Goal: Task Accomplishment & Management: Manage account settings

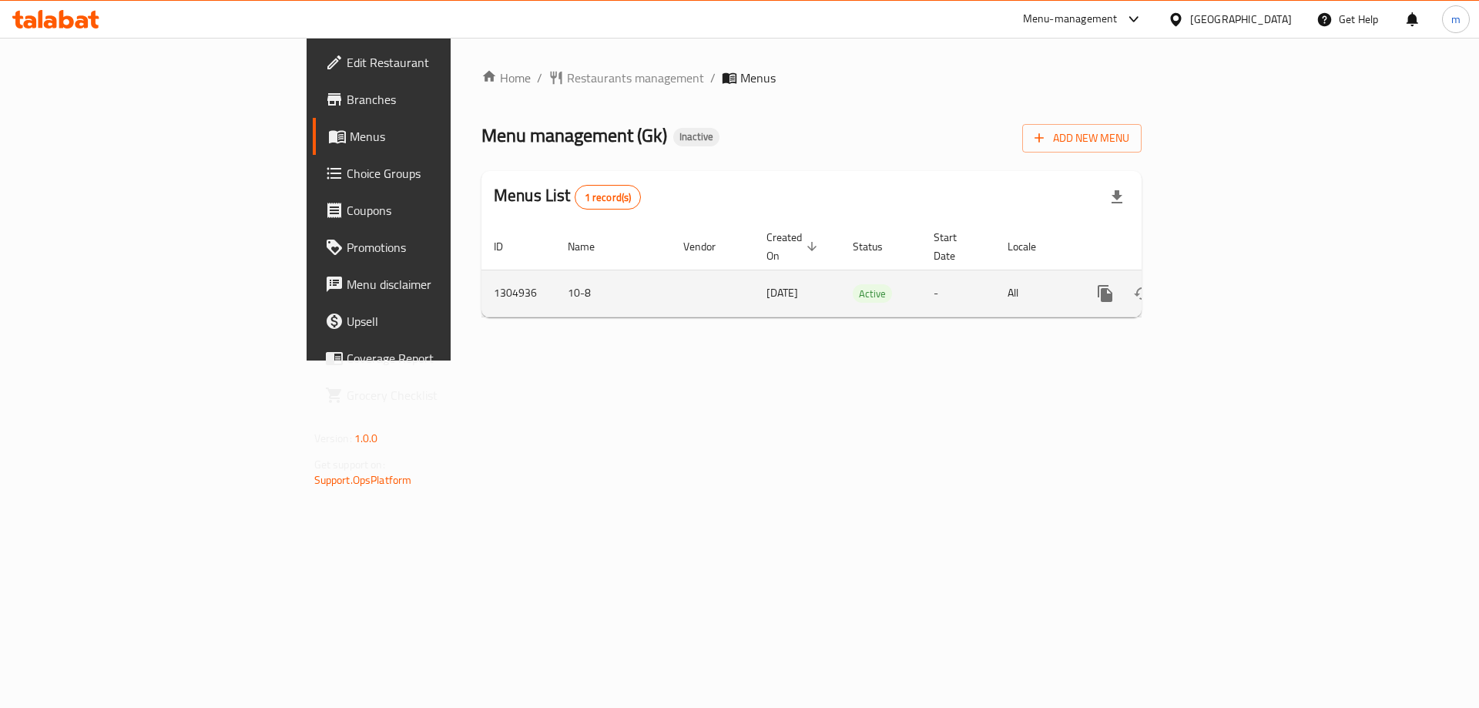
click at [1235, 288] on link "enhanced table" at bounding box center [1216, 293] width 37 height 37
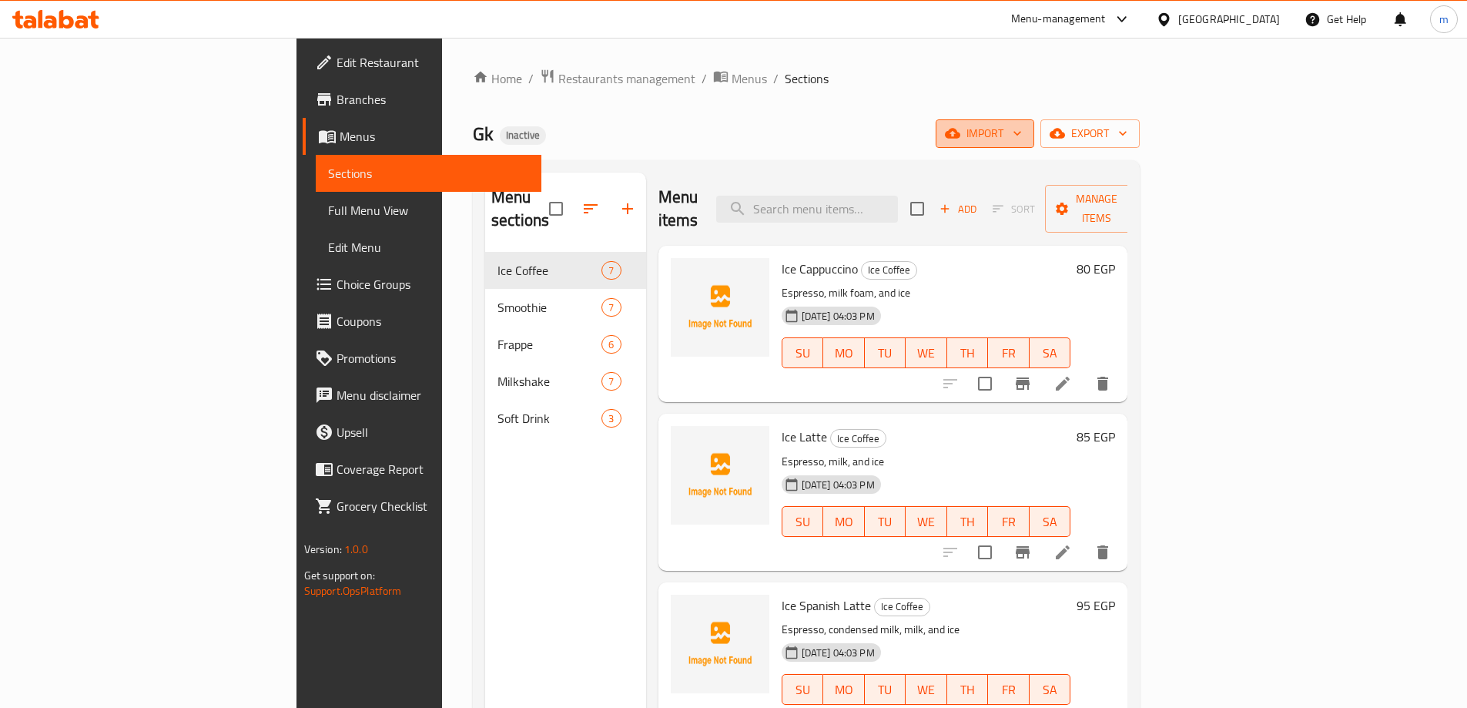
click at [1022, 139] on span "import" at bounding box center [985, 133] width 74 height 19
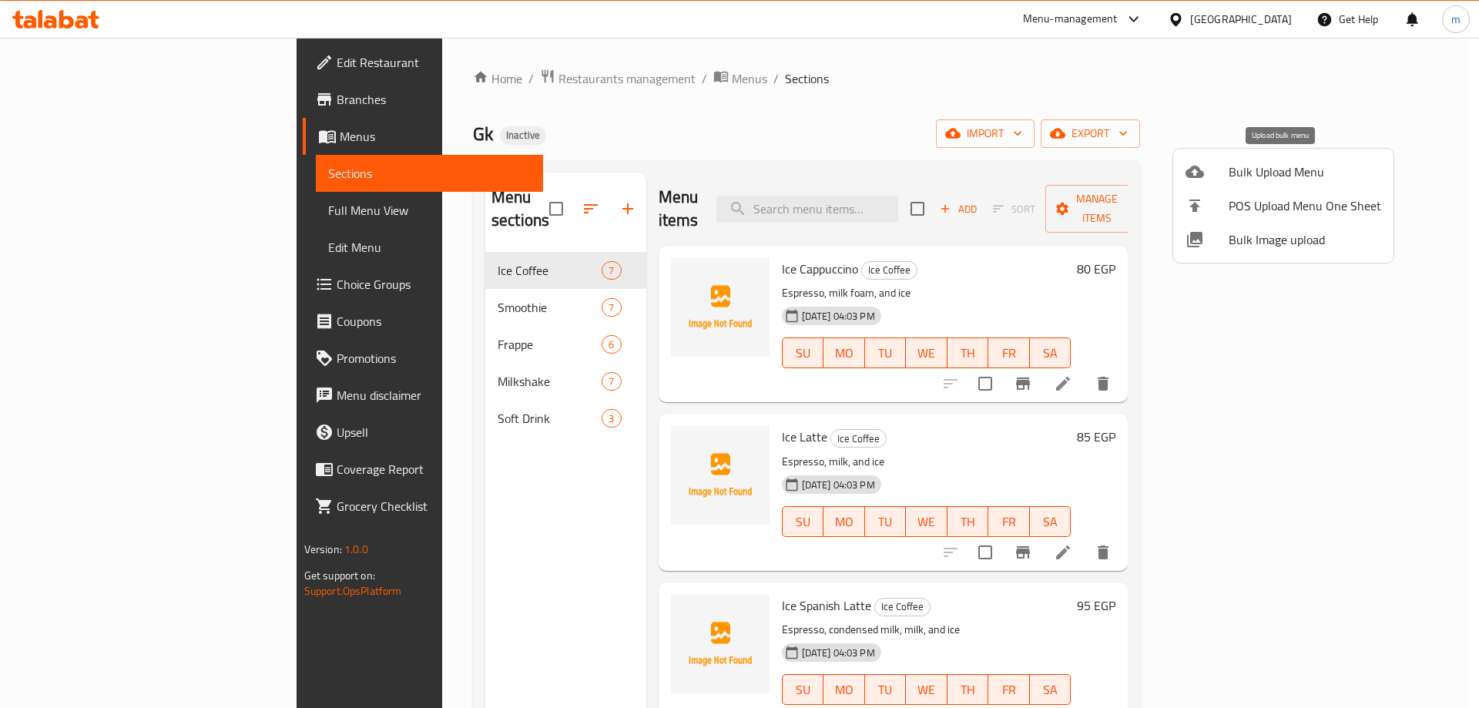
click at [1241, 178] on span "Bulk Upload Menu" at bounding box center [1305, 172] width 153 height 18
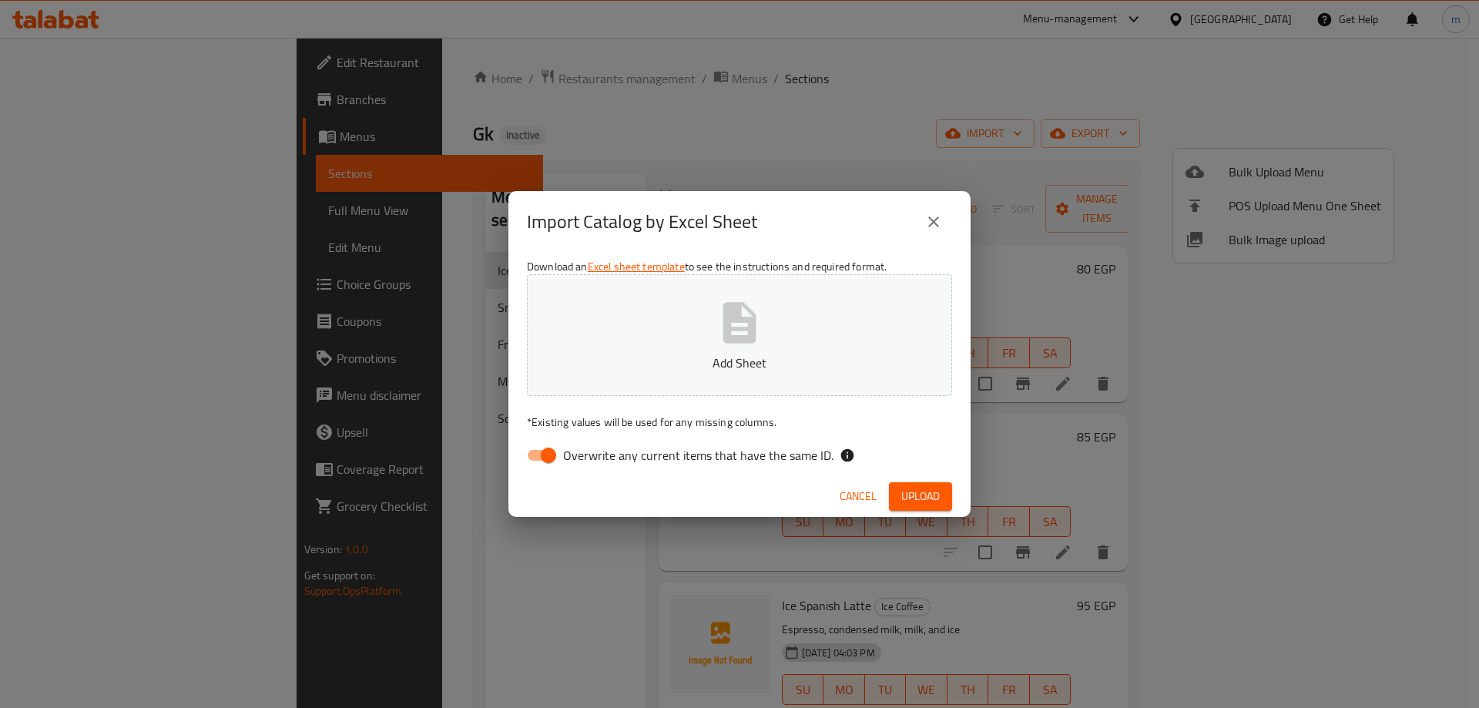
click at [635, 461] on span "Overwrite any current items that have the same ID." at bounding box center [698, 455] width 270 height 18
click at [592, 461] on input "Overwrite any current items that have the same ID." at bounding box center [549, 455] width 88 height 29
checkbox input "false"
click at [924, 509] on button "Upload" at bounding box center [920, 496] width 63 height 29
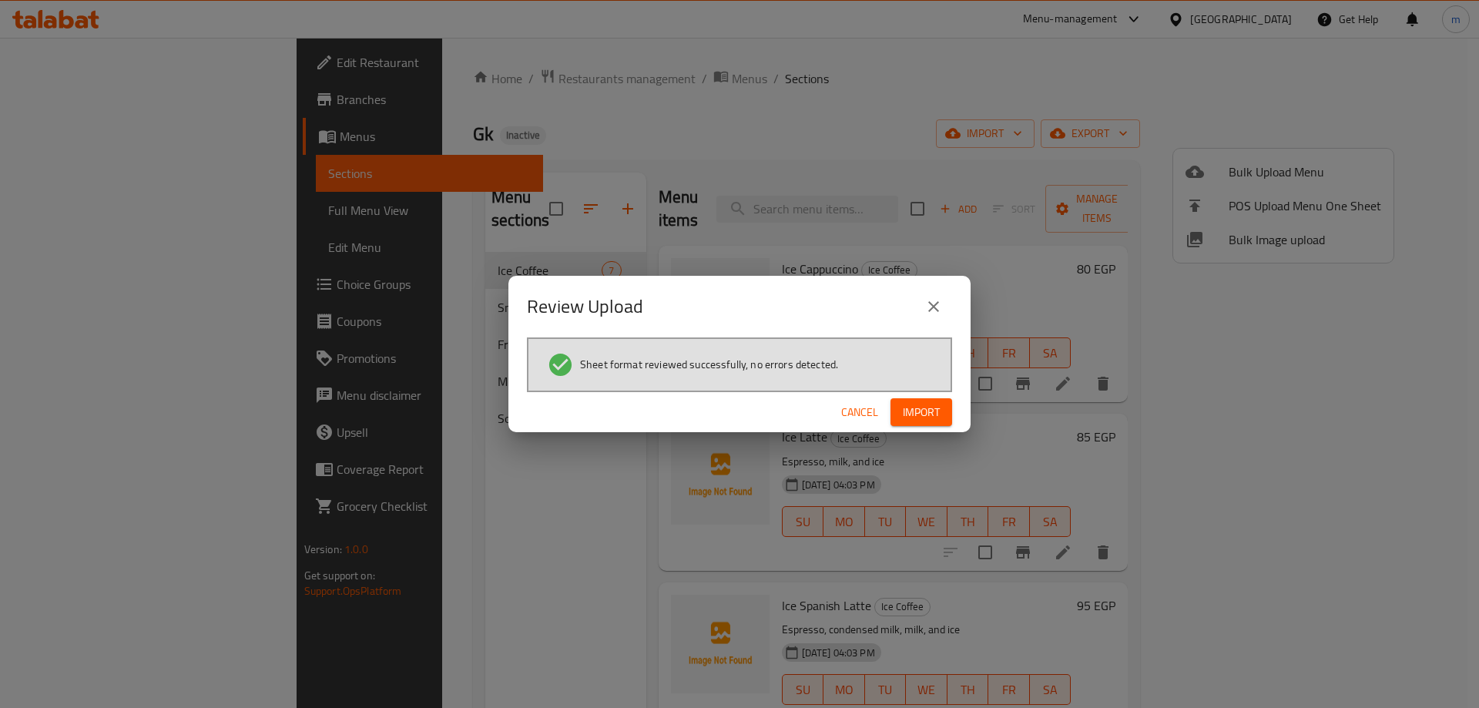
click at [934, 404] on span "Import" at bounding box center [921, 412] width 37 height 19
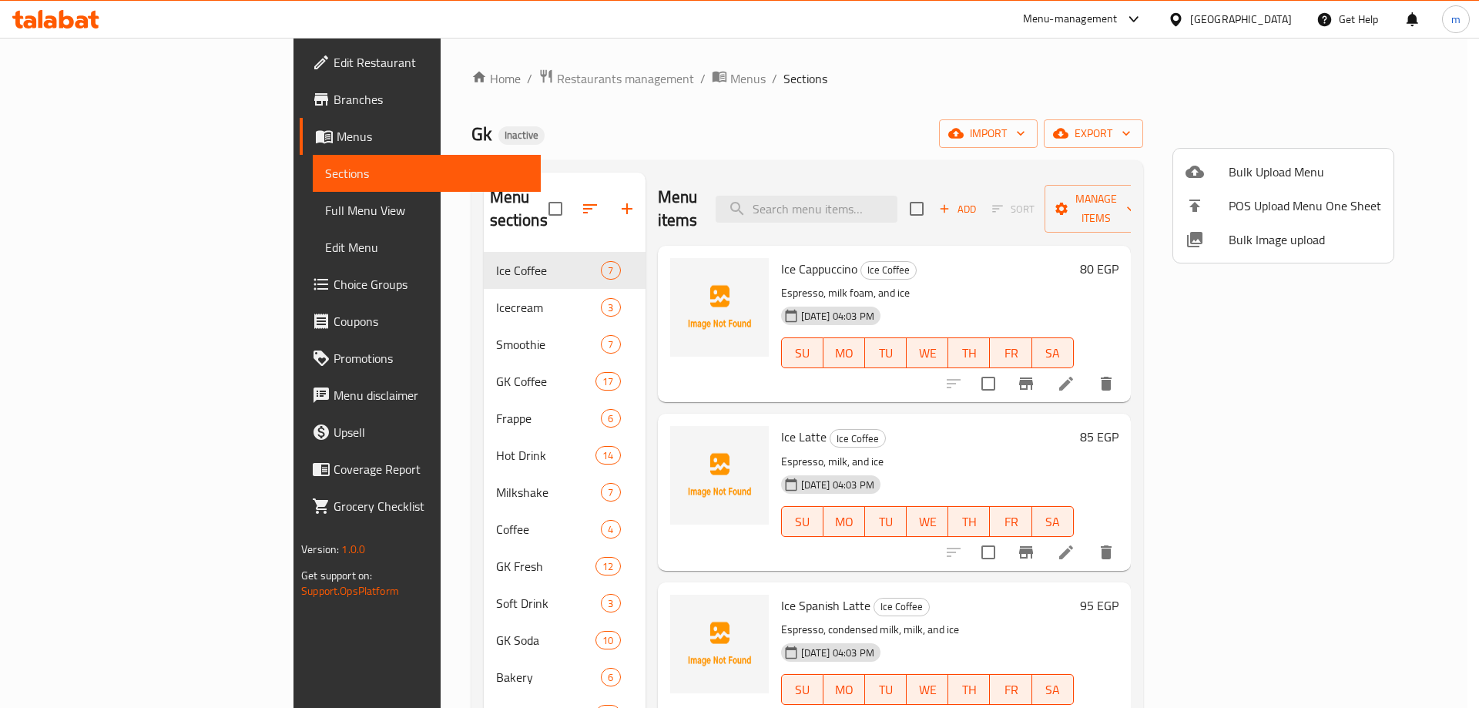
click at [1470, 257] on div at bounding box center [739, 354] width 1479 height 708
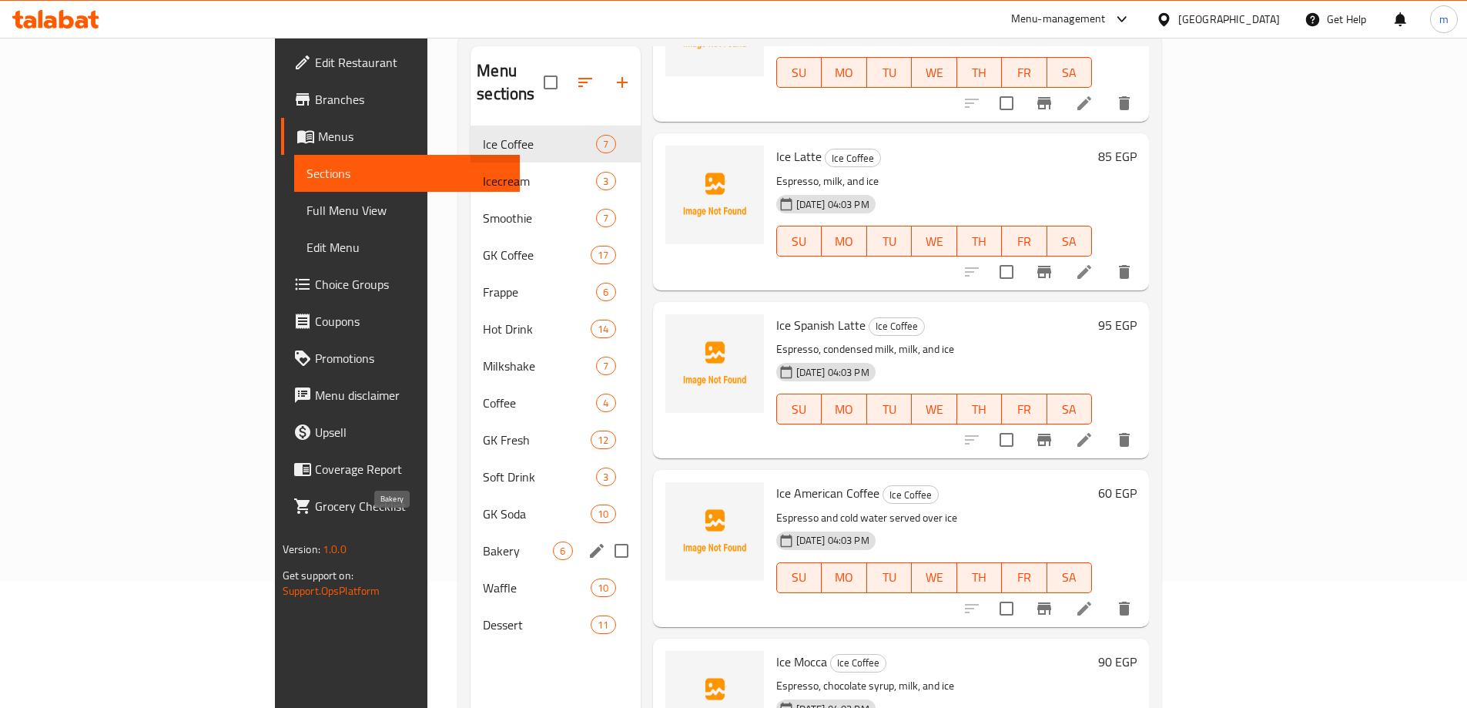
scroll to position [154, 0]
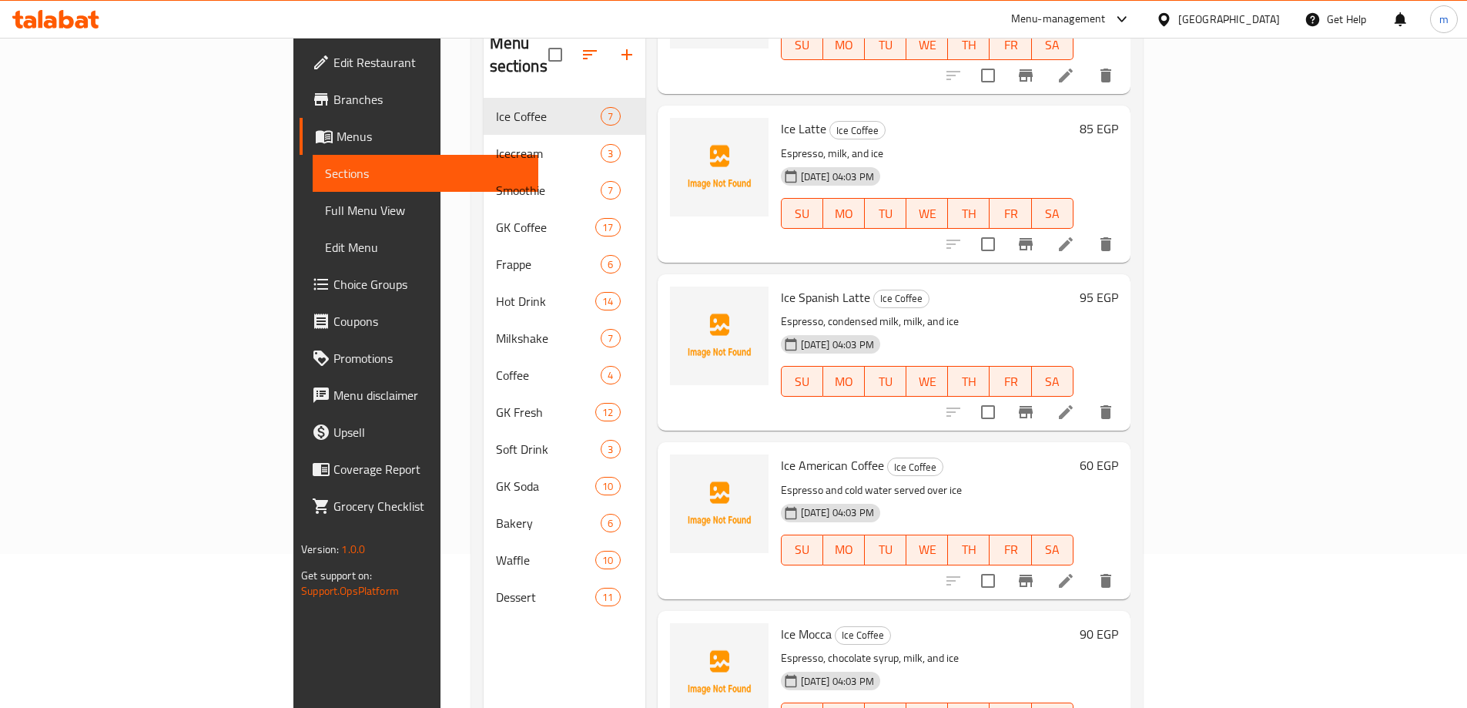
drag, startPoint x: 158, startPoint y: 211, endPoint x: 193, endPoint y: 170, distance: 53.6
click at [325, 211] on span "Full Menu View" at bounding box center [425, 210] width 201 height 18
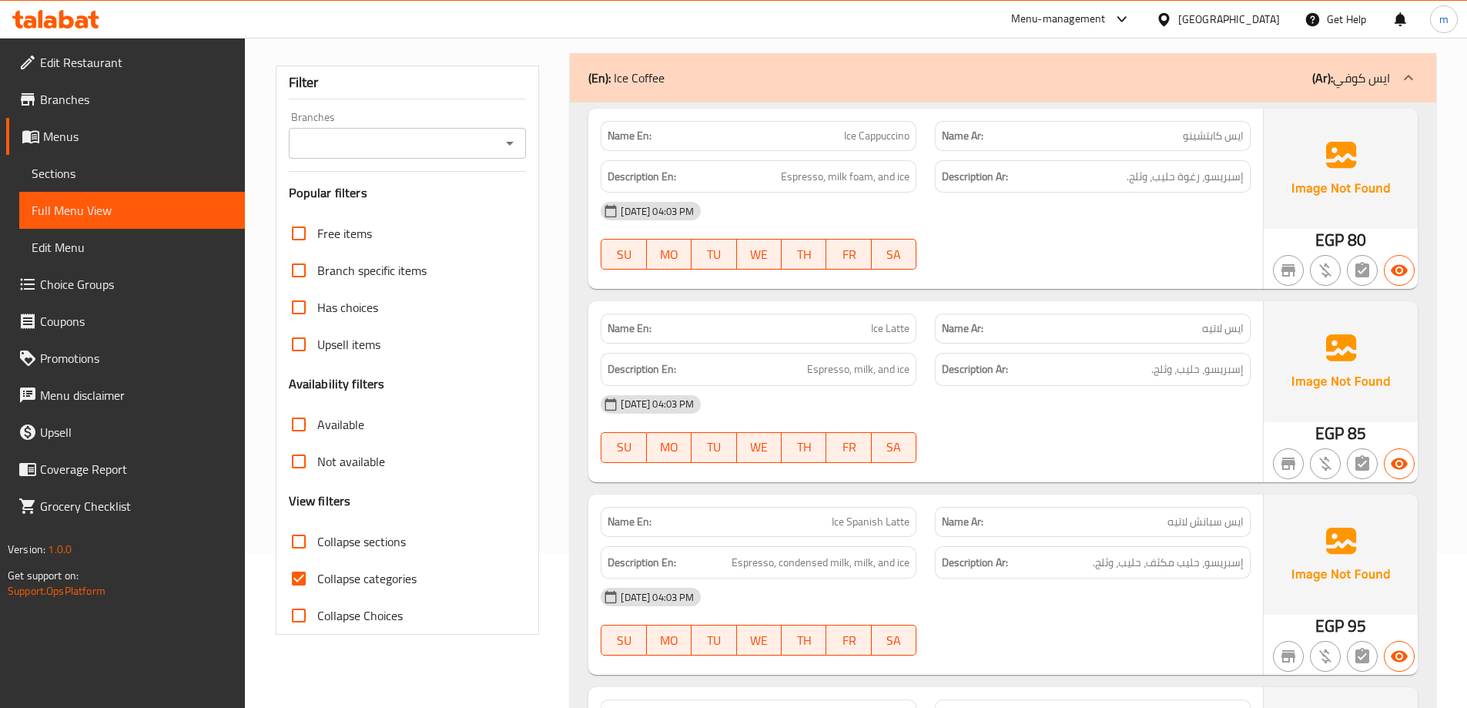
click at [340, 591] on label "Collapse categories" at bounding box center [348, 578] width 136 height 37
click at [317, 591] on input "Collapse categories" at bounding box center [298, 578] width 37 height 37
checkbox input "false"
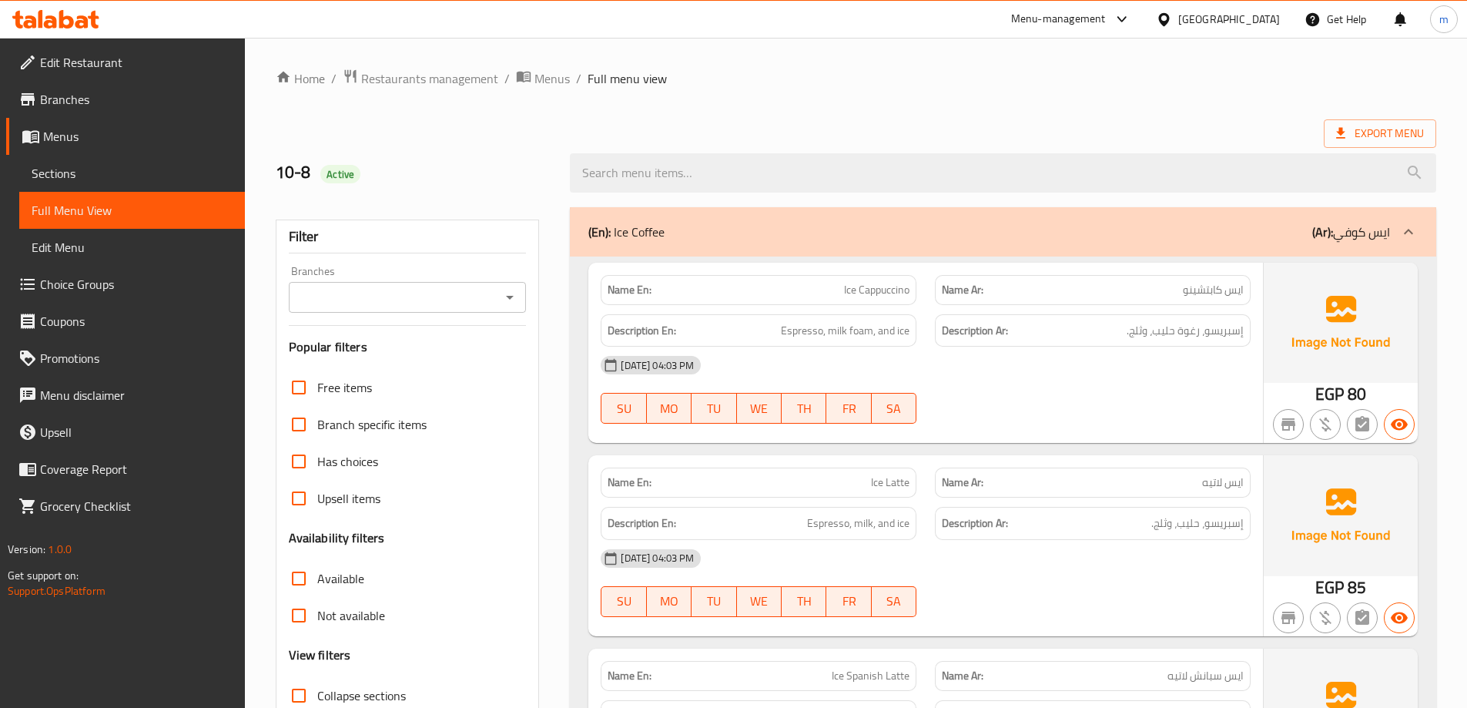
scroll to position [77, 0]
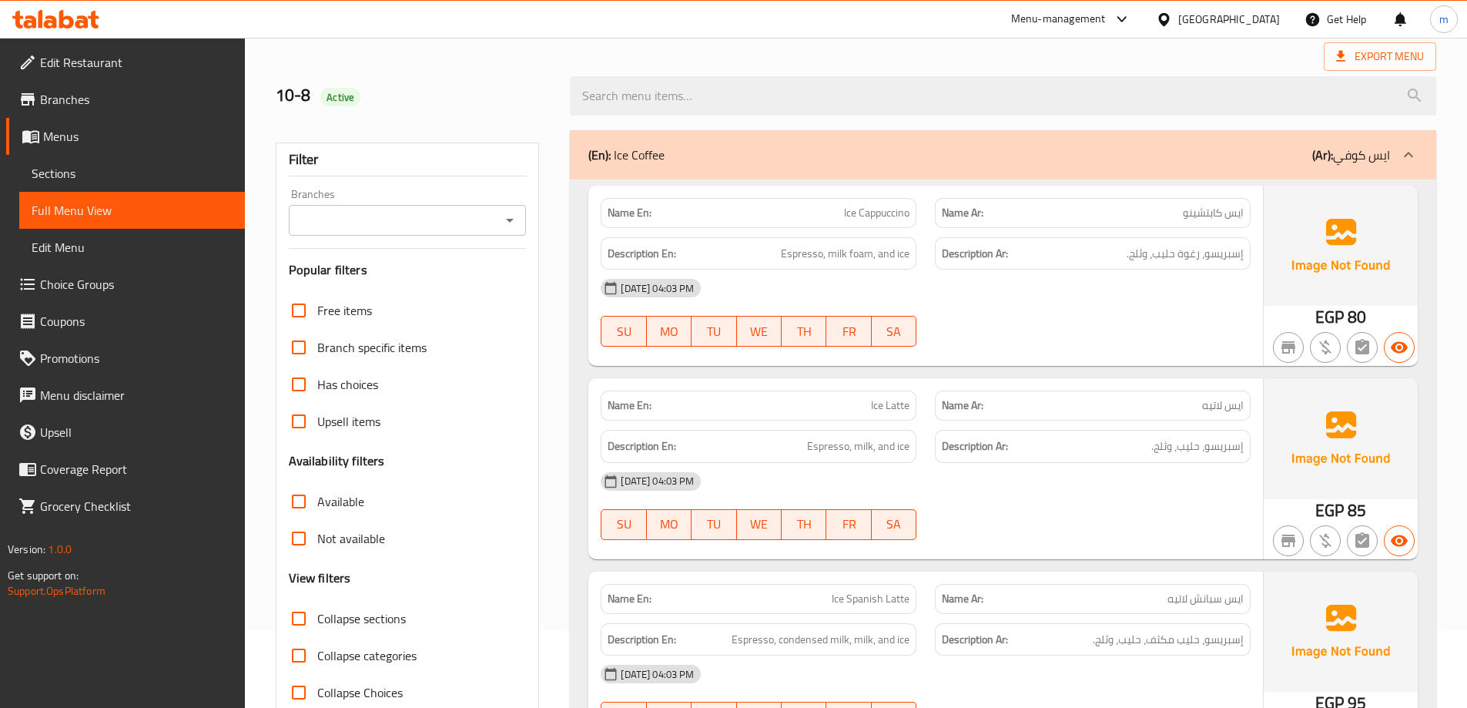
click at [901, 154] on div "(En): Ice Coffee (Ar): ايس كوفي" at bounding box center [989, 155] width 802 height 18
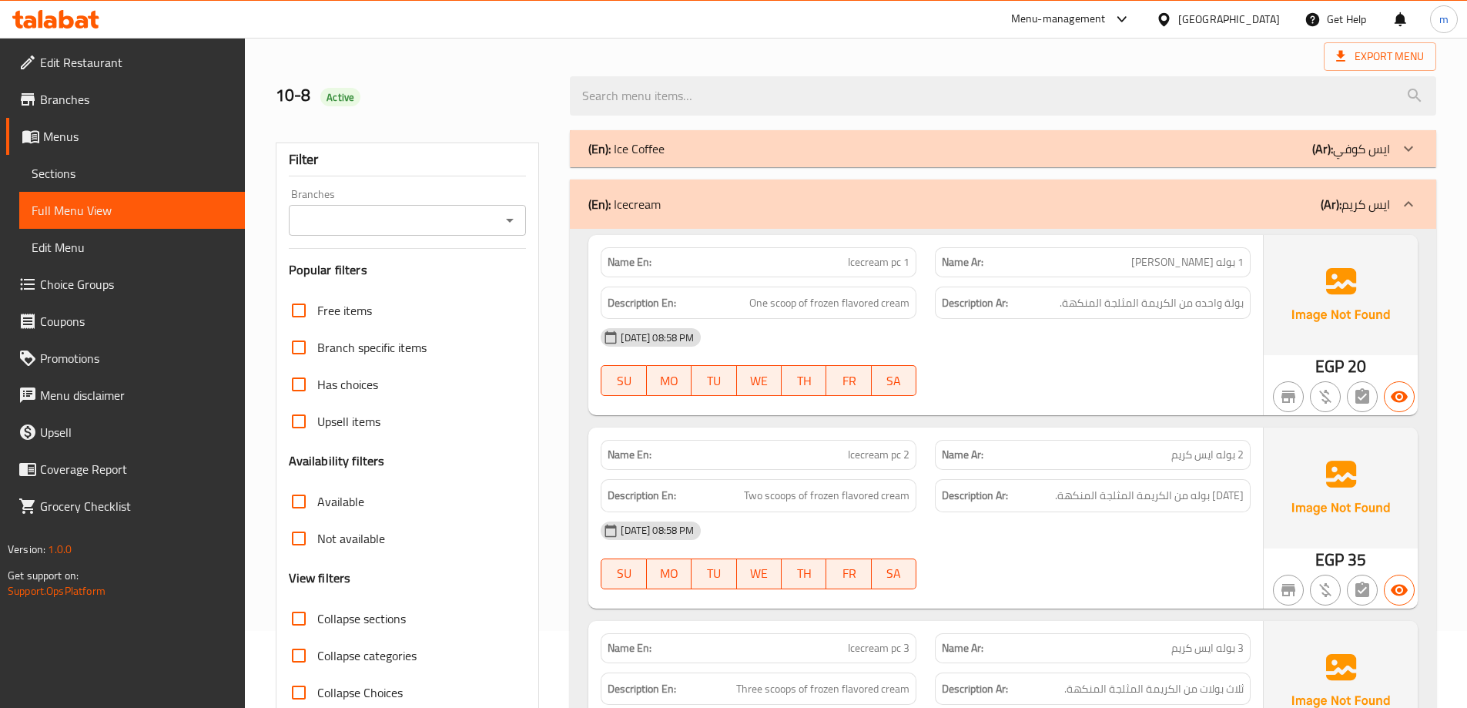
click at [1158, 195] on div "(En): Icecream (Ar): [PERSON_NAME]" at bounding box center [989, 204] width 802 height 18
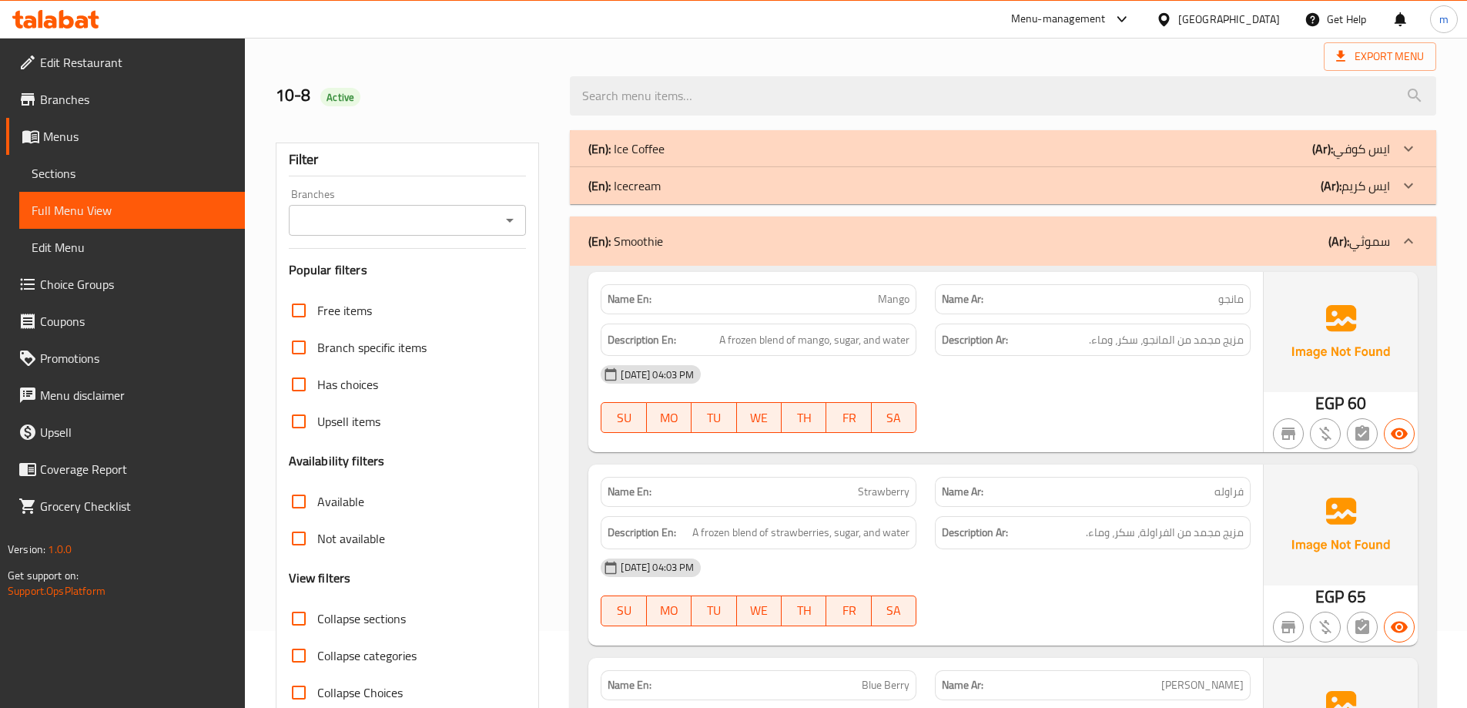
click at [760, 220] on div "(En): Smoothie (Ar): سموثي" at bounding box center [1003, 240] width 867 height 49
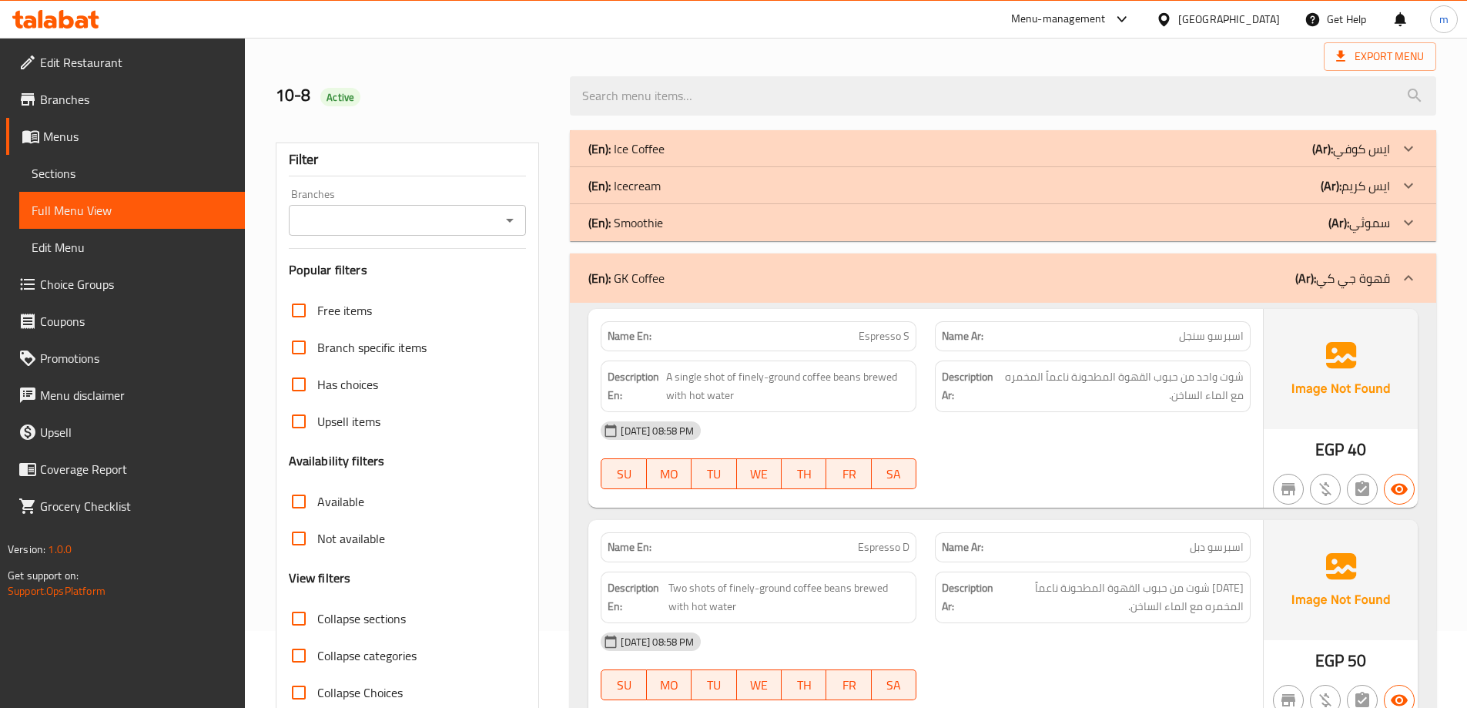
click at [763, 158] on div "(En): Icecream (Ar): [PERSON_NAME]" at bounding box center [989, 148] width 802 height 18
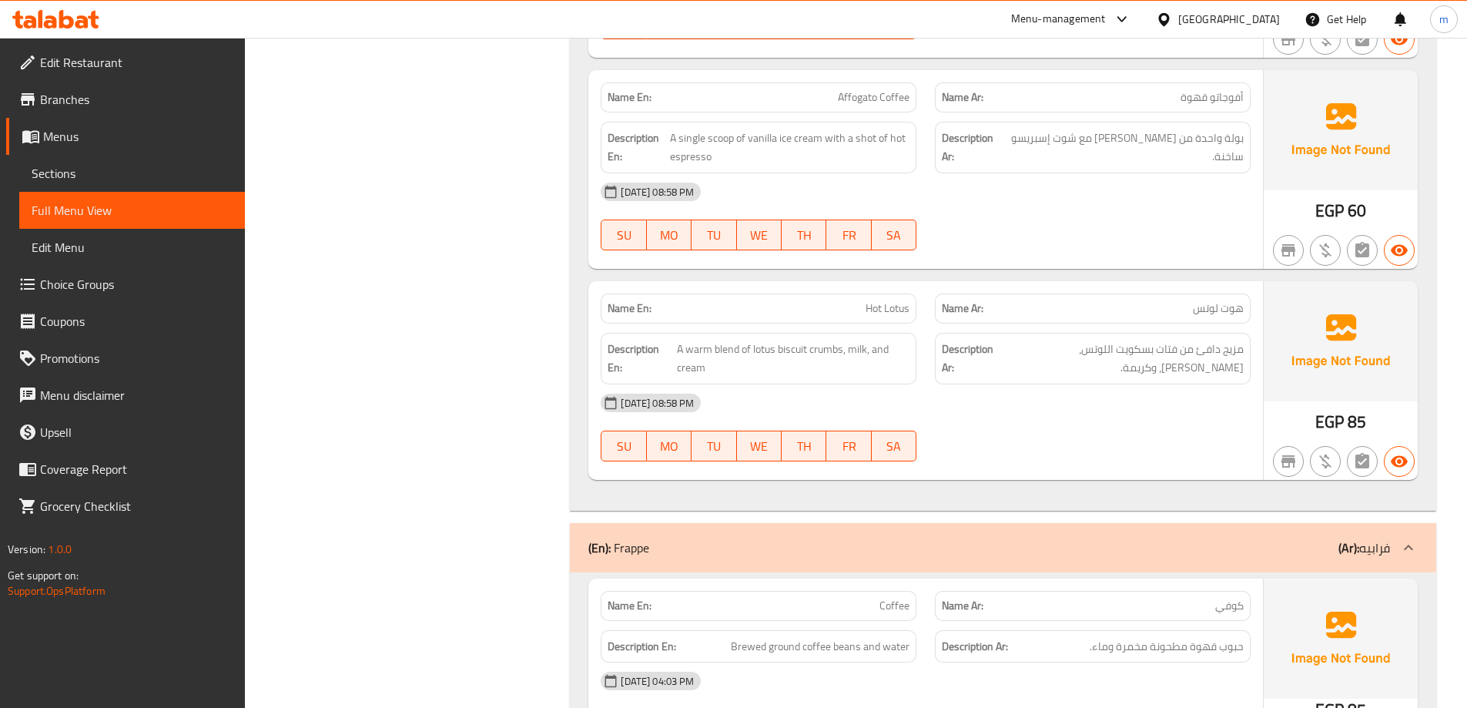
scroll to position [4005, 0]
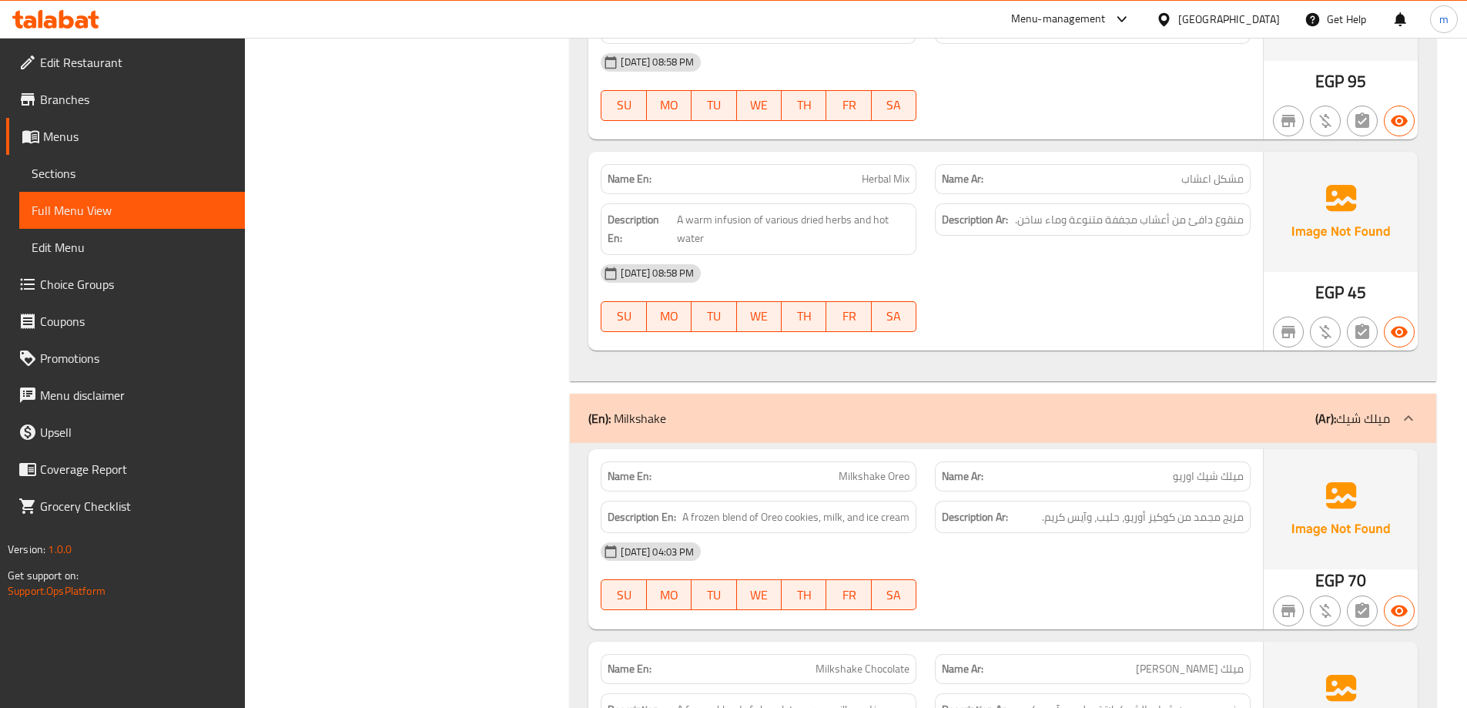
scroll to position [7241, 0]
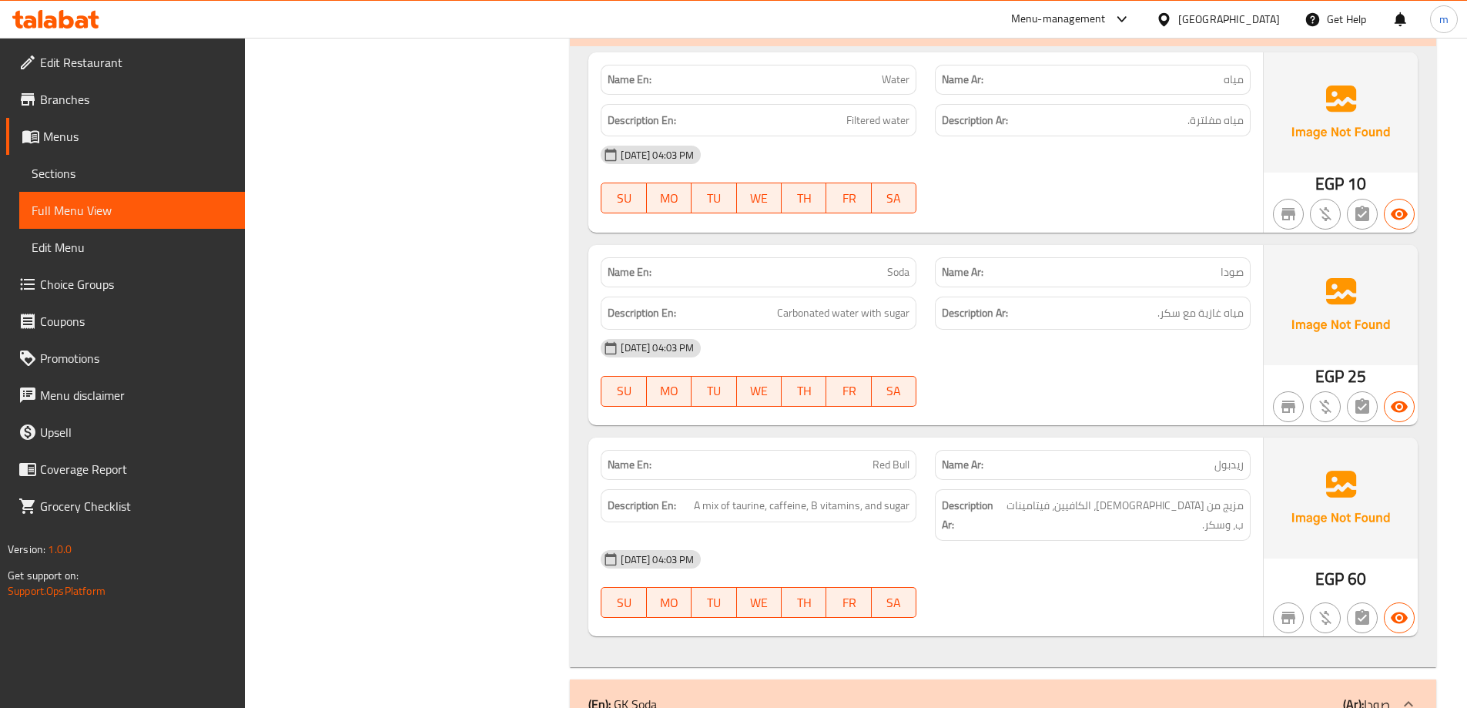
scroll to position [10707, 0]
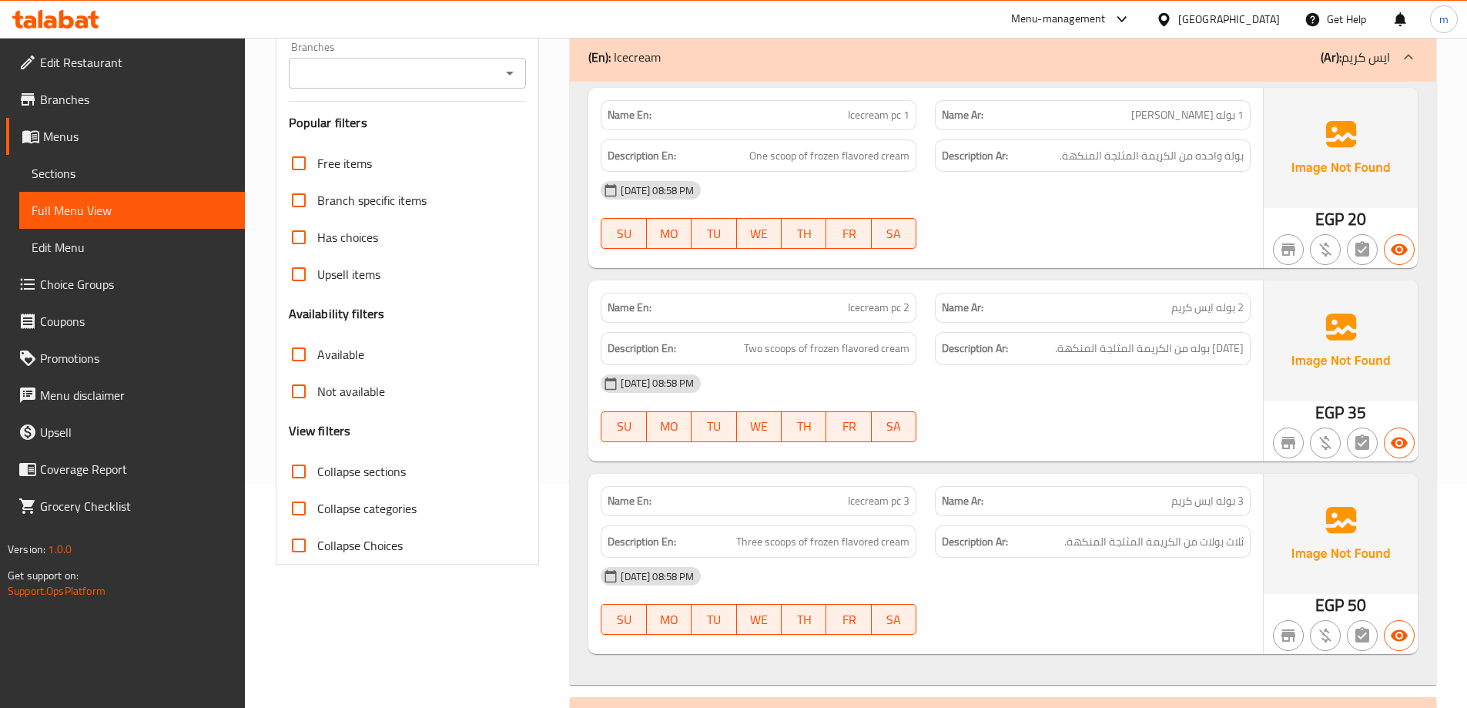
scroll to position [231, 0]
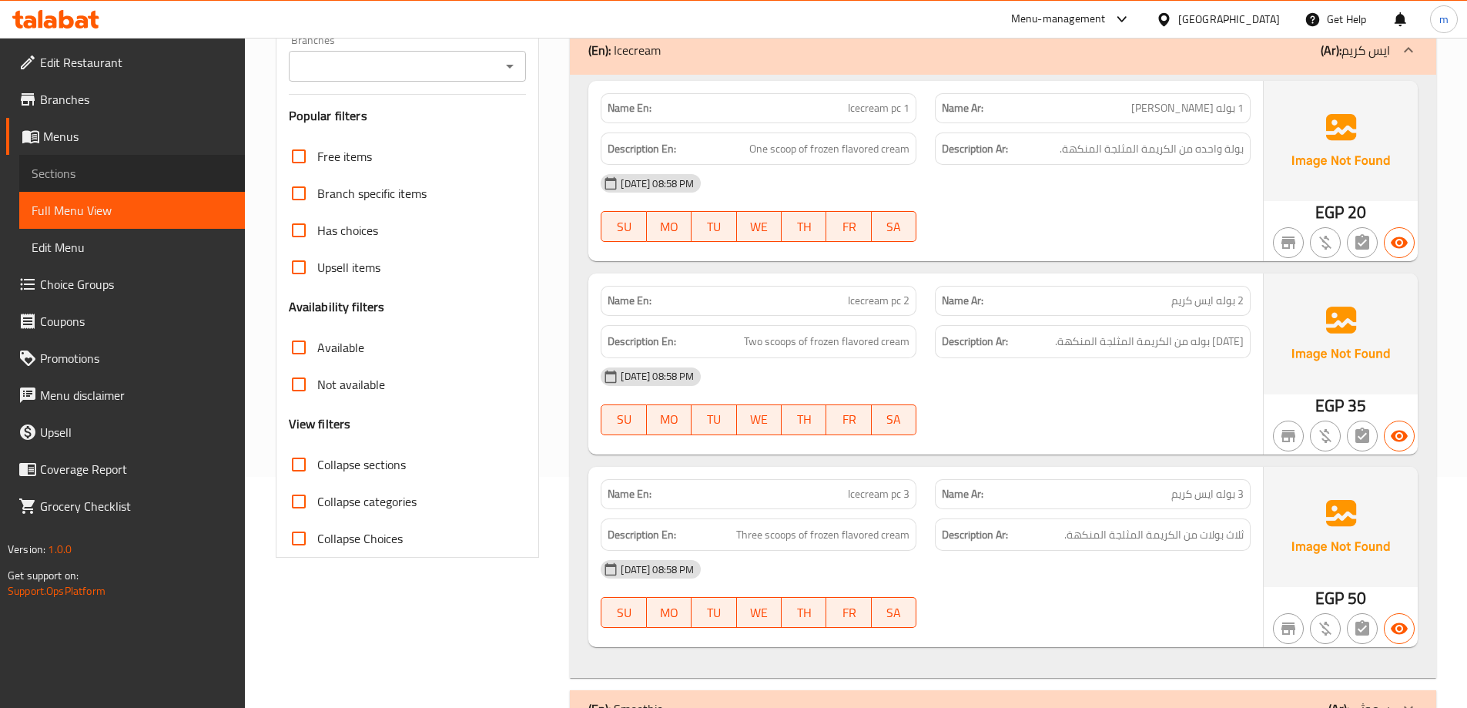
click at [111, 174] on span "Sections" at bounding box center [132, 173] width 201 height 18
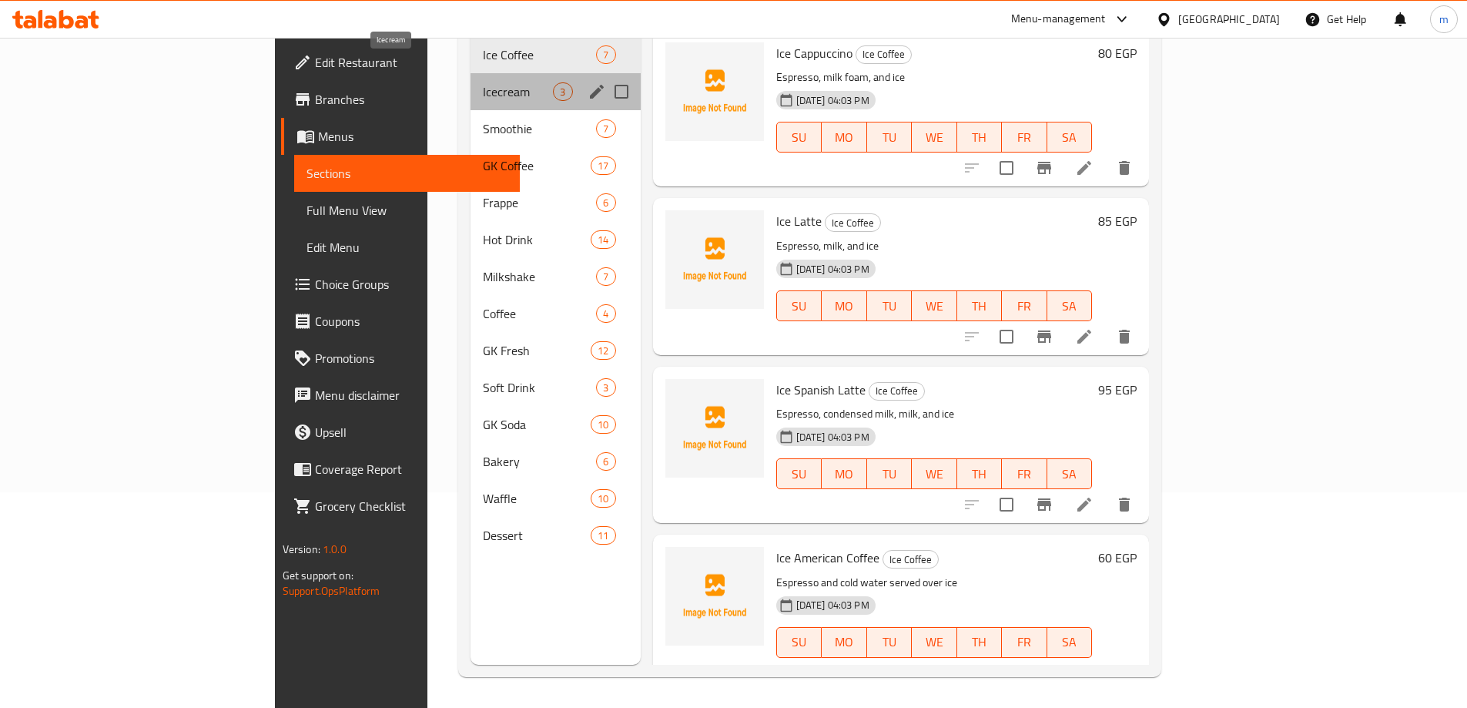
click at [483, 82] on span "Icecream" at bounding box center [518, 91] width 70 height 18
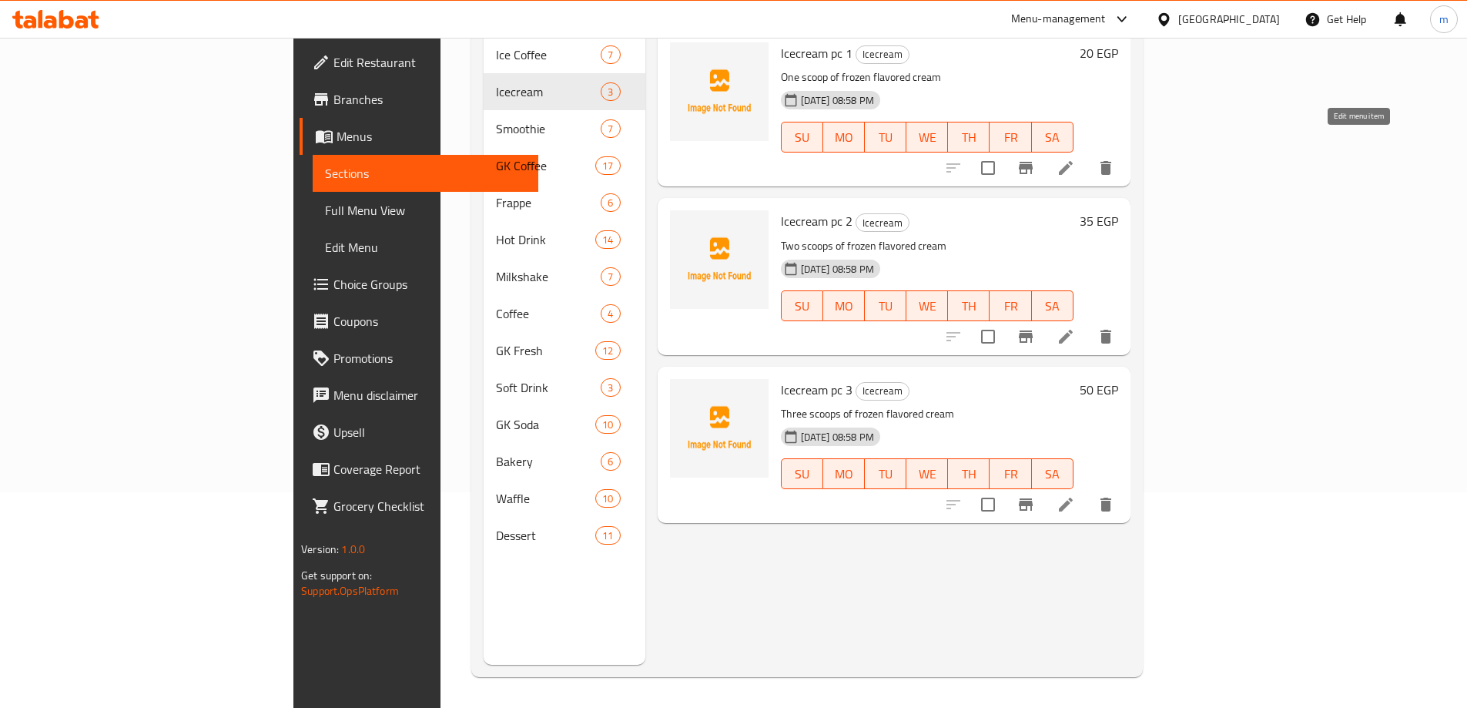
click at [1075, 159] on icon at bounding box center [1066, 168] width 18 height 18
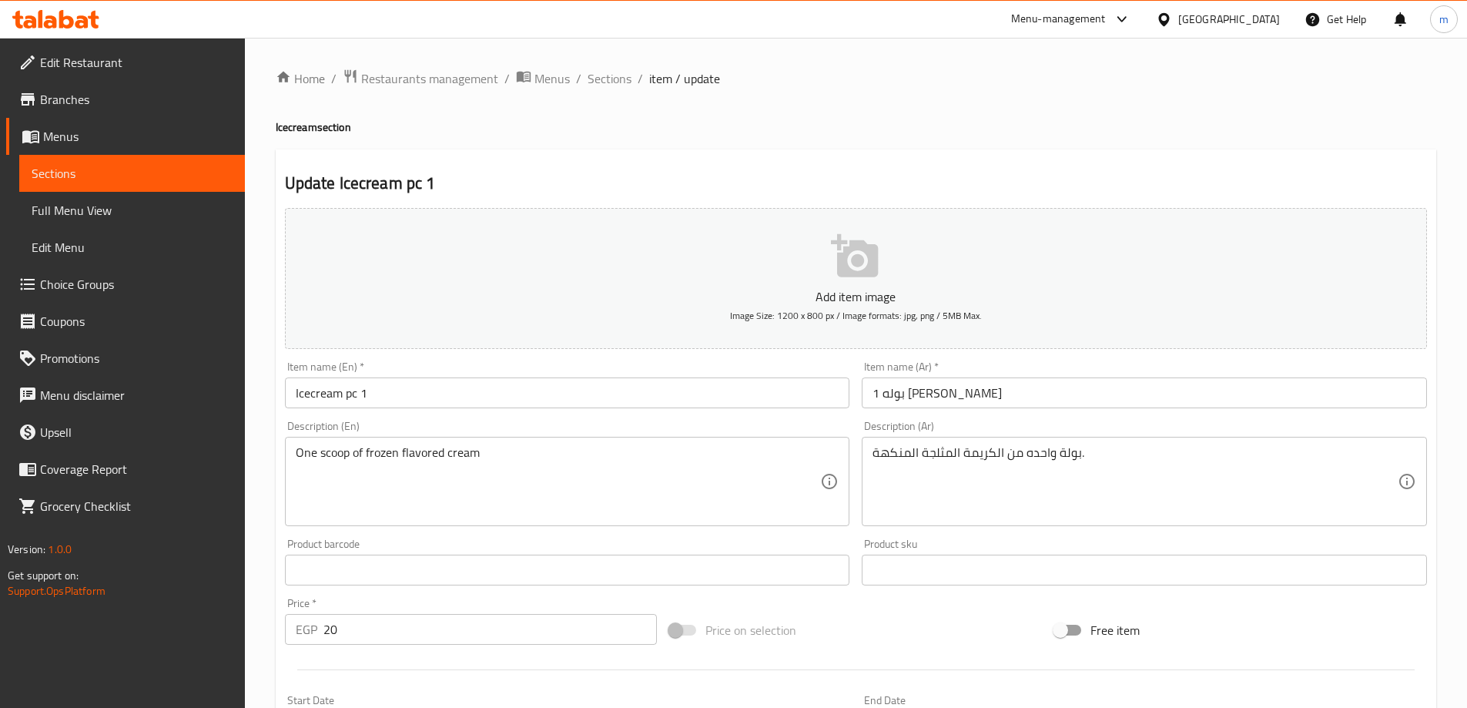
click at [875, 398] on input "1 بوله [PERSON_NAME]" at bounding box center [1144, 392] width 565 height 31
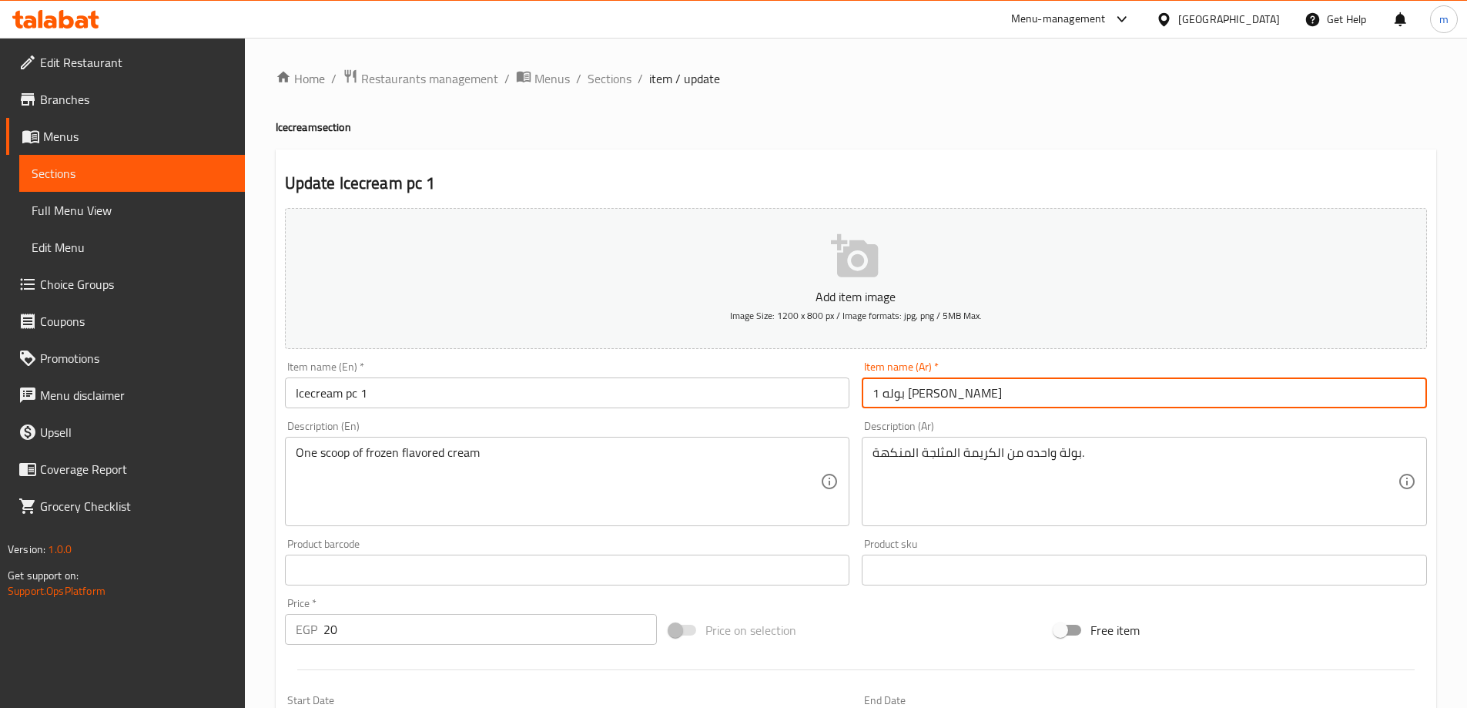
click at [875, 398] on input "1 بوله [PERSON_NAME]" at bounding box center [1144, 392] width 565 height 31
click at [884, 398] on input "1 بوله [PERSON_NAME]" at bounding box center [1144, 392] width 565 height 31
type input "1"
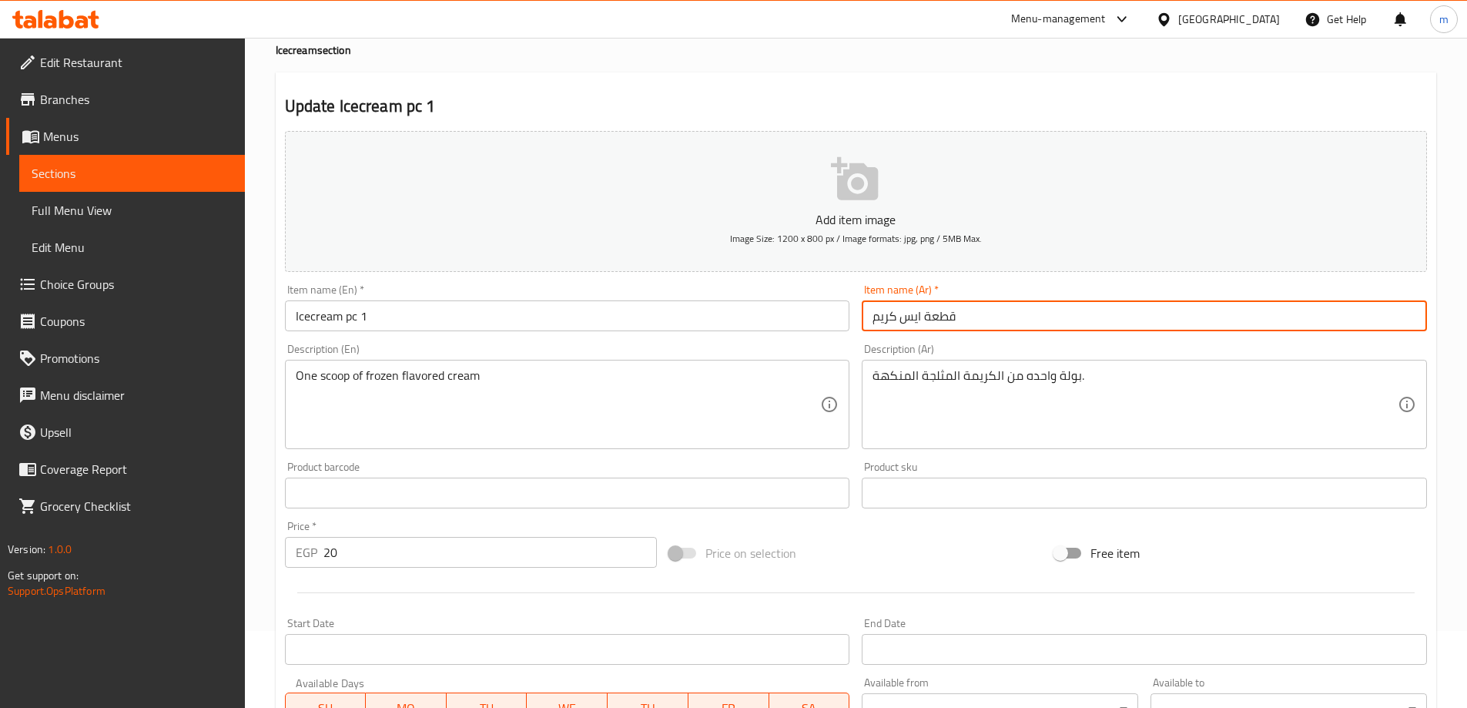
scroll to position [154, 0]
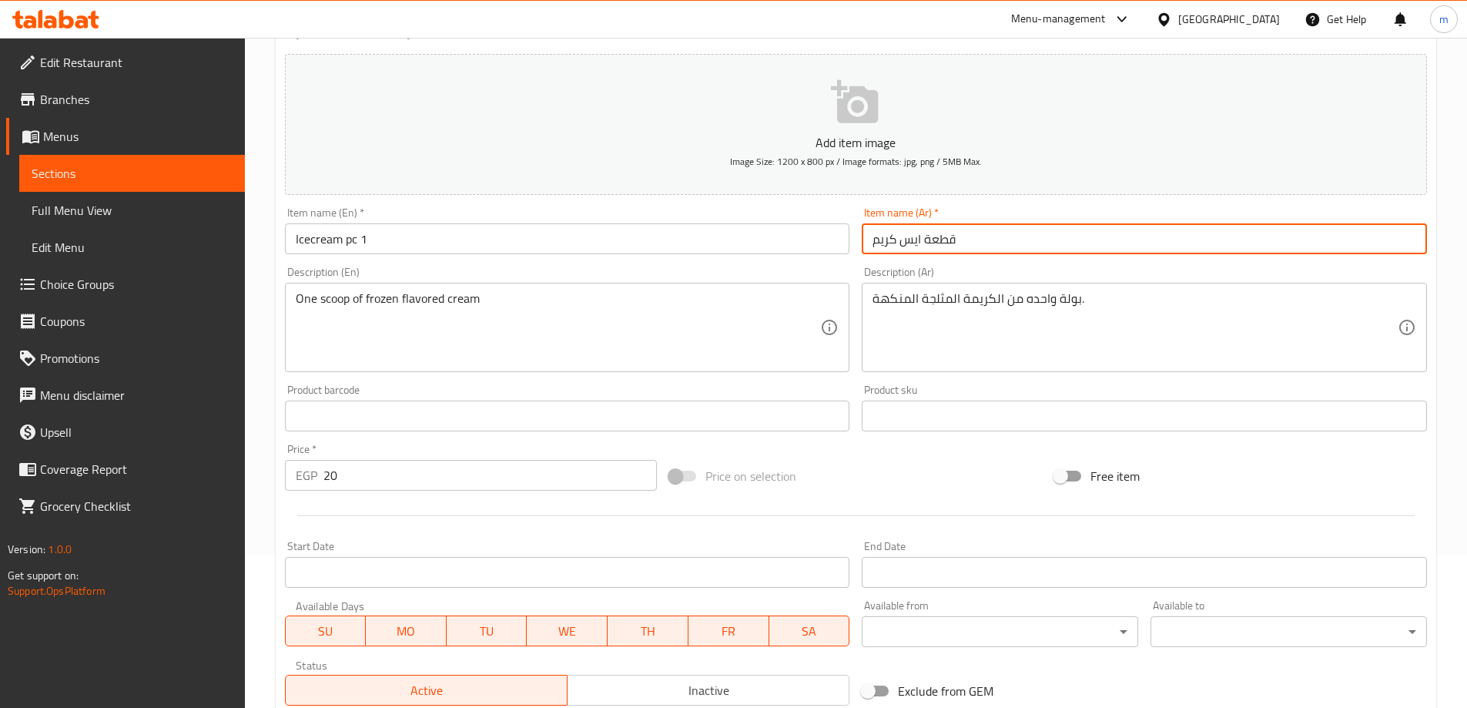
type input "قطعة ايس كريم"
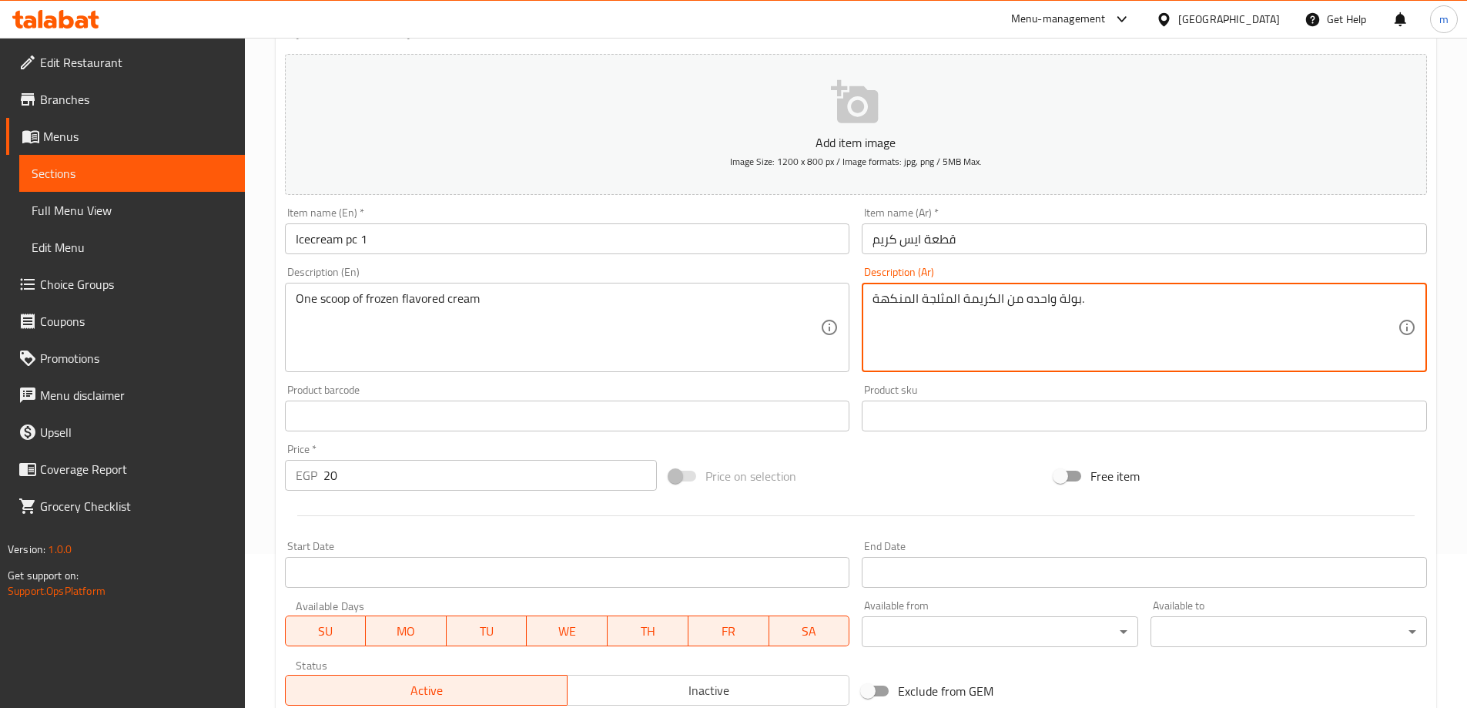
click at [1064, 309] on textarea "بولة واحده من الكريمة المثلجة المنكهة." at bounding box center [1135, 327] width 525 height 73
click at [1017, 334] on textarea "بولة واحده من الكريمة المثلجة المنكهة." at bounding box center [1135, 327] width 525 height 73
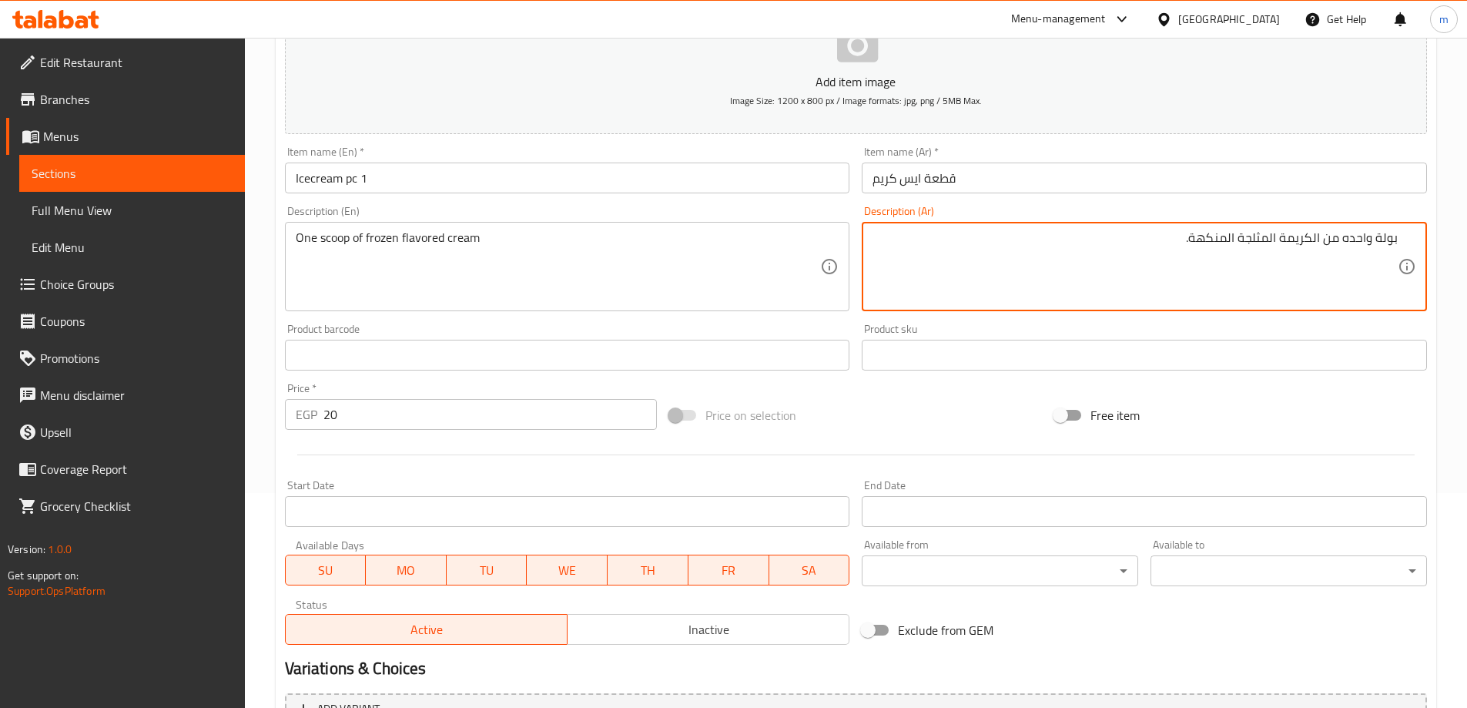
scroll to position [381, 0]
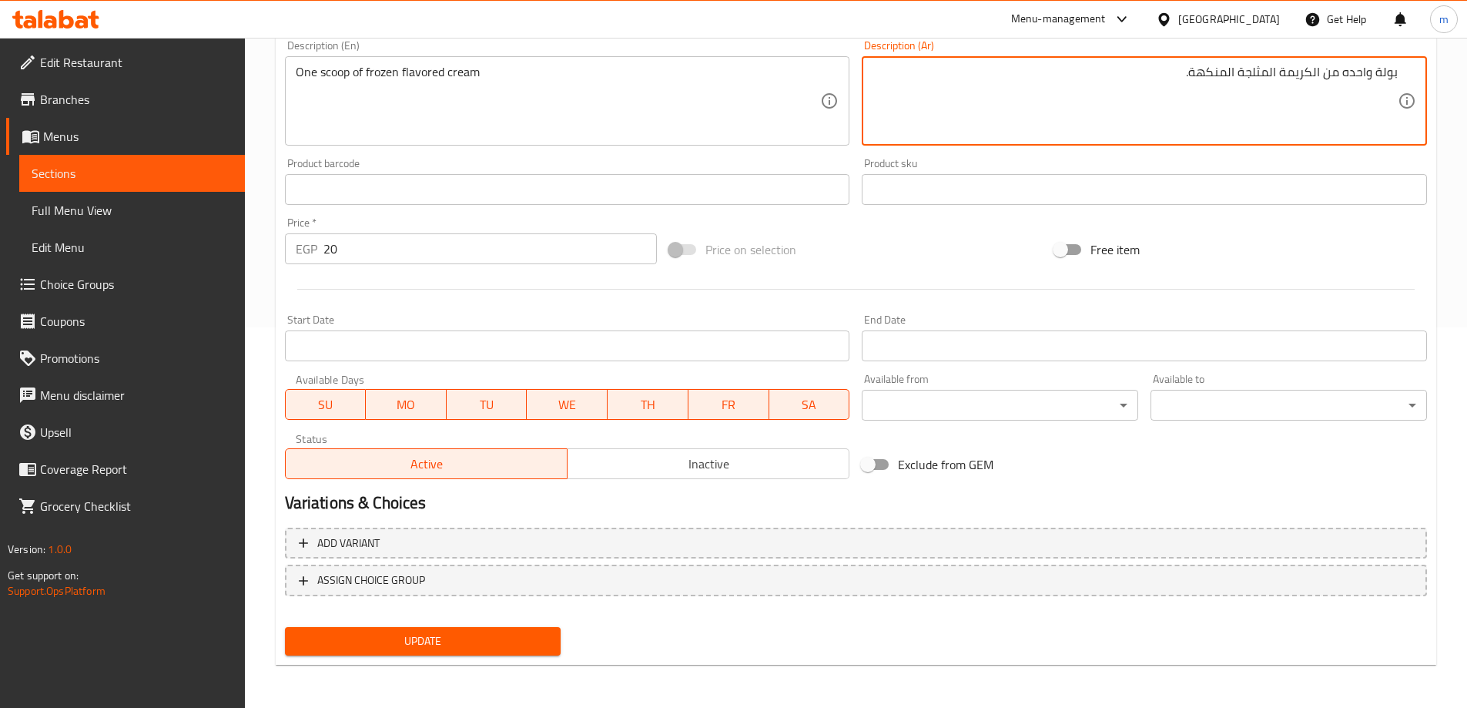
click at [451, 642] on span "Update" at bounding box center [423, 641] width 252 height 19
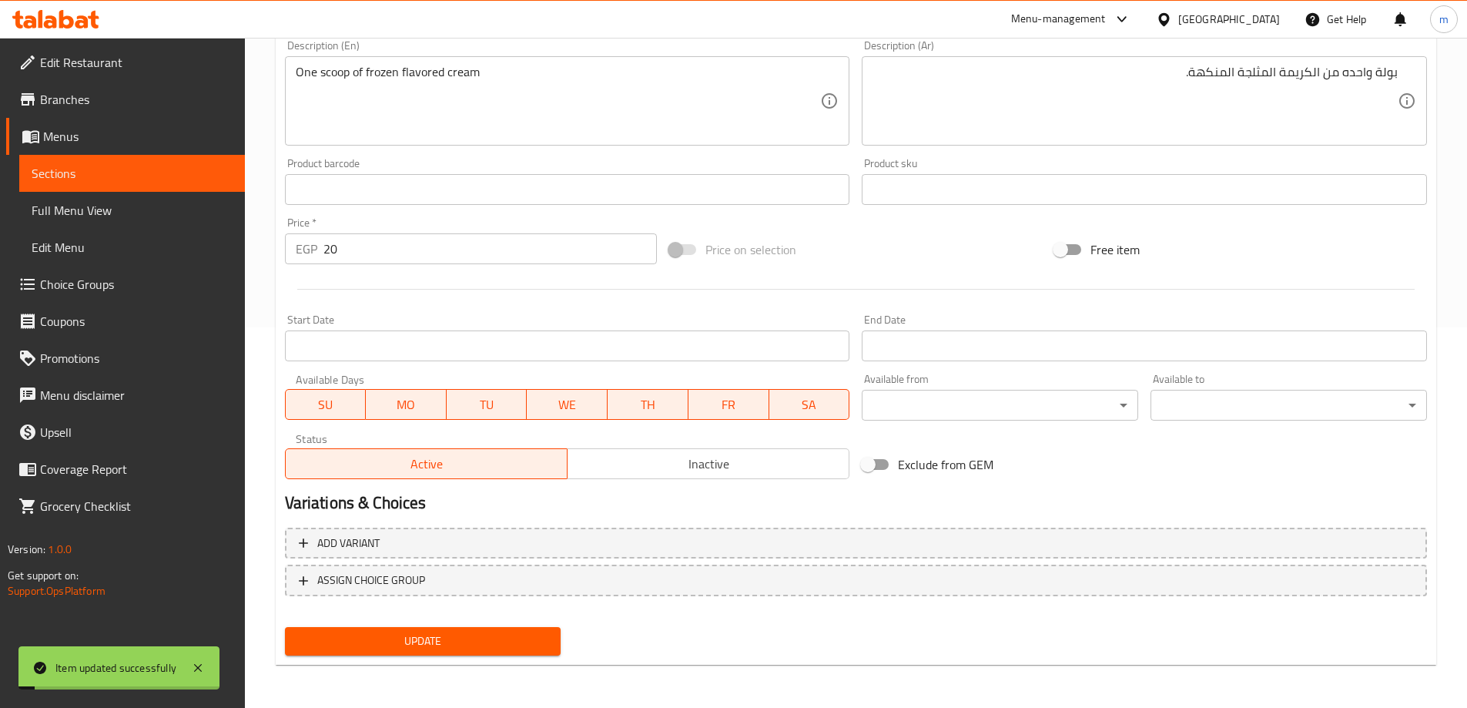
click at [149, 171] on span "Sections" at bounding box center [132, 173] width 201 height 18
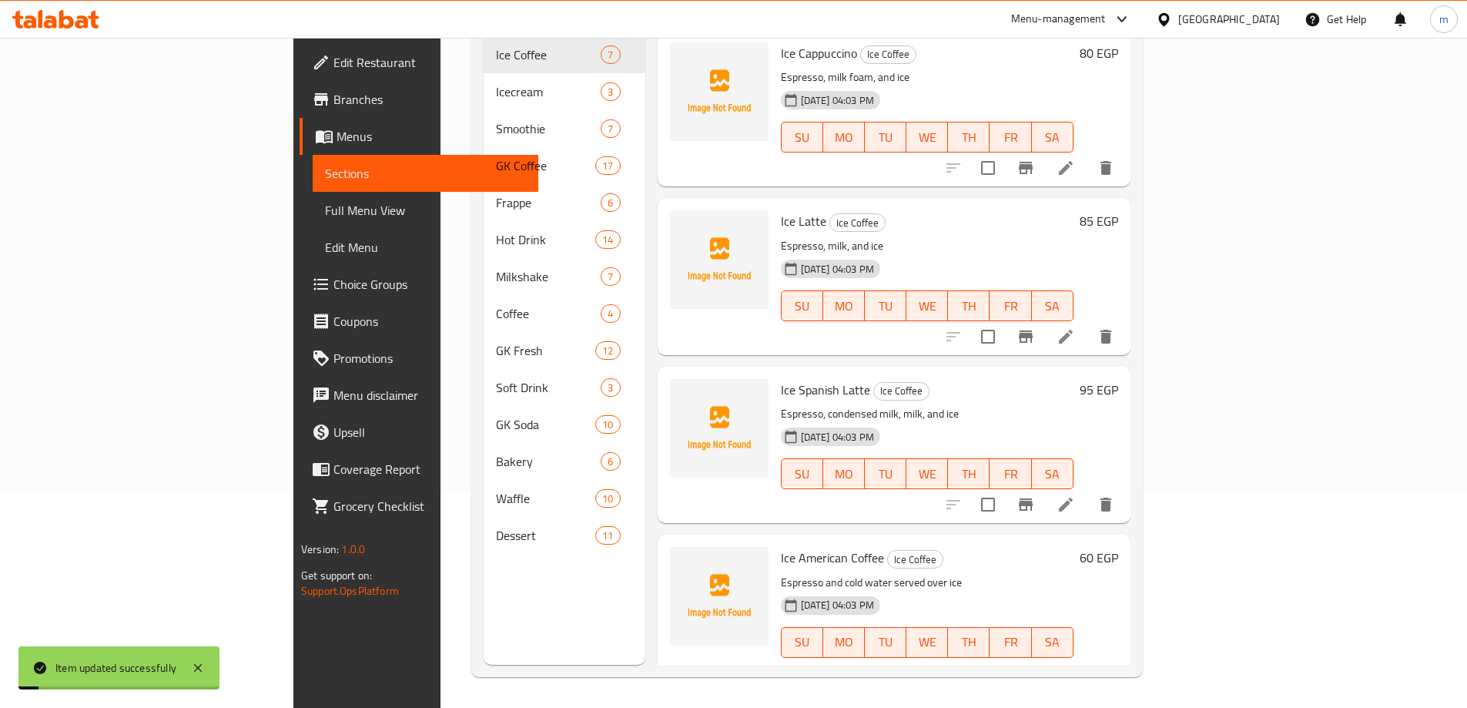
scroll to position [216, 0]
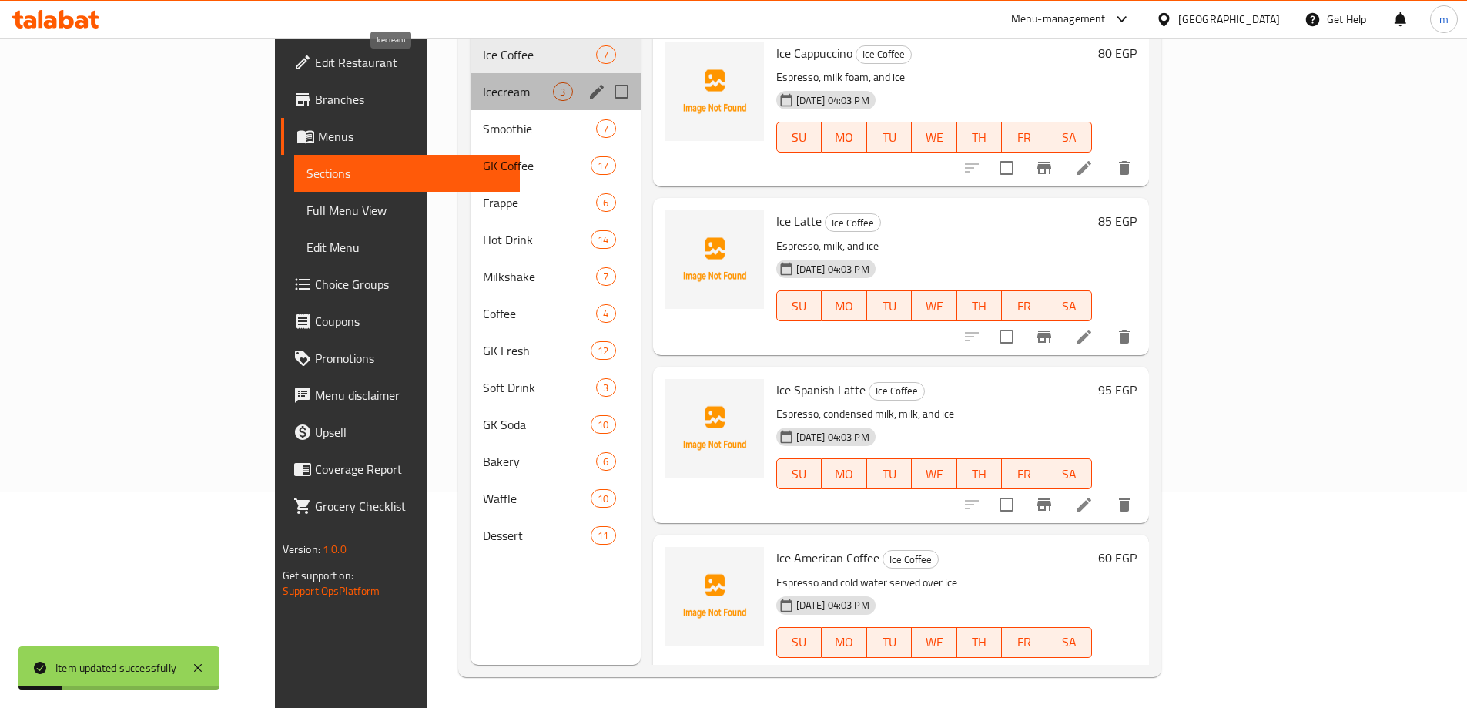
click at [483, 82] on span "Icecream" at bounding box center [518, 91] width 70 height 18
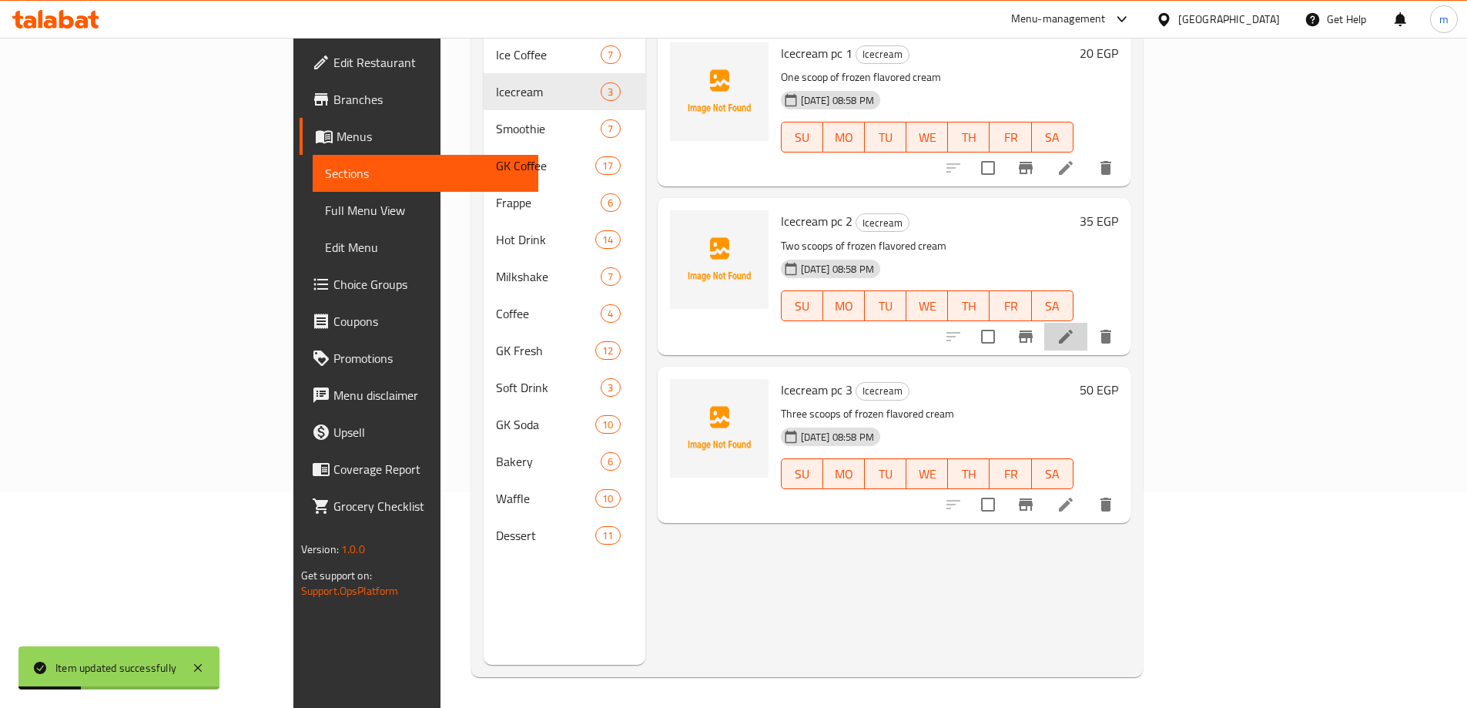
click at [1088, 323] on li at bounding box center [1065, 337] width 43 height 28
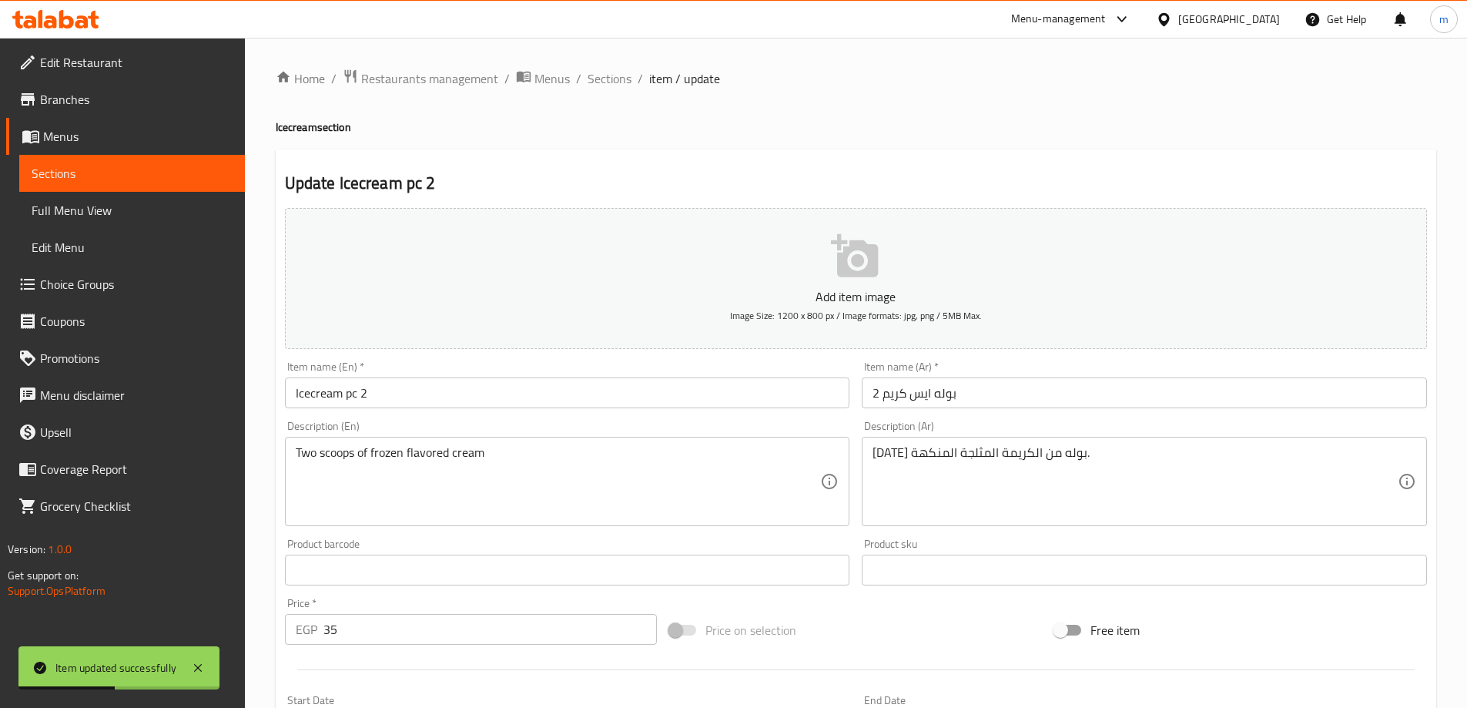
click at [982, 397] on input "2 بوله ايس كريم" at bounding box center [1144, 392] width 565 height 31
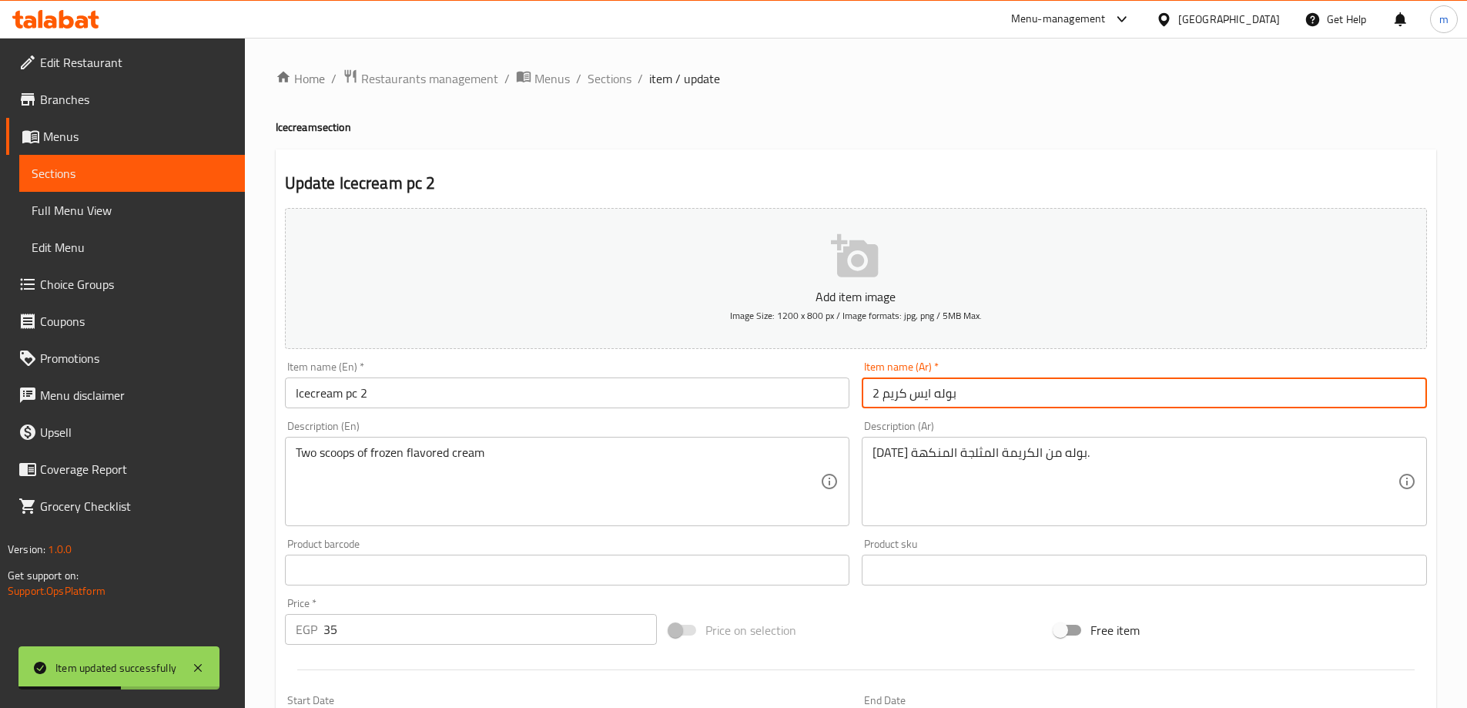
click at [982, 397] on input "2 بوله ايس كريم" at bounding box center [1144, 392] width 565 height 31
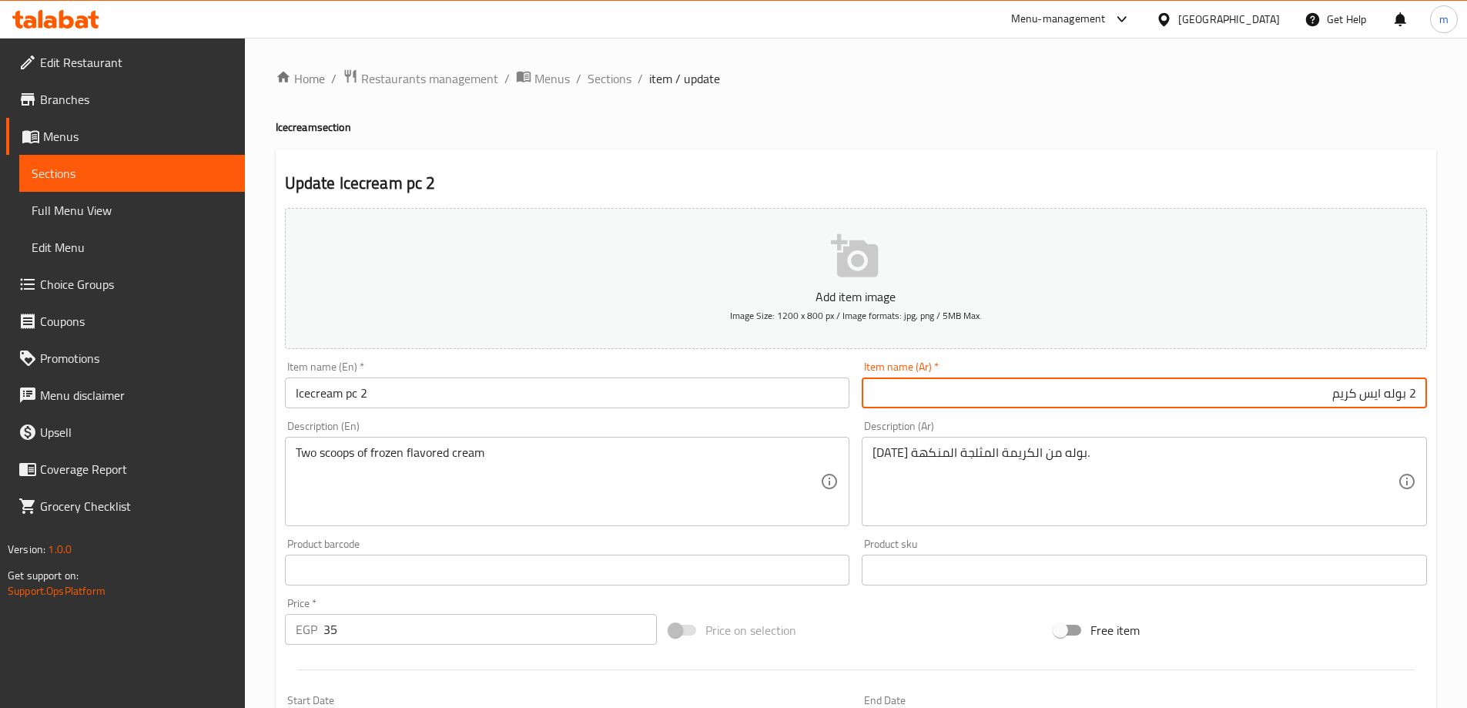
click at [1407, 392] on input "2 بوله ايس كريم" at bounding box center [1144, 392] width 565 height 31
click at [1413, 392] on input "2 بوله ايس كريم" at bounding box center [1144, 392] width 565 height 31
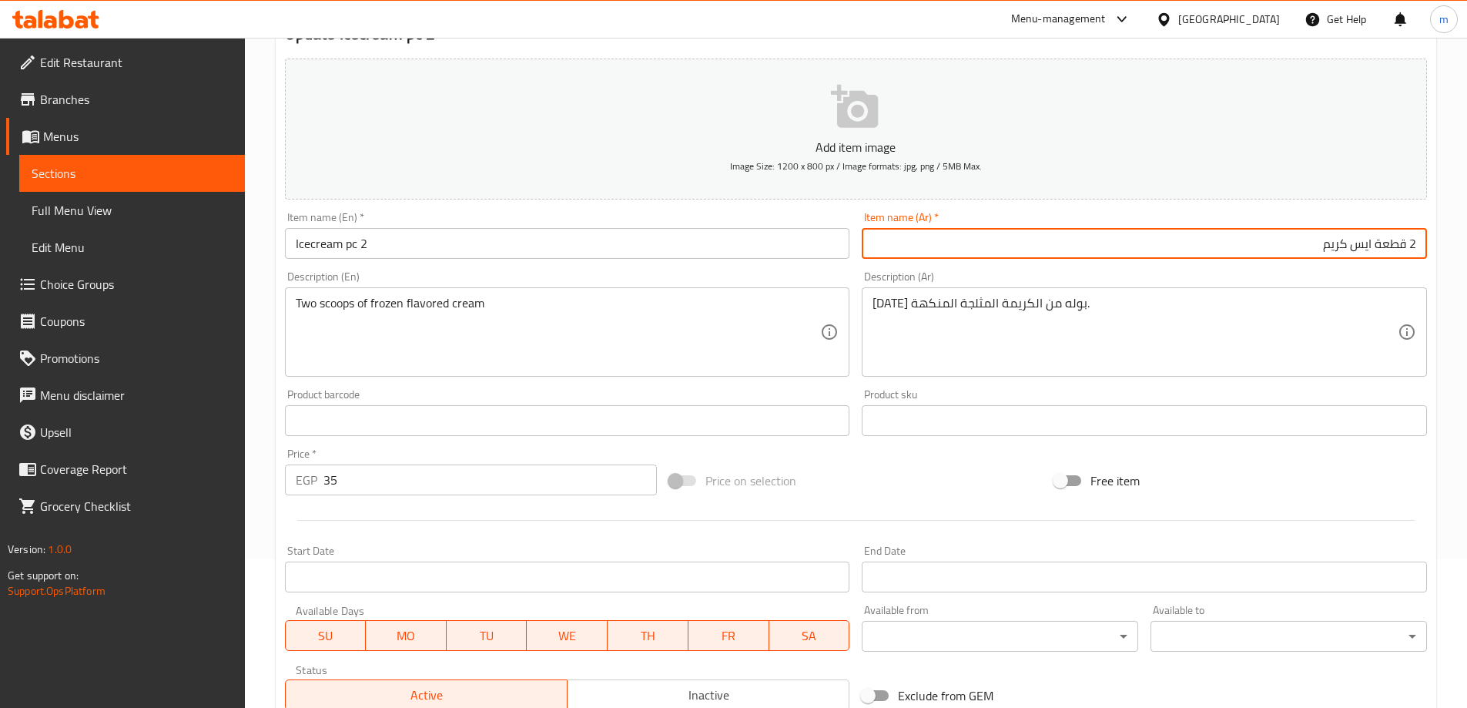
scroll to position [381, 0]
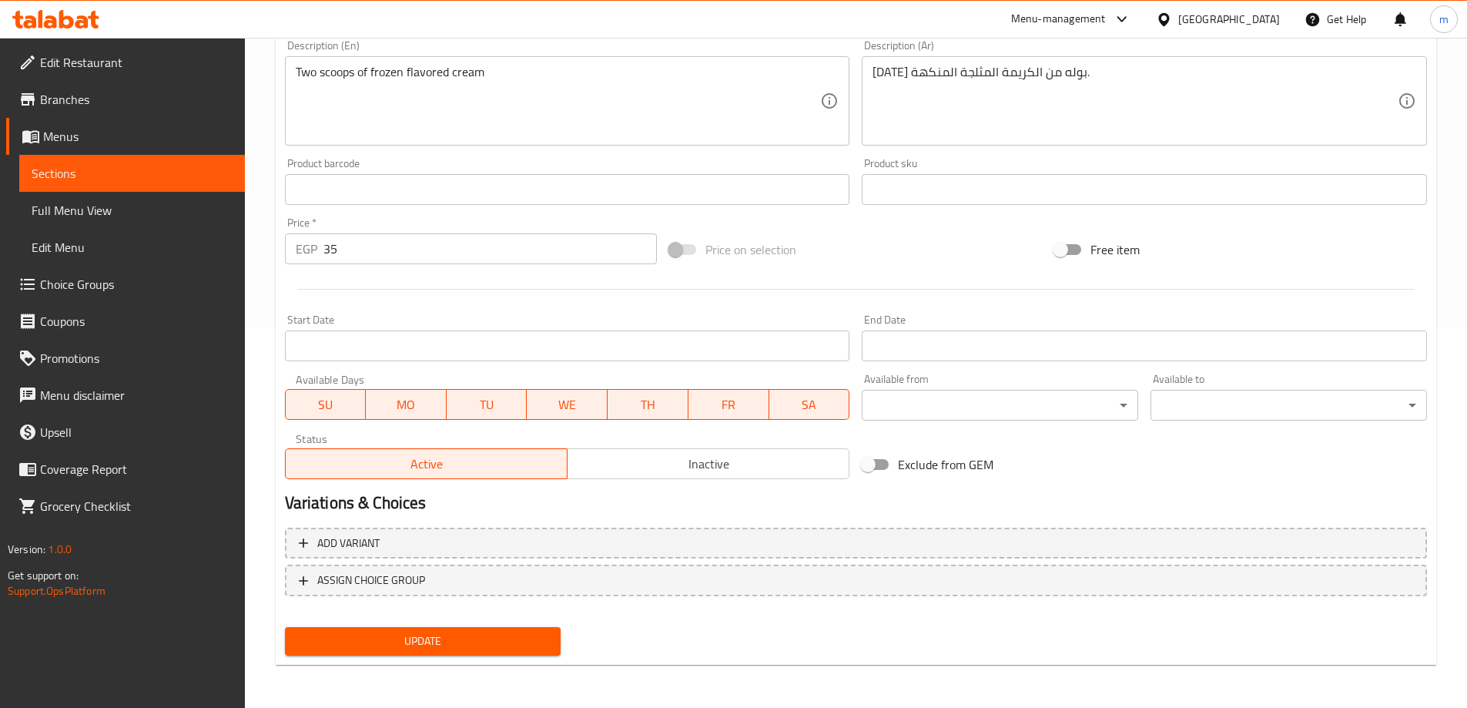
type input "2 قطعة ايس كريم"
click at [505, 629] on button "Update" at bounding box center [423, 641] width 277 height 29
click at [199, 183] on link "Sections" at bounding box center [132, 173] width 226 height 37
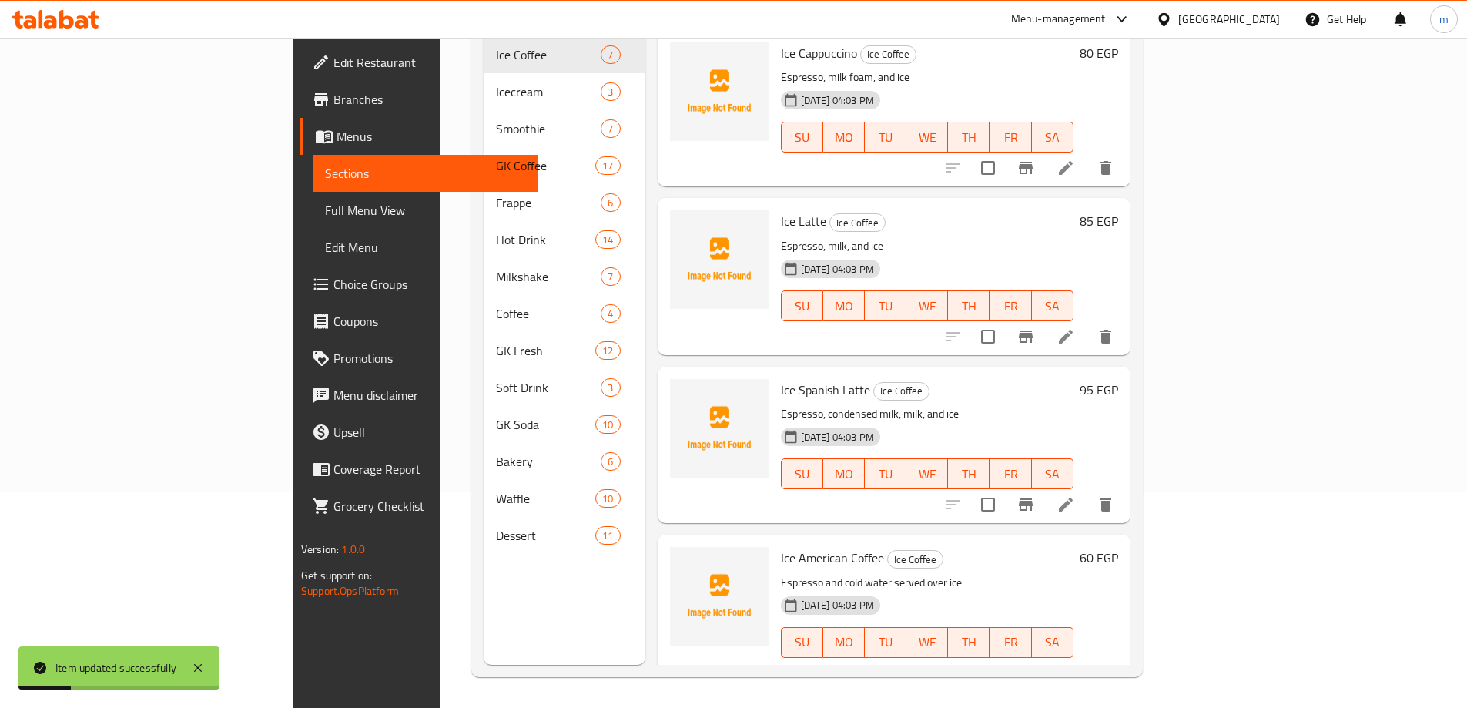
scroll to position [216, 0]
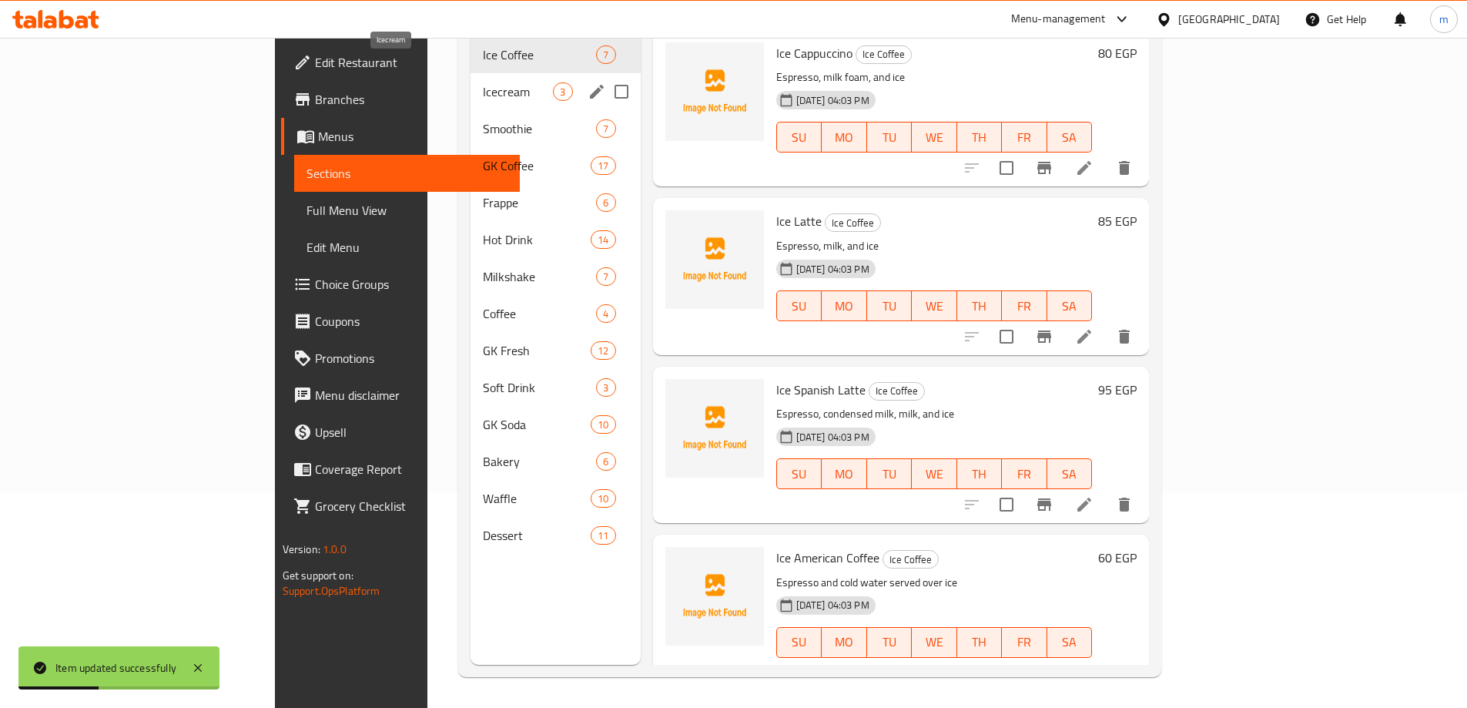
click at [483, 82] on span "Icecream" at bounding box center [518, 91] width 70 height 18
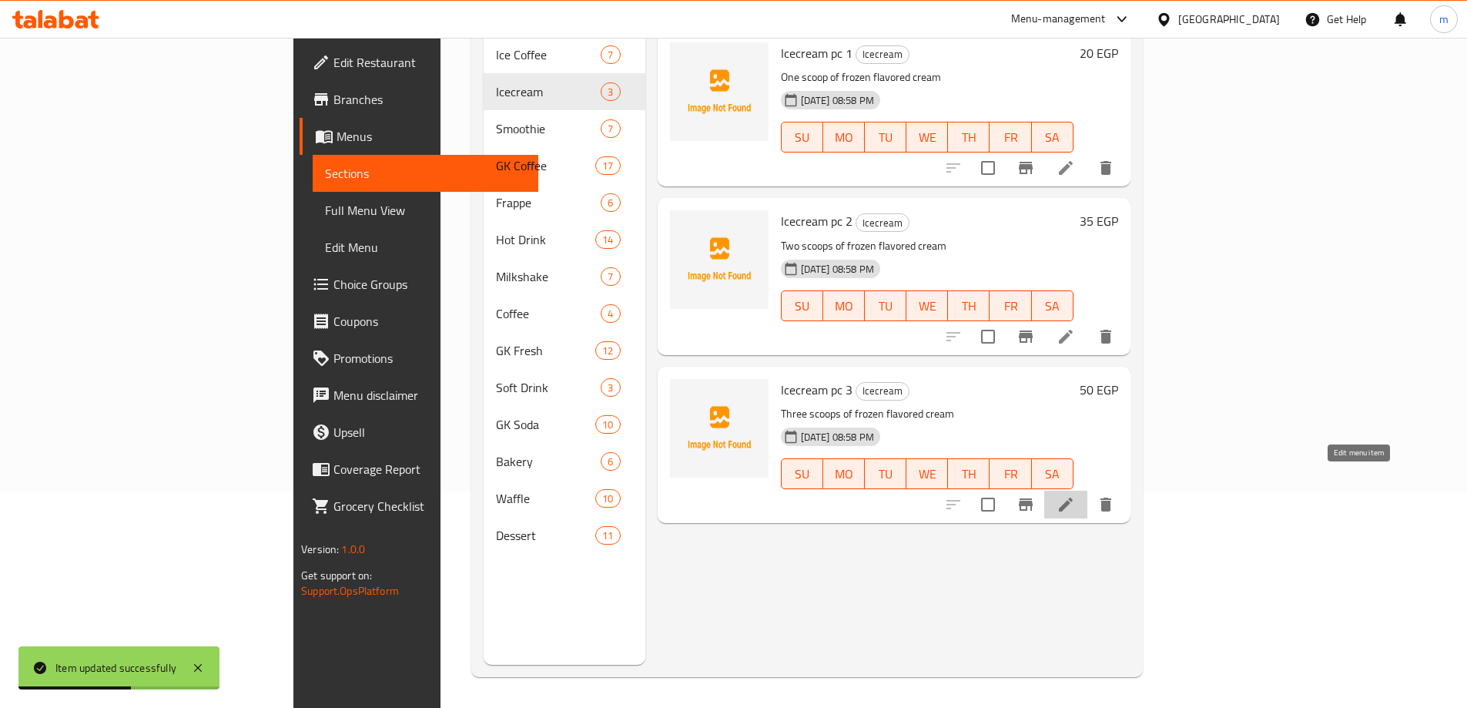
click at [1075, 495] on icon at bounding box center [1066, 504] width 18 height 18
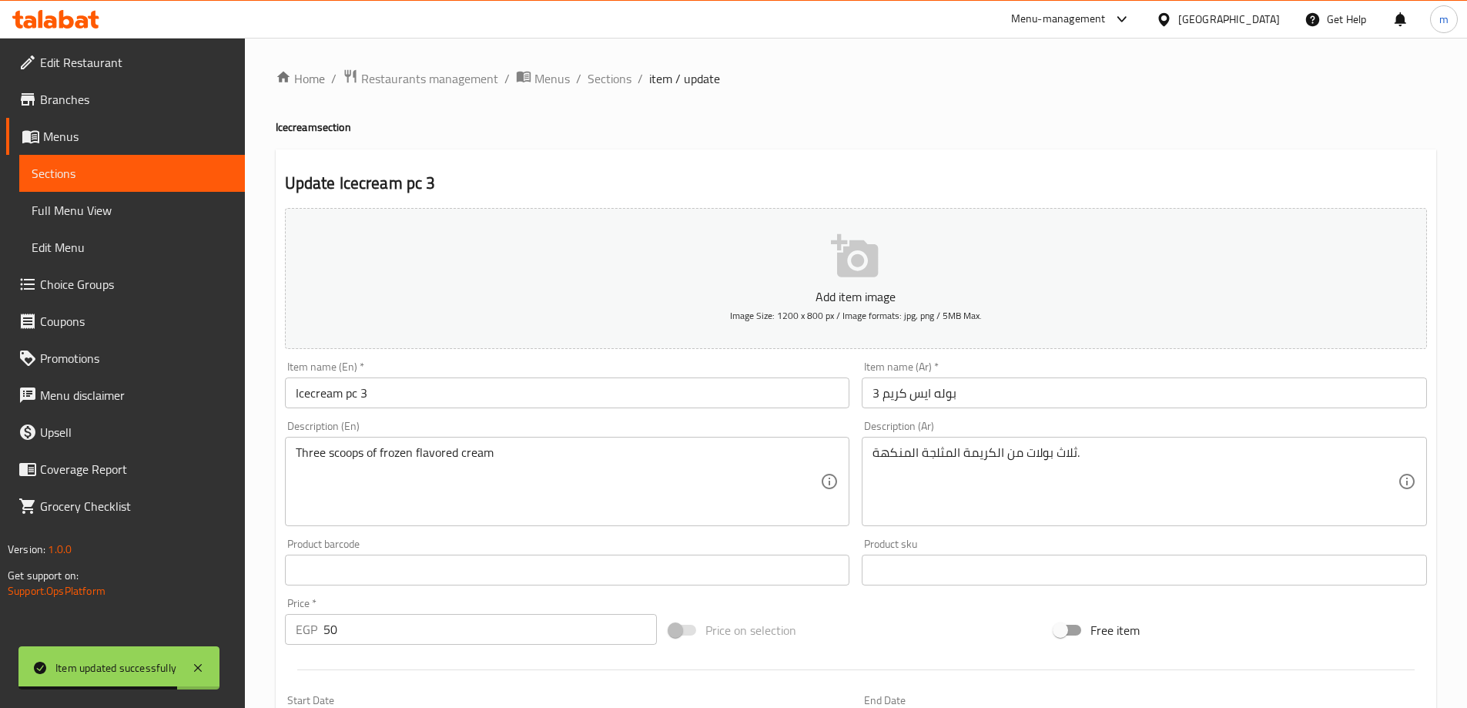
click at [943, 395] on input "3 بوله ايس كريم" at bounding box center [1144, 392] width 565 height 31
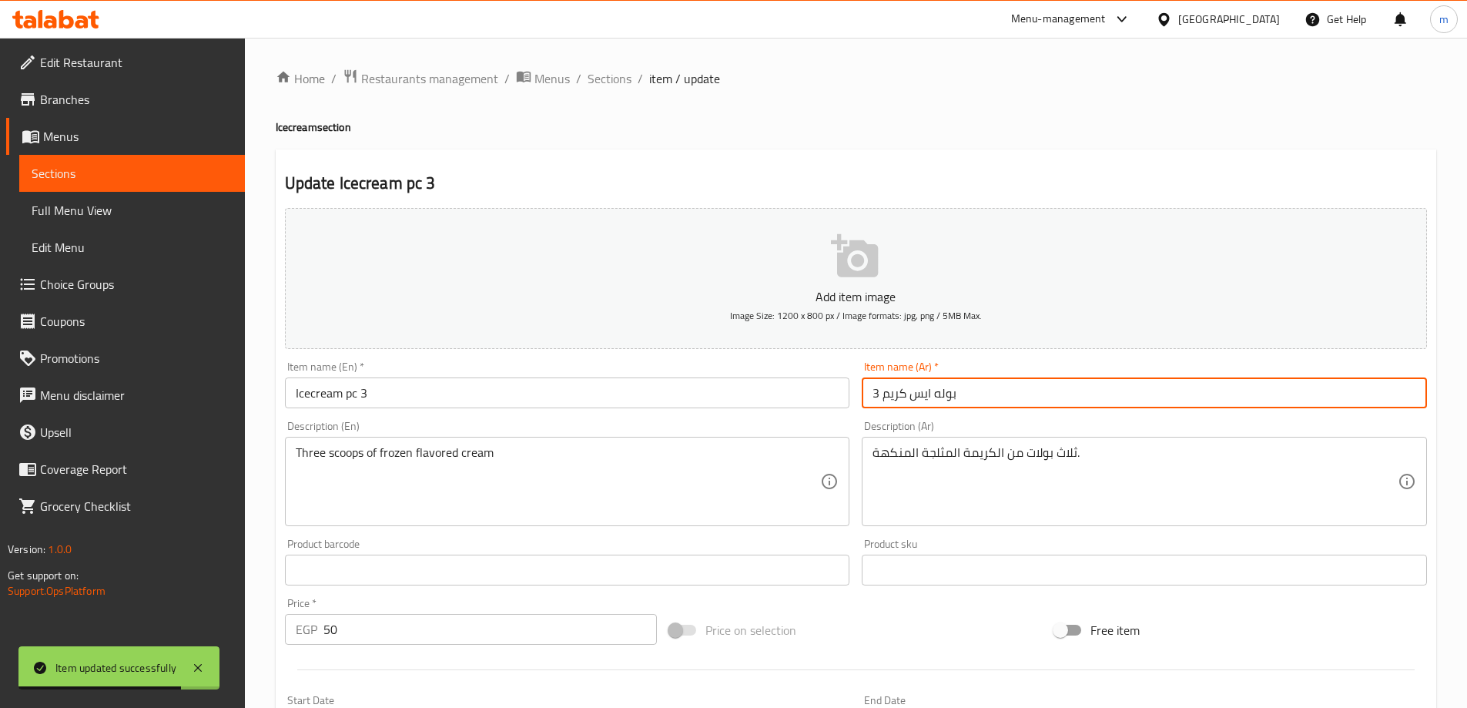
click at [943, 395] on input "3 بوله ايس كريم" at bounding box center [1144, 392] width 565 height 31
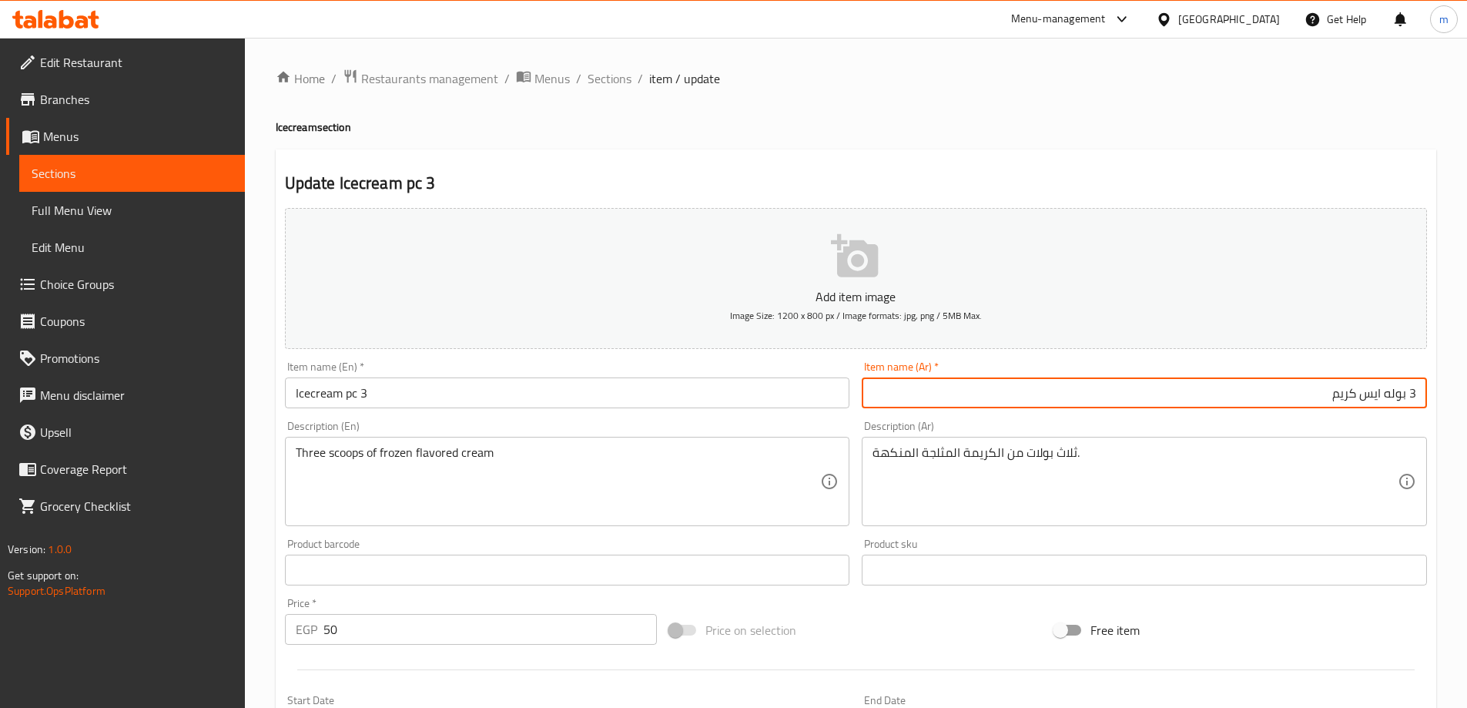
click at [1393, 396] on input "3 بوله ايس كريم" at bounding box center [1144, 392] width 565 height 31
drag, startPoint x: 1388, startPoint y: 397, endPoint x: 1453, endPoint y: 394, distance: 64.8
click at [1453, 394] on div "Home / Restaurants management / Menus / Sections / item / update Icecream secti…" at bounding box center [856, 563] width 1222 height 1051
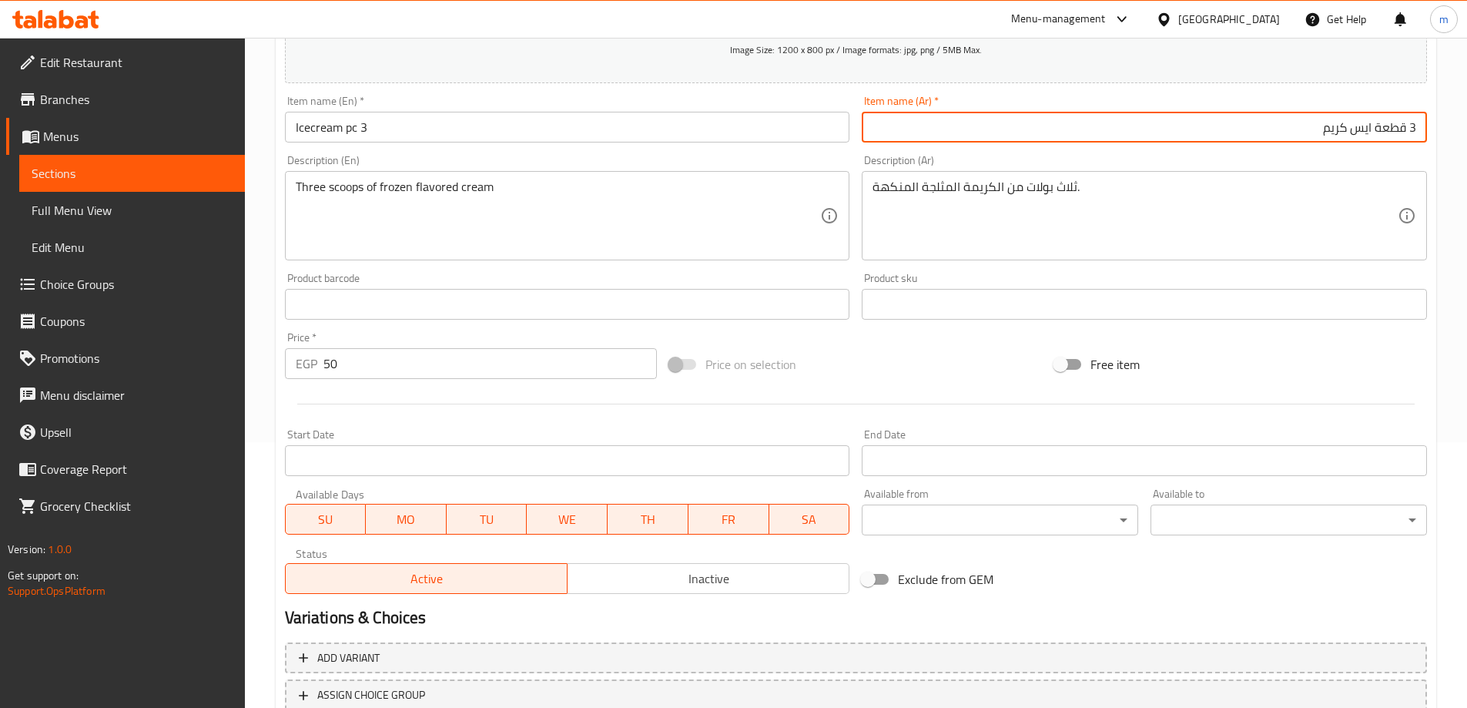
scroll to position [381, 0]
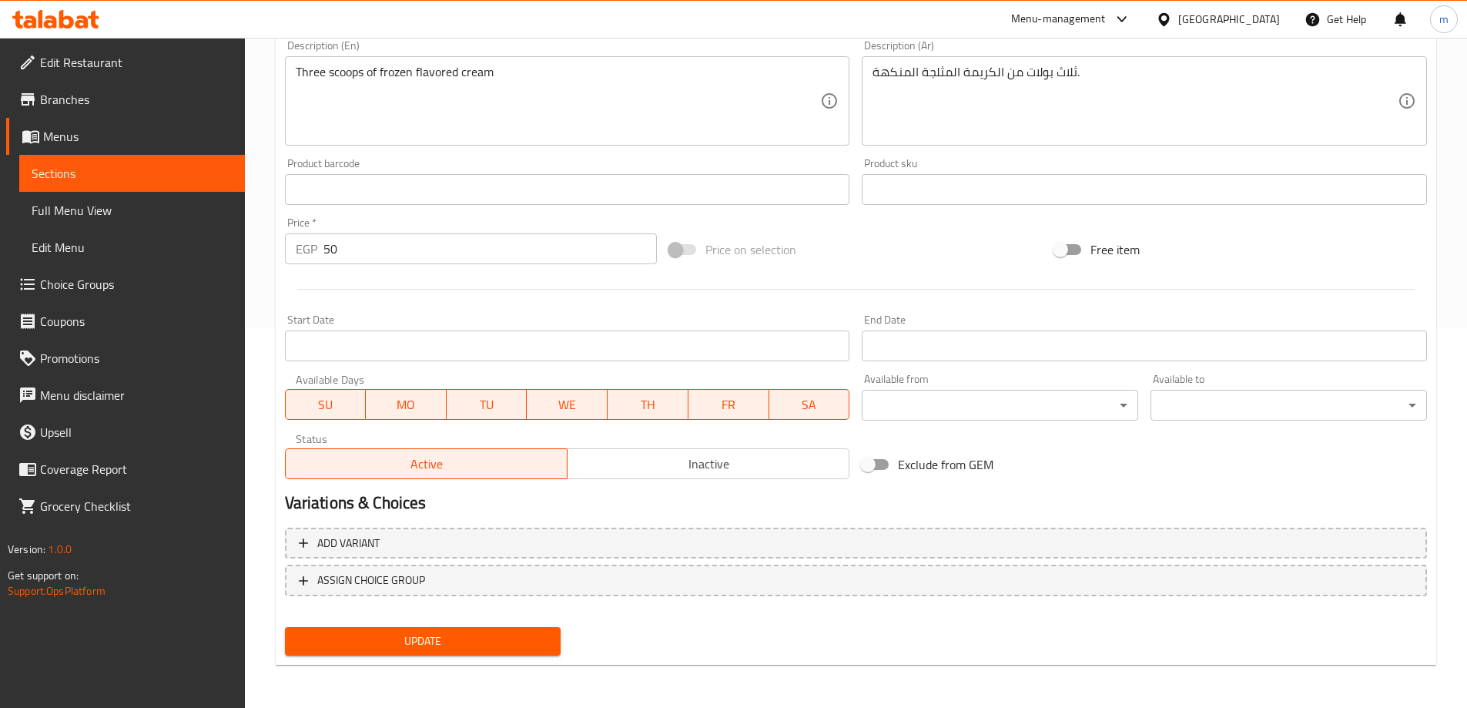
type input "3 قطعة ايس كريم"
click at [477, 632] on span "Update" at bounding box center [423, 641] width 252 height 19
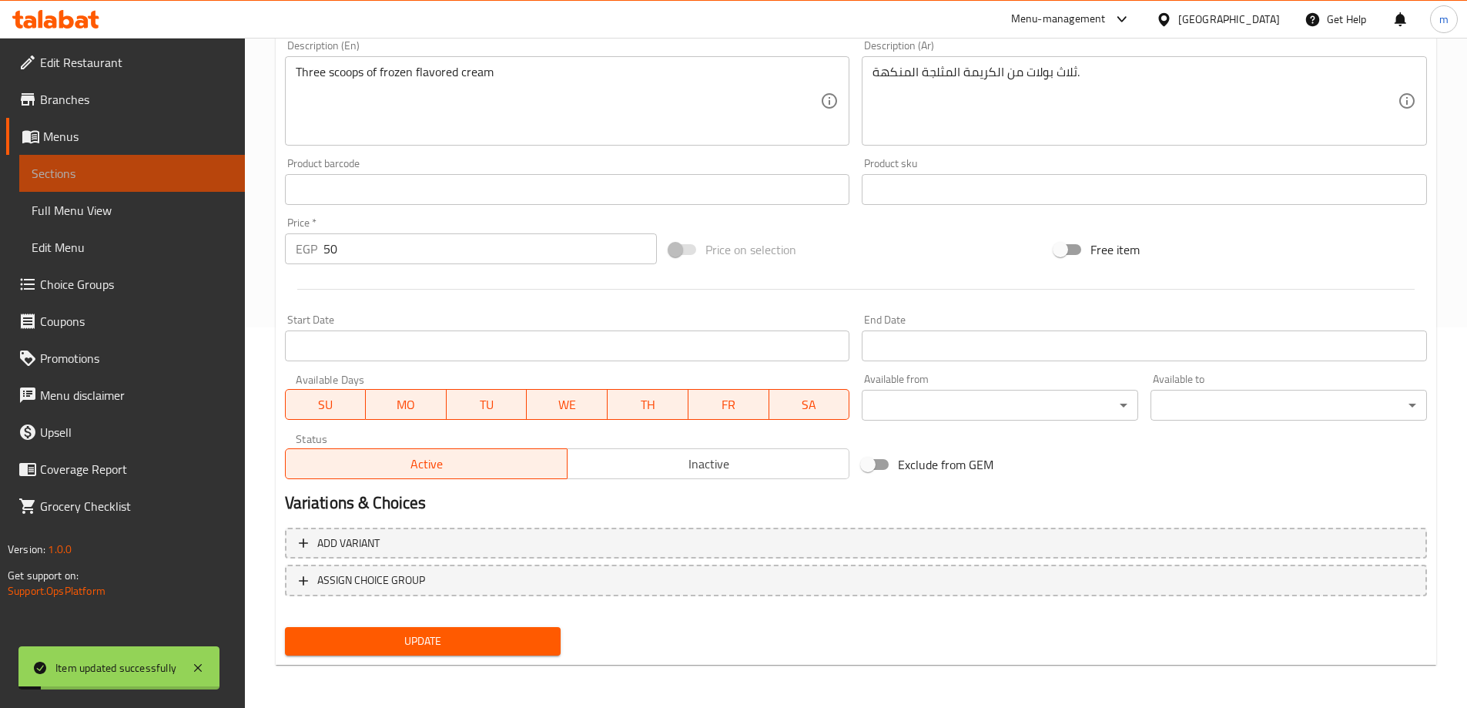
click at [76, 174] on span "Sections" at bounding box center [132, 173] width 201 height 18
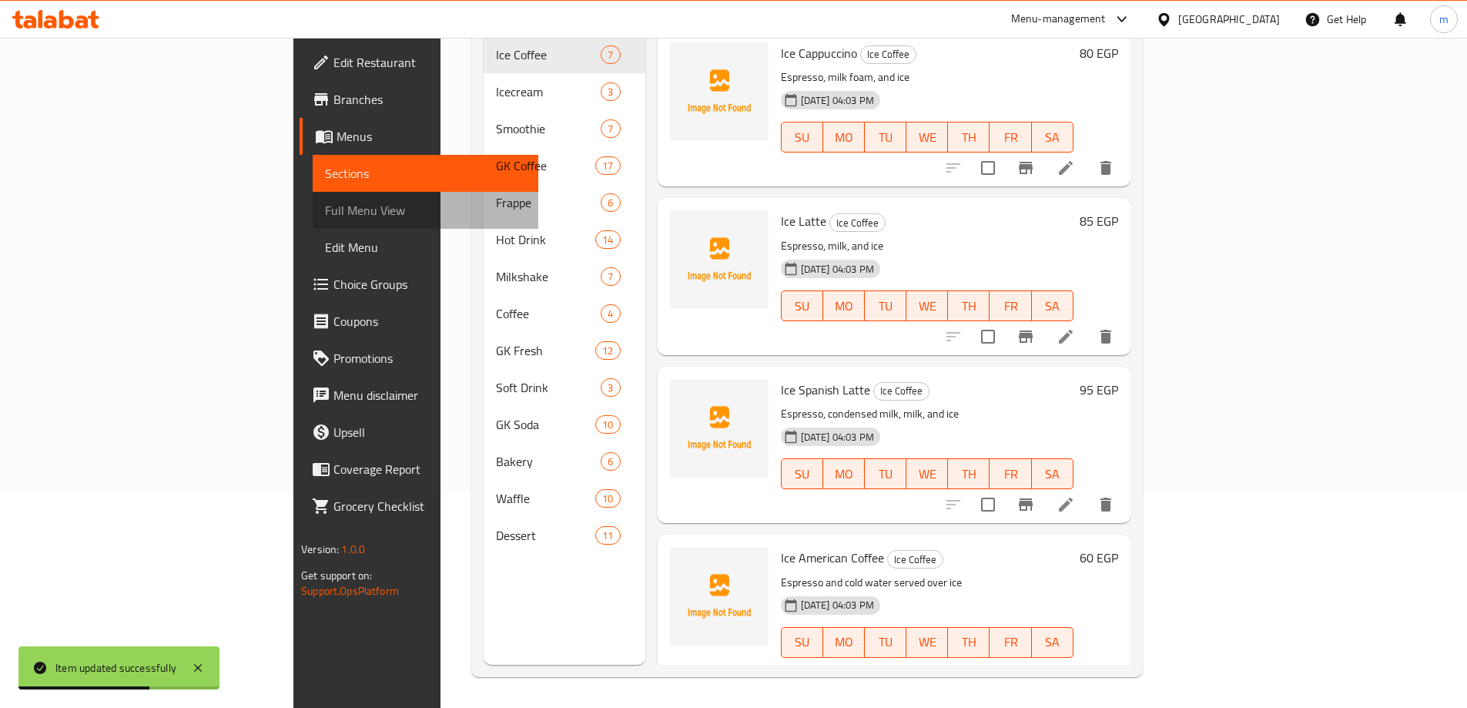
click at [325, 216] on span "Full Menu View" at bounding box center [425, 210] width 201 height 18
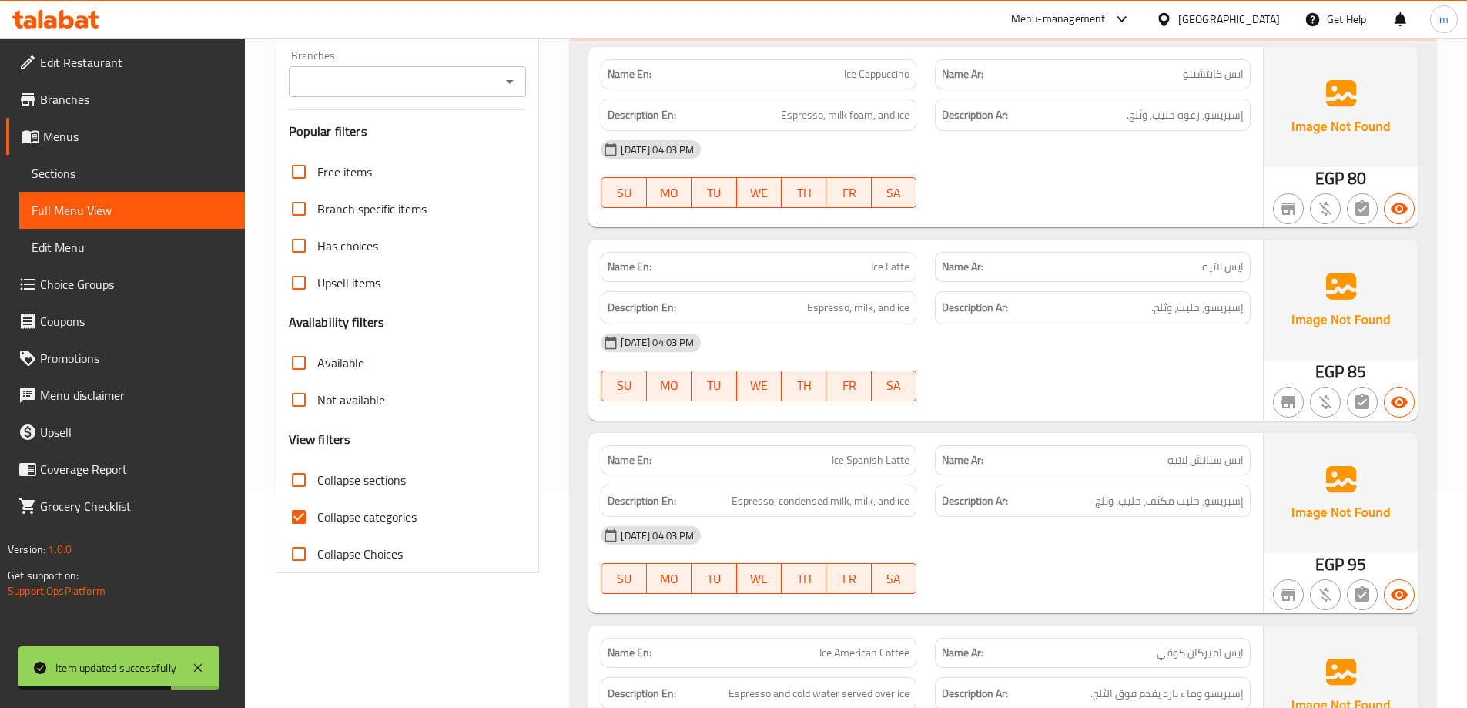
click at [353, 509] on span "Collapse categories" at bounding box center [366, 517] width 99 height 18
click at [317, 509] on input "Collapse categories" at bounding box center [298, 516] width 37 height 37
checkbox input "false"
click at [332, 556] on span "Collapse Choices" at bounding box center [360, 554] width 86 height 18
click at [317, 556] on input "Collapse Choices" at bounding box center [298, 553] width 37 height 37
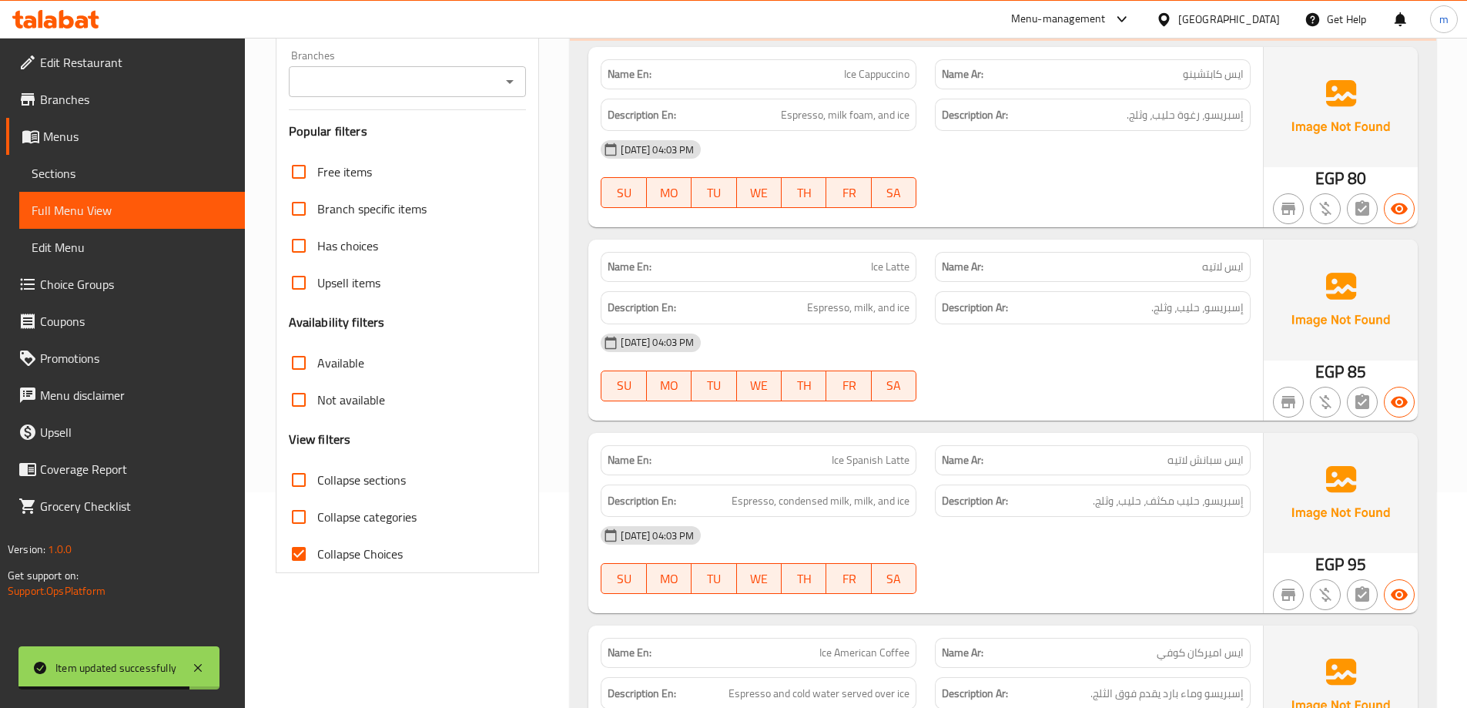
drag, startPoint x: 334, startPoint y: 556, endPoint x: 336, endPoint y: 480, distance: 76.3
click at [334, 556] on span "Collapse Choices" at bounding box center [360, 554] width 86 height 18
click at [317, 556] on input "Collapse Choices" at bounding box center [298, 553] width 37 height 37
checkbox input "false"
click at [336, 480] on span "Collapse sections" at bounding box center [361, 480] width 89 height 18
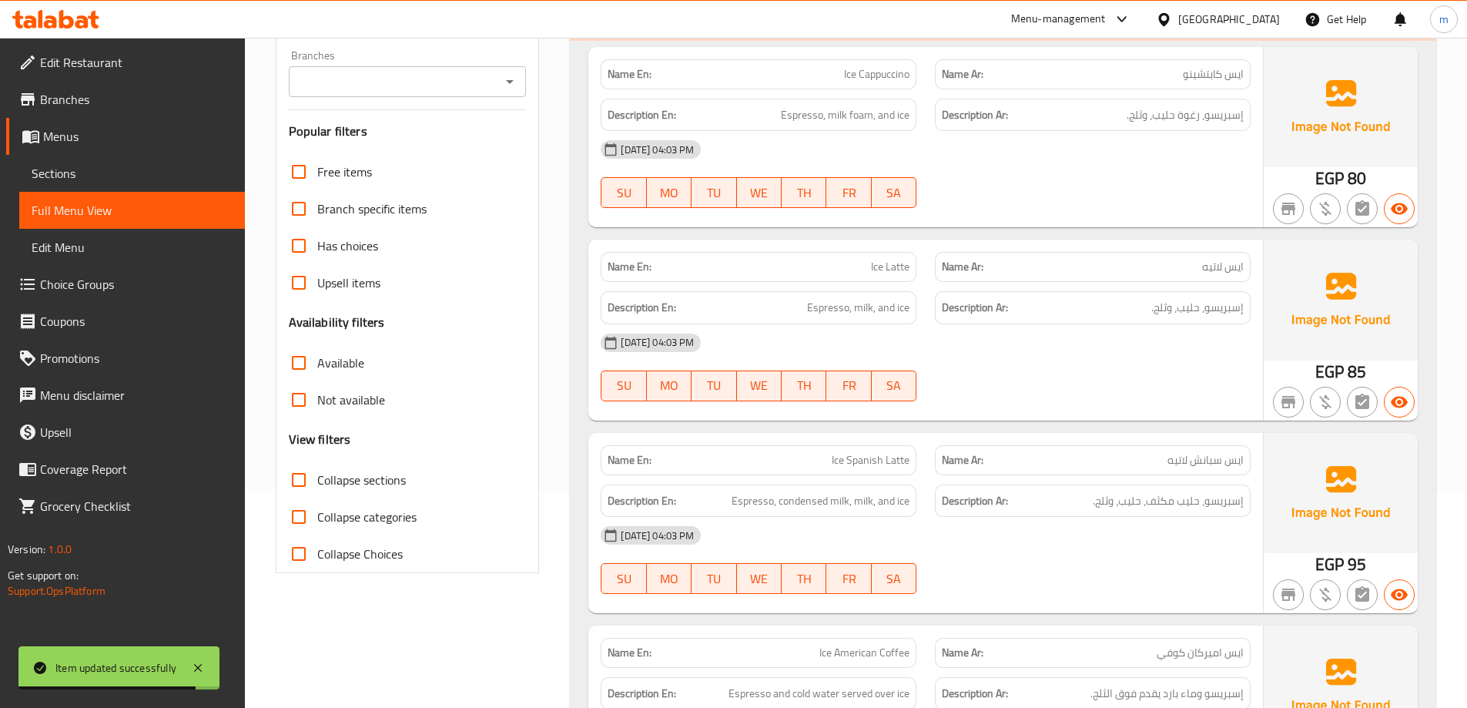
click at [317, 480] on input "Collapse sections" at bounding box center [298, 479] width 37 height 37
checkbox input "true"
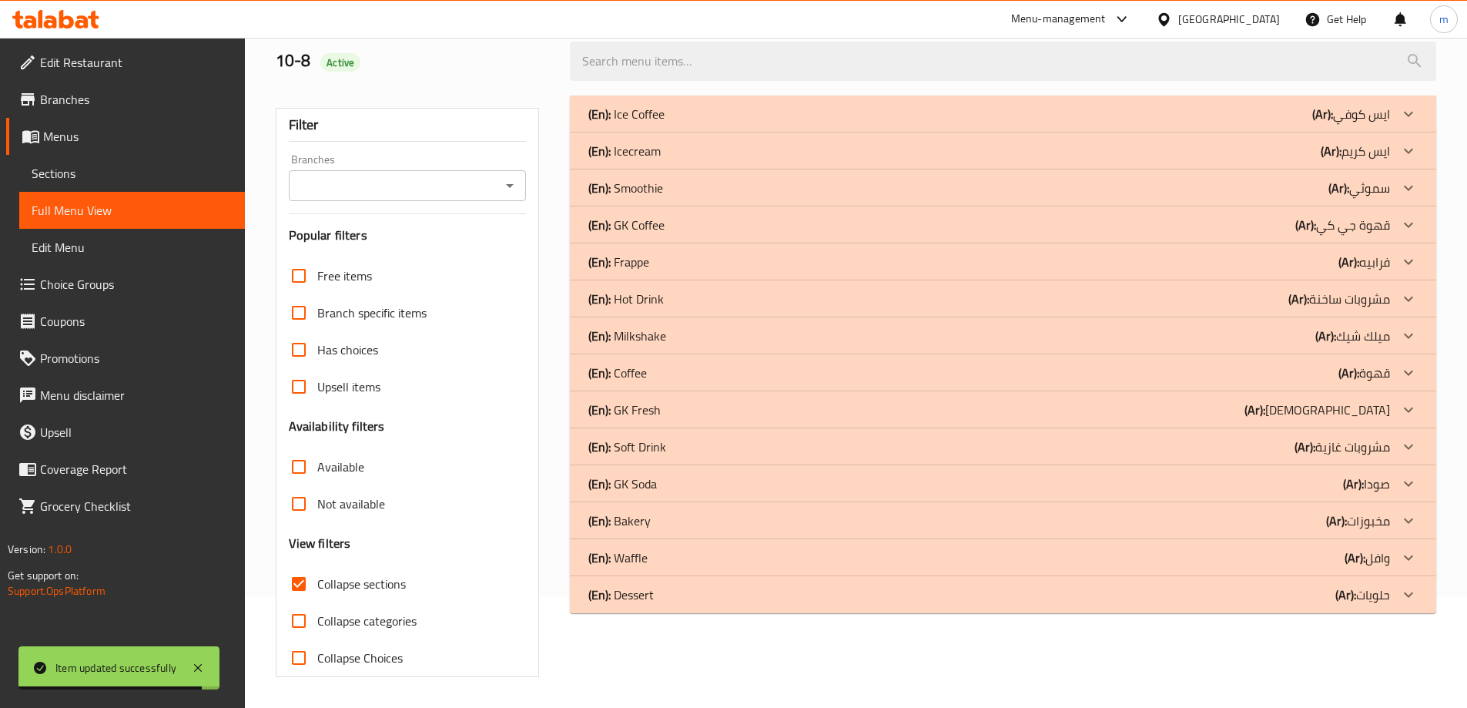
scroll to position [112, 0]
click at [1390, 123] on p "(Ar): [PERSON_NAME]" at bounding box center [1352, 114] width 78 height 18
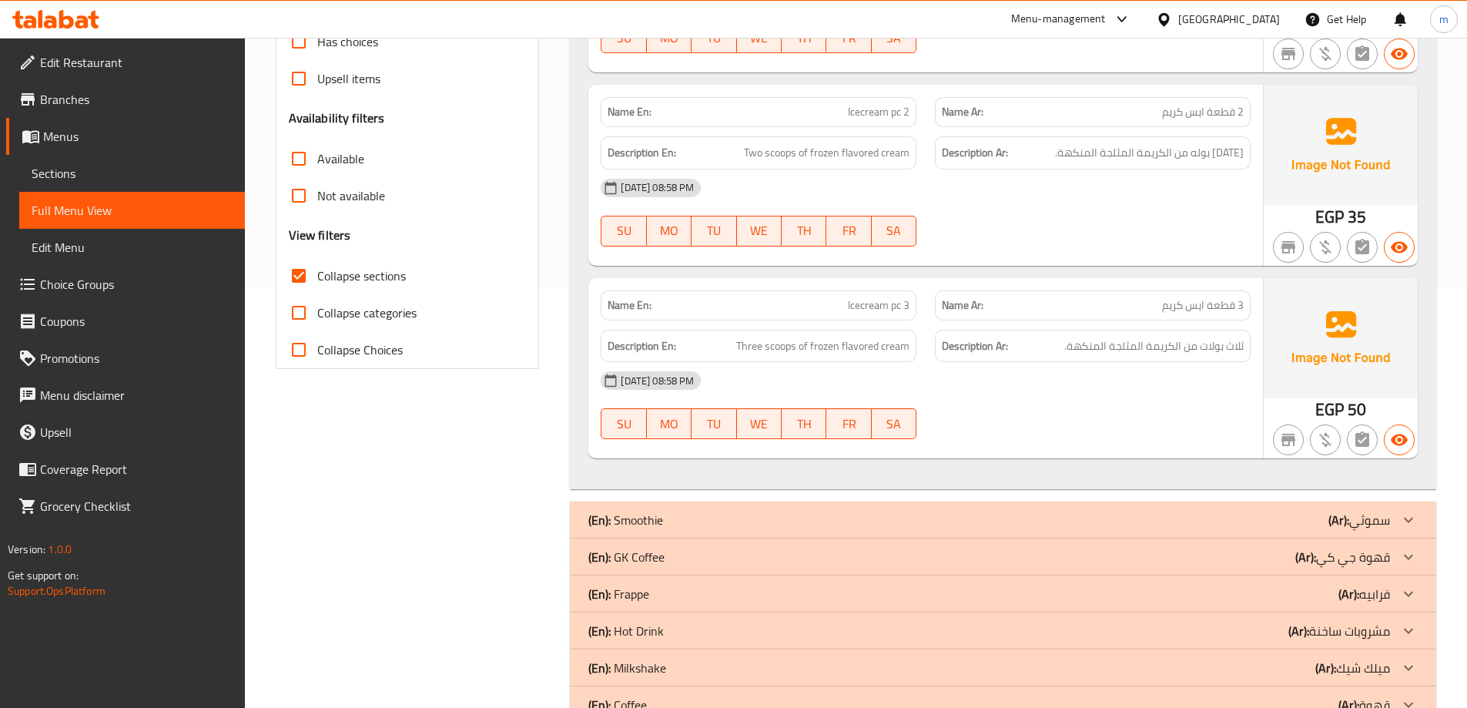
scroll to position [497, 0]
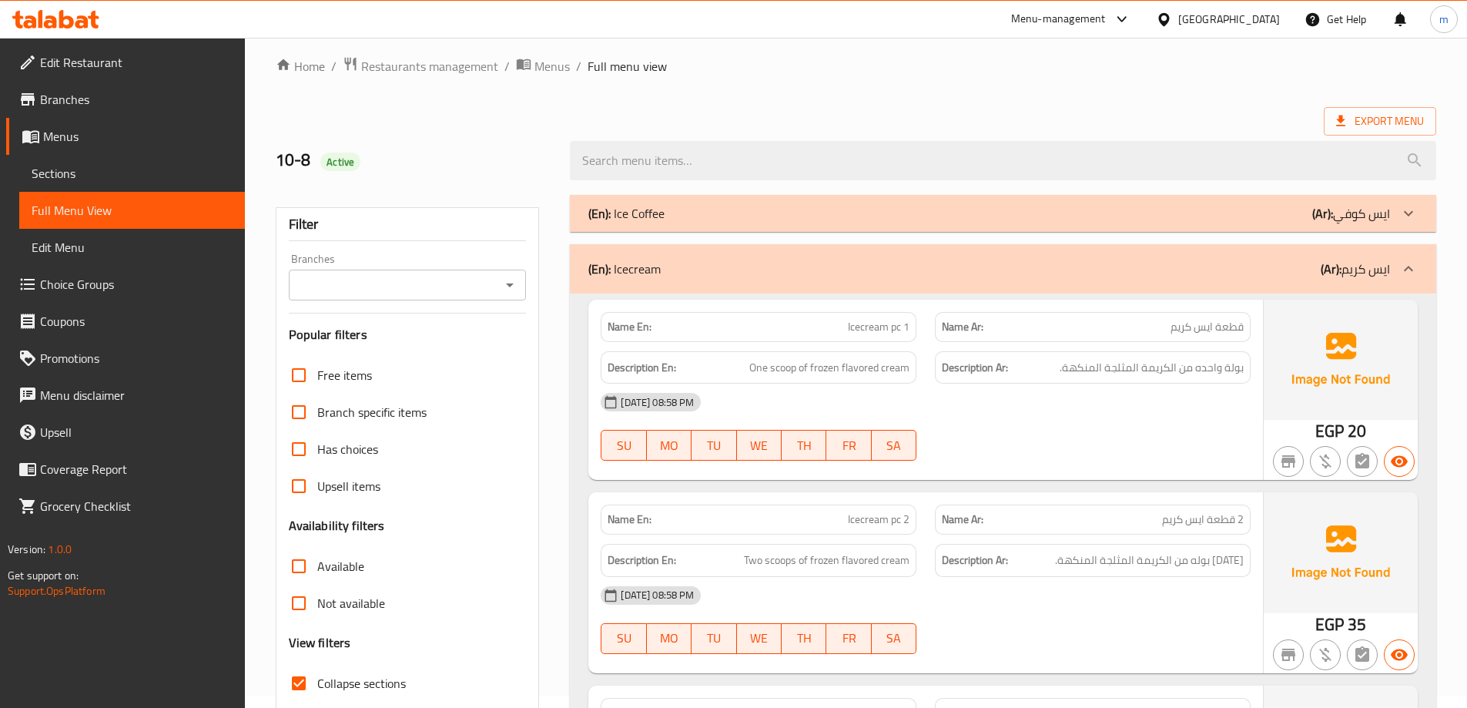
scroll to position [0, 0]
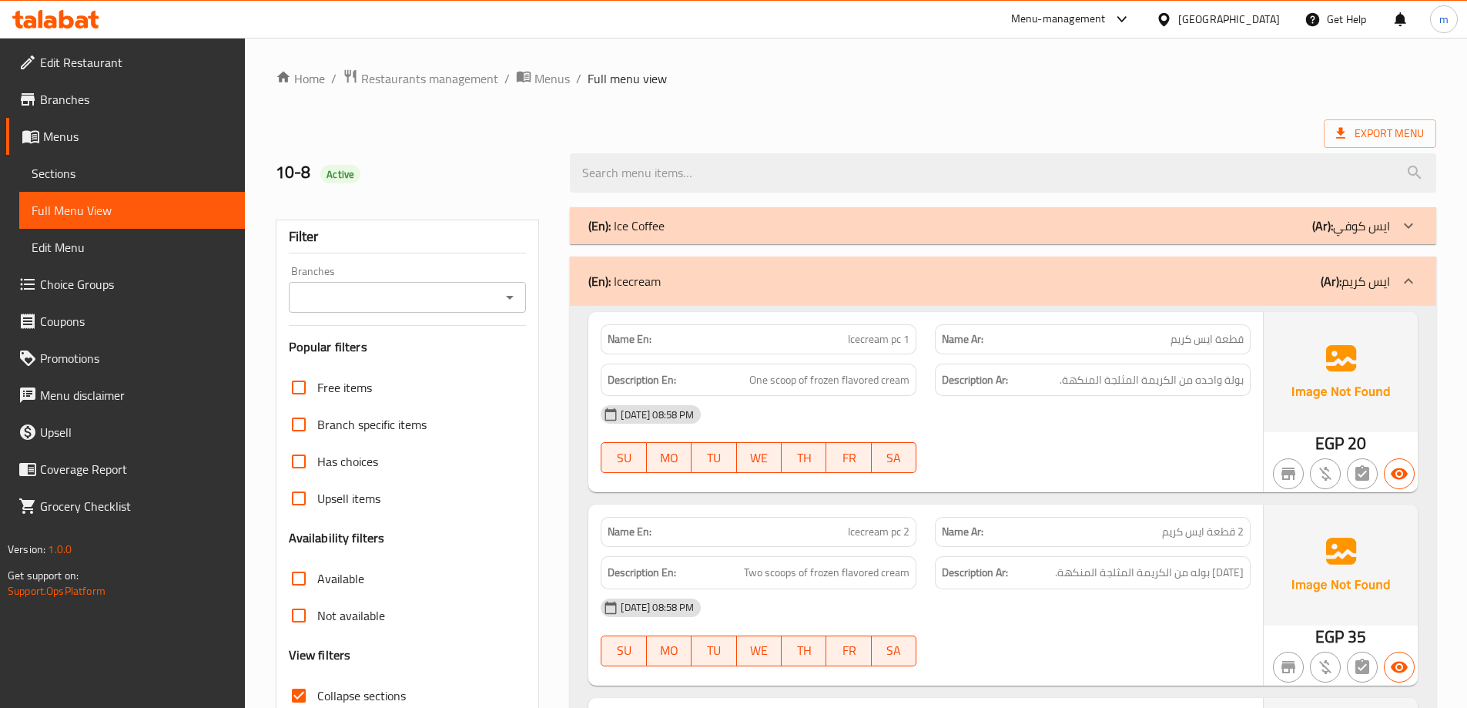
click at [147, 168] on span "Sections" at bounding box center [132, 173] width 201 height 18
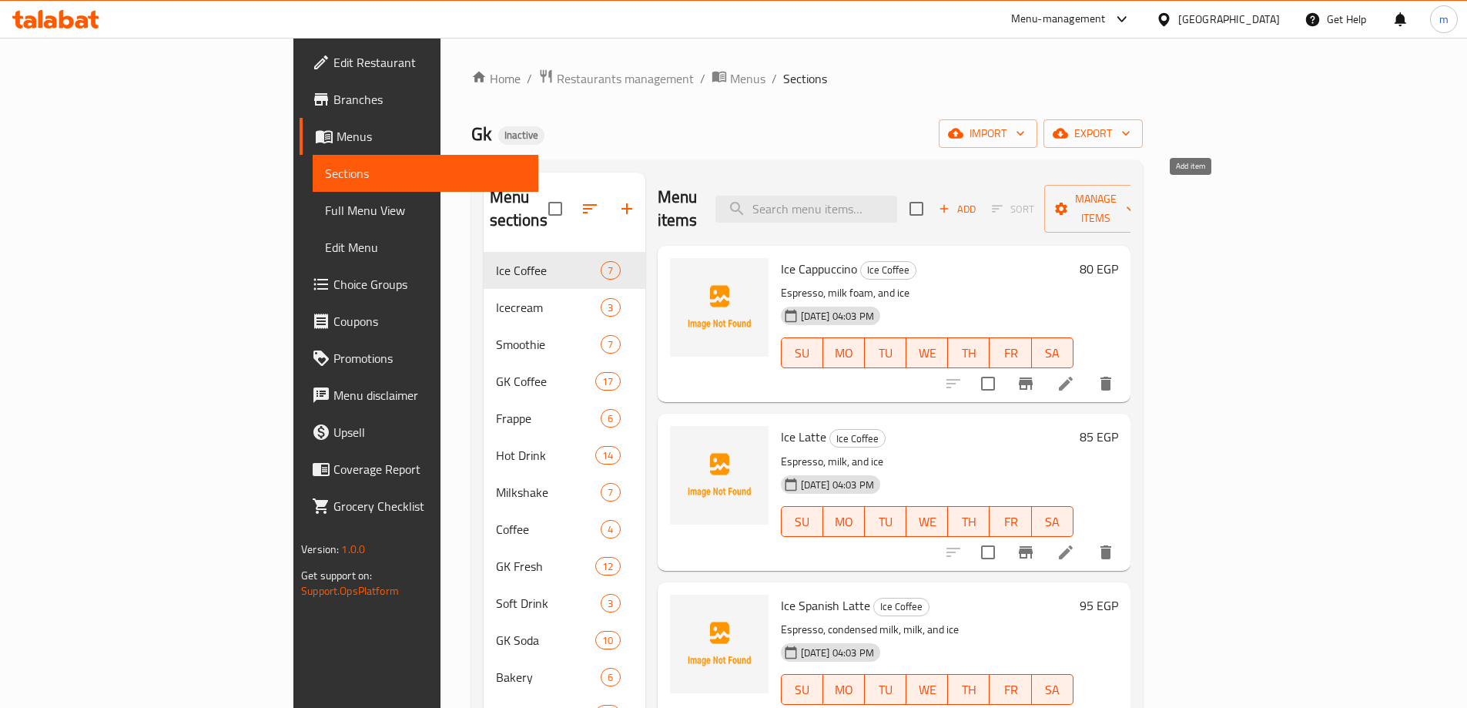
click at [951, 202] on icon "button" at bounding box center [944, 209] width 14 height 14
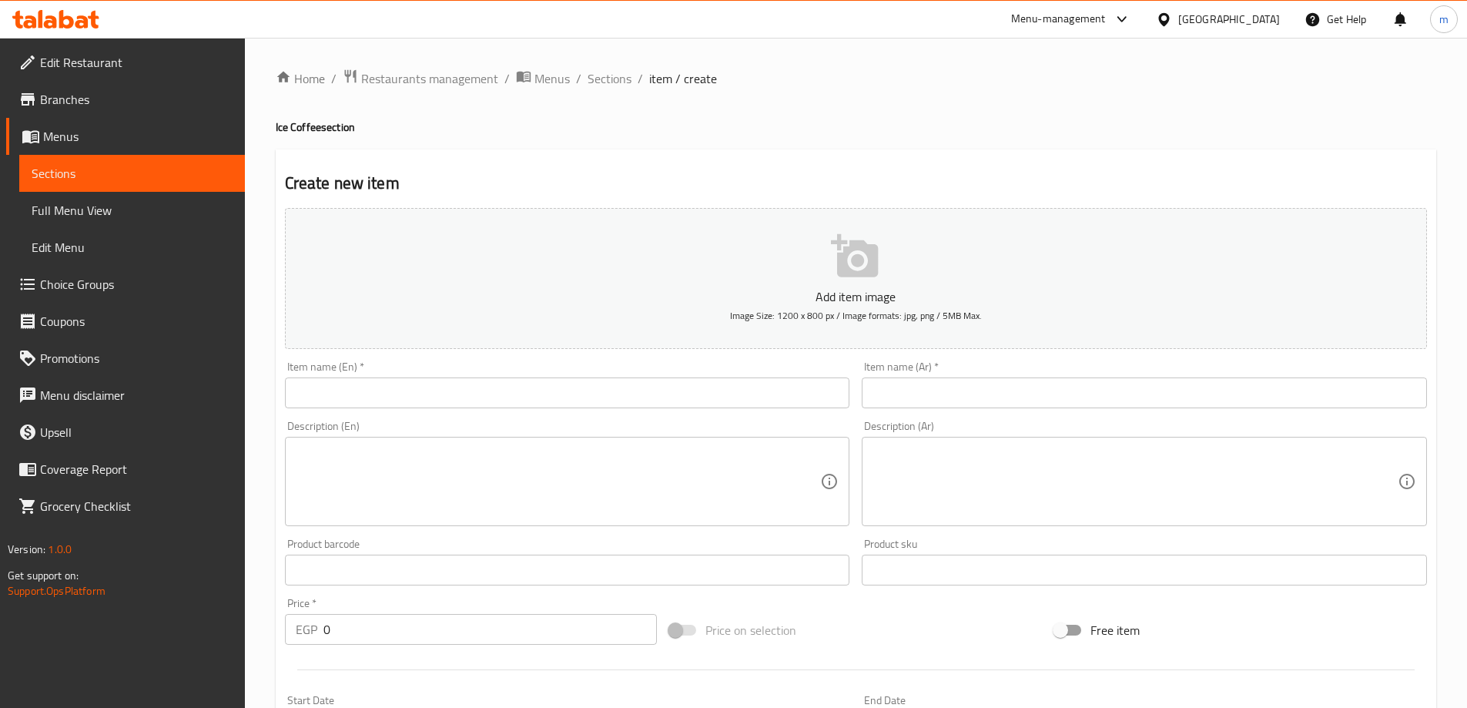
click at [542, 408] on input "text" at bounding box center [567, 392] width 565 height 31
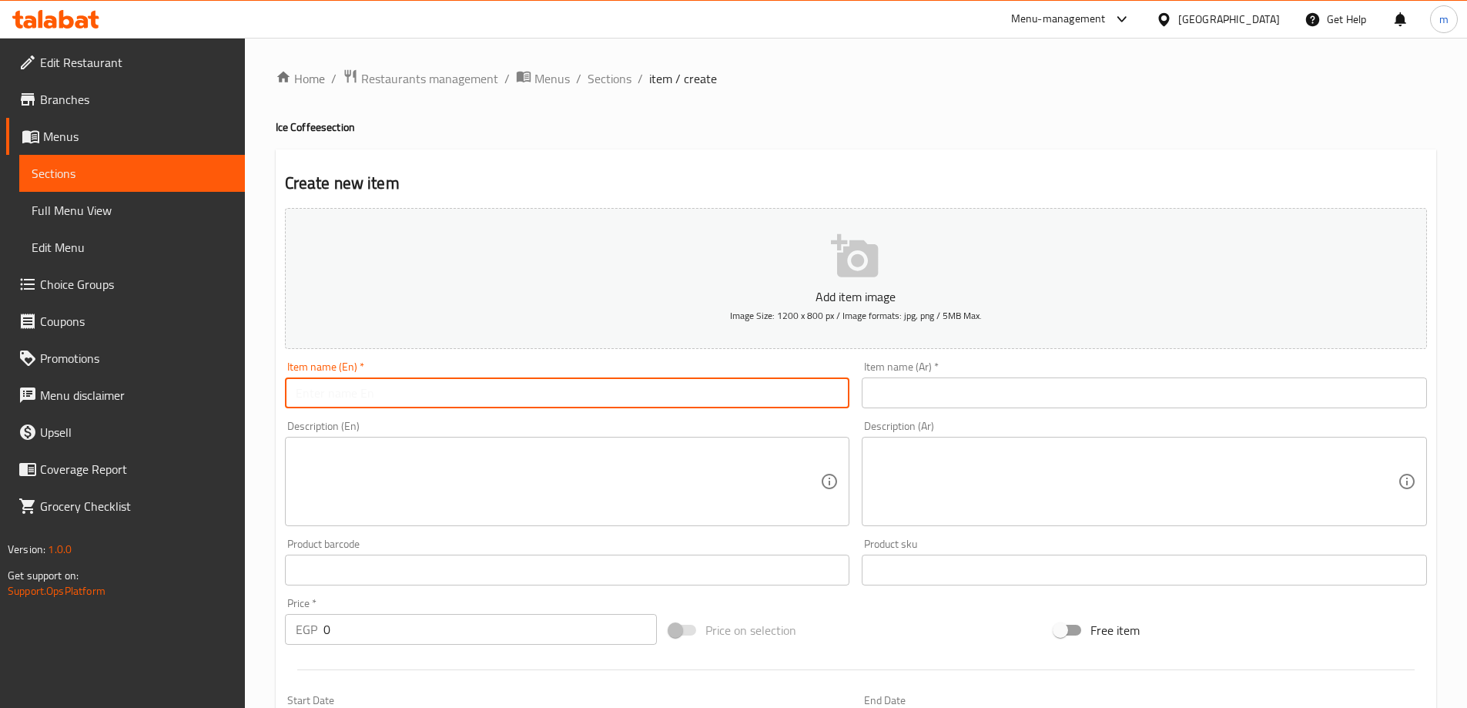
paste input "Hot GK"
type input "Hot GK"
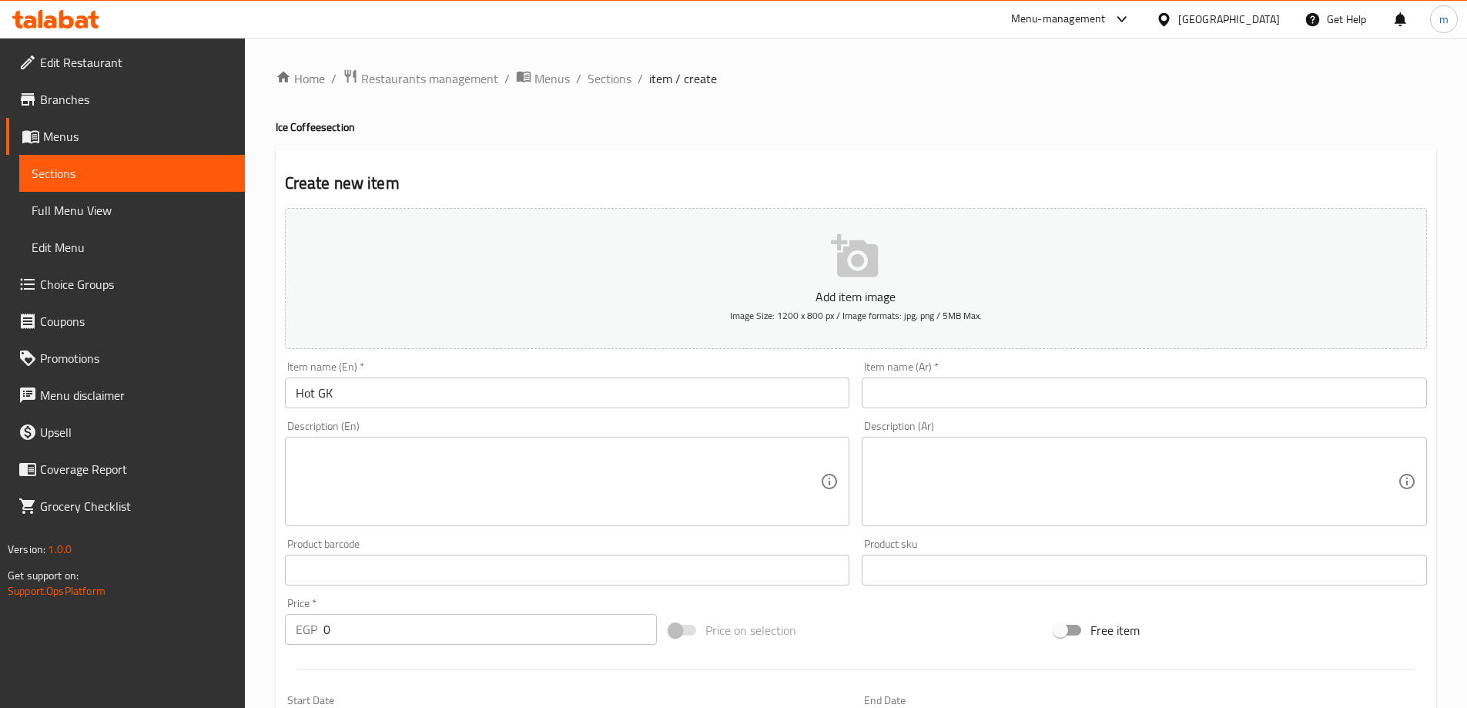
click at [1124, 364] on div "Item name (Ar)   * Item name (Ar) *" at bounding box center [1144, 384] width 565 height 47
click at [1111, 397] on input "text" at bounding box center [1144, 392] width 565 height 31
paste input "ساخن جي كي"
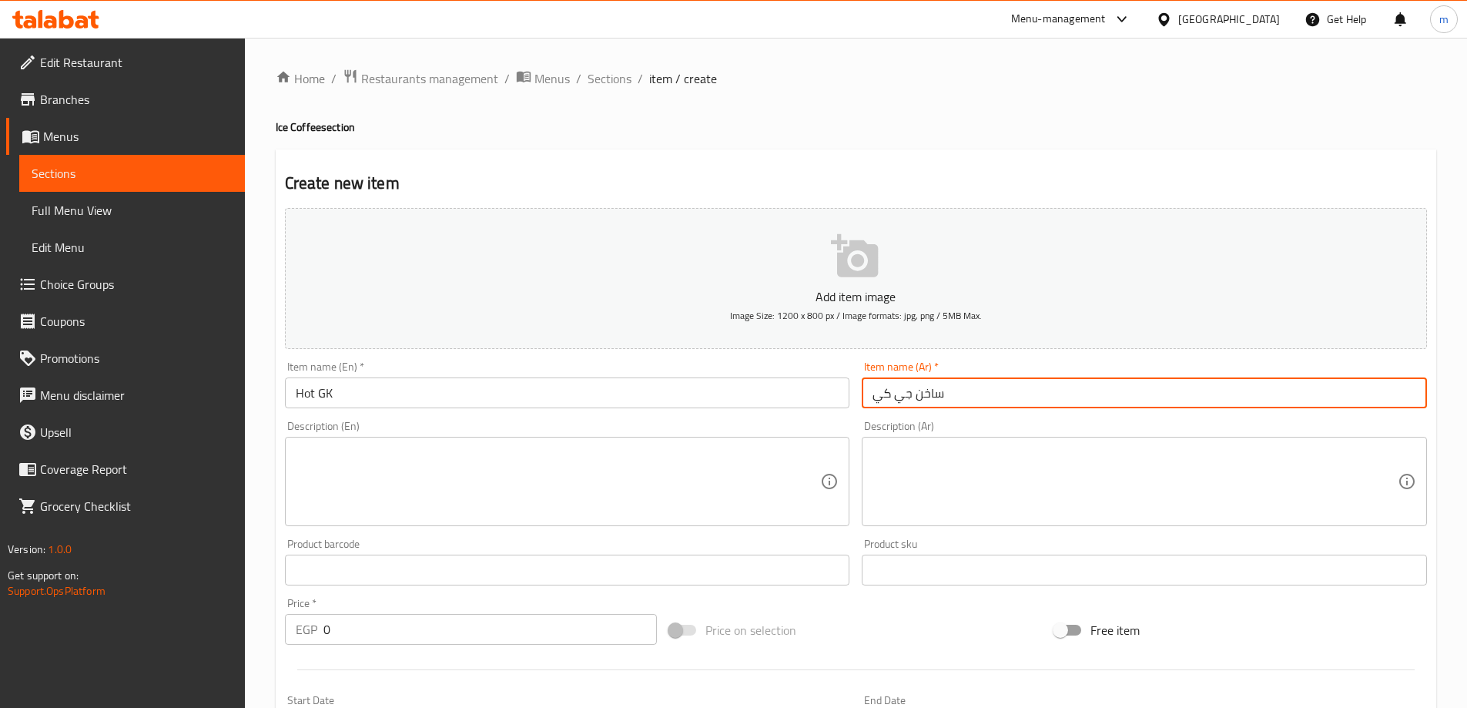
click at [882, 391] on input "ساخن جي كي" at bounding box center [1144, 392] width 565 height 31
type input "ساخن جي كاي"
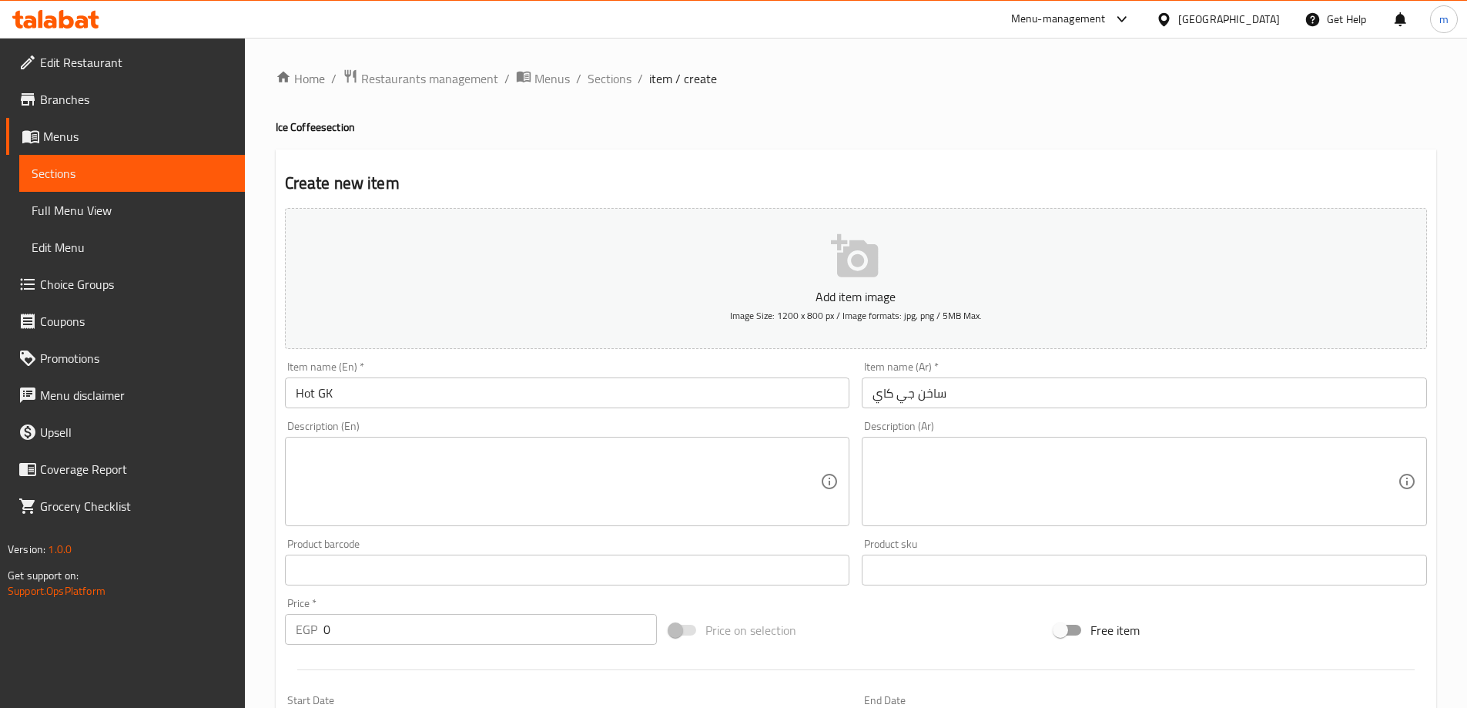
click at [553, 384] on input "Hot GK" at bounding box center [567, 392] width 565 height 31
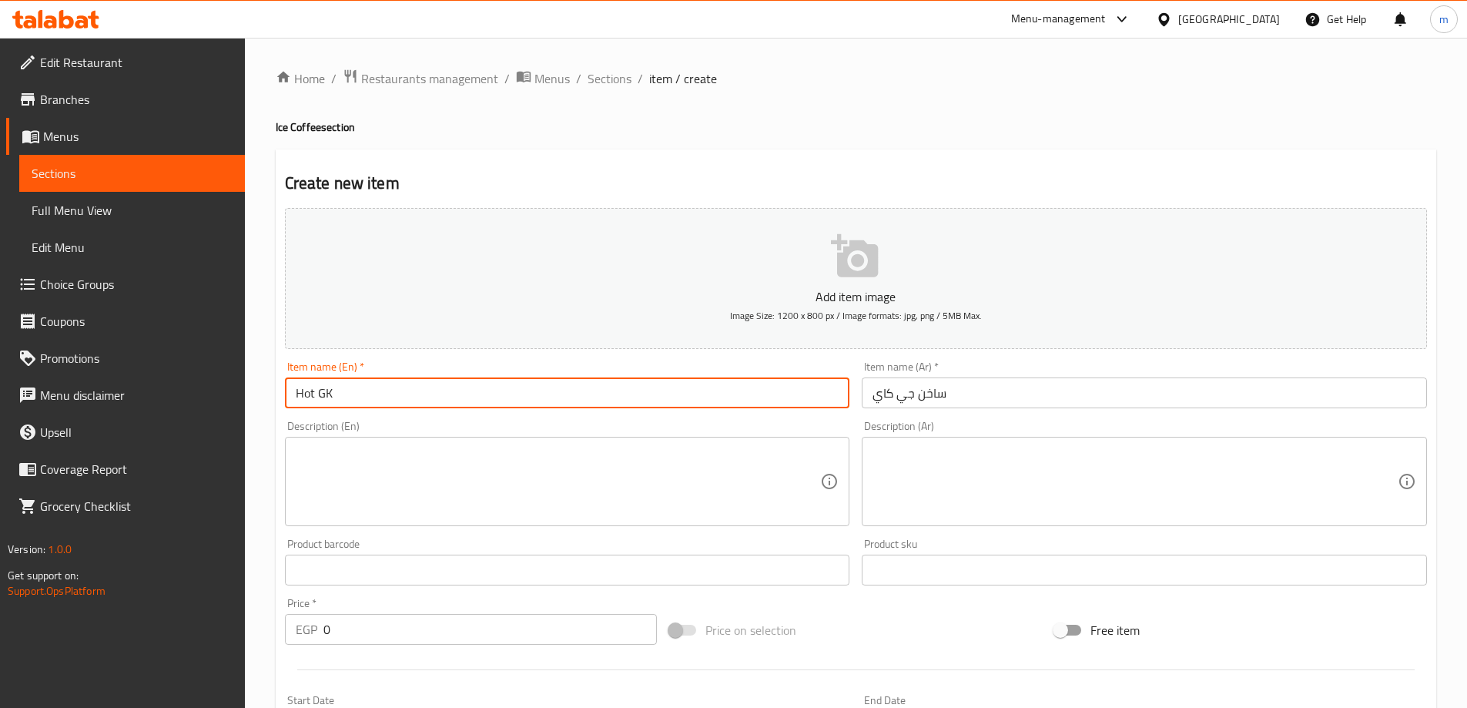
type input "Hot GK"
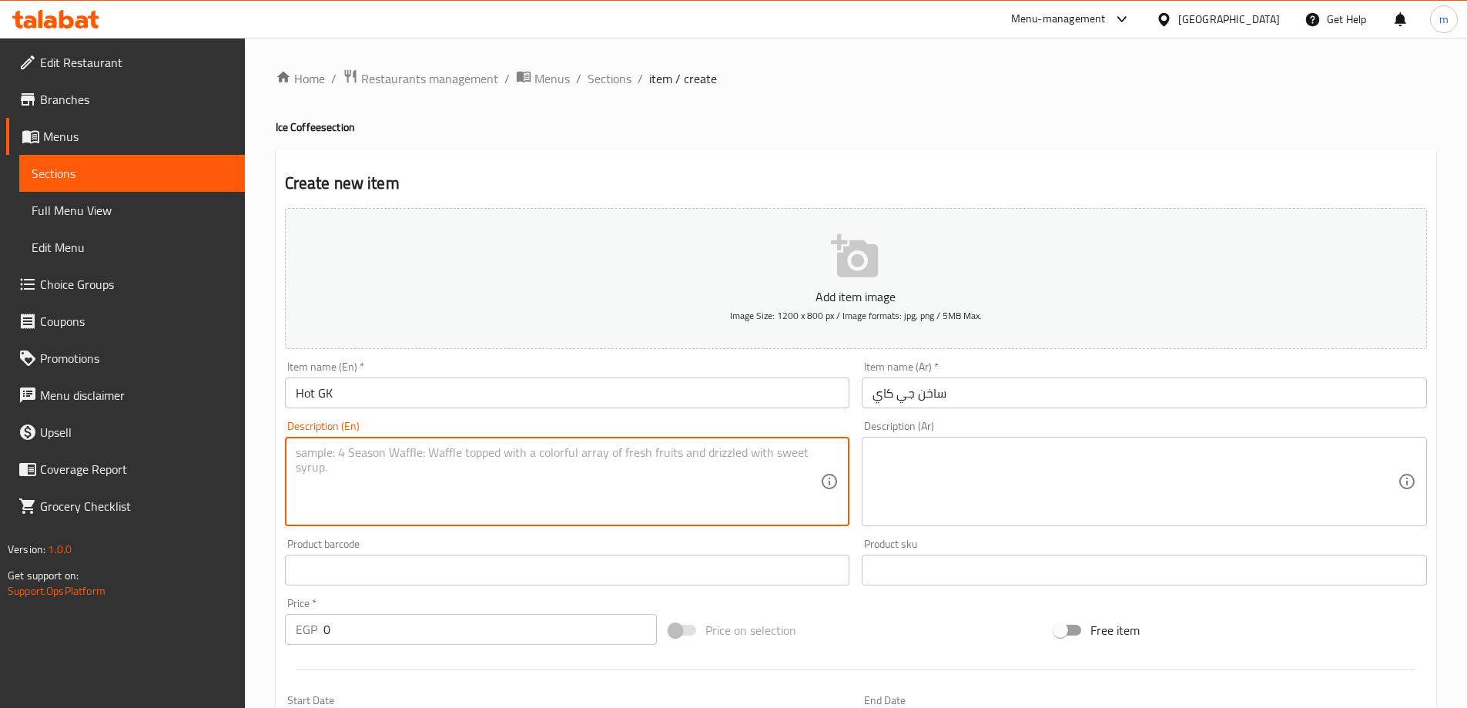
click at [494, 503] on textarea at bounding box center [558, 481] width 525 height 73
type textarea "ث"
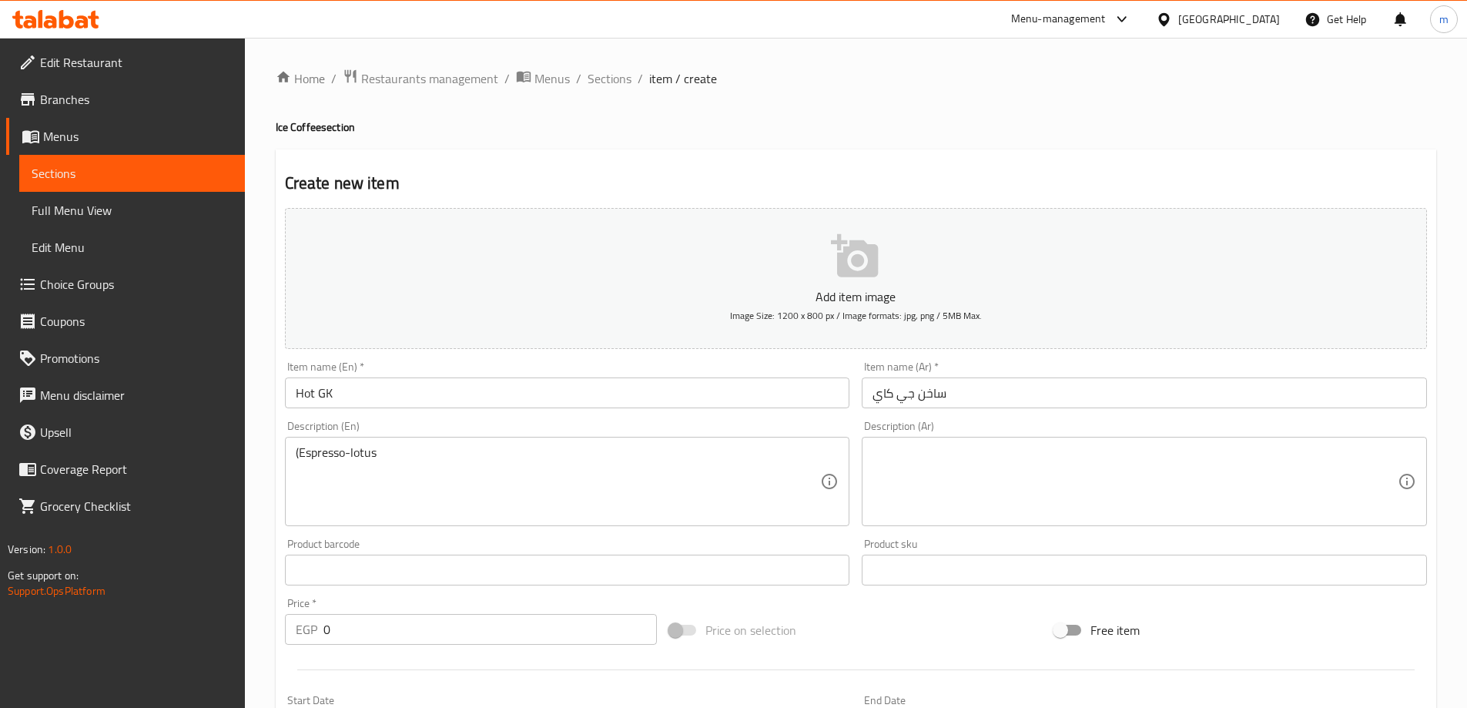
click at [360, 462] on textarea "(Espresso-lotus" at bounding box center [558, 481] width 525 height 73
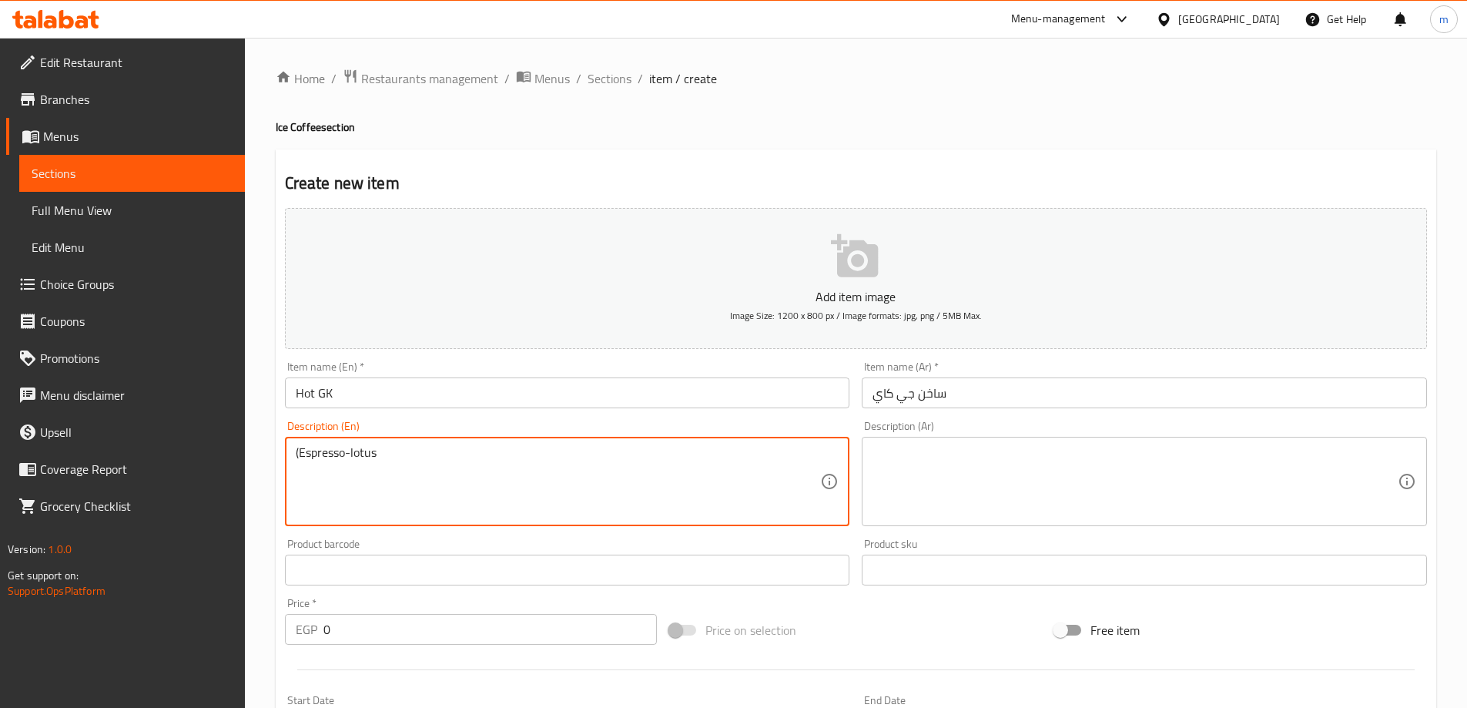
click at [360, 462] on textarea "(Espresso-lotus" at bounding box center [558, 481] width 525 height 73
paste textarea "Lotus"
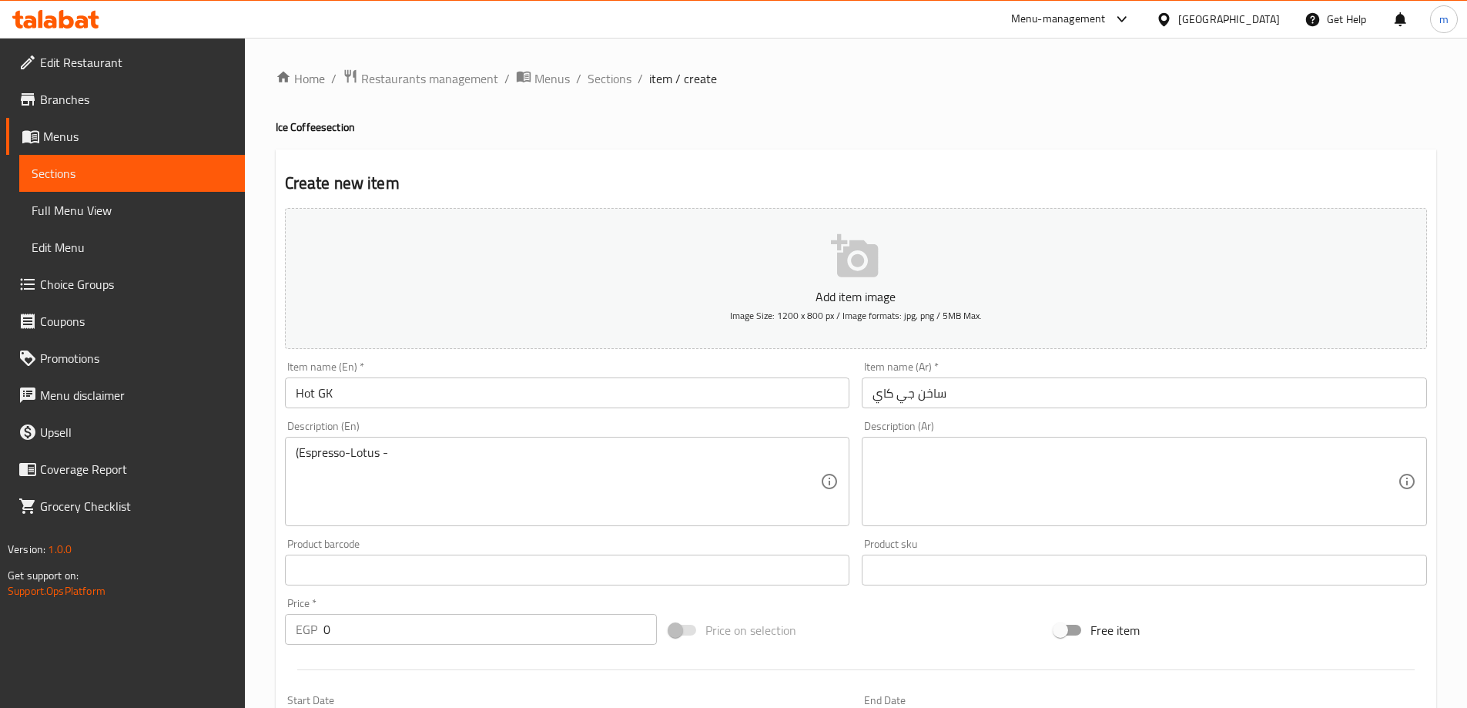
click at [478, 448] on textarea "(Espresso-Lotus -" at bounding box center [558, 481] width 525 height 73
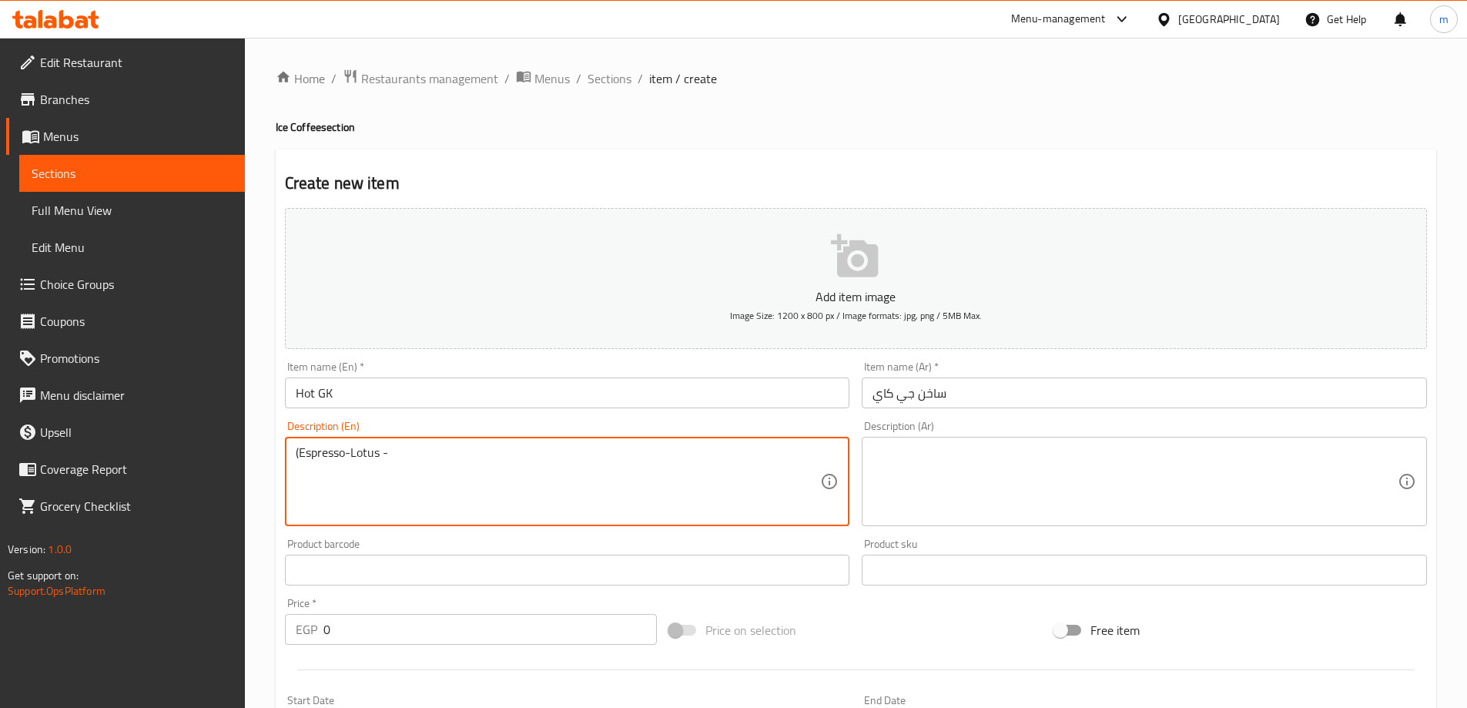
paste textarea "Peanut Butter"
click at [478, 448] on textarea "(Espresso-Lotus -Peanut Butter0" at bounding box center [558, 481] width 525 height 73
type textarea "(Espresso-Lotus -Peanut Butter)"
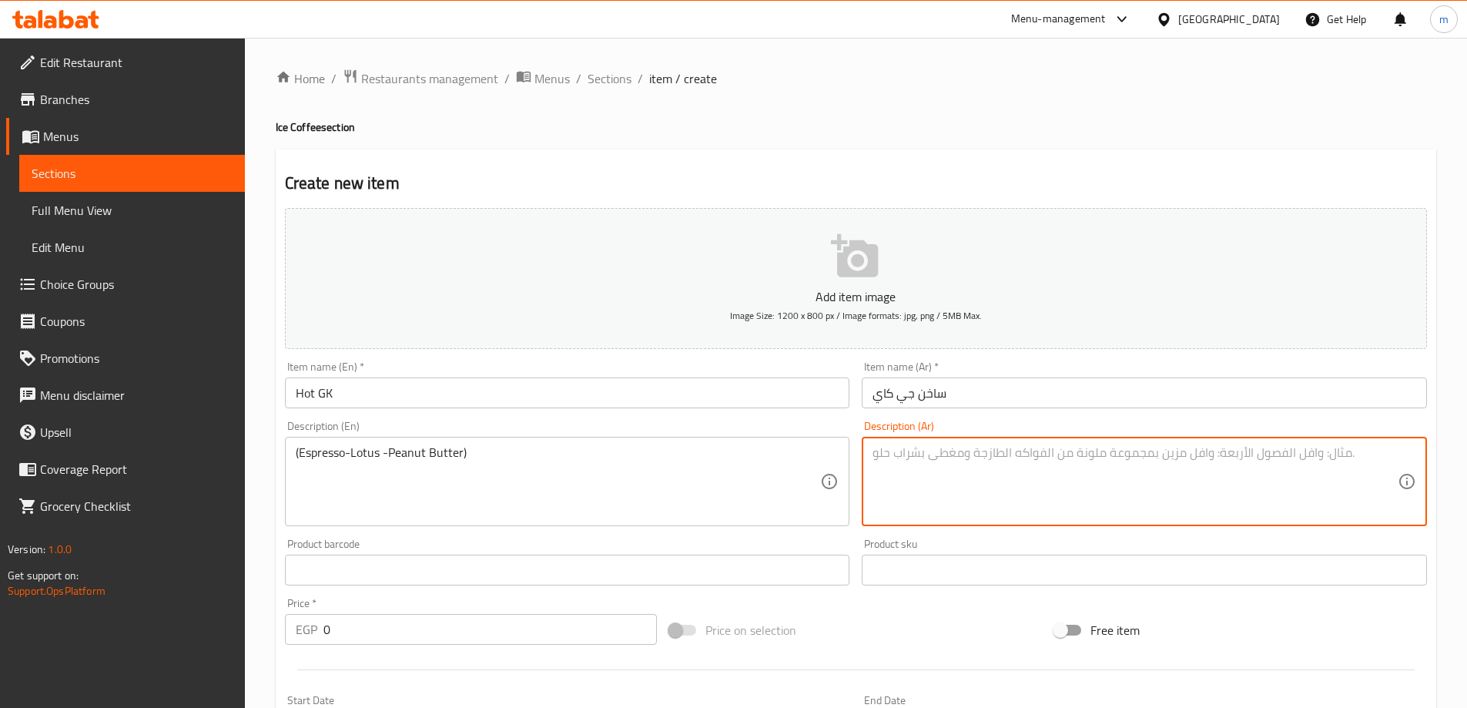
click at [1196, 483] on textarea at bounding box center [1135, 481] width 525 height 73
type textarea ")"
click at [1196, 483] on textarea "([PERSON_NAME]" at bounding box center [1135, 481] width 525 height 73
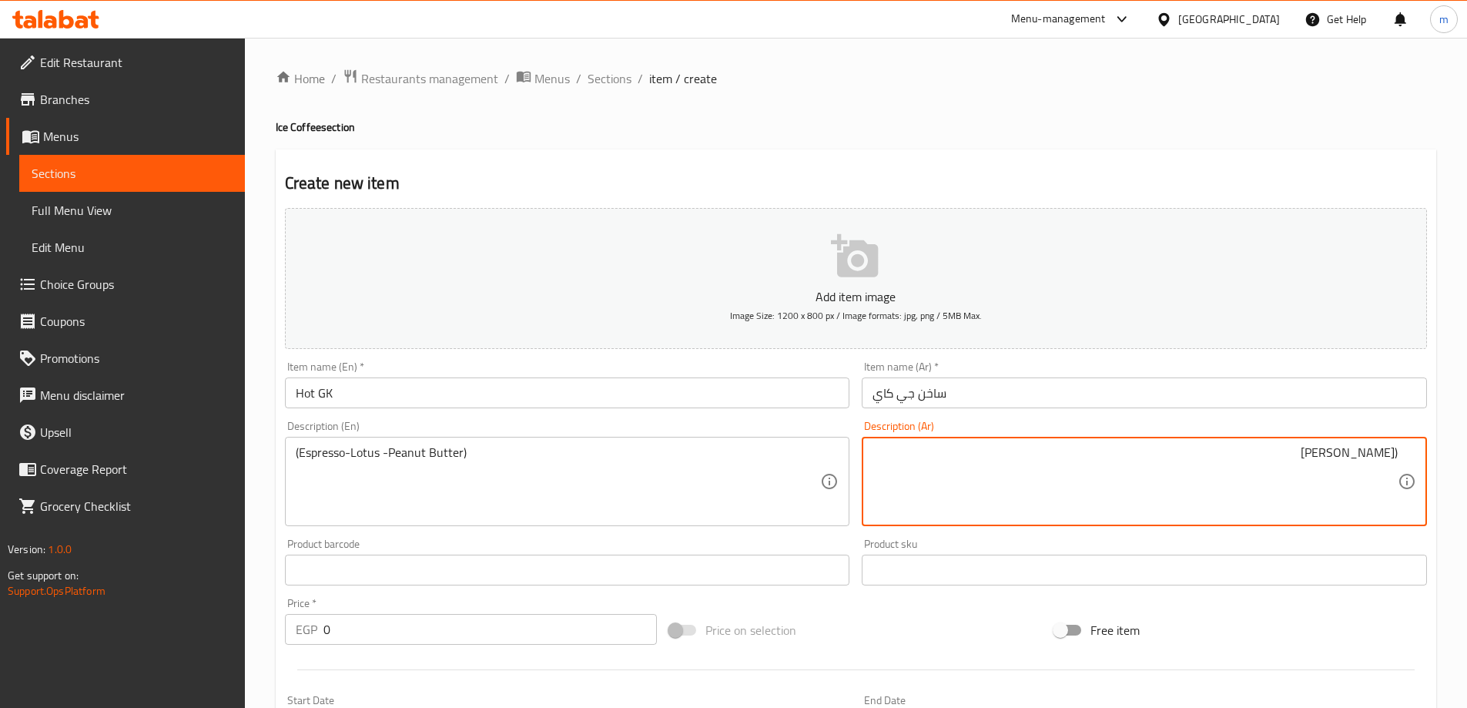
click at [1185, 468] on textarea "([PERSON_NAME]" at bounding box center [1135, 481] width 525 height 73
type textarea "([PERSON_NAME])"
click at [1074, 141] on div "Home / Restaurants management / Menus / Sections / item / create Ice Coffee sec…" at bounding box center [856, 563] width 1161 height 989
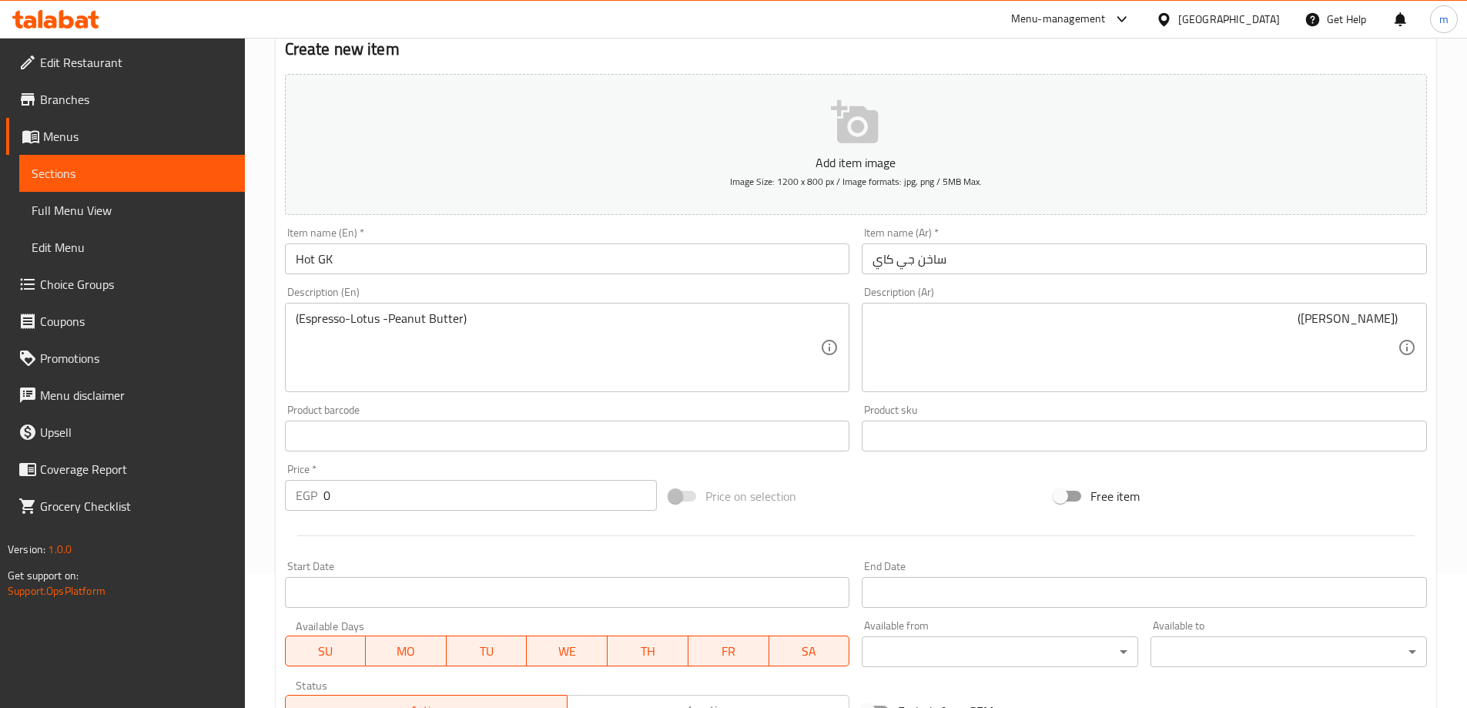
scroll to position [231, 0]
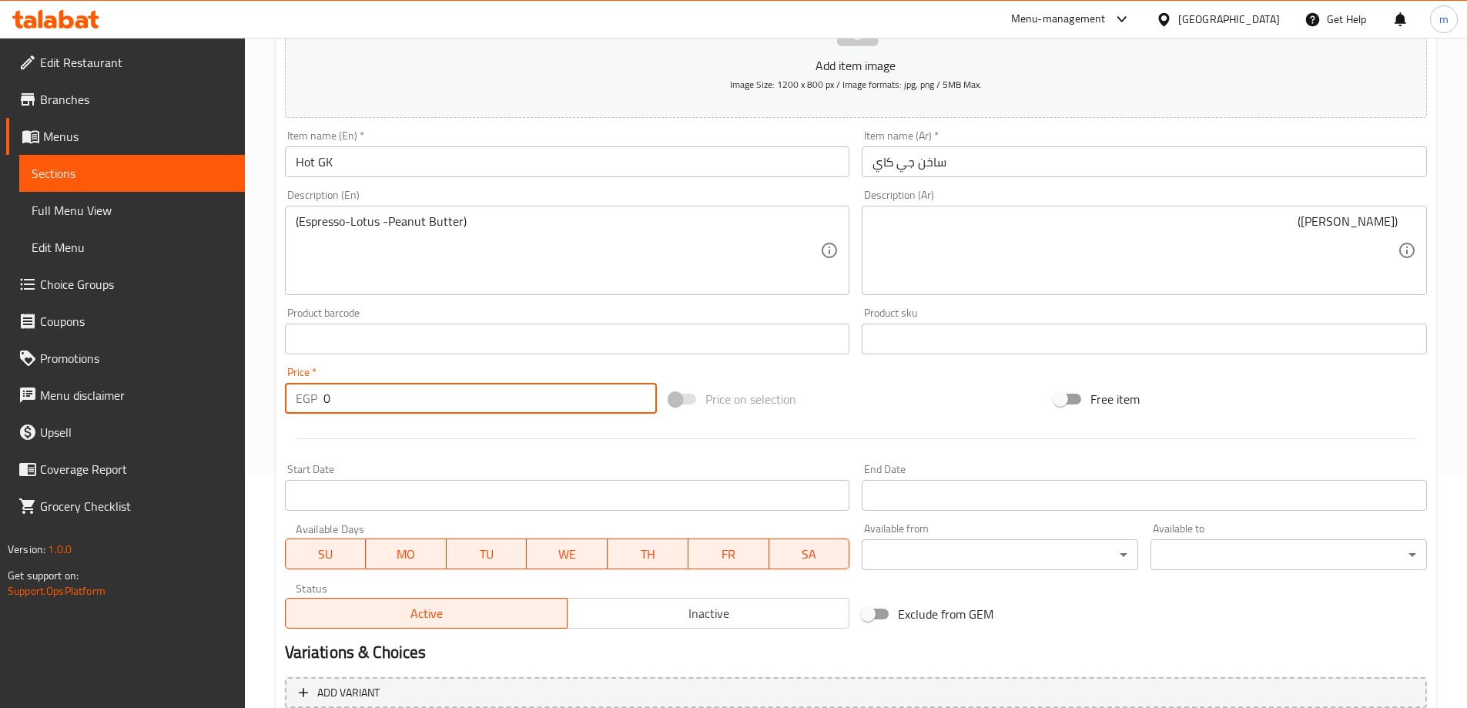
drag, startPoint x: 382, startPoint y: 396, endPoint x: 296, endPoint y: 407, distance: 87.0
click at [296, 407] on div "EGP 0 Price *" at bounding box center [471, 398] width 373 height 31
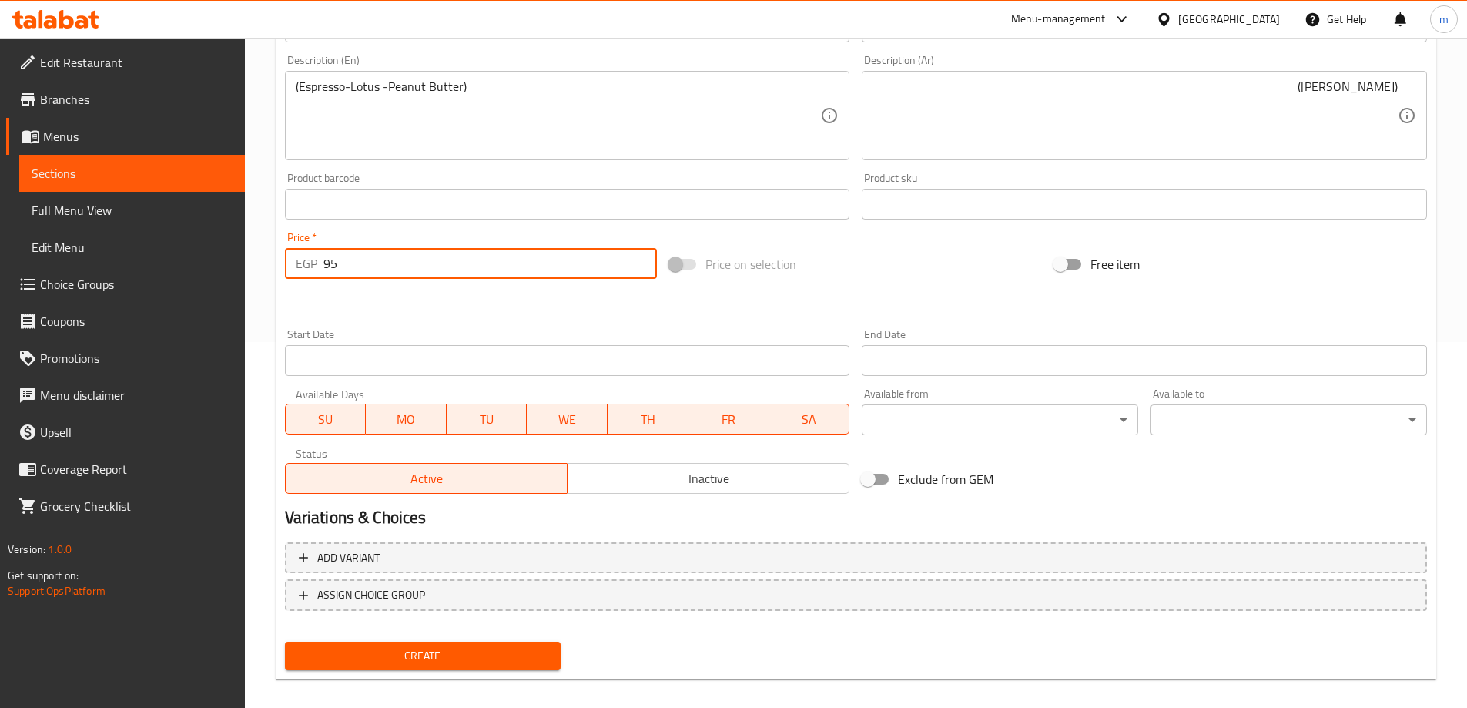
scroll to position [381, 0]
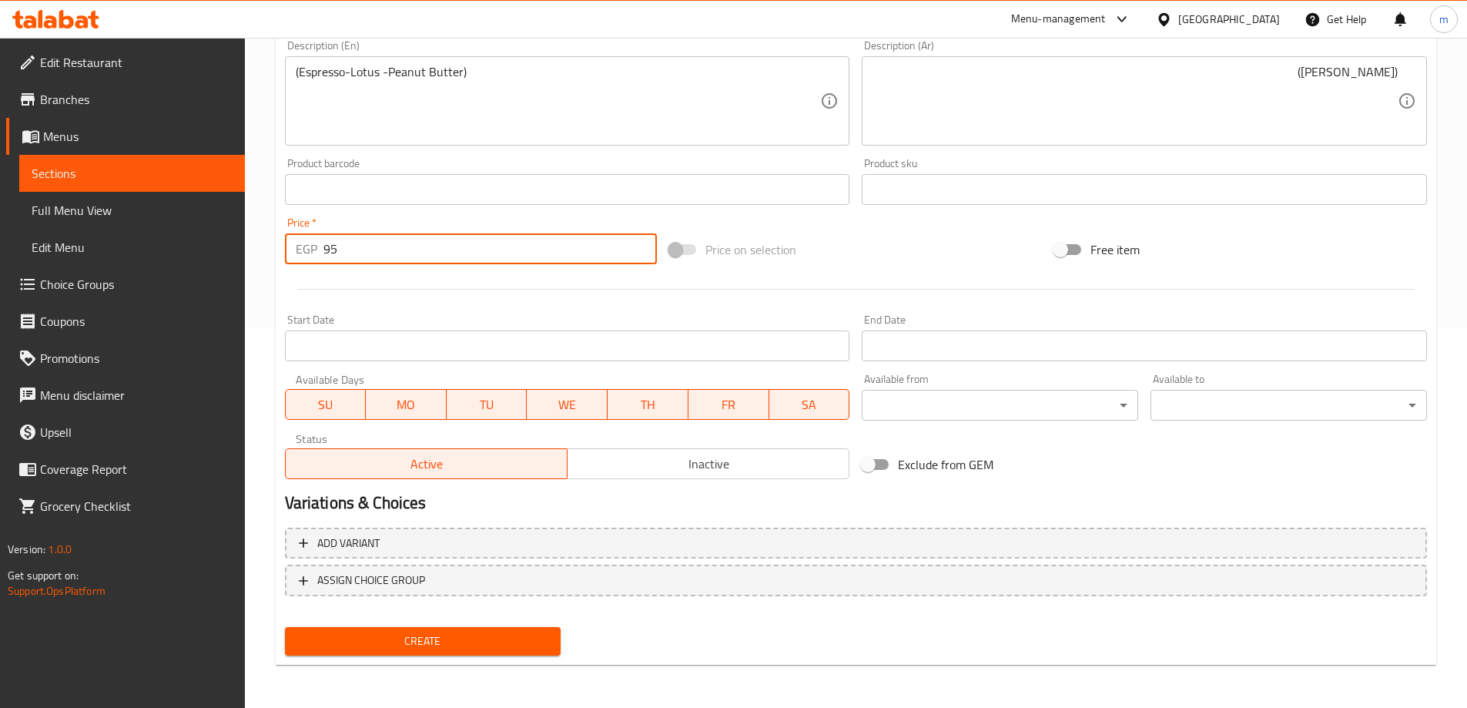
type input "95"
click at [421, 644] on span "Create" at bounding box center [423, 641] width 252 height 19
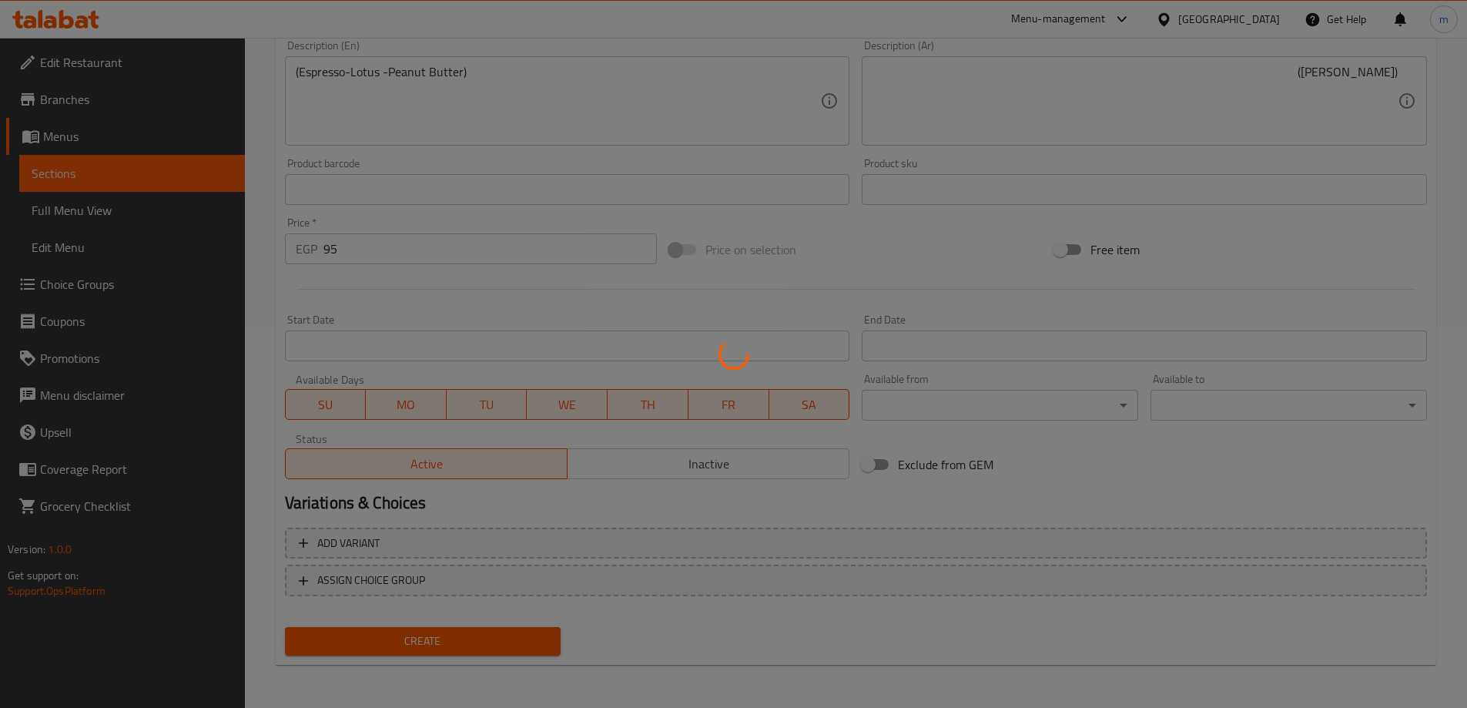
type input "0"
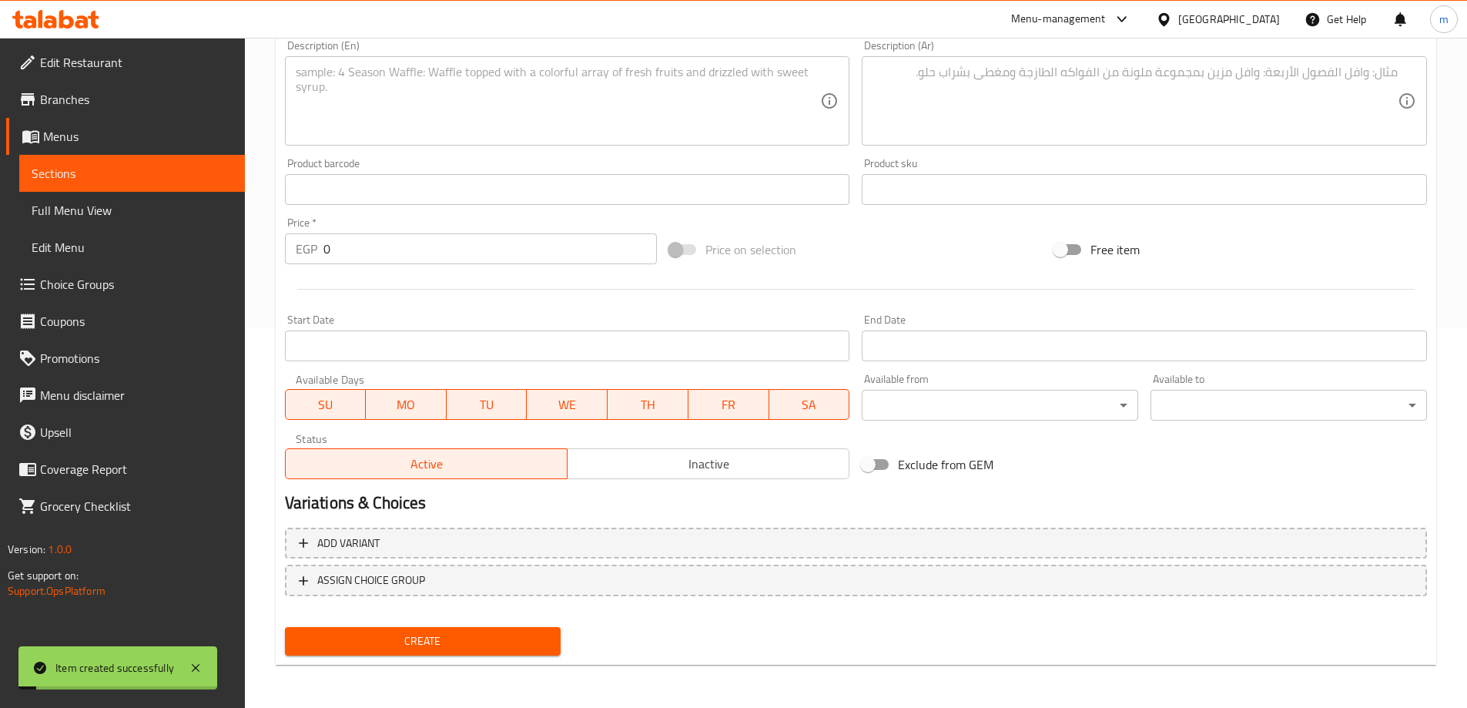
click at [89, 177] on span "Sections" at bounding box center [132, 173] width 201 height 18
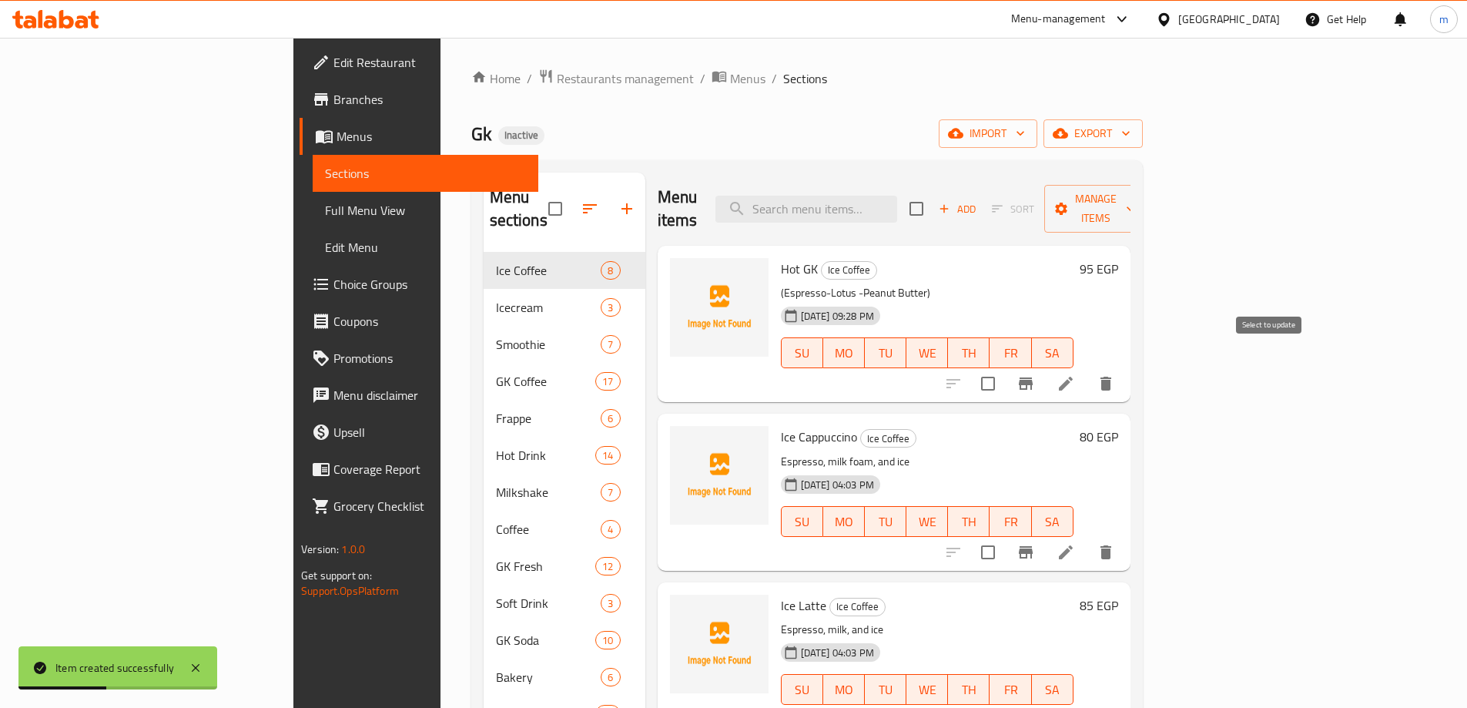
click at [1004, 367] on input "checkbox" at bounding box center [988, 383] width 32 height 32
click at [1135, 203] on span "Manage items" at bounding box center [1096, 208] width 79 height 39
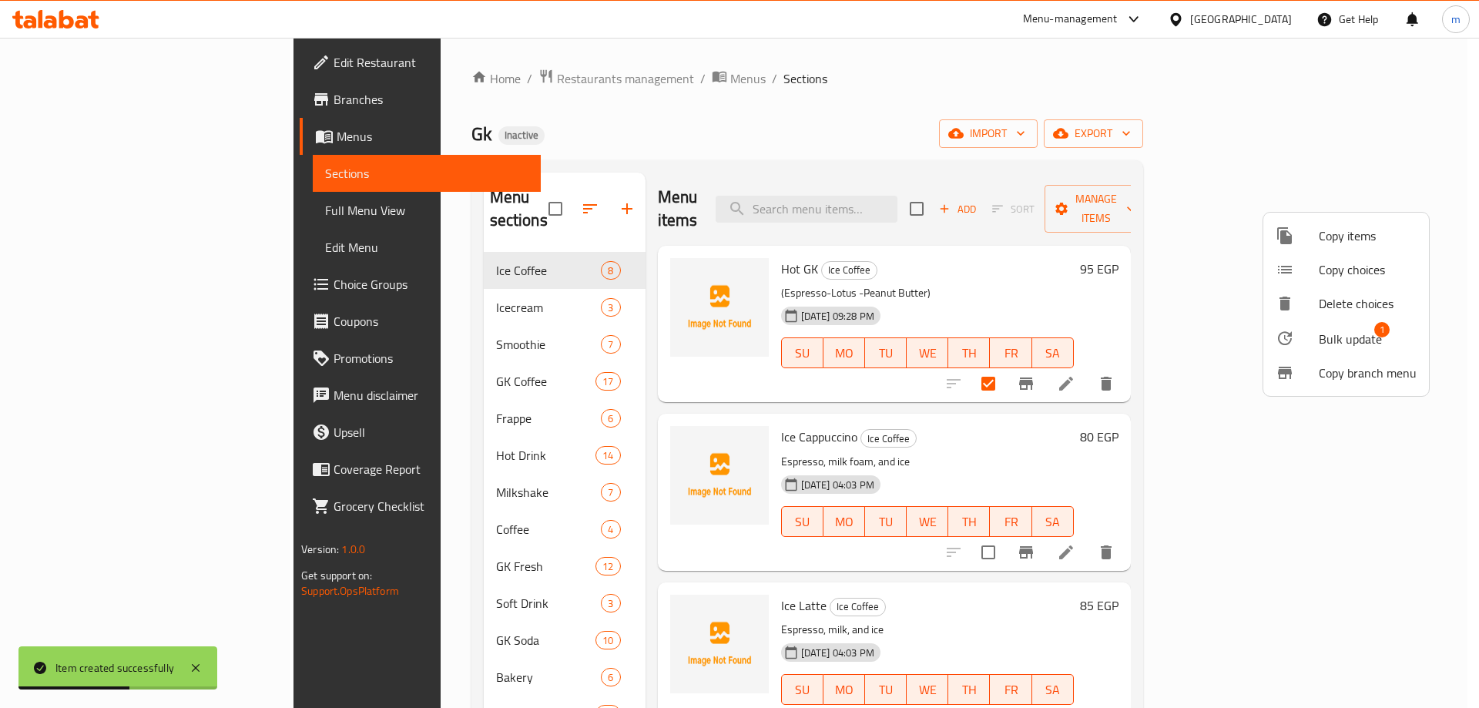
click at [1362, 331] on span "Bulk update" at bounding box center [1350, 339] width 63 height 18
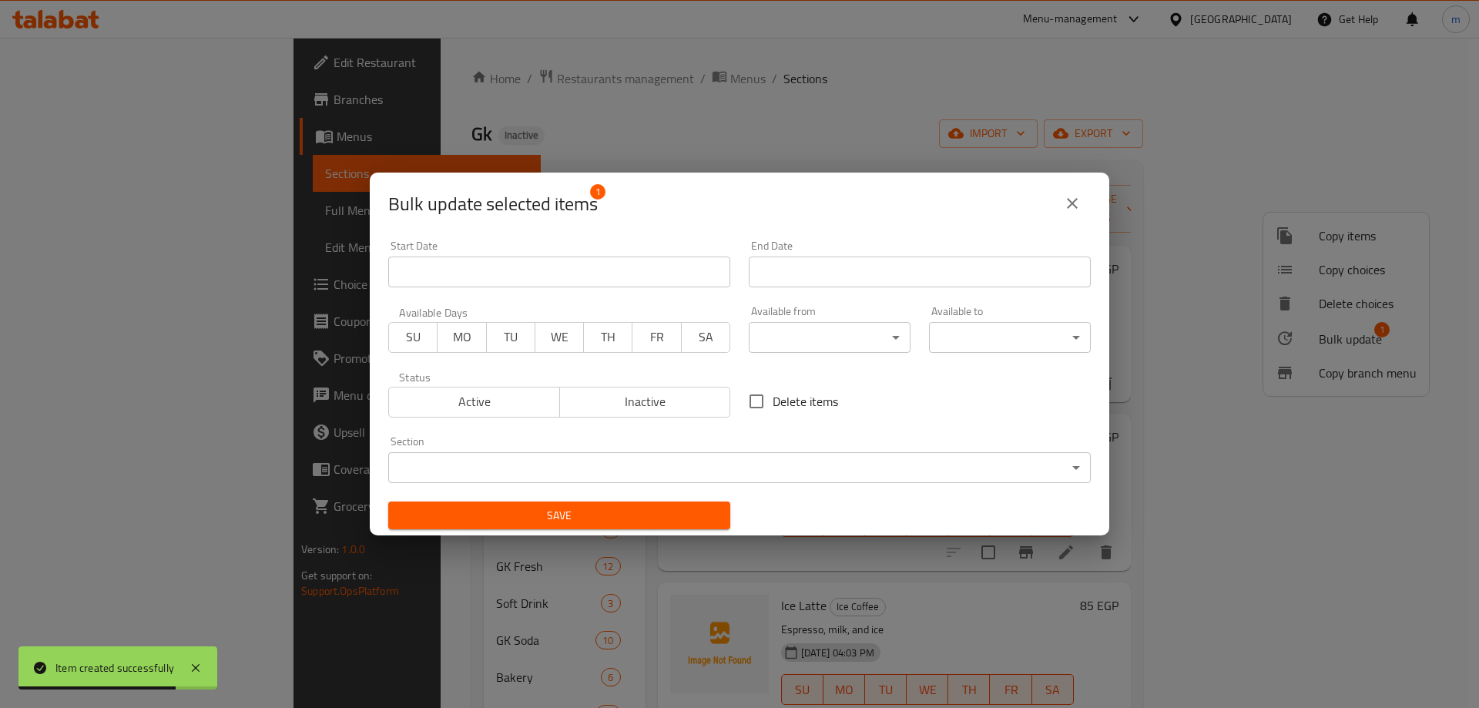
click at [609, 462] on body "Item created successfully ​ Menu-management [GEOGRAPHIC_DATA] Get Help m Edit R…" at bounding box center [739, 373] width 1479 height 670
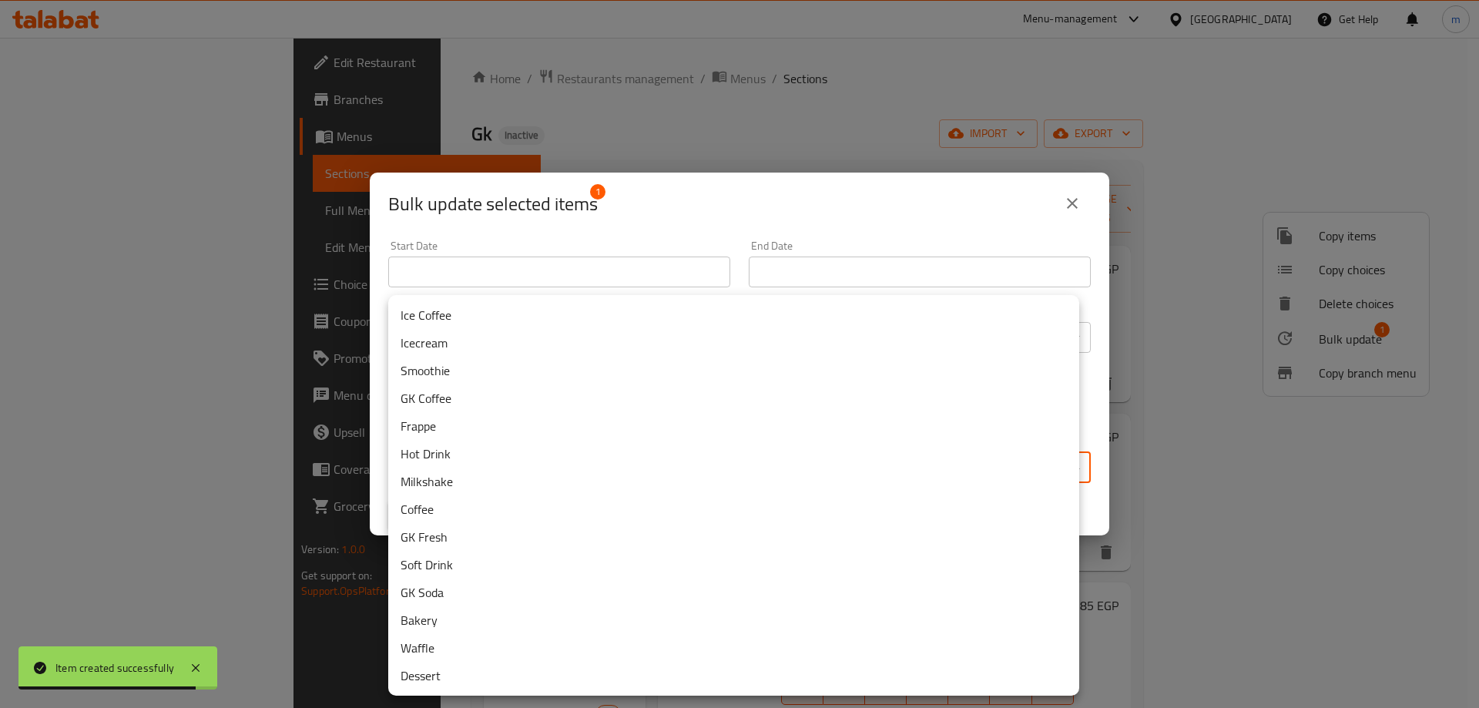
click at [497, 404] on li "GK Coffee" at bounding box center [733, 398] width 691 height 28
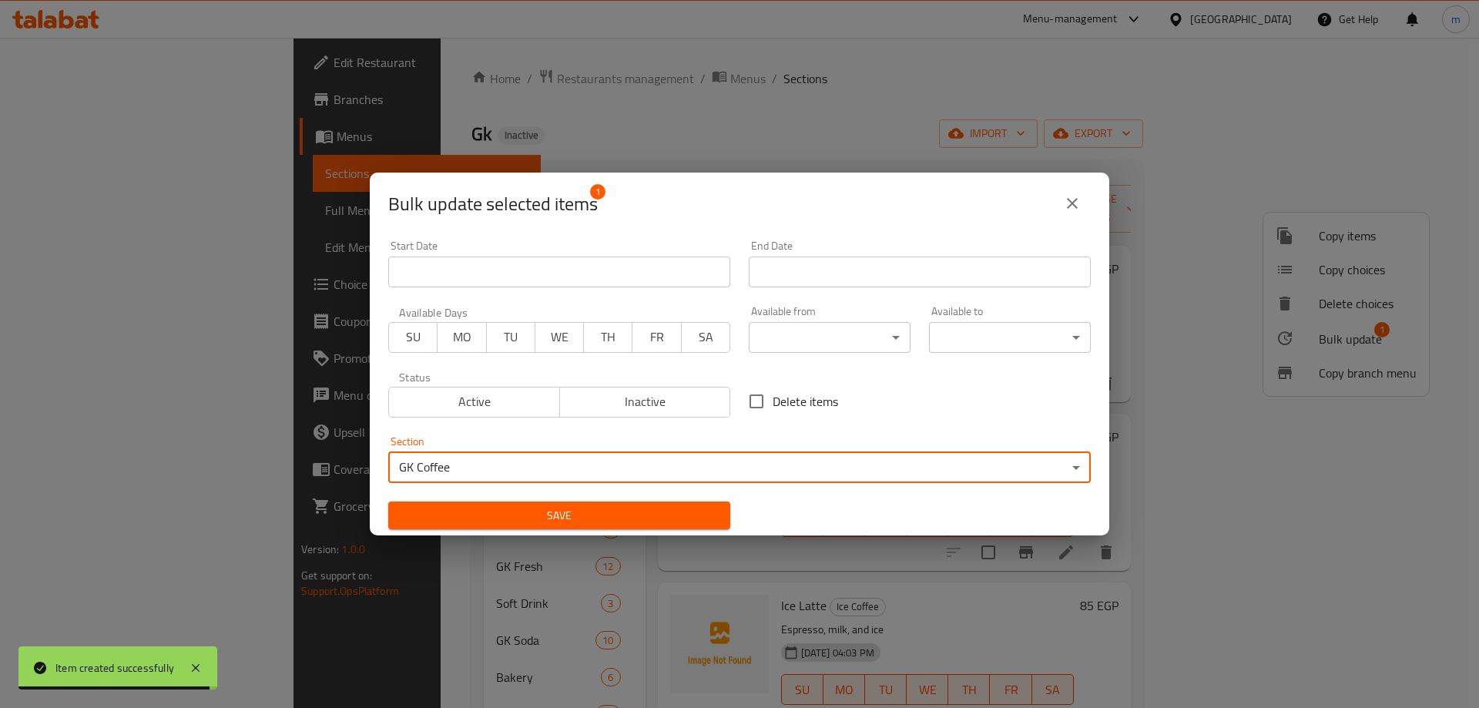
click at [555, 506] on span "Save" at bounding box center [559, 515] width 317 height 19
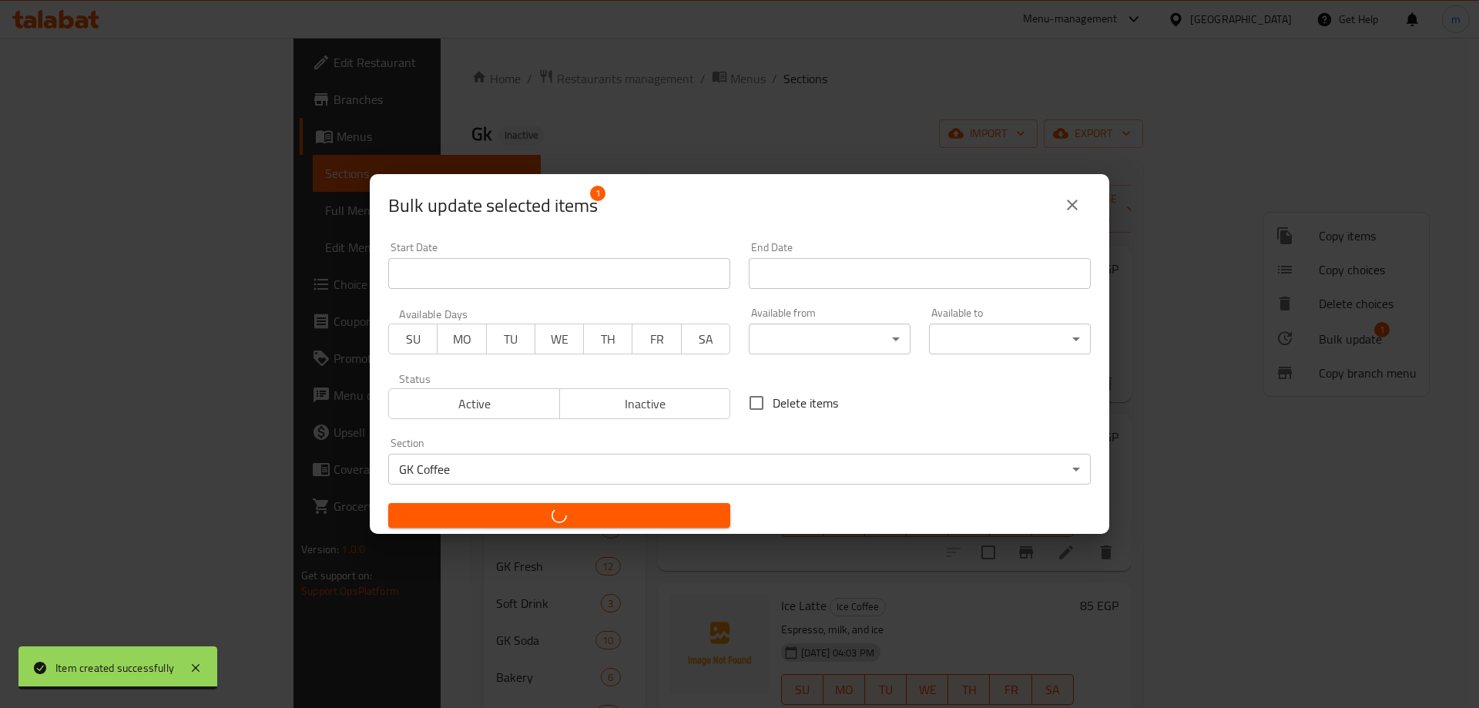
checkbox input "false"
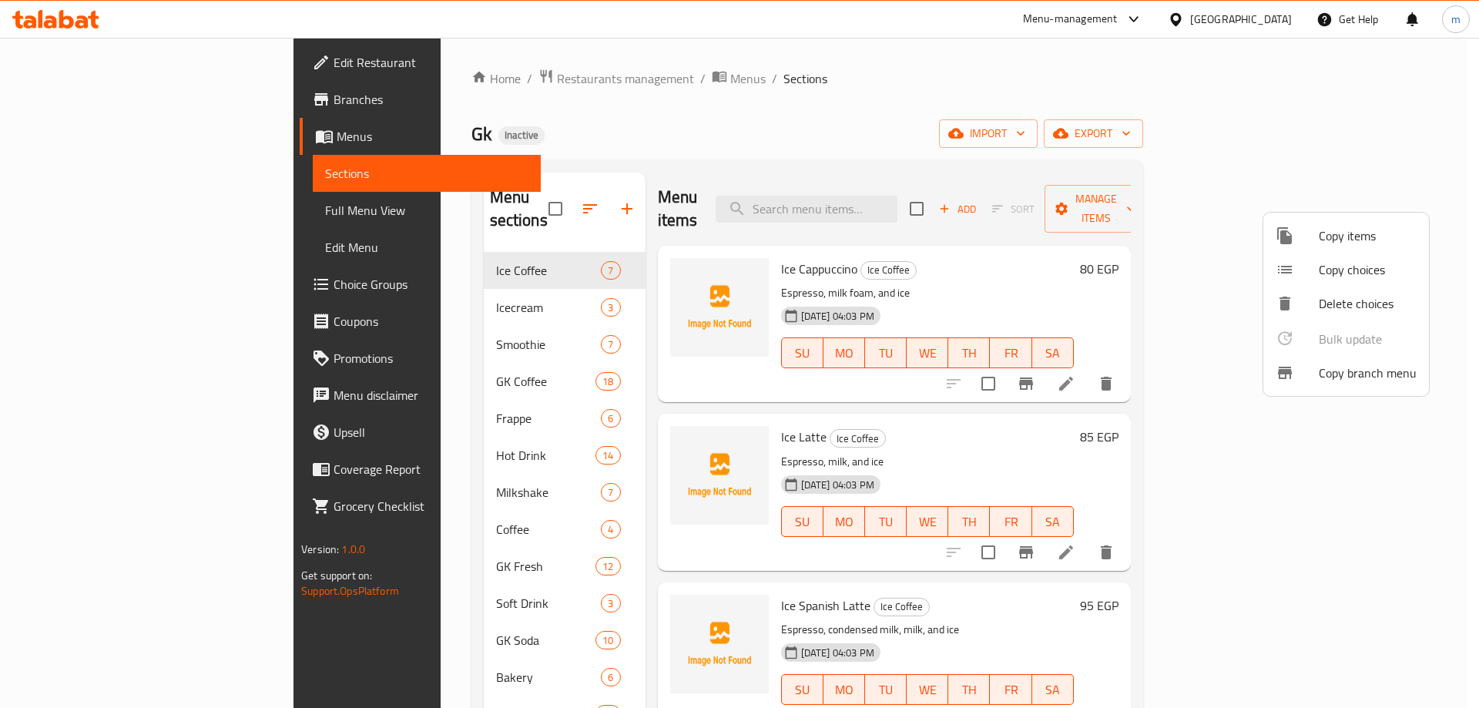
click at [371, 295] on div at bounding box center [739, 354] width 1479 height 708
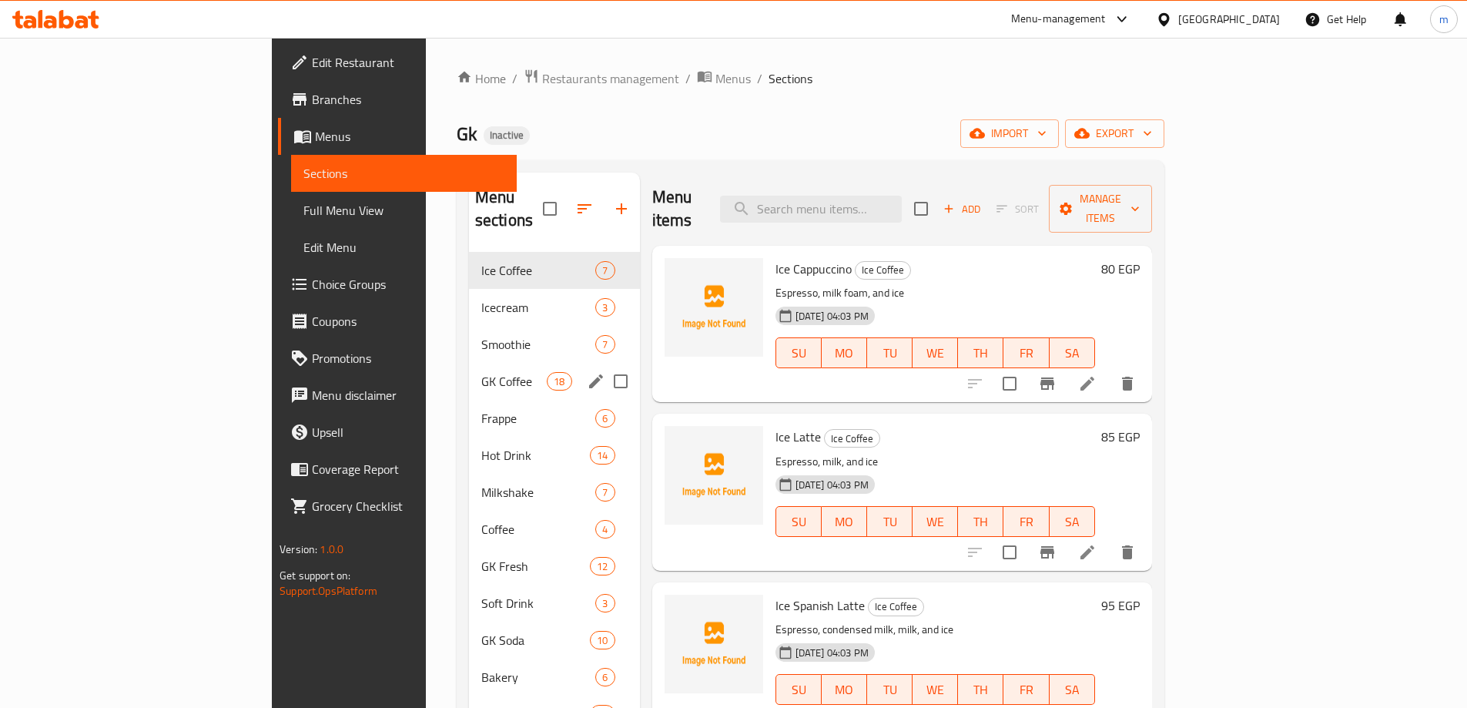
click at [469, 363] on div "GK Coffee 18" at bounding box center [554, 381] width 171 height 37
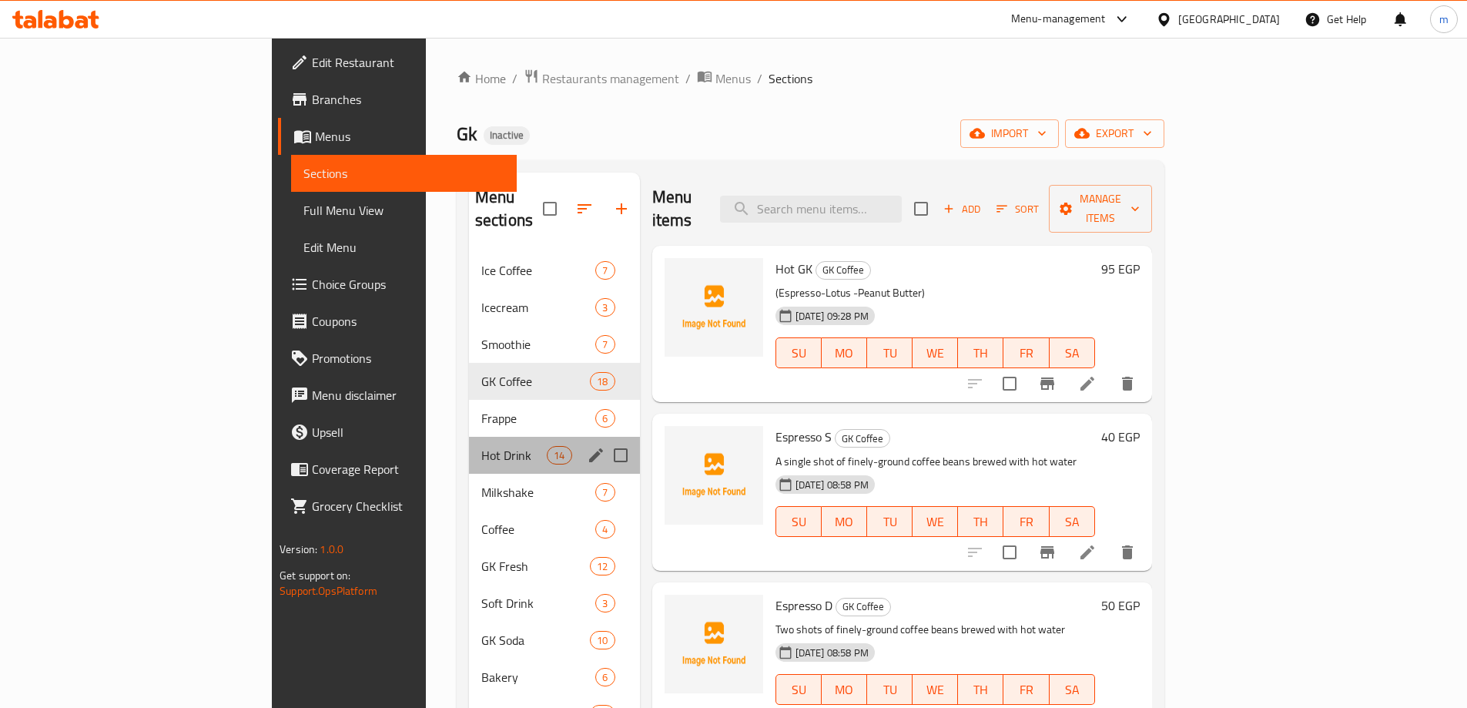
click at [481, 446] on span "Hot Drink" at bounding box center [513, 455] width 65 height 18
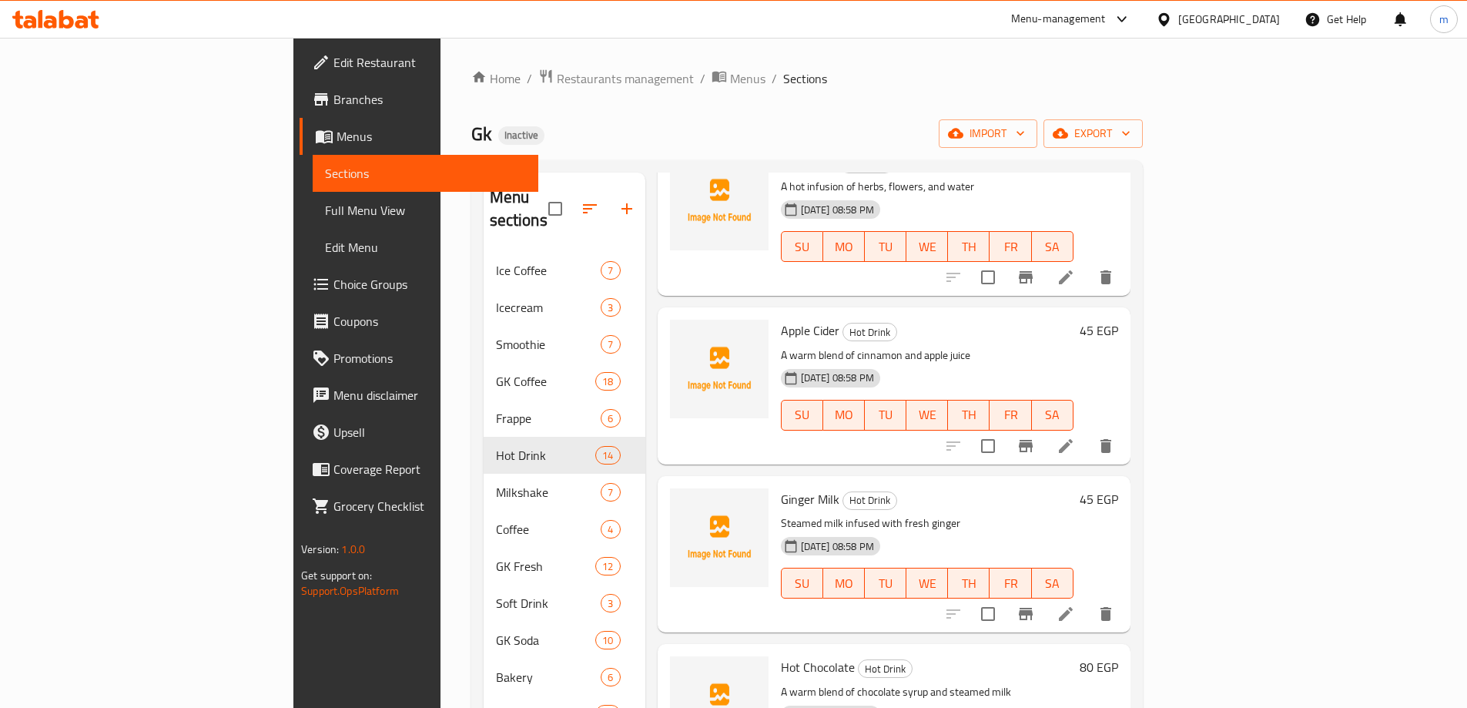
scroll to position [847, 0]
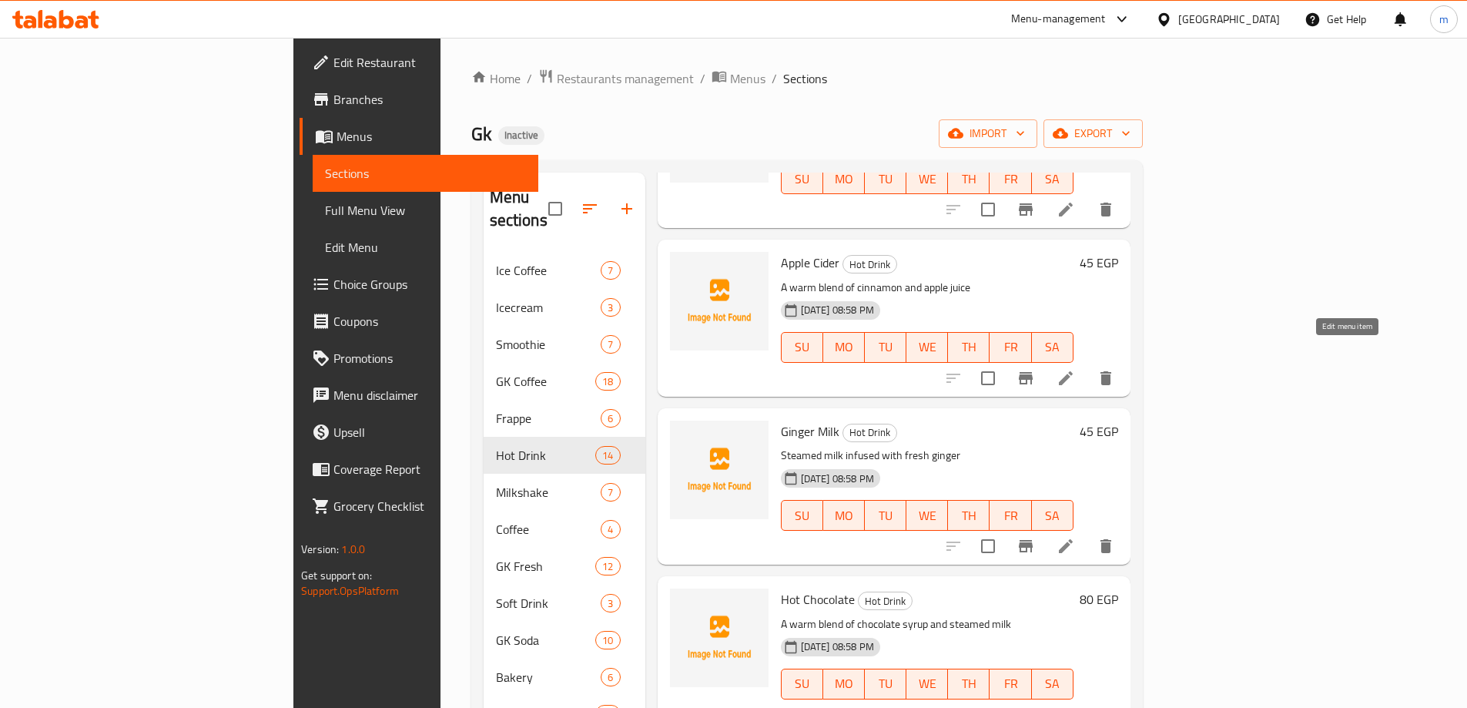
click at [1075, 369] on icon at bounding box center [1066, 378] width 18 height 18
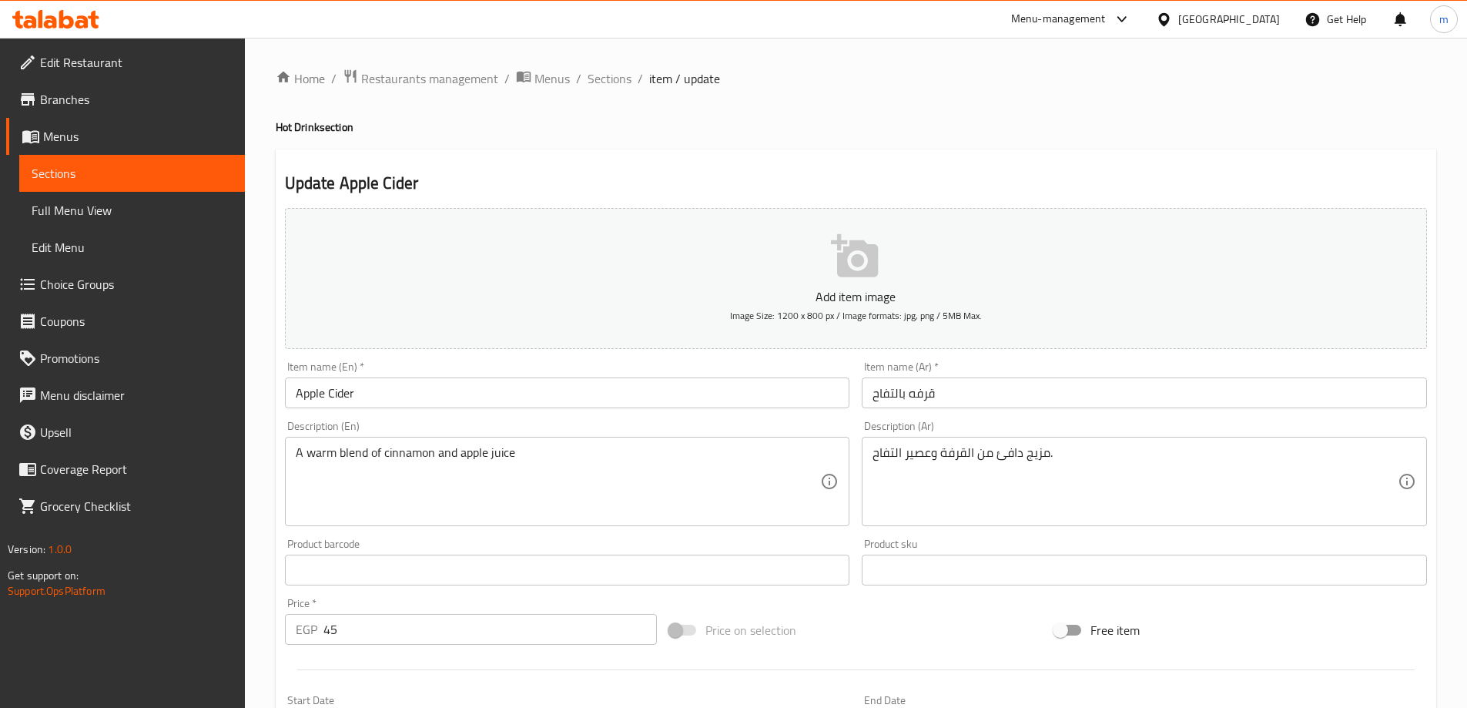
click at [324, 392] on input "Apple Cider" at bounding box center [567, 392] width 565 height 31
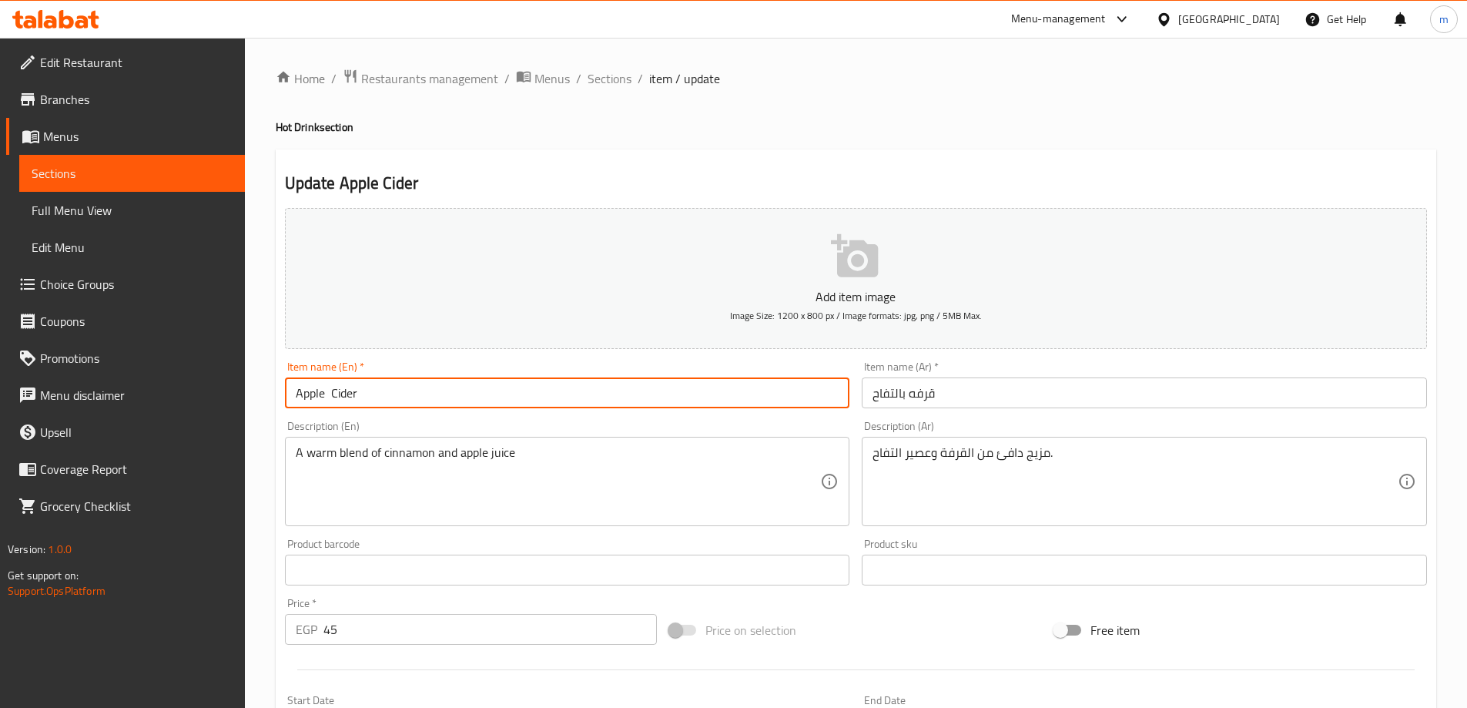
paste input "Cinnamon"
type input "Apple Cinnamon Cider"
click at [972, 394] on input "قرفه بالتفاح" at bounding box center [1144, 392] width 565 height 31
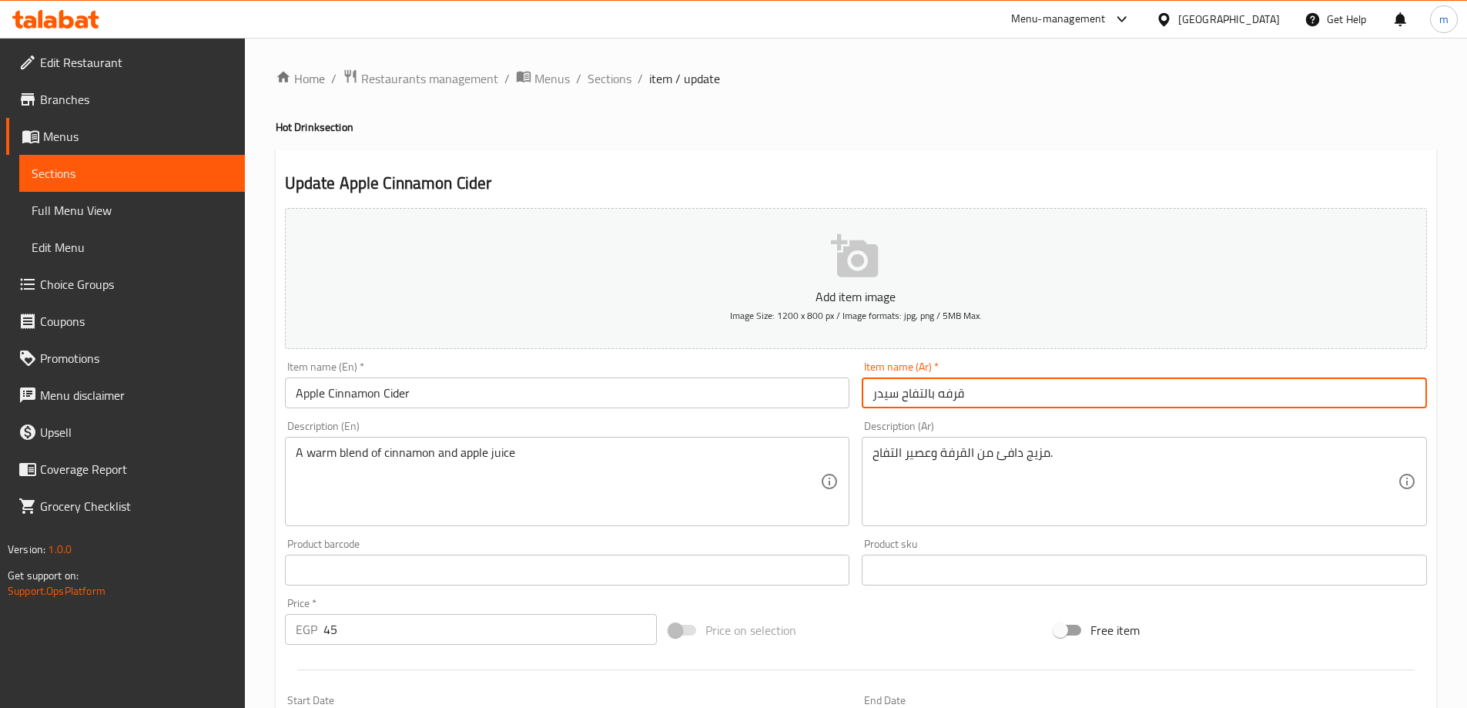
click at [1061, 159] on div "Update Apple Cinnamon Cider Add item image Image Size: 1200 x 800 px / Image fo…" at bounding box center [856, 597] width 1161 height 897
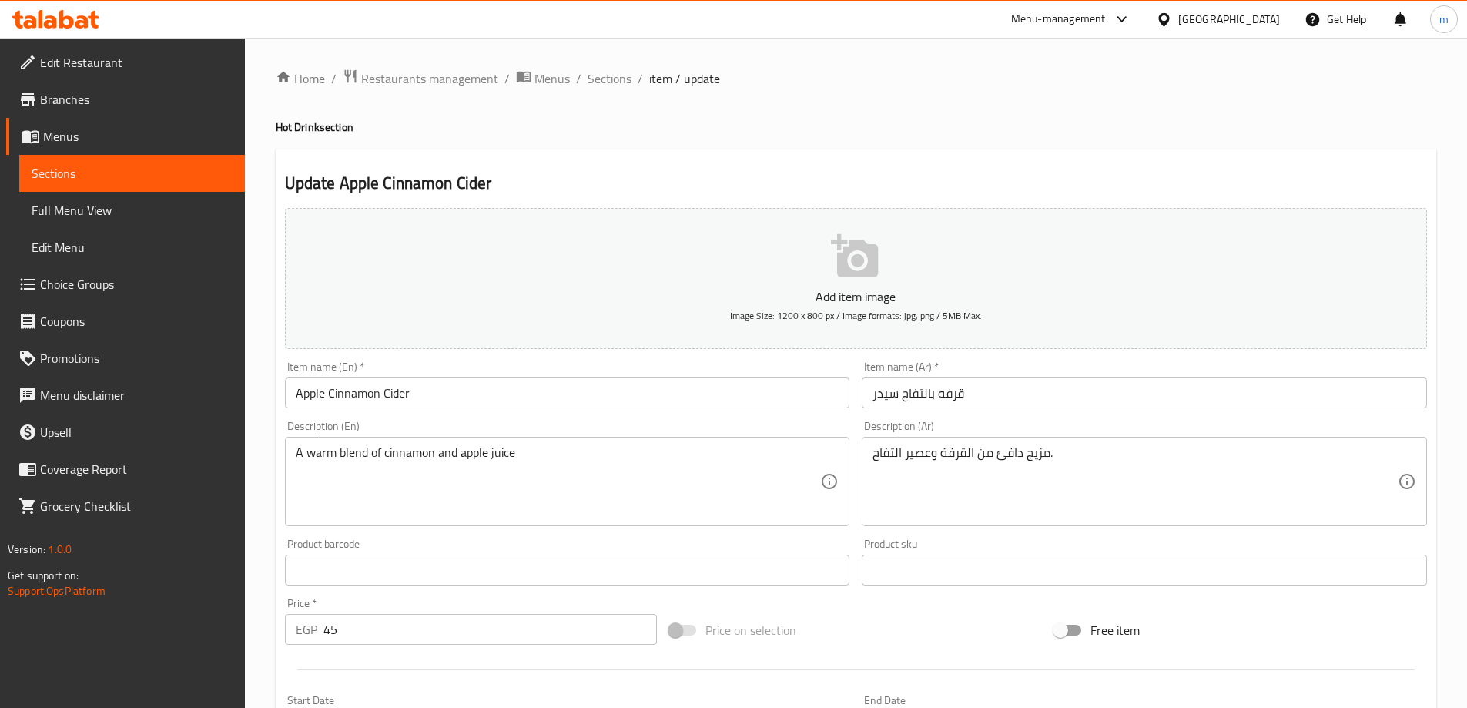
click at [925, 396] on input "قرفه بالتفاح سيدر" at bounding box center [1144, 392] width 565 height 31
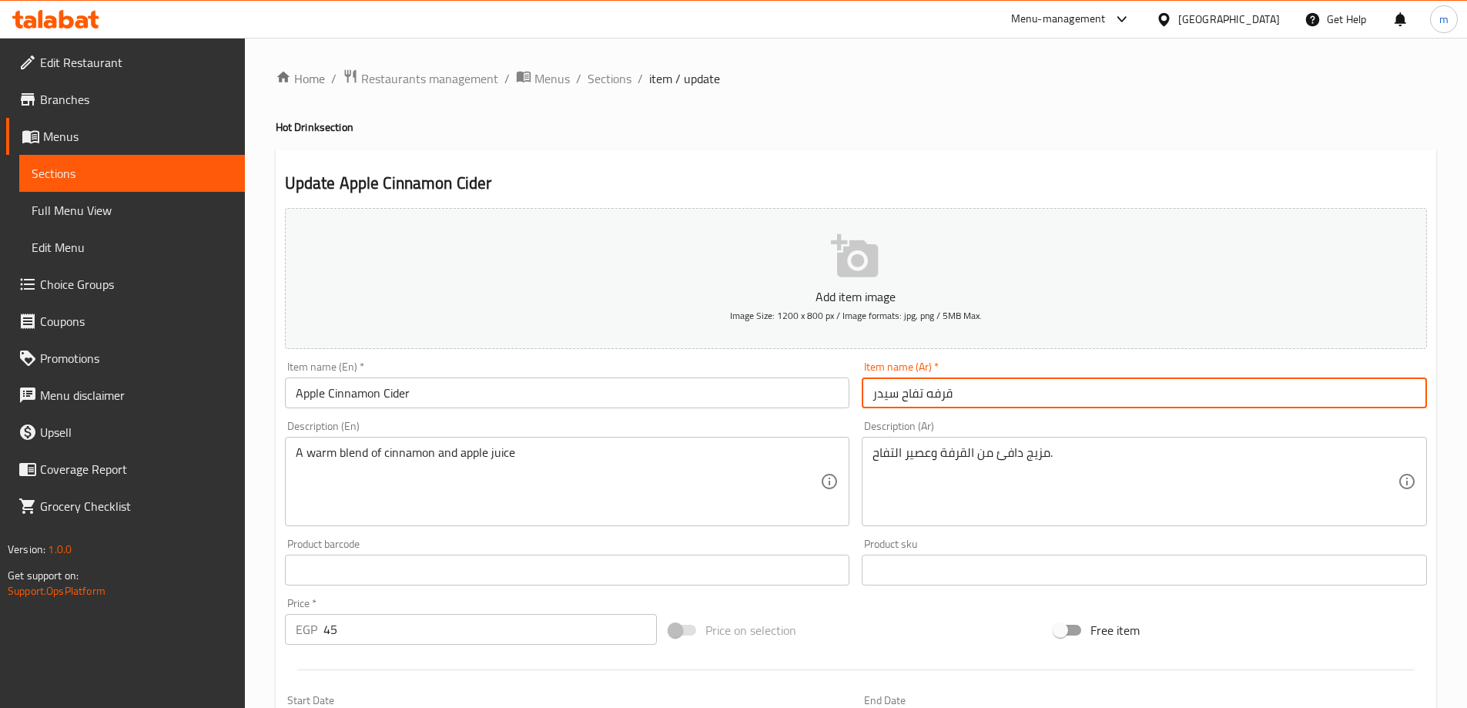
click at [905, 397] on input "قرفه تفاح سيدر" at bounding box center [1144, 392] width 565 height 31
click at [905, 397] on input "قرفه سيدر" at bounding box center [1144, 392] width 565 height 31
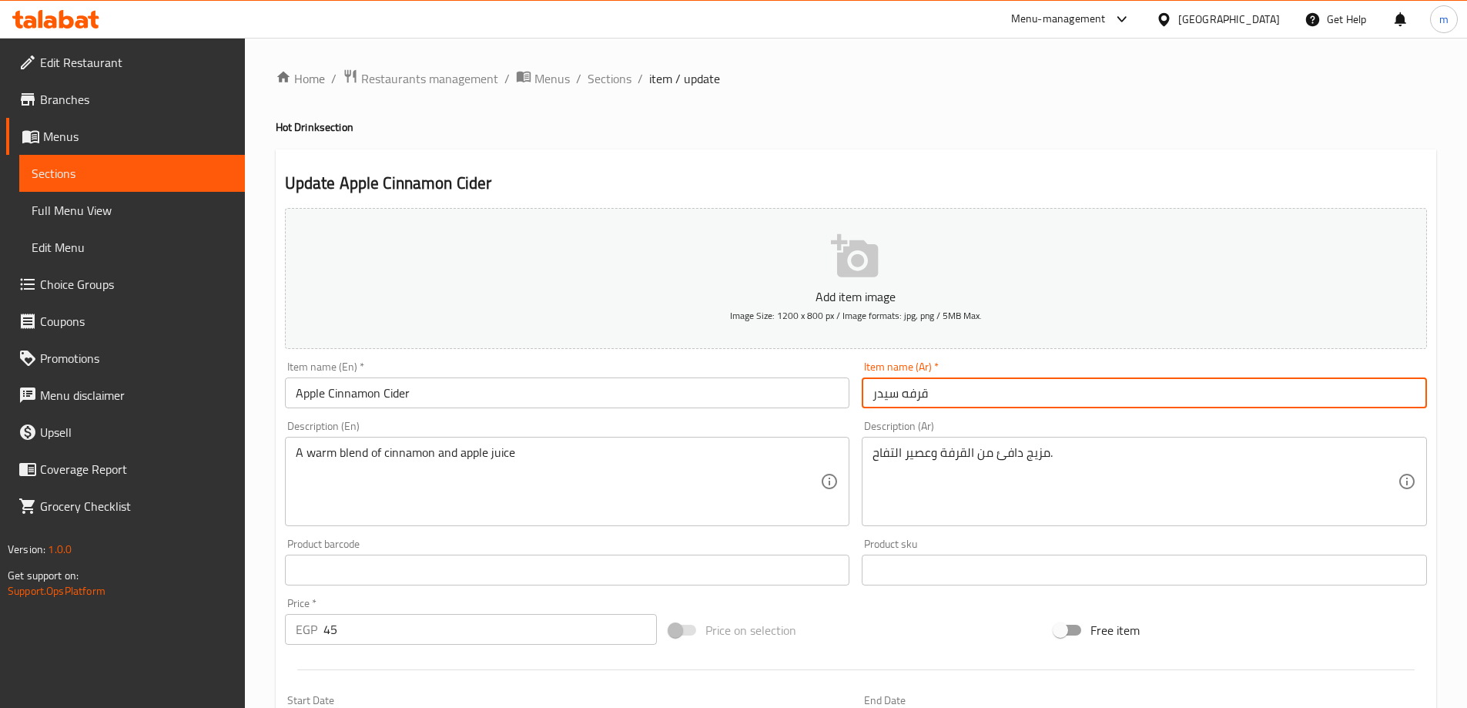
click at [905, 397] on input "قرفه سيدر" at bounding box center [1144, 392] width 565 height 31
click at [1244, 391] on input "قرفه سيدر" at bounding box center [1144, 392] width 565 height 31
paste input "تفاح"
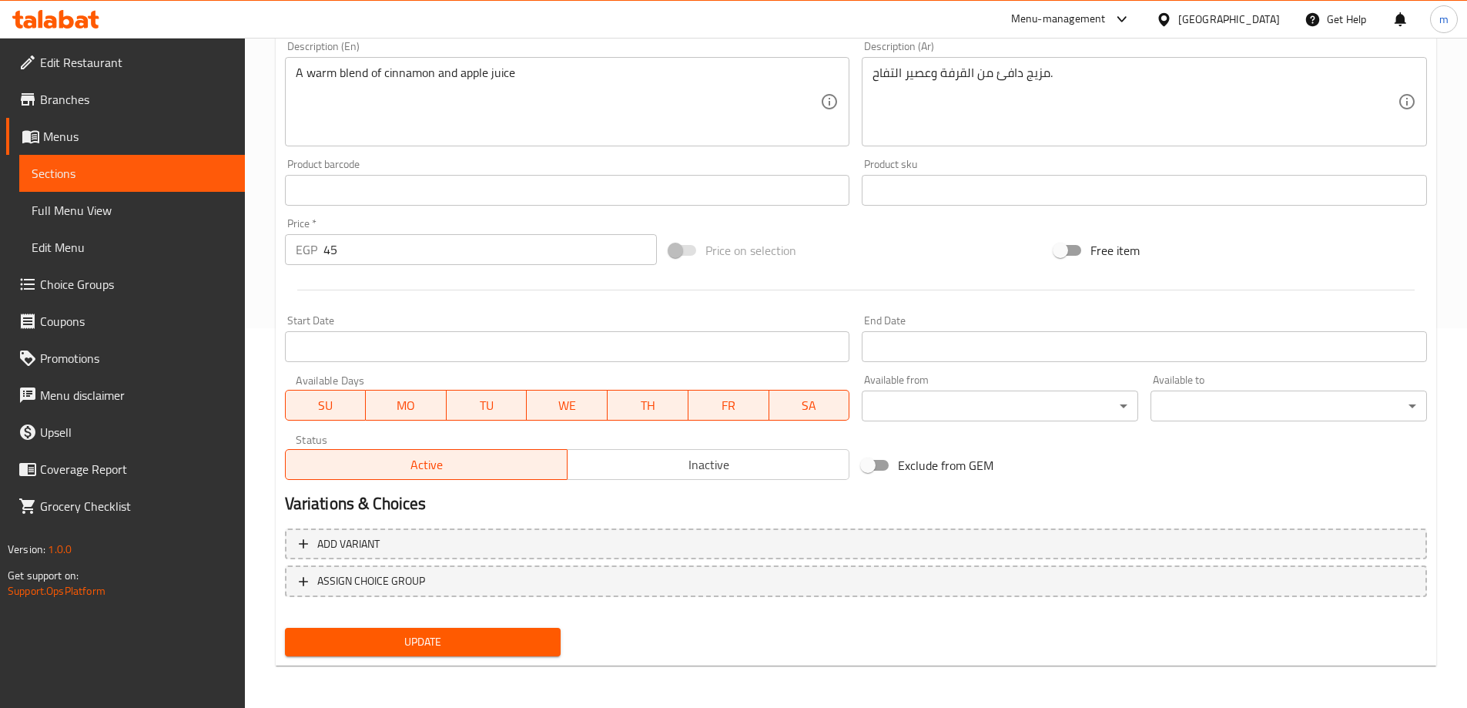
scroll to position [381, 0]
type input "تفاح قرفه سيدر"
click at [354, 642] on span "Update" at bounding box center [423, 641] width 252 height 19
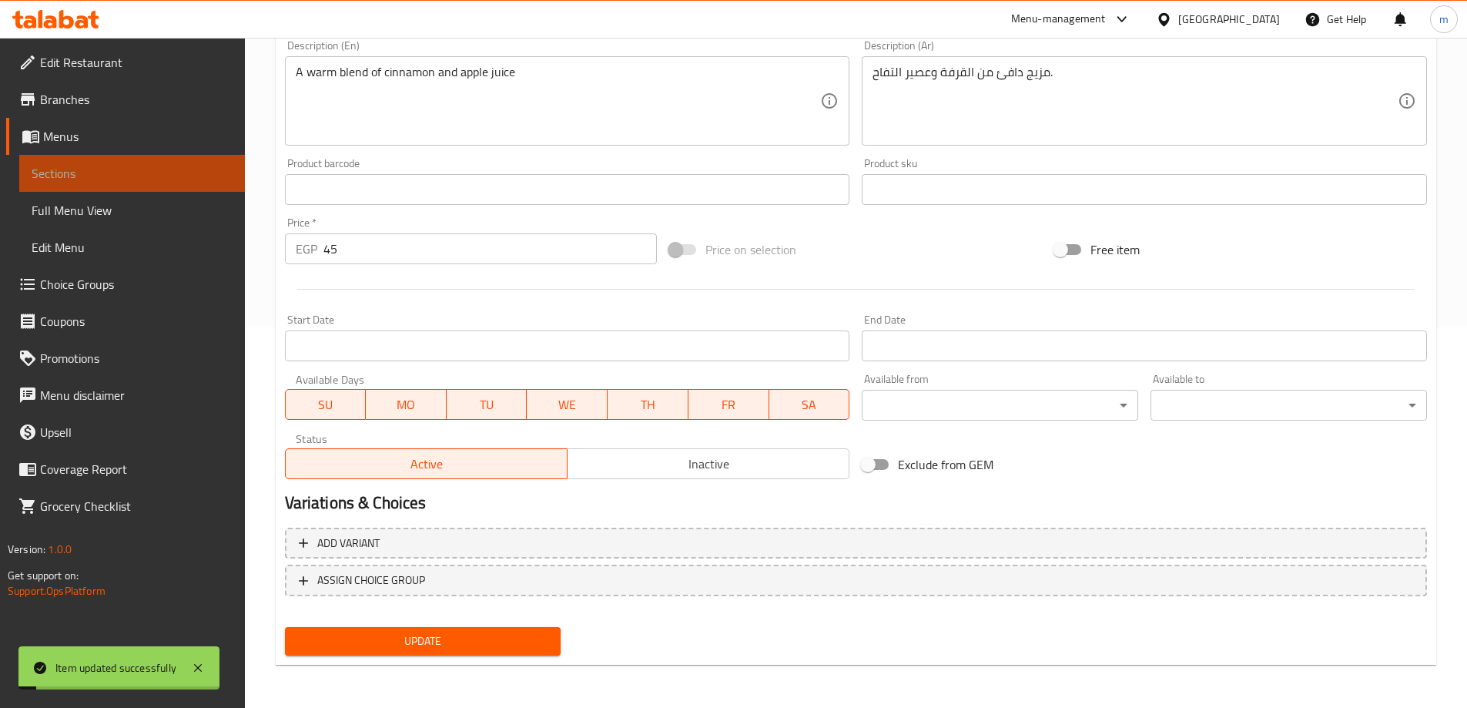
click at [45, 173] on span "Sections" at bounding box center [132, 173] width 201 height 18
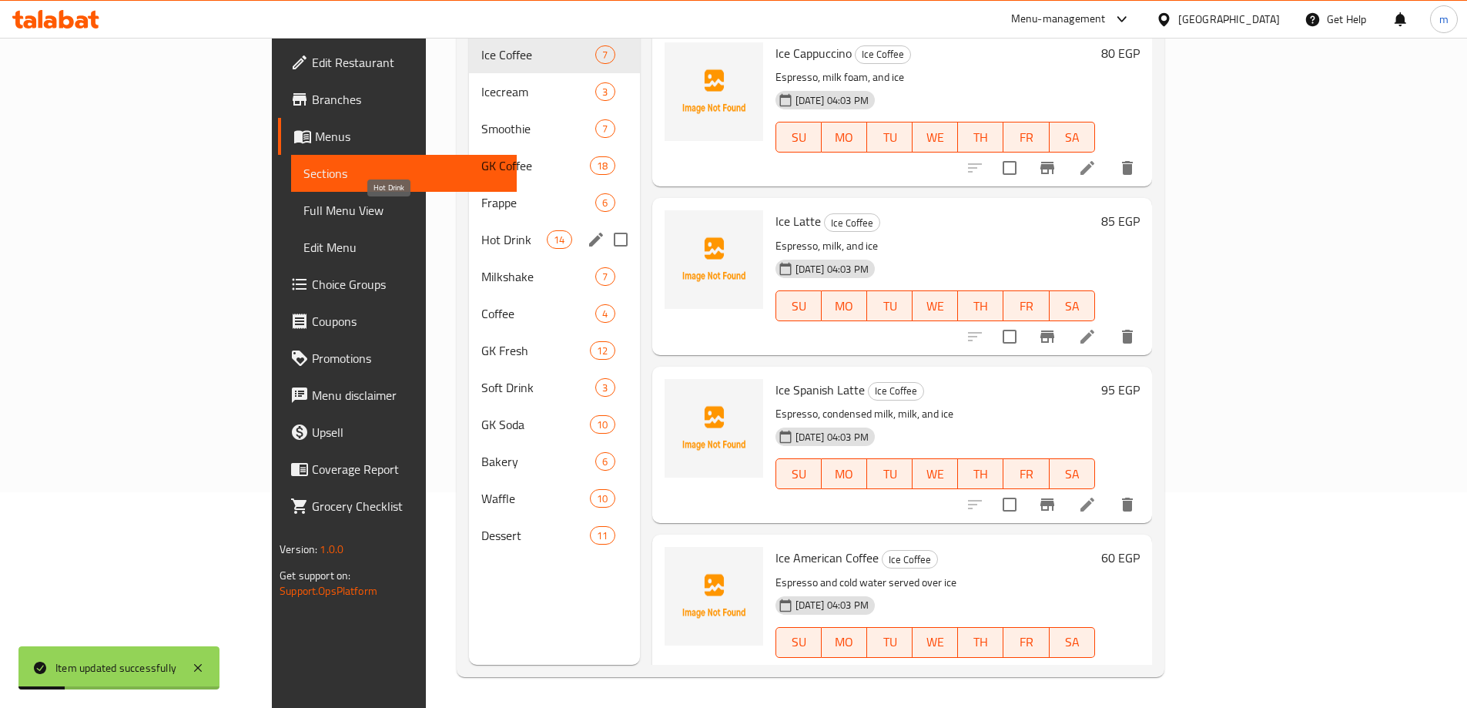
click at [481, 230] on span "Hot Drink" at bounding box center [513, 239] width 65 height 18
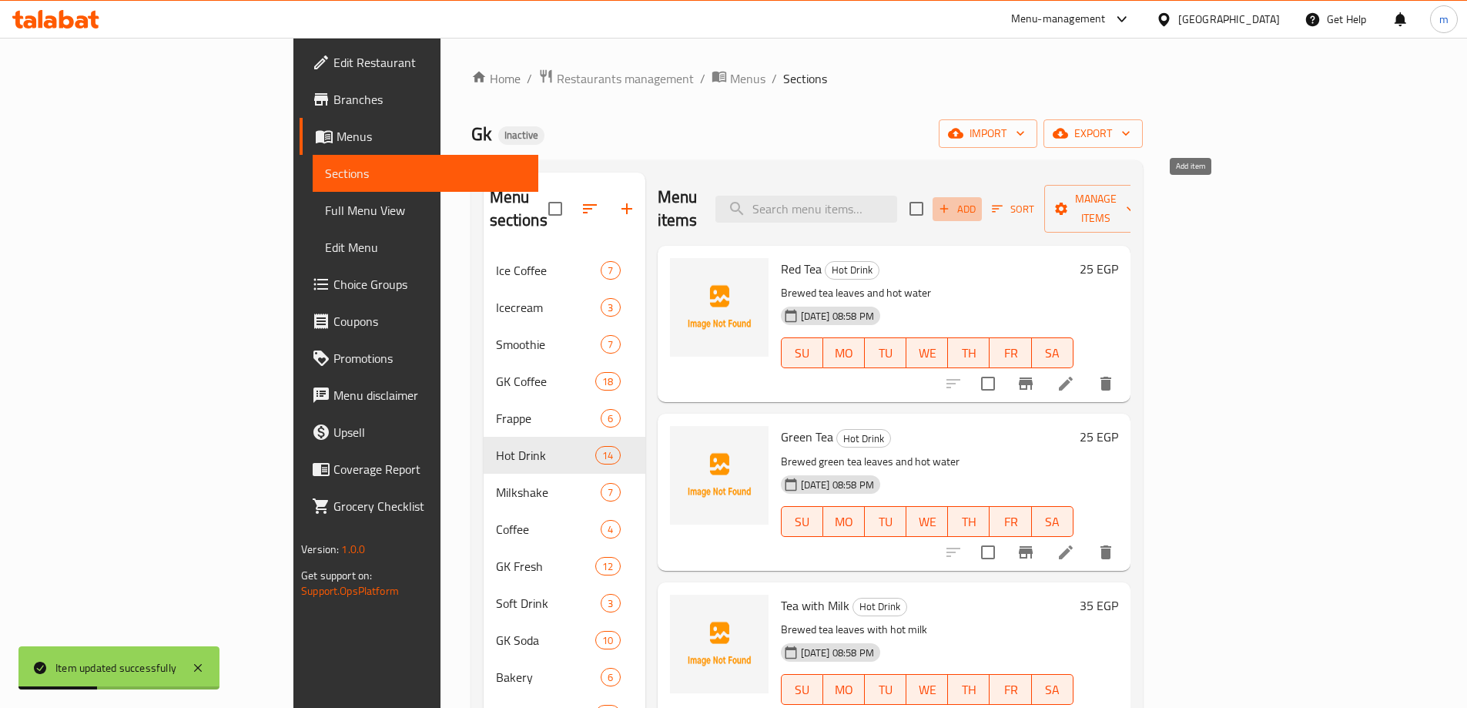
click at [978, 200] on span "Add" at bounding box center [958, 209] width 42 height 18
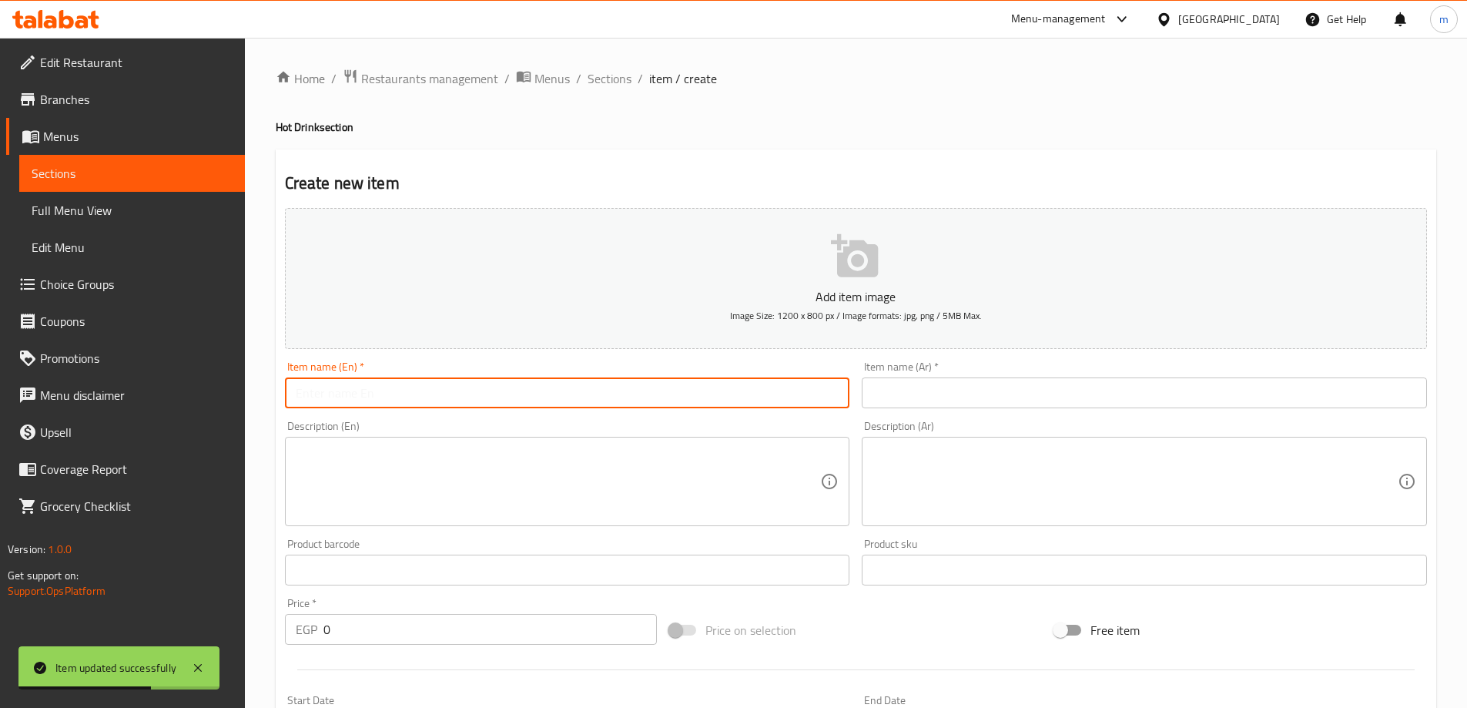
click at [433, 387] on input "text" at bounding box center [567, 392] width 565 height 31
type input "ة"
click at [485, 394] on input "Milk" at bounding box center [567, 392] width 565 height 31
paste input "Cinnamon"
click at [495, 404] on input "Milk Cinnamon" at bounding box center [567, 392] width 565 height 31
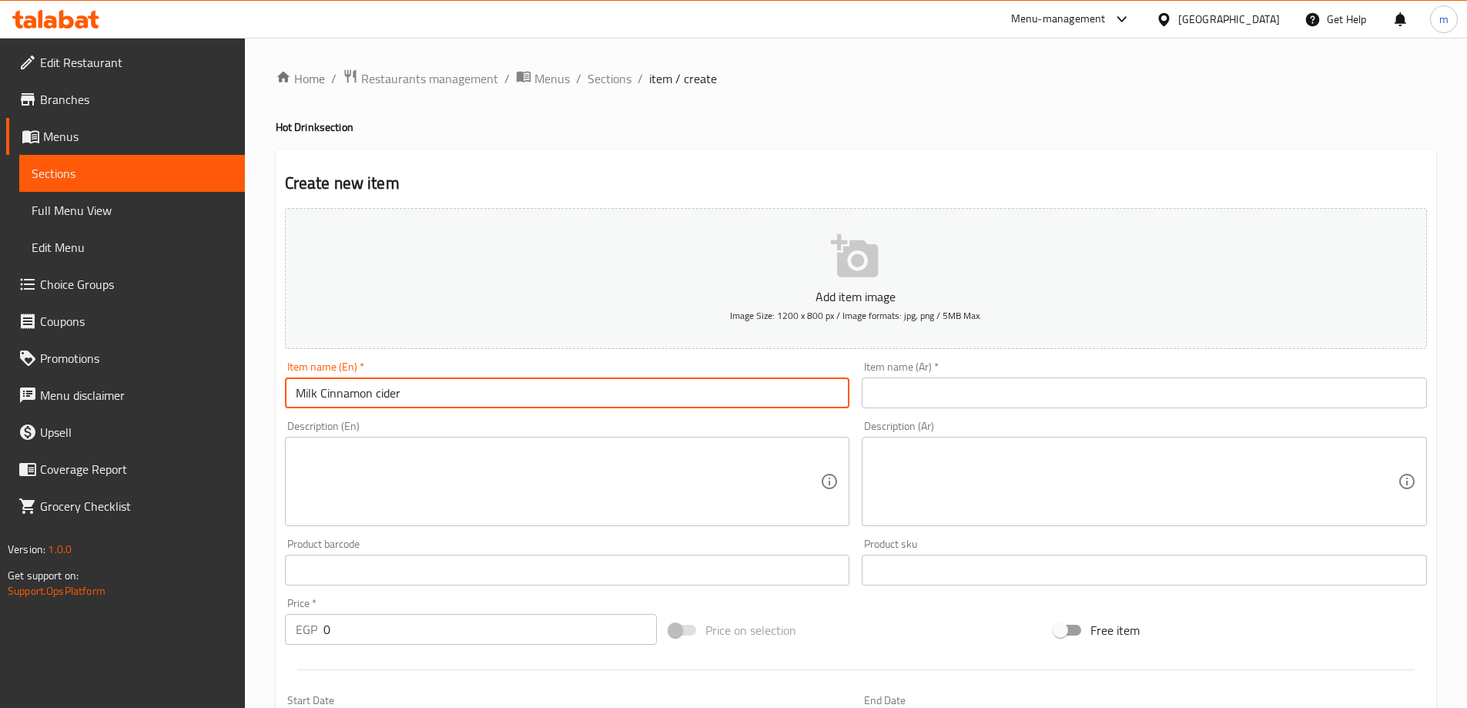
type input "Milk Cinnamon cider"
click at [920, 375] on div "Item name (Ar)   * Item name (Ar) *" at bounding box center [1144, 384] width 565 height 47
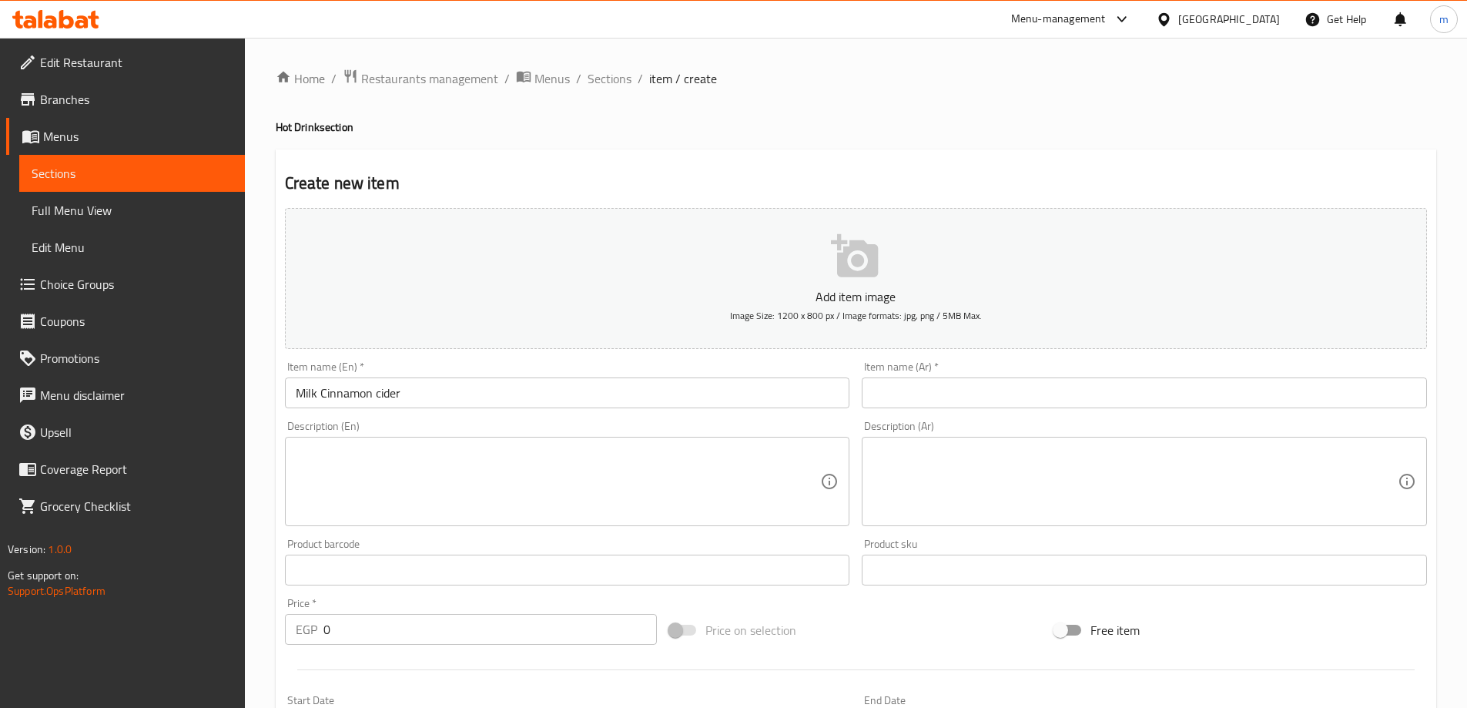
click at [920, 399] on input "text" at bounding box center [1144, 392] width 565 height 31
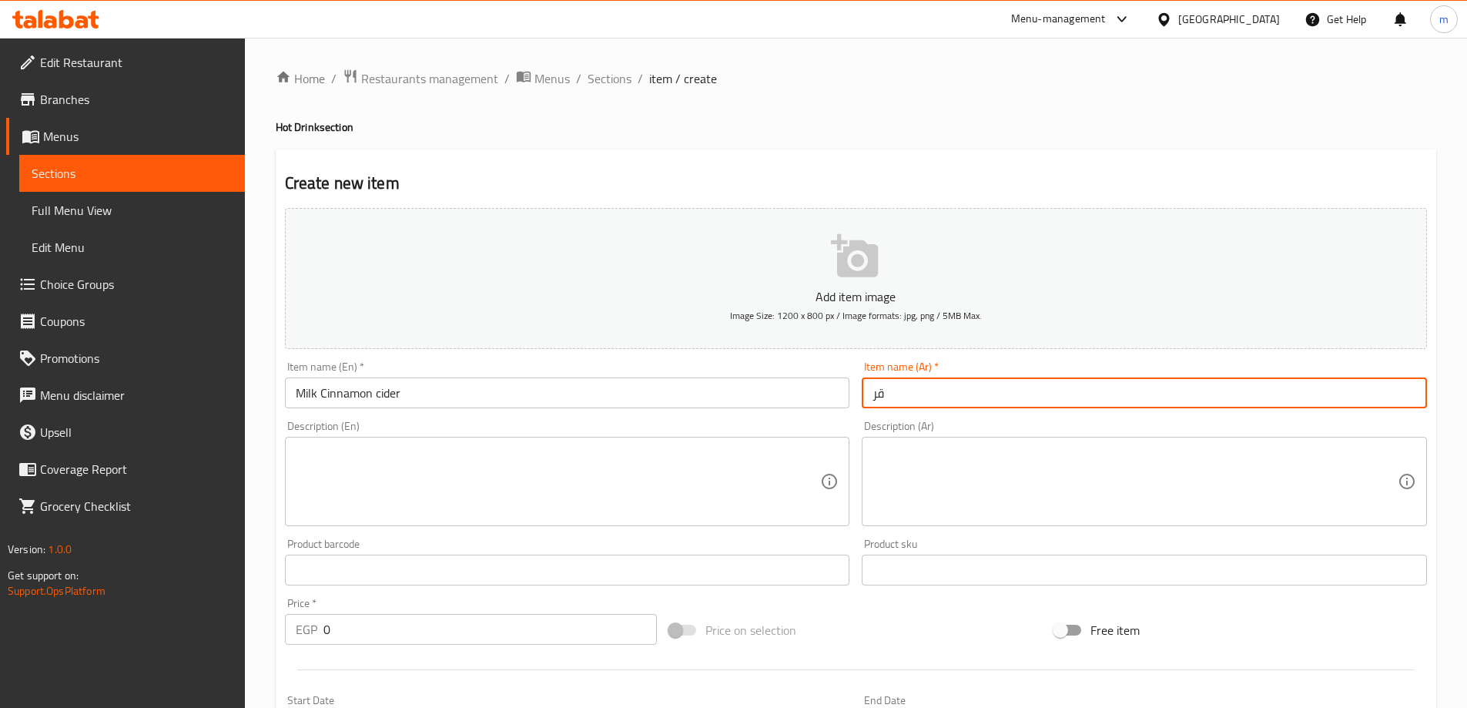
type input "ق"
type input "حليب قرفه سيدر"
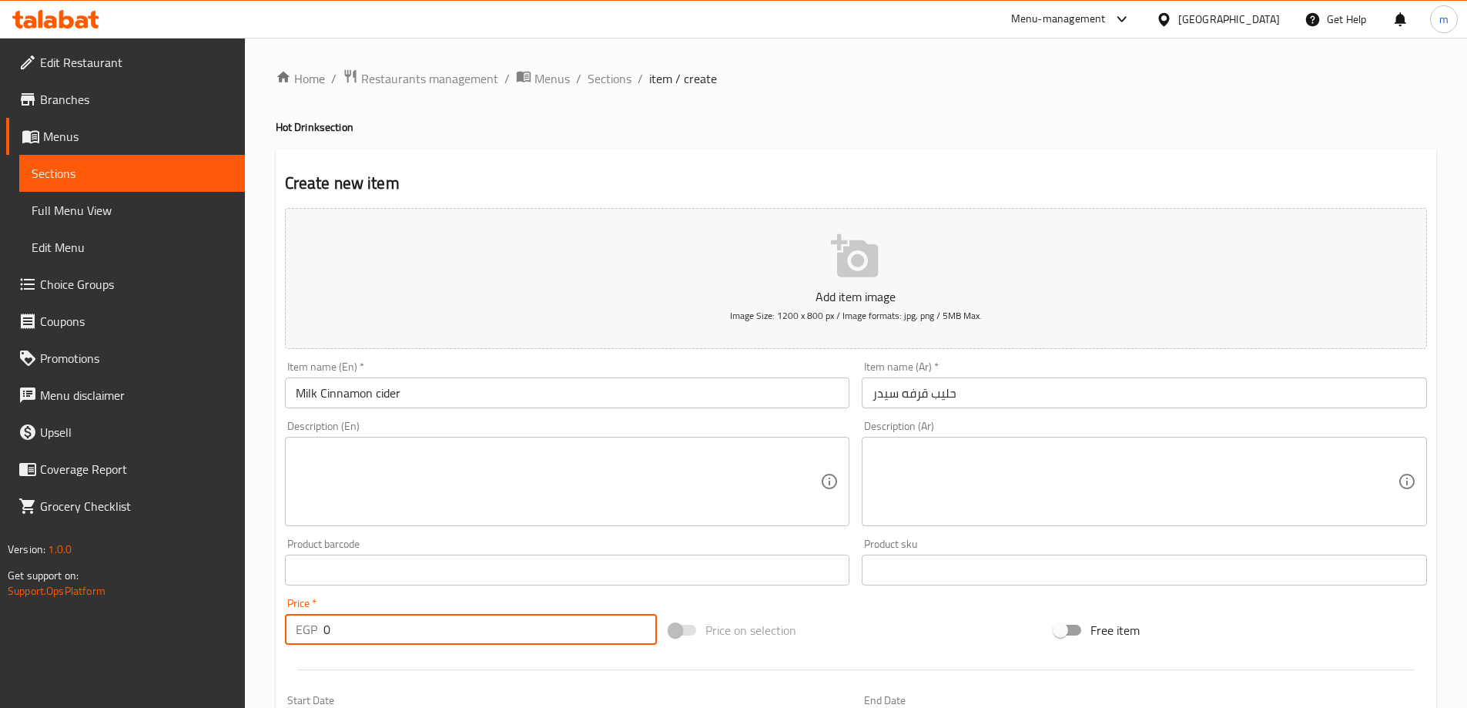
drag, startPoint x: 505, startPoint y: 631, endPoint x: 307, endPoint y: 638, distance: 198.1
click at [307, 638] on div "EGP 0 Price *" at bounding box center [471, 629] width 373 height 31
type input "45"
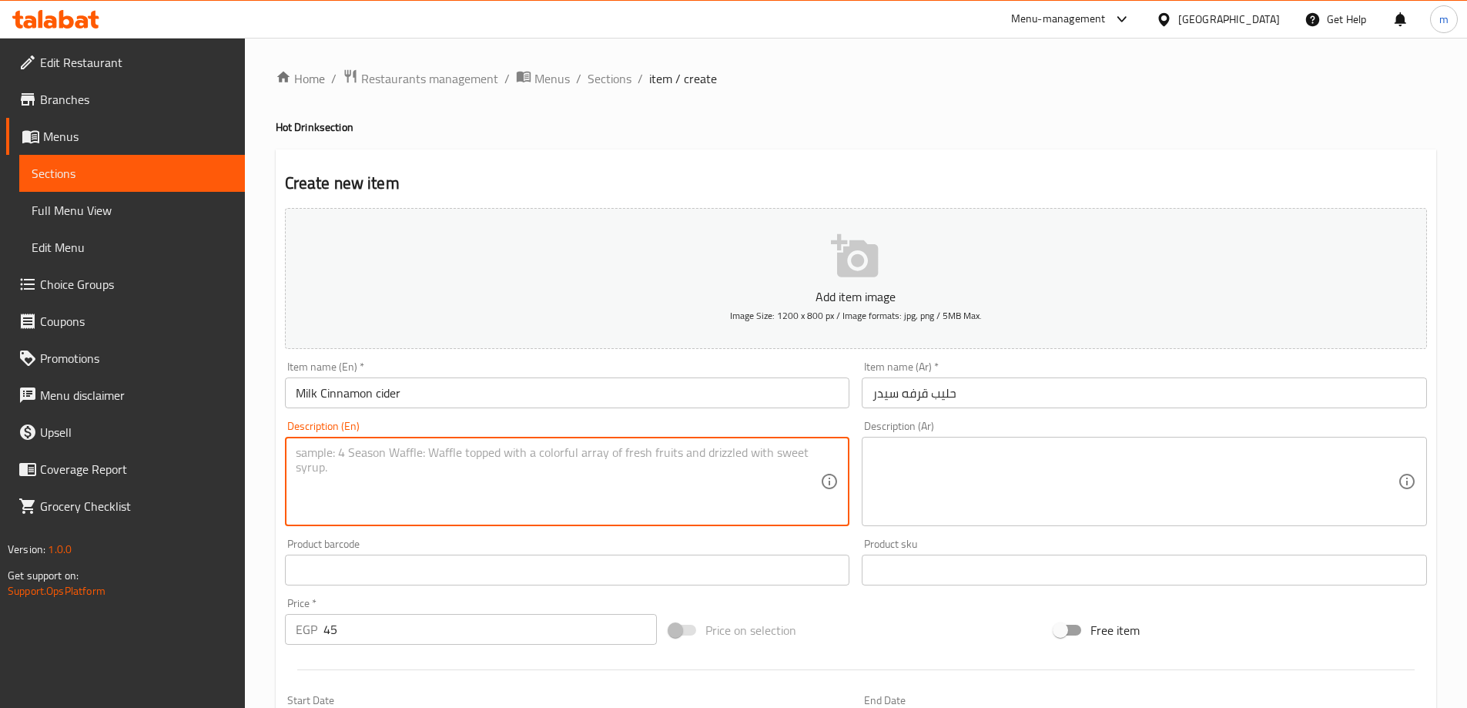
click at [443, 495] on textarea at bounding box center [558, 481] width 525 height 73
paste textarea "A warm blend of cinnamon and steamed milk"
type textarea "A warm blend of cinnamon and steamed milk"
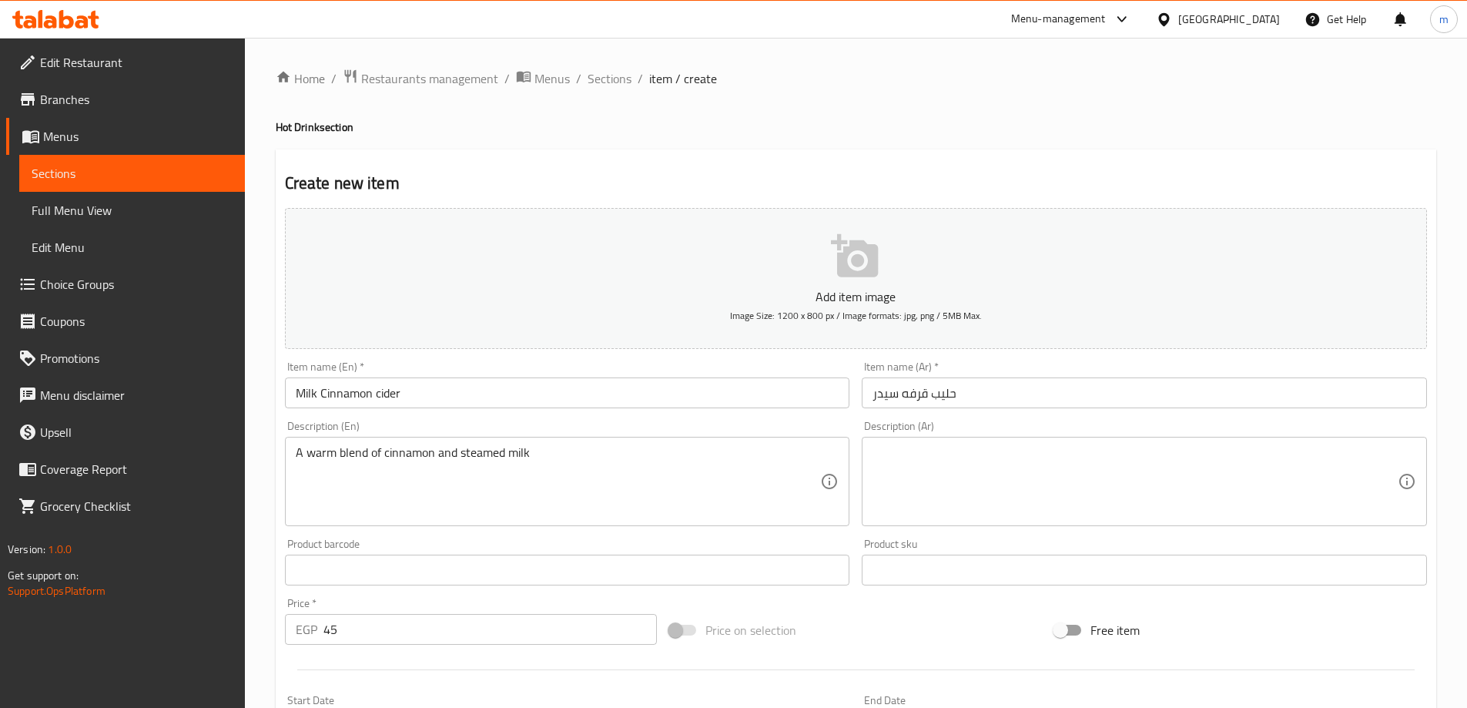
click at [995, 477] on textarea at bounding box center [1135, 481] width 525 height 73
paste textarea "مزيج دافئ من القرفة والحليب المبخّر."
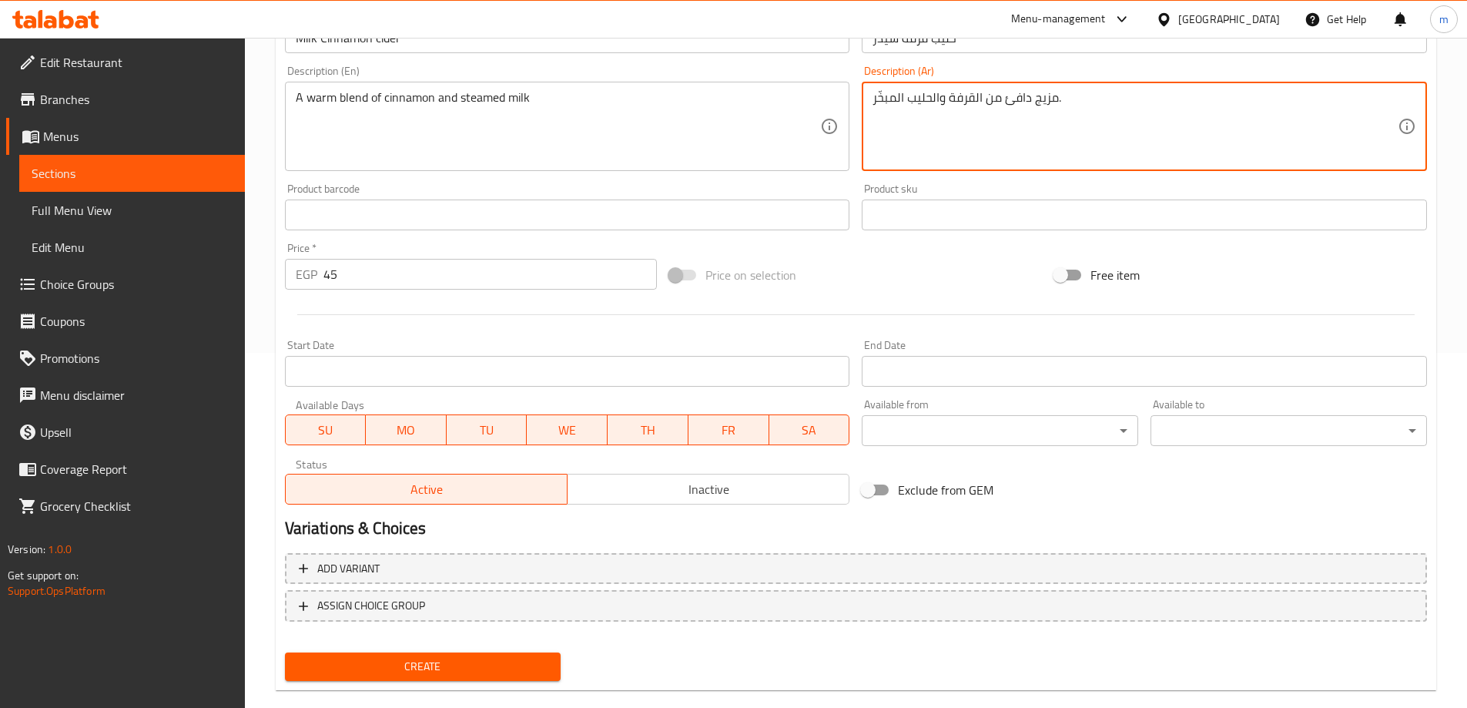
scroll to position [381, 0]
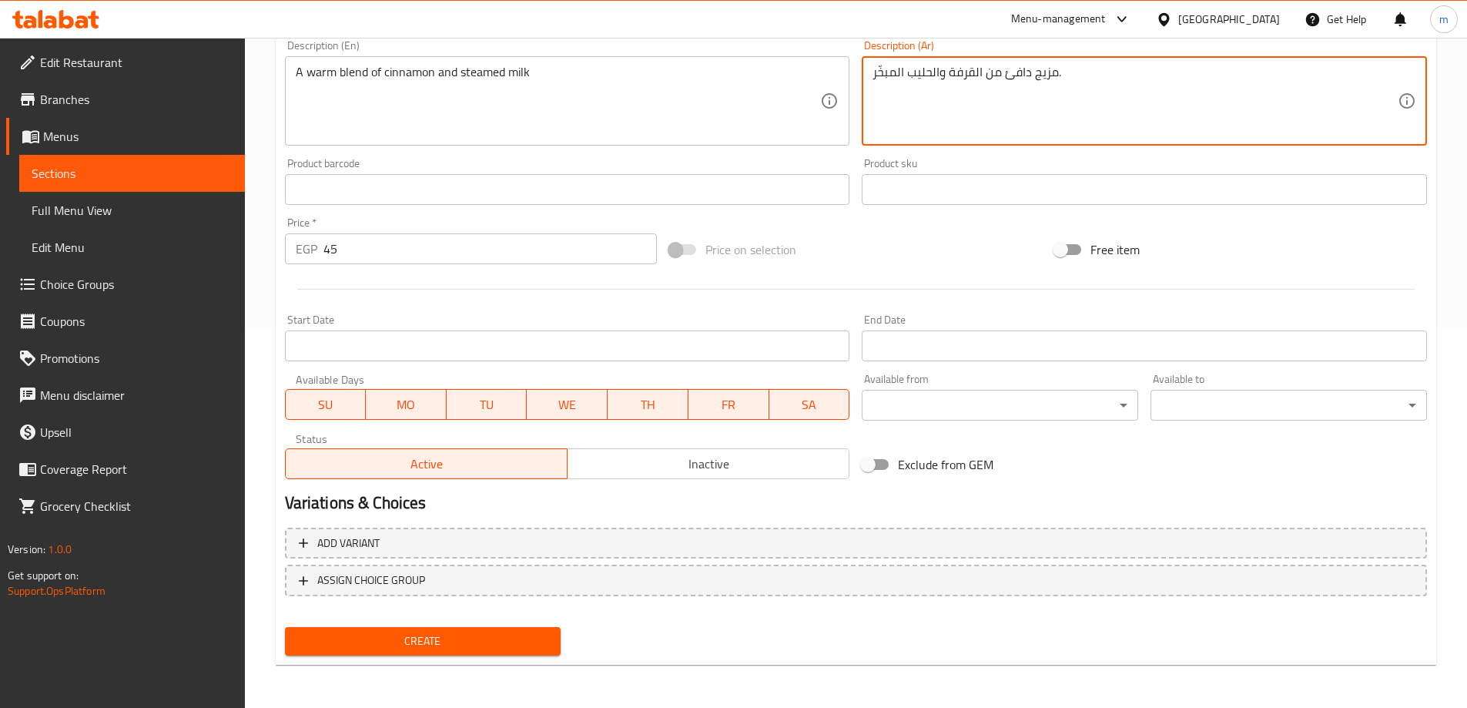
type textarea "مزيج دافئ من القرفة والحليب المبخّر."
click at [457, 629] on button "Create" at bounding box center [423, 641] width 277 height 29
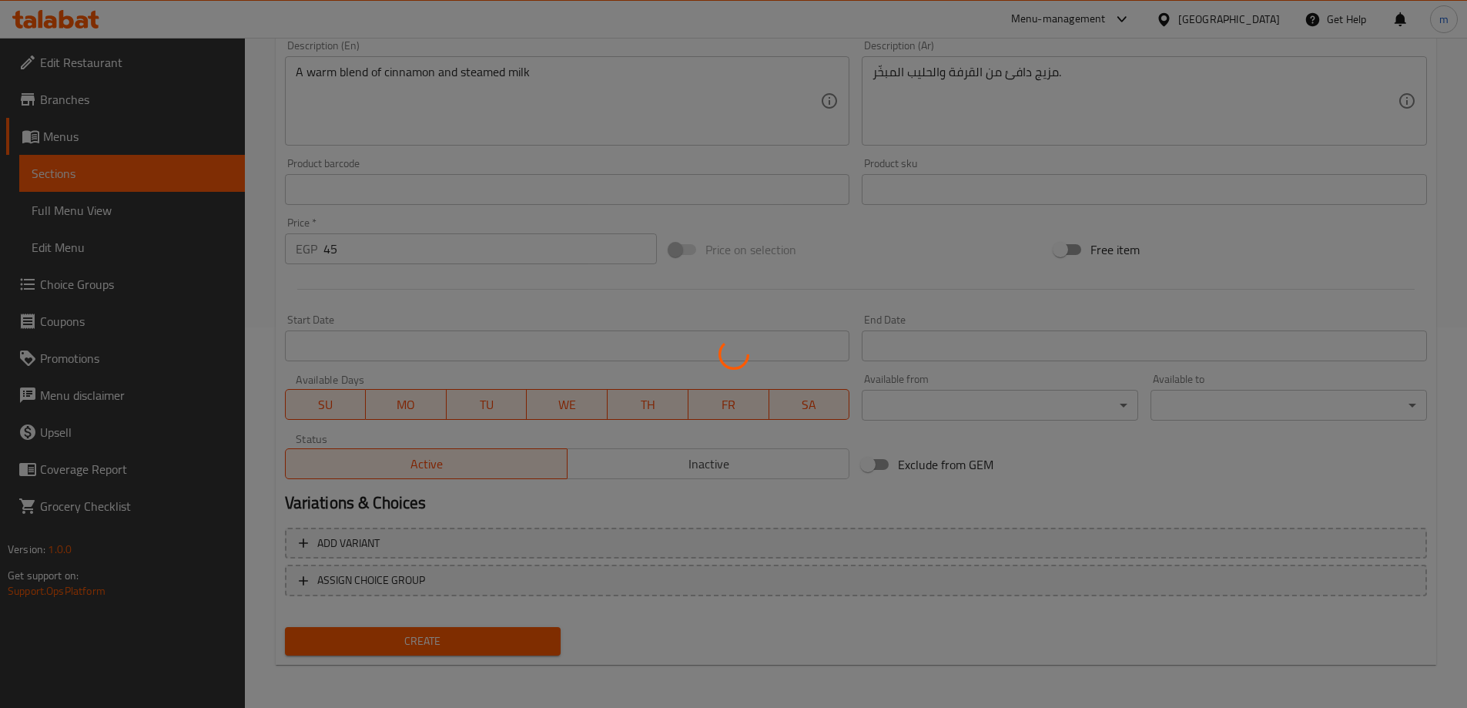
type input "0"
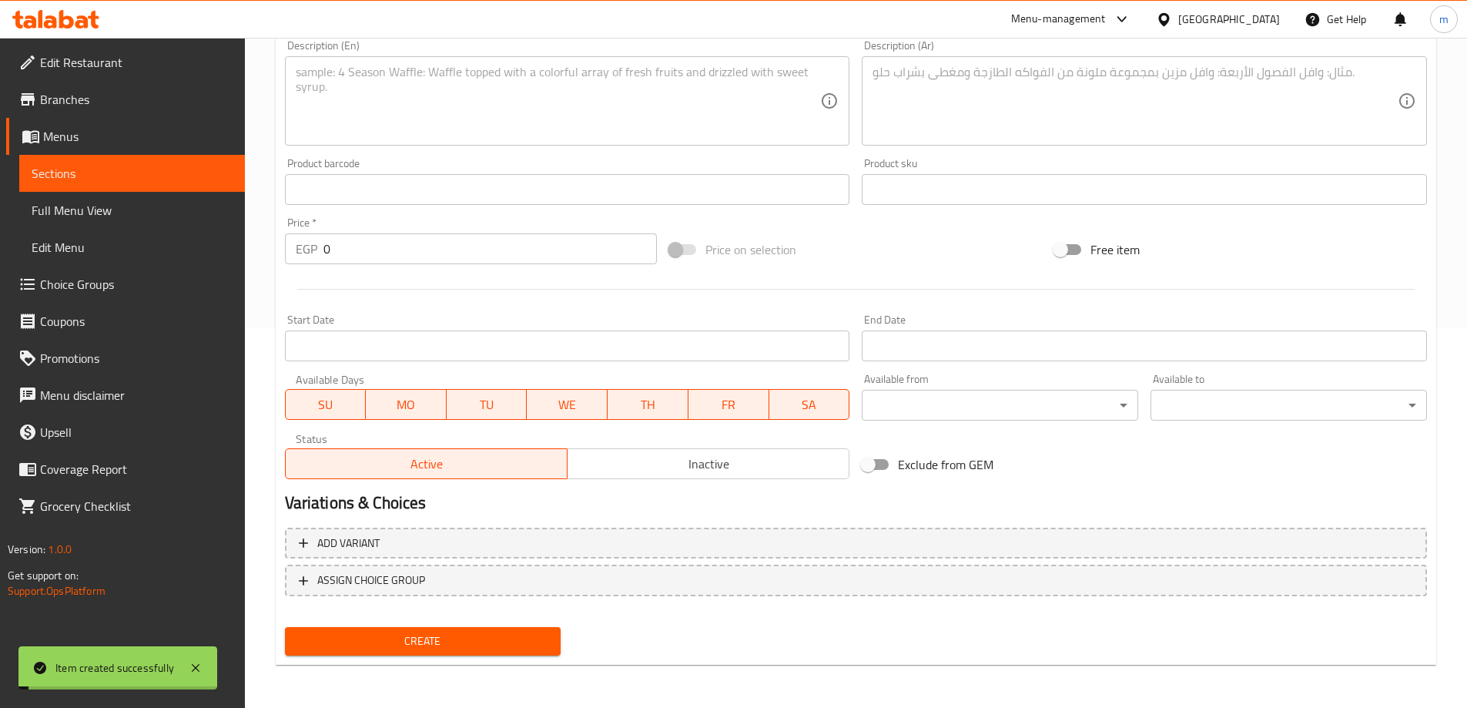
click at [109, 171] on span "Sections" at bounding box center [132, 173] width 201 height 18
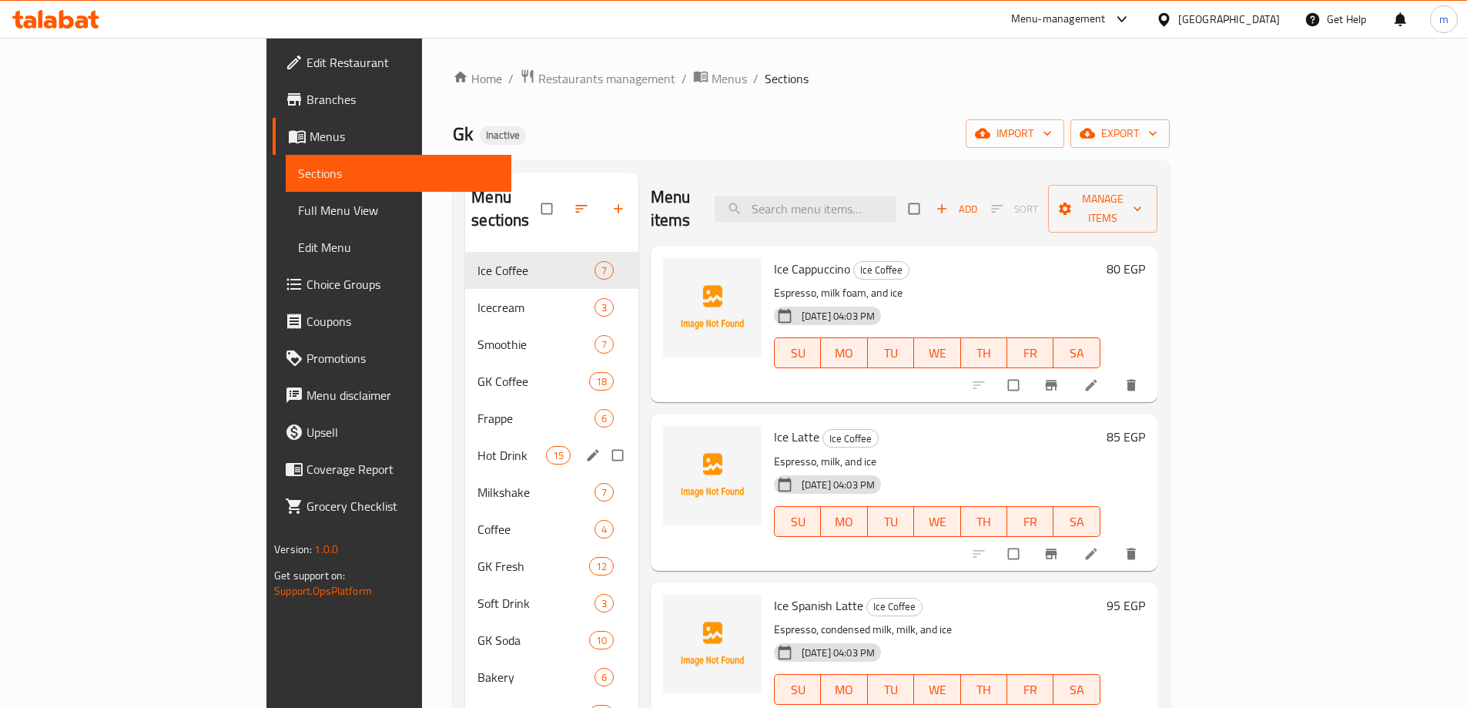
click at [478, 446] on span "Hot Drink" at bounding box center [512, 455] width 68 height 18
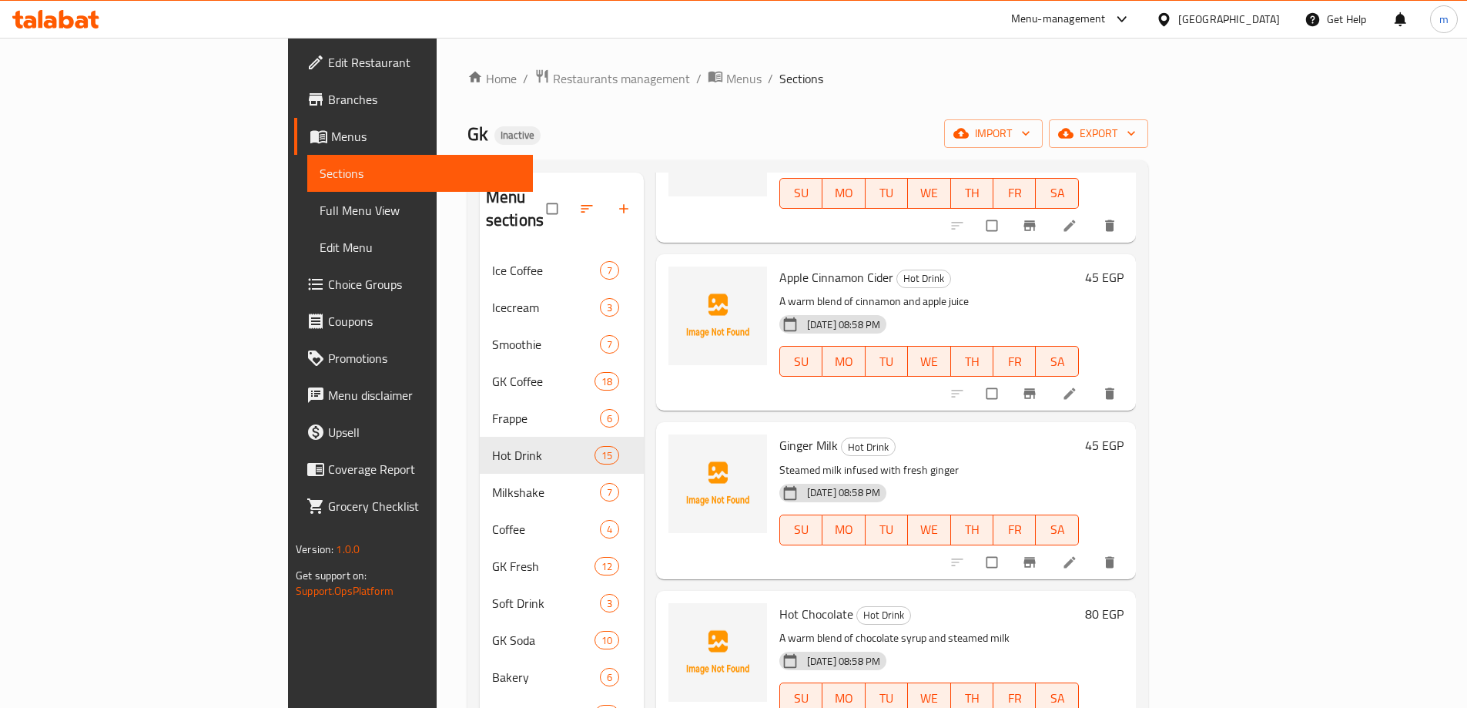
click at [320, 202] on span "Full Menu View" at bounding box center [420, 210] width 201 height 18
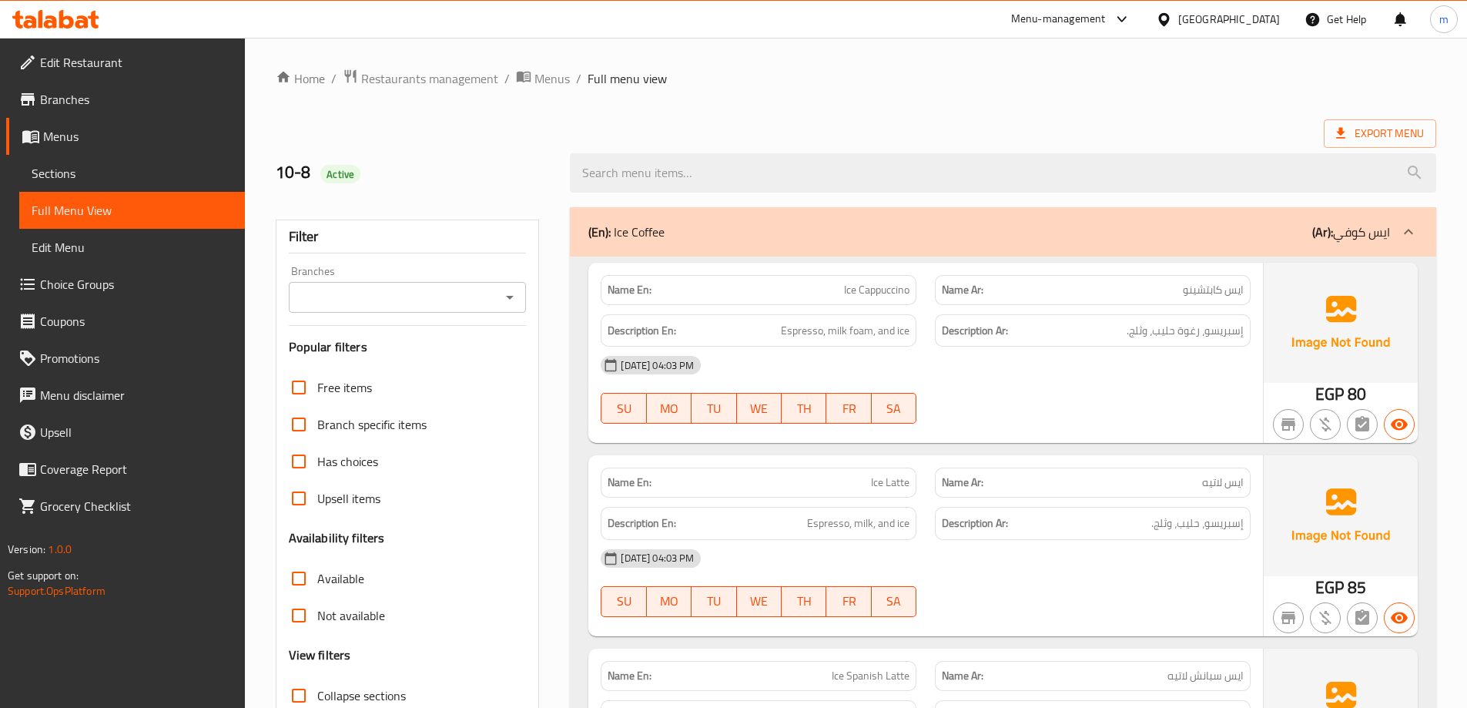
scroll to position [154, 0]
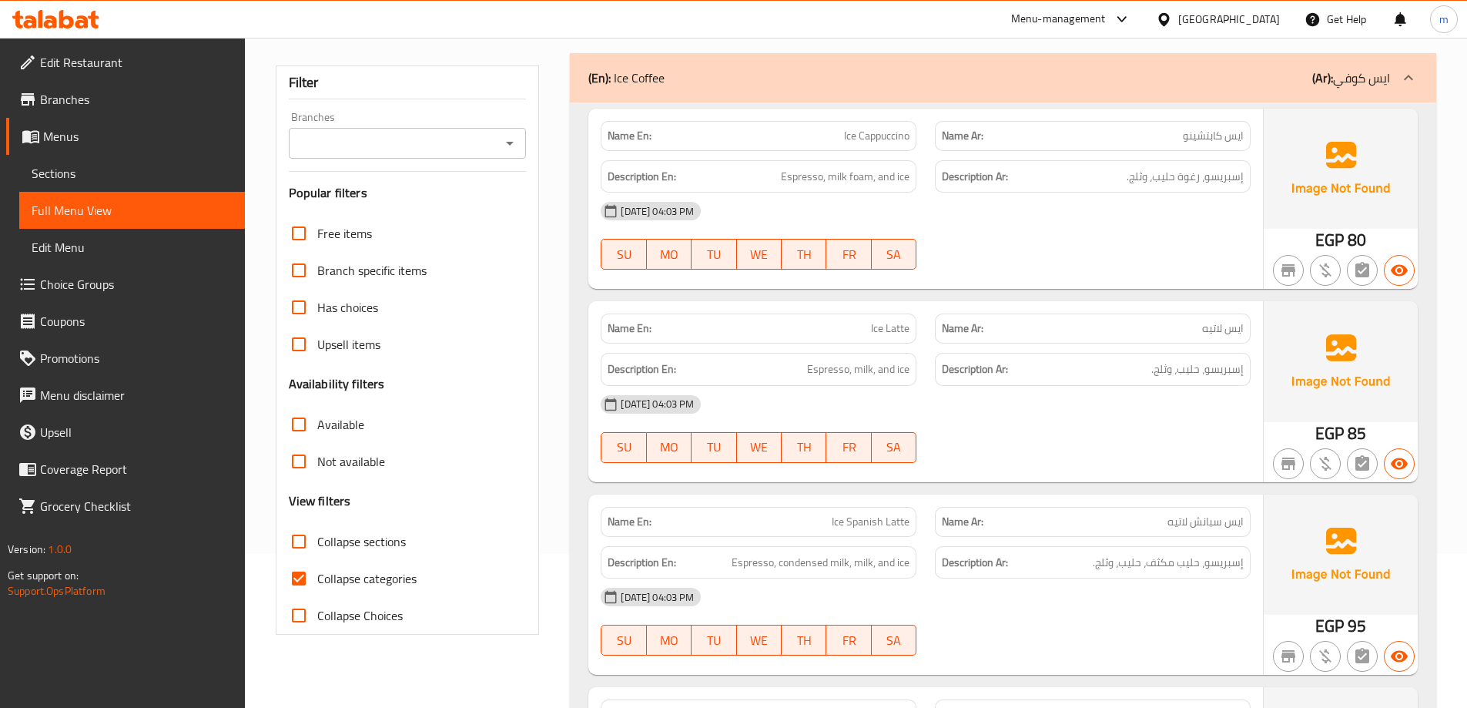
click at [367, 580] on span "Collapse categories" at bounding box center [366, 578] width 99 height 18
click at [317, 580] on input "Collapse categories" at bounding box center [298, 578] width 37 height 37
checkbox input "false"
click at [355, 617] on span "Collapse Choices" at bounding box center [360, 615] width 86 height 18
click at [317, 617] on input "Collapse Choices" at bounding box center [298, 615] width 37 height 37
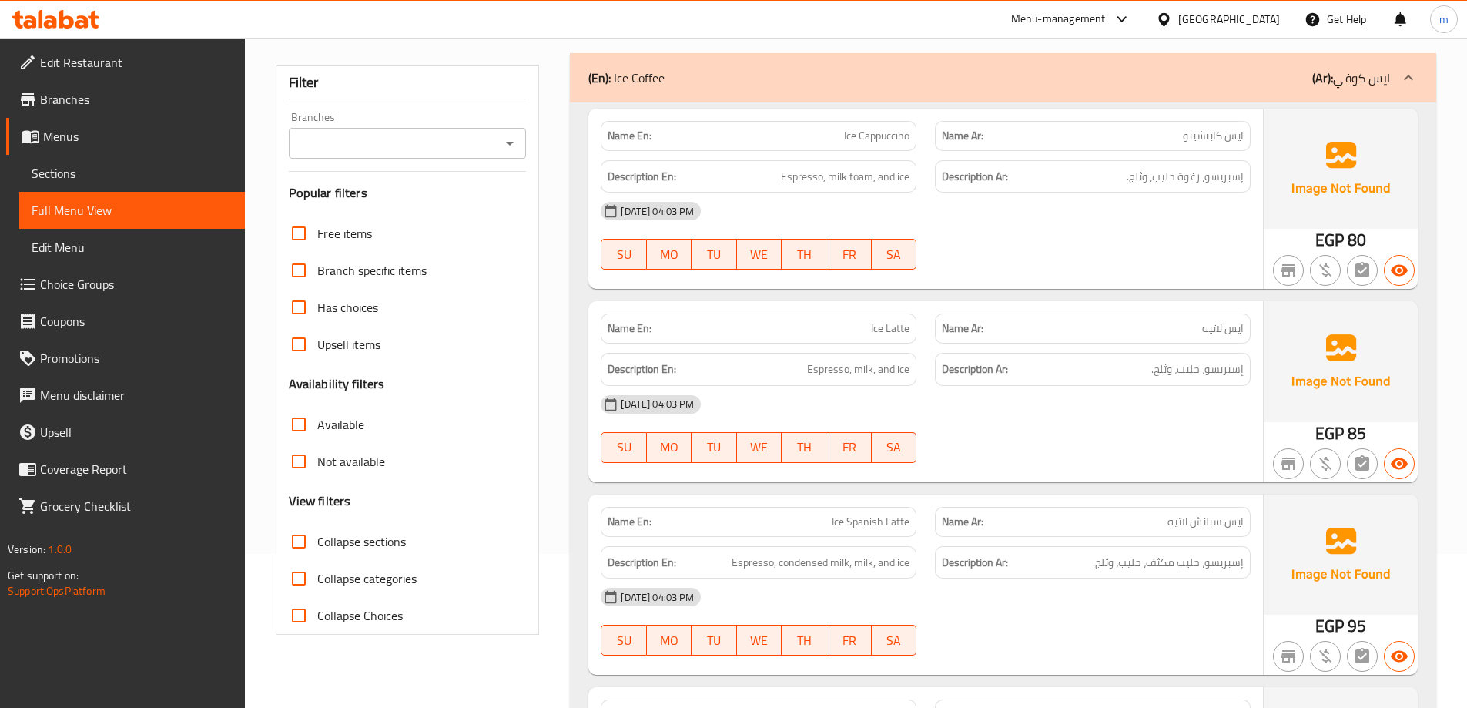
checkbox input "true"
click at [347, 548] on span "Collapse sections" at bounding box center [361, 541] width 89 height 18
click at [317, 548] on input "Collapse sections" at bounding box center [298, 541] width 37 height 37
checkbox input "true"
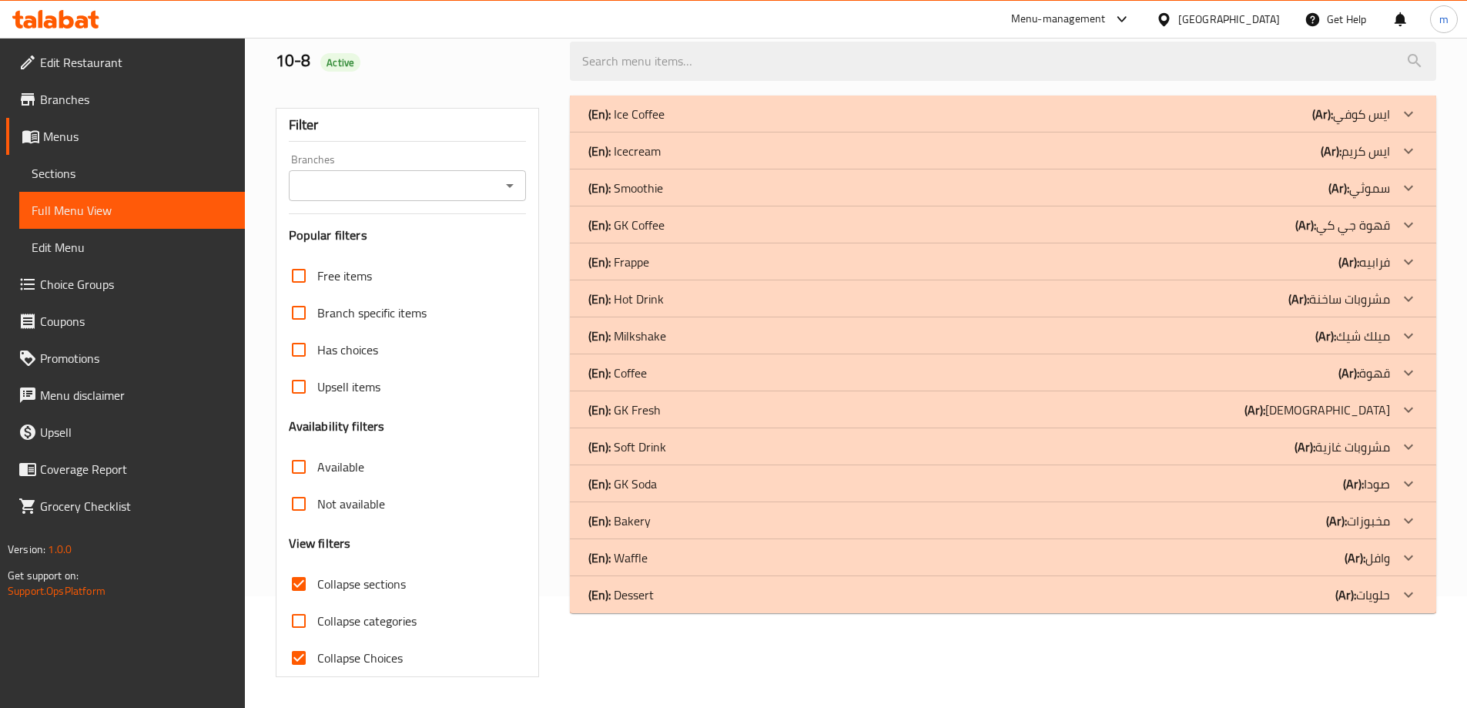
click at [354, 649] on span "Collapse Choices" at bounding box center [360, 658] width 86 height 18
click at [317, 639] on input "Collapse Choices" at bounding box center [298, 657] width 37 height 37
checkbox input "false"
click at [1409, 123] on icon at bounding box center [1409, 114] width 18 height 18
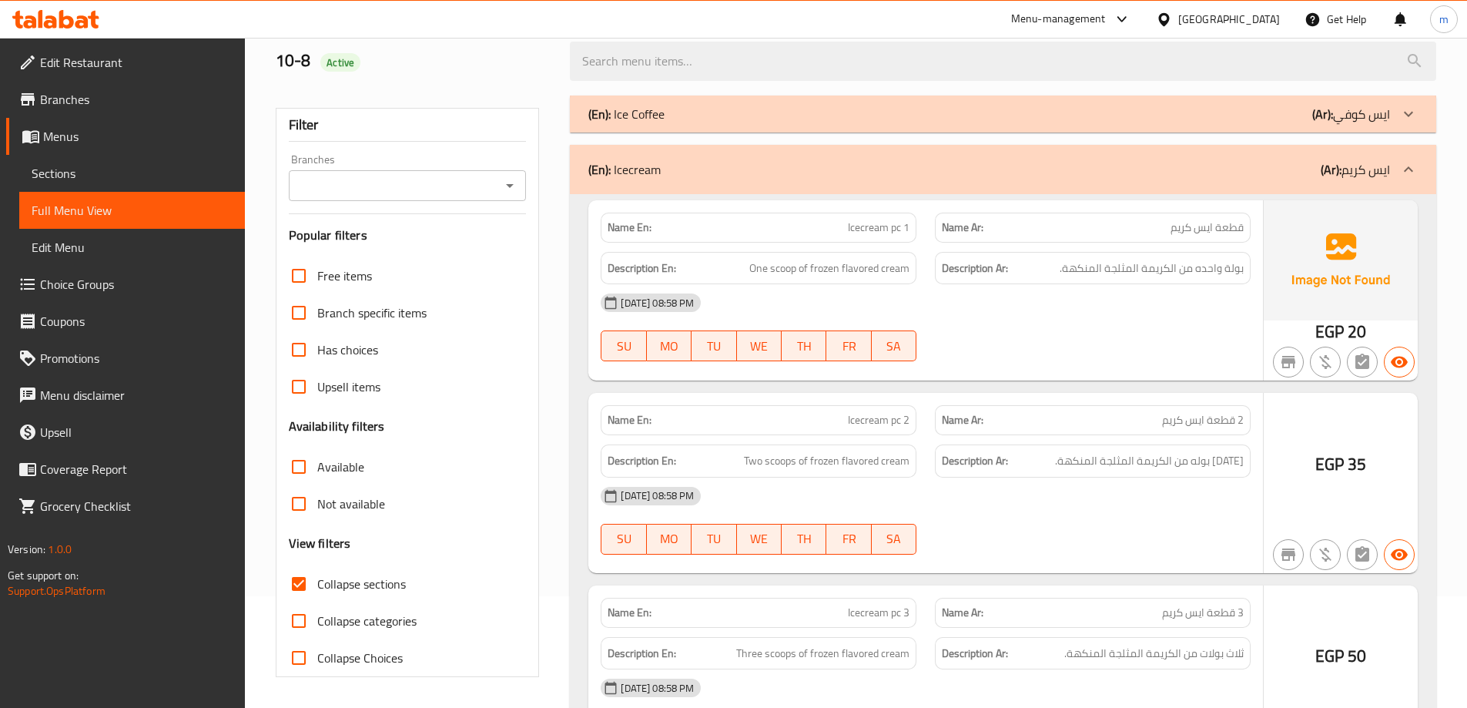
click at [1409, 148] on div "(En): Icecream (Ar): [PERSON_NAME]" at bounding box center [1003, 169] width 867 height 49
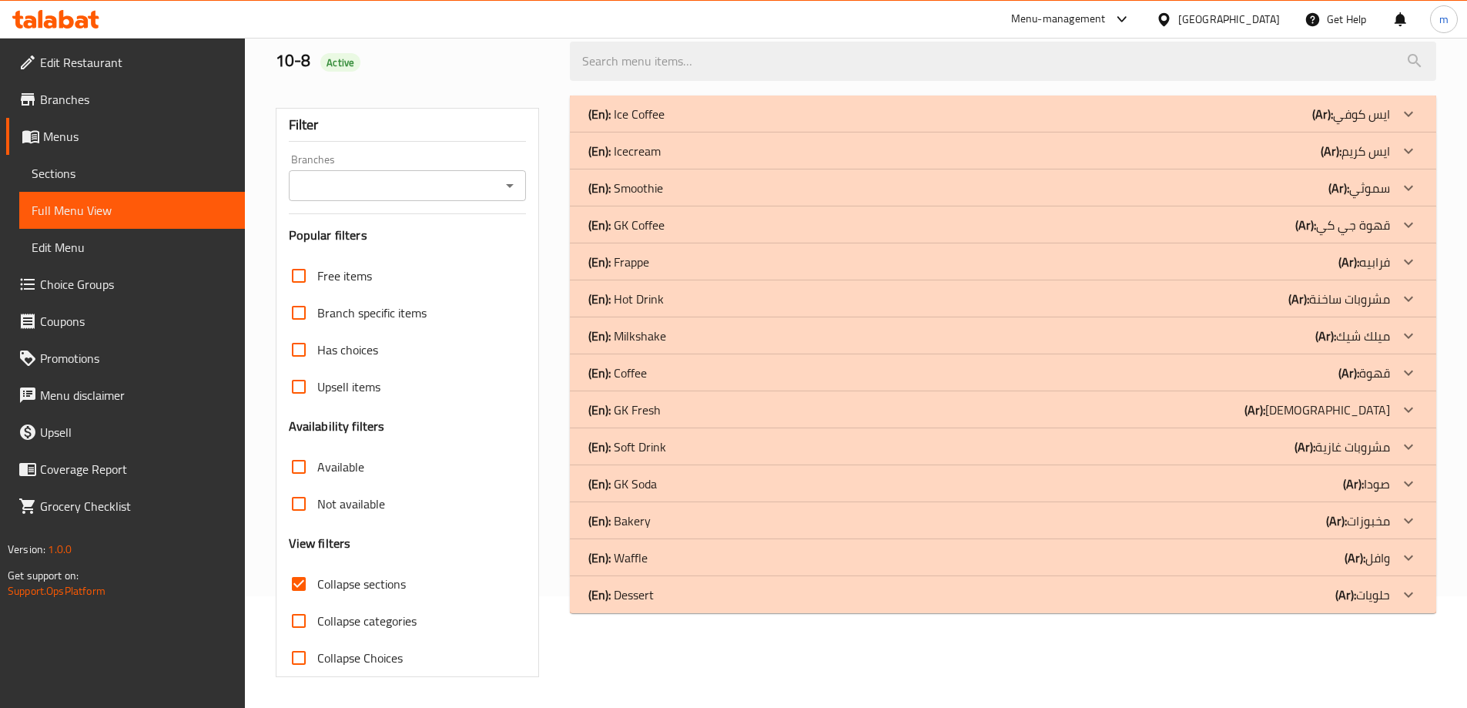
click at [1394, 132] on div at bounding box center [1408, 114] width 37 height 37
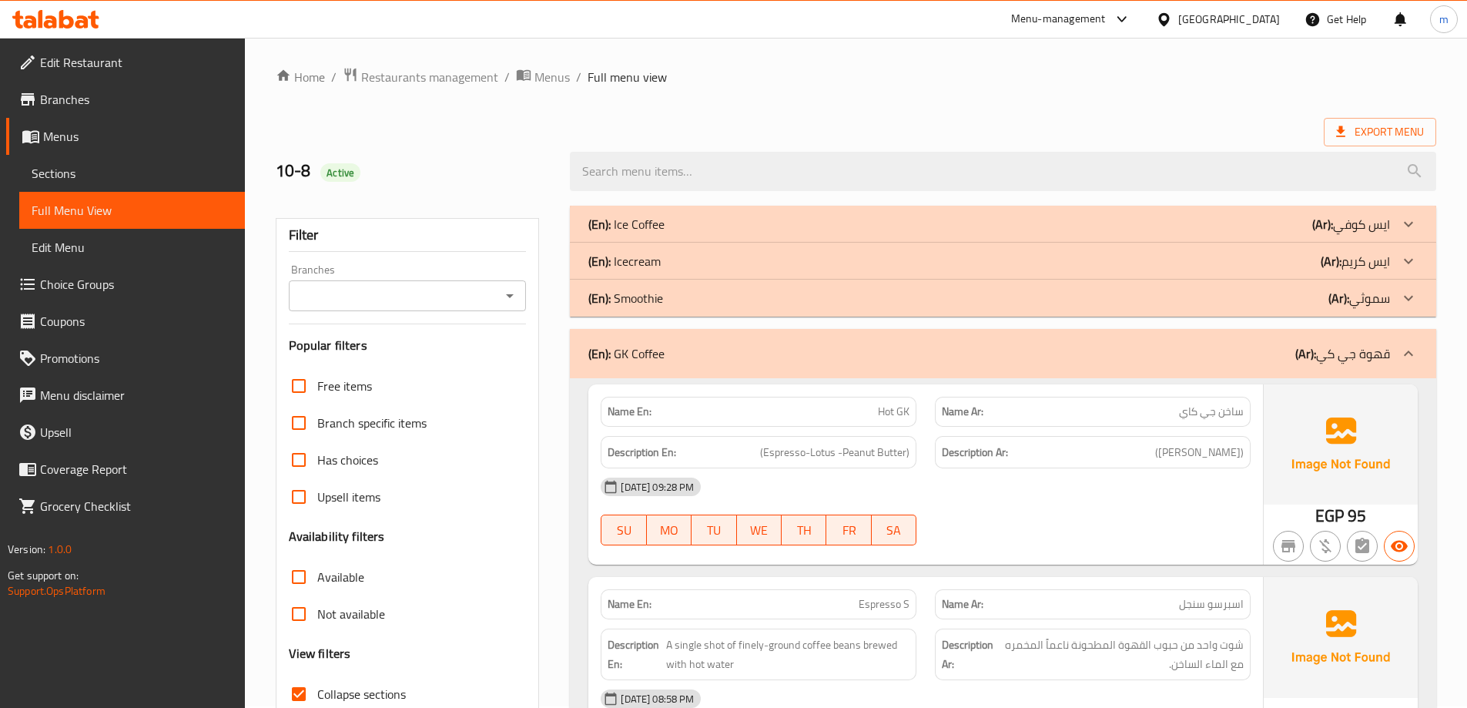
scroll to position [0, 0]
drag, startPoint x: 1094, startPoint y: 368, endPoint x: 1072, endPoint y: 368, distance: 21.6
click at [1094, 368] on div "(En): GK Coffee (Ar): قهوة جي كي" at bounding box center [1003, 354] width 867 height 49
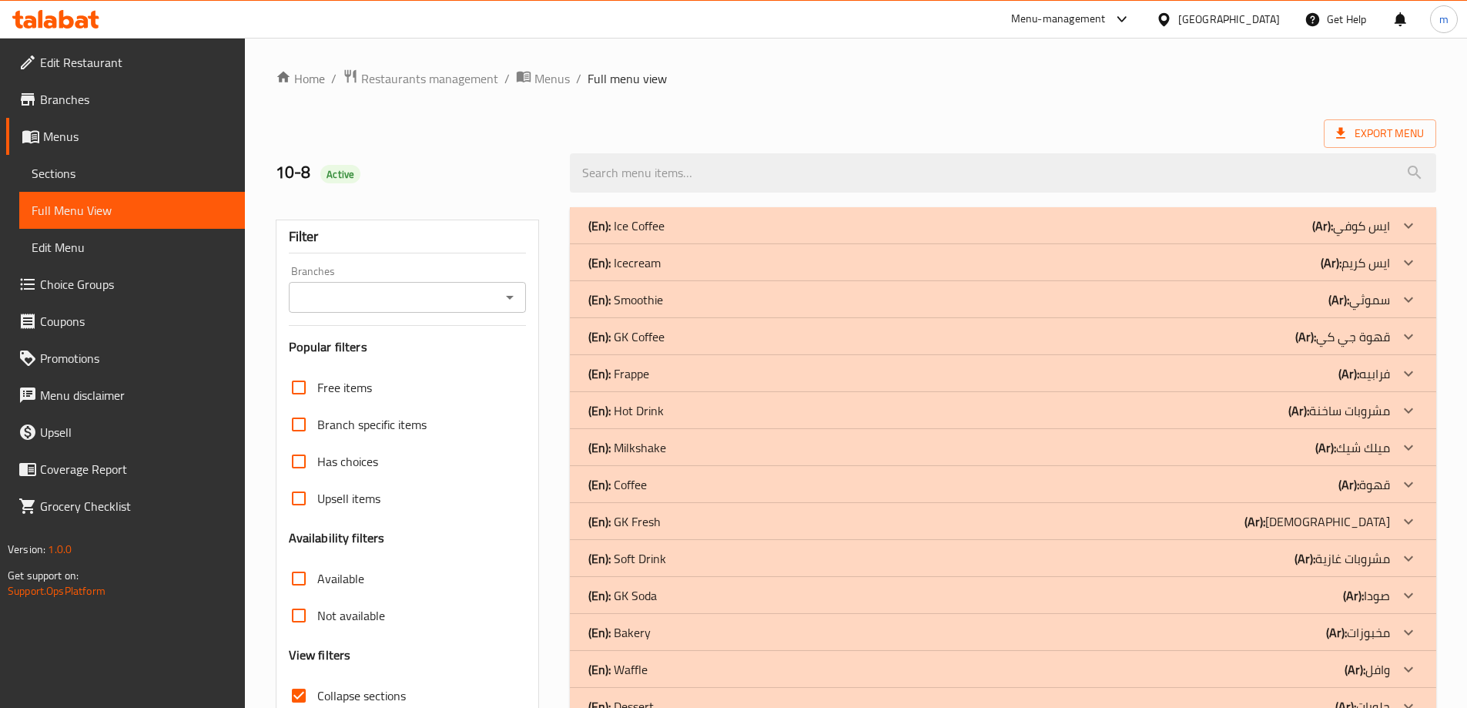
click at [1345, 235] on p "(Ar): مشروبات ساخنة" at bounding box center [1352, 225] width 78 height 18
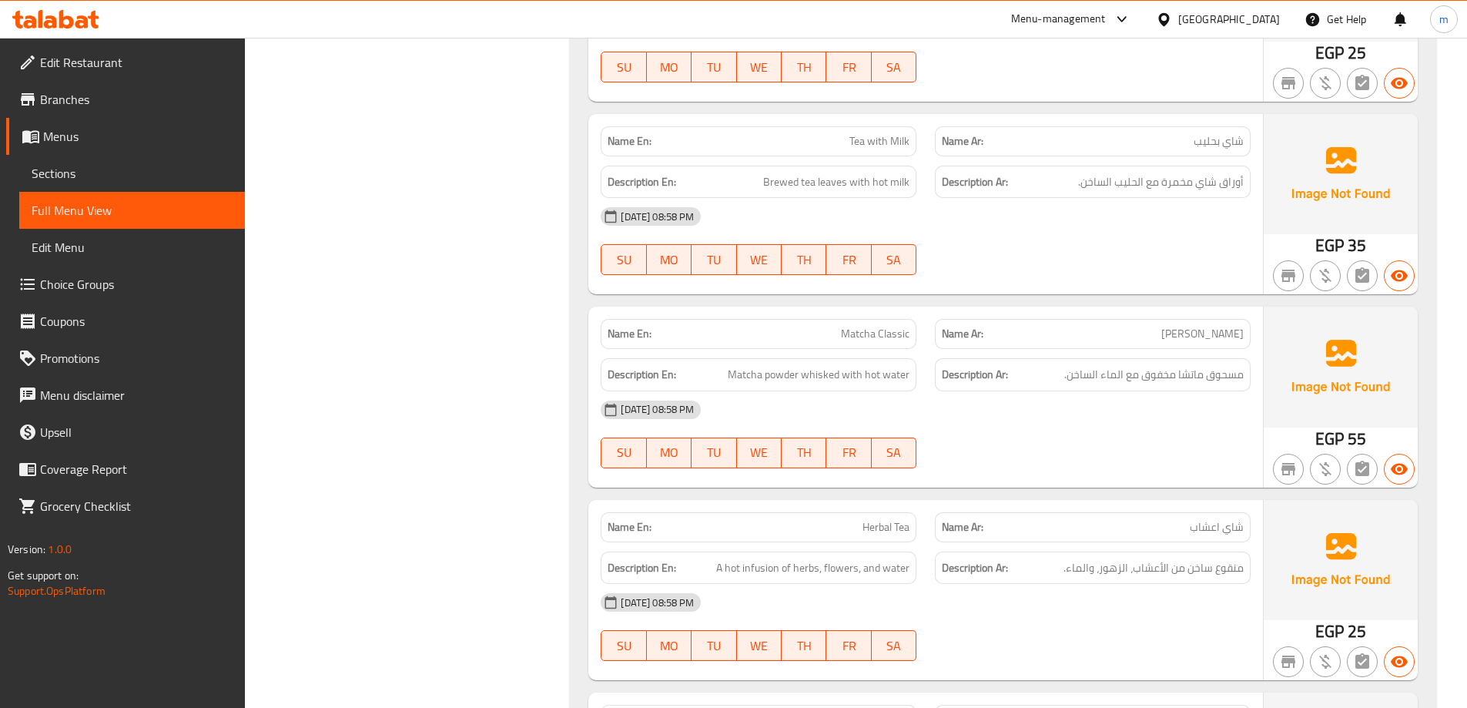
scroll to position [1001, 0]
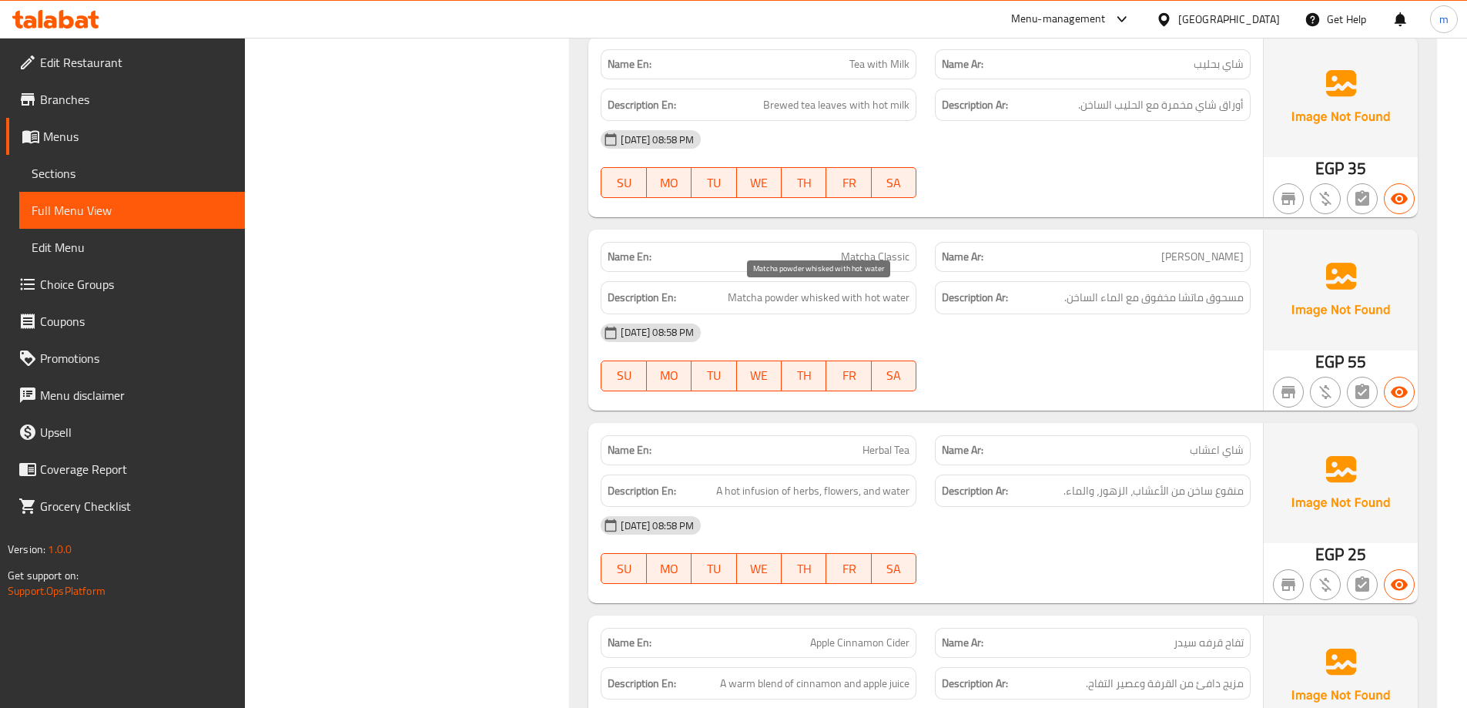
click at [816, 302] on span "Matcha powder whisked with hot water" at bounding box center [819, 297] width 182 height 19
copy span "whisked"
click at [1073, 334] on div "[DATE] 08:58 PM" at bounding box center [926, 332] width 669 height 37
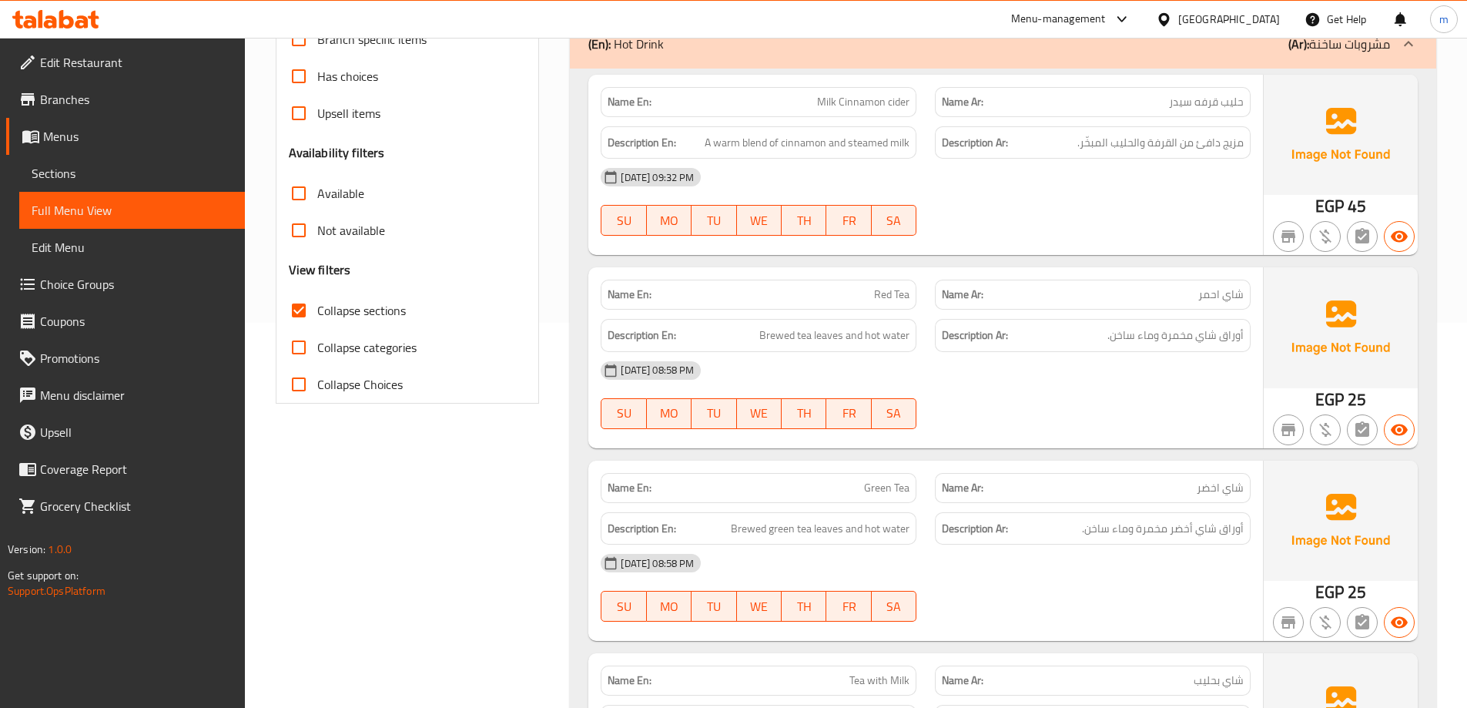
scroll to position [0, 0]
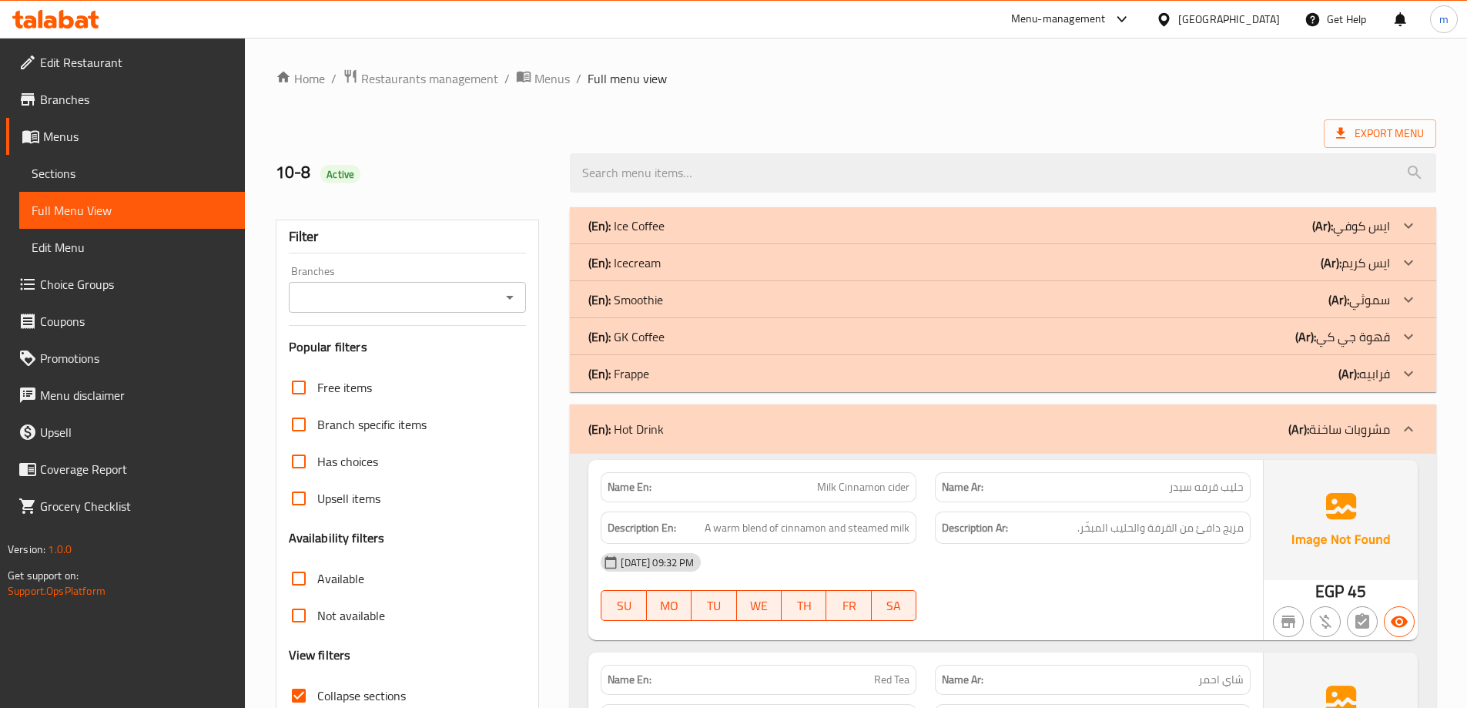
click at [1234, 431] on div "(En): Hot Drink (Ar): مشروبات ساخنة" at bounding box center [989, 429] width 802 height 18
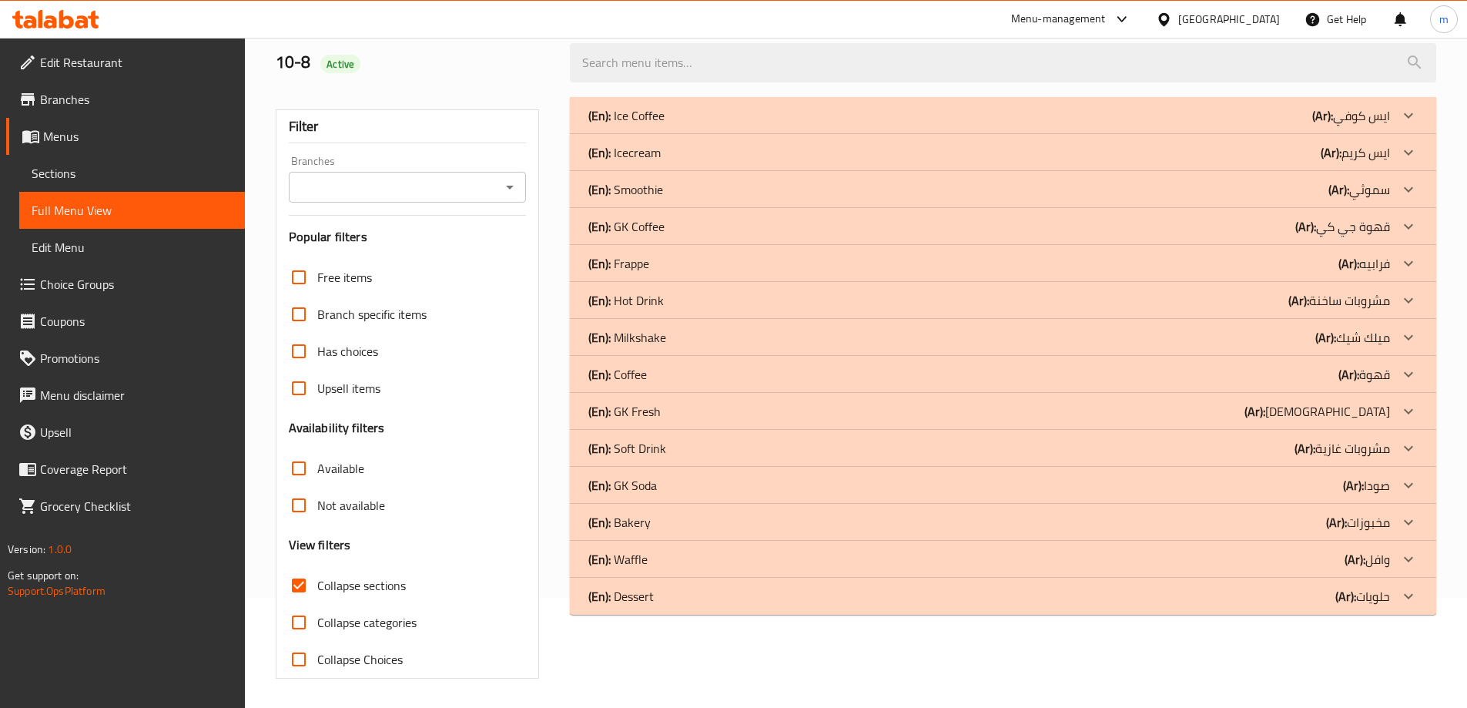
scroll to position [112, 0]
click at [1397, 132] on div at bounding box center [1408, 114] width 37 height 37
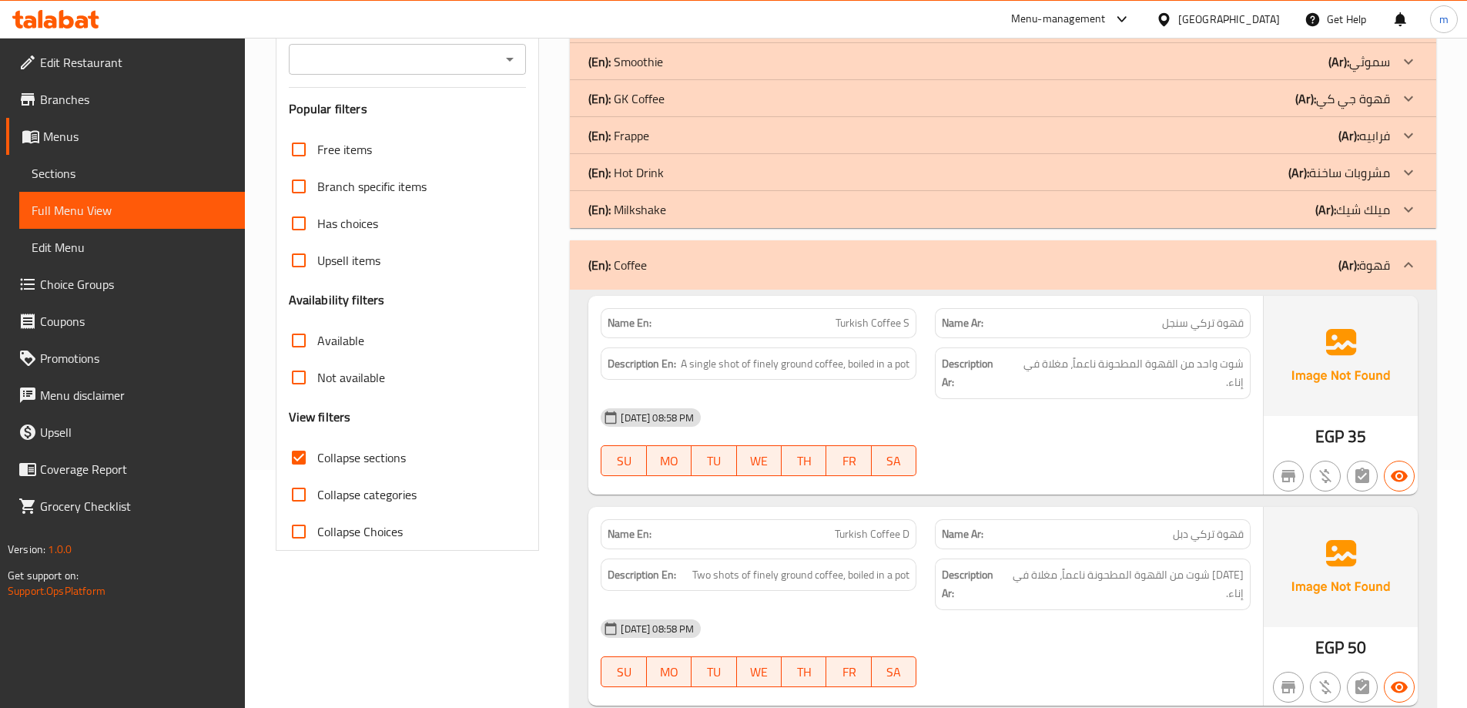
scroll to position [266, 0]
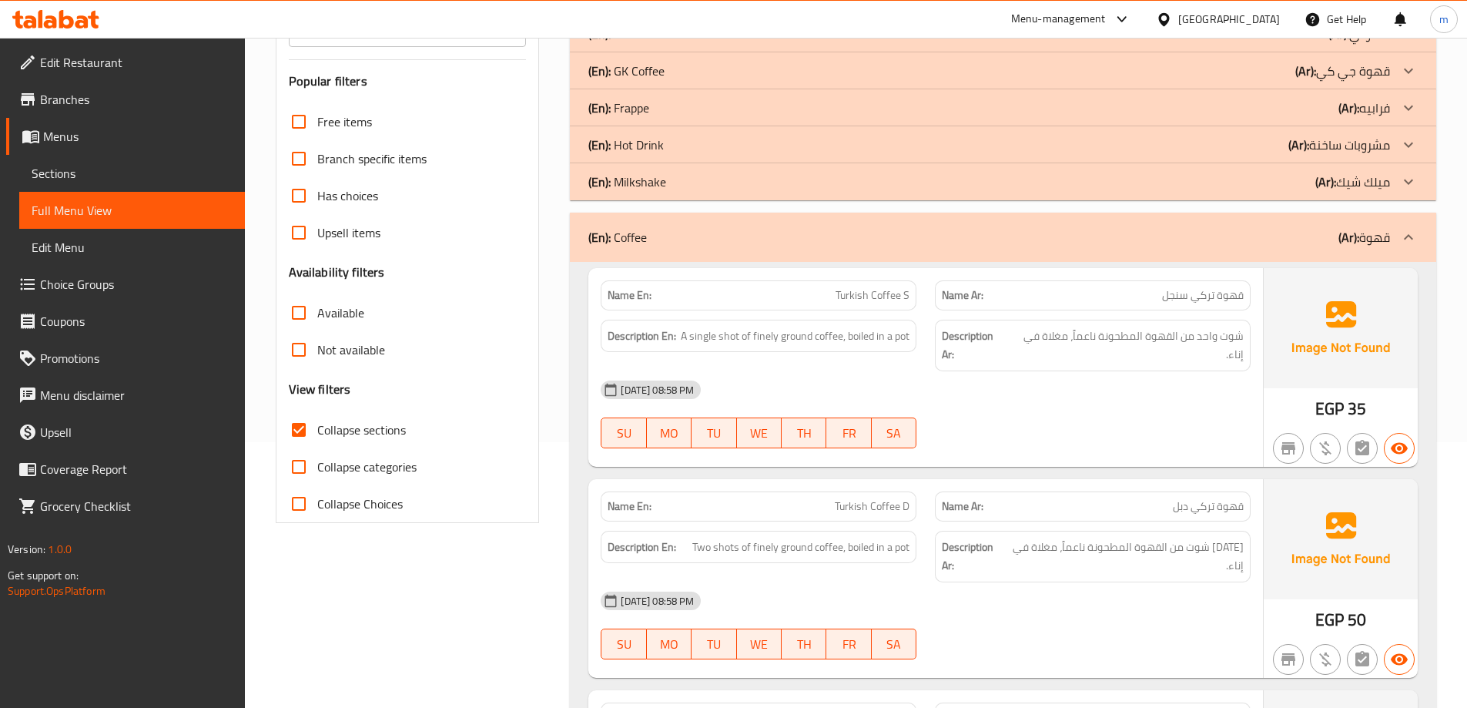
click at [111, 159] on link "Sections" at bounding box center [132, 173] width 226 height 37
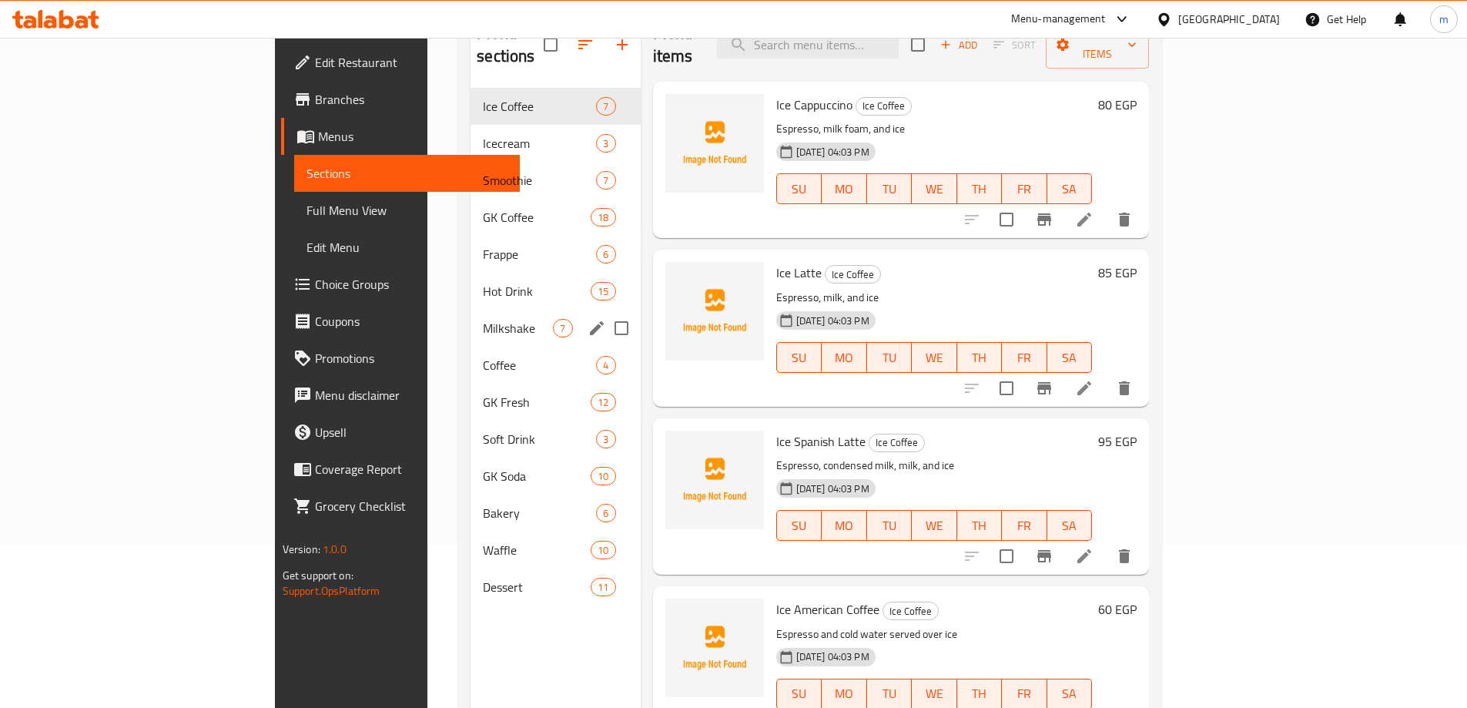
scroll to position [139, 0]
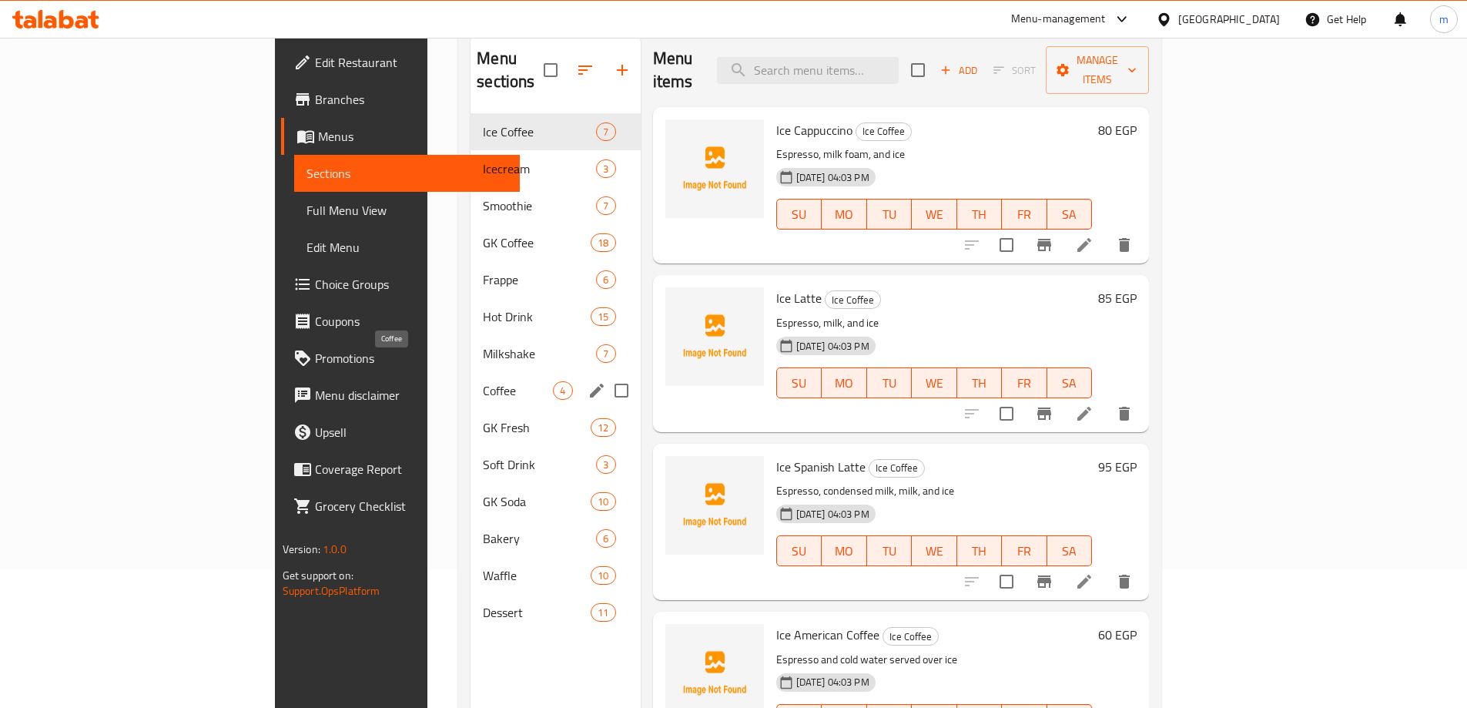
click at [483, 381] on span "Coffee" at bounding box center [518, 390] width 70 height 18
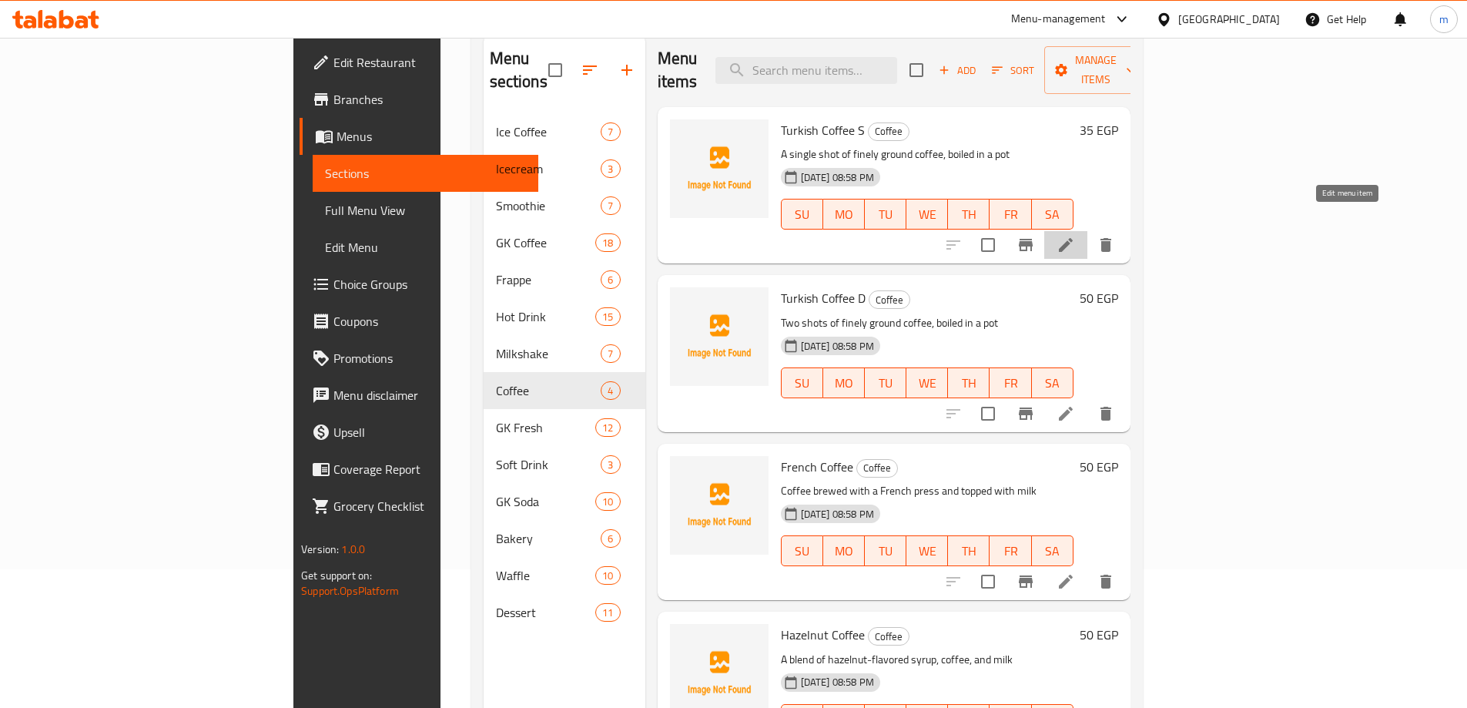
click at [1075, 236] on icon at bounding box center [1066, 245] width 18 height 18
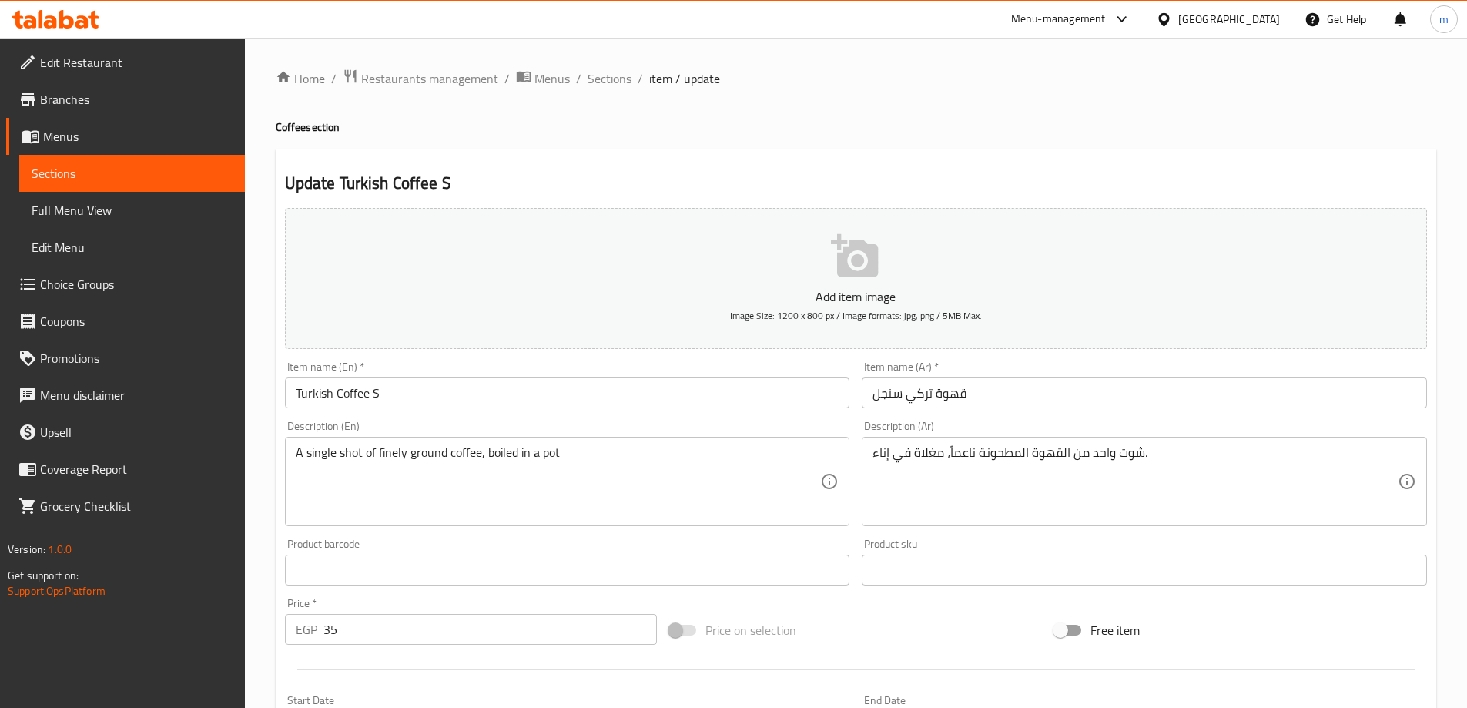
drag, startPoint x: 868, startPoint y: 454, endPoint x: 924, endPoint y: 455, distance: 56.3
click at [924, 455] on div "شوت واحد من القهوة المطحونة ناعماً، مغلاة في إناء. Description (Ar)" at bounding box center [1144, 481] width 565 height 89
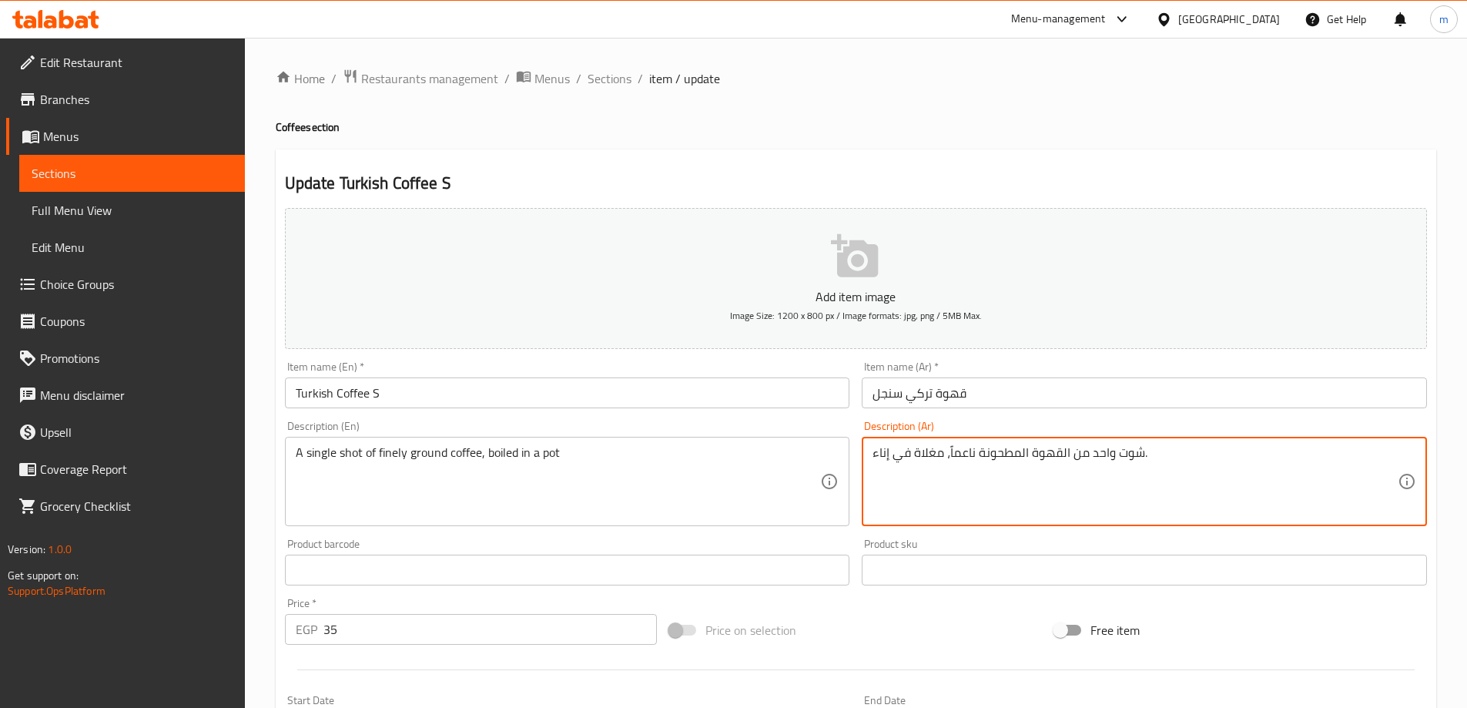
click at [924, 454] on textarea "شوت واحد من القهوة المطحونة ناعماً، مغلاة في إناء." at bounding box center [1135, 481] width 525 height 73
click at [1103, 487] on textarea "شوت واحد من القهوة المطحونة ناعماً، مغلاة في إناء." at bounding box center [1135, 481] width 525 height 73
click at [1168, 457] on textarea "شوت واحد من القهوة المطحونة ناعماً، مغلاة في إناء." at bounding box center [1135, 481] width 525 height 73
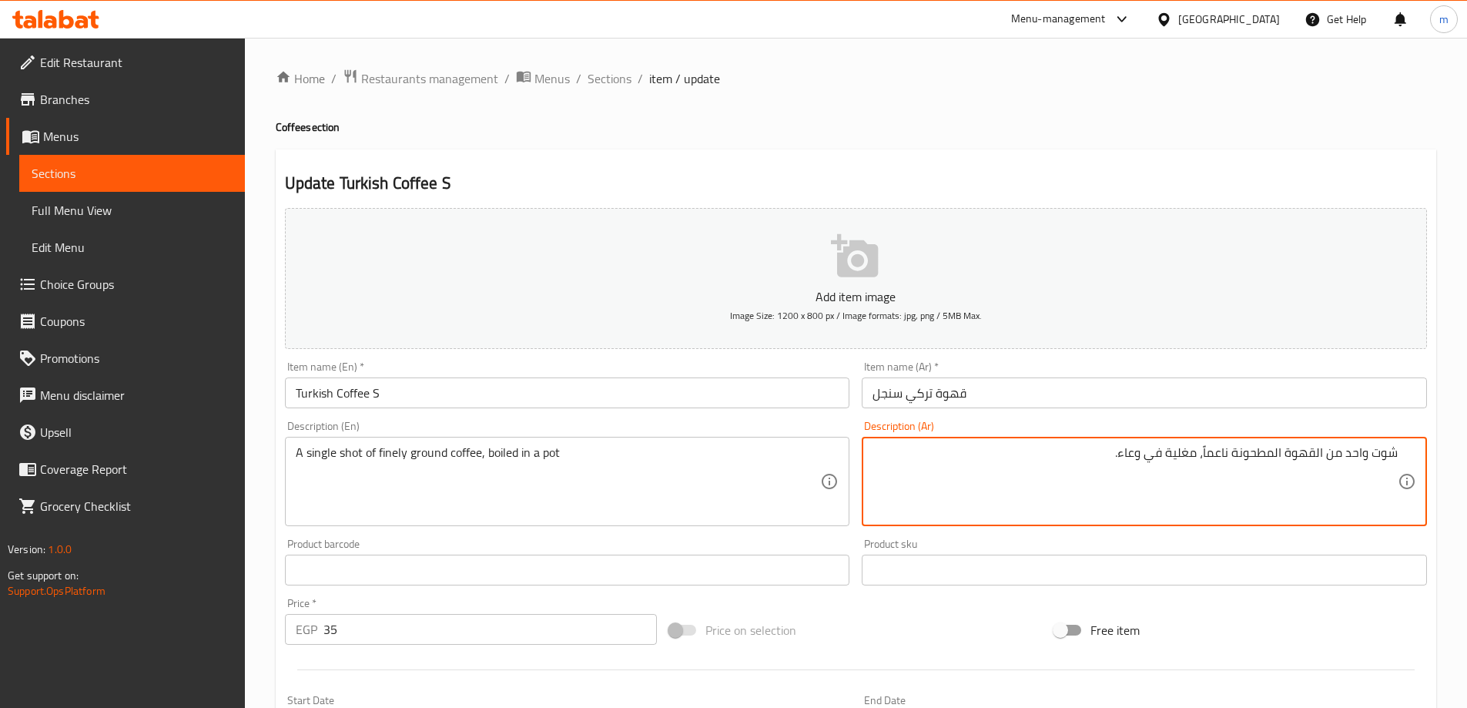
type textarea "شوت واحد من القهوة المطحونة ناعماً، مغلية في وعاء."
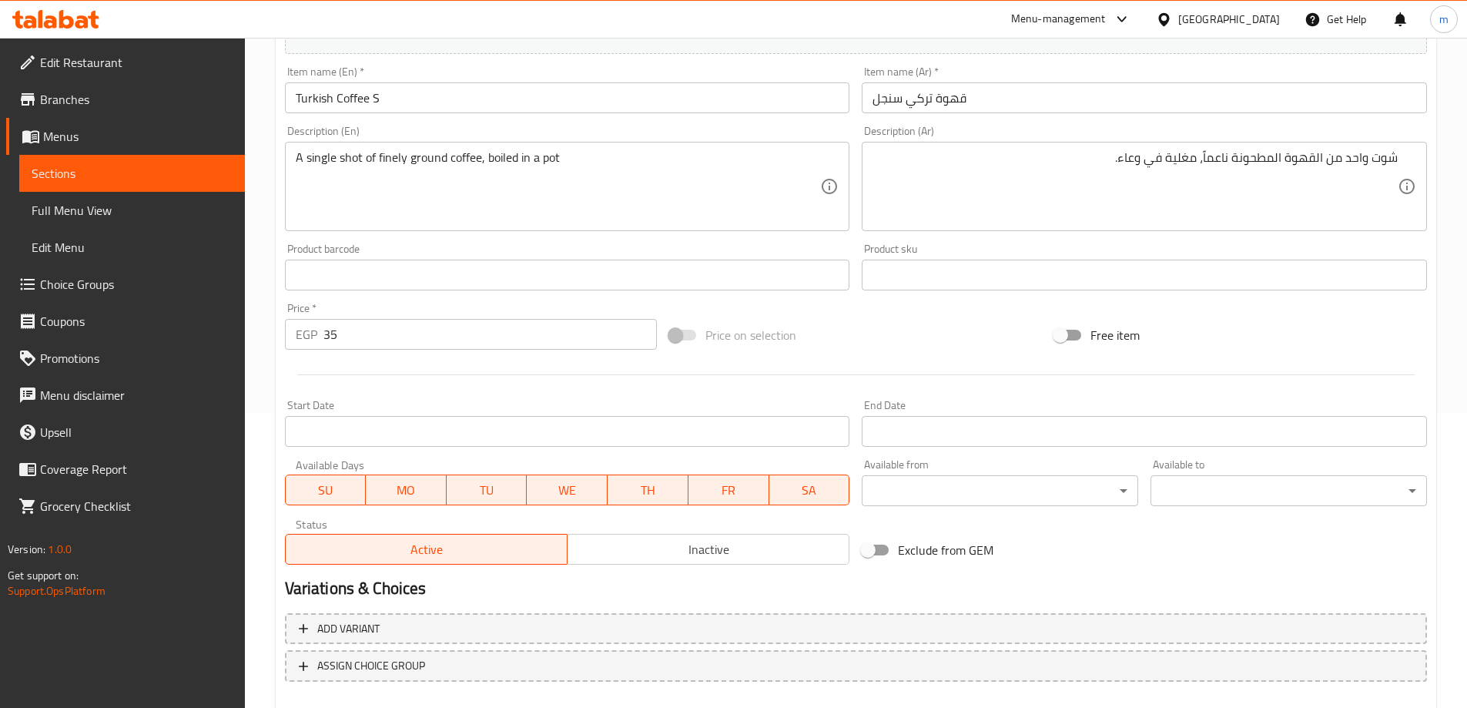
scroll to position [381, 0]
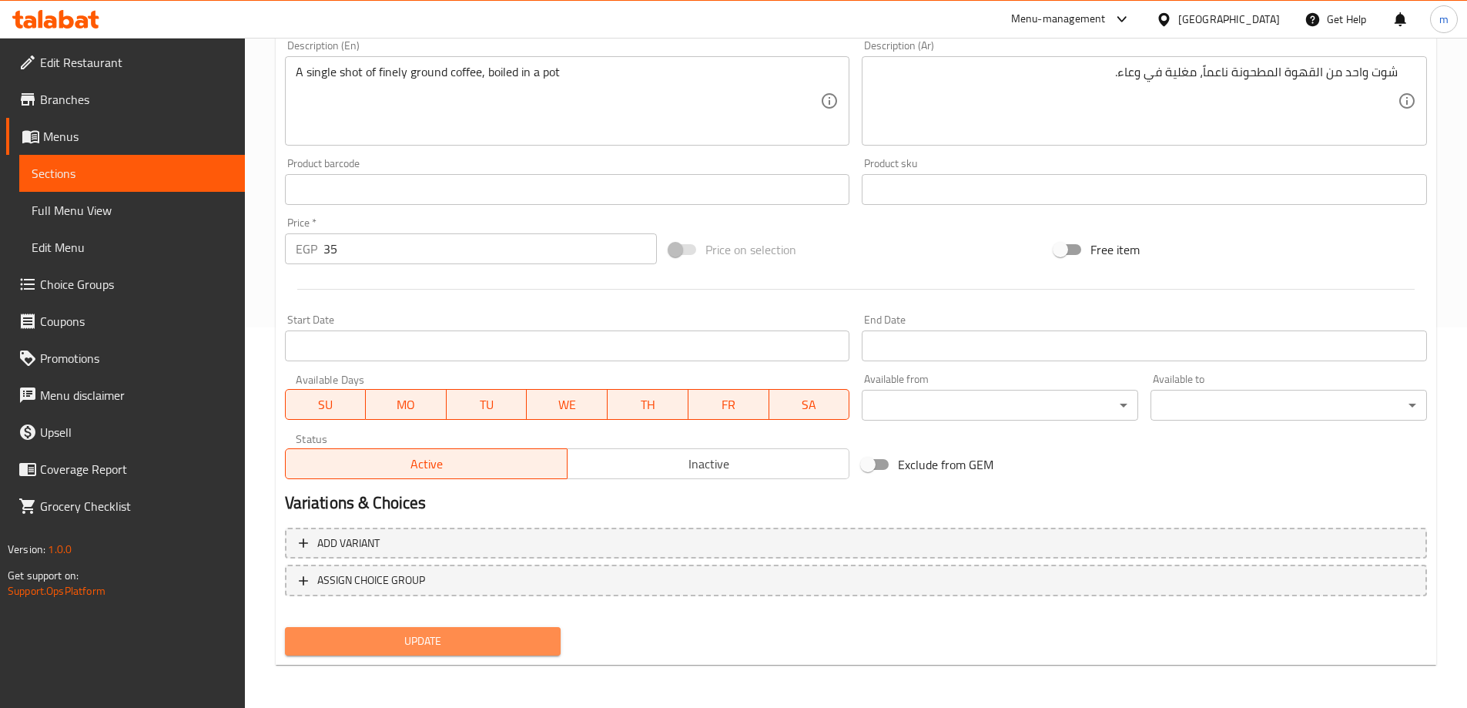
click at [442, 639] on span "Update" at bounding box center [423, 641] width 252 height 19
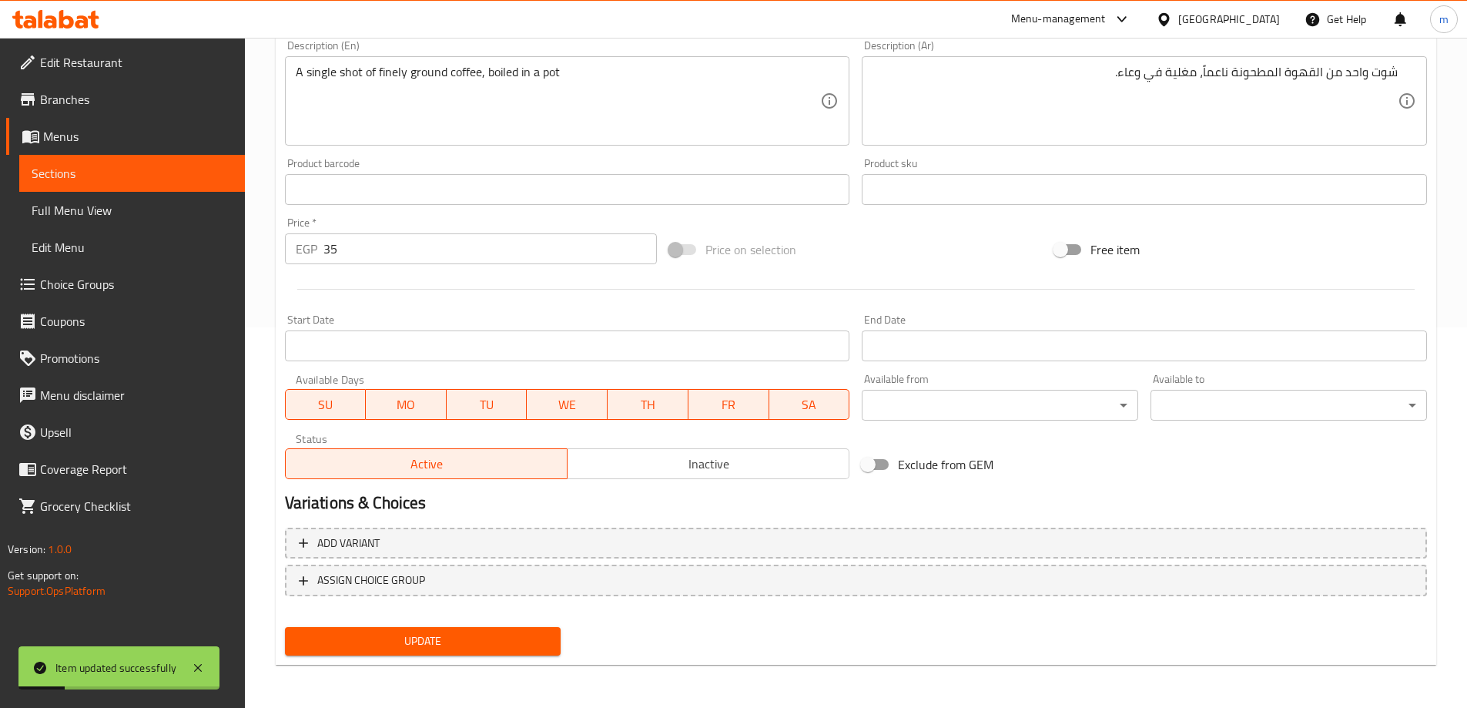
click at [169, 158] on link "Sections" at bounding box center [132, 173] width 226 height 37
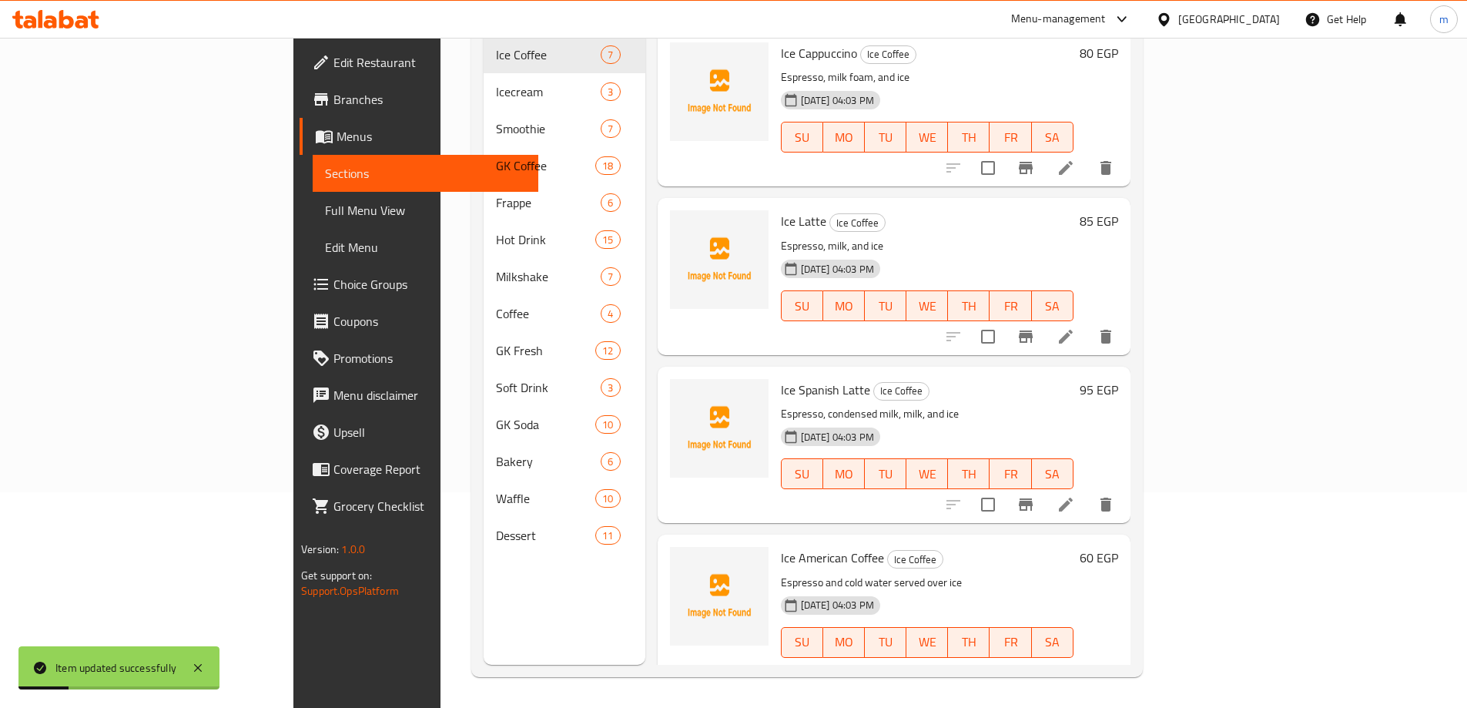
scroll to position [216, 0]
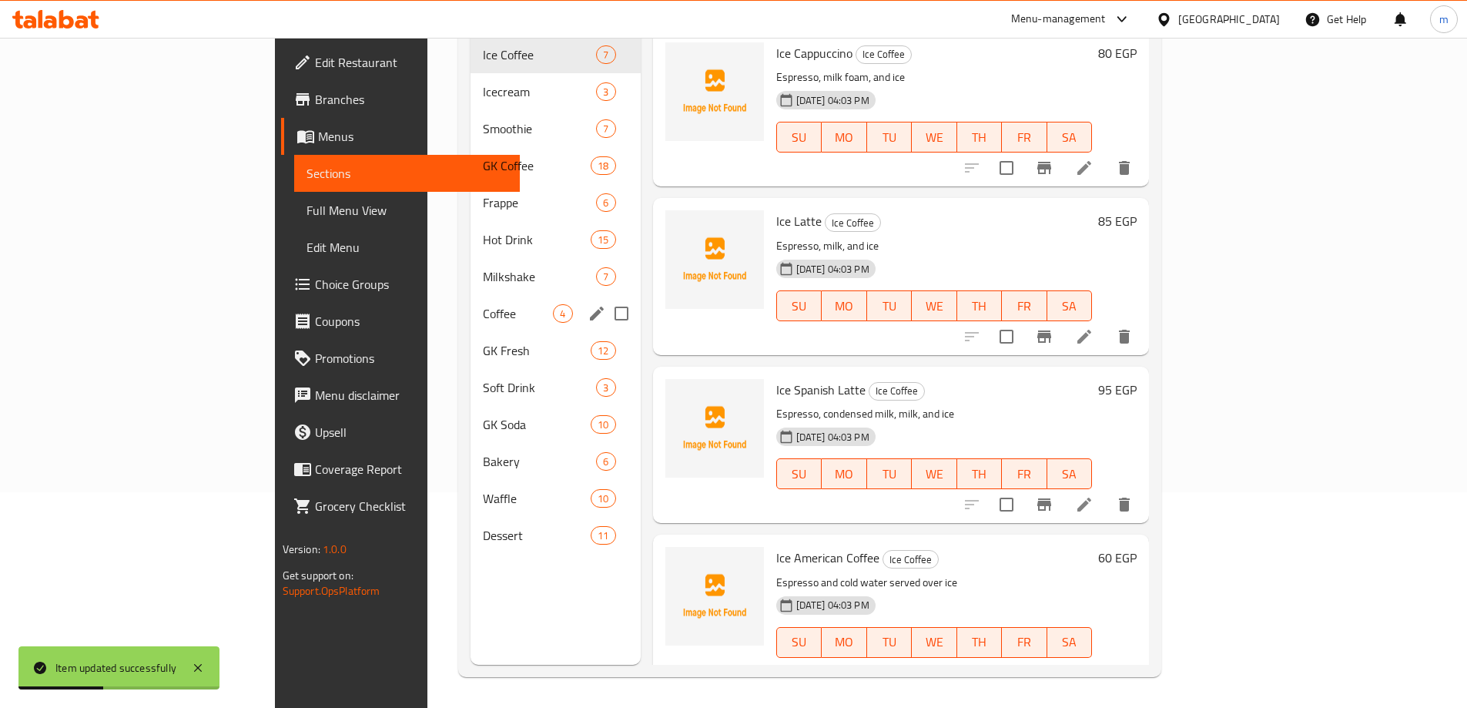
click at [483, 304] on span "Coffee" at bounding box center [518, 313] width 70 height 18
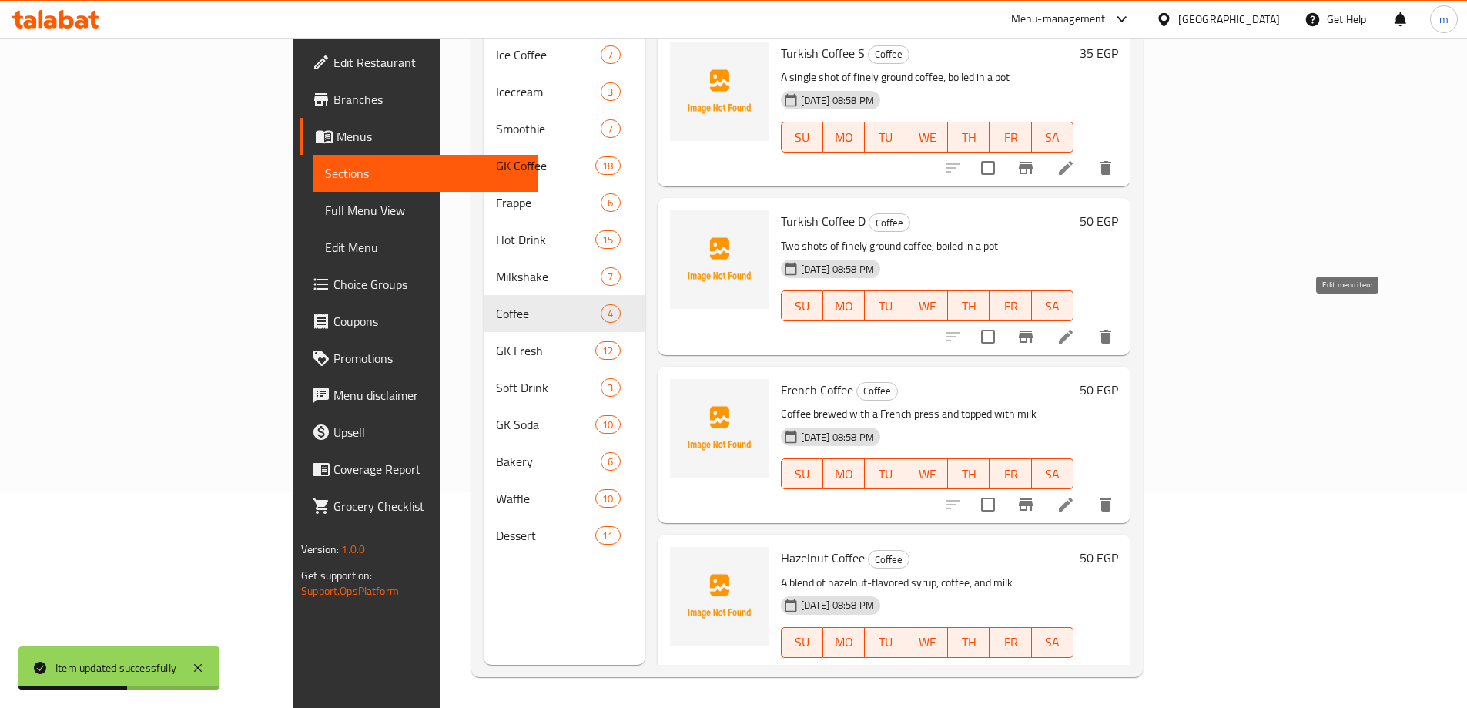
click at [1073, 330] on icon at bounding box center [1066, 337] width 14 height 14
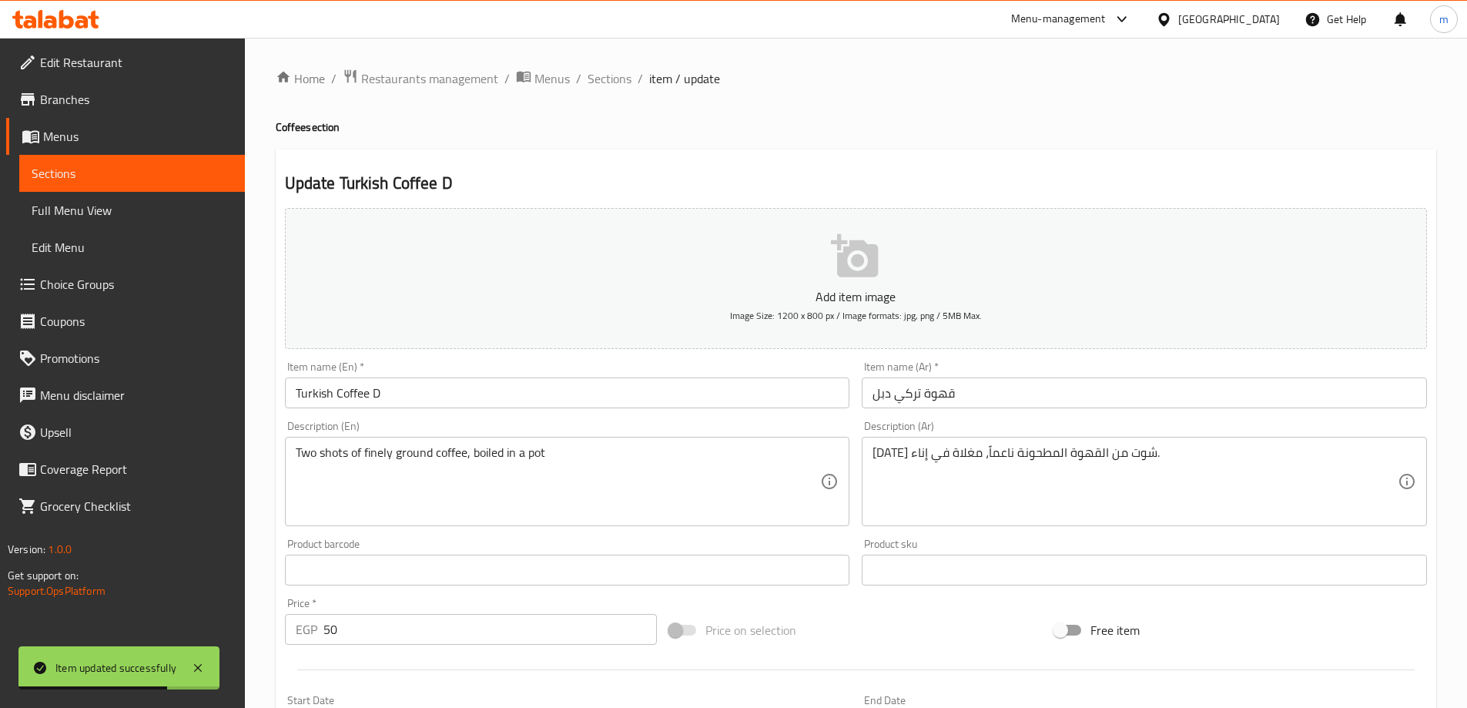
drag, startPoint x: 871, startPoint y: 450, endPoint x: 919, endPoint y: 456, distance: 48.2
click at [919, 456] on div "اثنين شوت من القهوة المطحونة ناعماً، مغلاة في إناء. Description (Ar)" at bounding box center [1144, 481] width 565 height 89
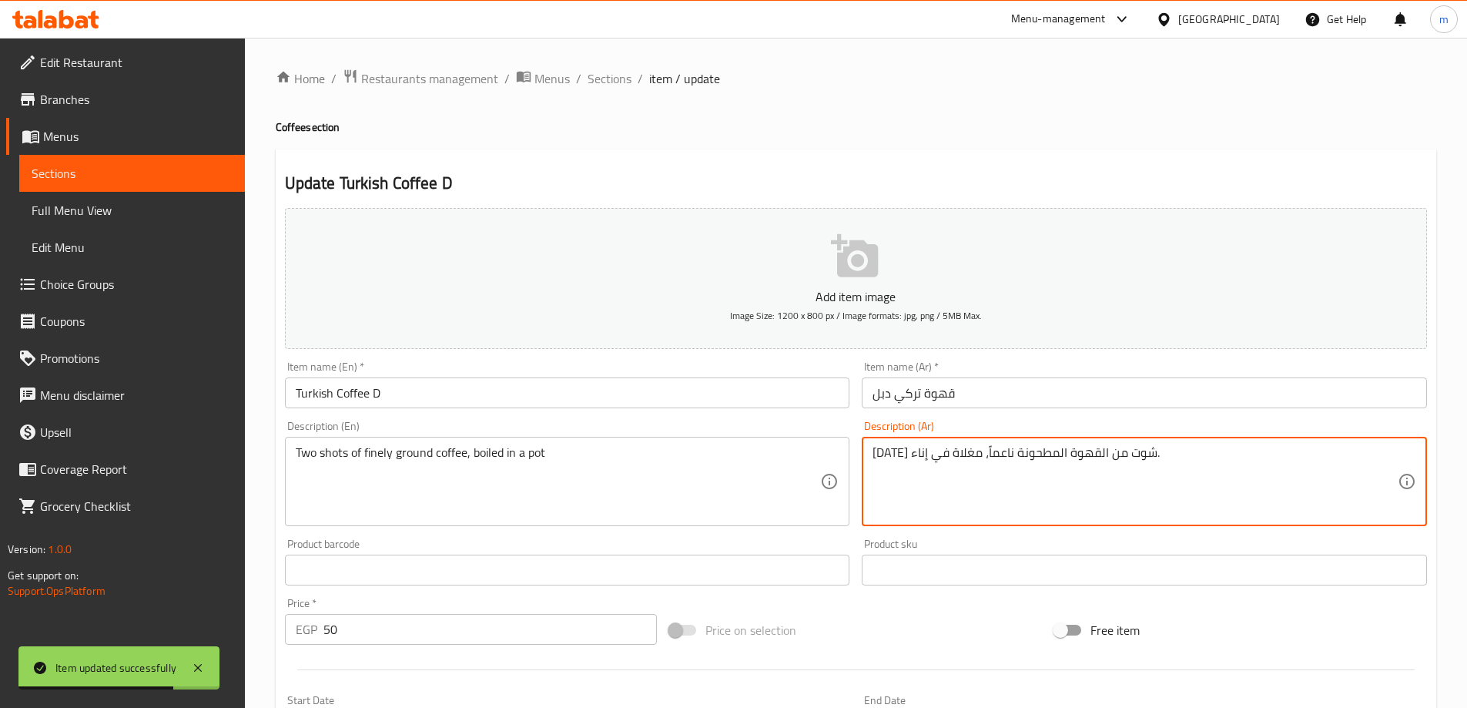
click at [919, 456] on textarea "[DATE] شوت من القهوة المطحونة ناعماً، مغلاة في إناء." at bounding box center [1135, 481] width 525 height 73
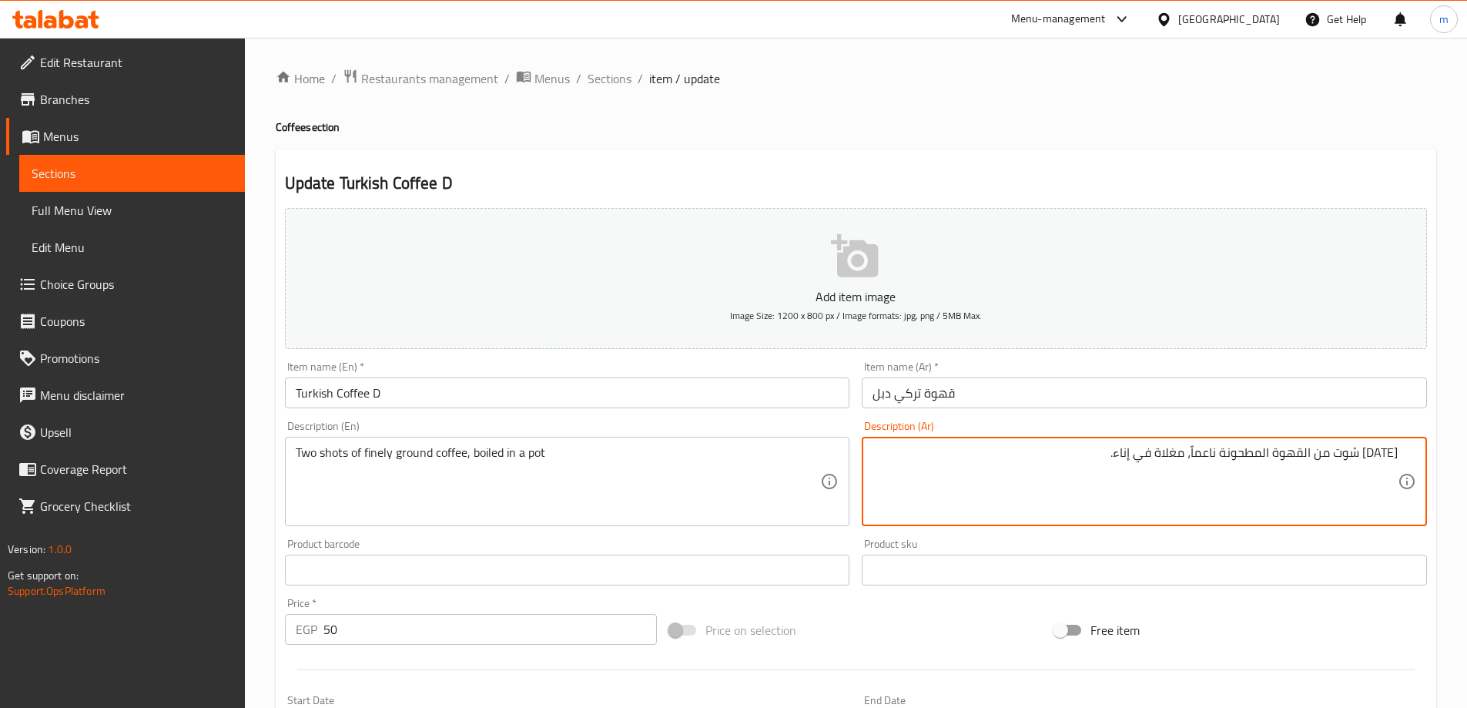
click at [1051, 454] on textarea "[DATE] شوت من القهوة المطحونة ناعماً، مغلاة في إناء." at bounding box center [1135, 481] width 525 height 73
drag, startPoint x: 1132, startPoint y: 457, endPoint x: 1178, endPoint y: 465, distance: 46.2
click at [1178, 465] on textarea "[DATE] شوت من القهوة المطحونة ناعماً، مغلاة في إناء." at bounding box center [1135, 481] width 525 height 73
type textarea "اثنين شوت من القهوة المطحونة ناعماً، مغلية في وعاء."
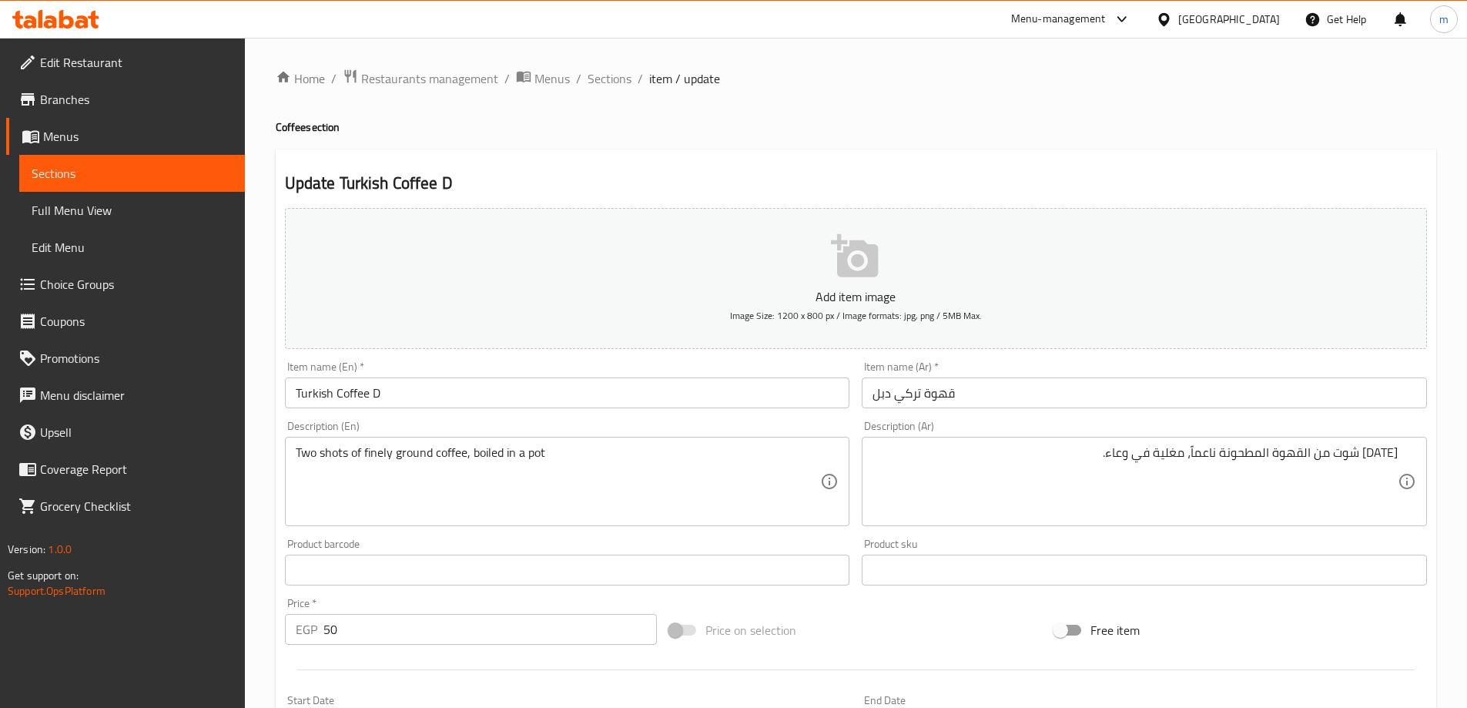
click at [1234, 85] on ol "Home / Restaurants management / Menus / Sections / item / update" at bounding box center [856, 79] width 1161 height 20
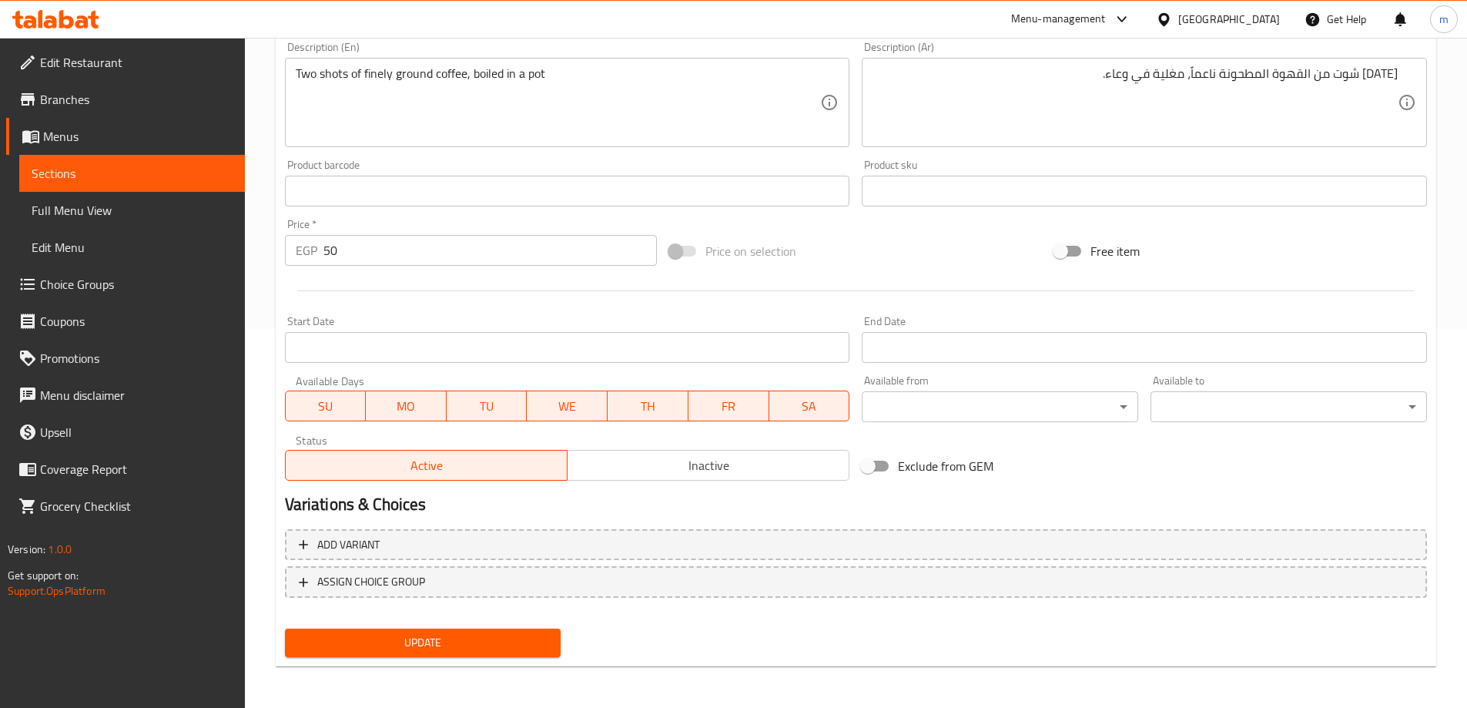
scroll to position [381, 0]
click at [417, 645] on span "Update" at bounding box center [423, 641] width 252 height 19
click at [491, 650] on span "Update" at bounding box center [423, 641] width 252 height 19
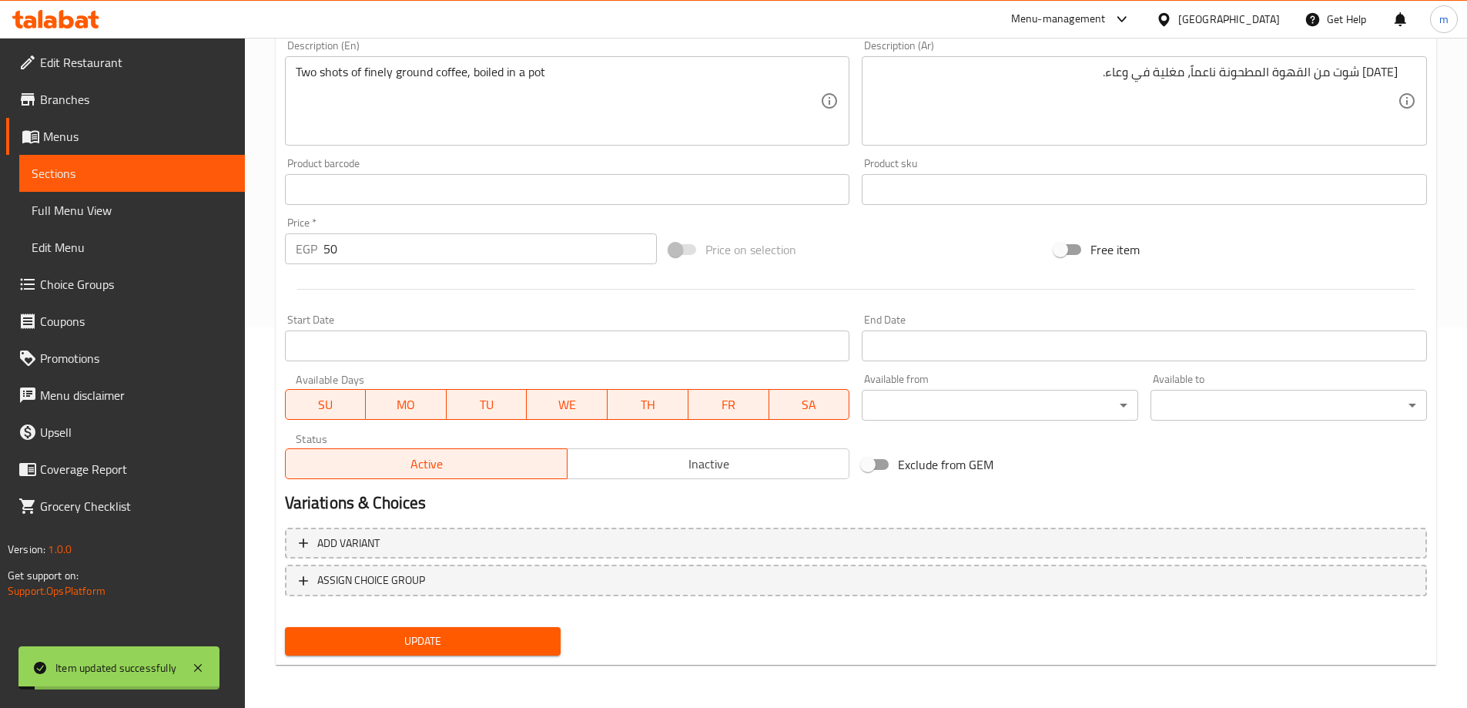
click at [105, 172] on span "Sections" at bounding box center [132, 173] width 201 height 18
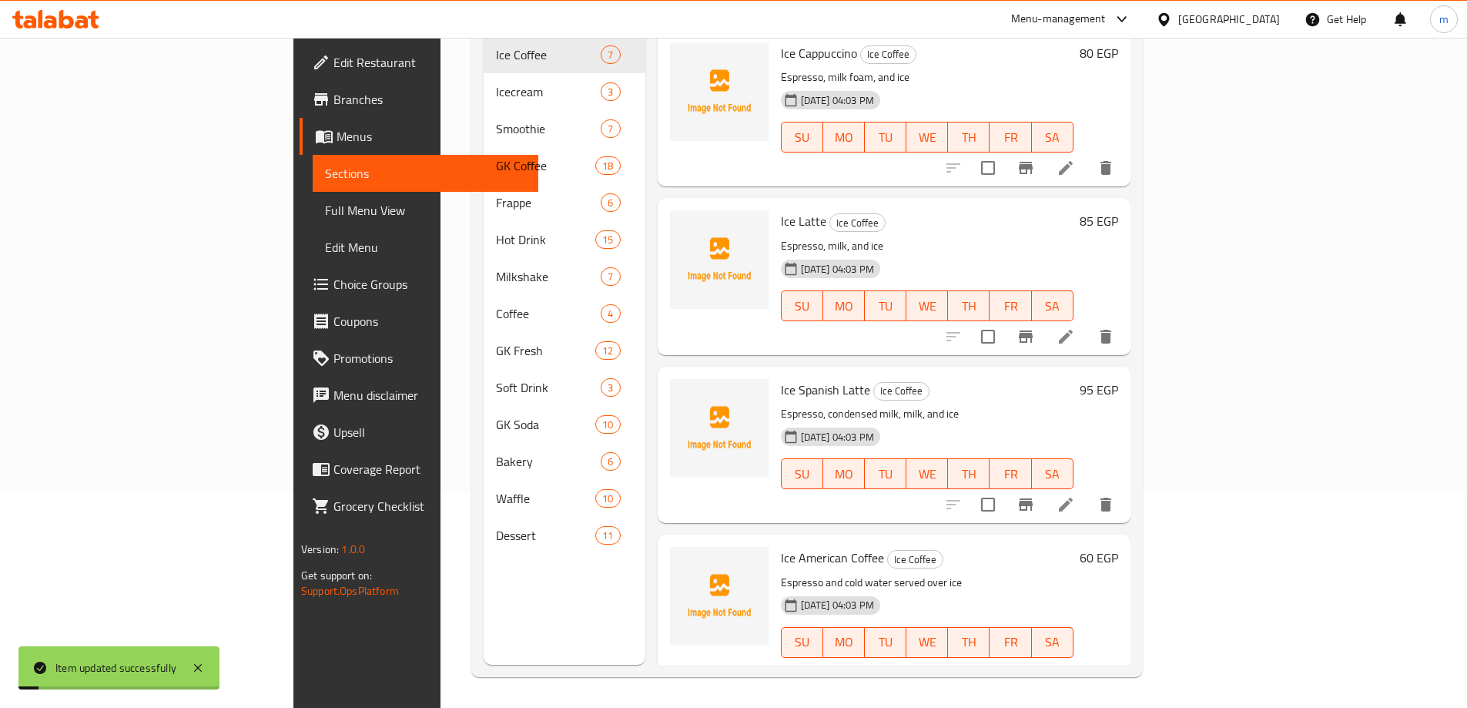
scroll to position [216, 0]
click at [325, 212] on span "Full Menu View" at bounding box center [425, 210] width 201 height 18
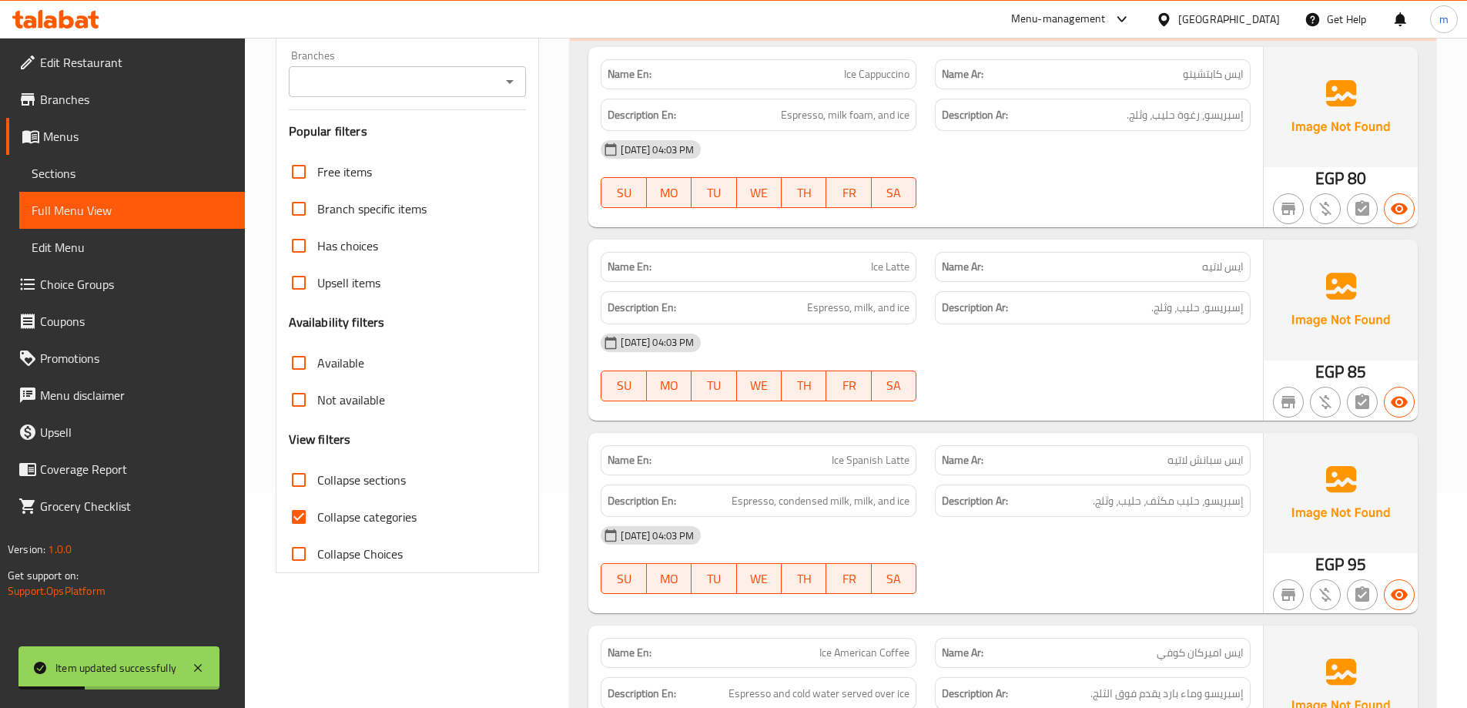
scroll to position [293, 0]
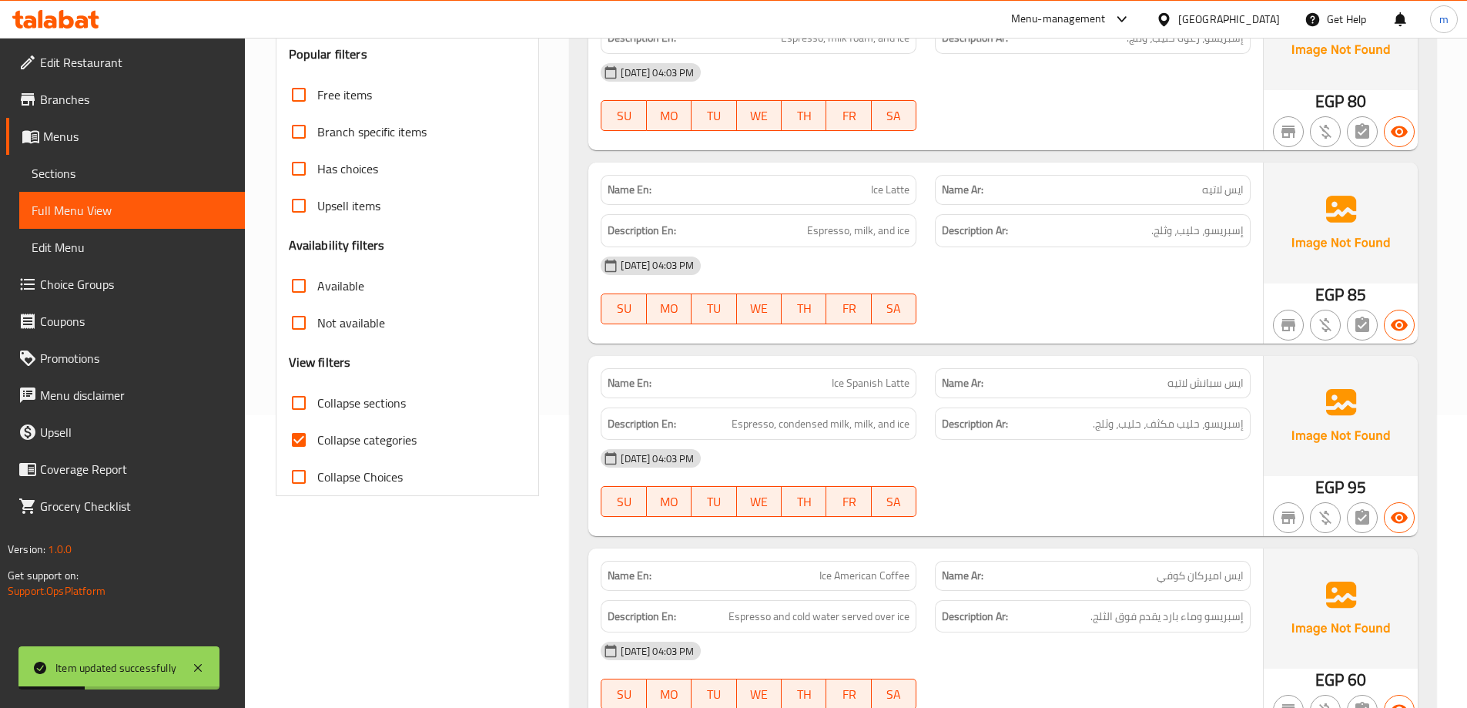
click at [346, 443] on span "Collapse categories" at bounding box center [366, 440] width 99 height 18
click at [317, 443] on input "Collapse categories" at bounding box center [298, 439] width 37 height 37
checkbox input "false"
click at [350, 411] on span "Collapse sections" at bounding box center [361, 403] width 89 height 18
click at [317, 411] on input "Collapse sections" at bounding box center [298, 402] width 37 height 37
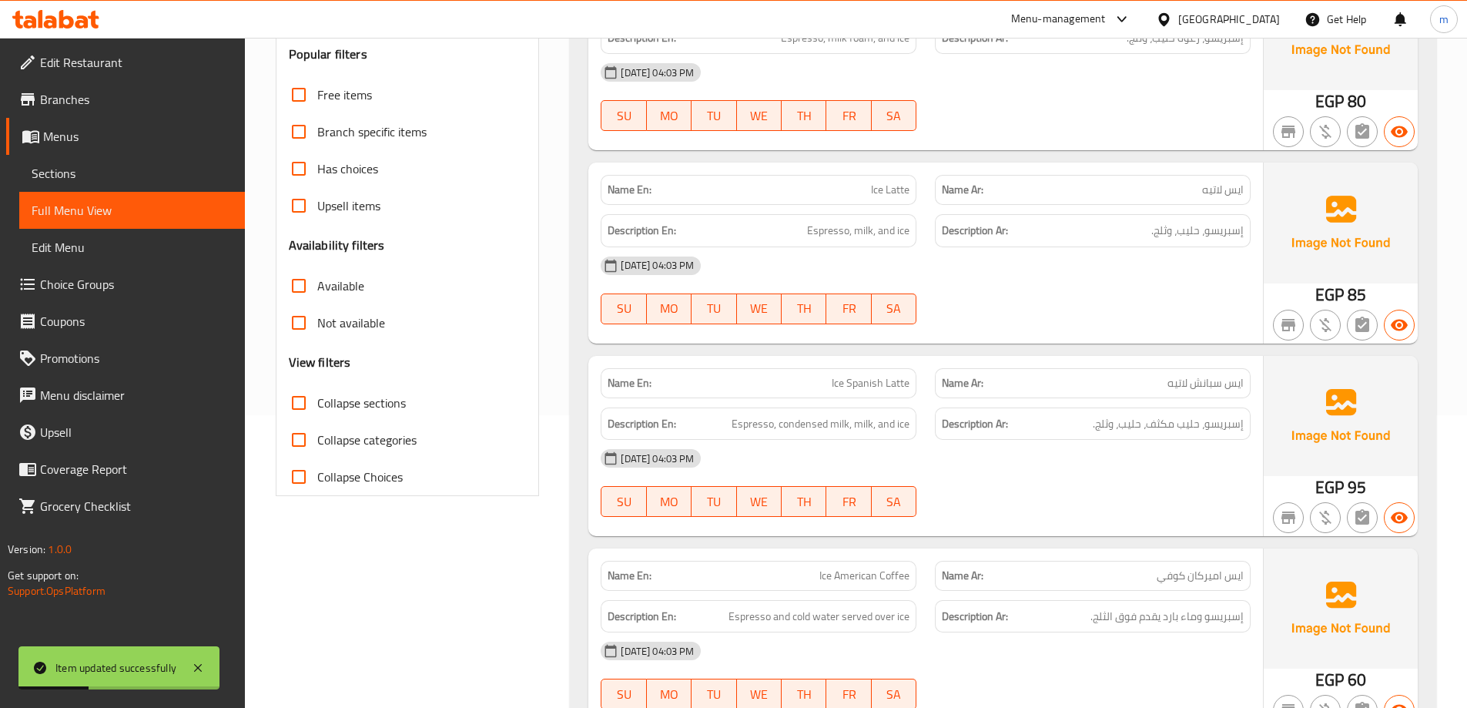
checkbox input "true"
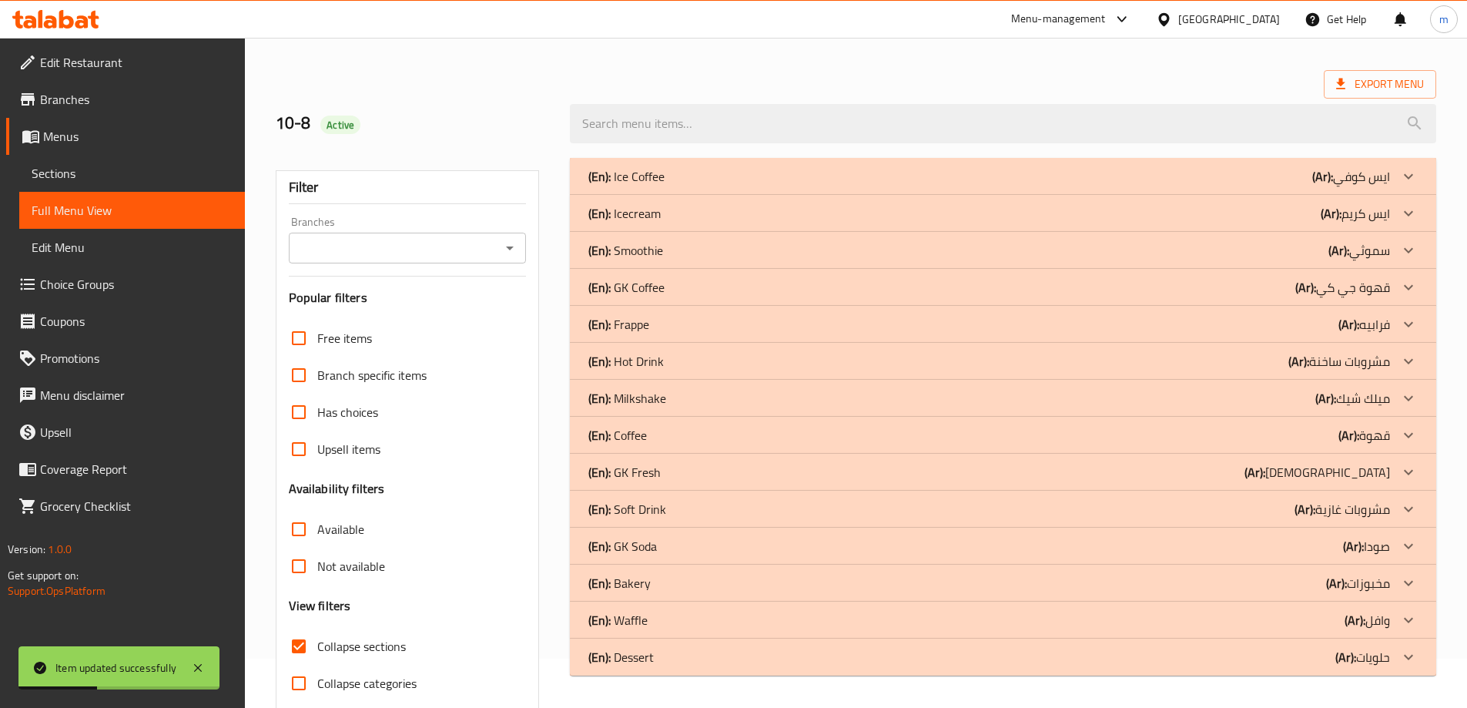
scroll to position [35, 0]
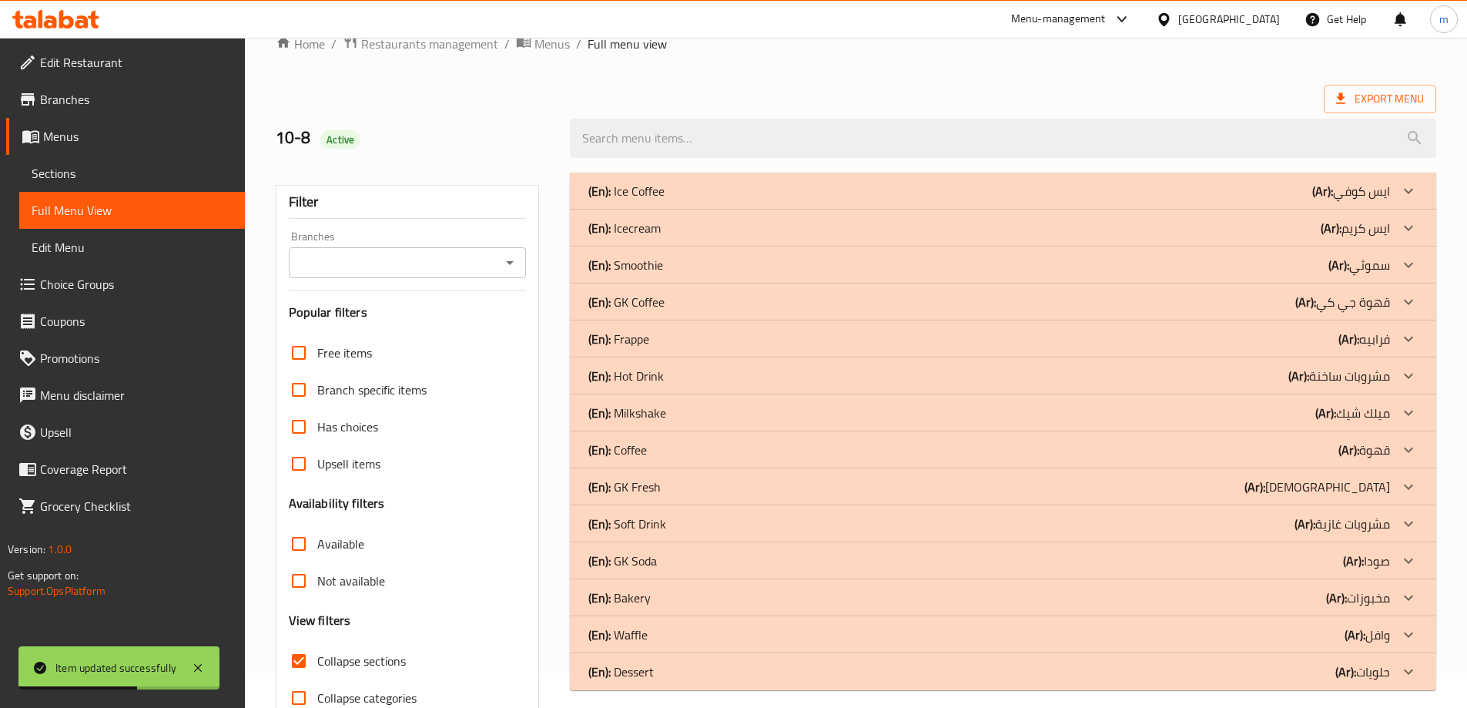
click at [1388, 200] on p "(Ar): قهوة" at bounding box center [1352, 191] width 78 height 18
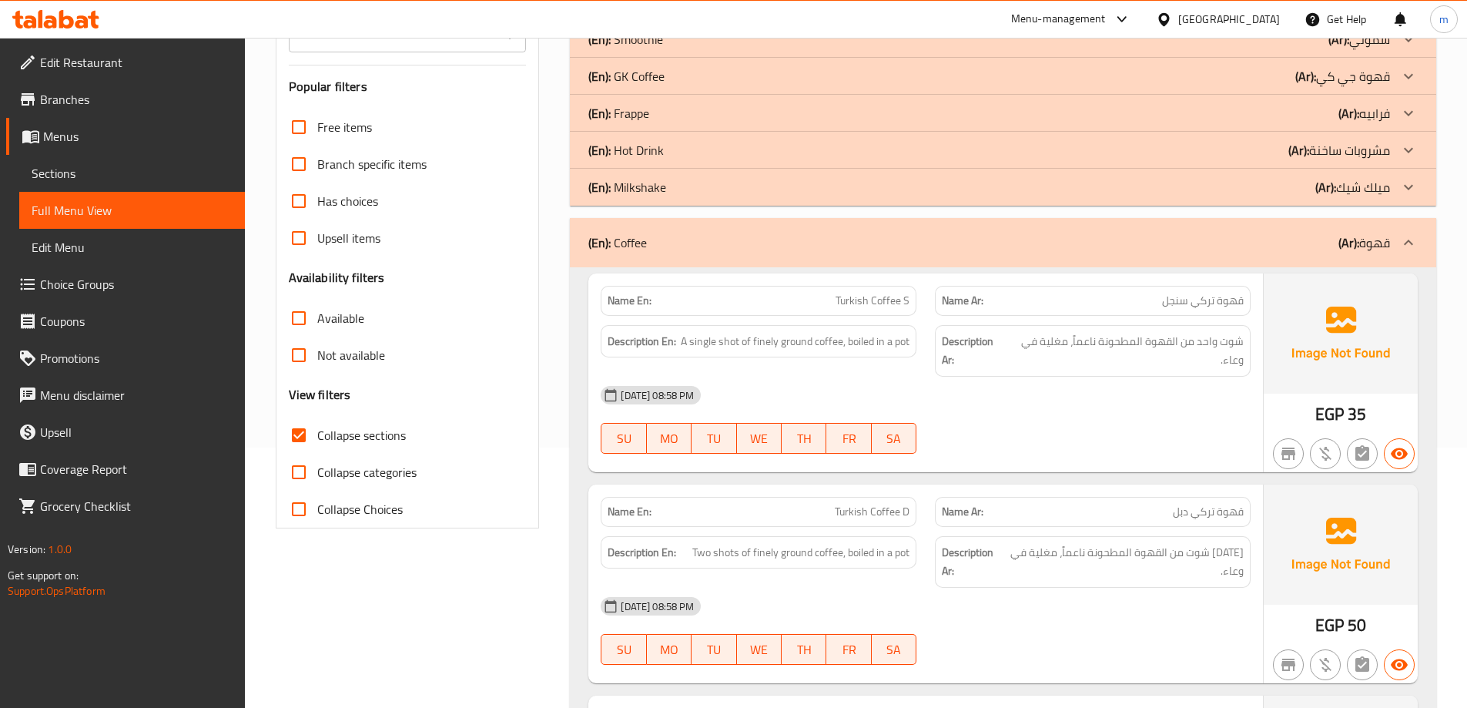
scroll to position [0, 0]
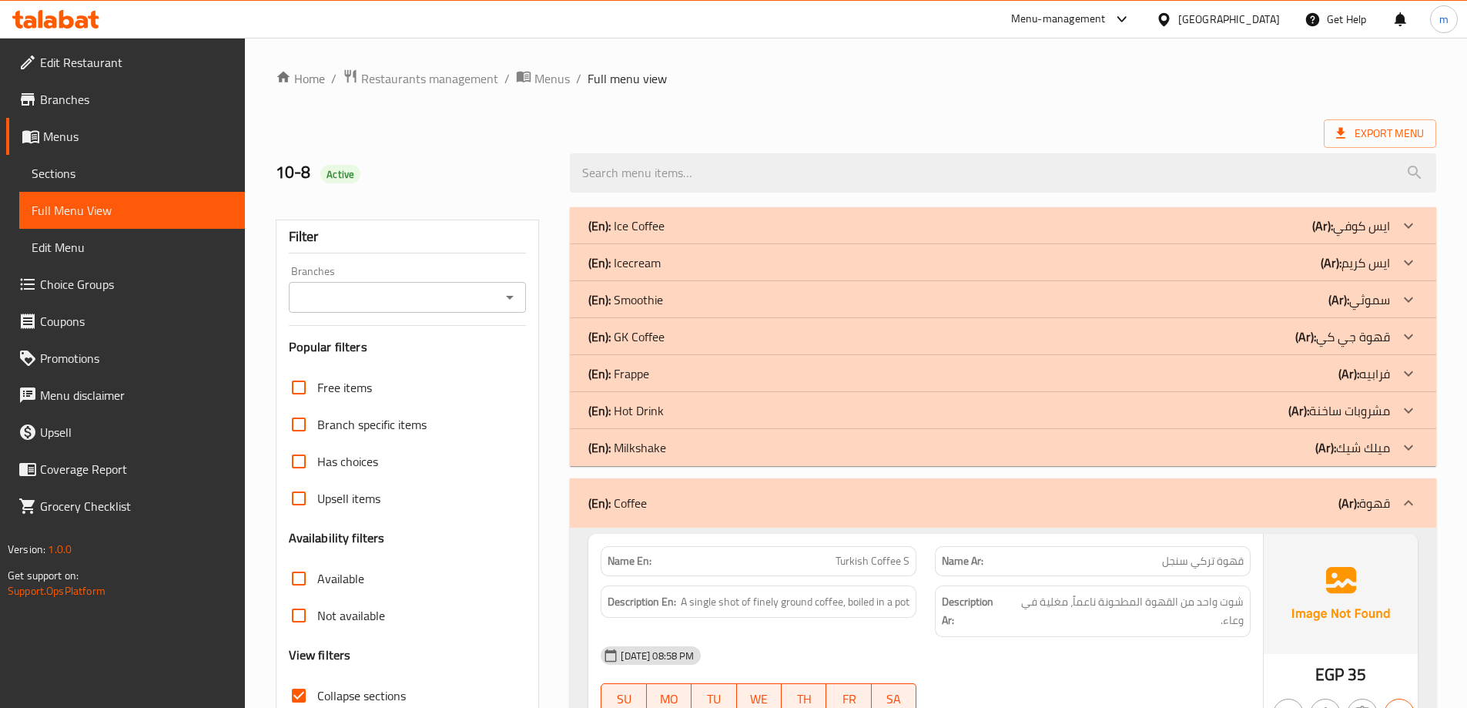
drag, startPoint x: 1343, startPoint y: 518, endPoint x: 1329, endPoint y: 511, distance: 16.5
click at [1343, 518] on div "(En): Coffee (Ar): قهوة" at bounding box center [1003, 502] width 867 height 49
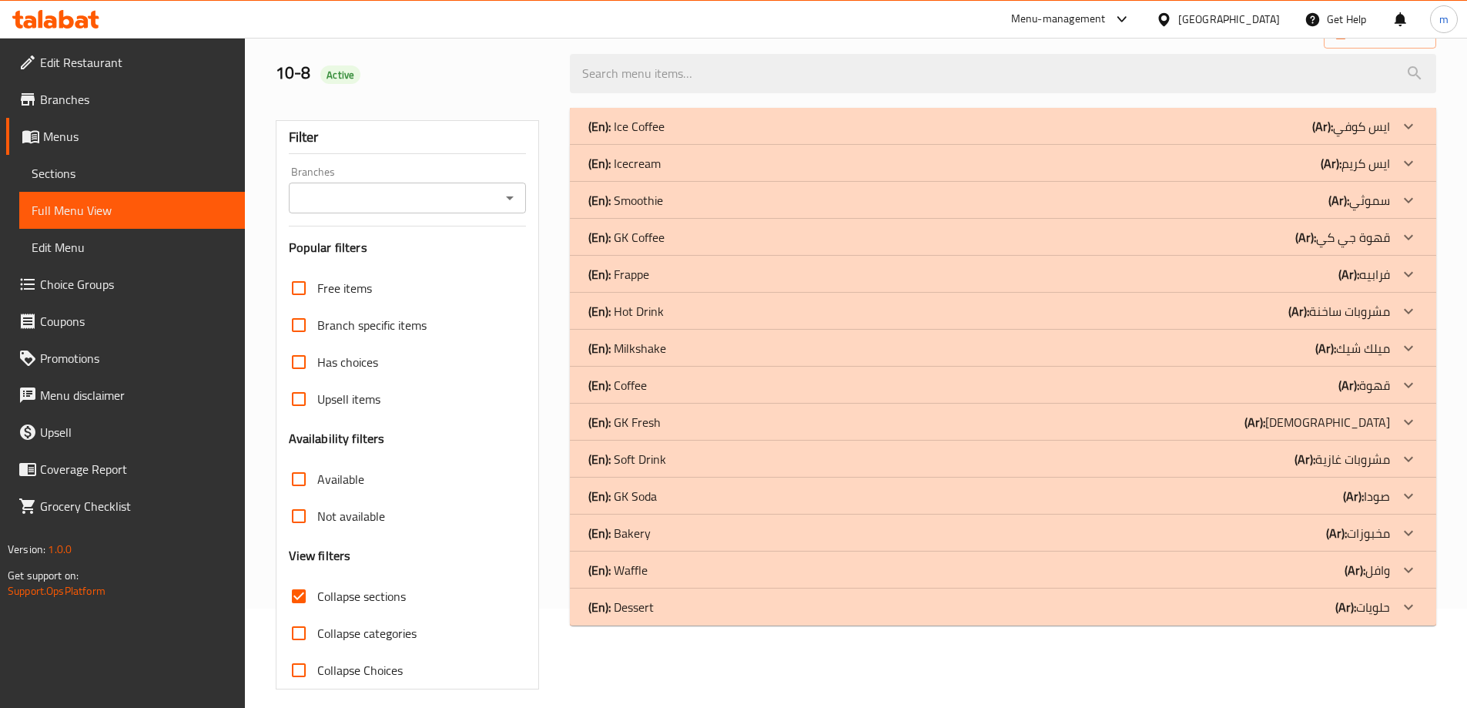
scroll to position [112, 0]
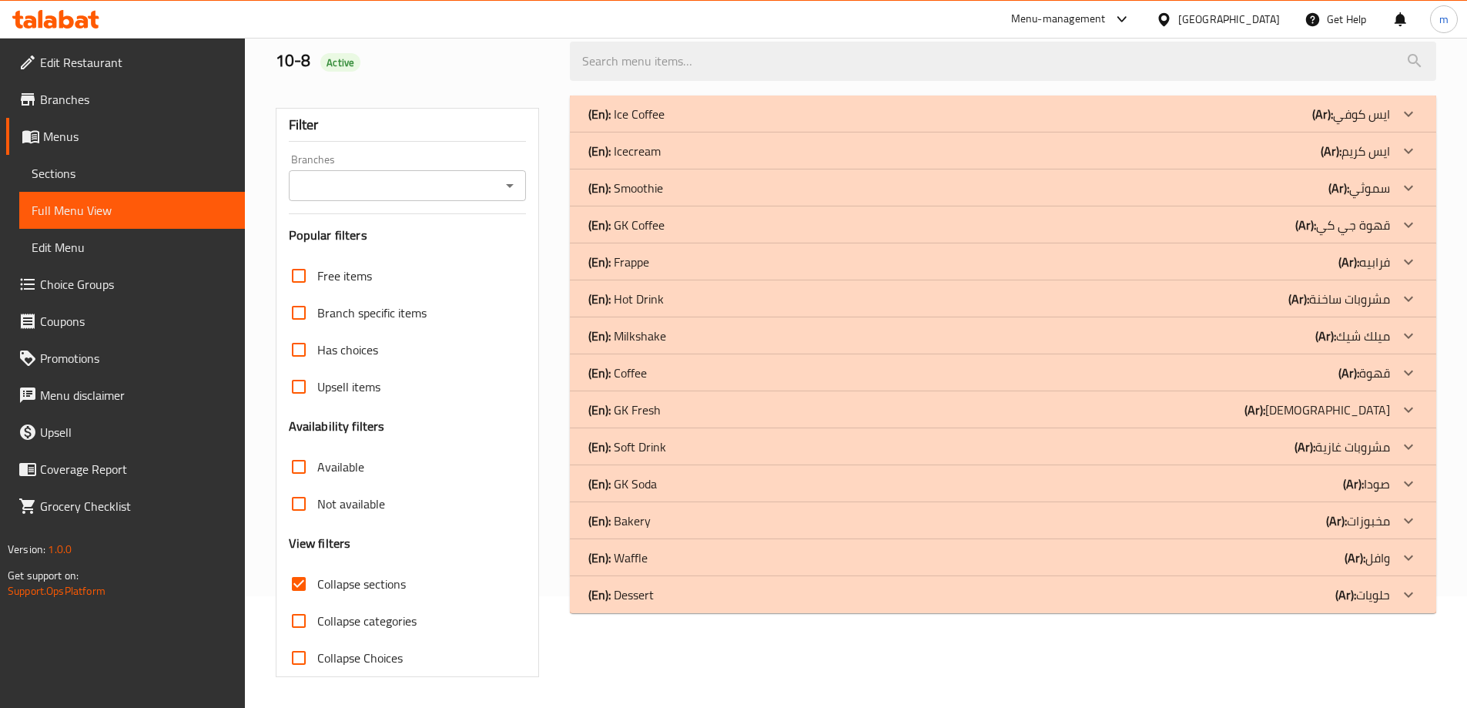
click at [1398, 132] on div at bounding box center [1408, 114] width 37 height 37
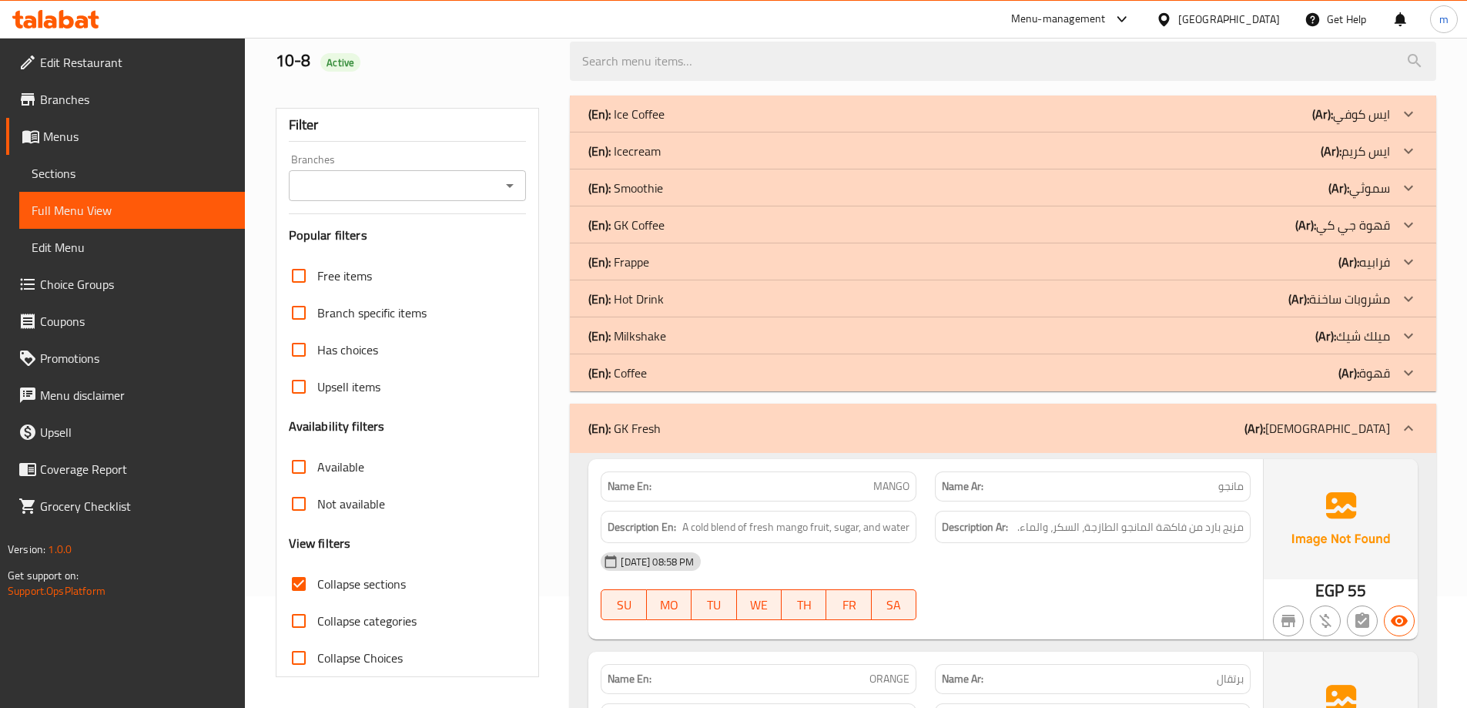
click at [60, 183] on span "Sections" at bounding box center [132, 173] width 201 height 18
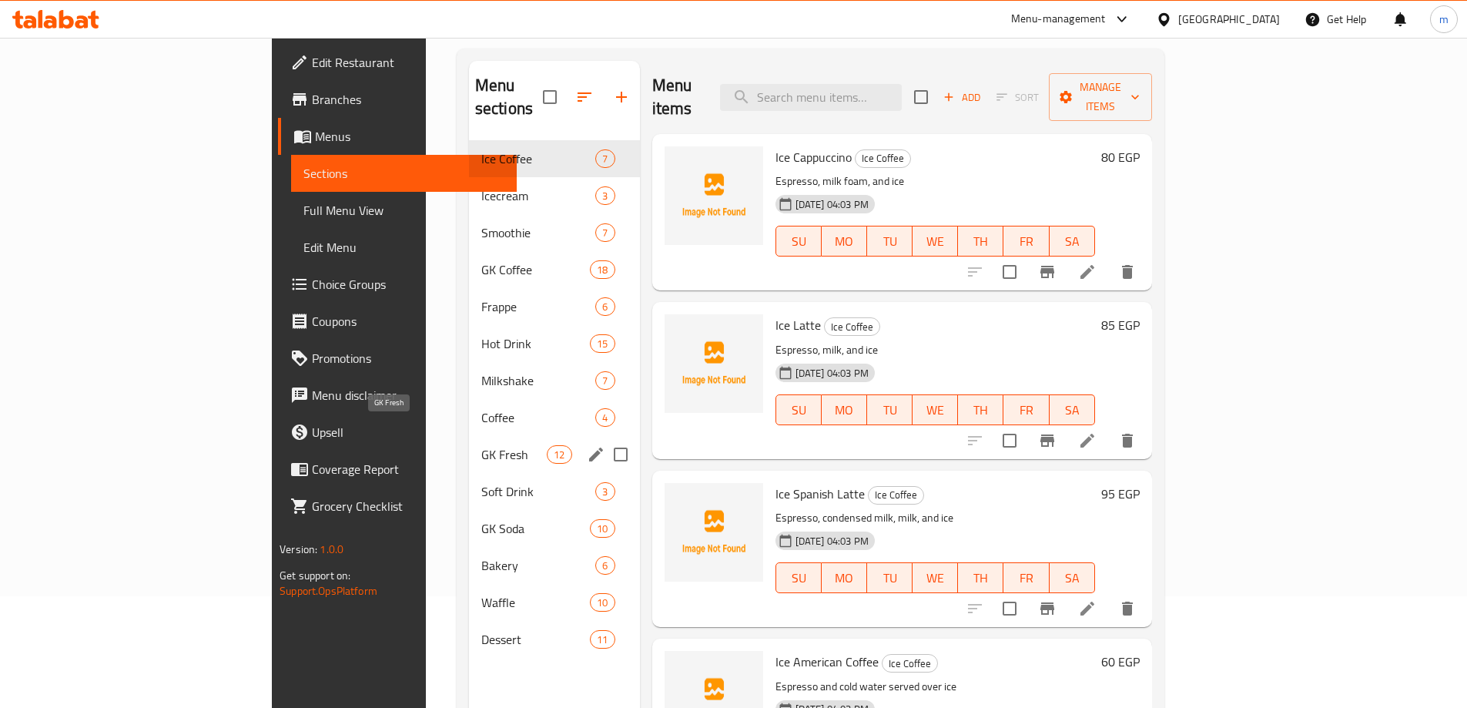
click at [481, 445] on span "GK Fresh" at bounding box center [513, 454] width 65 height 18
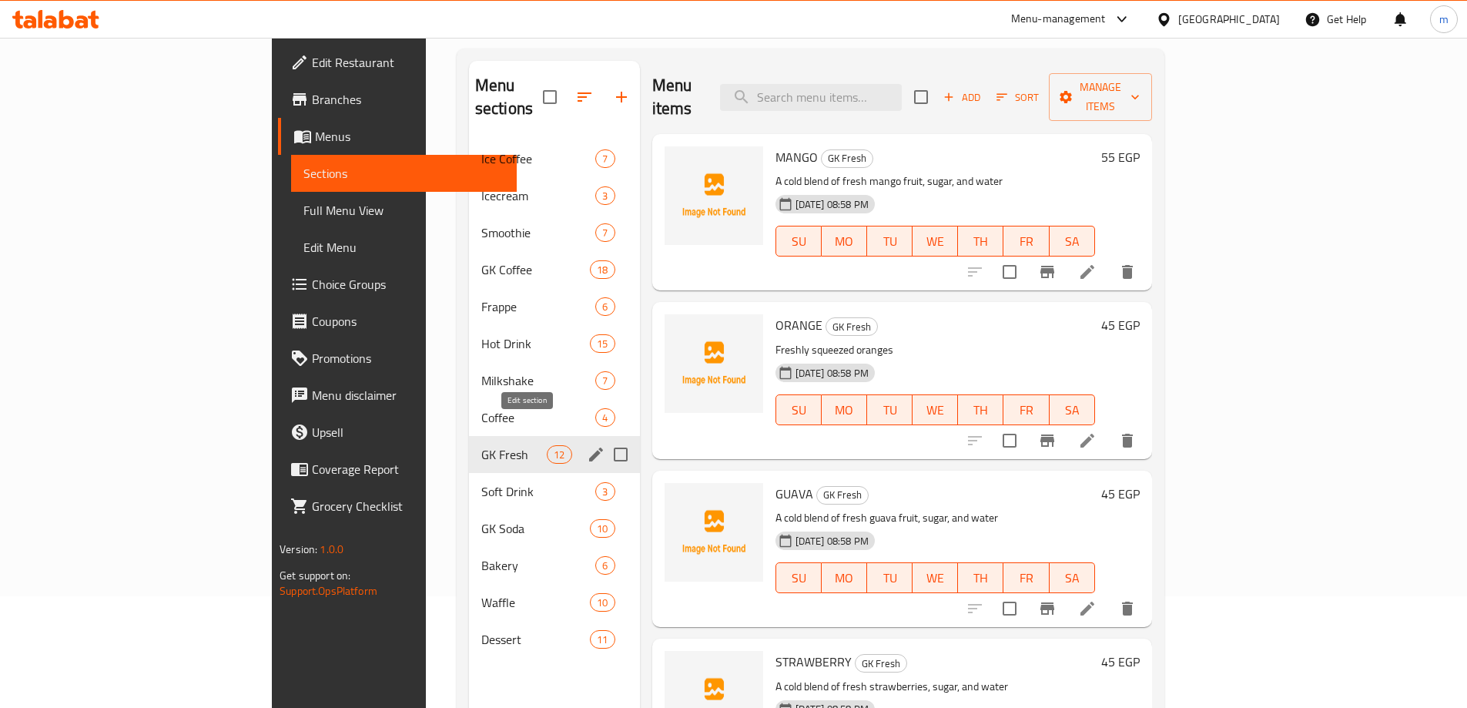
click at [587, 445] on icon "edit" at bounding box center [596, 454] width 18 height 18
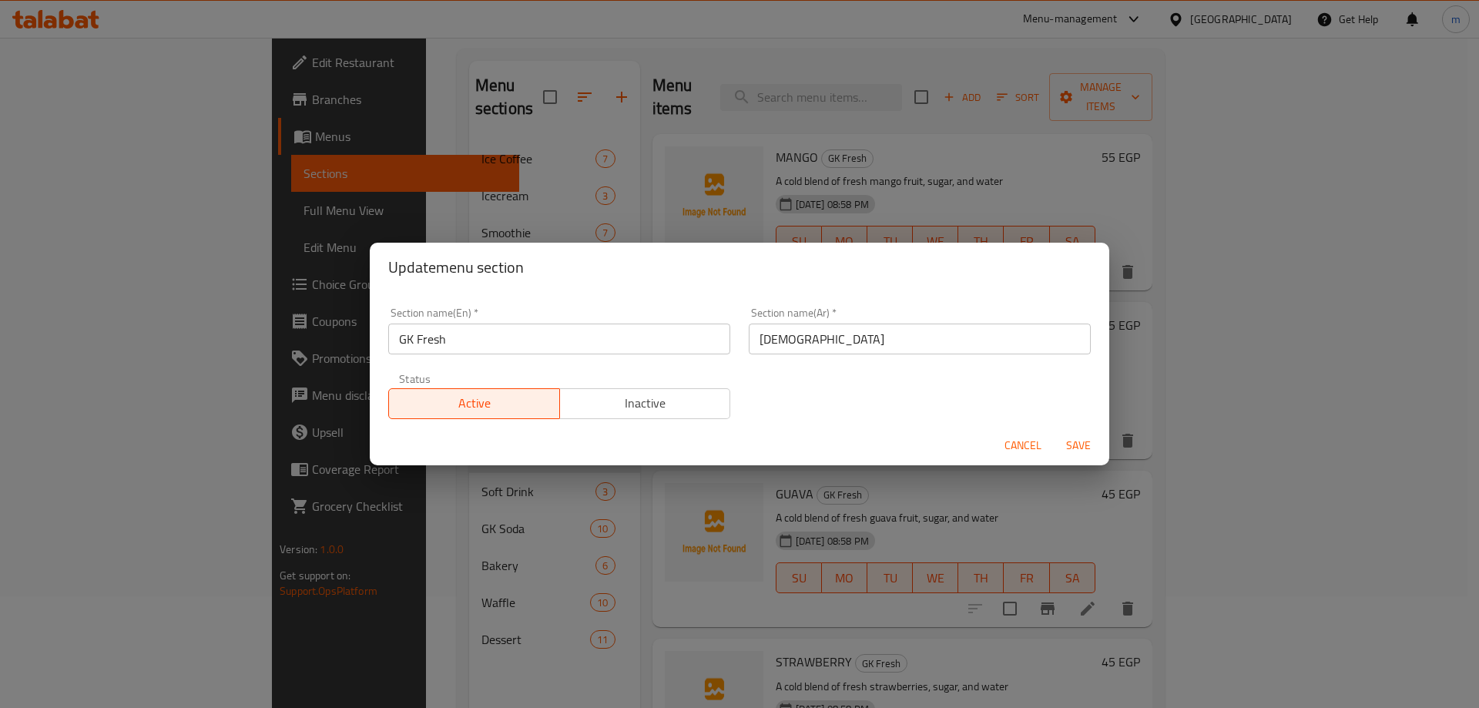
click at [832, 356] on div "Section name(Ar)   * فريش Section name(Ar) *" at bounding box center [919, 330] width 360 height 65
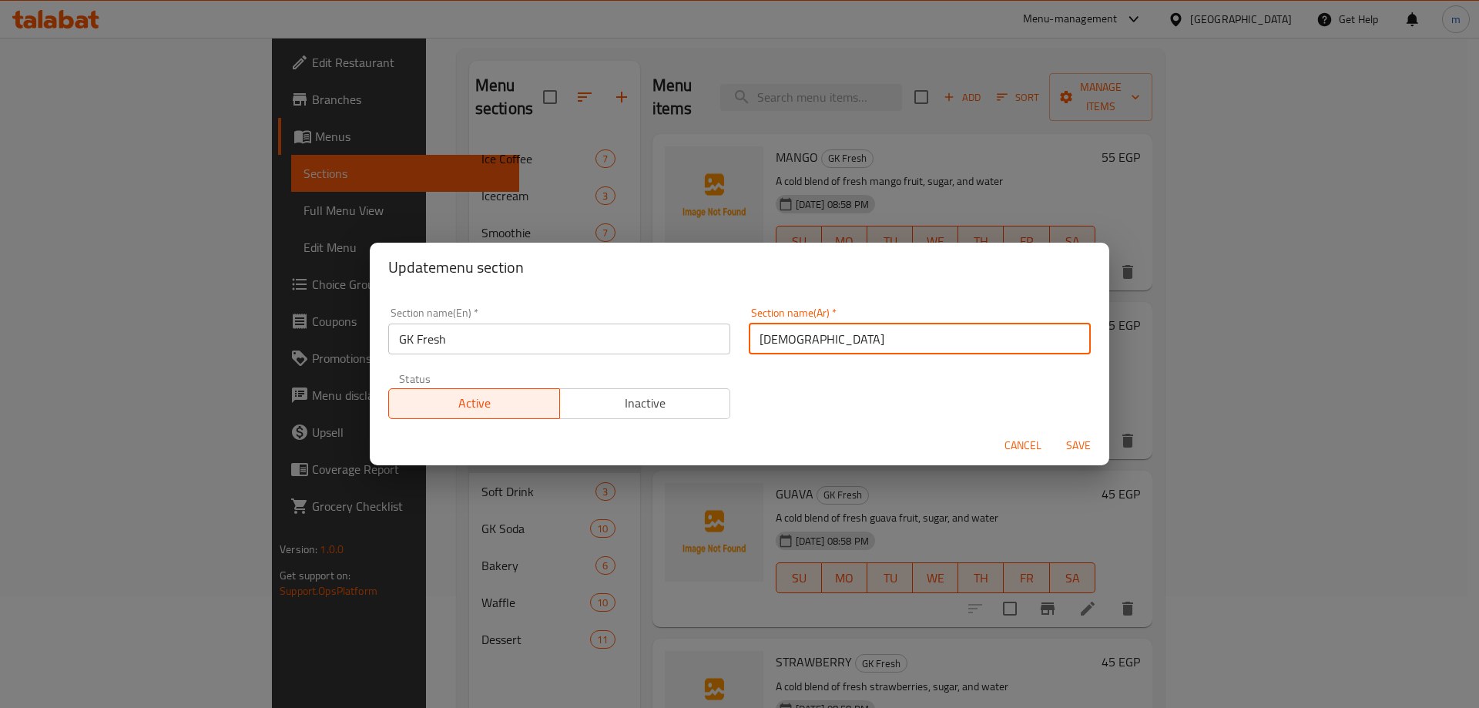
click at [806, 344] on input "[DEMOGRAPHIC_DATA]" at bounding box center [920, 339] width 342 height 31
type input "ك"
type input "جي كاي فريش"
click at [1085, 438] on span "Save" at bounding box center [1078, 445] width 37 height 19
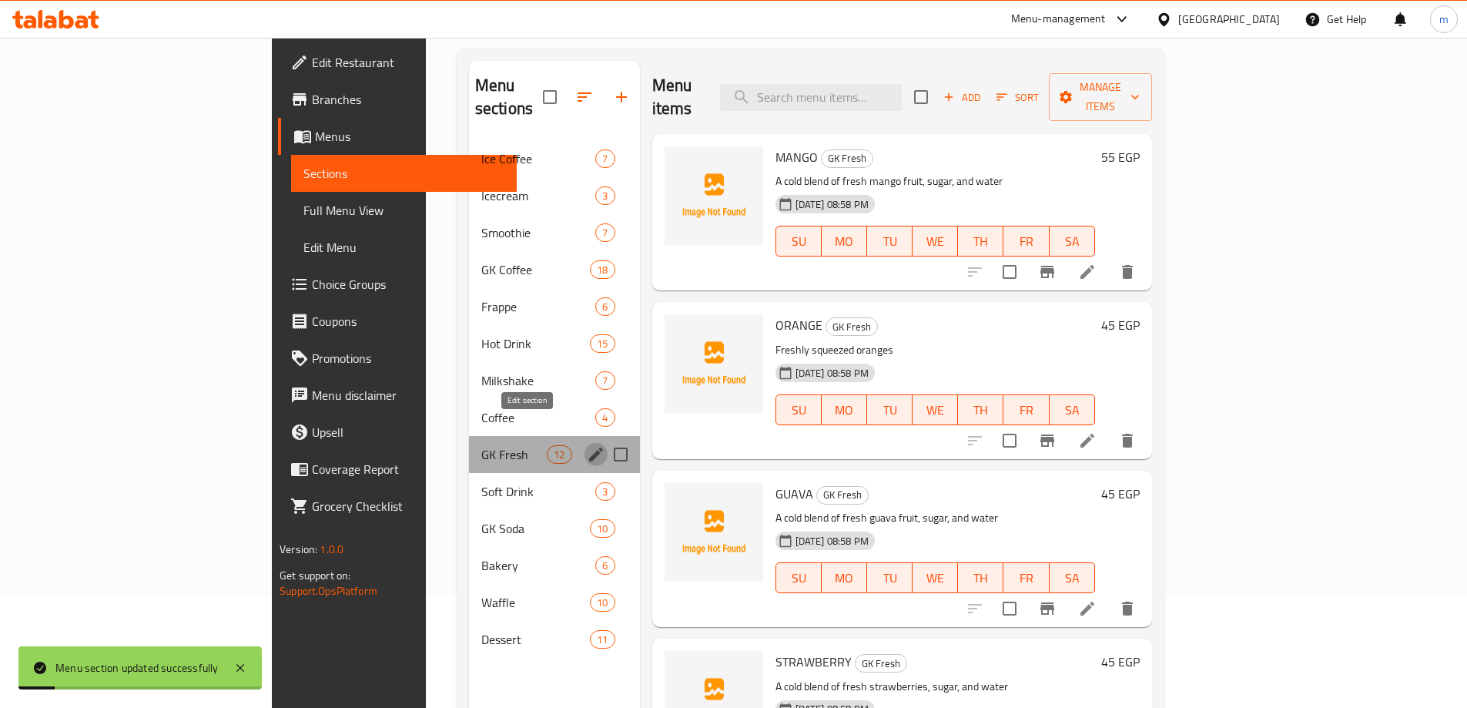
click at [587, 445] on icon "edit" at bounding box center [596, 454] width 18 height 18
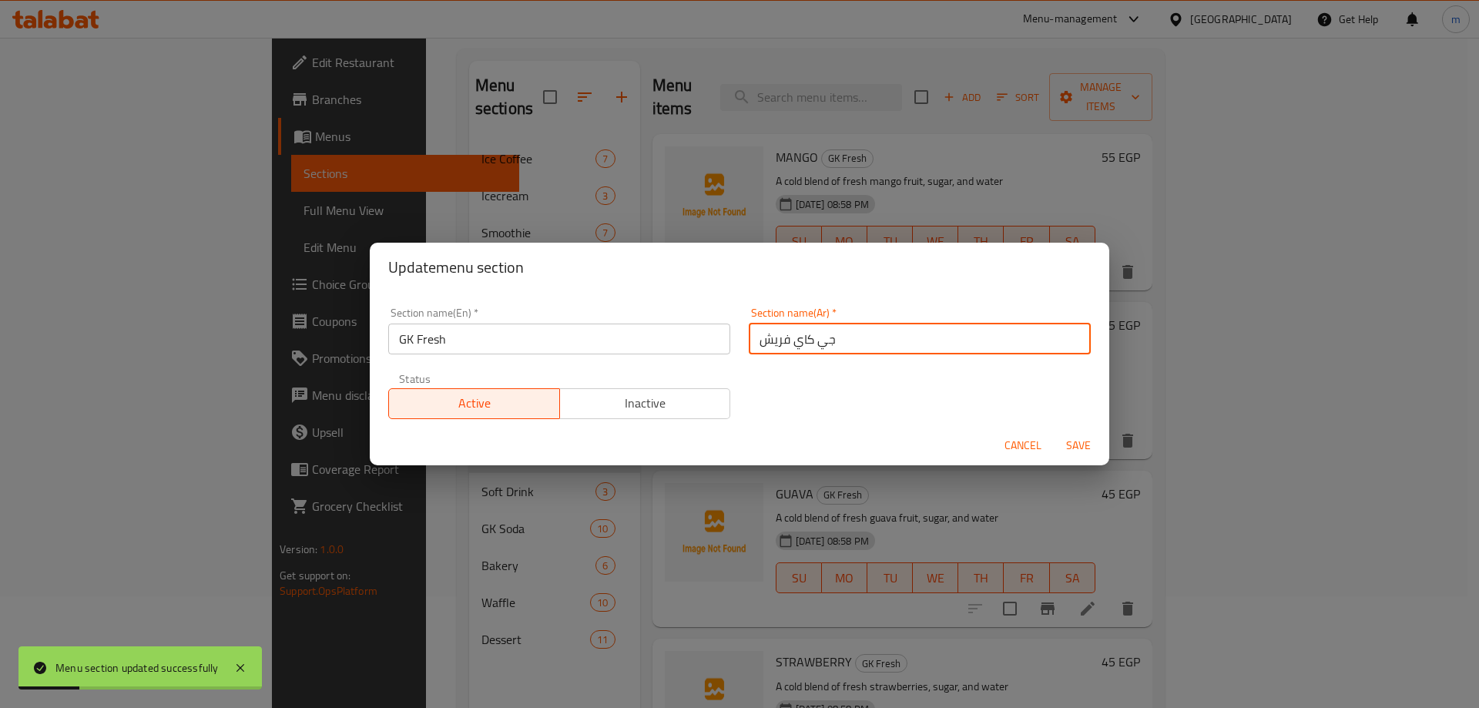
click at [757, 335] on input "جي كاي فريش" at bounding box center [920, 339] width 342 height 31
click at [766, 341] on input "جي كاي فريش" at bounding box center [920, 339] width 342 height 31
drag, startPoint x: 766, startPoint y: 341, endPoint x: 755, endPoint y: 340, distance: 11.6
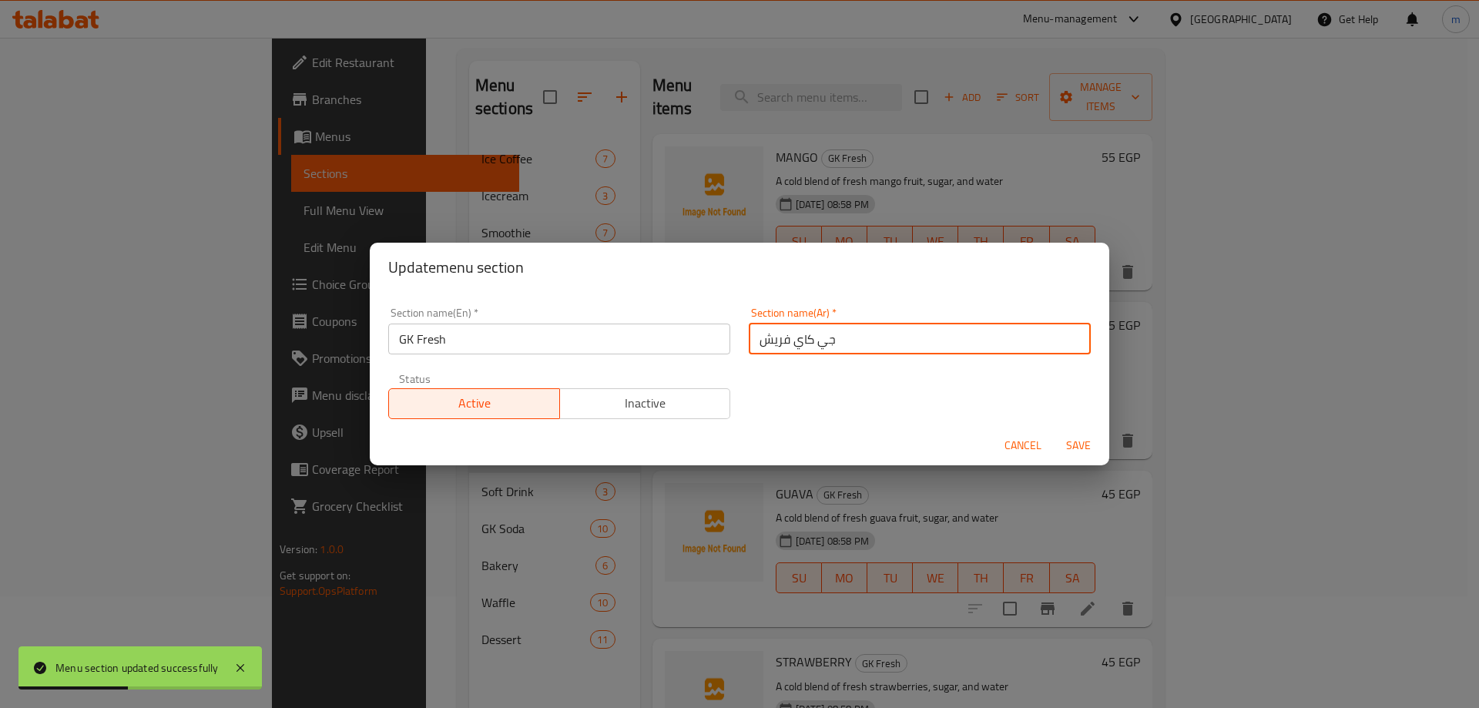
click at [755, 340] on input "جي كاي فريش" at bounding box center [920, 339] width 342 height 31
click at [910, 346] on input "جي كاي فريش" at bounding box center [920, 339] width 342 height 31
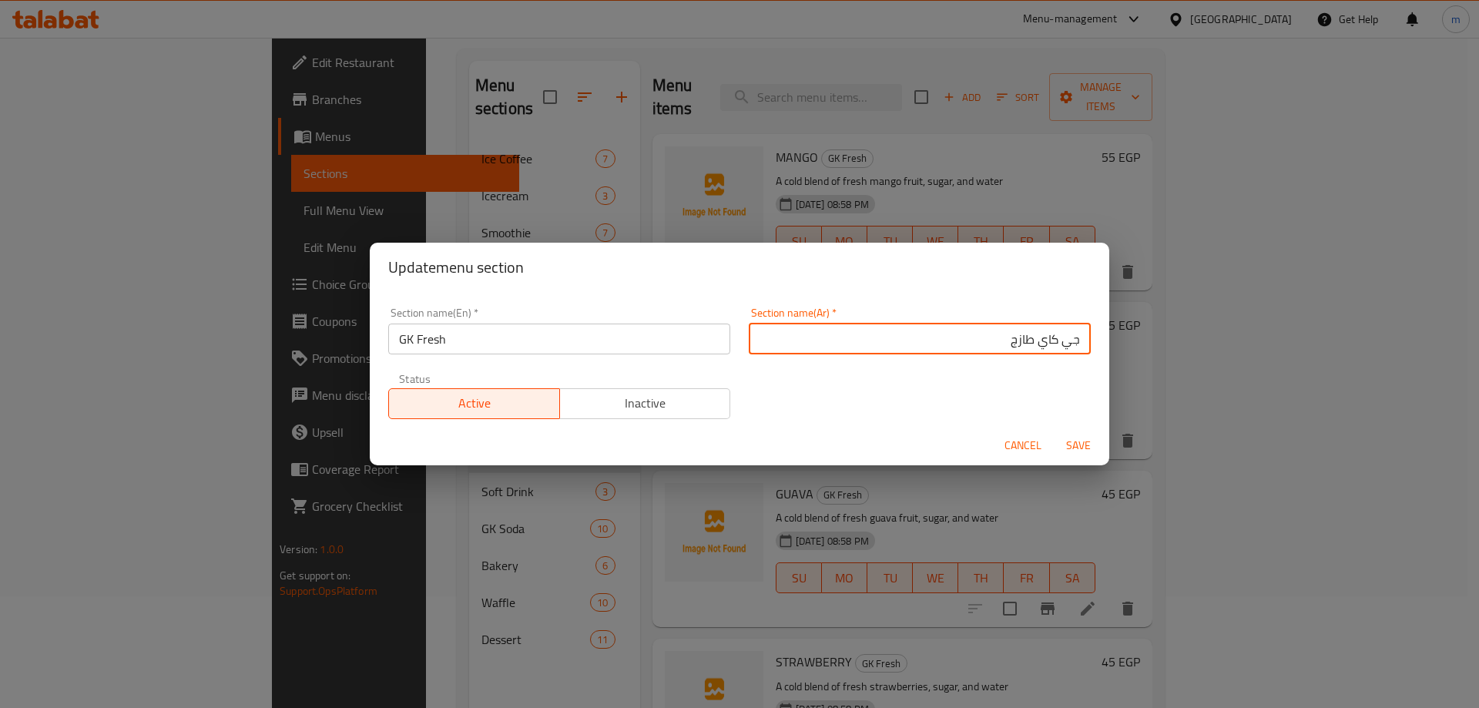
type input "جي كاي طازج"
click at [1069, 440] on span "Save" at bounding box center [1078, 445] width 37 height 19
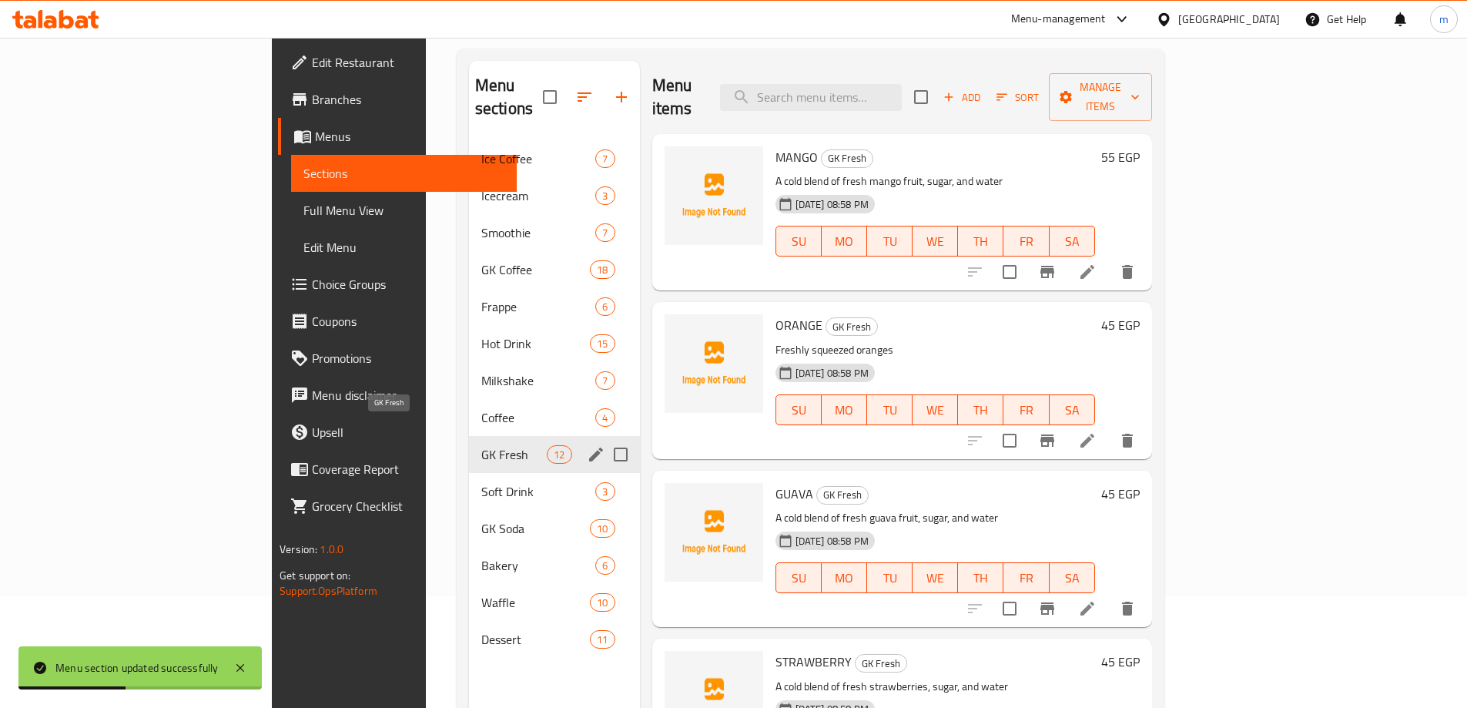
click at [481, 445] on span "GK Fresh" at bounding box center [513, 454] width 65 height 18
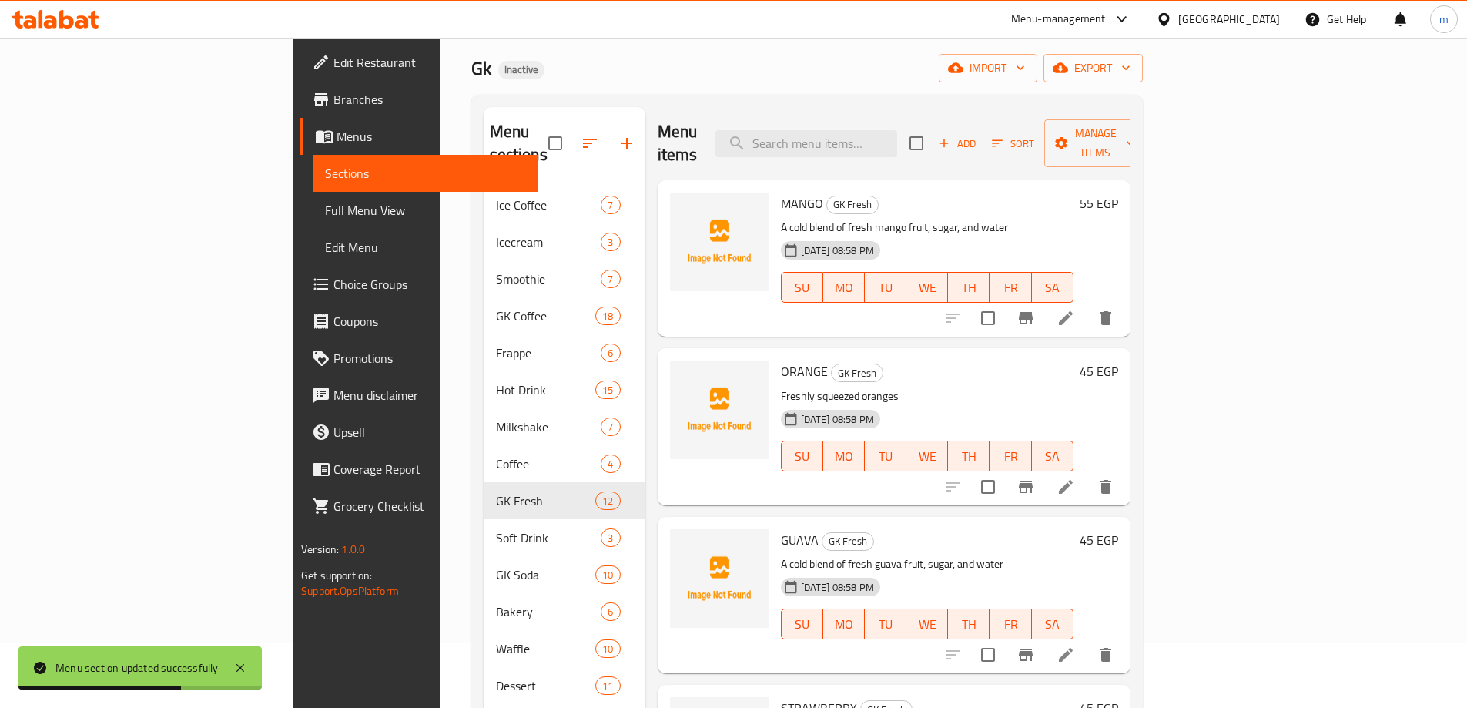
scroll to position [154, 0]
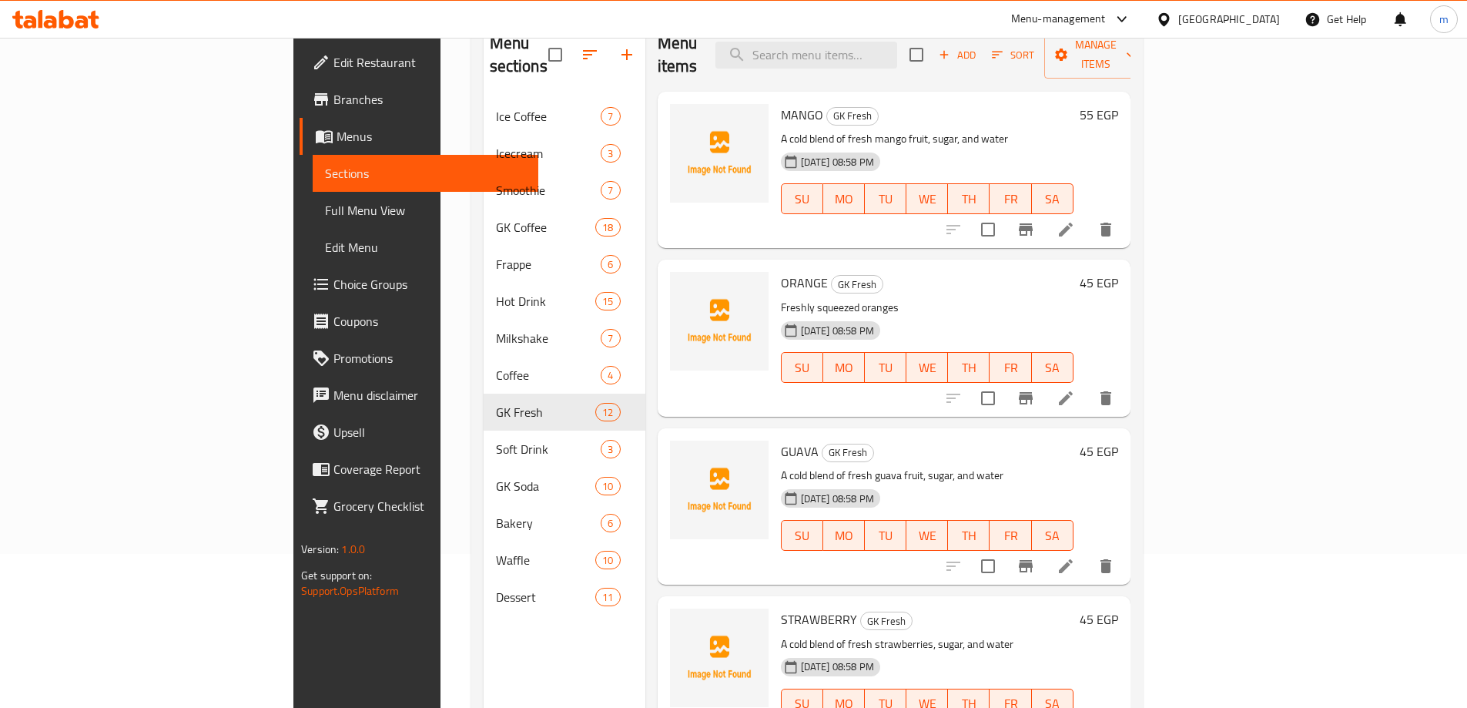
click at [325, 214] on span "Full Menu View" at bounding box center [425, 210] width 201 height 18
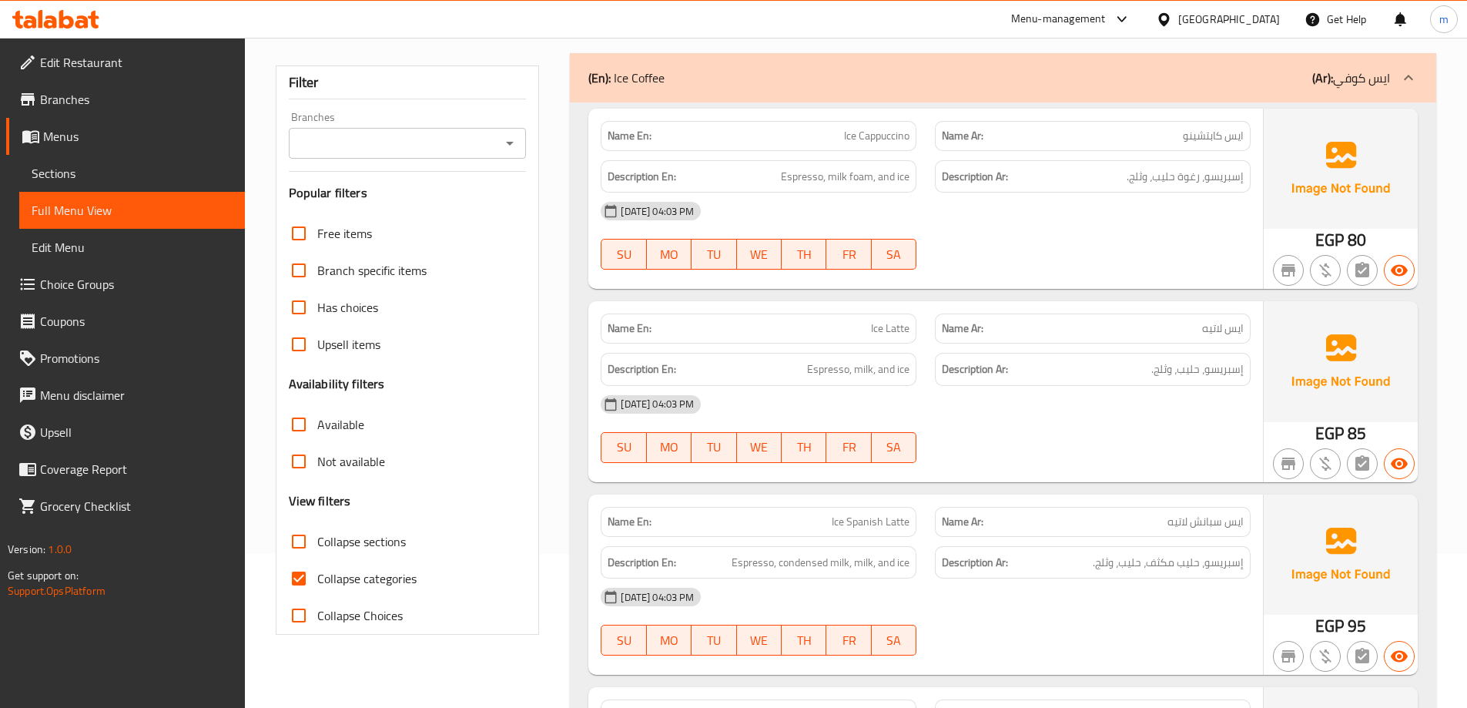
click at [376, 578] on span "Collapse categories" at bounding box center [366, 578] width 99 height 18
click at [317, 578] on input "Collapse categories" at bounding box center [298, 578] width 37 height 37
checkbox input "false"
click at [369, 545] on span "Collapse sections" at bounding box center [361, 541] width 89 height 18
click at [317, 545] on input "Collapse sections" at bounding box center [298, 541] width 37 height 37
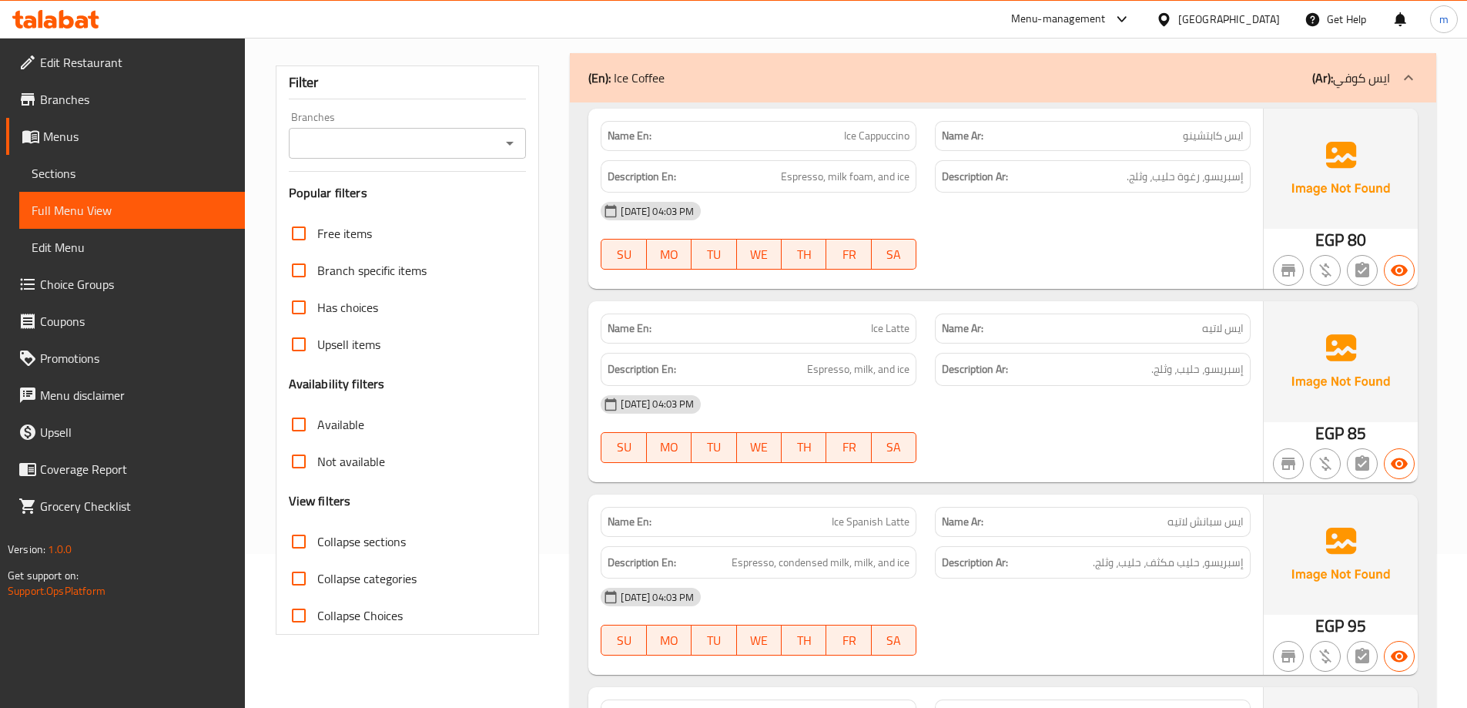
checkbox input "true"
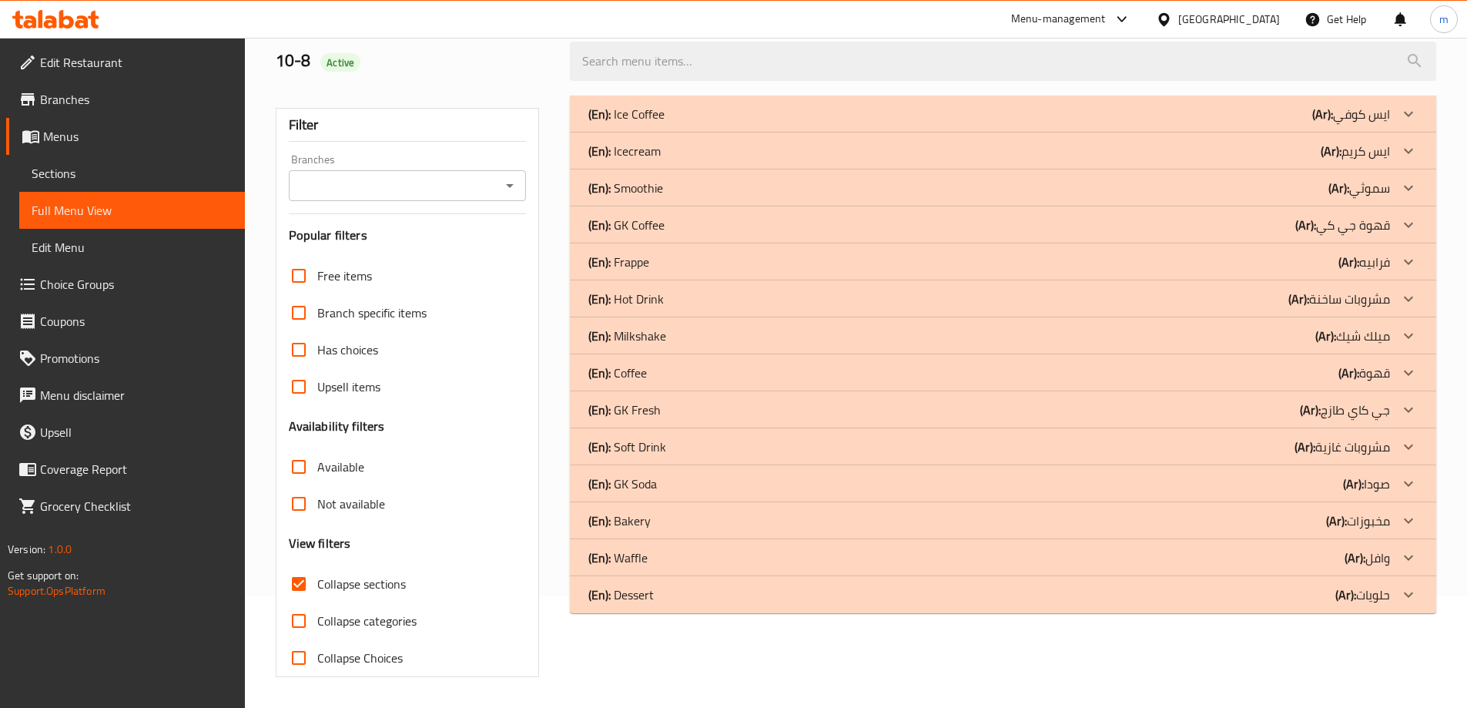
scroll to position [112, 0]
click at [1407, 123] on icon at bounding box center [1409, 114] width 18 height 18
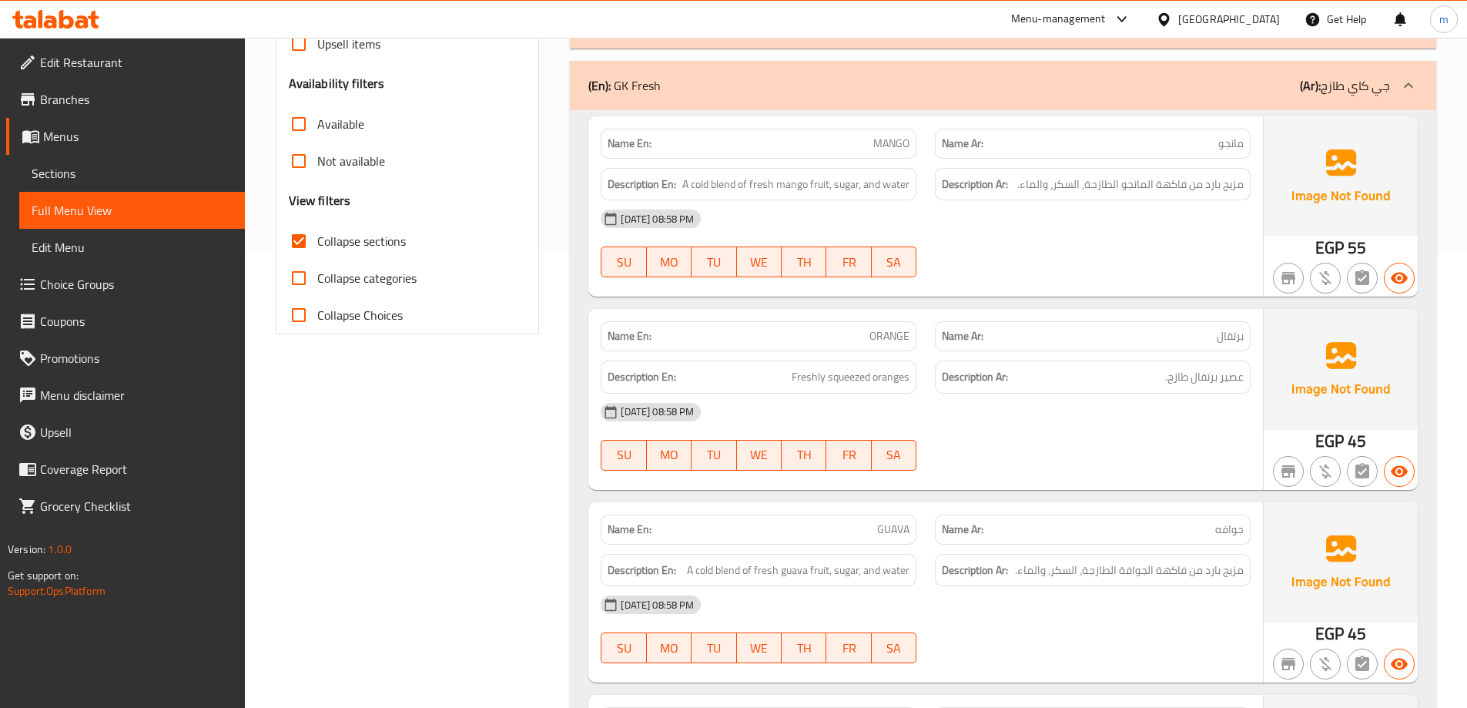
scroll to position [420, 0]
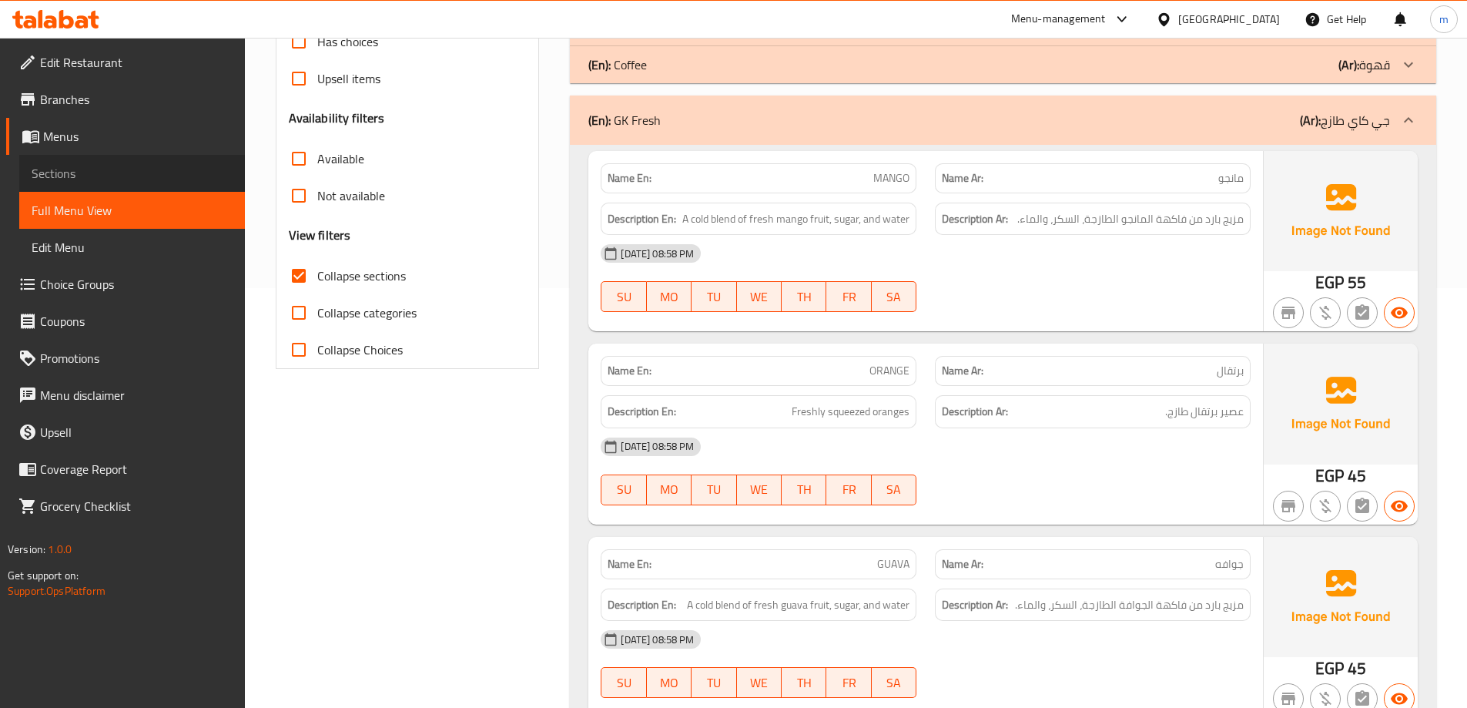
click at [81, 184] on link "Sections" at bounding box center [132, 173] width 226 height 37
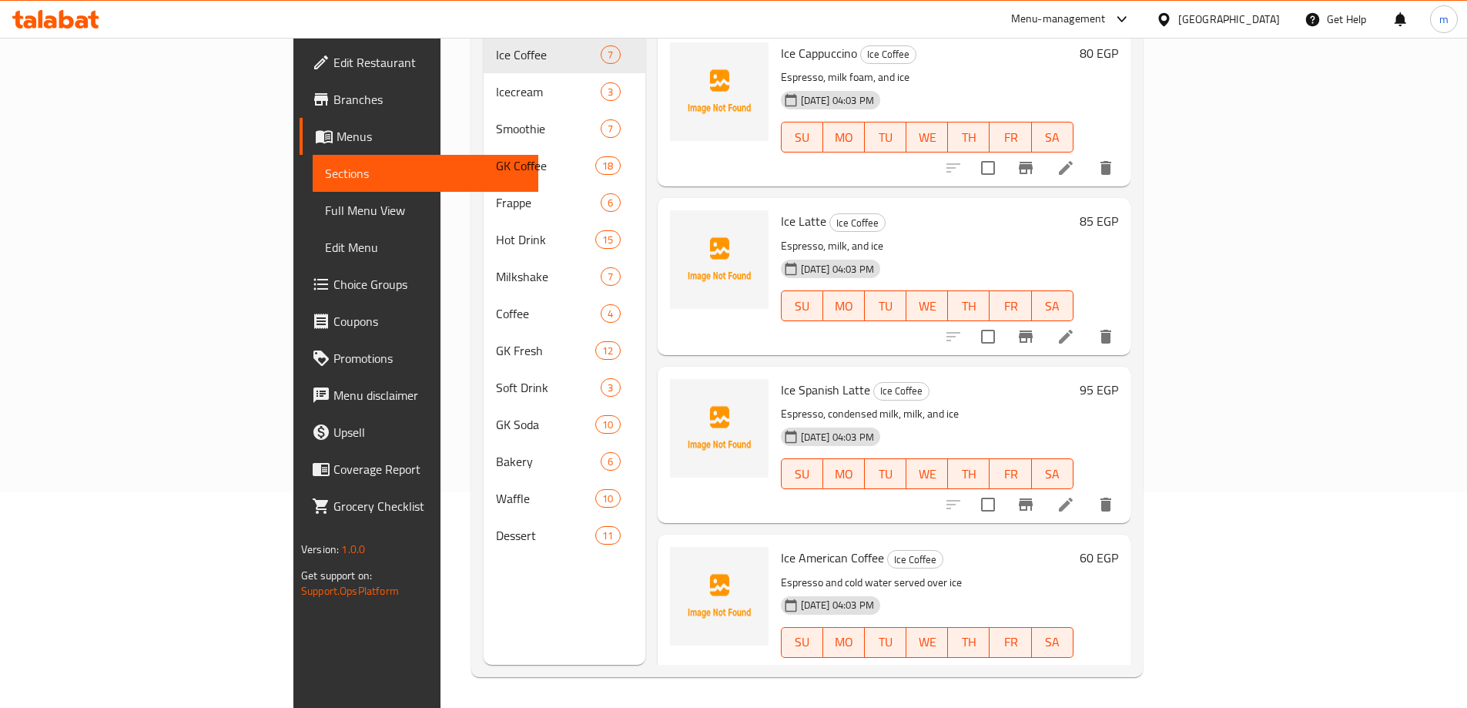
scroll to position [216, 0]
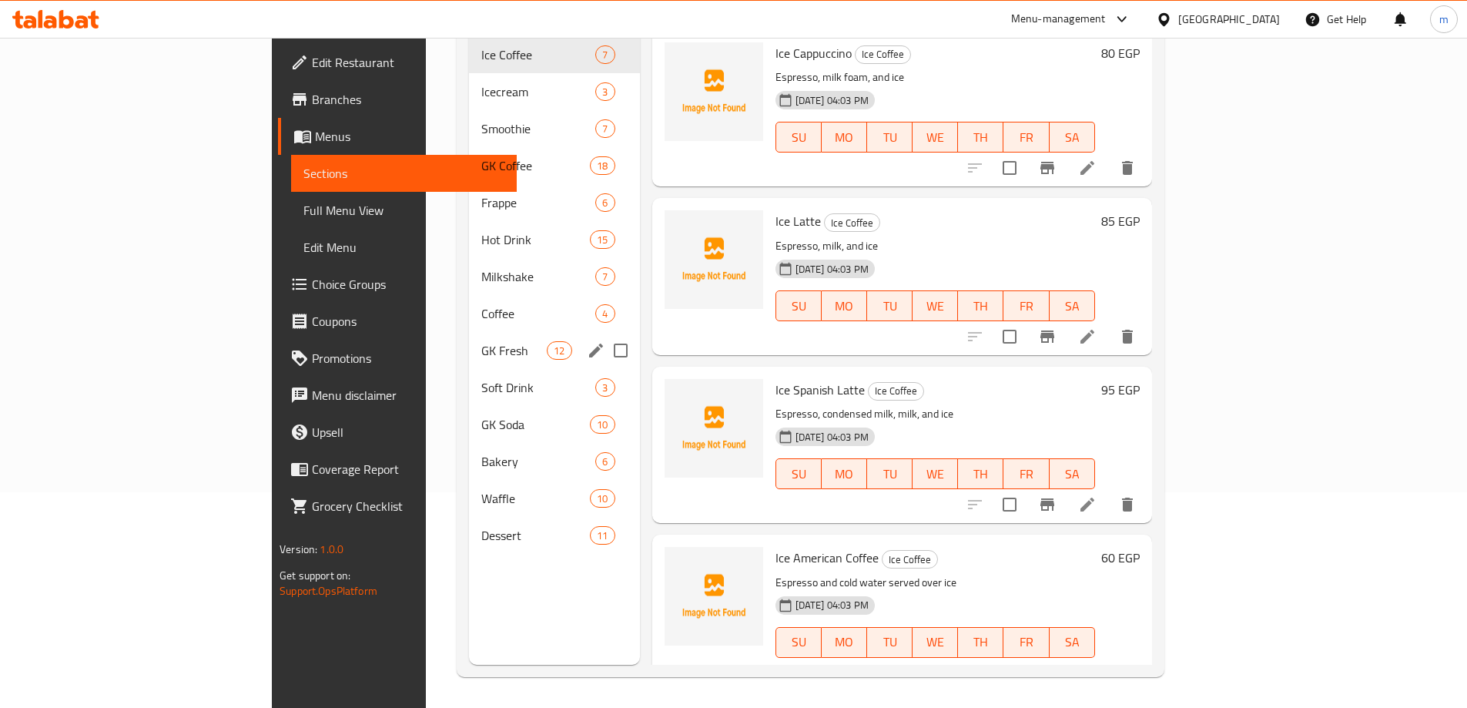
click at [469, 337] on div "GK Fresh 12" at bounding box center [554, 350] width 171 height 37
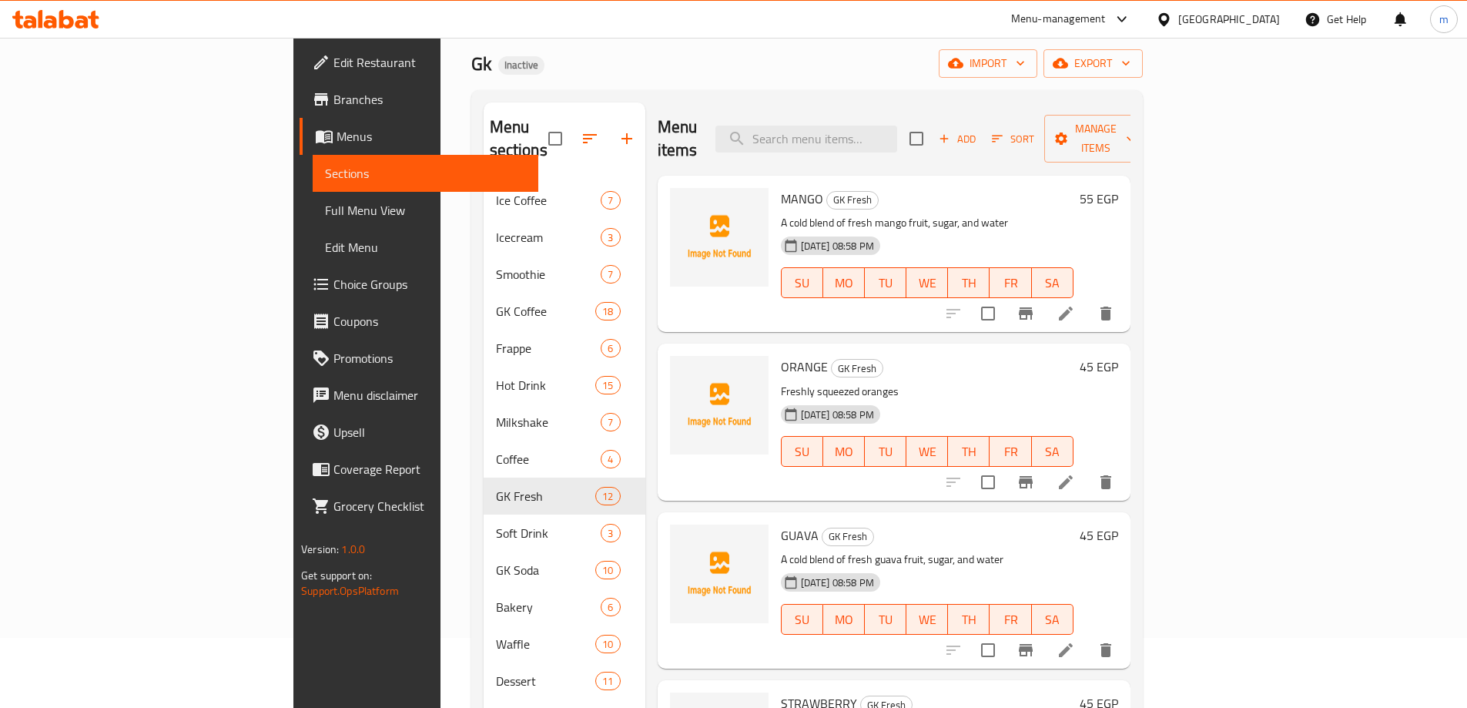
scroll to position [62, 0]
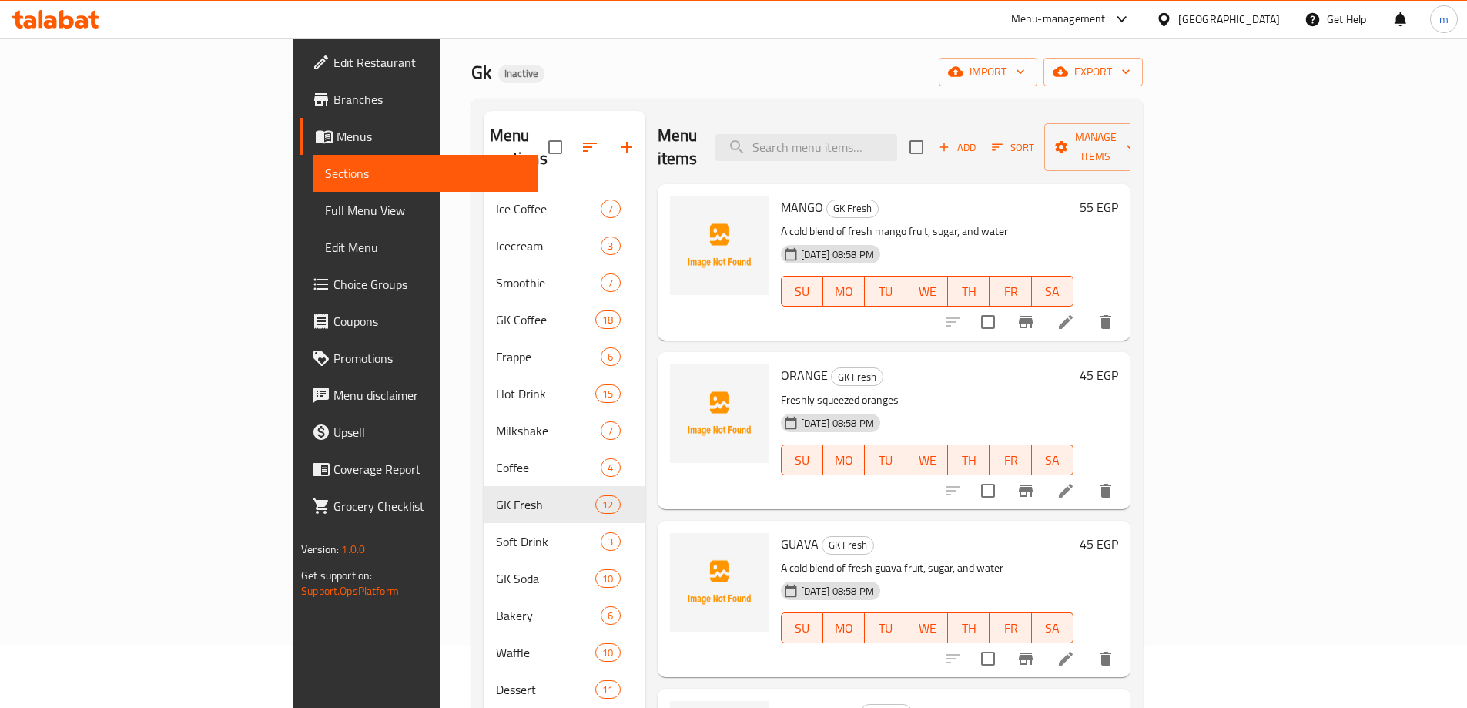
click at [1131, 488] on div "Menu items Add Sort Manage items MANGO GK Fresh A cold blend of fresh mango fru…" at bounding box center [887, 465] width 485 height 708
click at [1075, 481] on icon at bounding box center [1066, 490] width 18 height 18
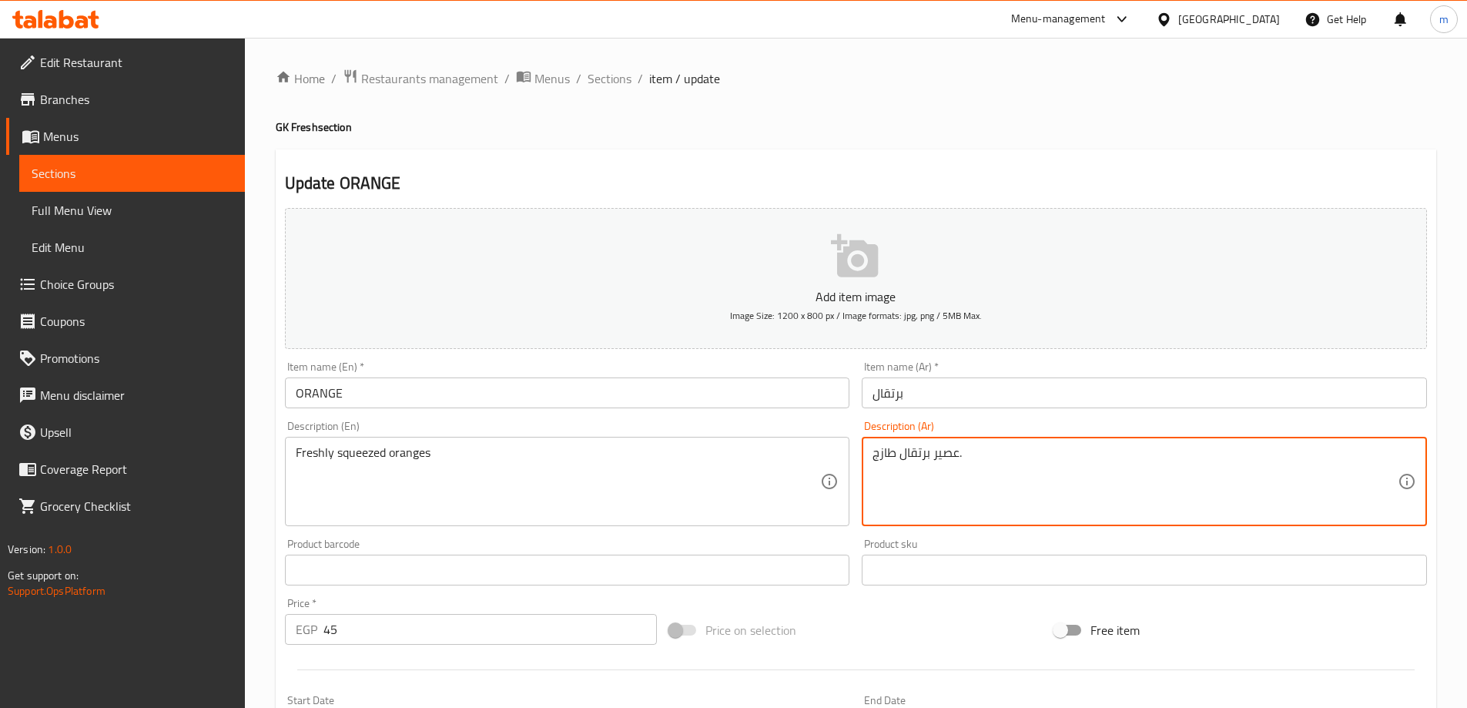
click at [902, 467] on textarea "عصير برتقال طازج." at bounding box center [1135, 481] width 525 height 73
paste textarea "لبرتقال الطازج المعصور"
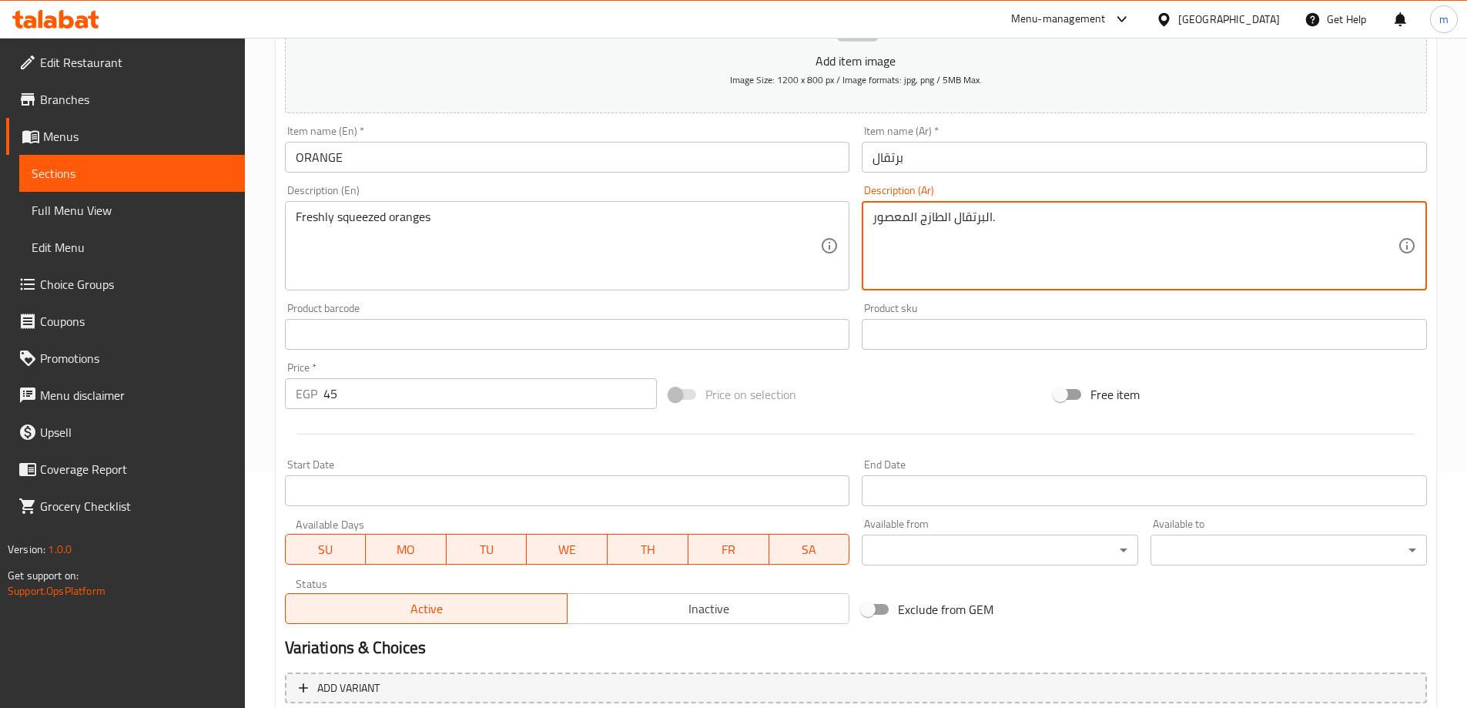
scroll to position [381, 0]
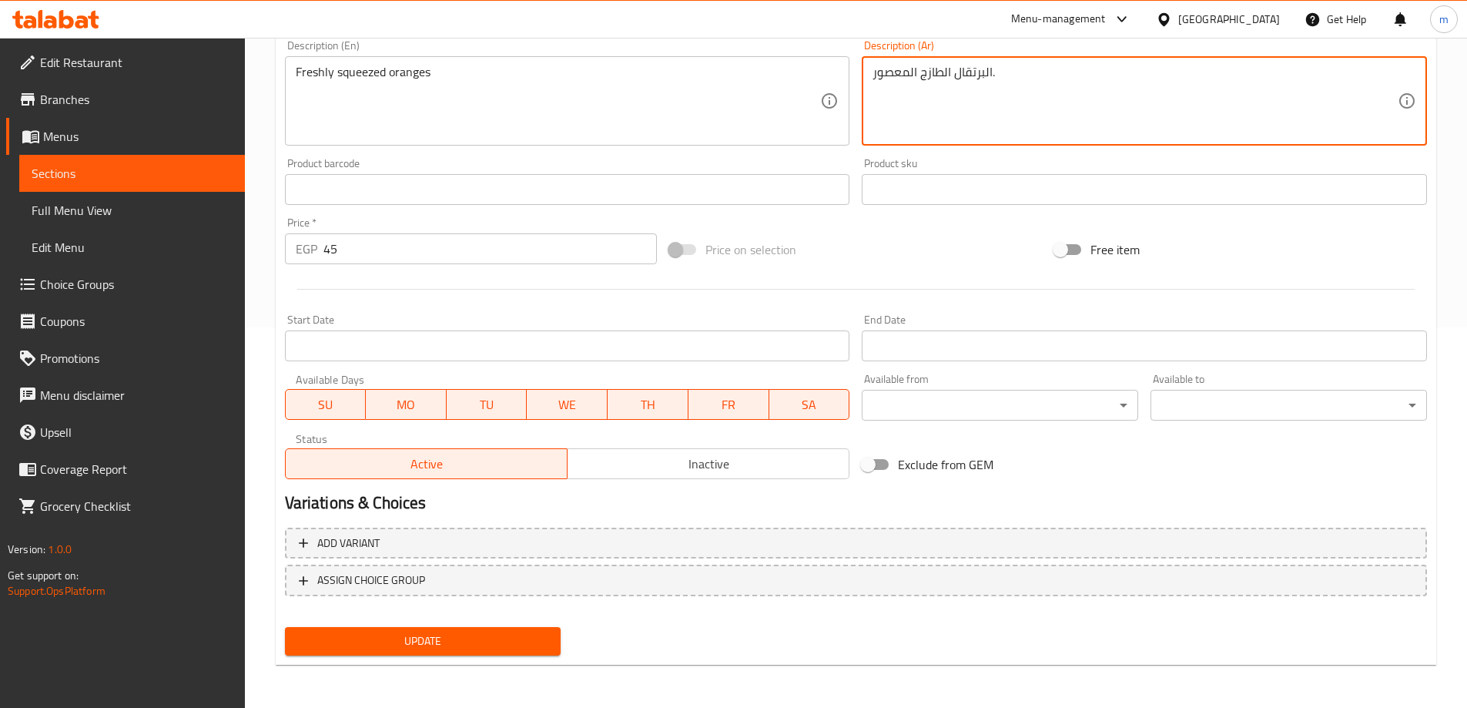
type textarea "البرتقال الطازج المعصور."
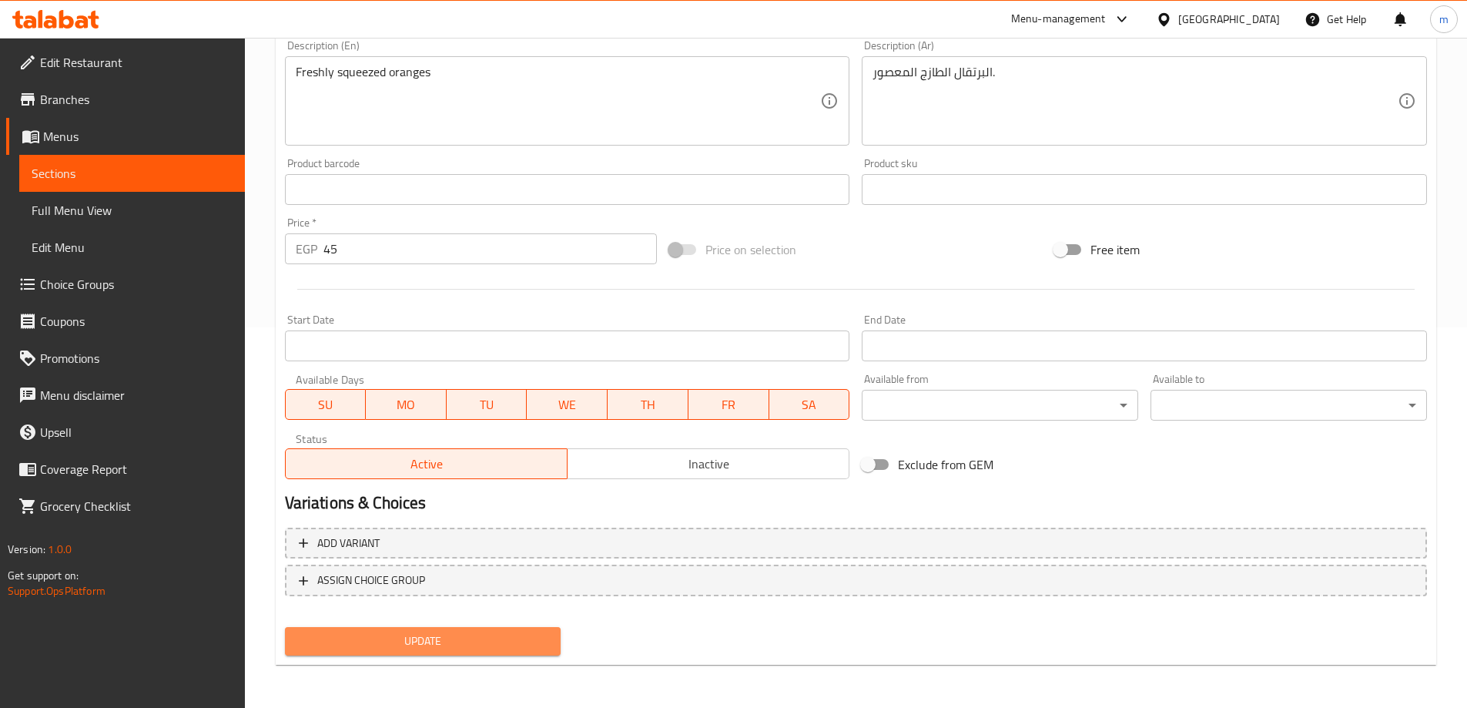
click at [458, 633] on span "Update" at bounding box center [423, 641] width 252 height 19
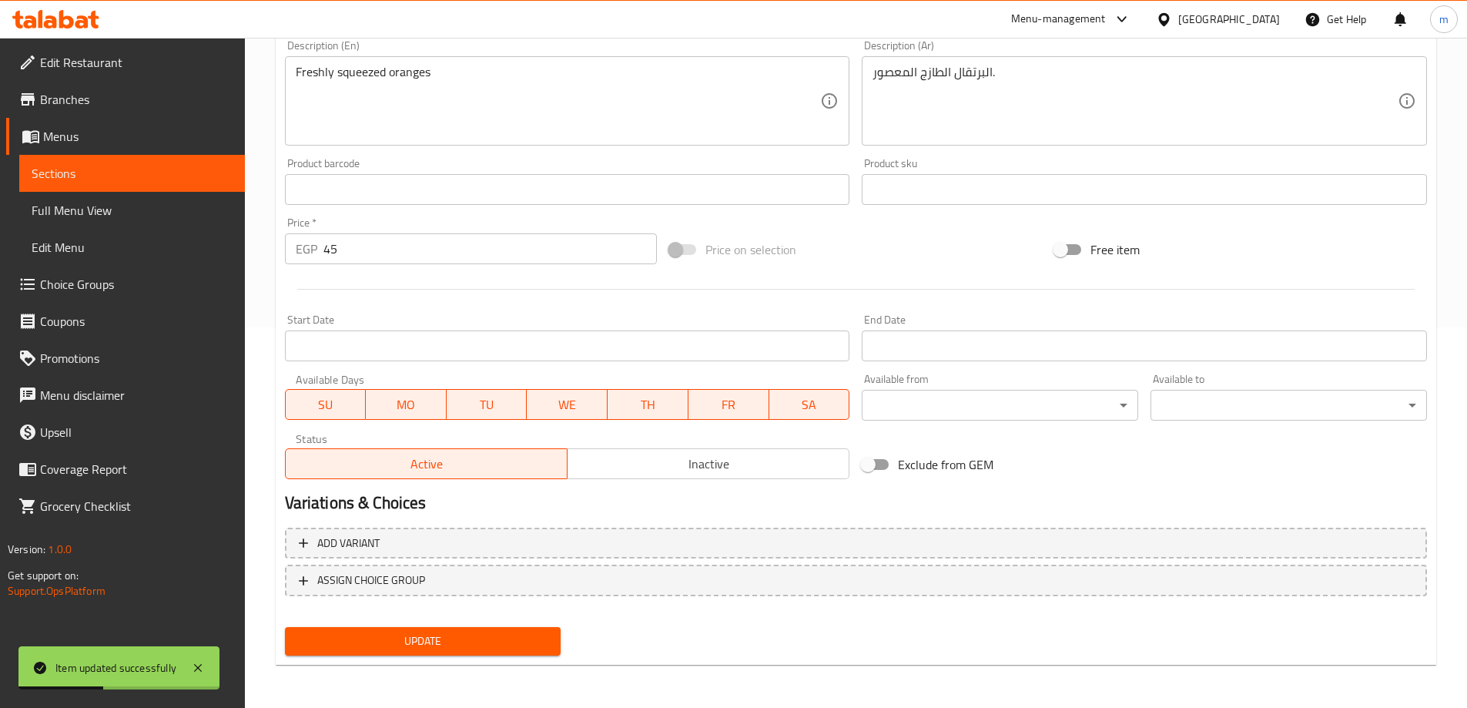
click at [135, 215] on span "Full Menu View" at bounding box center [132, 210] width 201 height 18
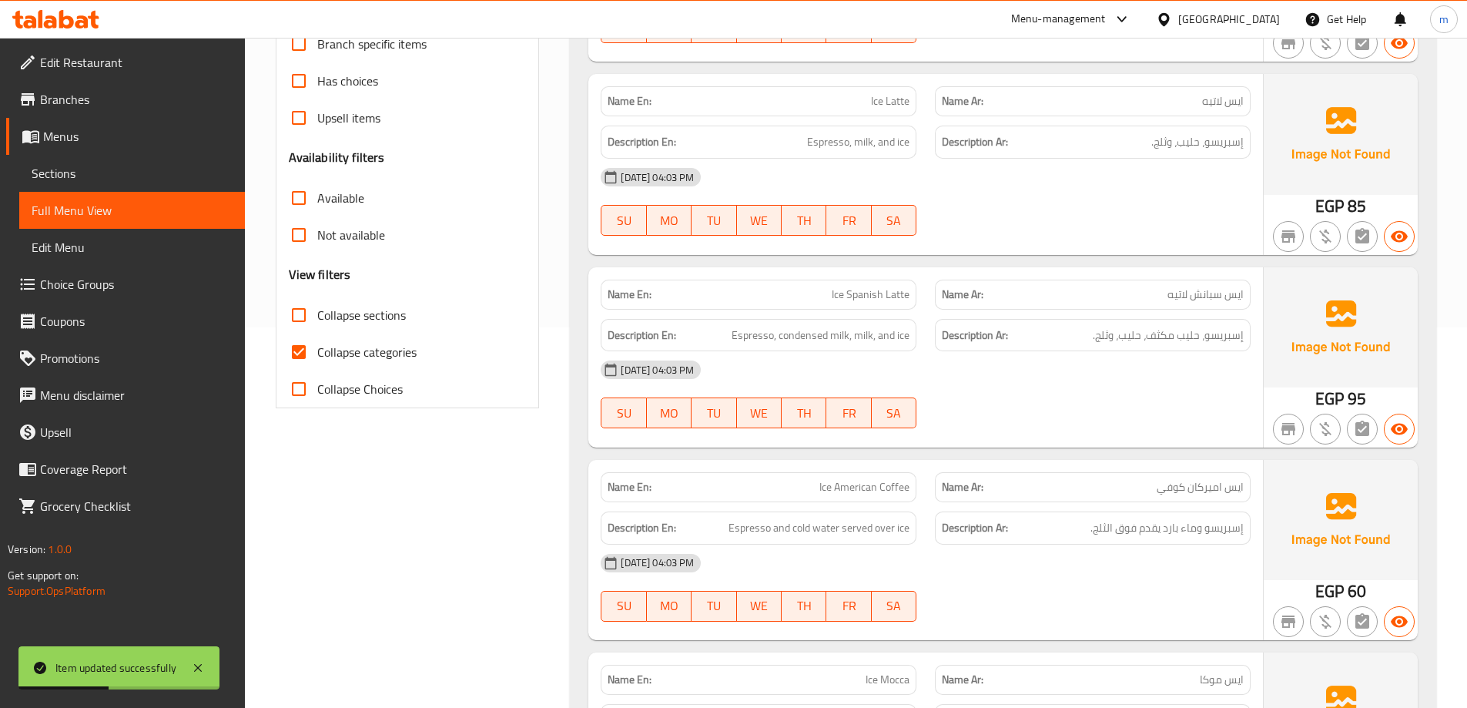
click at [369, 352] on span "Collapse categories" at bounding box center [366, 352] width 99 height 18
click at [317, 352] on input "Collapse categories" at bounding box center [298, 352] width 37 height 37
checkbox input "false"
click at [371, 324] on span "Collapse sections" at bounding box center [361, 315] width 89 height 18
click at [317, 324] on input "Collapse sections" at bounding box center [298, 315] width 37 height 37
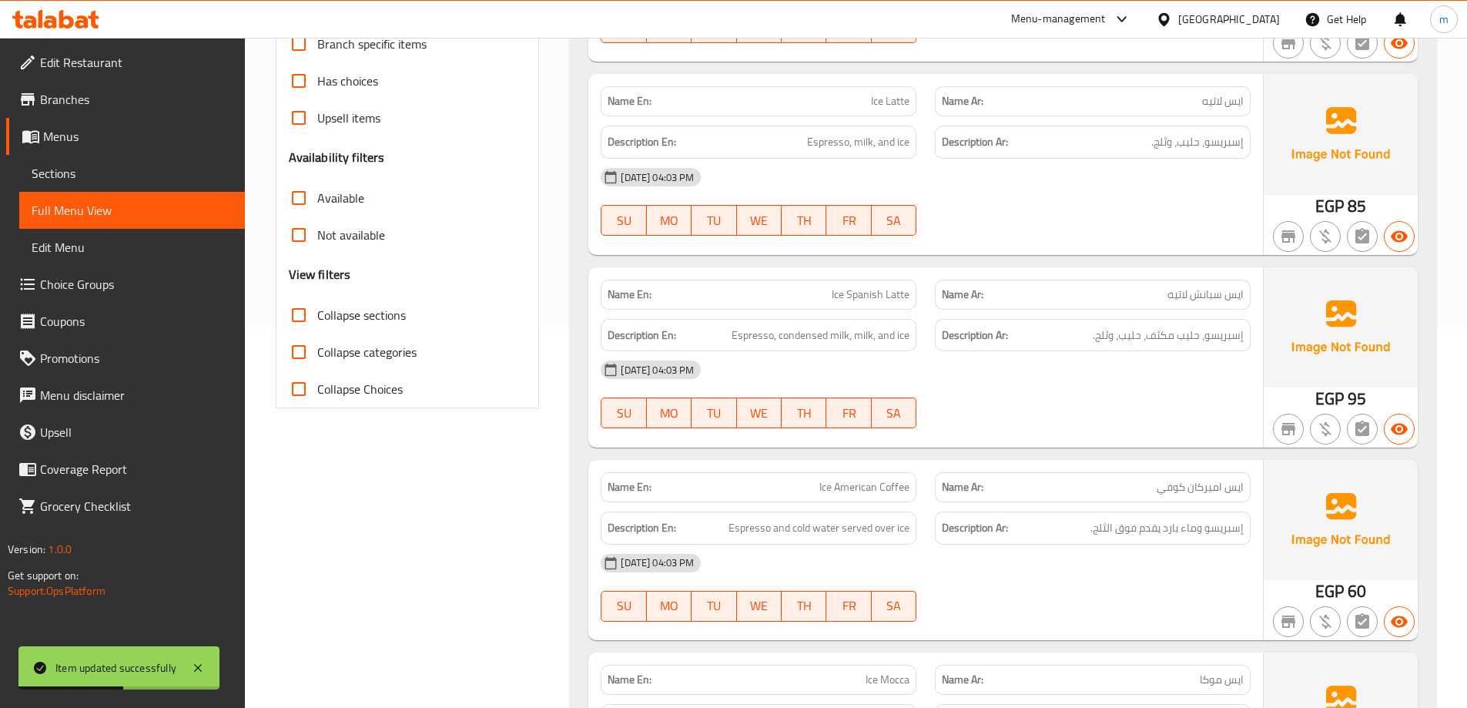
checkbox input "true"
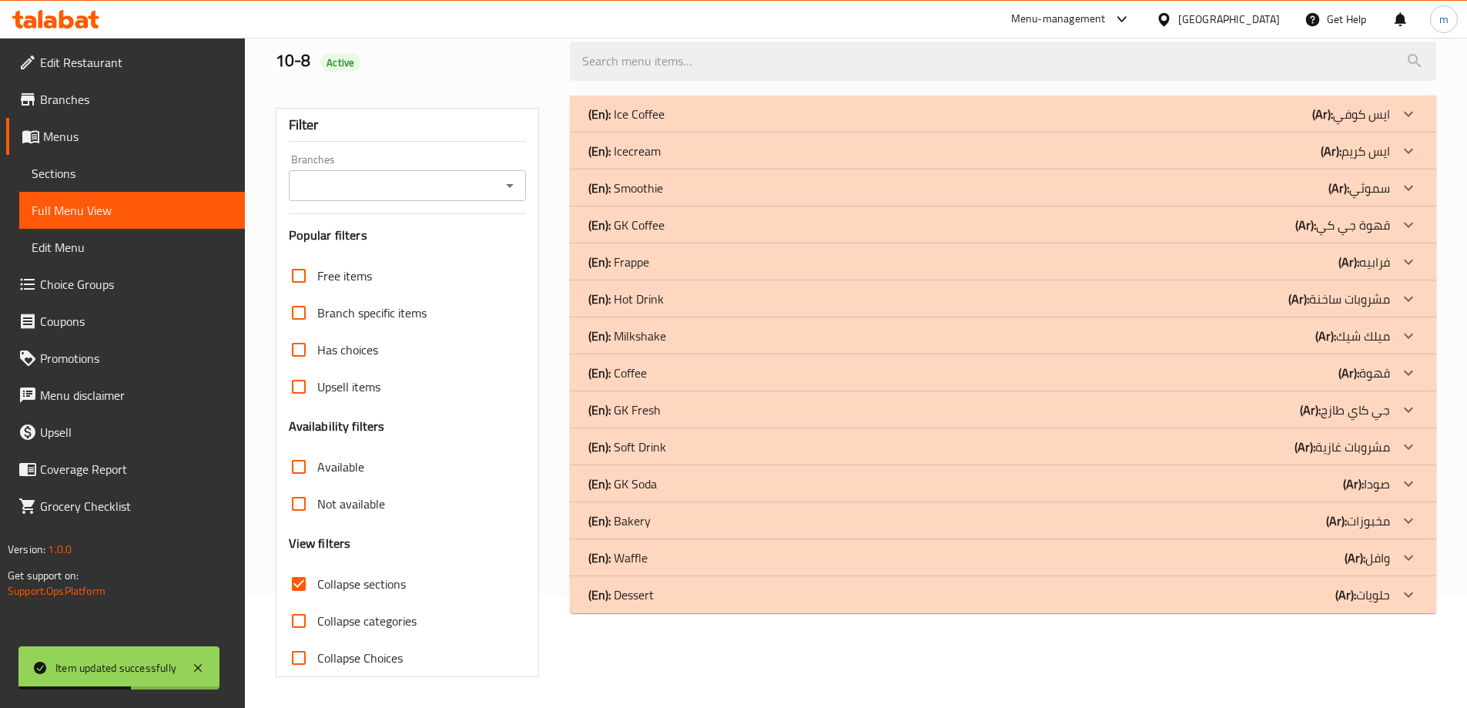
scroll to position [112, 0]
click at [1336, 123] on p "(Ar): جي كاي طازج" at bounding box center [1352, 114] width 78 height 18
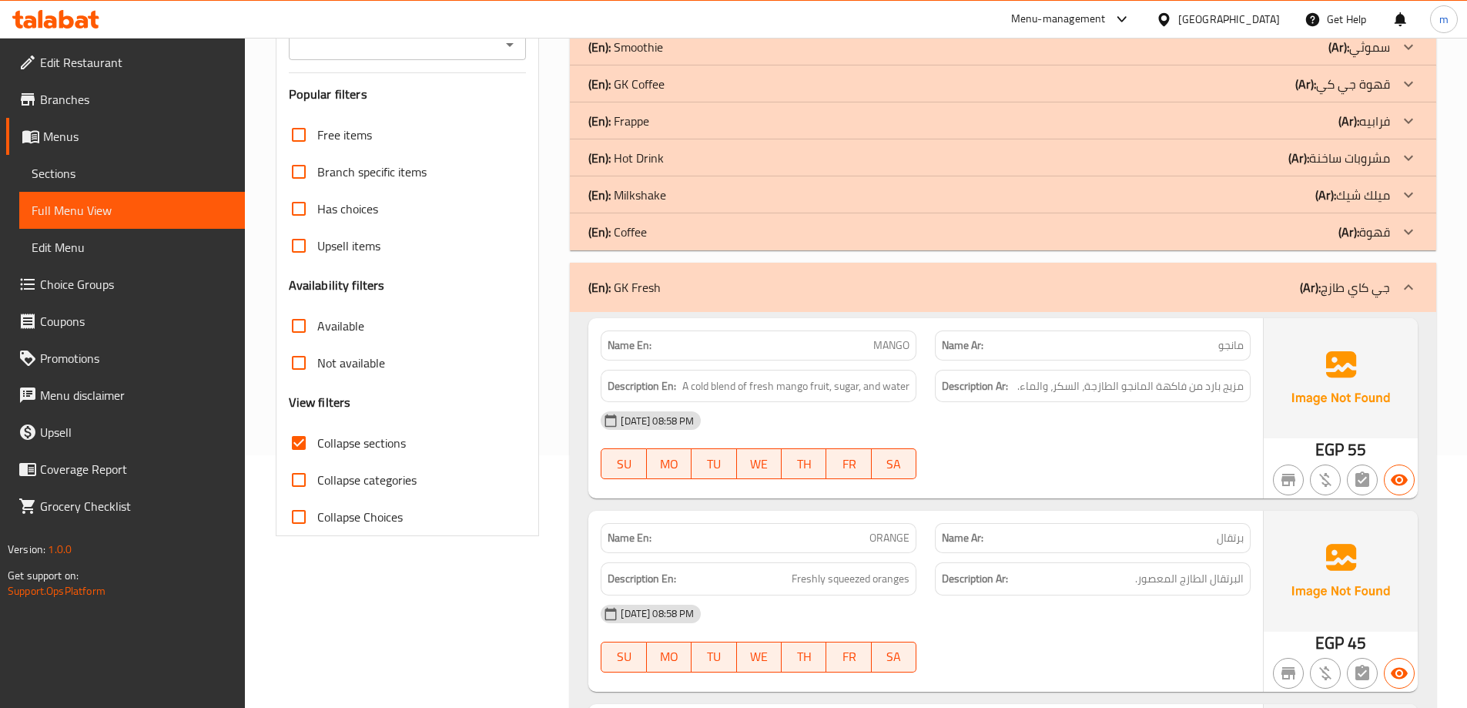
scroll to position [167, 0]
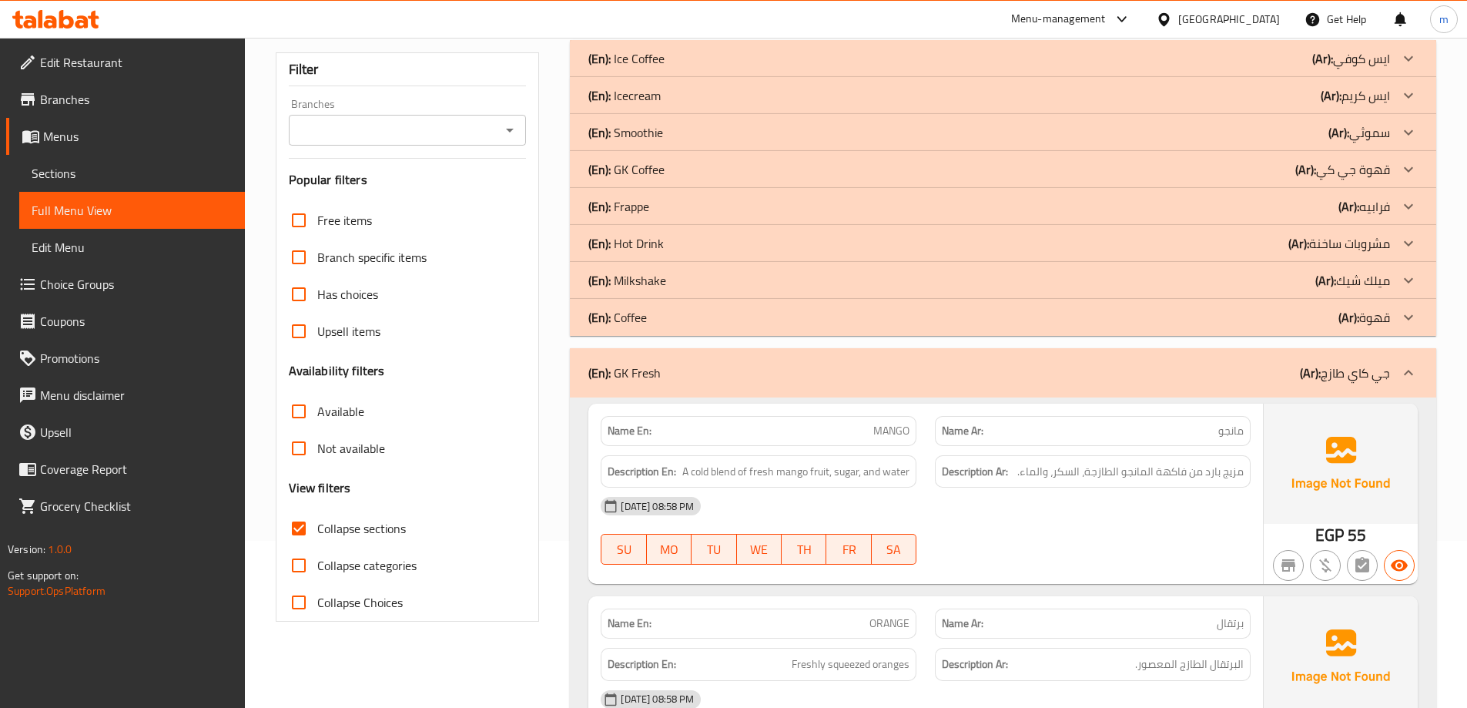
click at [1293, 385] on div "(En): GK Fresh (Ar): جي كاي طازج" at bounding box center [1003, 372] width 867 height 49
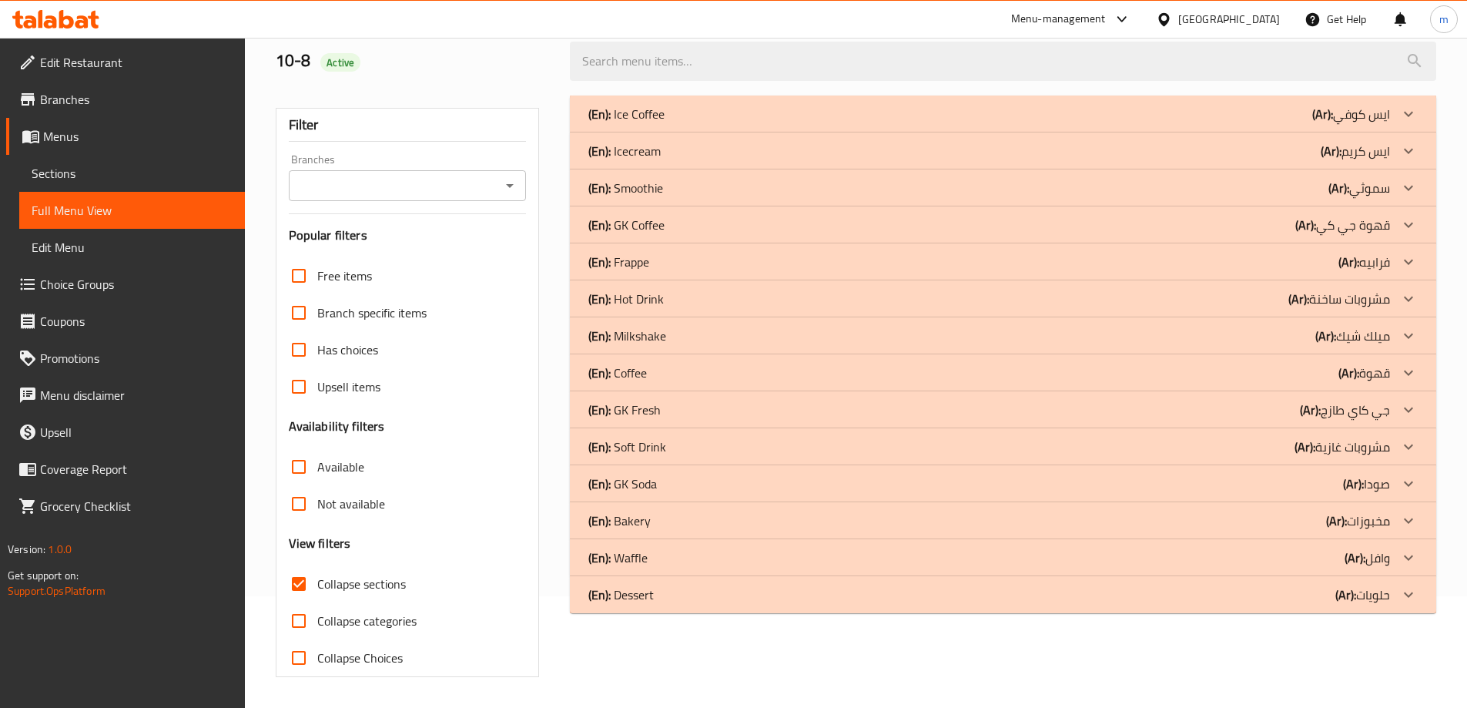
scroll to position [112, 0]
click at [53, 183] on span "Sections" at bounding box center [132, 173] width 201 height 18
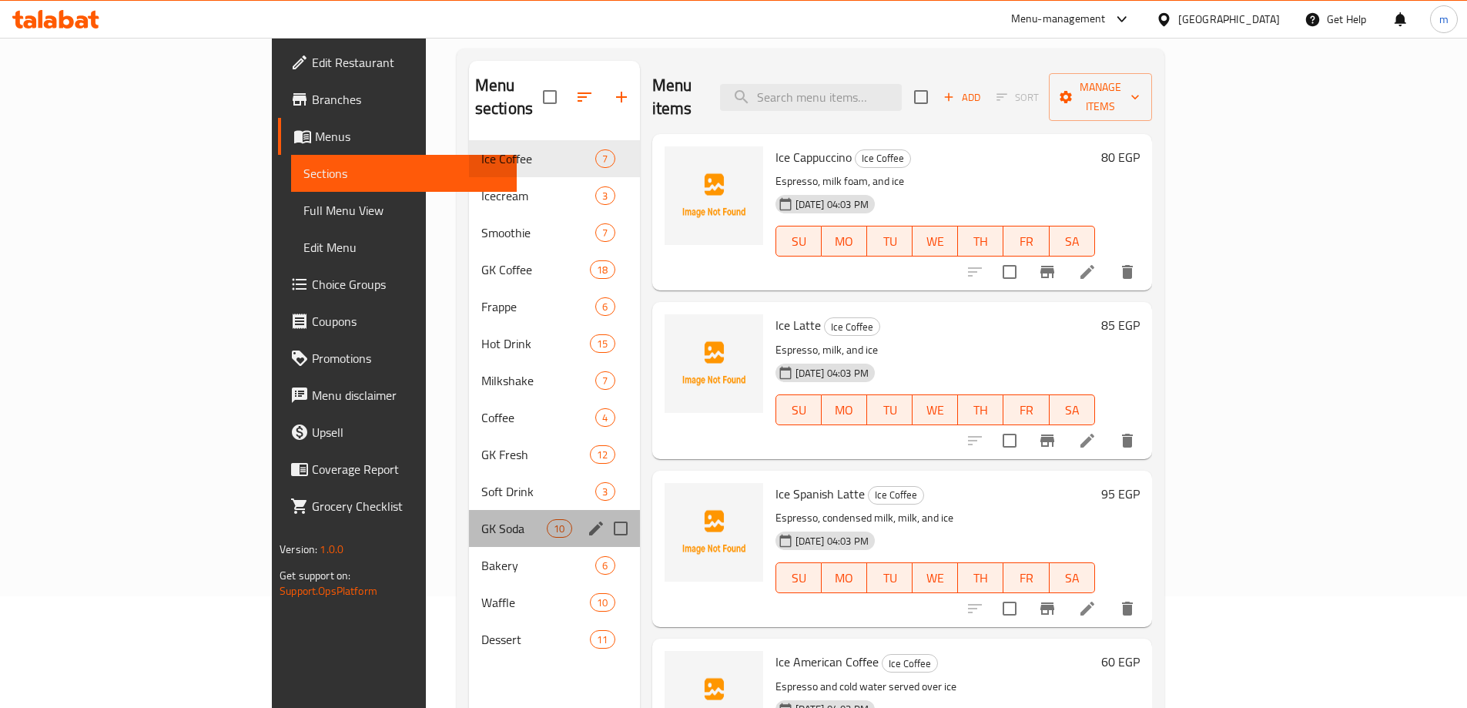
click at [469, 510] on div "GK Soda 10" at bounding box center [554, 528] width 171 height 37
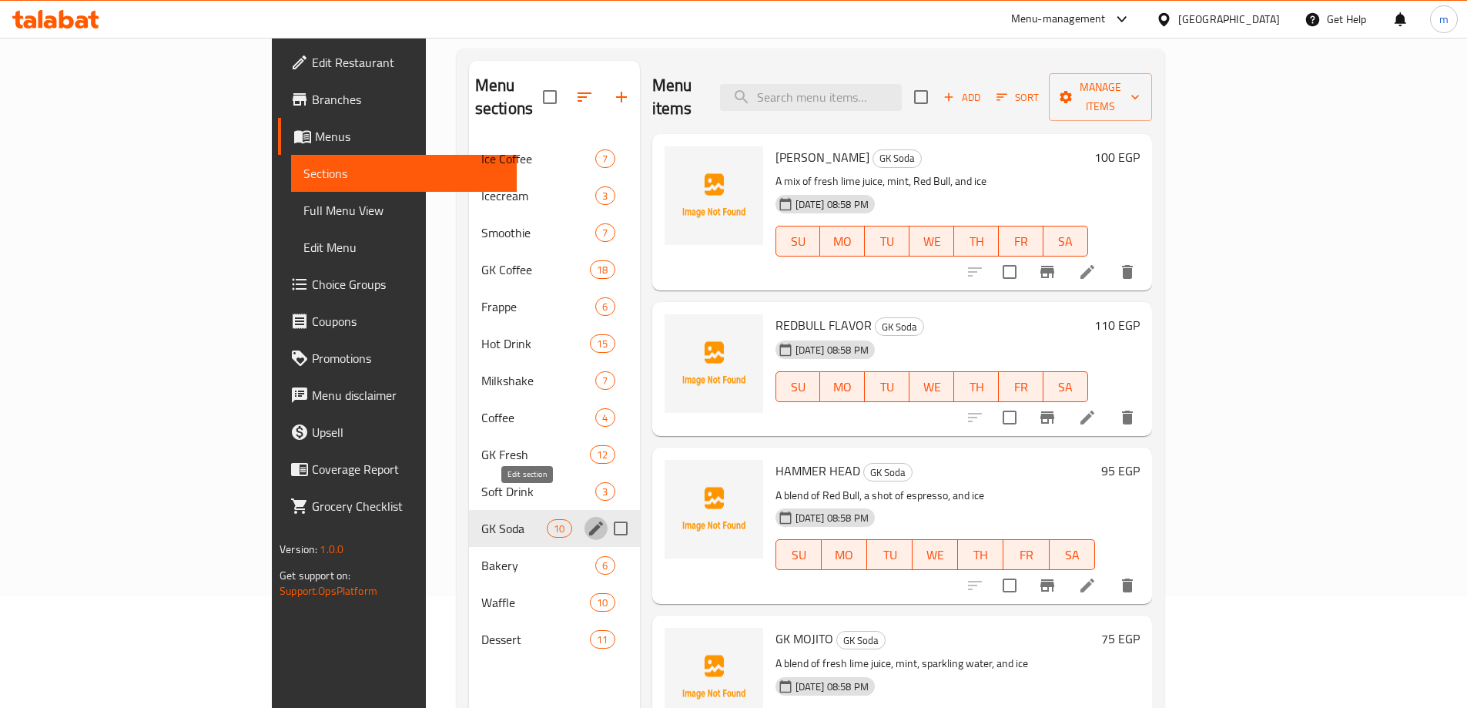
click at [589, 521] on icon "edit" at bounding box center [596, 528] width 14 height 14
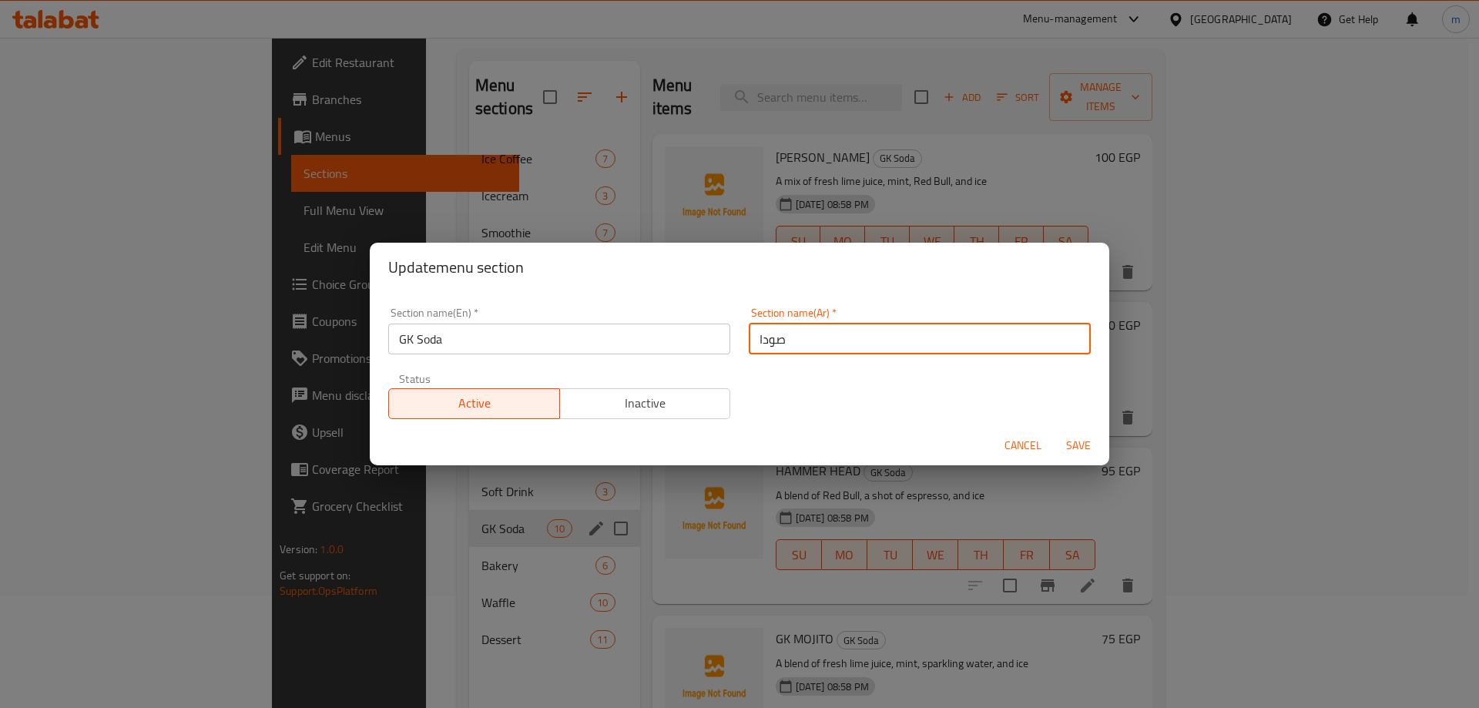
click at [833, 336] on input "صودا" at bounding box center [920, 339] width 342 height 31
type input "جي كاي صودا"
click at [424, 336] on input "GK Soda" at bounding box center [559, 339] width 342 height 31
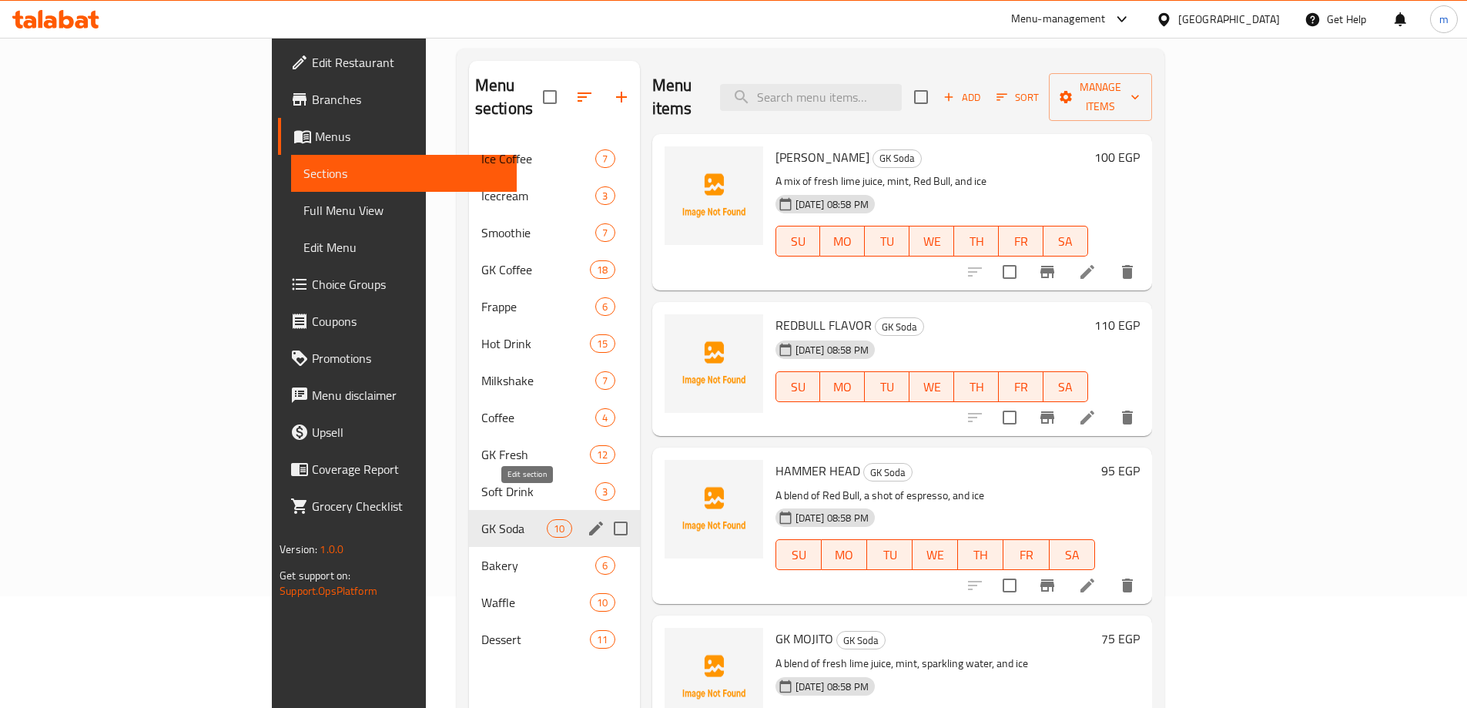
click at [587, 519] on icon "edit" at bounding box center [596, 528] width 18 height 18
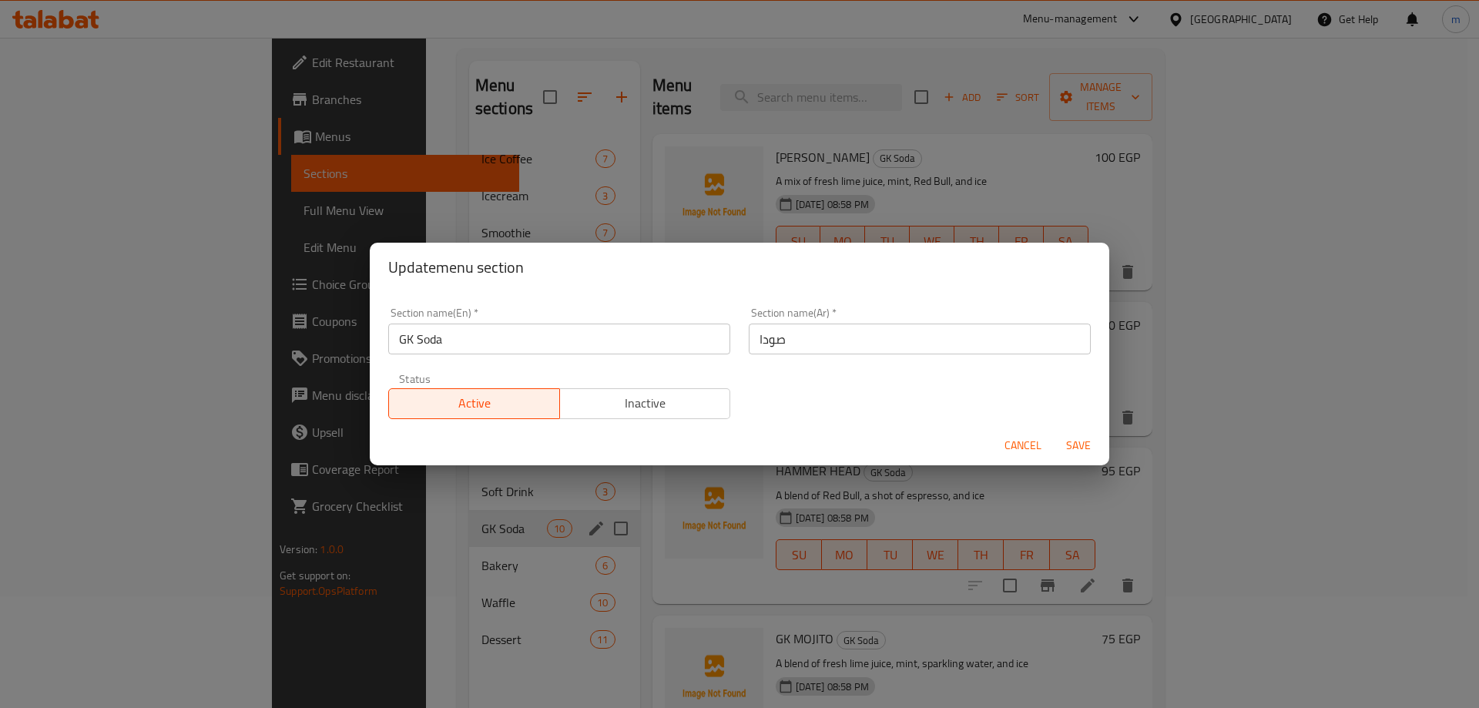
click at [871, 344] on input "صودا" at bounding box center [920, 339] width 342 height 31
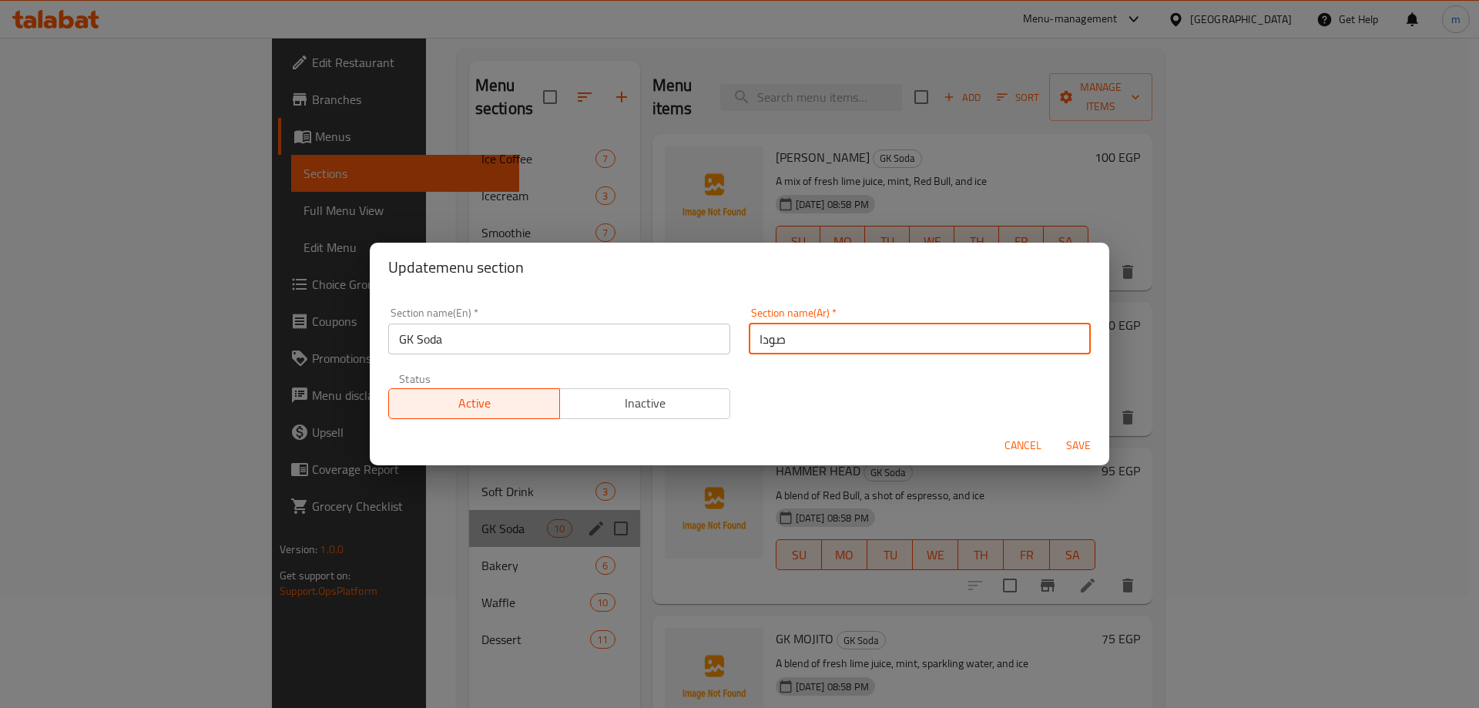
click at [871, 344] on input "صودا" at bounding box center [920, 339] width 342 height 31
type input "جي"
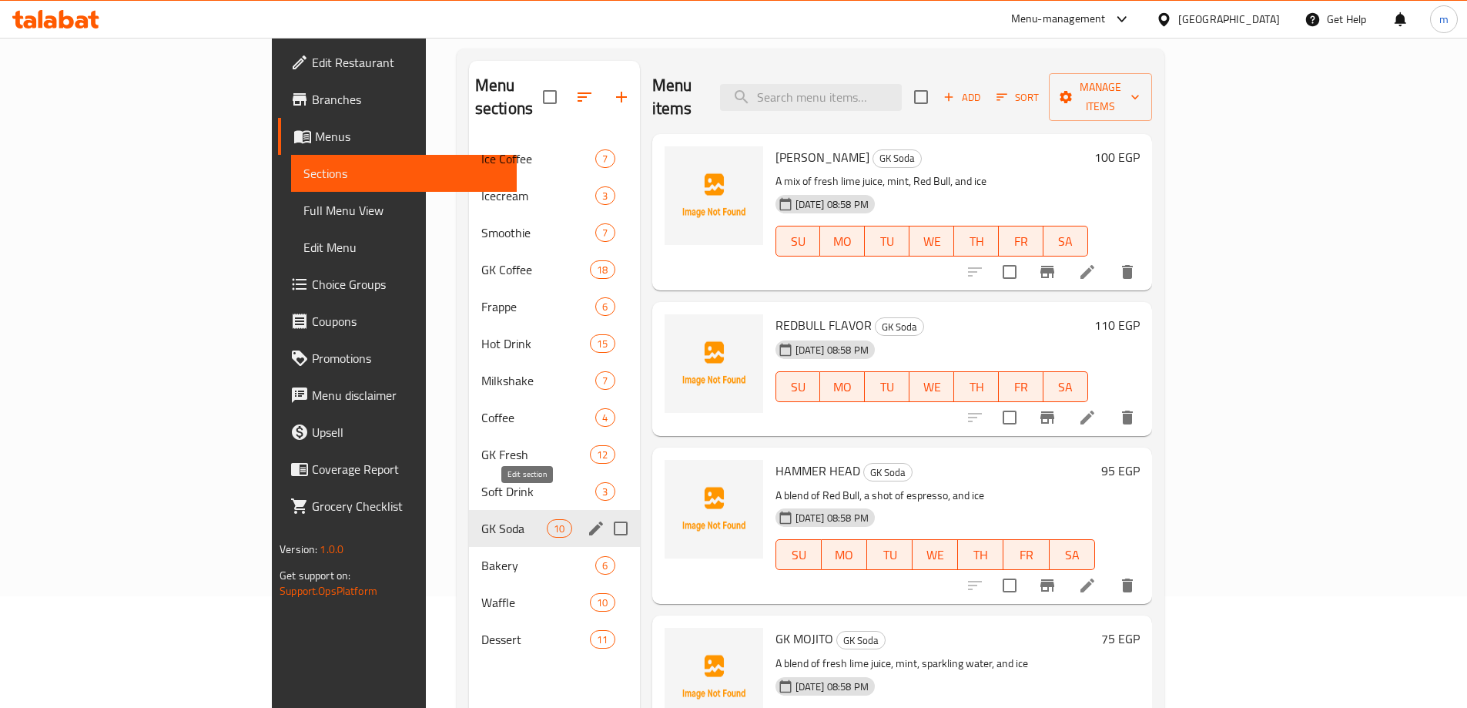
click at [589, 521] on icon "edit" at bounding box center [596, 528] width 14 height 14
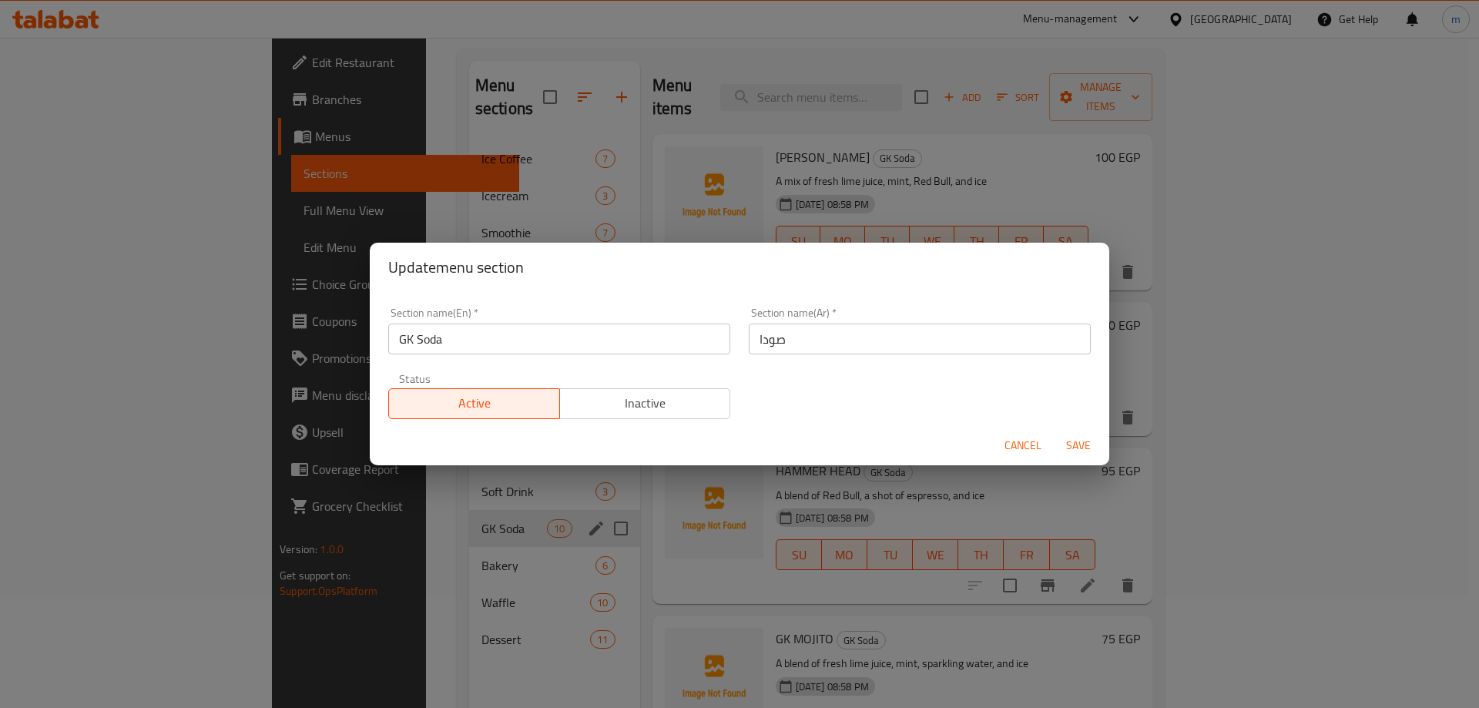
click at [806, 337] on input "صودا" at bounding box center [920, 339] width 342 height 31
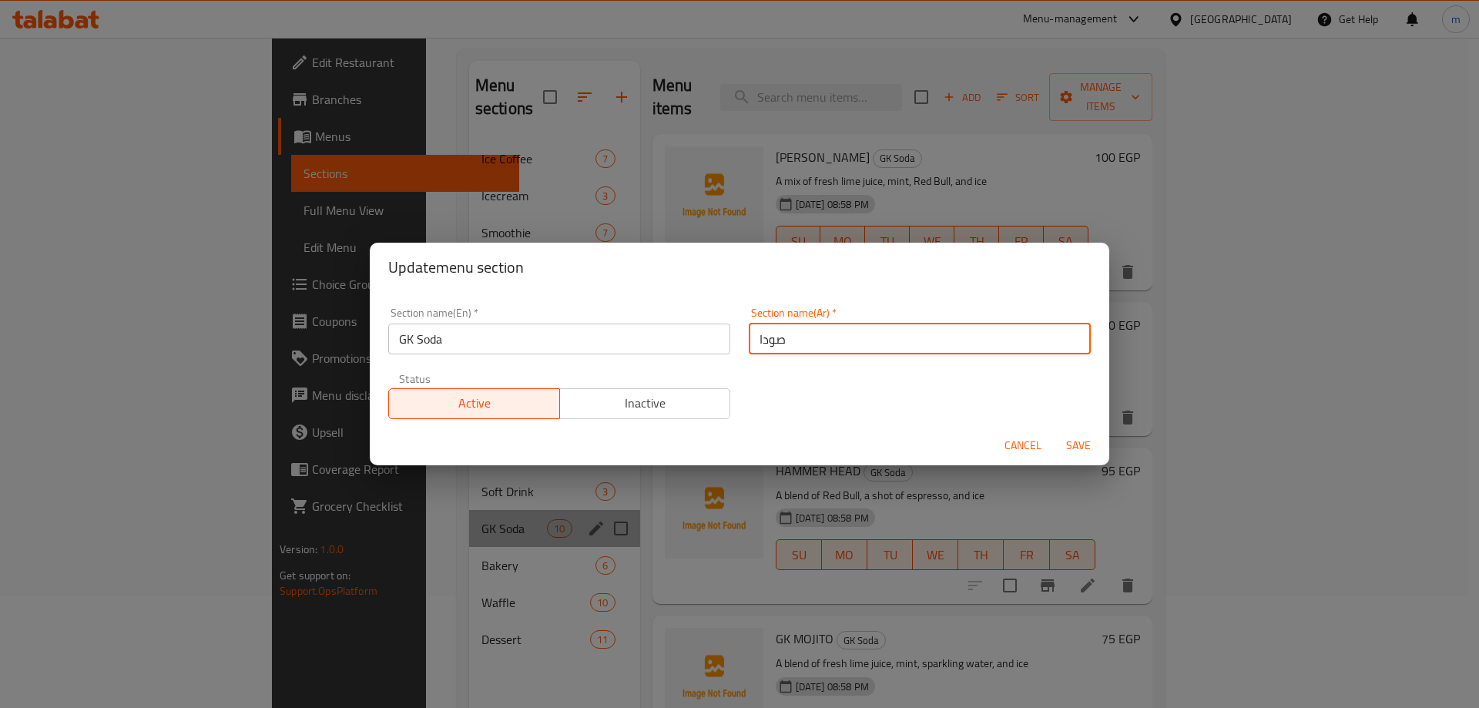
click at [806, 337] on input "صودا" at bounding box center [920, 339] width 342 height 31
type input "ص"
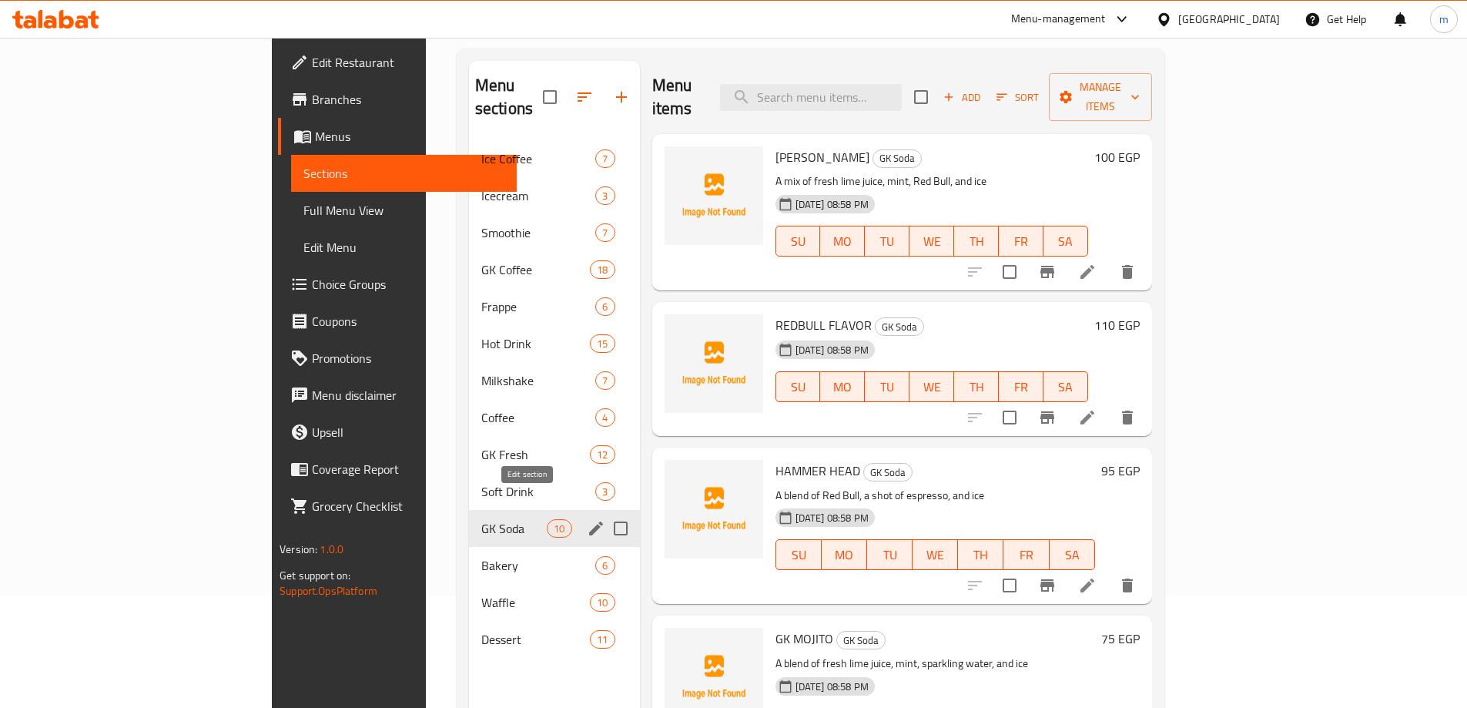
click at [587, 519] on icon "edit" at bounding box center [596, 528] width 18 height 18
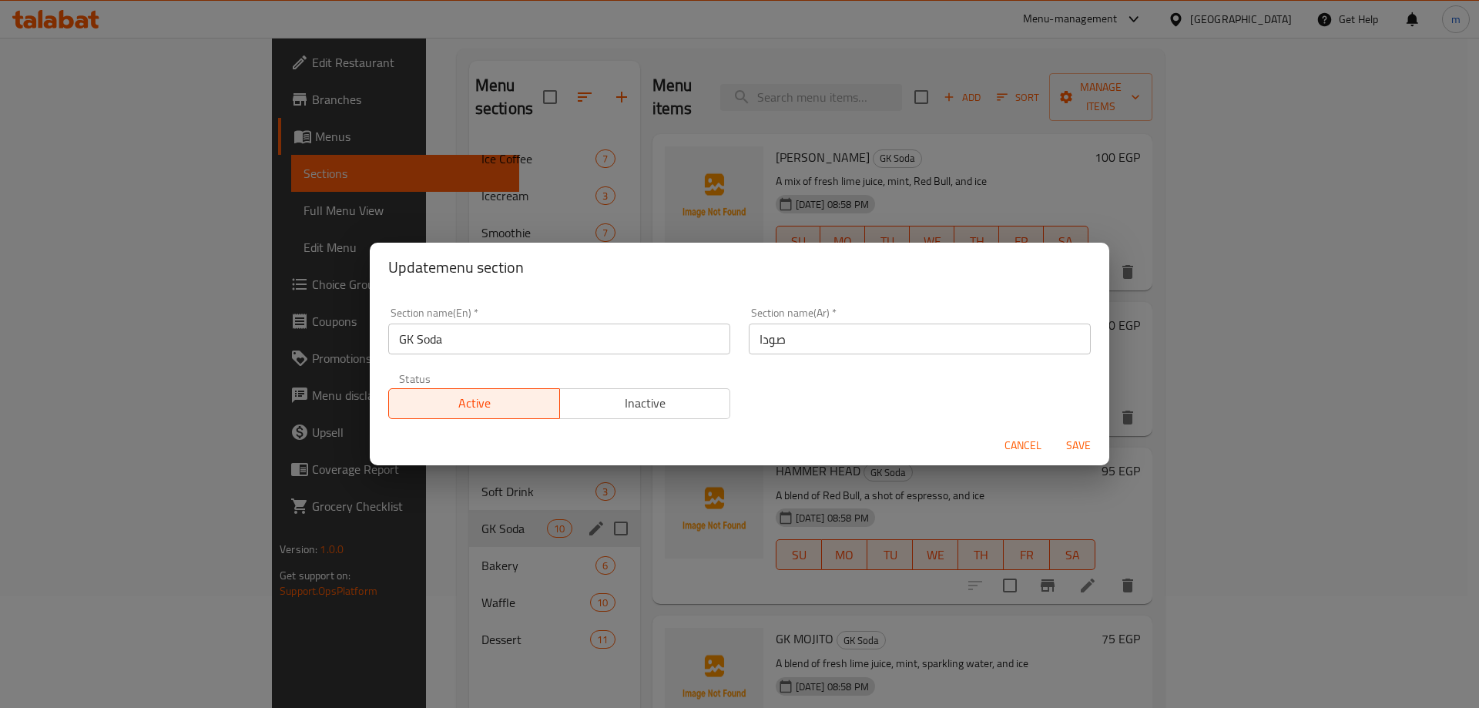
click at [818, 335] on input "صودا" at bounding box center [920, 339] width 342 height 31
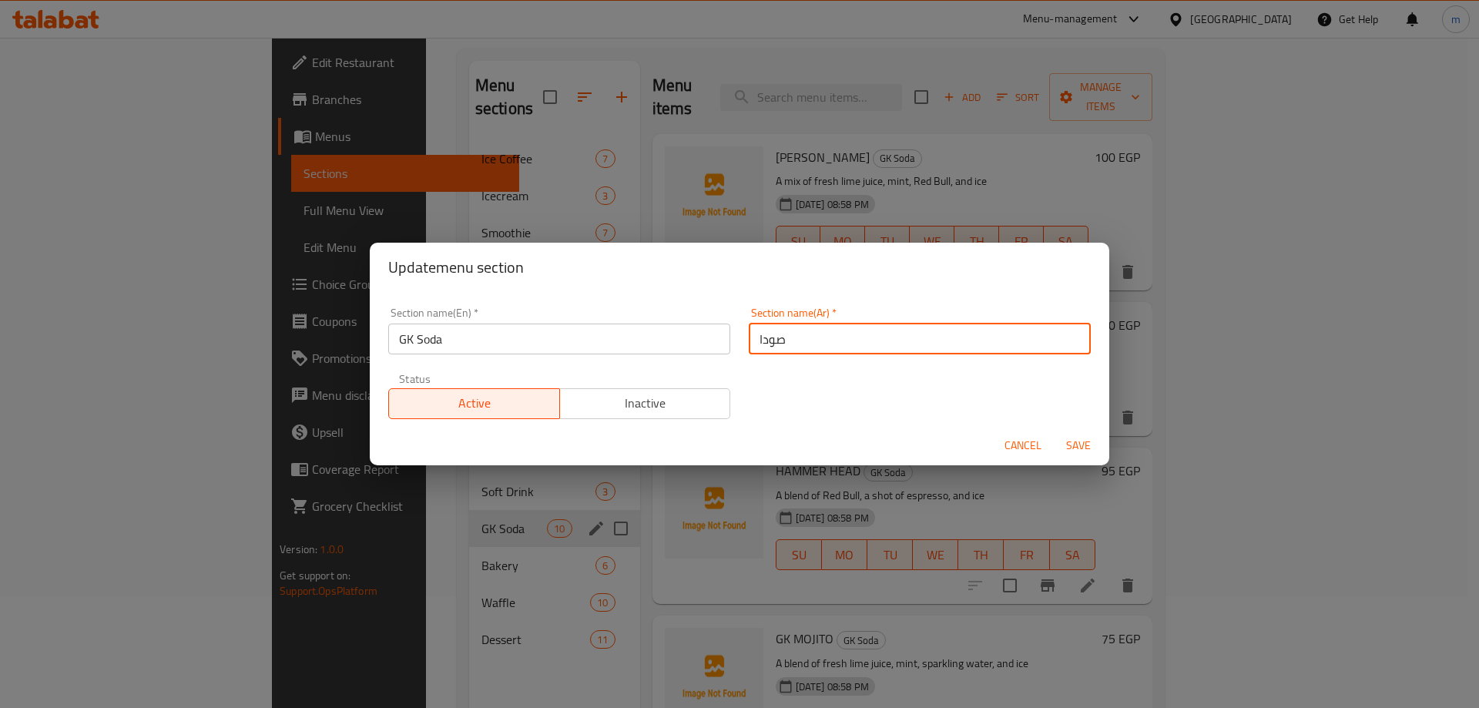
click at [818, 335] on input "صودا" at bounding box center [920, 339] width 342 height 31
type input "ج"
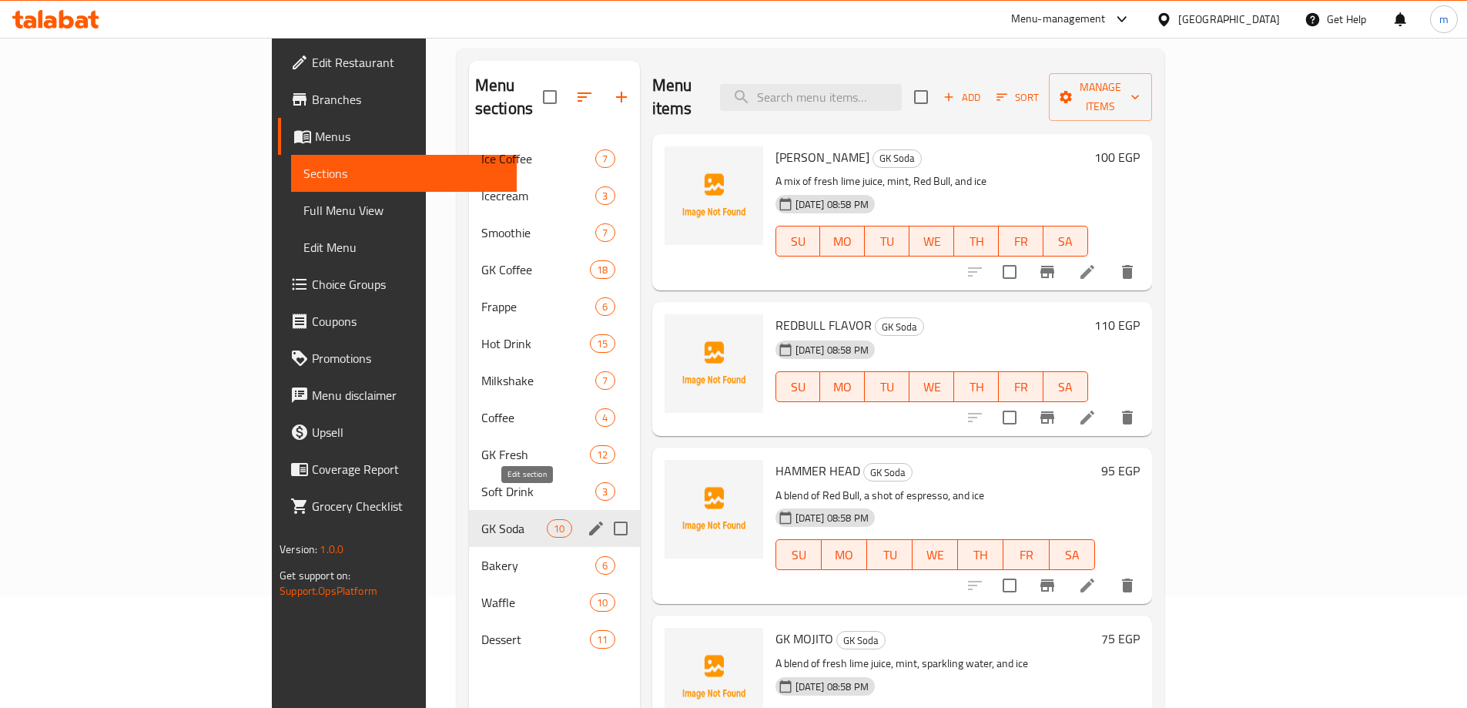
click at [589, 521] on icon "edit" at bounding box center [596, 528] width 14 height 14
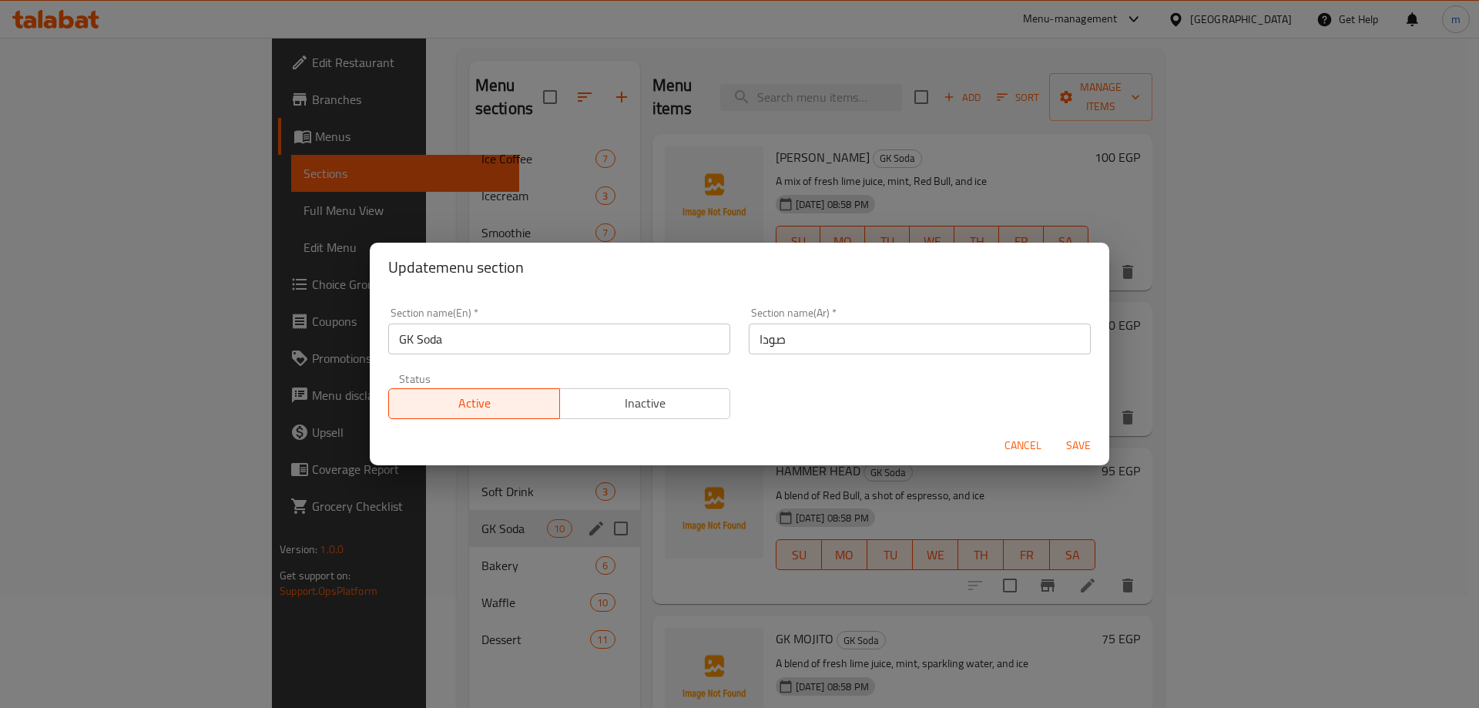
click at [828, 347] on input "صودا" at bounding box center [920, 339] width 342 height 31
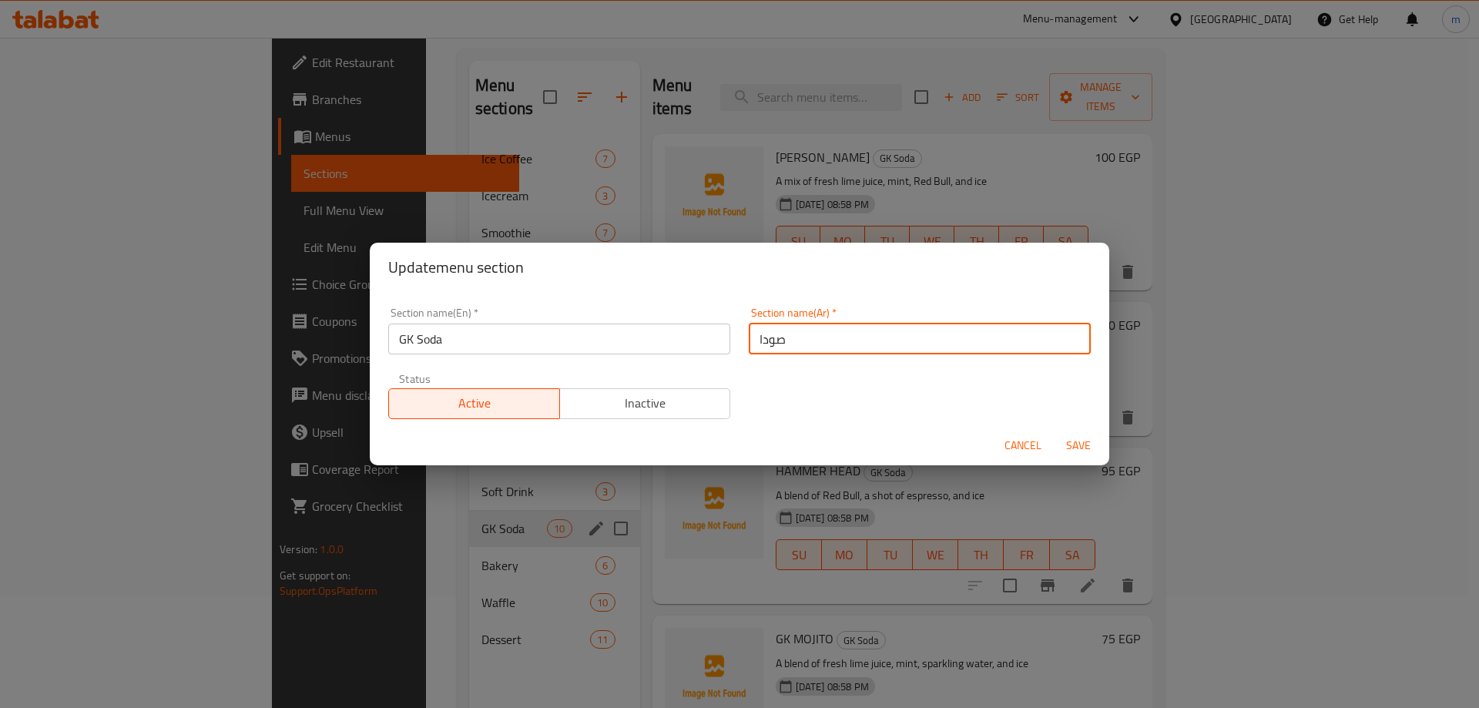
click at [828, 347] on input "صودا" at bounding box center [920, 339] width 342 height 31
type input "جي"
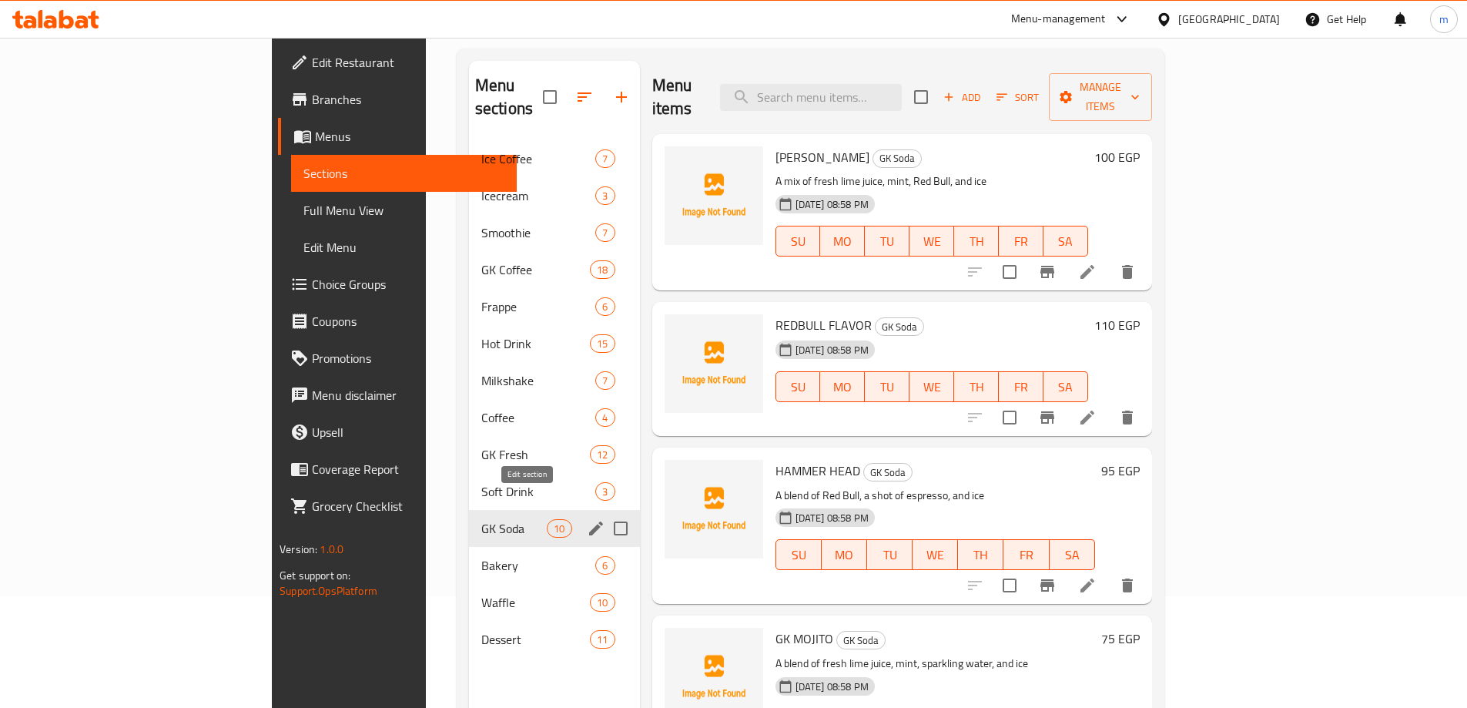
click at [589, 521] on icon "edit" at bounding box center [596, 528] width 14 height 14
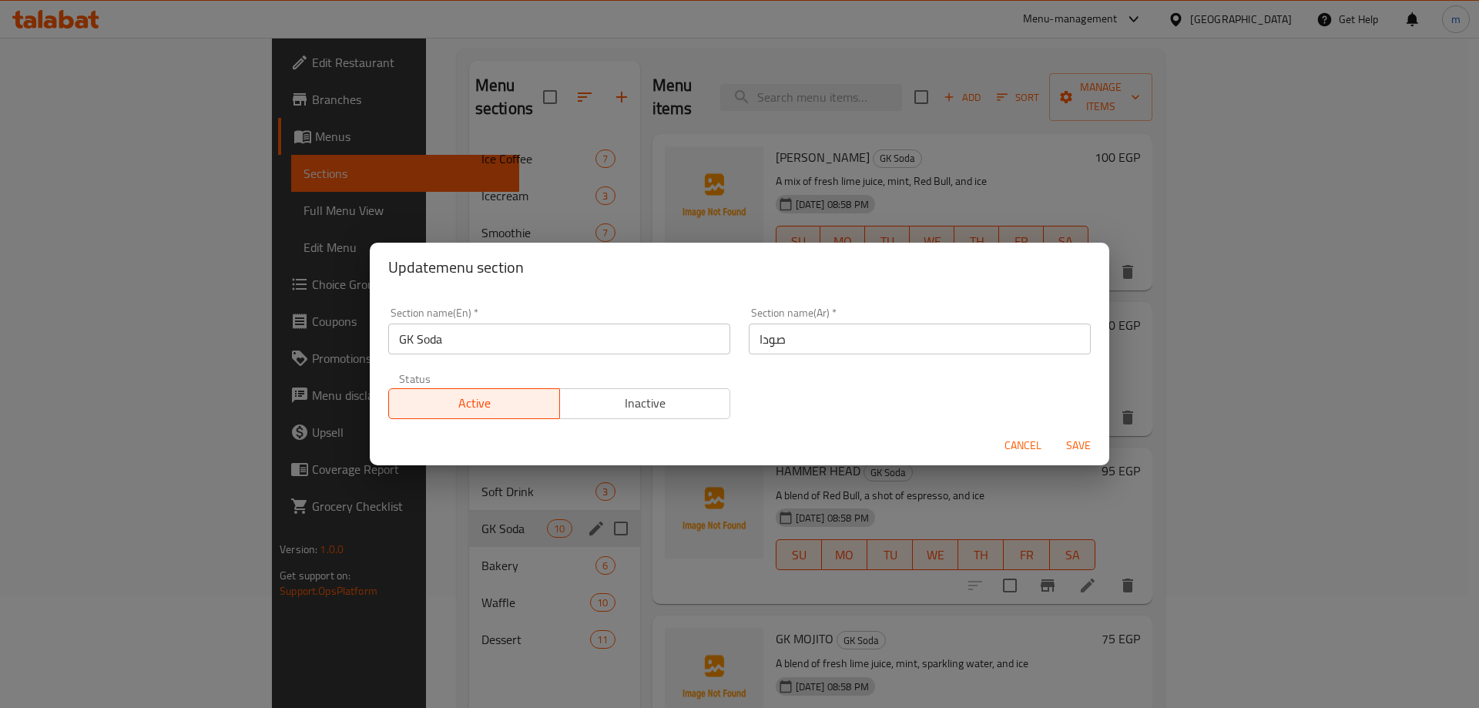
click at [803, 341] on input "صودا" at bounding box center [920, 339] width 342 height 31
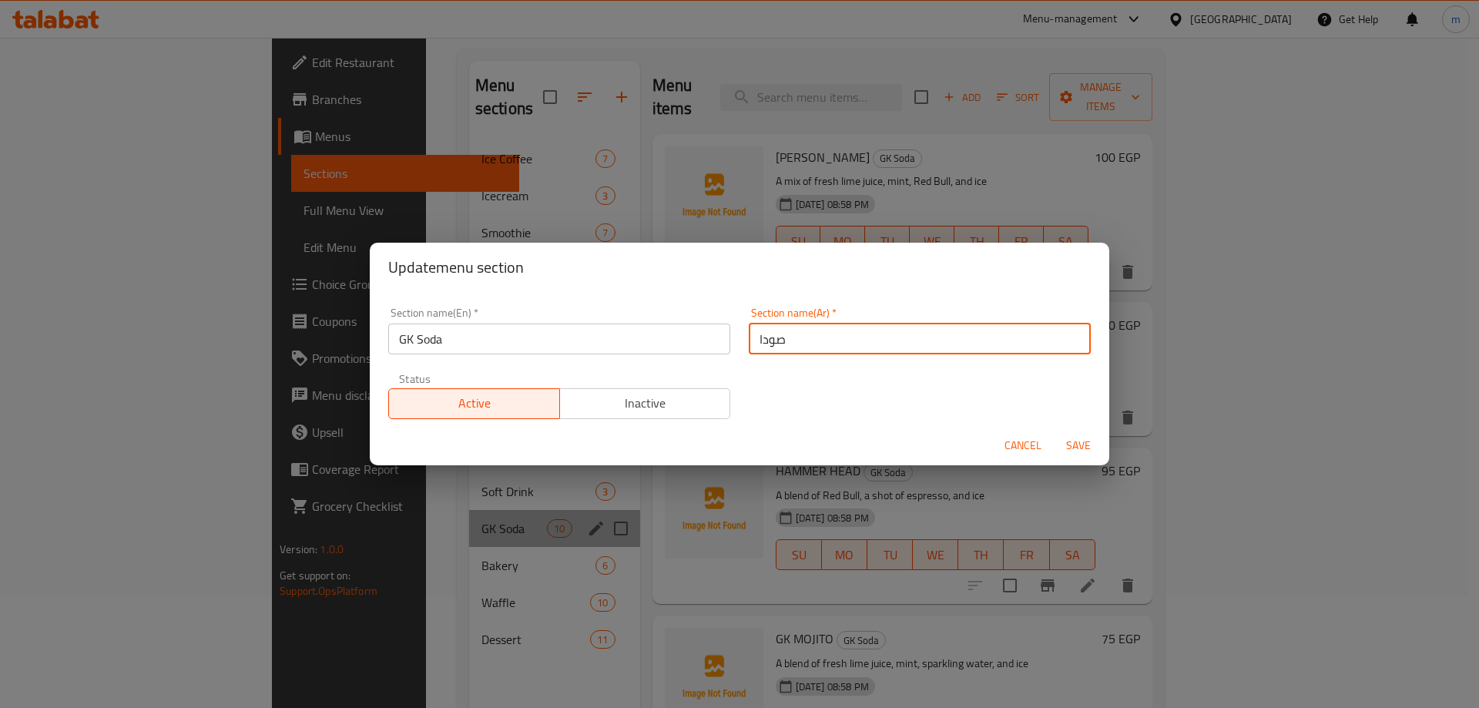
click at [803, 341] on input "صودا" at bounding box center [920, 339] width 342 height 31
type input "جي"
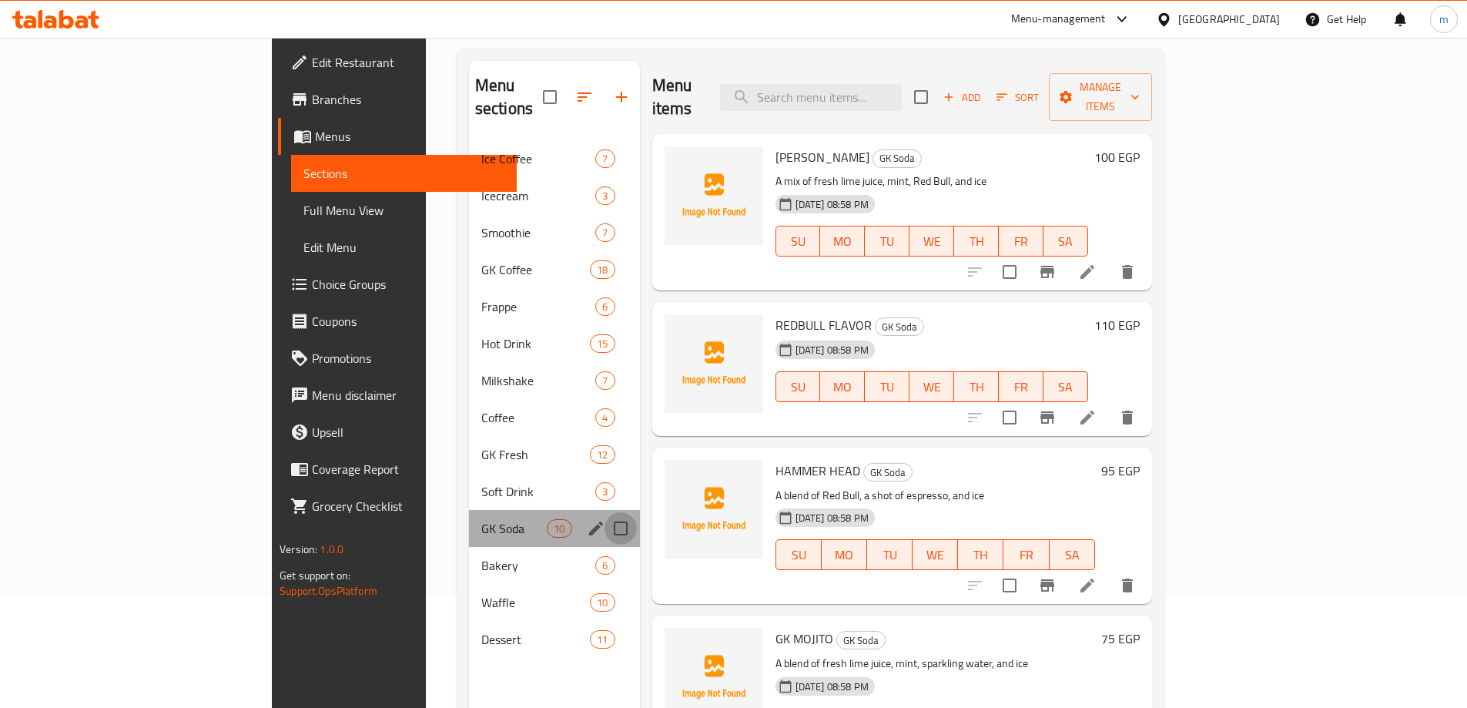
click at [605, 512] on input "Menu sections" at bounding box center [621, 528] width 32 height 32
click at [605, 514] on input "Menu sections" at bounding box center [621, 528] width 32 height 32
checkbox input "false"
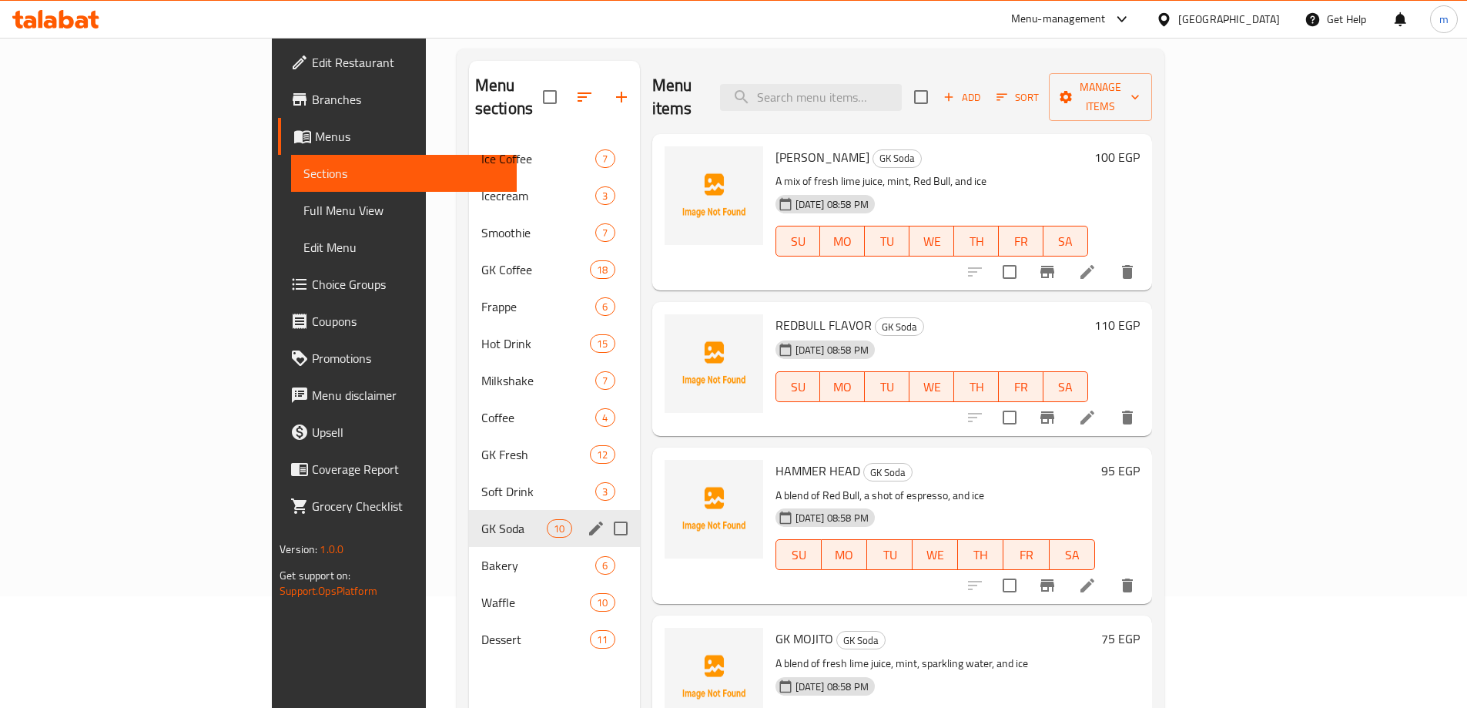
click at [585, 517] on button "edit" at bounding box center [596, 528] width 23 height 23
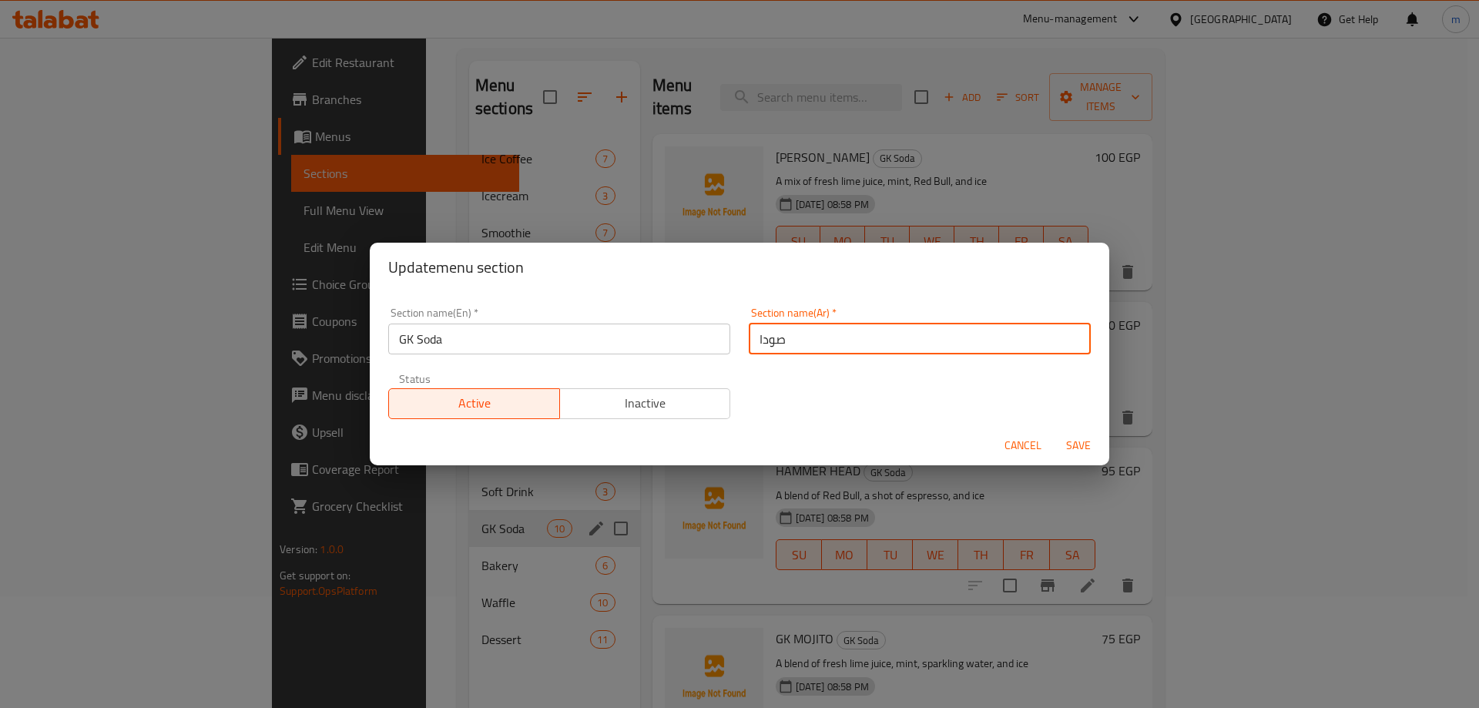
click at [817, 342] on input "صودا" at bounding box center [920, 339] width 342 height 31
type input "جي"
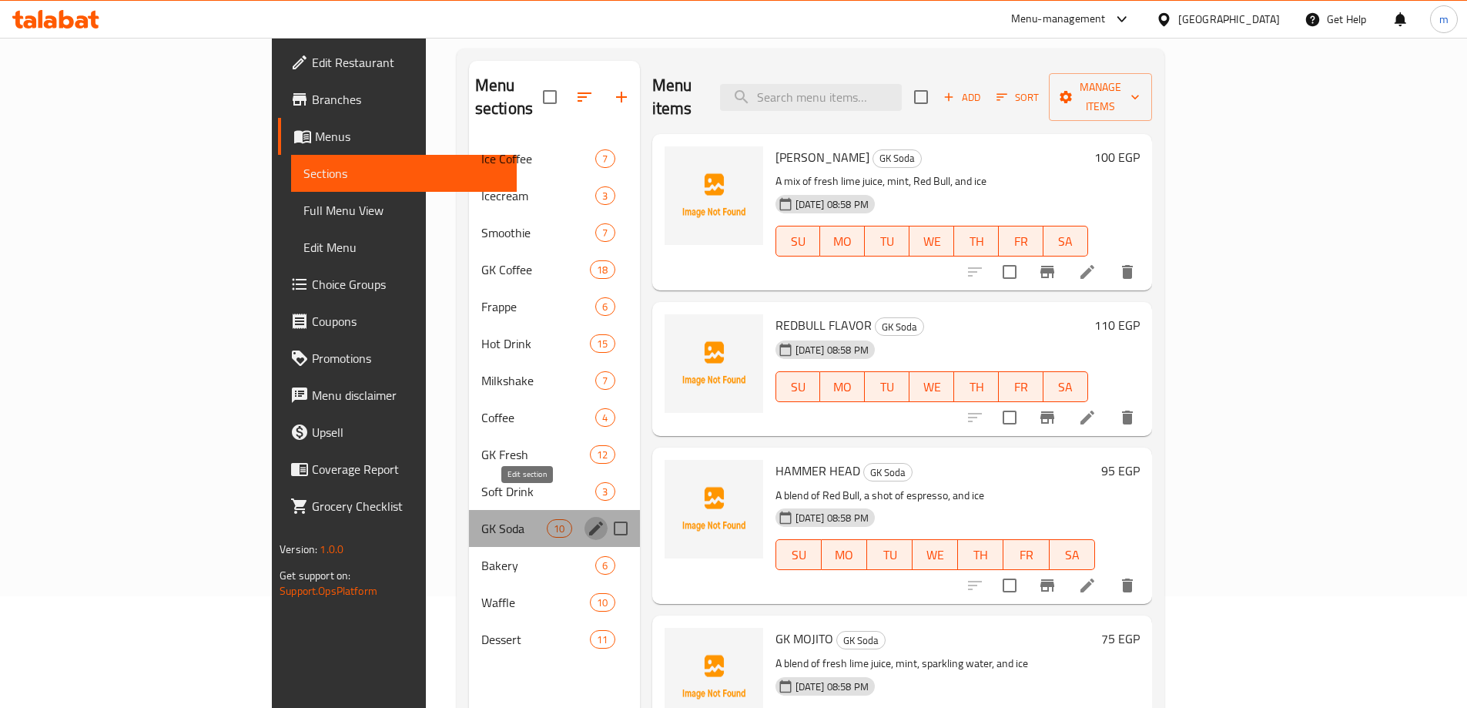
click at [587, 519] on icon "edit" at bounding box center [596, 528] width 18 height 18
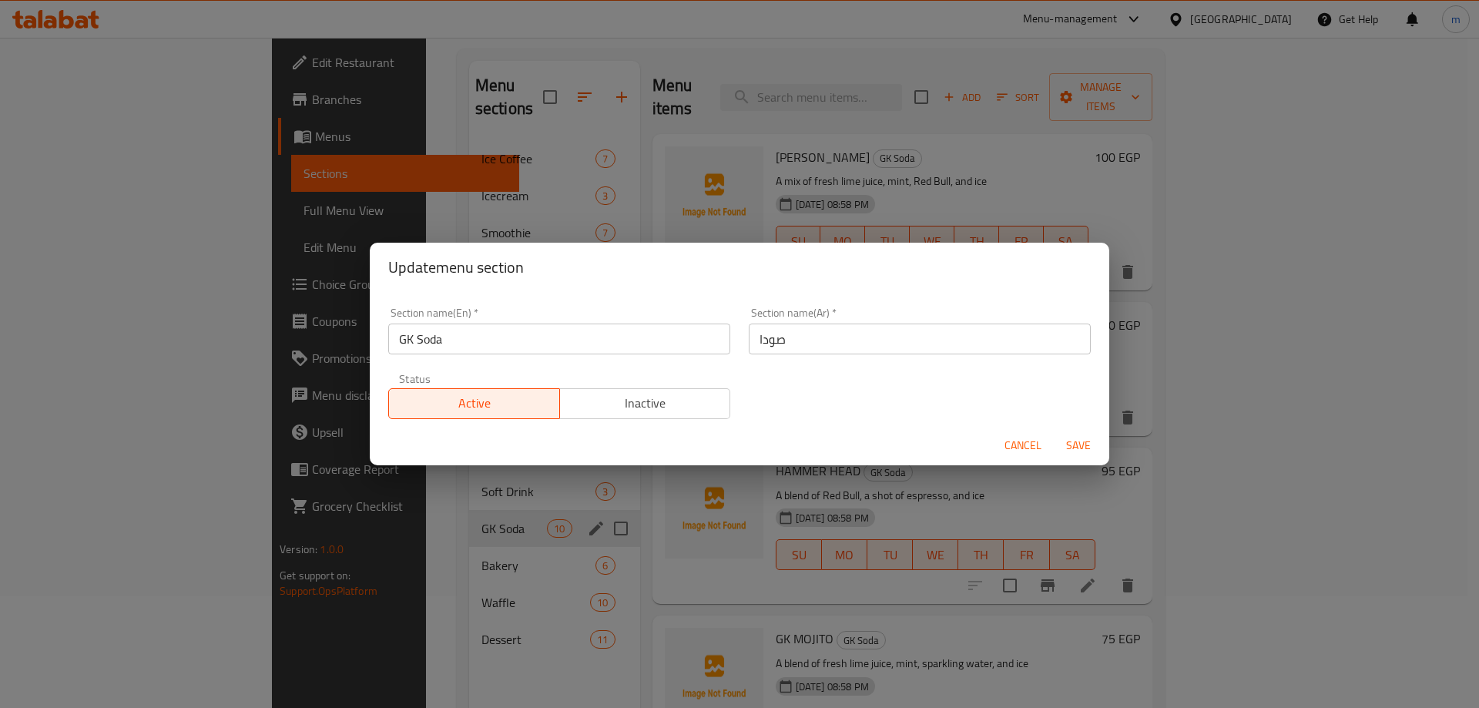
click at [800, 354] on input "صودا" at bounding box center [920, 339] width 342 height 31
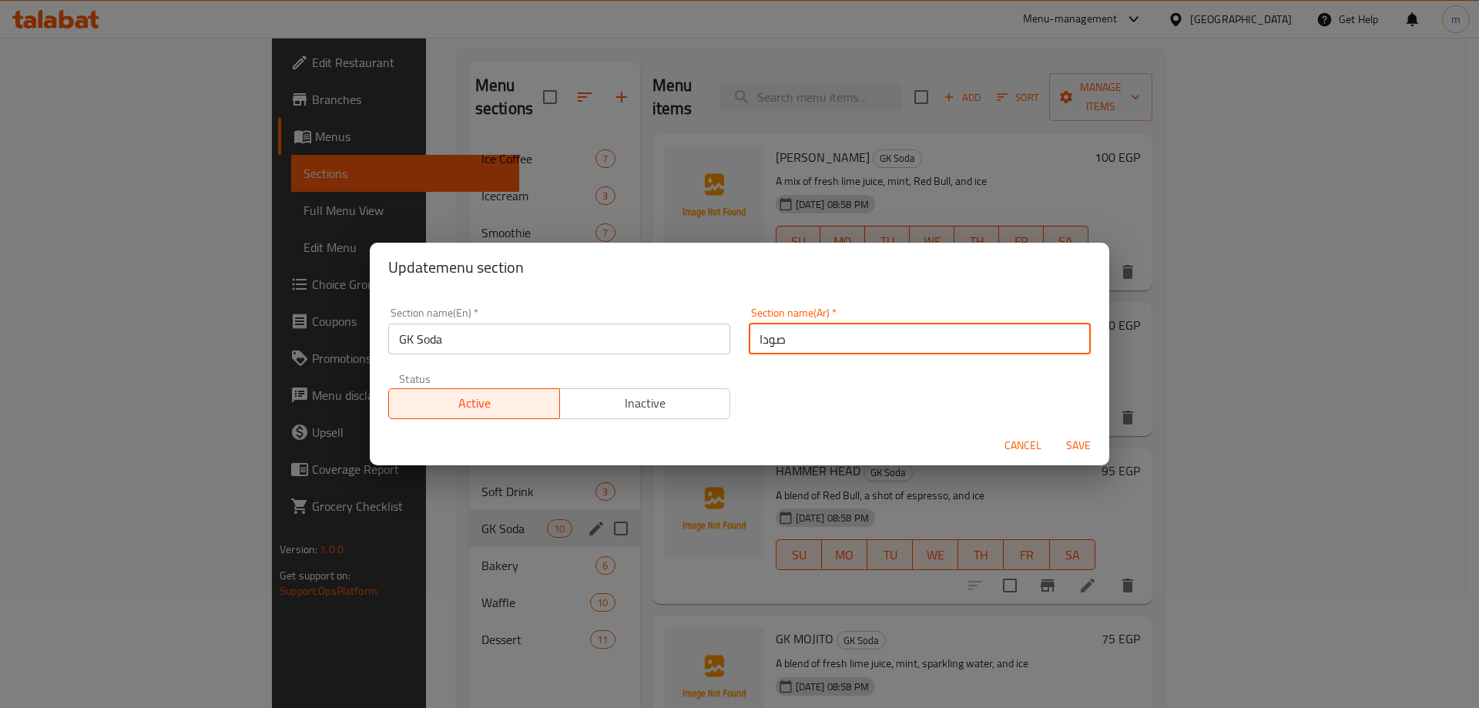
click at [800, 354] on input "صودا" at bounding box center [920, 339] width 342 height 31
type input "جي كاي"
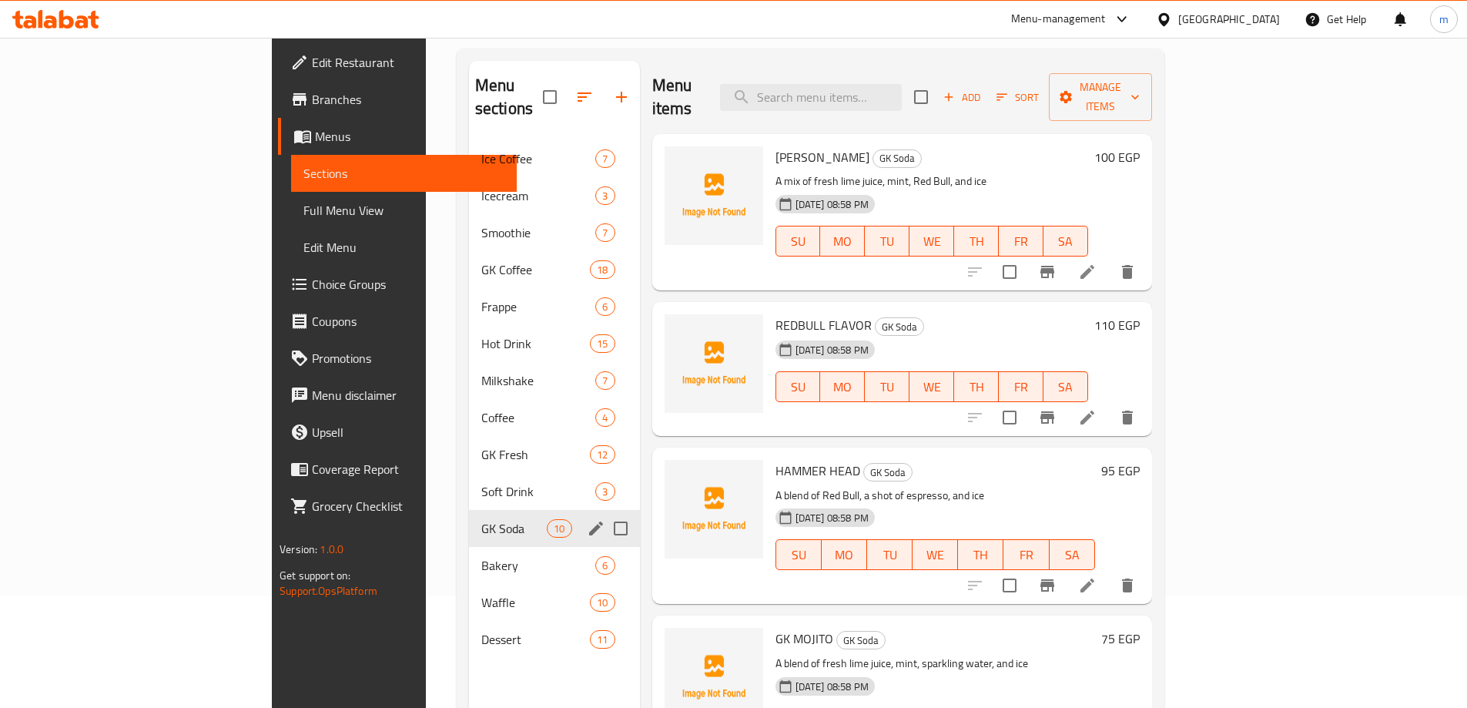
click at [587, 519] on icon "edit" at bounding box center [596, 528] width 18 height 18
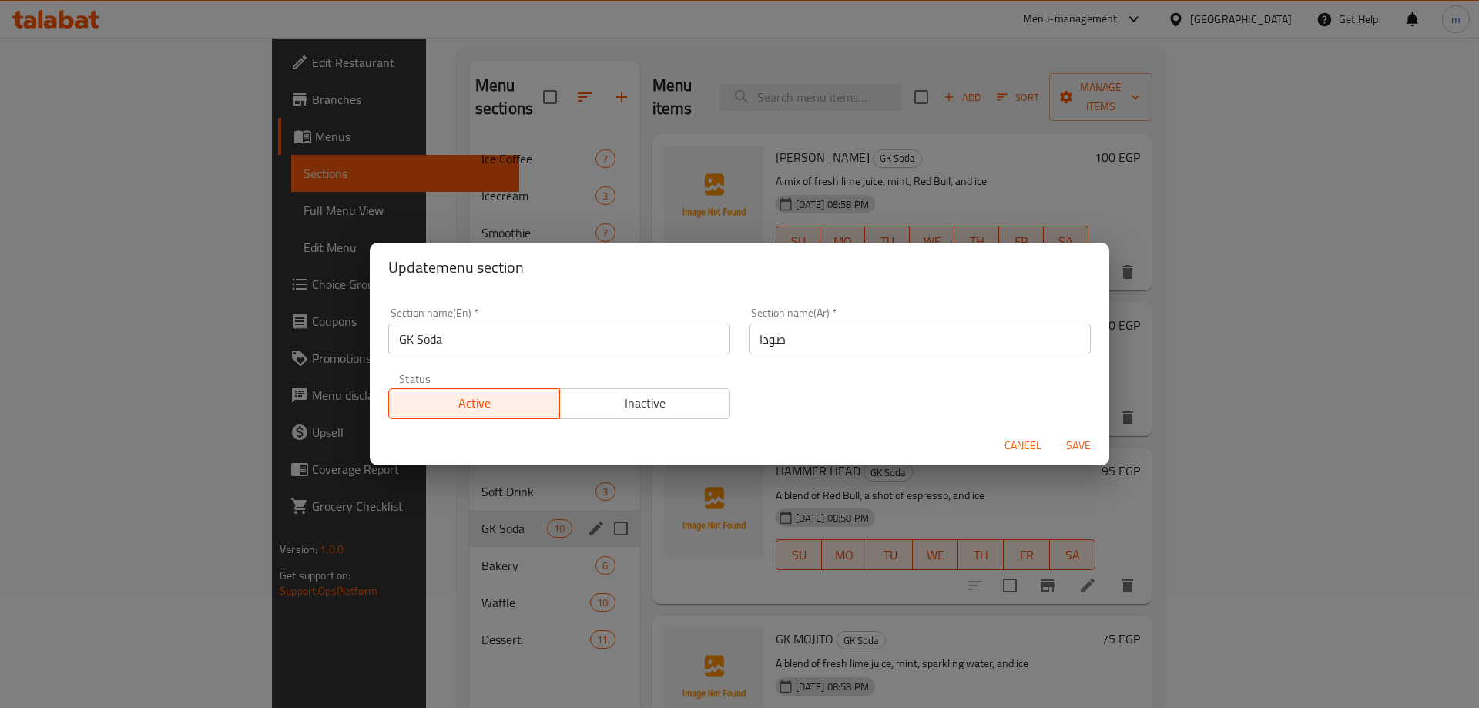
click at [790, 343] on input "صودا" at bounding box center [920, 339] width 342 height 31
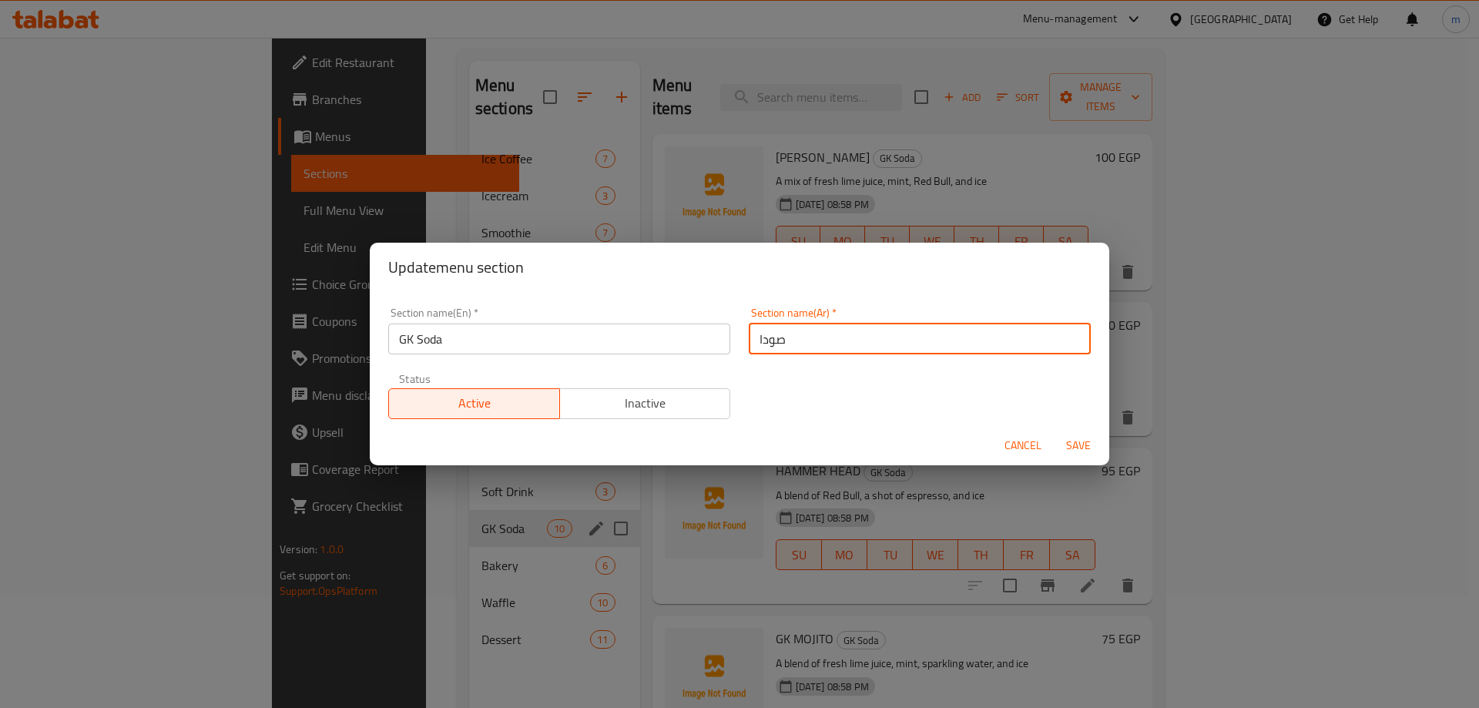
click at [790, 343] on input "صودا" at bounding box center [920, 339] width 342 height 31
click at [778, 340] on input "جي كايصودا" at bounding box center [920, 339] width 342 height 31
type input "جي كاي صودا"
click at [1085, 450] on span "Save" at bounding box center [1078, 445] width 37 height 19
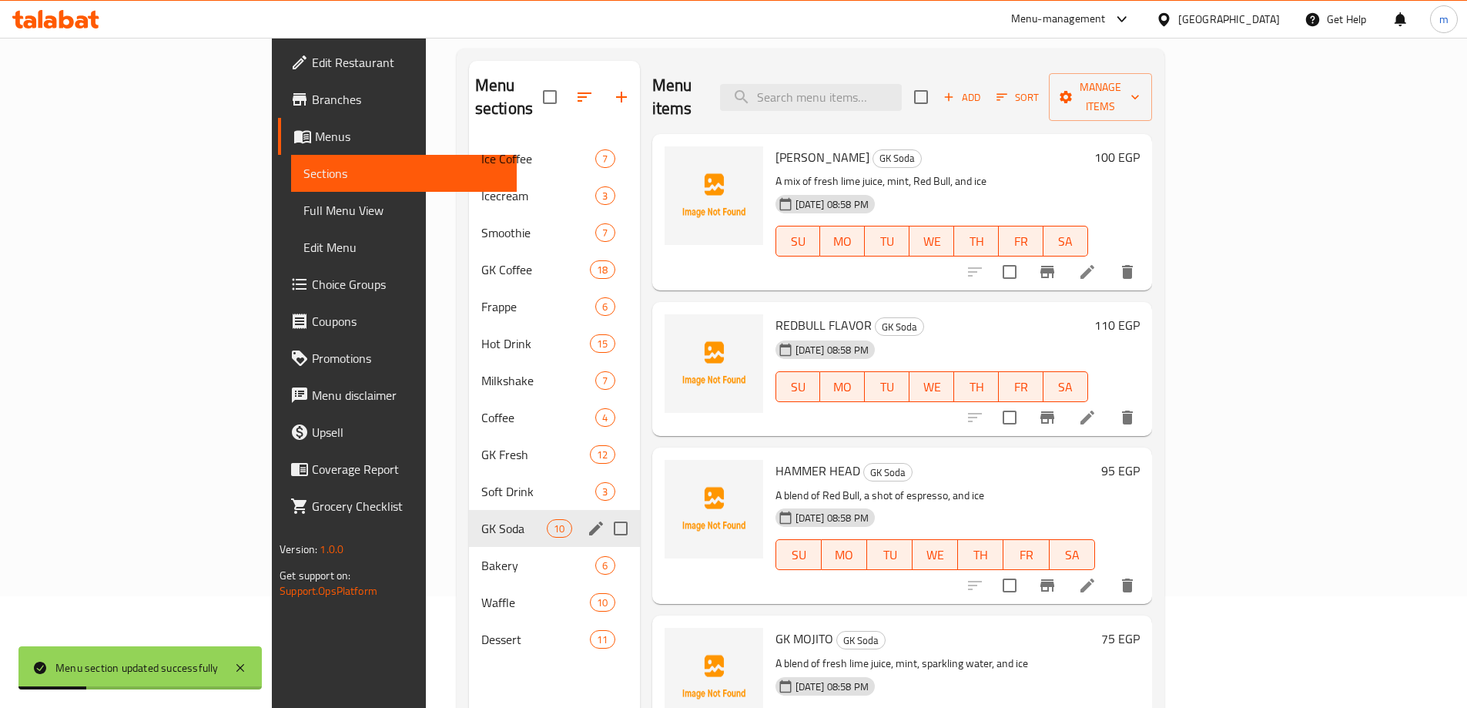
click at [291, 186] on link "Sections" at bounding box center [404, 173] width 226 height 37
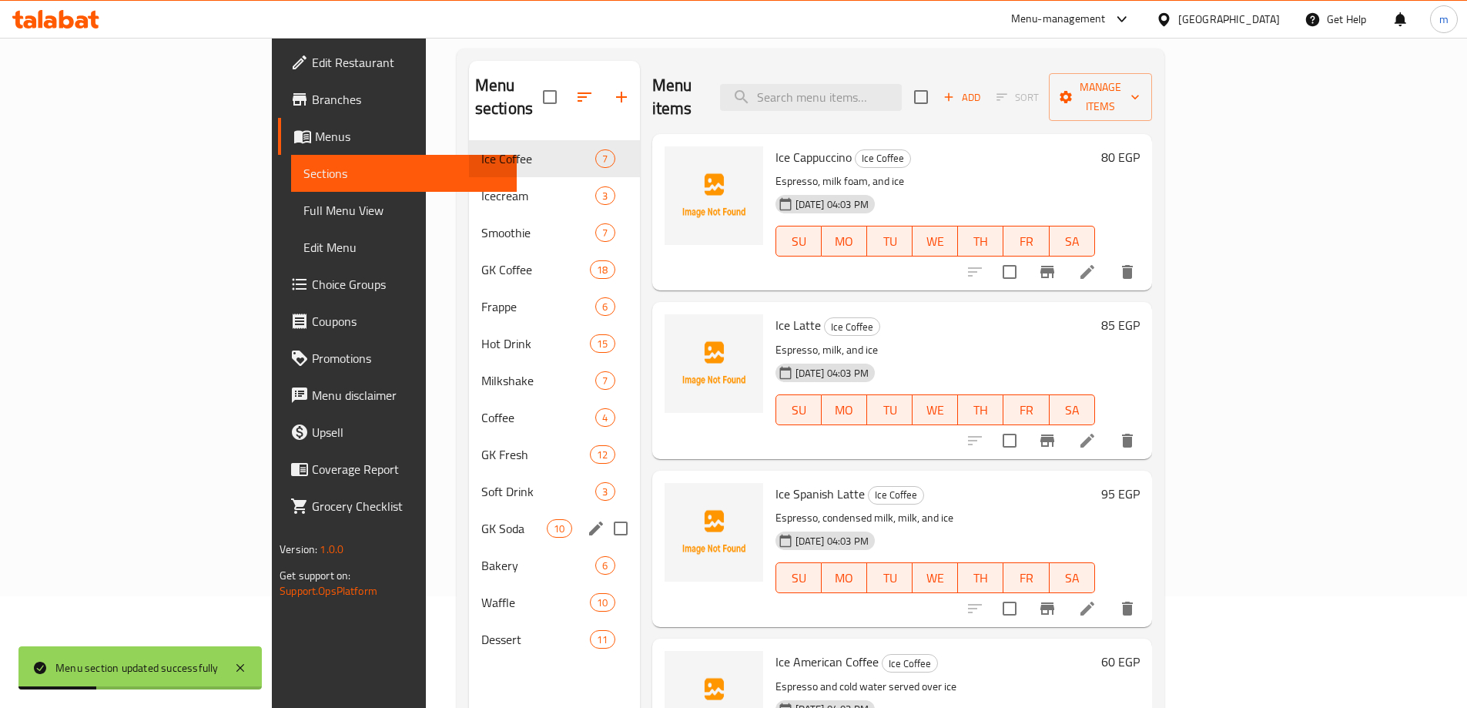
click at [303, 209] on span "Full Menu View" at bounding box center [403, 210] width 201 height 18
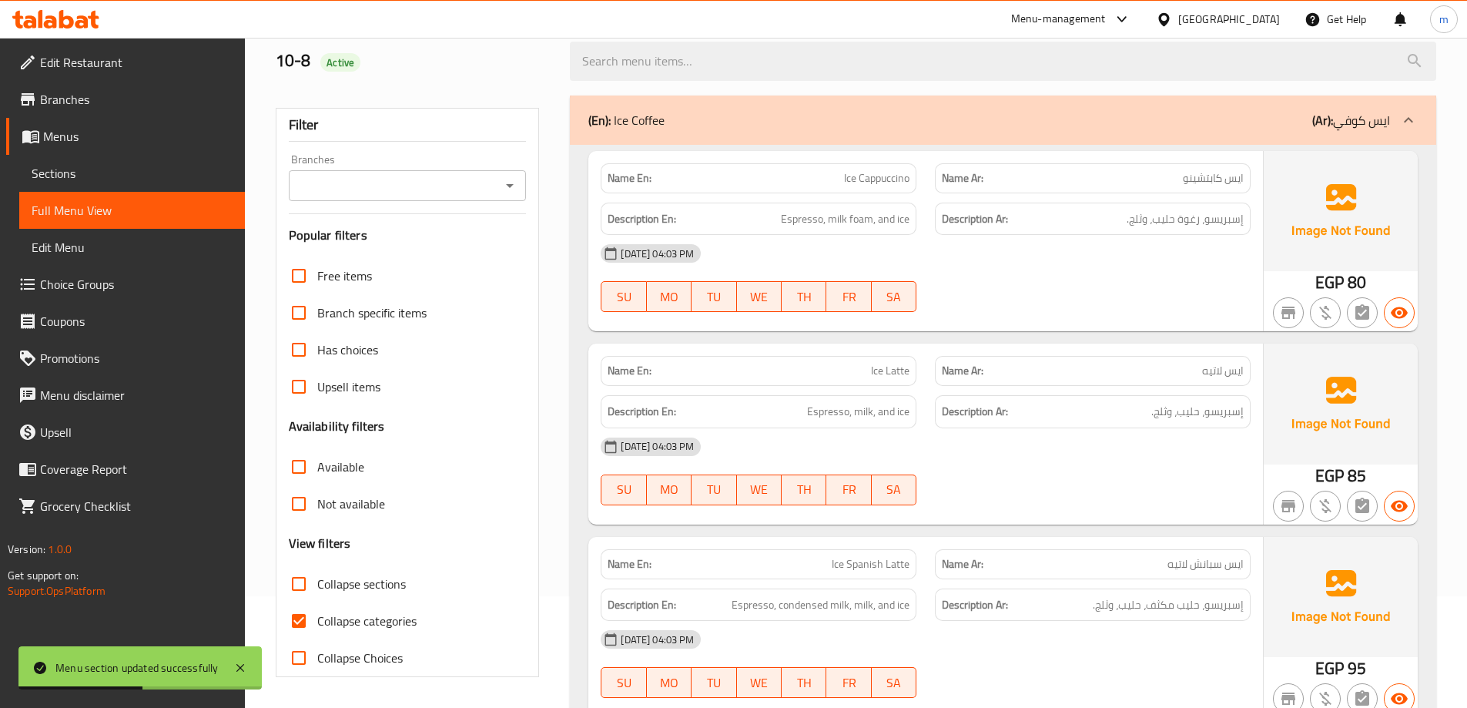
click at [360, 621] on span "Collapse categories" at bounding box center [366, 621] width 99 height 18
click at [317, 621] on input "Collapse categories" at bounding box center [298, 620] width 37 height 37
checkbox input "false"
click at [384, 579] on span "Collapse sections" at bounding box center [361, 584] width 89 height 18
click at [317, 579] on input "Collapse sections" at bounding box center [298, 583] width 37 height 37
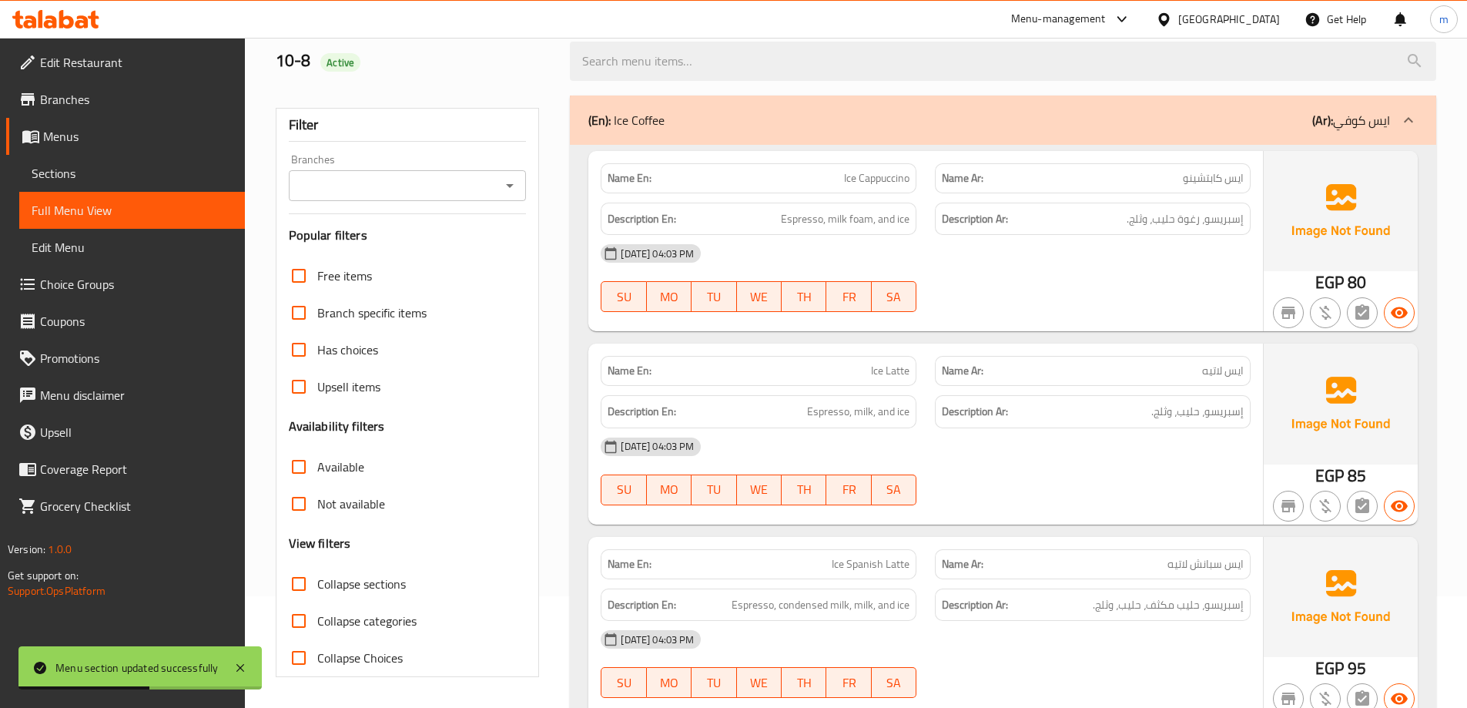
checkbox input "true"
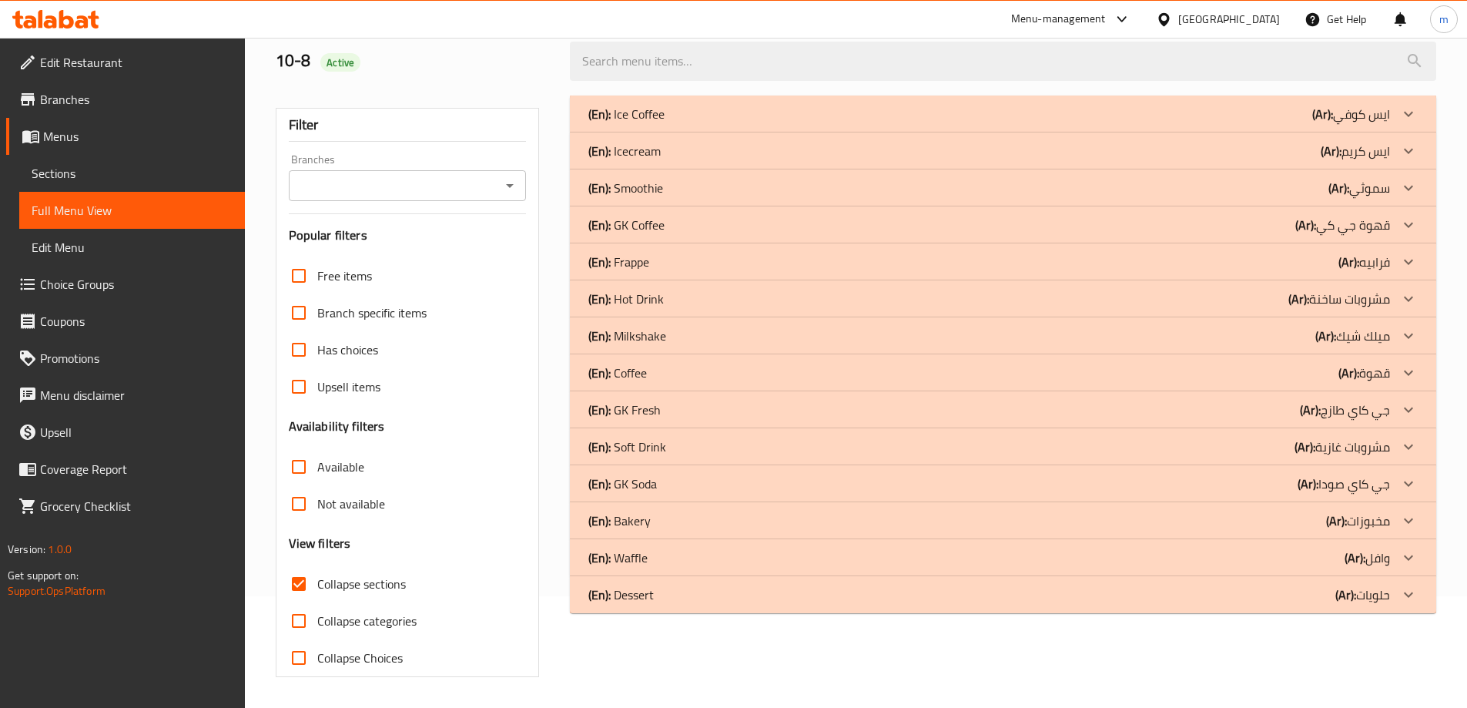
click at [1395, 132] on div at bounding box center [1408, 114] width 37 height 37
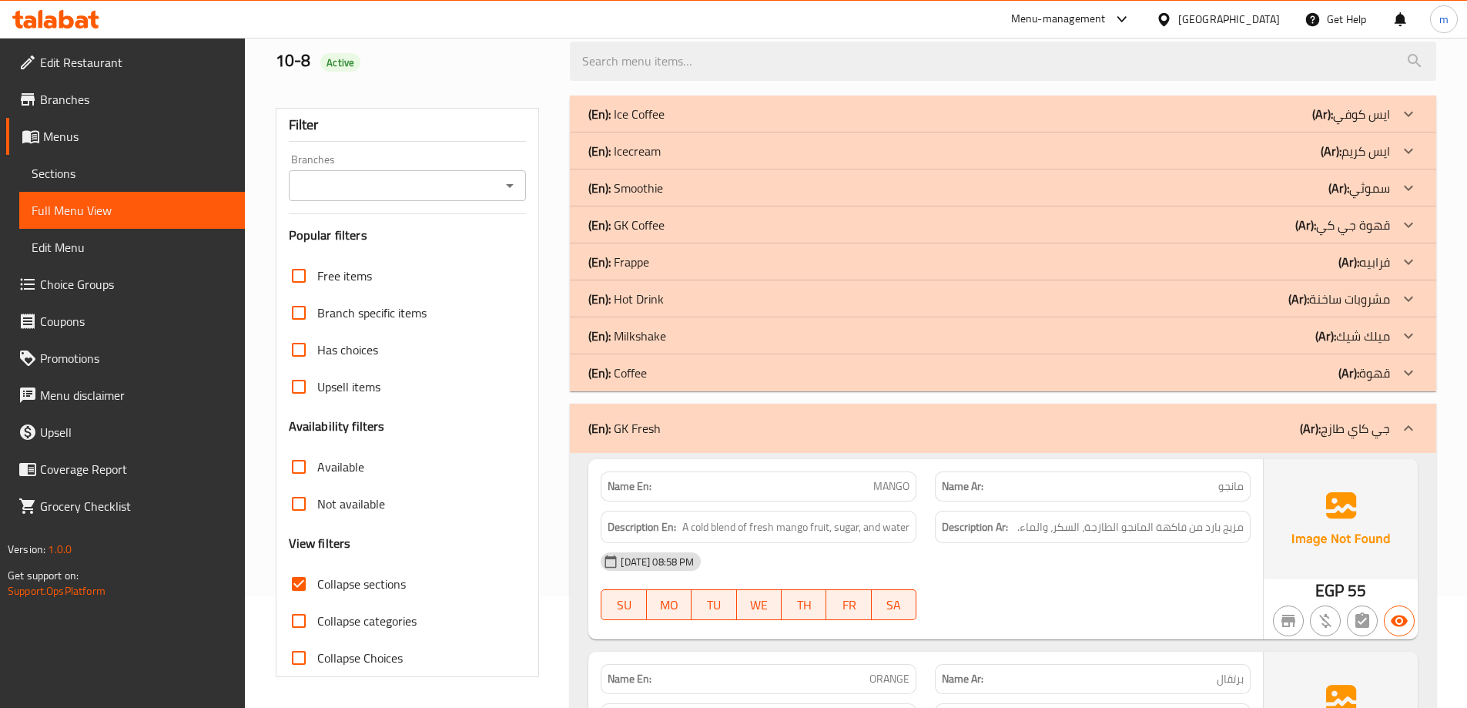
click at [1394, 409] on div "(En): GK Fresh (Ar): جي كاي طازج" at bounding box center [1003, 428] width 867 height 49
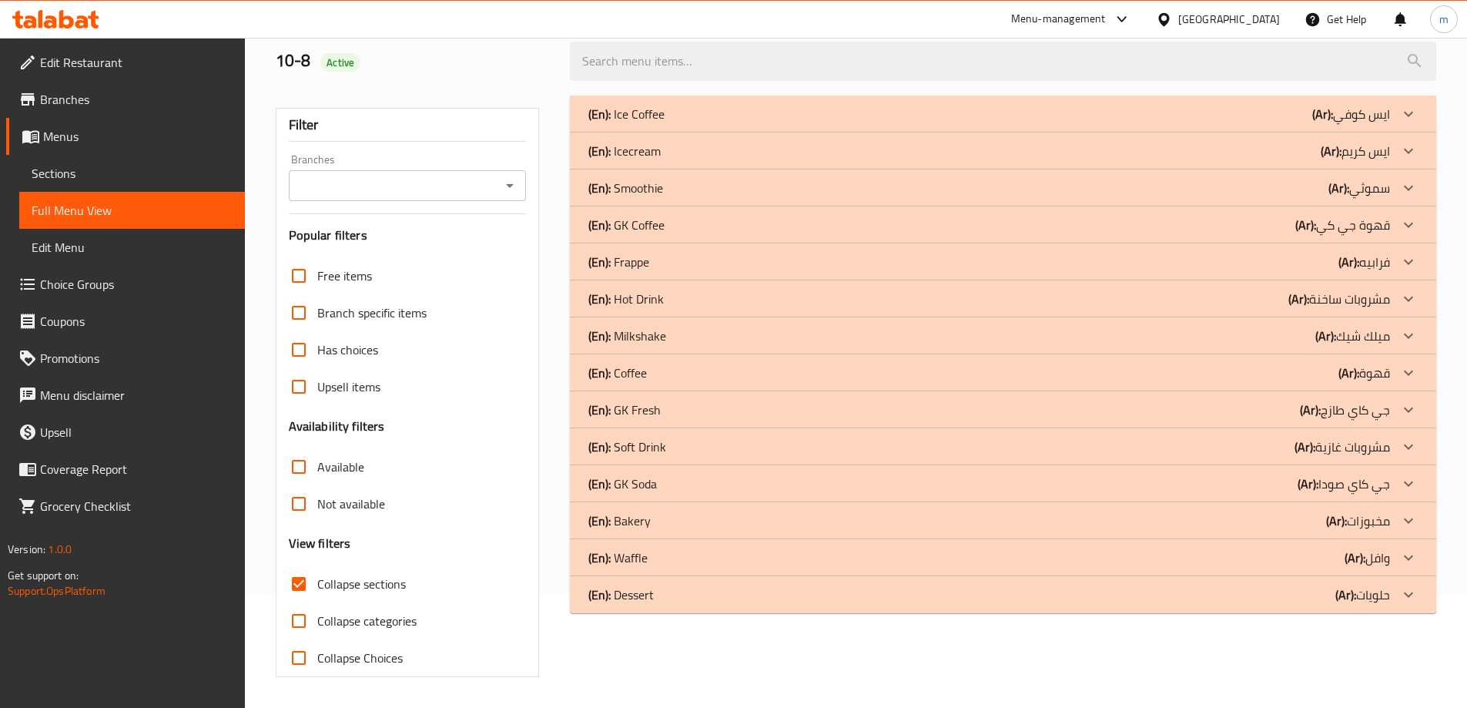
click at [1397, 132] on div at bounding box center [1408, 114] width 37 height 37
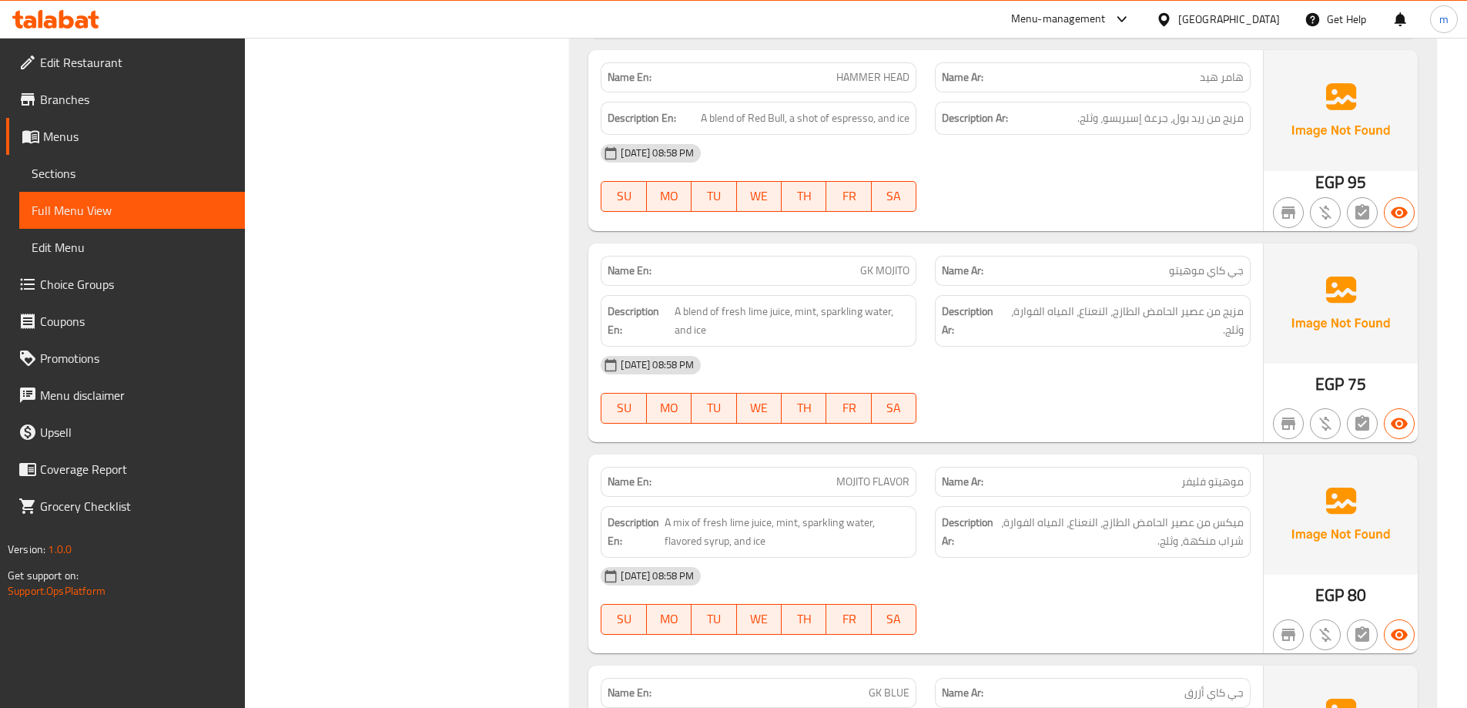
scroll to position [1036, 0]
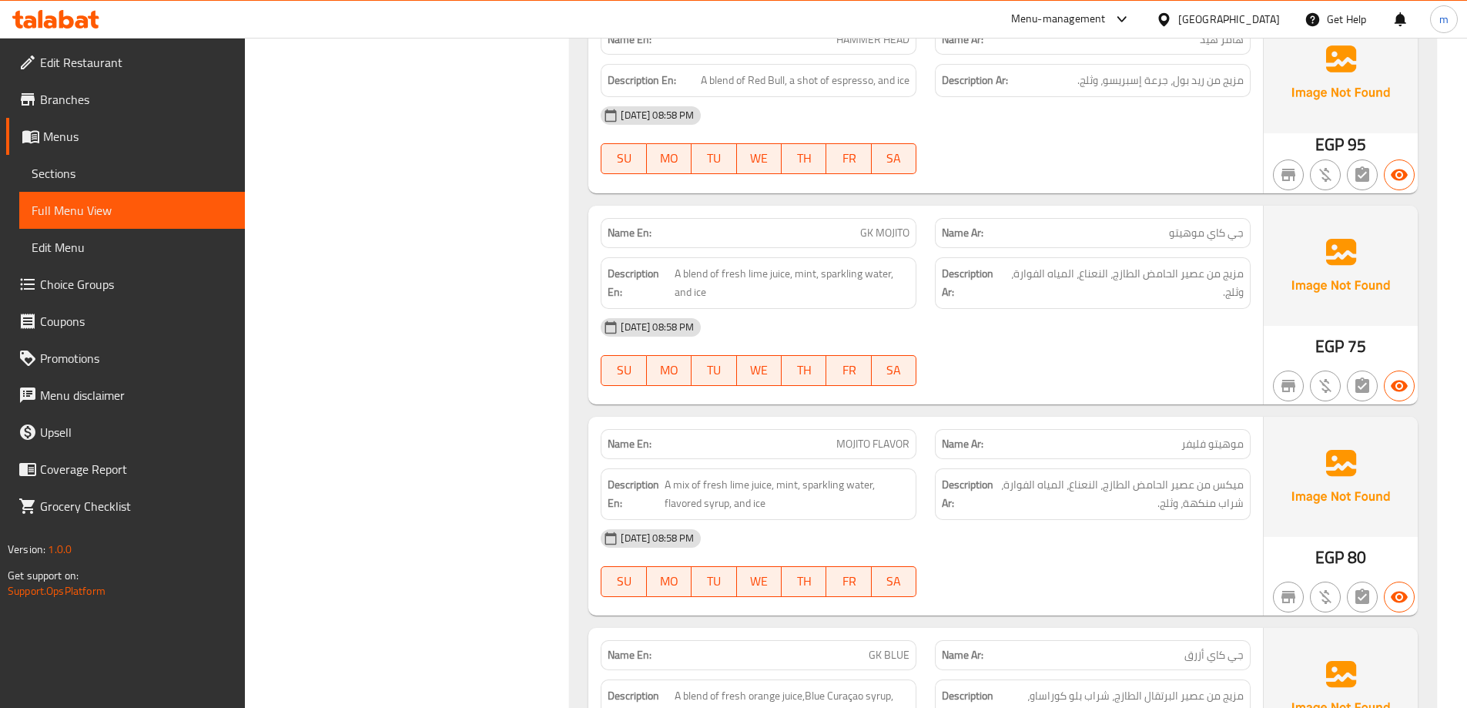
click at [1232, 337] on div "[DATE] 08:58 PM" at bounding box center [926, 327] width 669 height 37
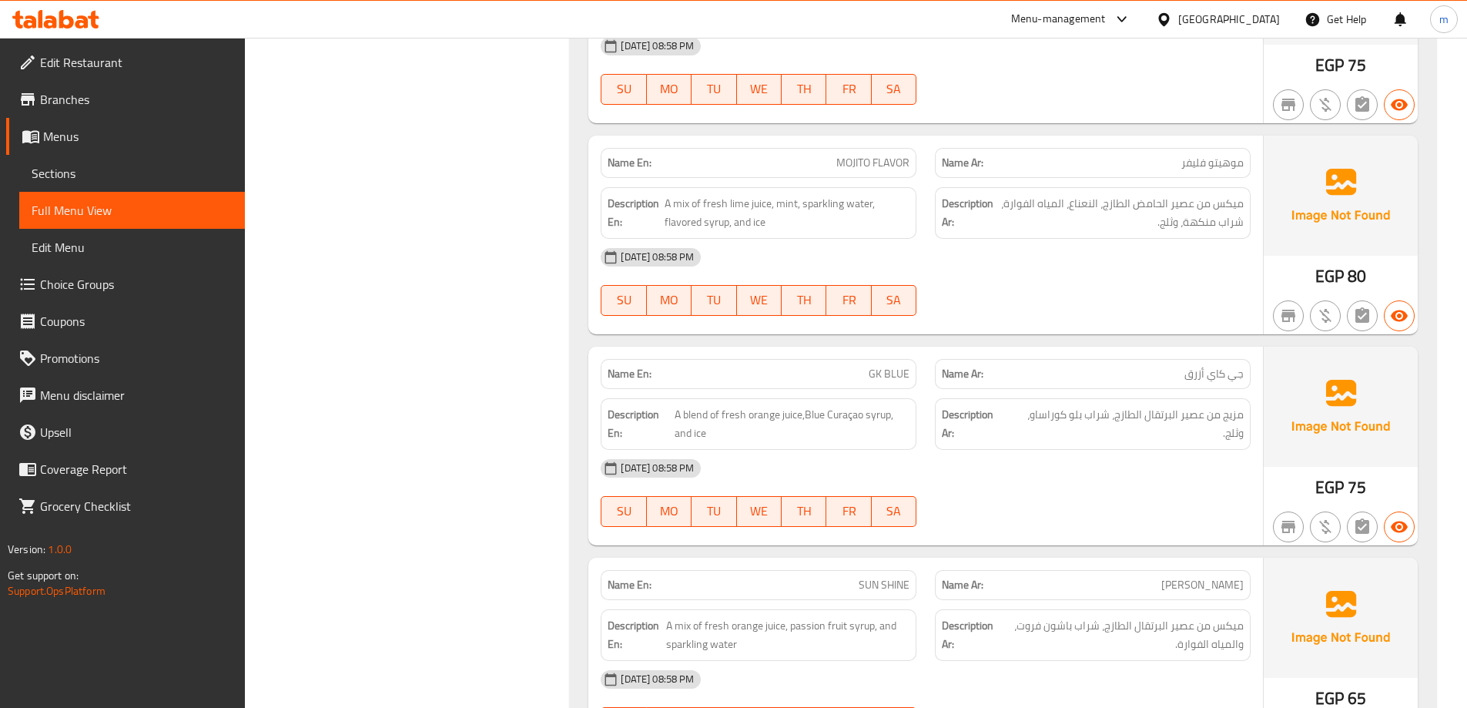
scroll to position [1344, 0]
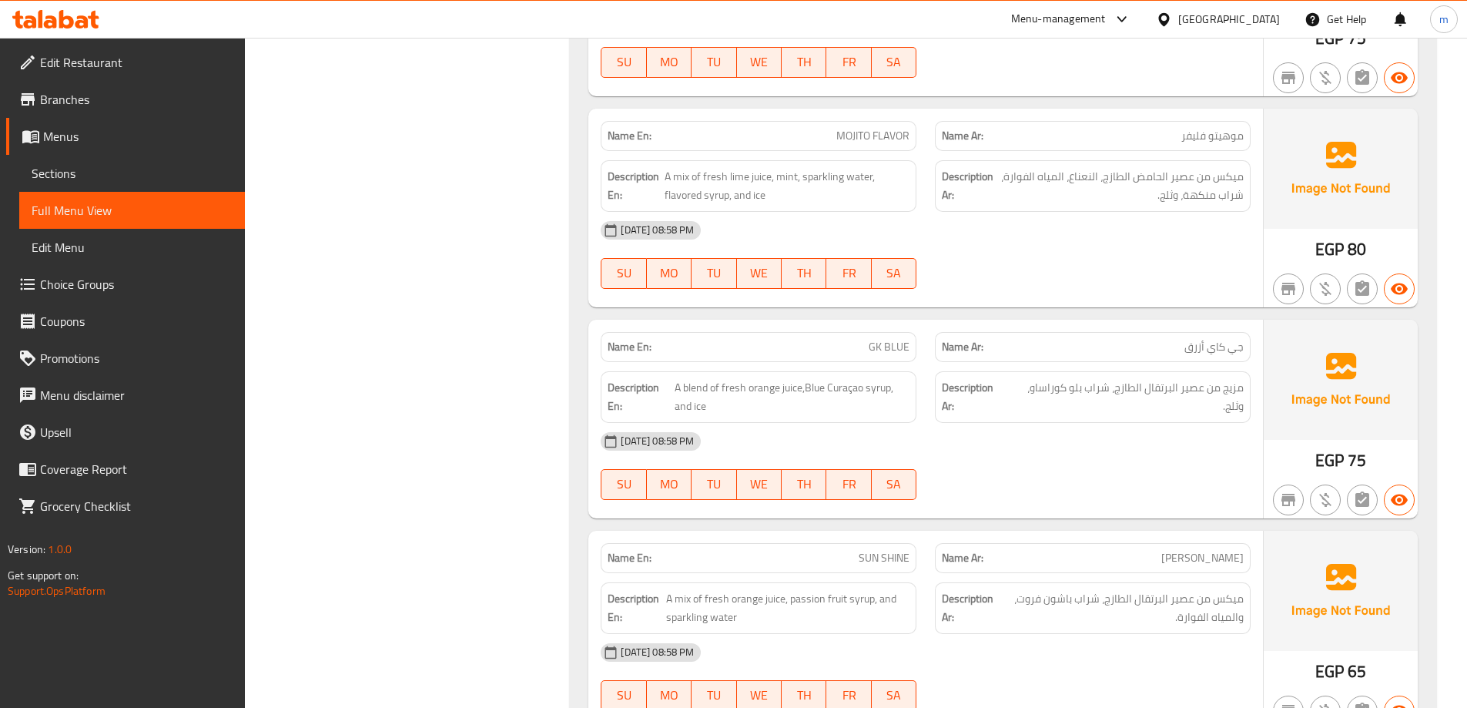
click at [123, 160] on link "Sections" at bounding box center [132, 173] width 226 height 37
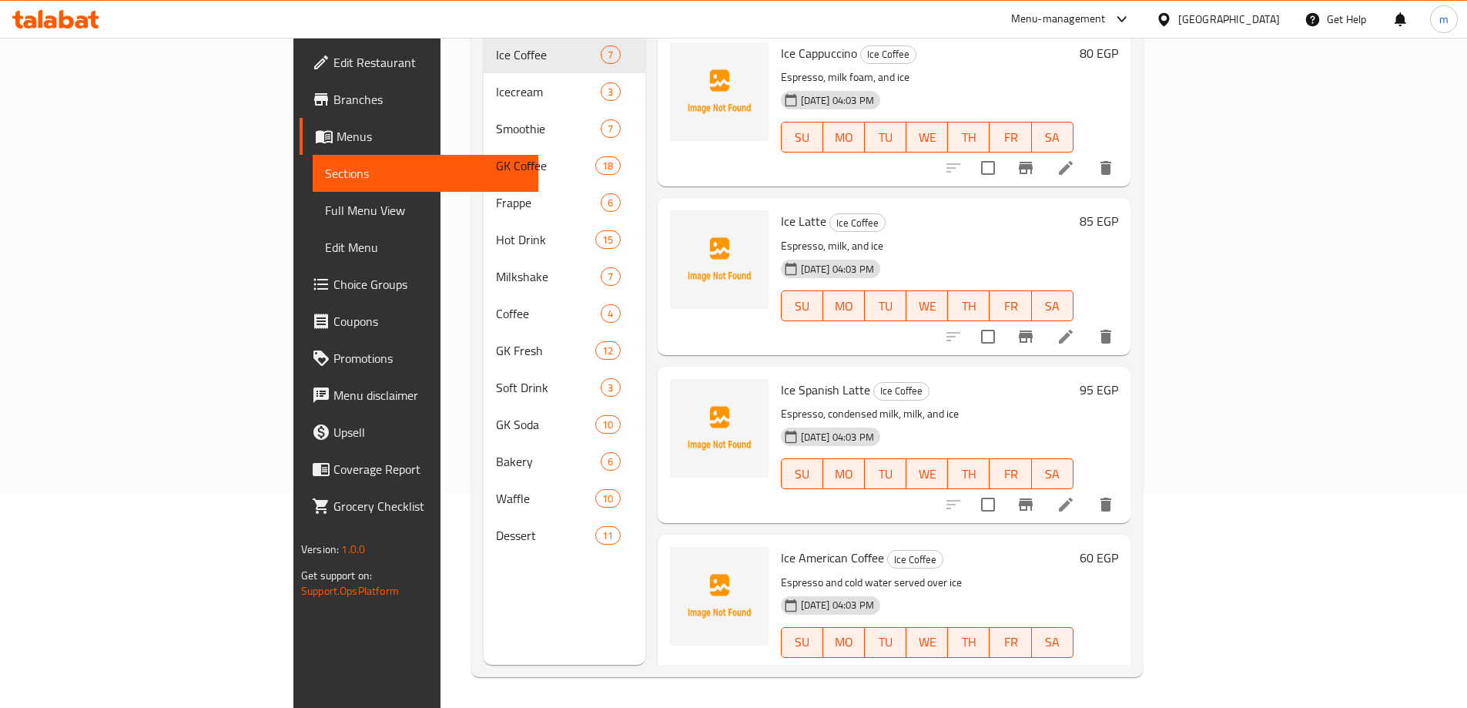
scroll to position [216, 0]
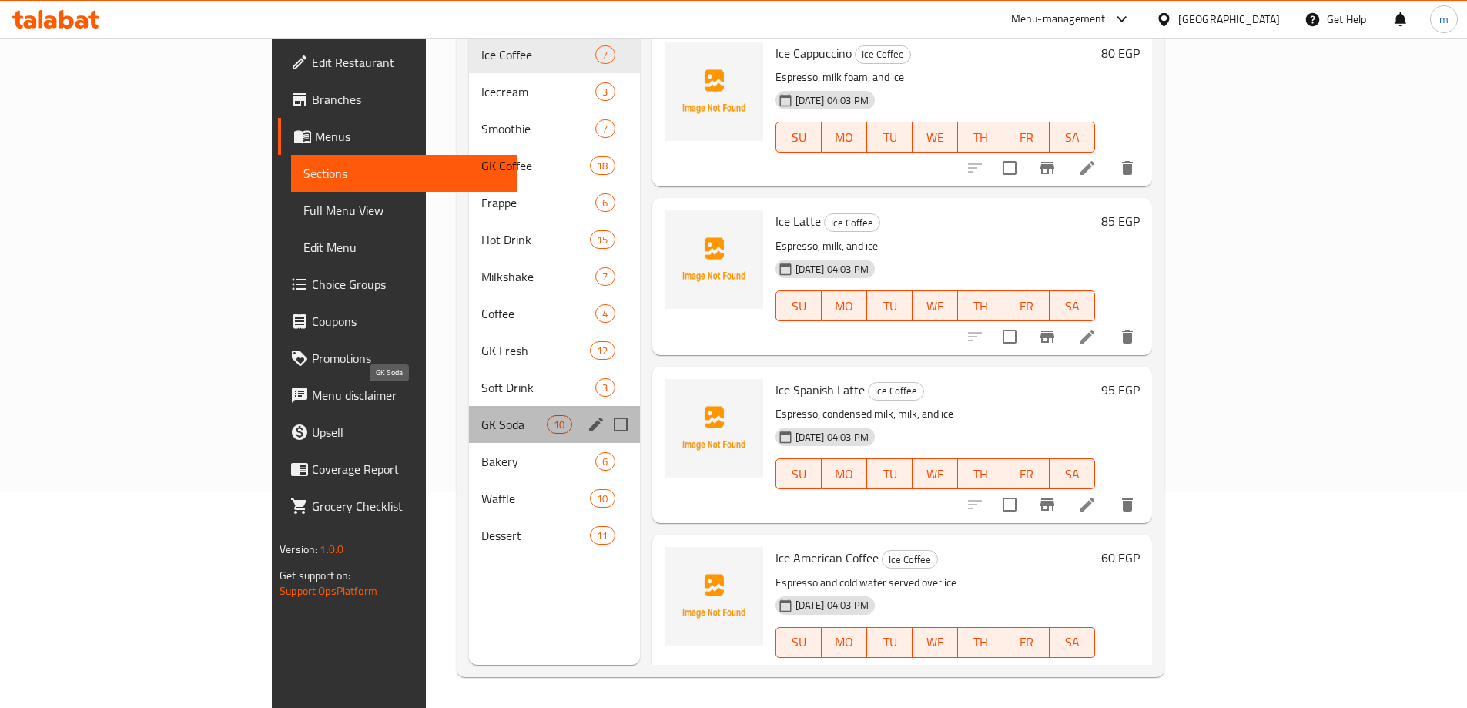
click at [481, 415] on span "GK Soda" at bounding box center [513, 424] width 65 height 18
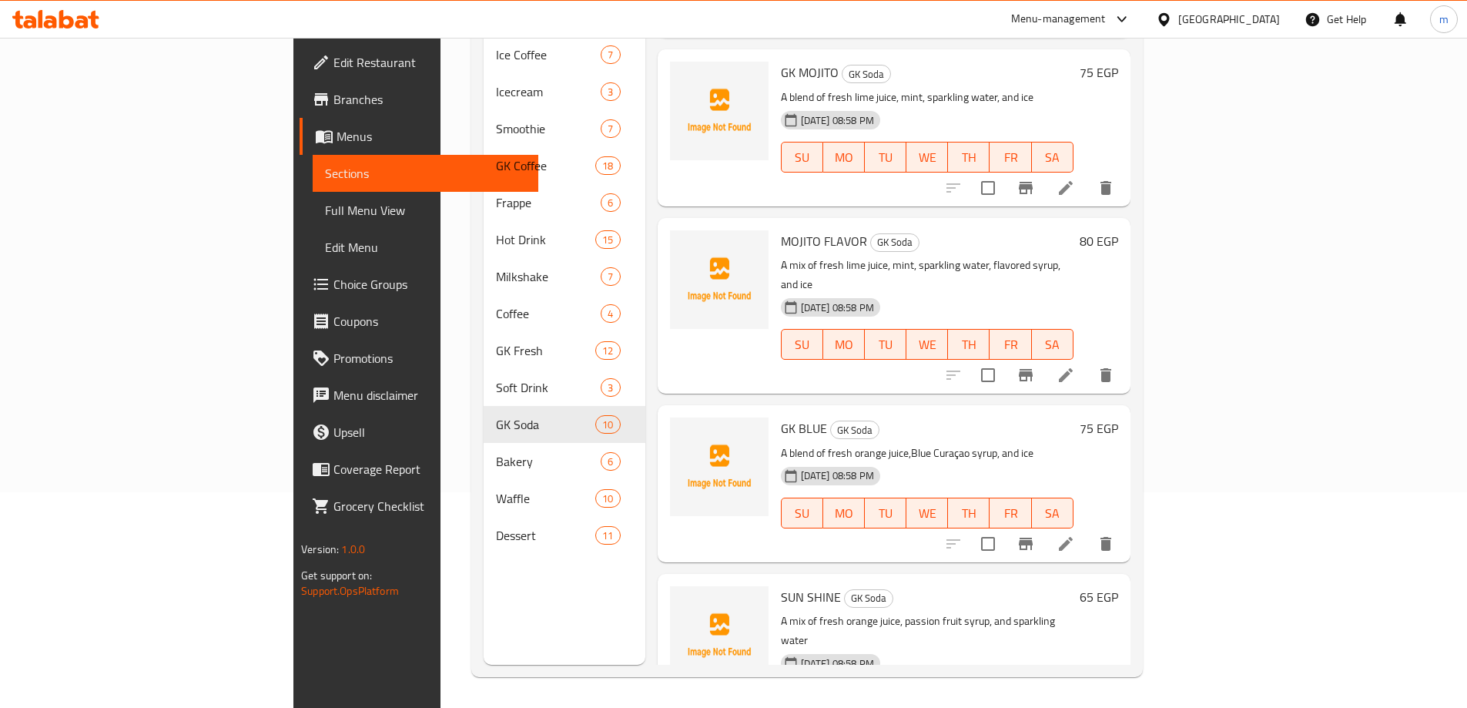
scroll to position [539, 0]
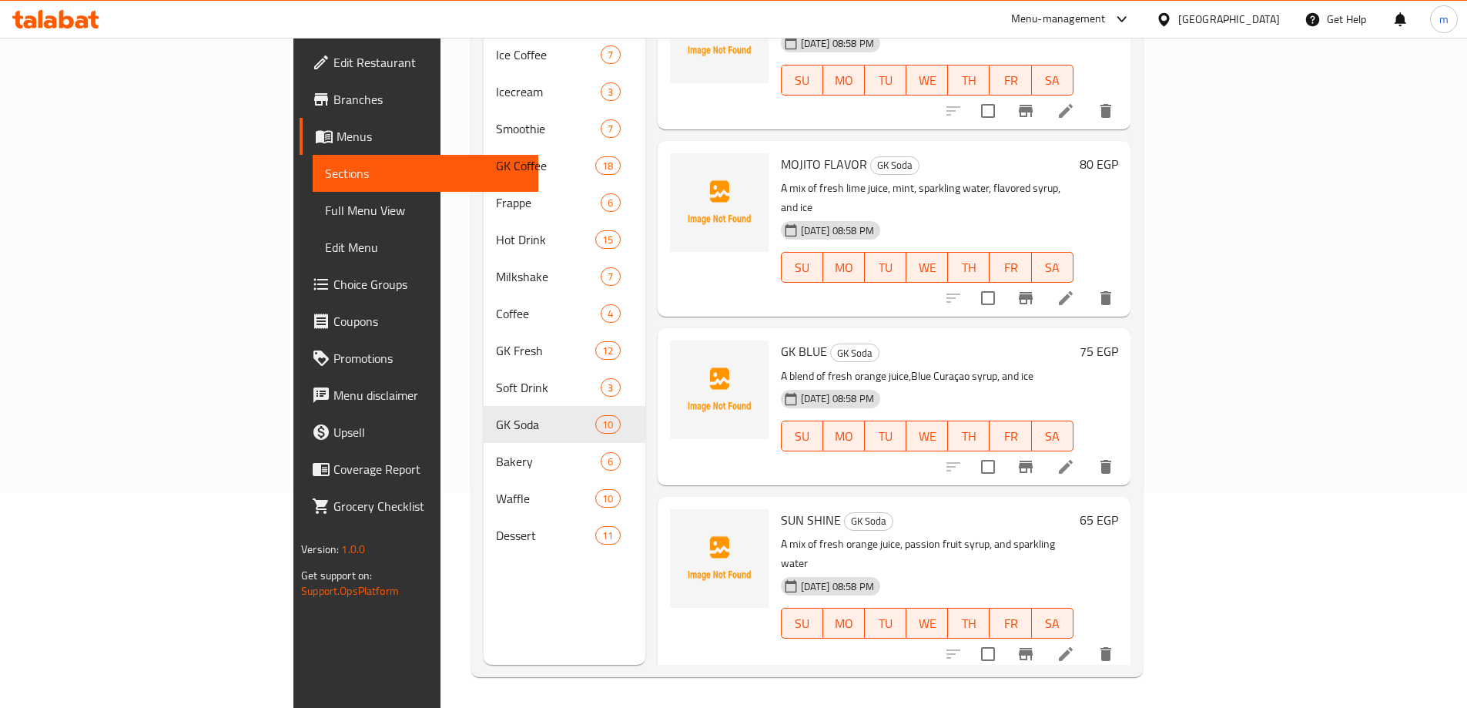
click at [1088, 453] on li at bounding box center [1065, 467] width 43 height 28
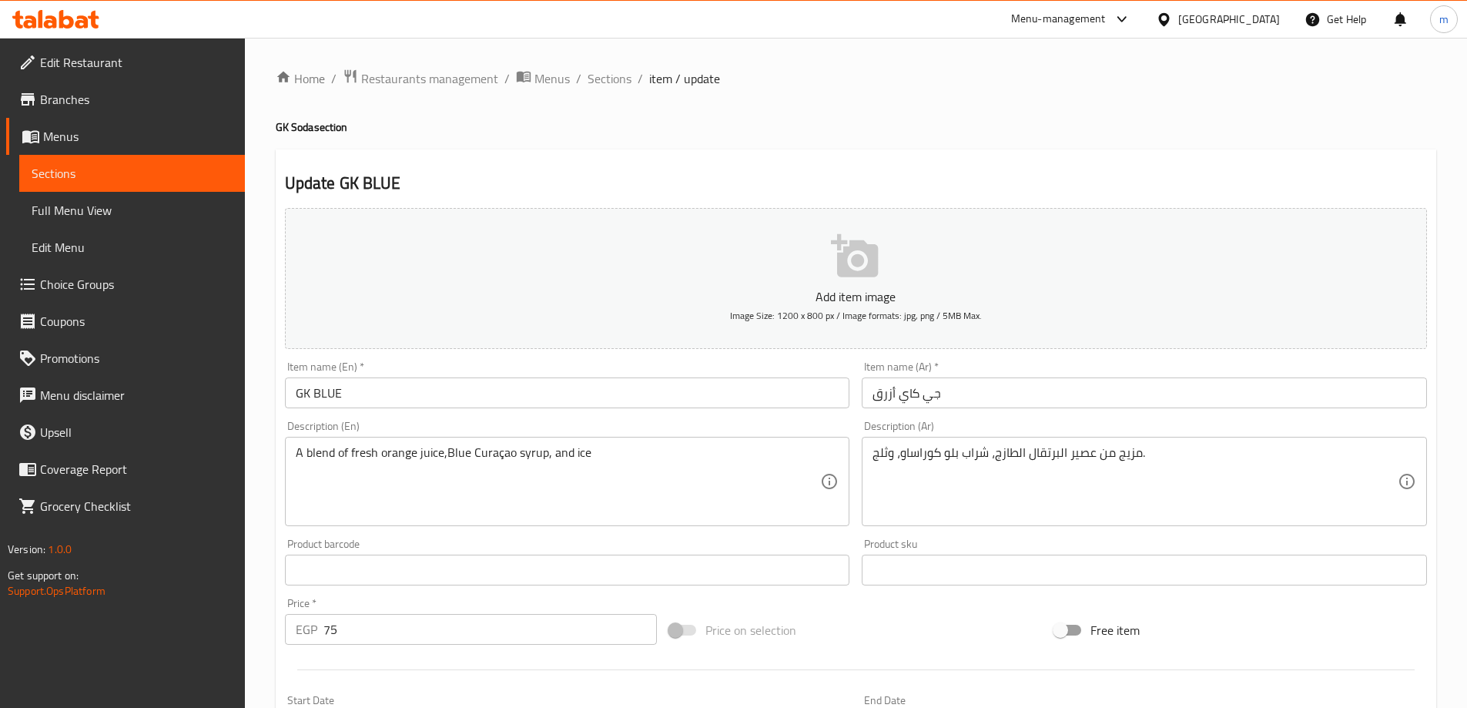
click at [949, 404] on input "جي كاي أزرق" at bounding box center [1144, 392] width 565 height 31
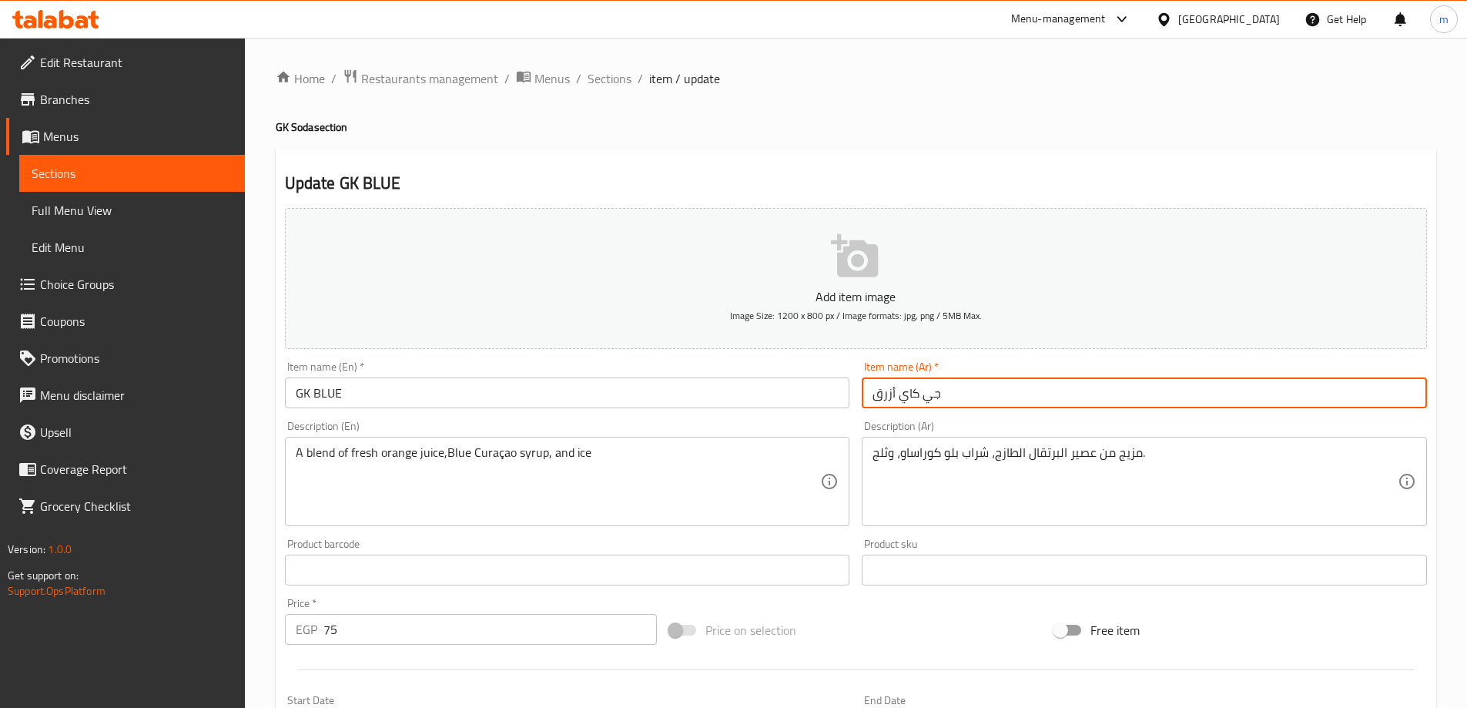
click at [949, 404] on input "جي كاي أزرق" at bounding box center [1144, 392] width 565 height 31
type input "جي كاي بلو سيز"
click at [391, 401] on input "GK BLUE" at bounding box center [567, 392] width 565 height 31
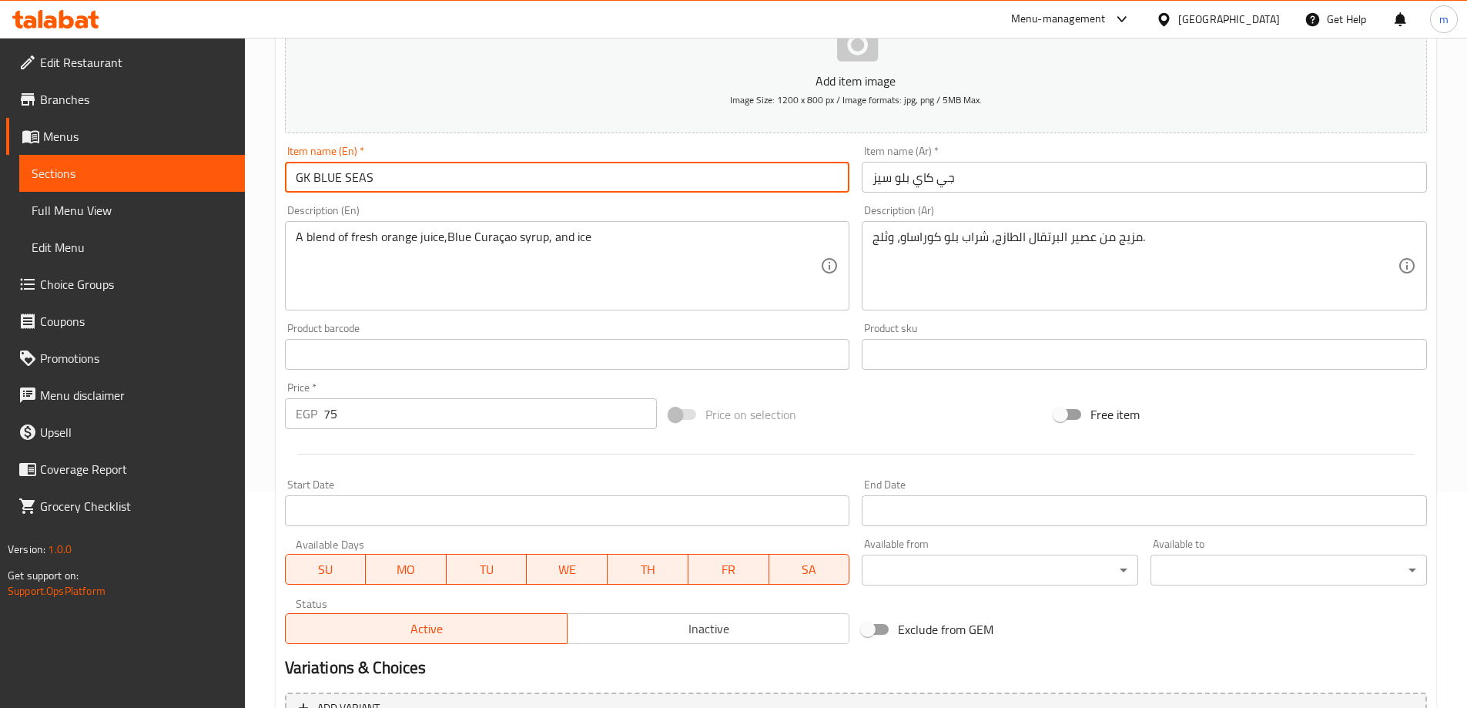
scroll to position [381, 0]
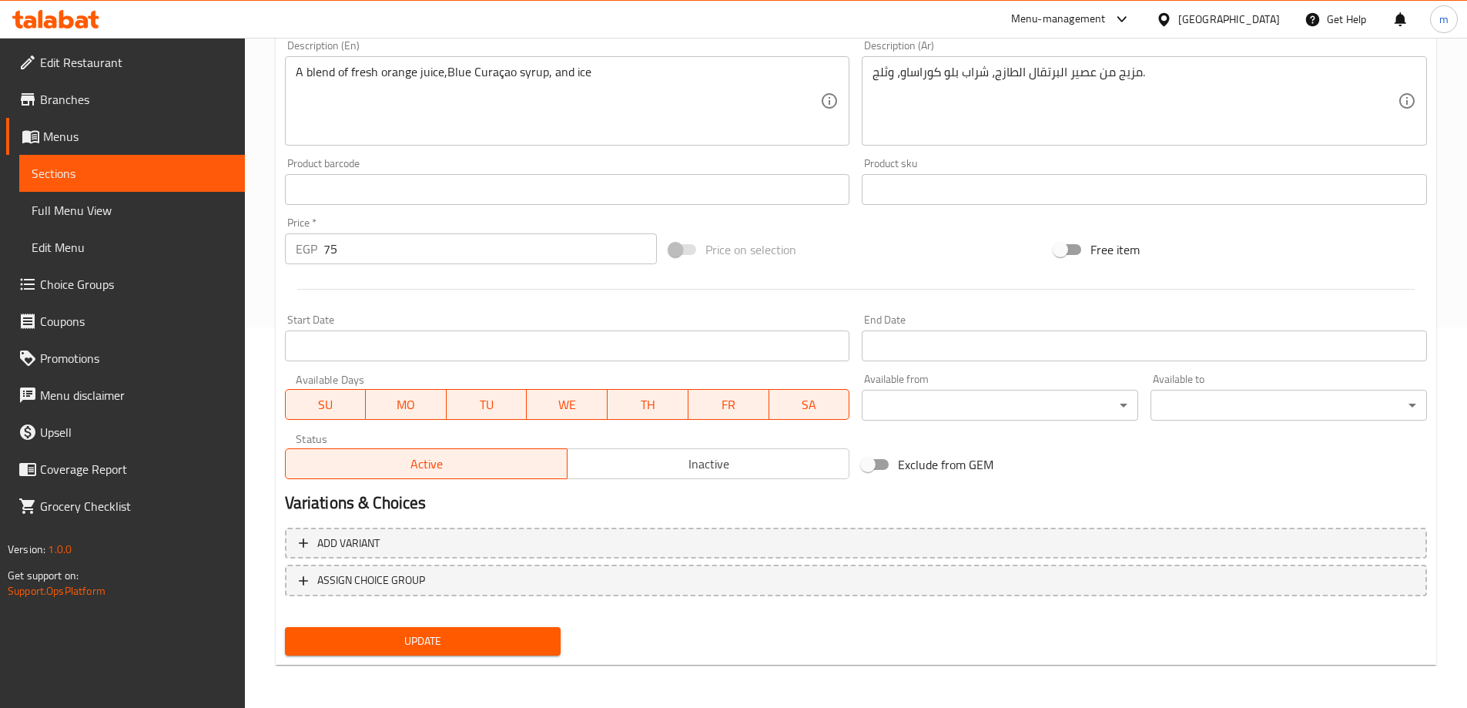
type input "GK BLUE SEAS"
click at [424, 642] on span "Update" at bounding box center [423, 641] width 252 height 19
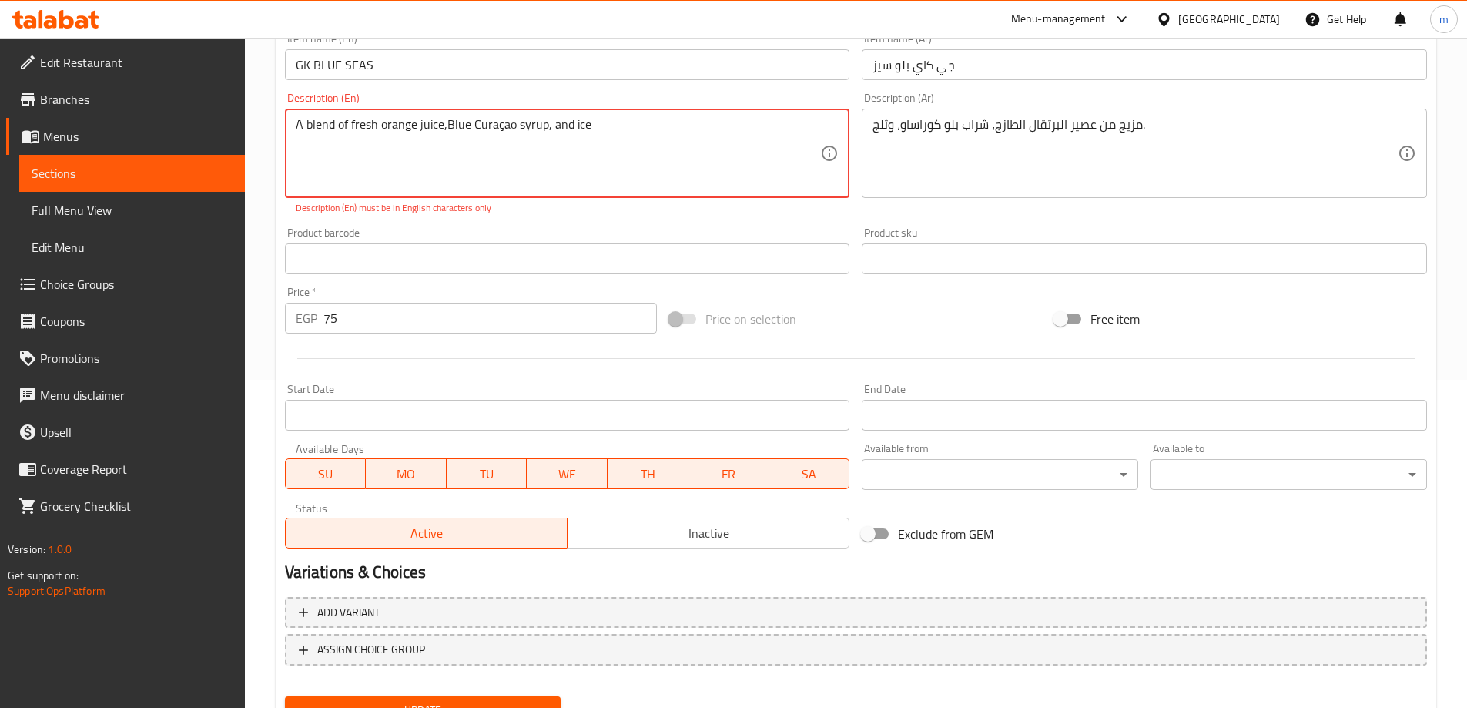
scroll to position [303, 0]
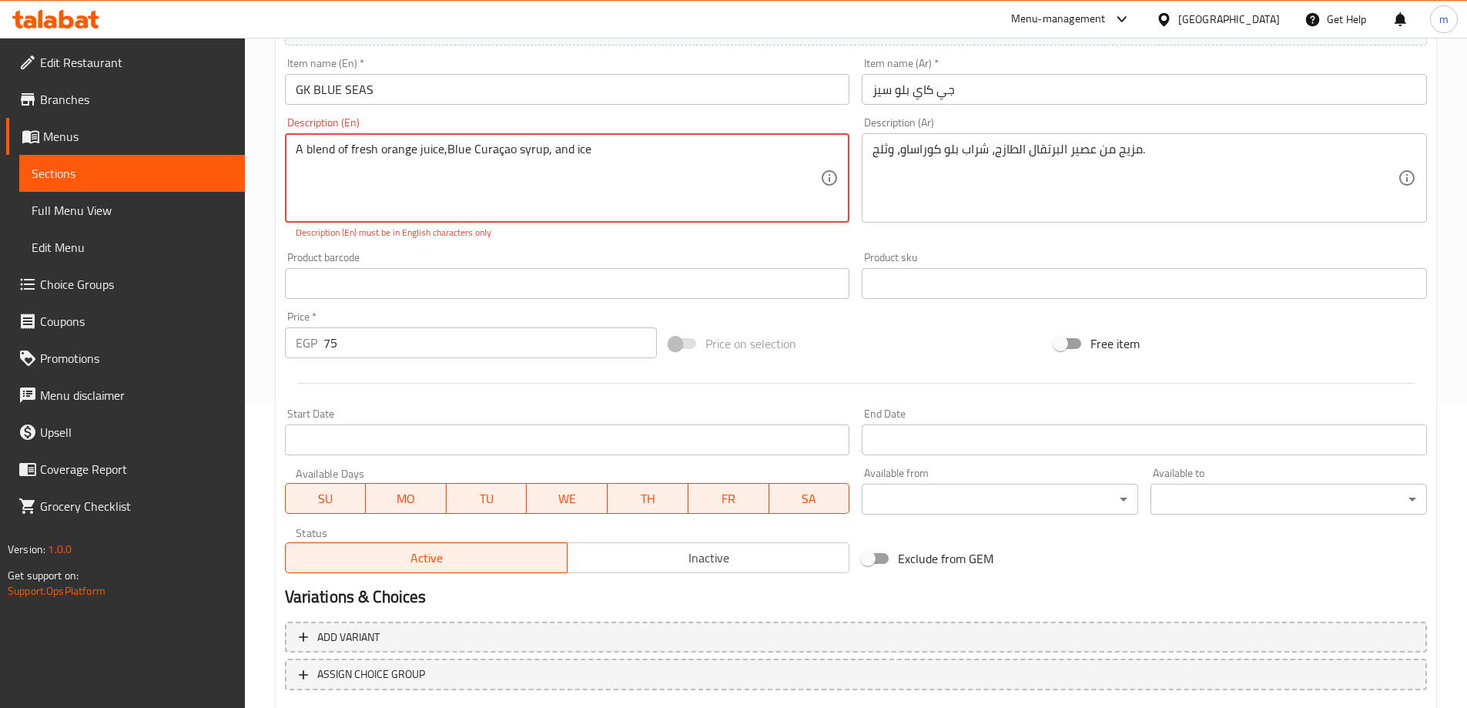
click at [441, 148] on textarea "A blend of fresh orange juice,Blue Curaçao syrup, and ice" at bounding box center [558, 178] width 525 height 73
click at [499, 149] on textarea "A blend of fresh orange juice,Blue Curaçao syrup, and ice" at bounding box center [558, 178] width 525 height 73
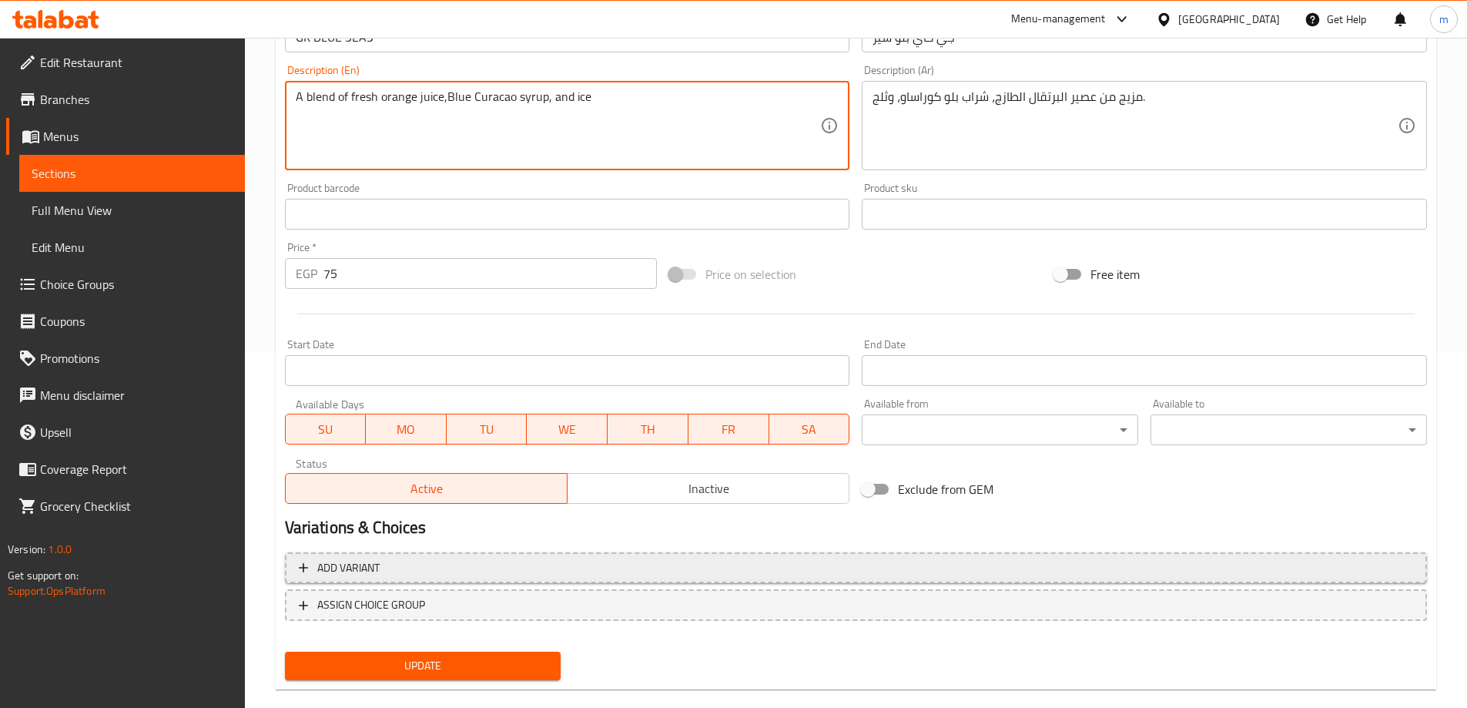
scroll to position [381, 0]
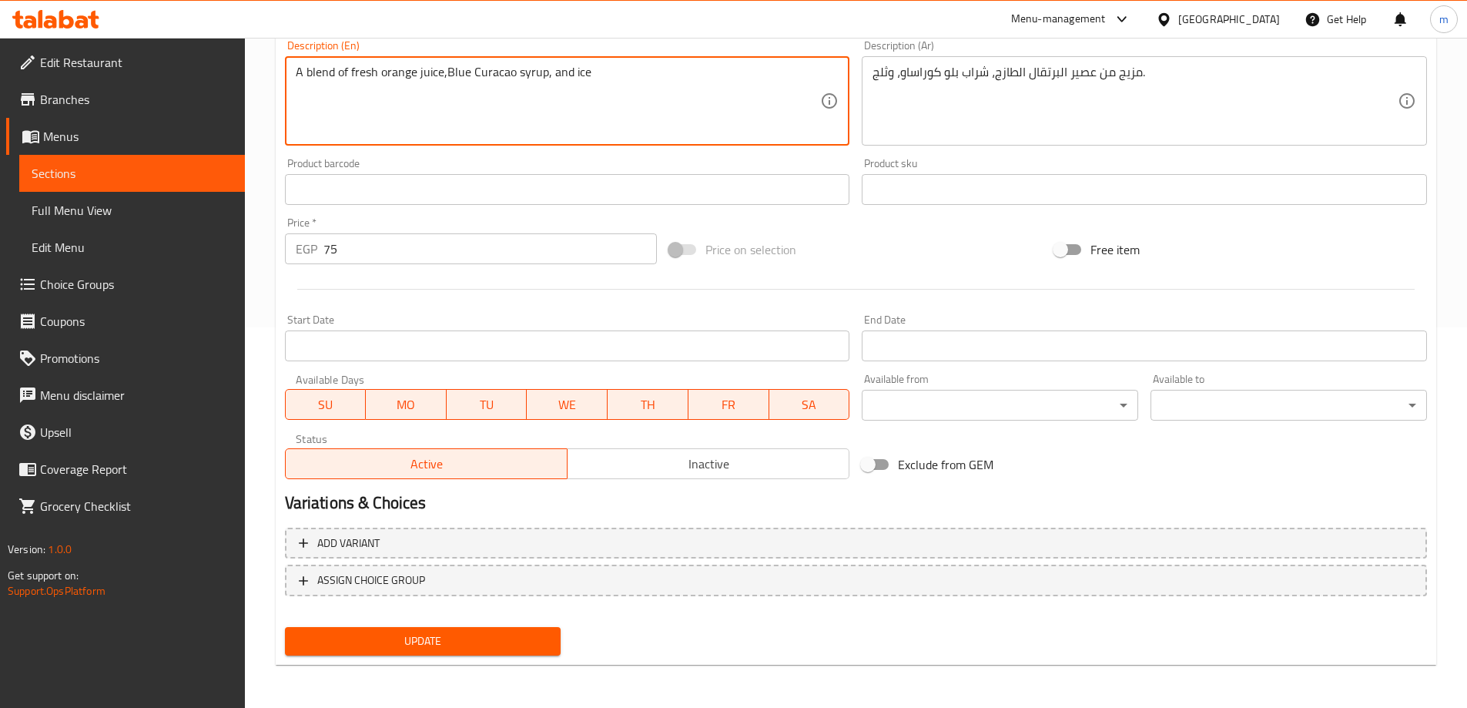
type textarea "A blend of fresh orange juice,Blue Curacao syrup, and ice"
click at [498, 635] on span "Update" at bounding box center [423, 641] width 252 height 19
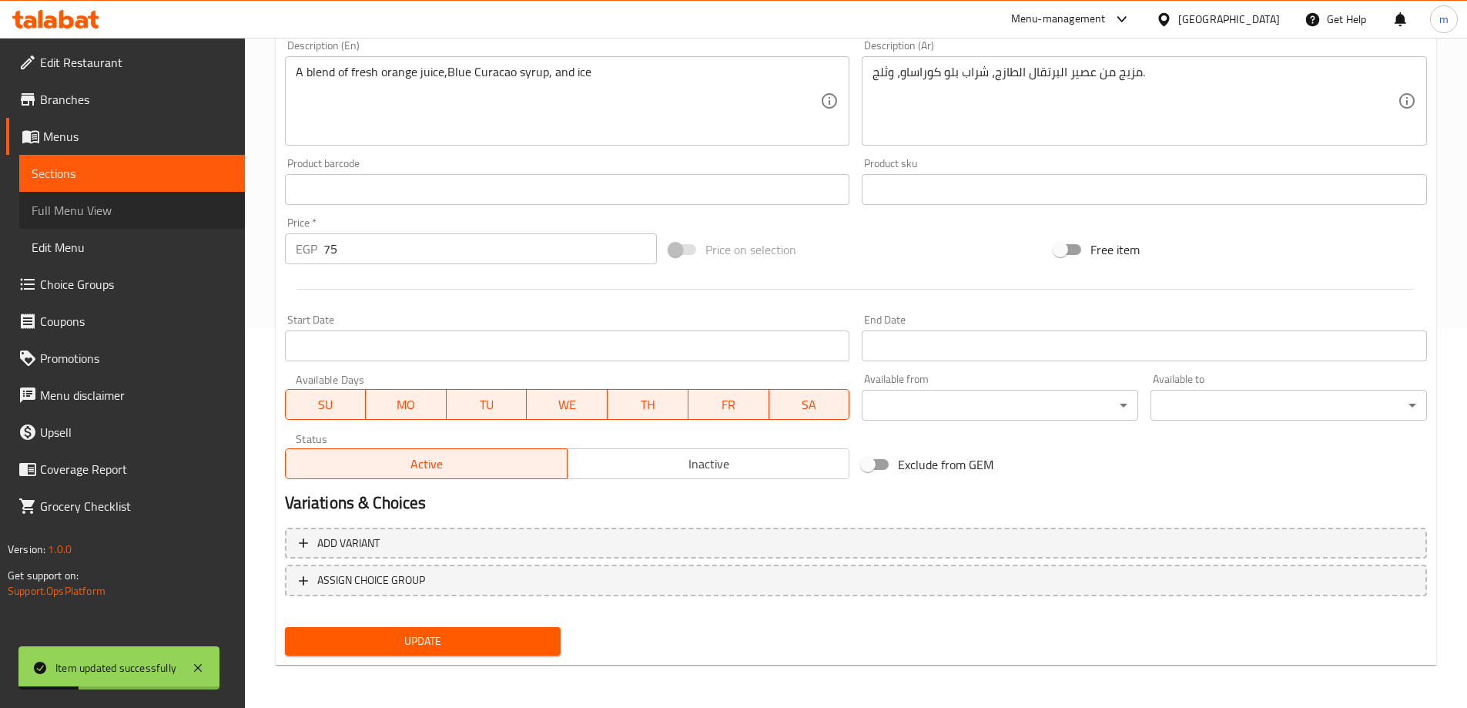
click at [153, 198] on link "Full Menu View" at bounding box center [132, 210] width 226 height 37
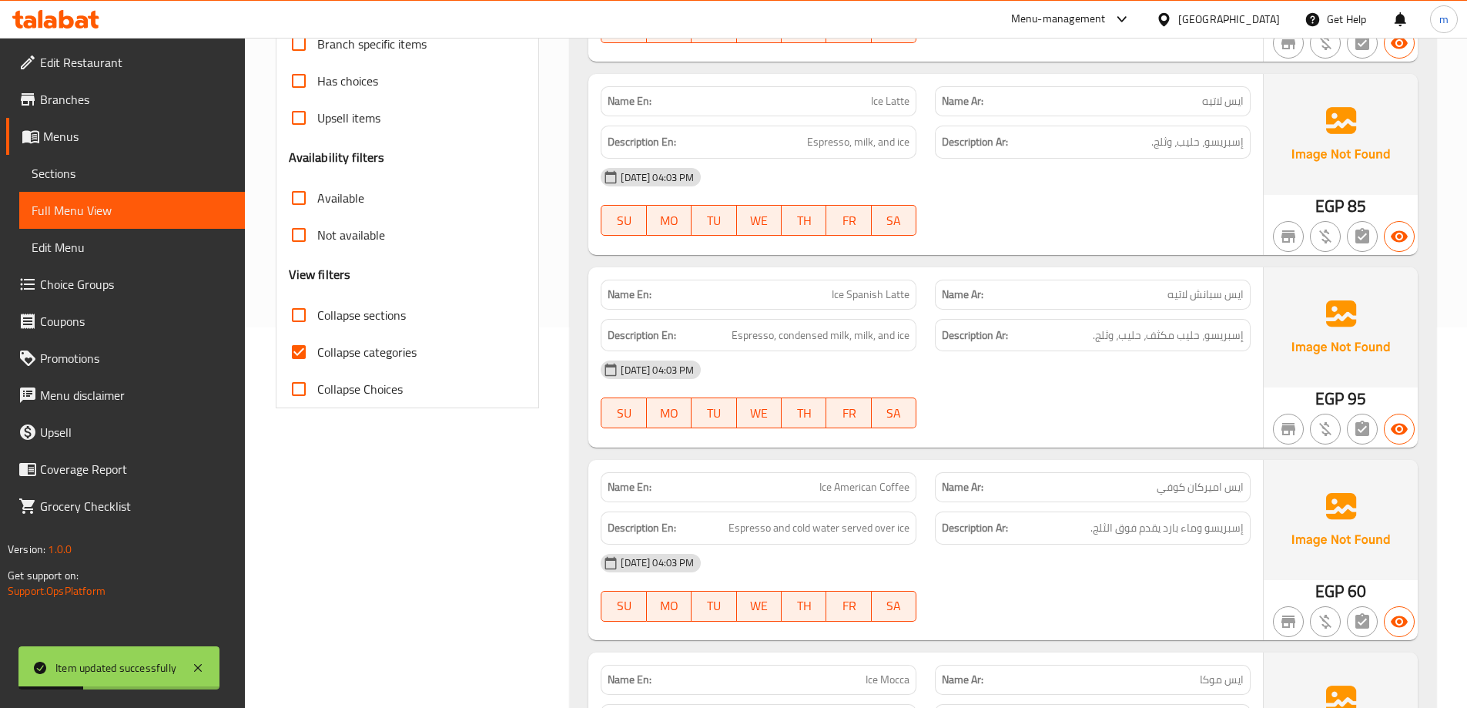
click at [309, 304] on input "Collapse sections" at bounding box center [298, 315] width 37 height 37
checkbox input "true"
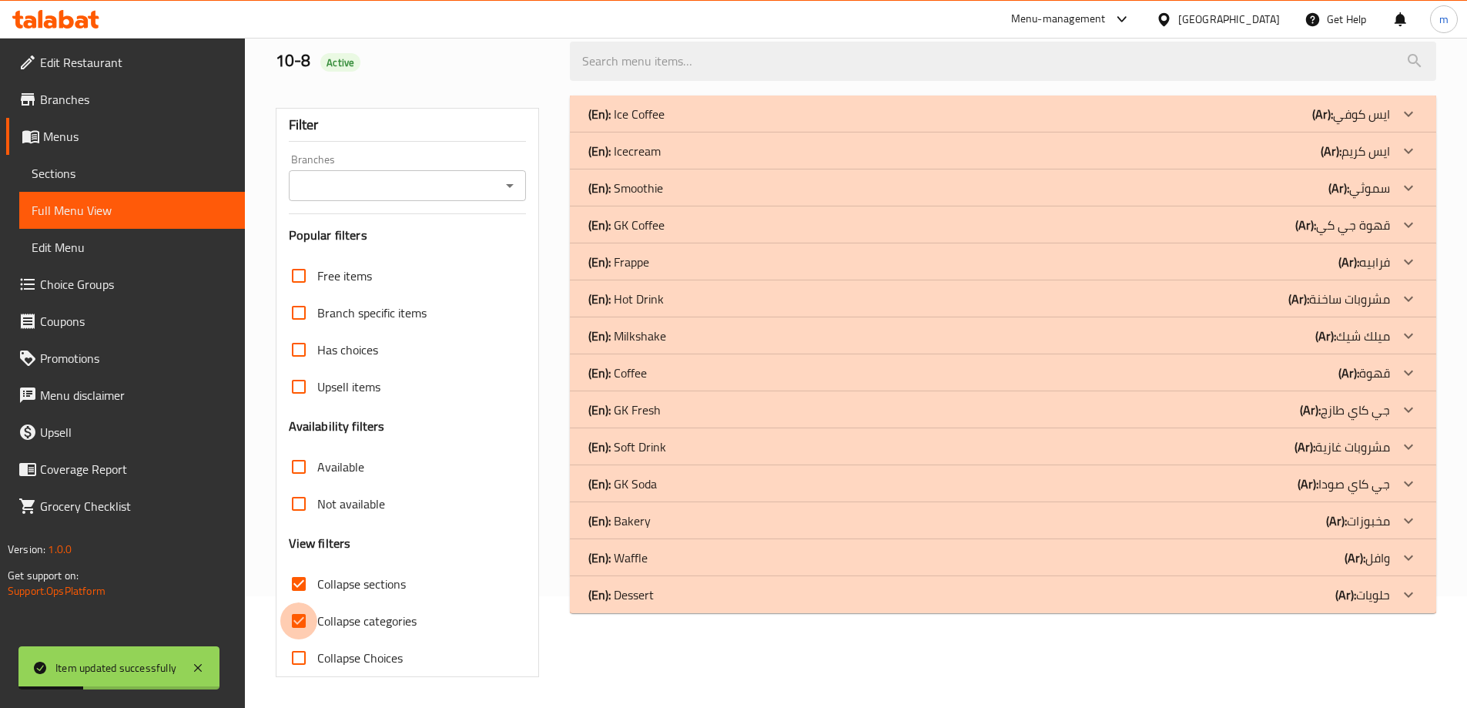
click at [315, 602] on input "Collapse categories" at bounding box center [298, 620] width 37 height 37
checkbox input "false"
click at [1375, 132] on div "(En): GK Soda (Ar): جي كاي صودا" at bounding box center [1003, 114] width 867 height 37
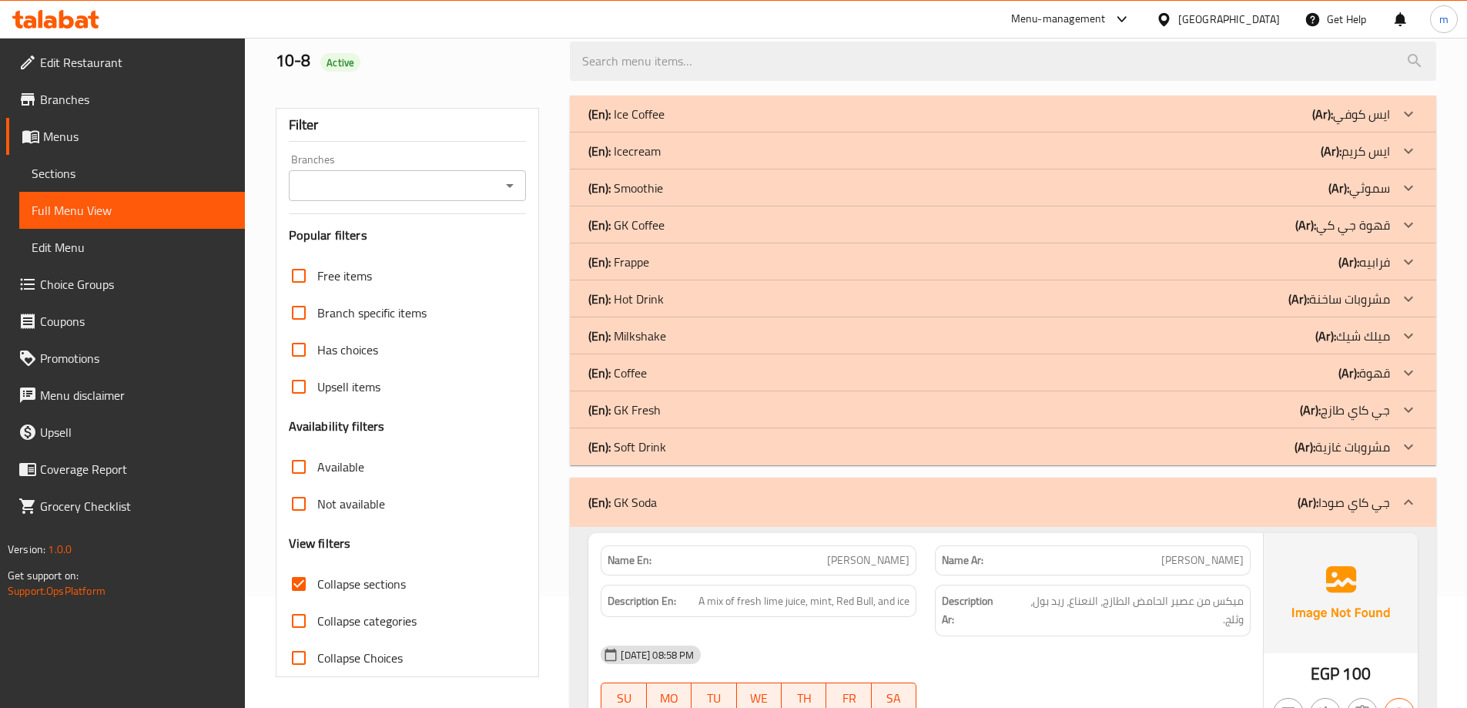
click at [1294, 503] on div "(En): GK Soda (Ar): جي كاي صودا" at bounding box center [989, 502] width 802 height 18
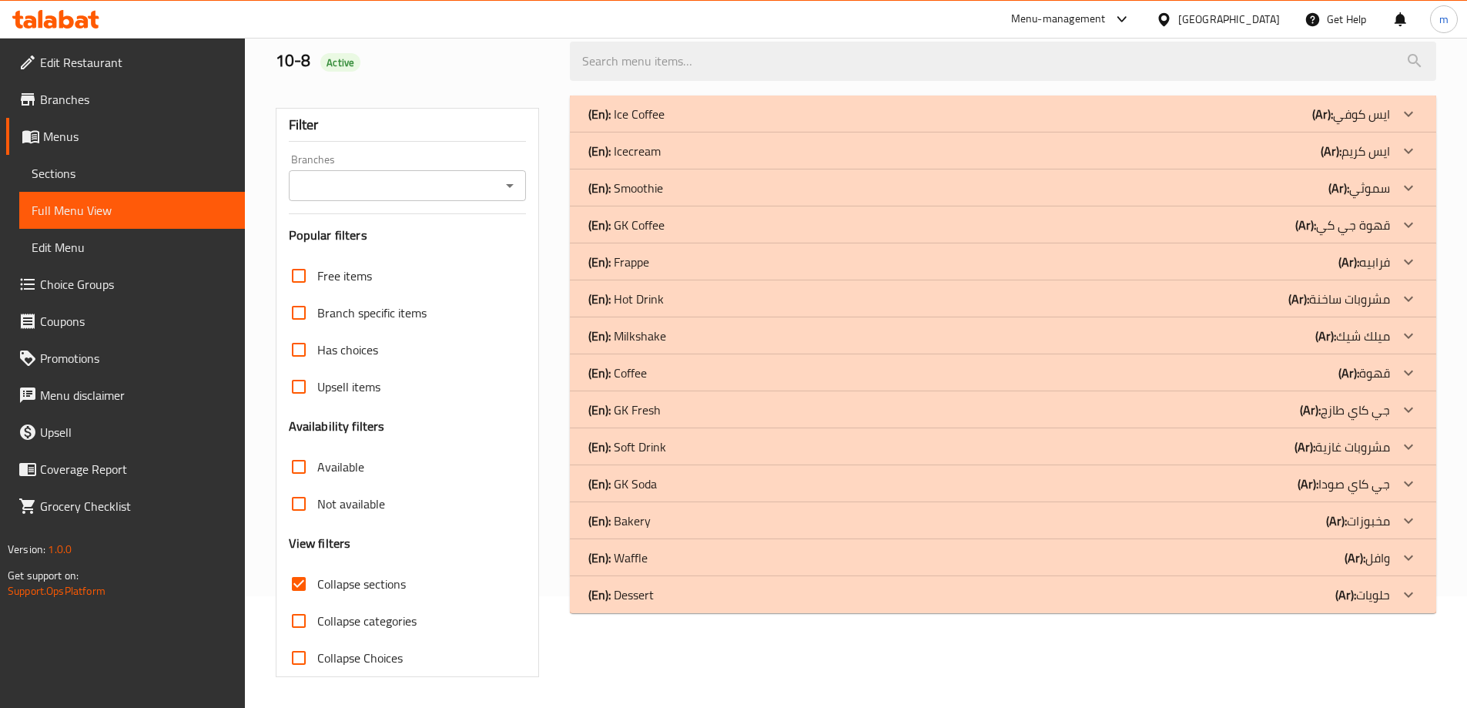
click at [1247, 123] on div "(En): Bakery (Ar): مخبوزات" at bounding box center [989, 114] width 802 height 18
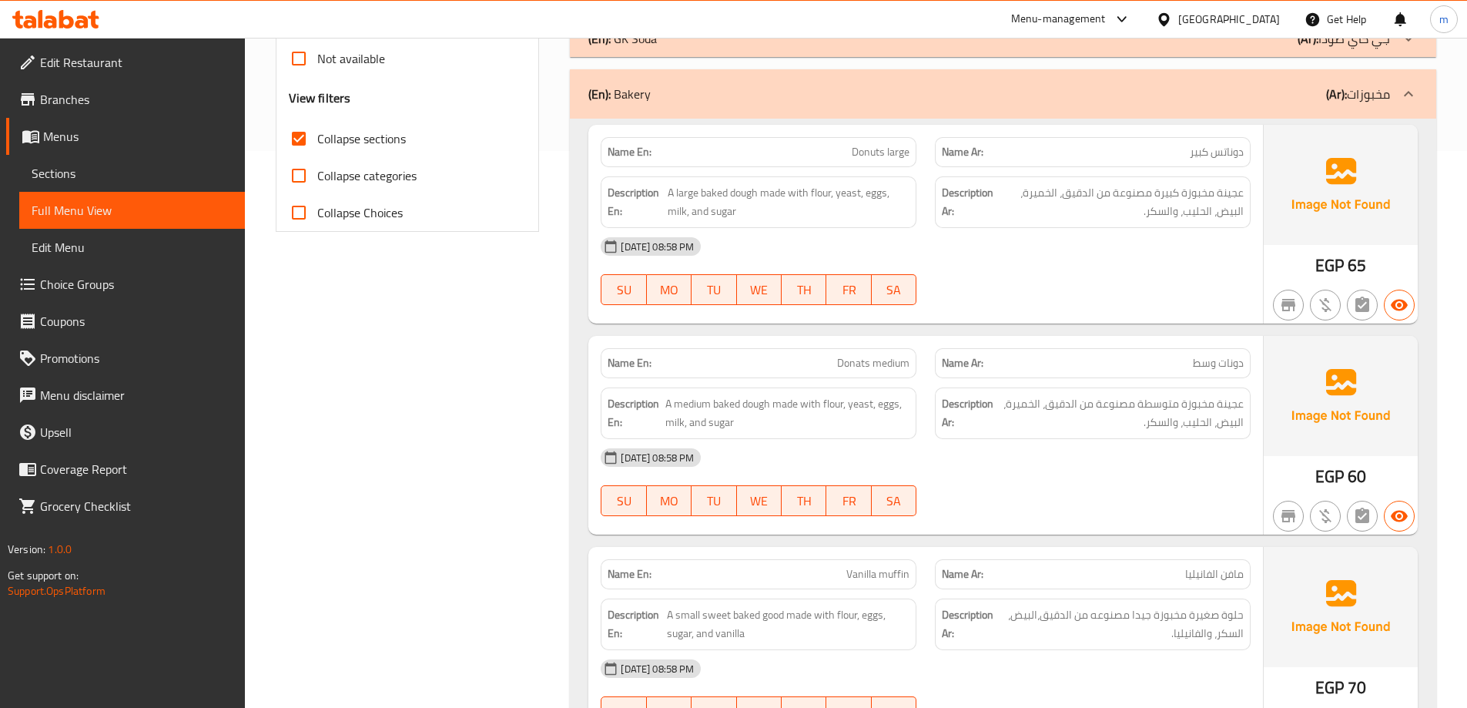
scroll to position [651, 0]
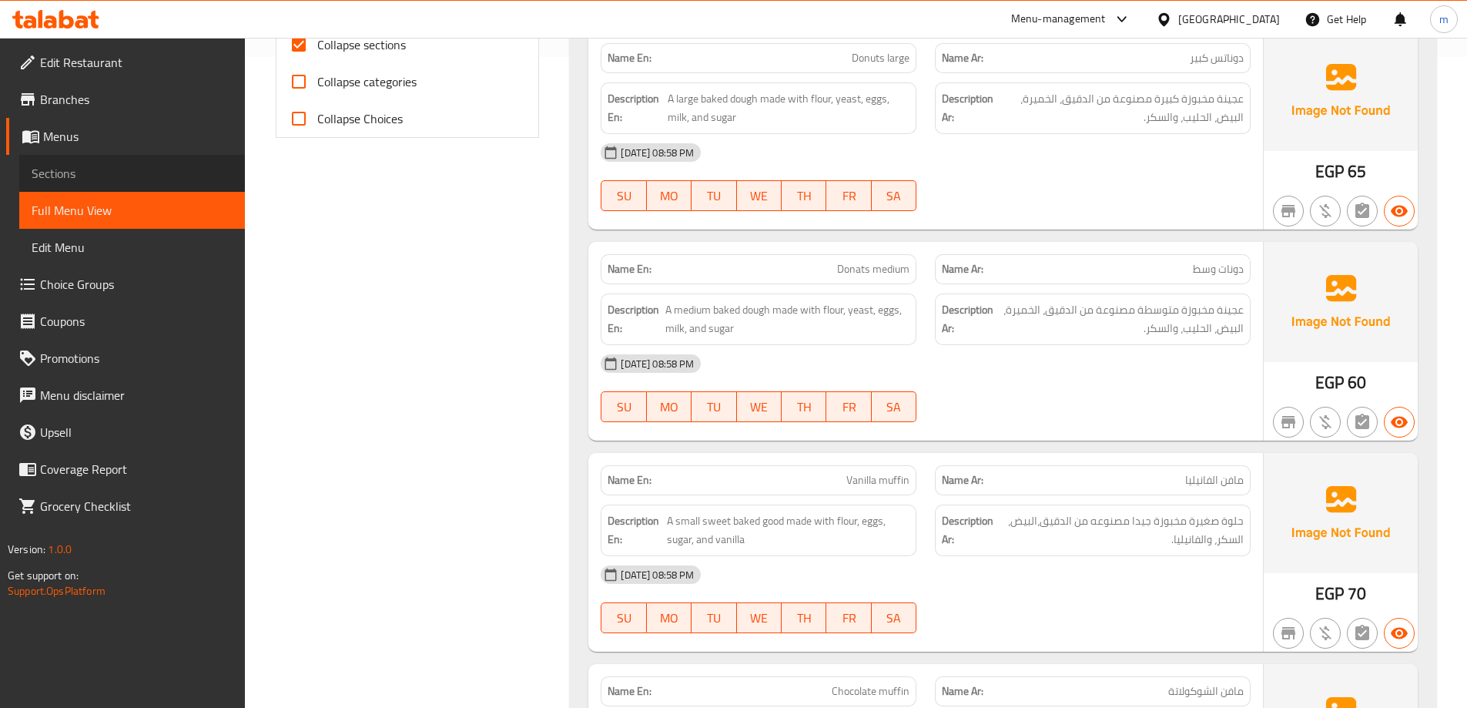
click at [158, 178] on span "Sections" at bounding box center [132, 173] width 201 height 18
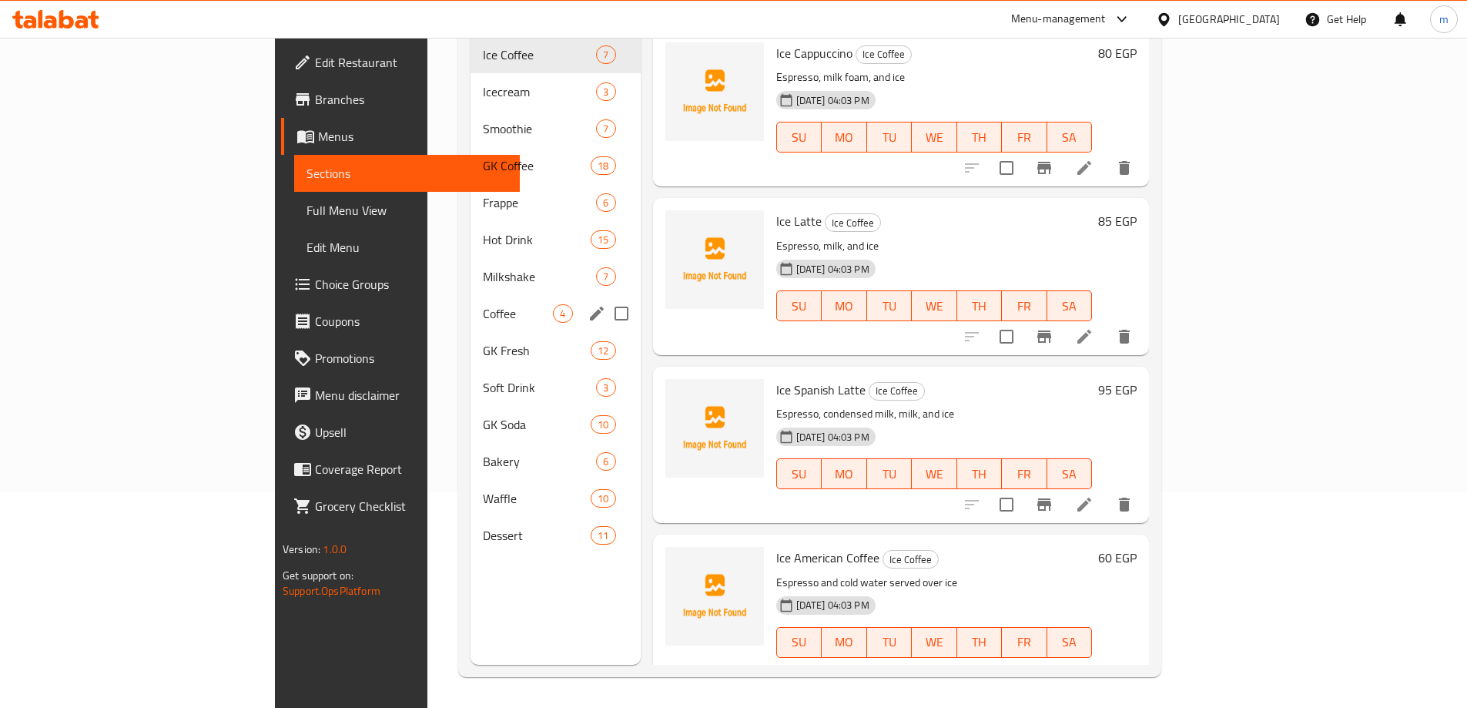
scroll to position [216, 0]
click at [483, 452] on span "Bakery" at bounding box center [518, 461] width 70 height 18
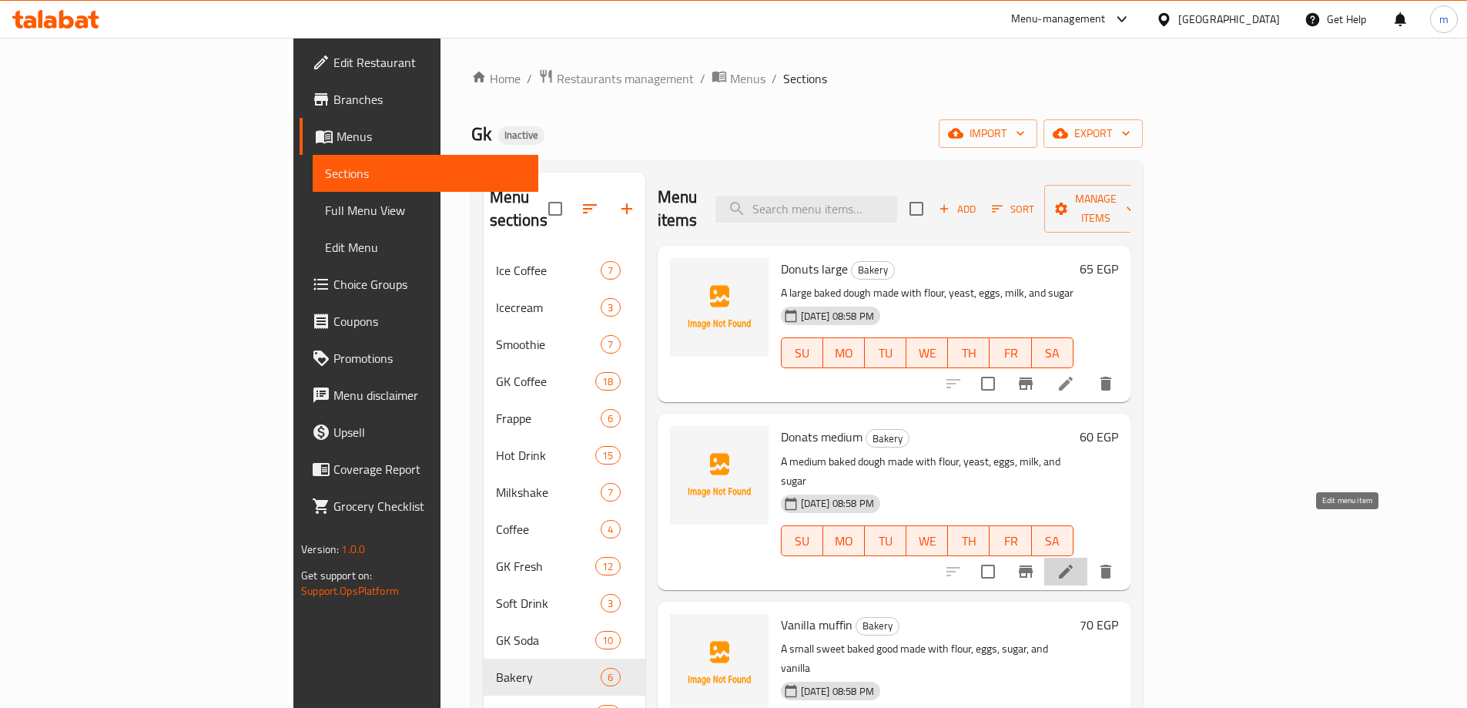
click at [1073, 565] on icon at bounding box center [1066, 572] width 14 height 14
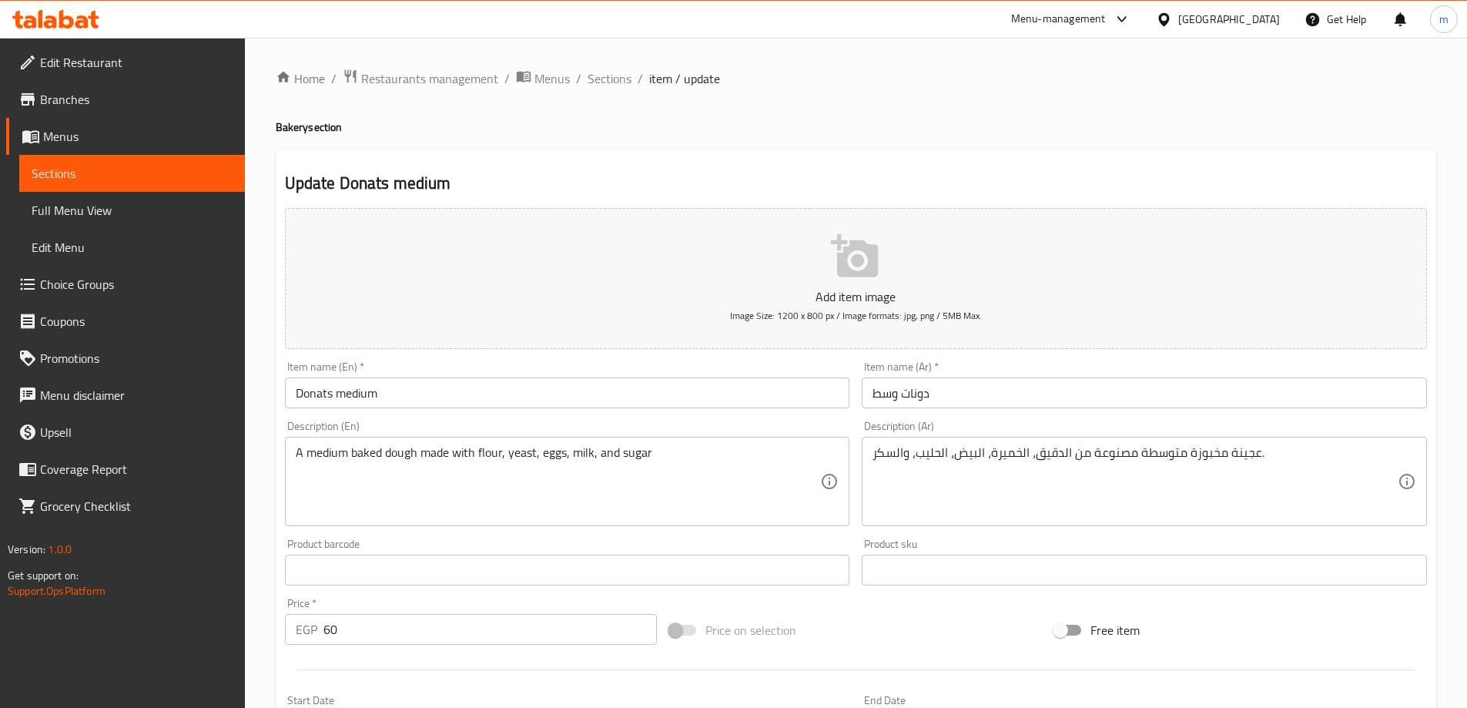
click at [321, 392] on input "Donats medium" at bounding box center [567, 392] width 565 height 31
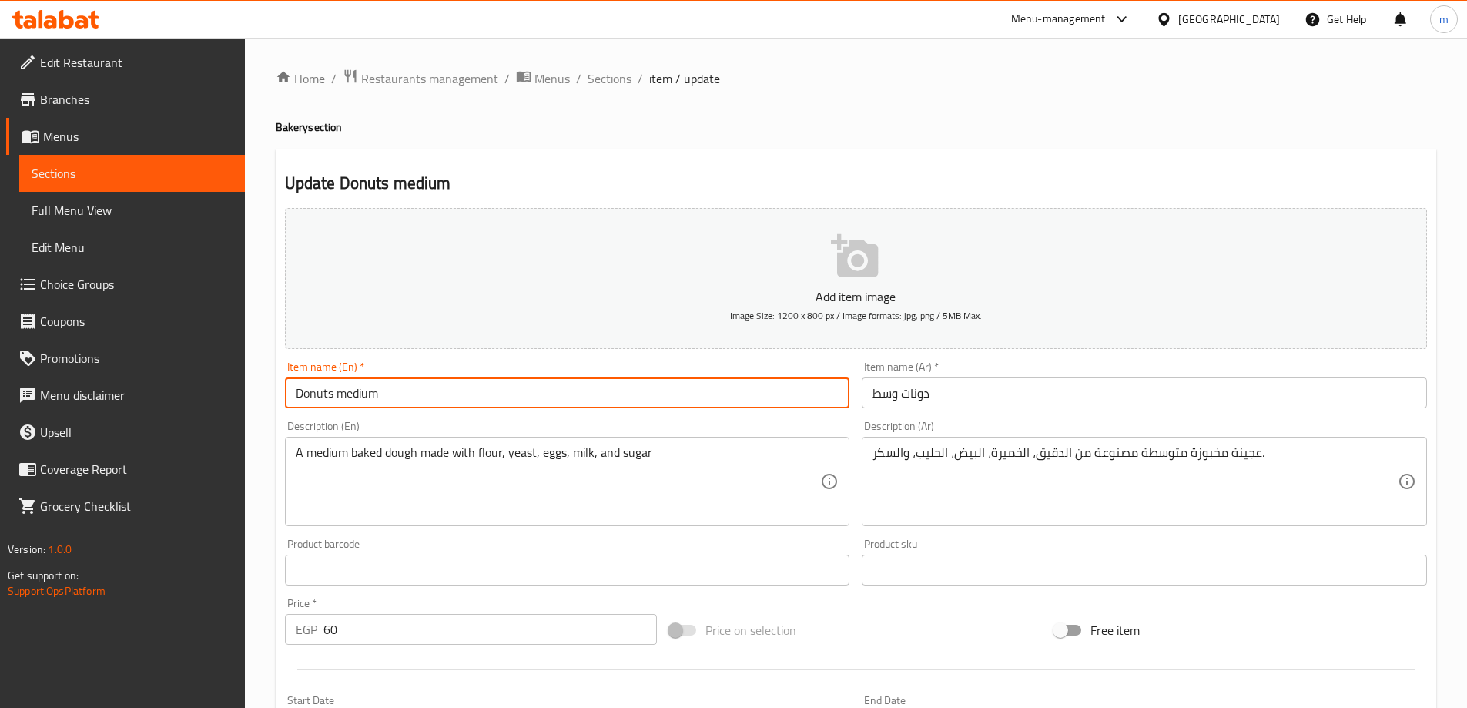
type input "Donuts medium"
click at [901, 398] on input "دونات وسط" at bounding box center [1144, 392] width 565 height 31
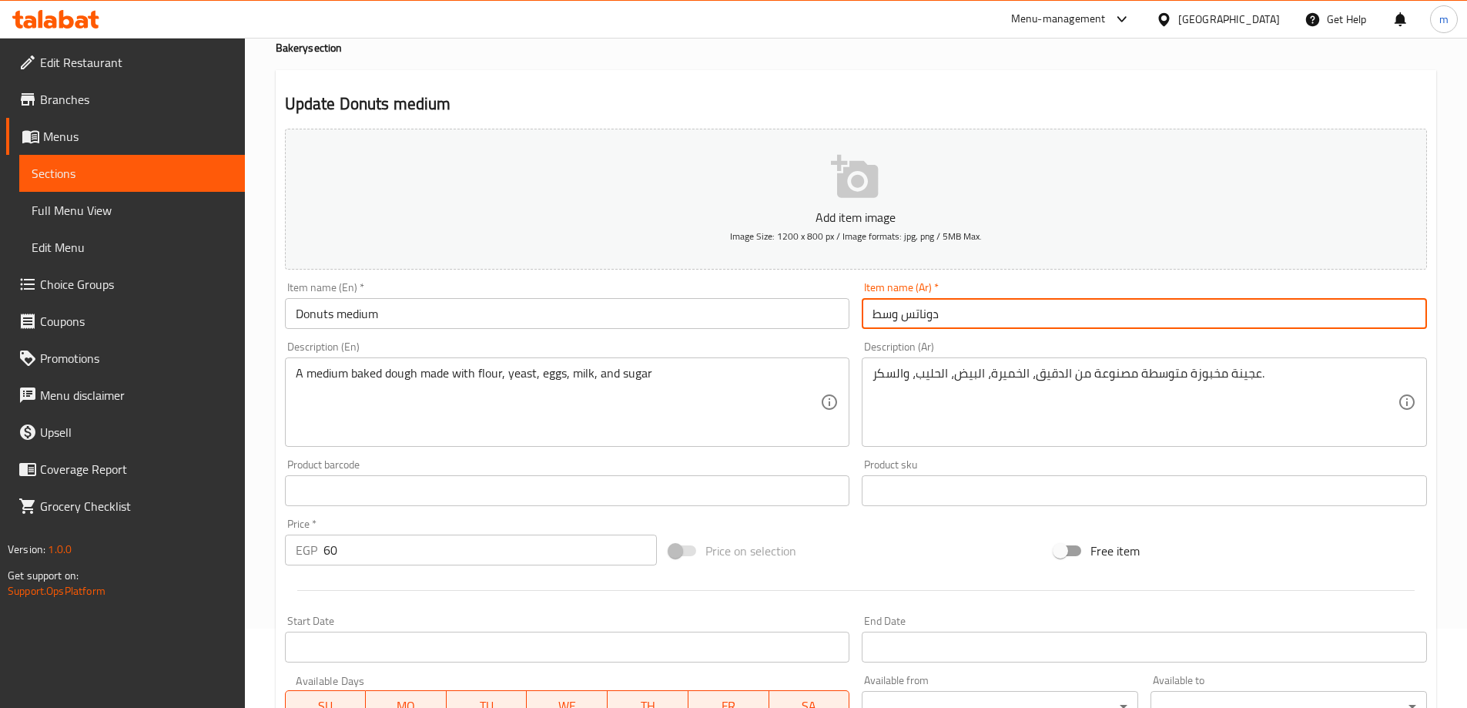
scroll to position [154, 0]
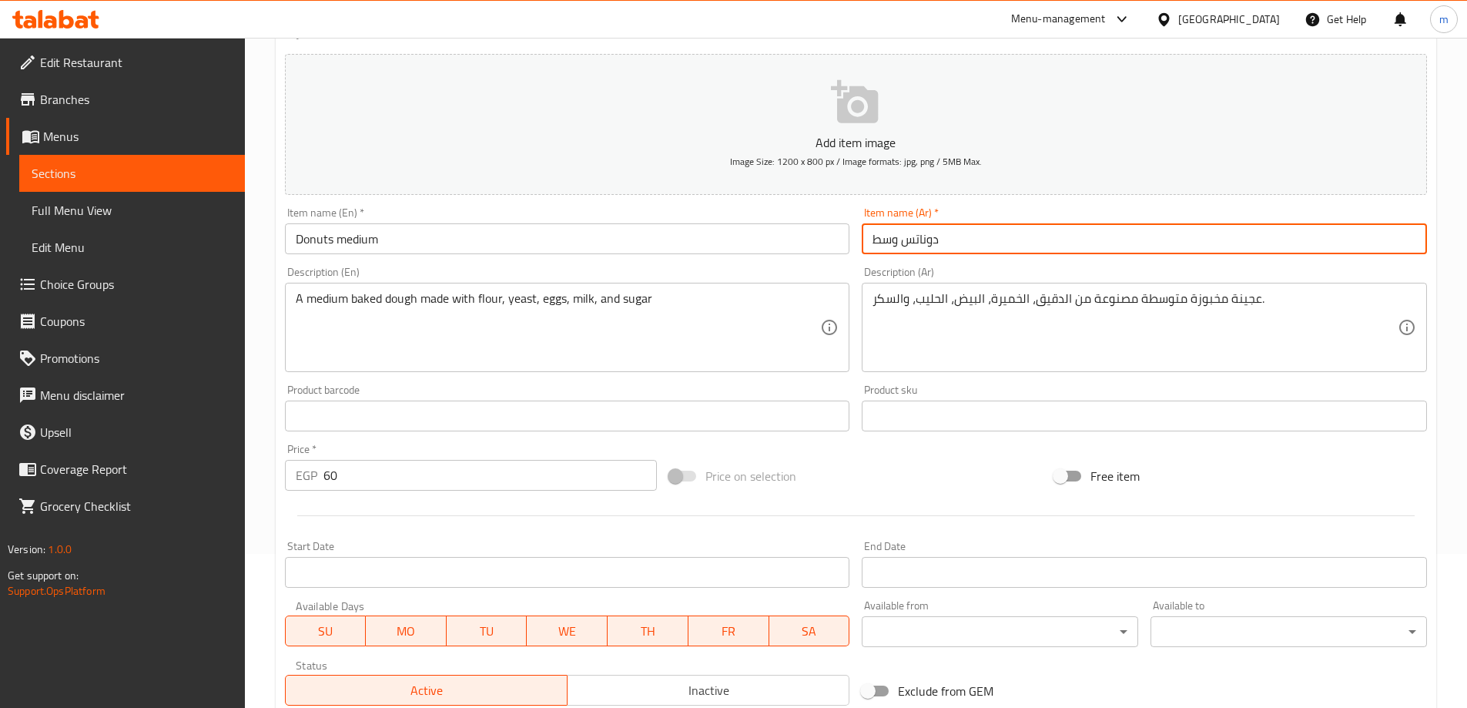
type input "دوناتس وسط"
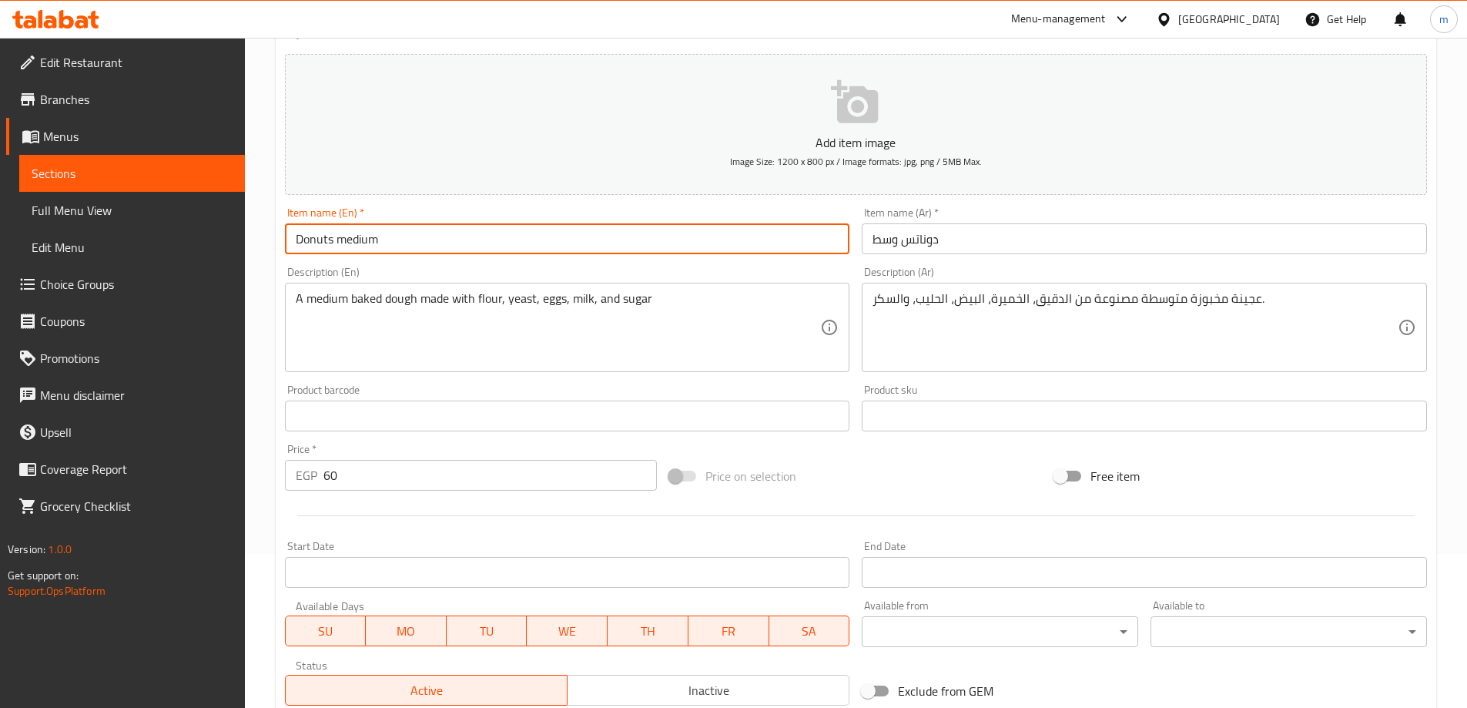
click at [360, 234] on input "Donuts medium" at bounding box center [567, 238] width 565 height 31
click at [449, 232] on input "Donuts medium" at bounding box center [567, 238] width 565 height 31
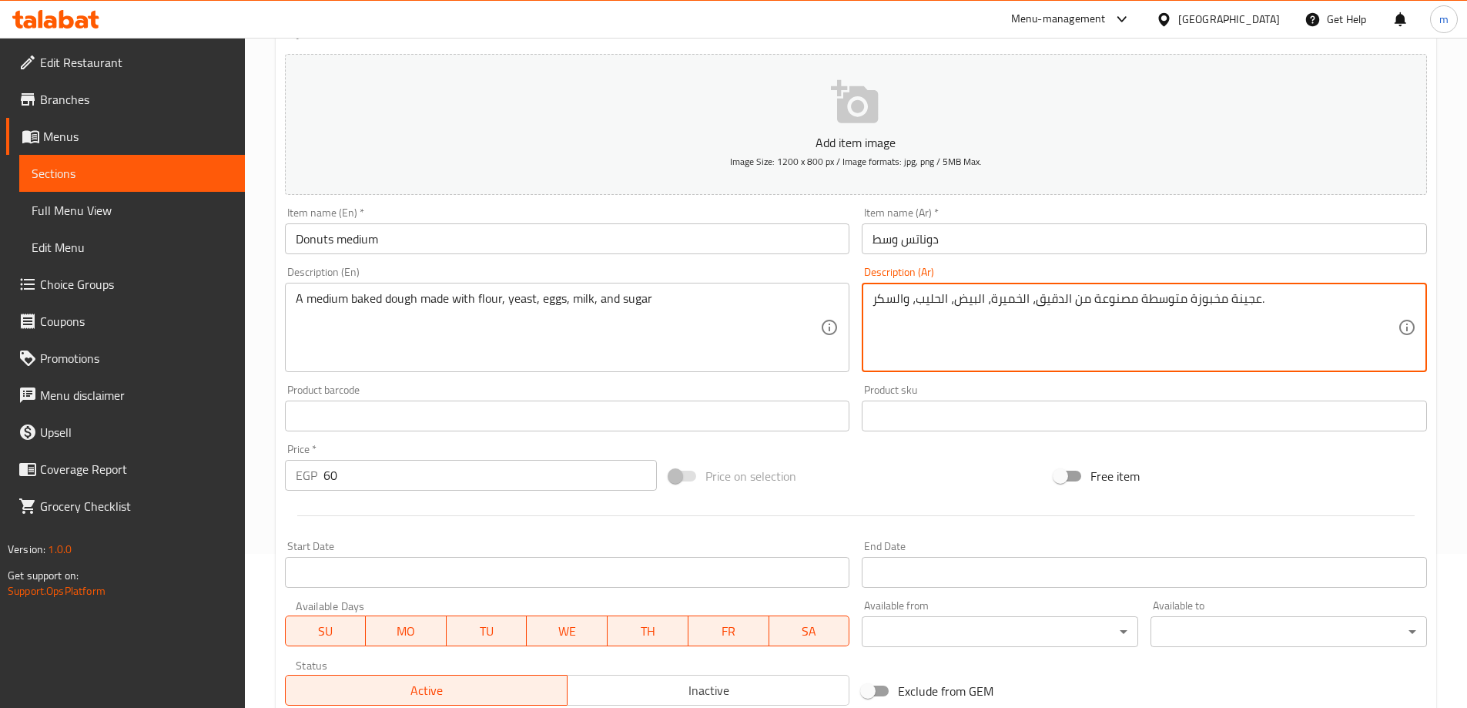
click at [1263, 342] on textarea "عجينة مخبوزة متوسطة مصنوعة من الدقيق، الخميرة، البيض، الحليب، والسكر." at bounding box center [1135, 327] width 525 height 73
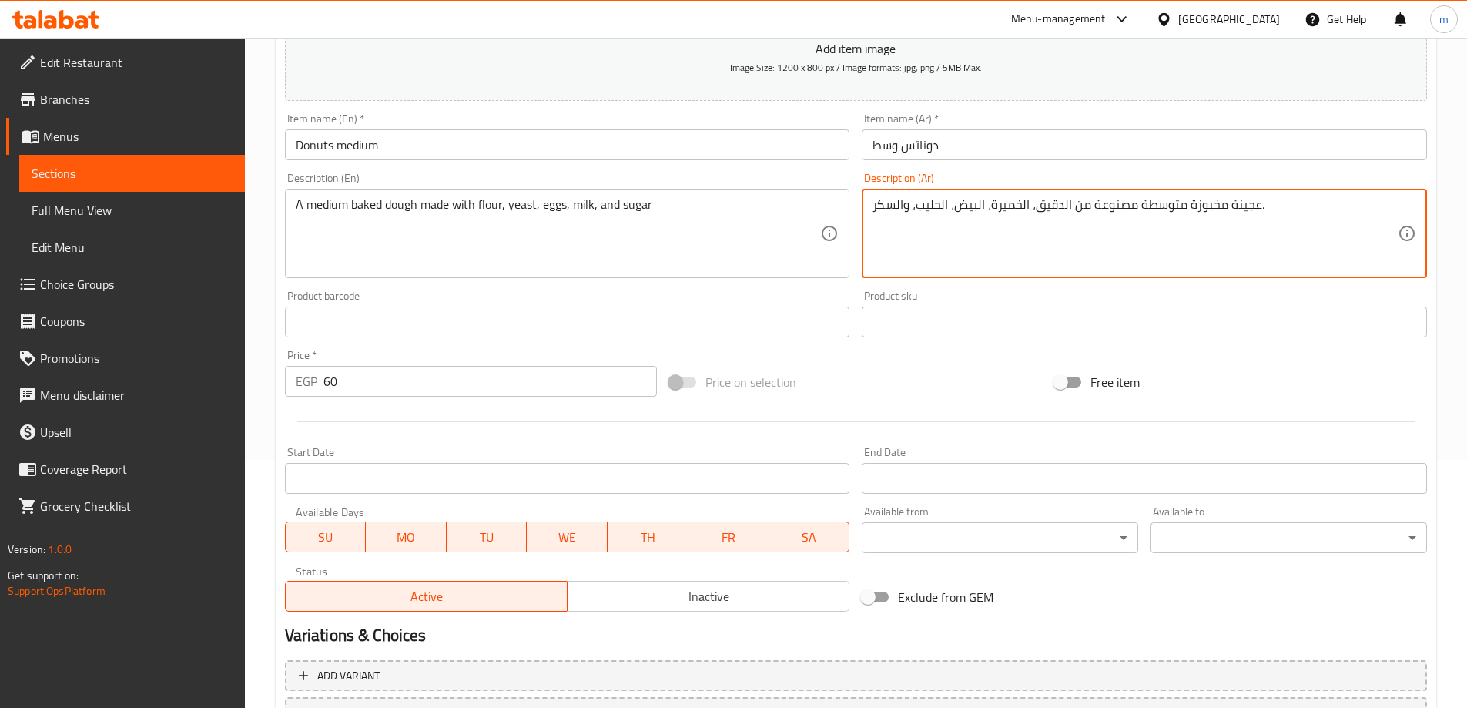
scroll to position [381, 0]
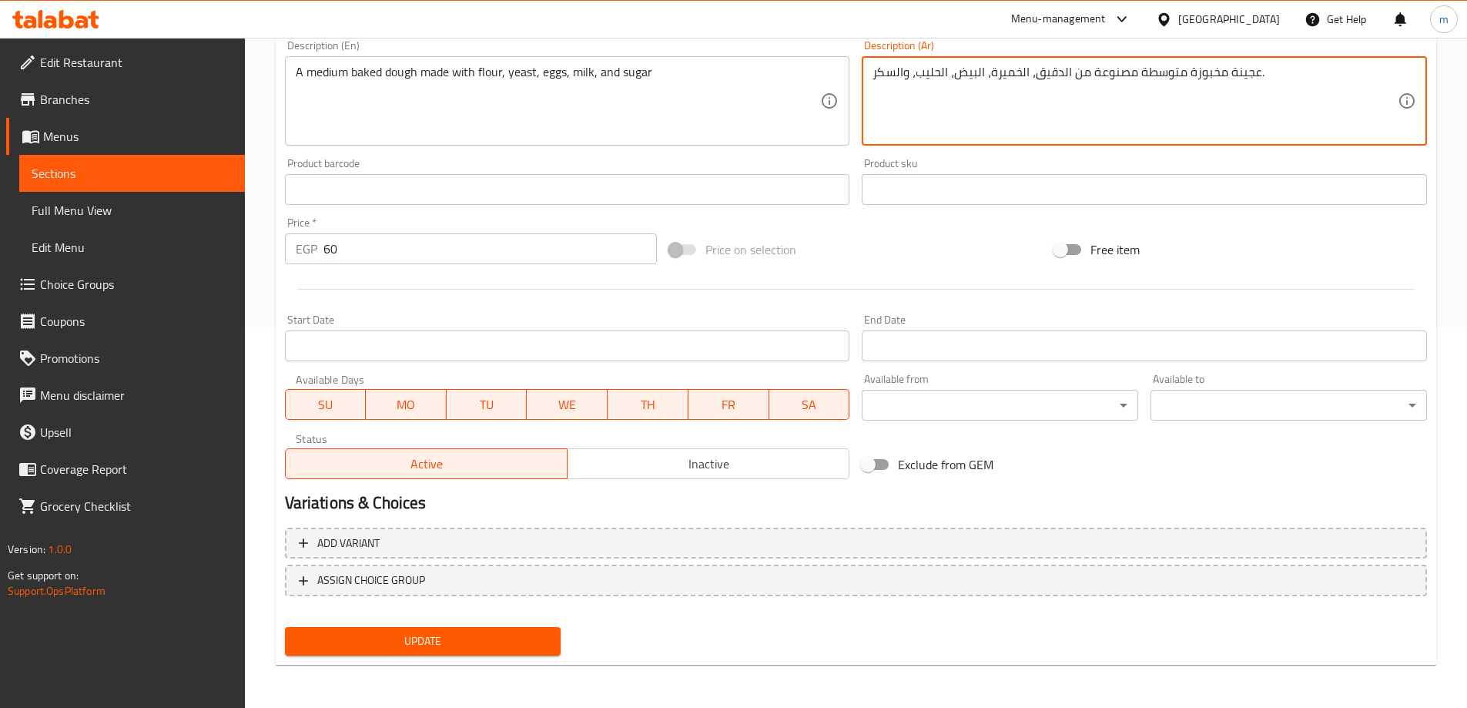
click at [505, 634] on span "Update" at bounding box center [423, 641] width 252 height 19
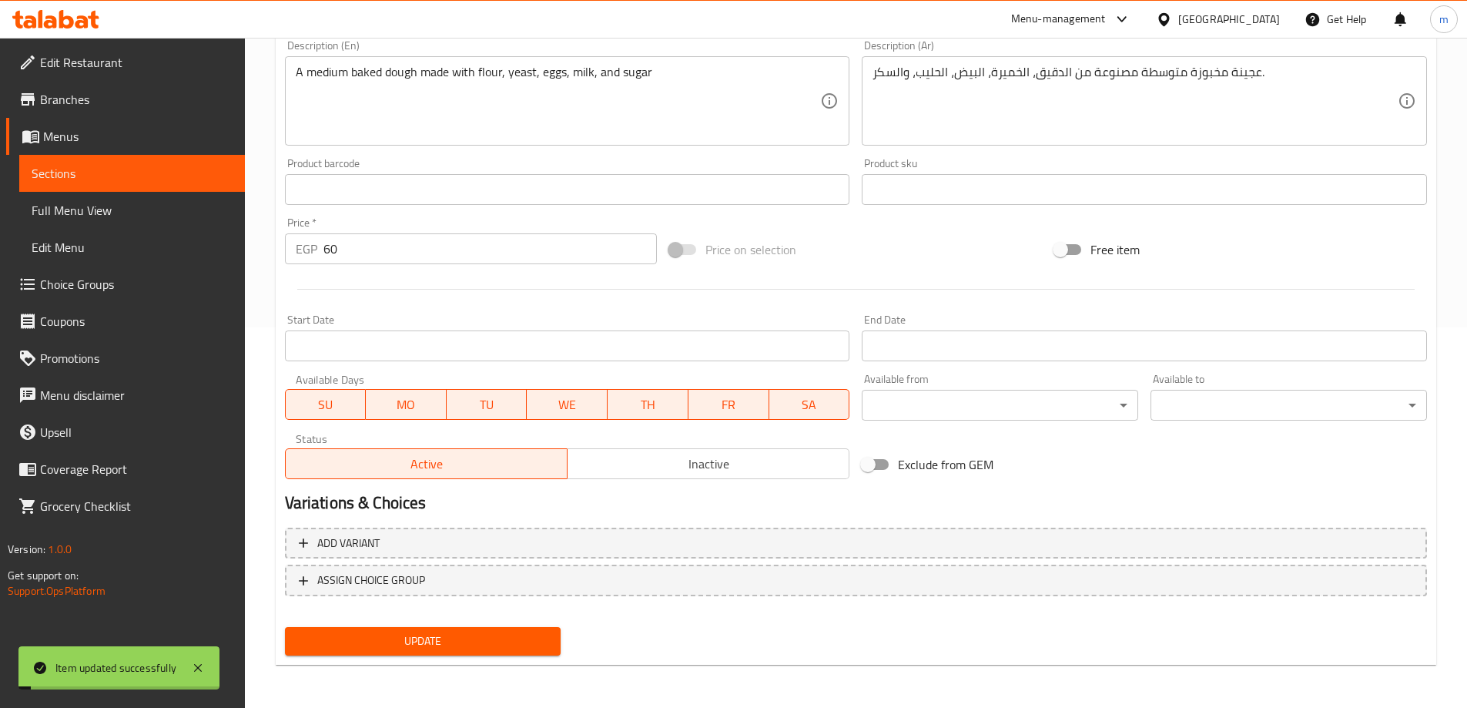
click at [99, 204] on span "Full Menu View" at bounding box center [132, 210] width 201 height 18
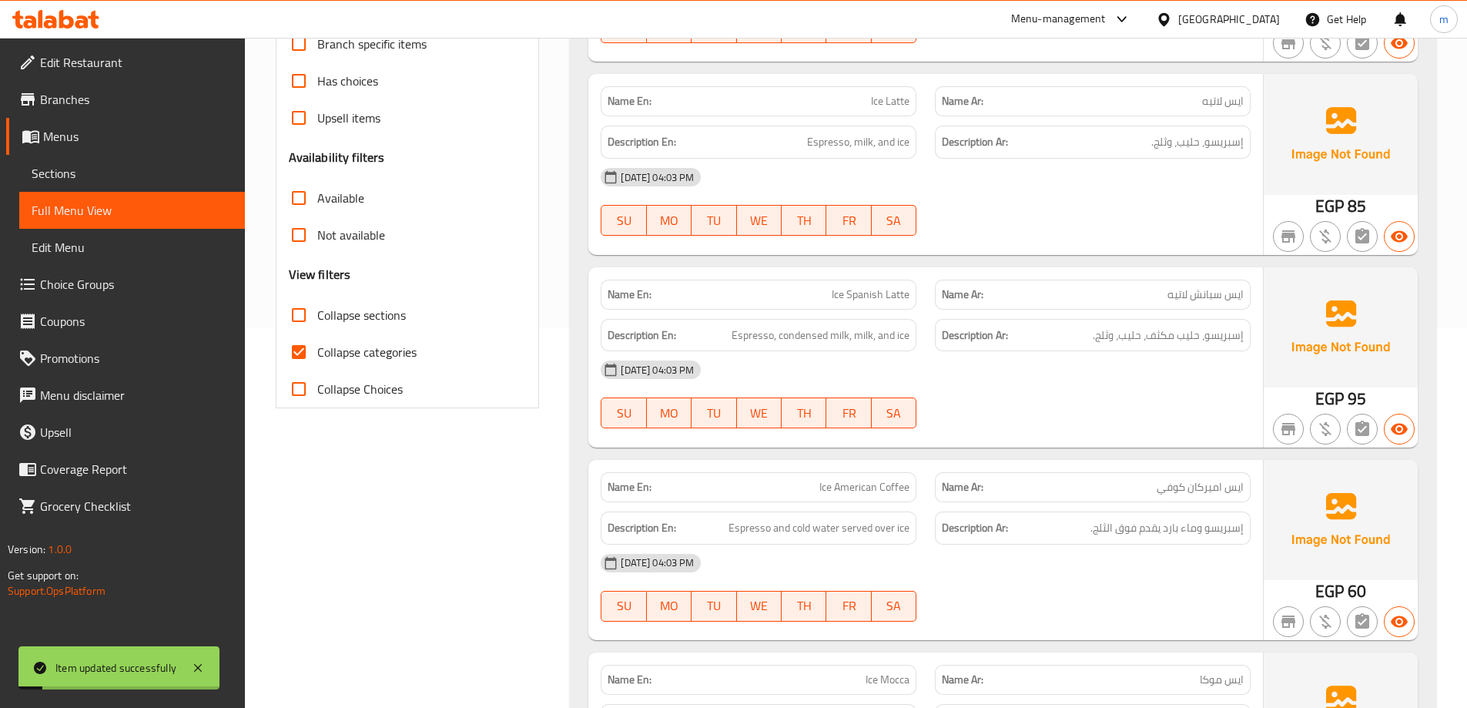
click at [385, 349] on span "Collapse categories" at bounding box center [366, 352] width 99 height 18
click at [317, 349] on input "Collapse categories" at bounding box center [298, 352] width 37 height 37
checkbox input "false"
click at [350, 317] on span "Collapse sections" at bounding box center [361, 315] width 89 height 18
click at [317, 317] on input "Collapse sections" at bounding box center [298, 315] width 37 height 37
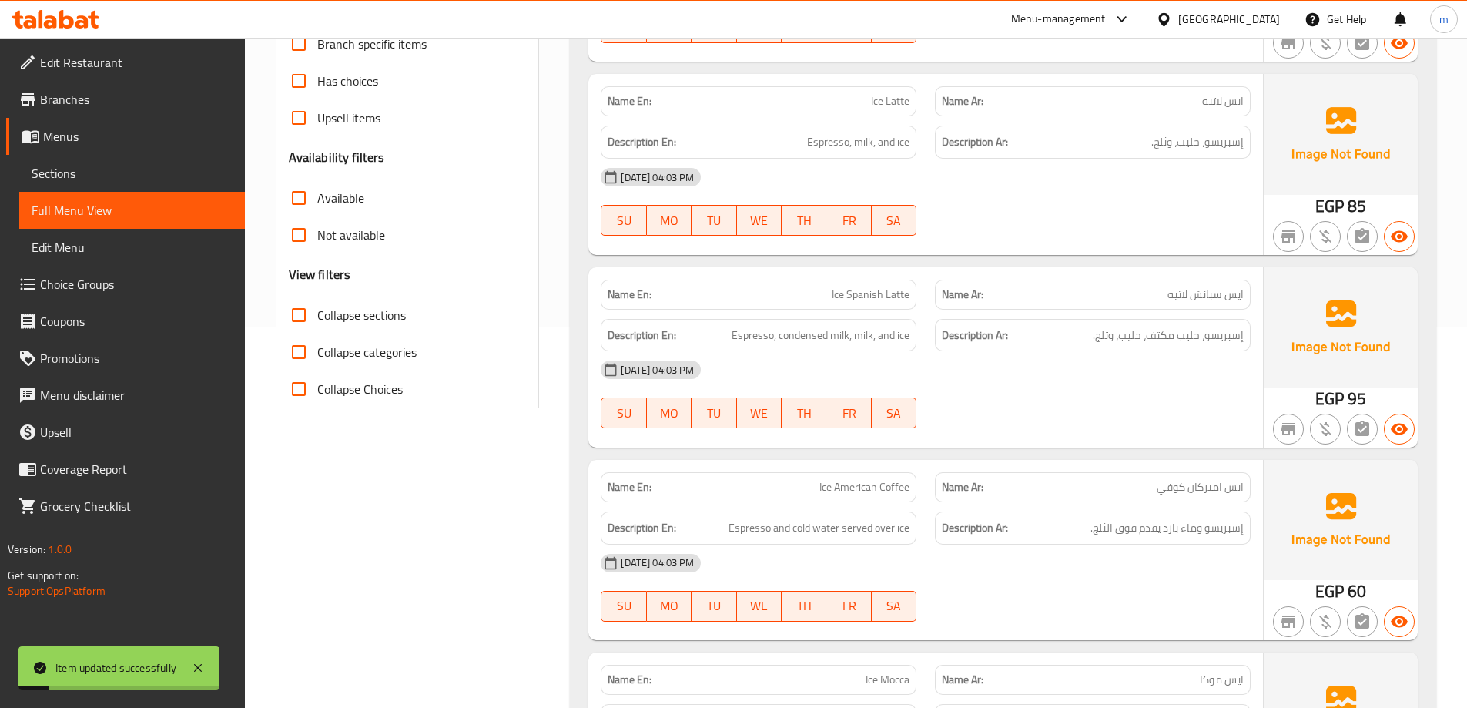
checkbox input "true"
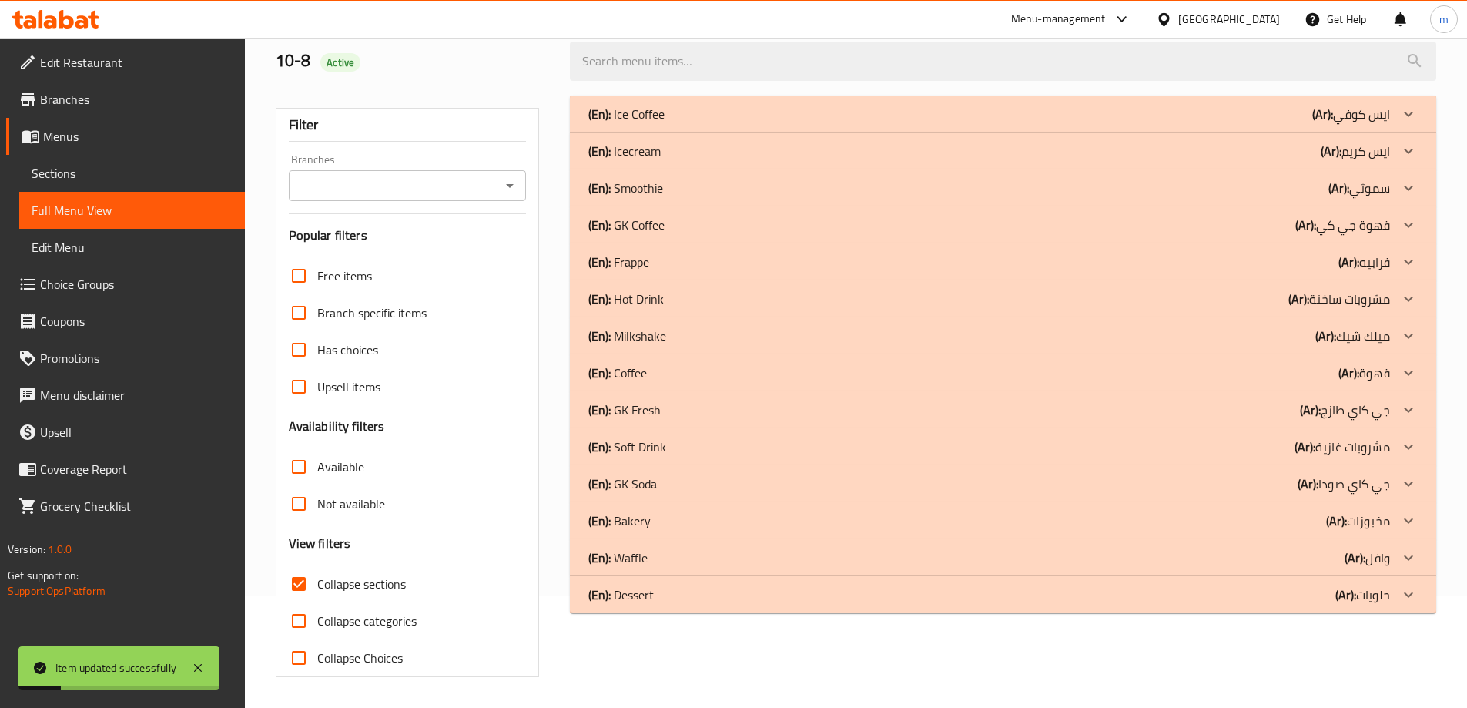
scroll to position [112, 0]
click at [1391, 132] on div at bounding box center [1408, 114] width 37 height 37
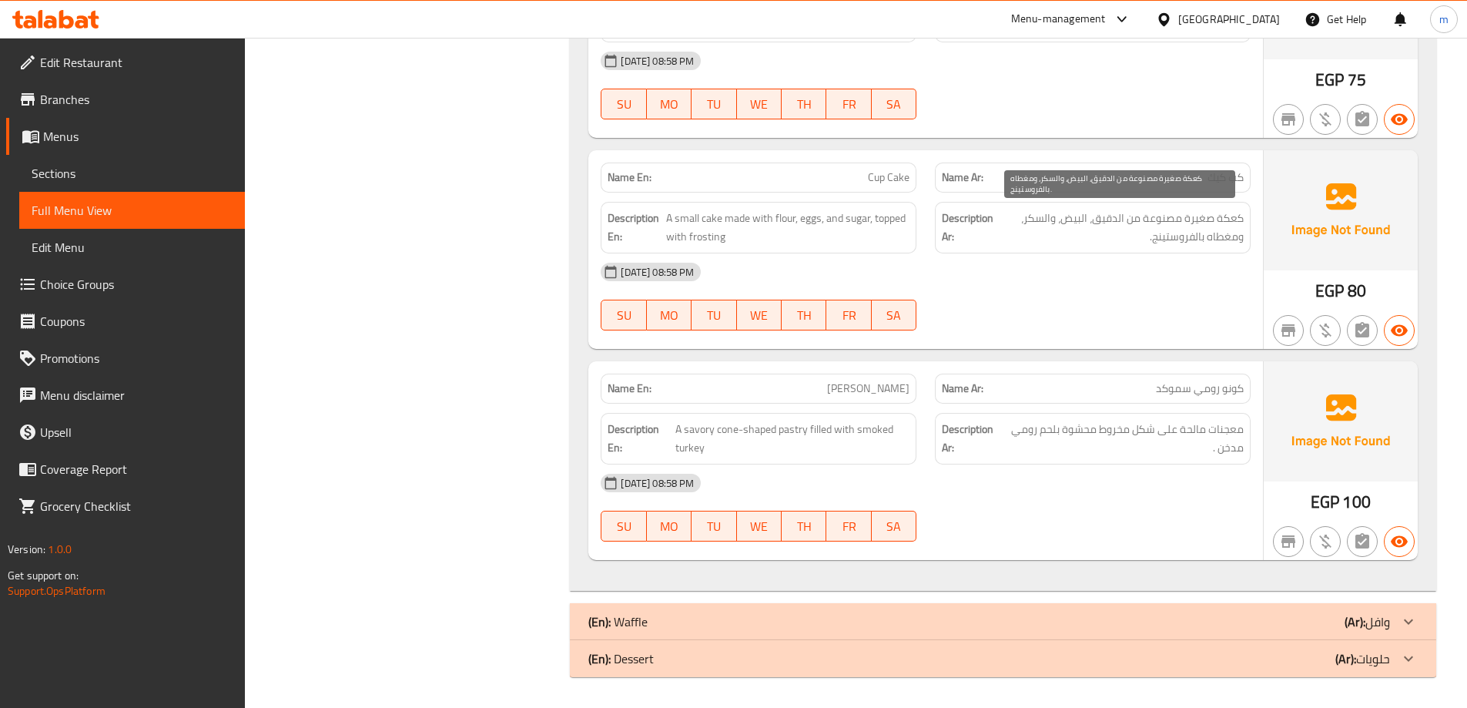
scroll to position [1145, 0]
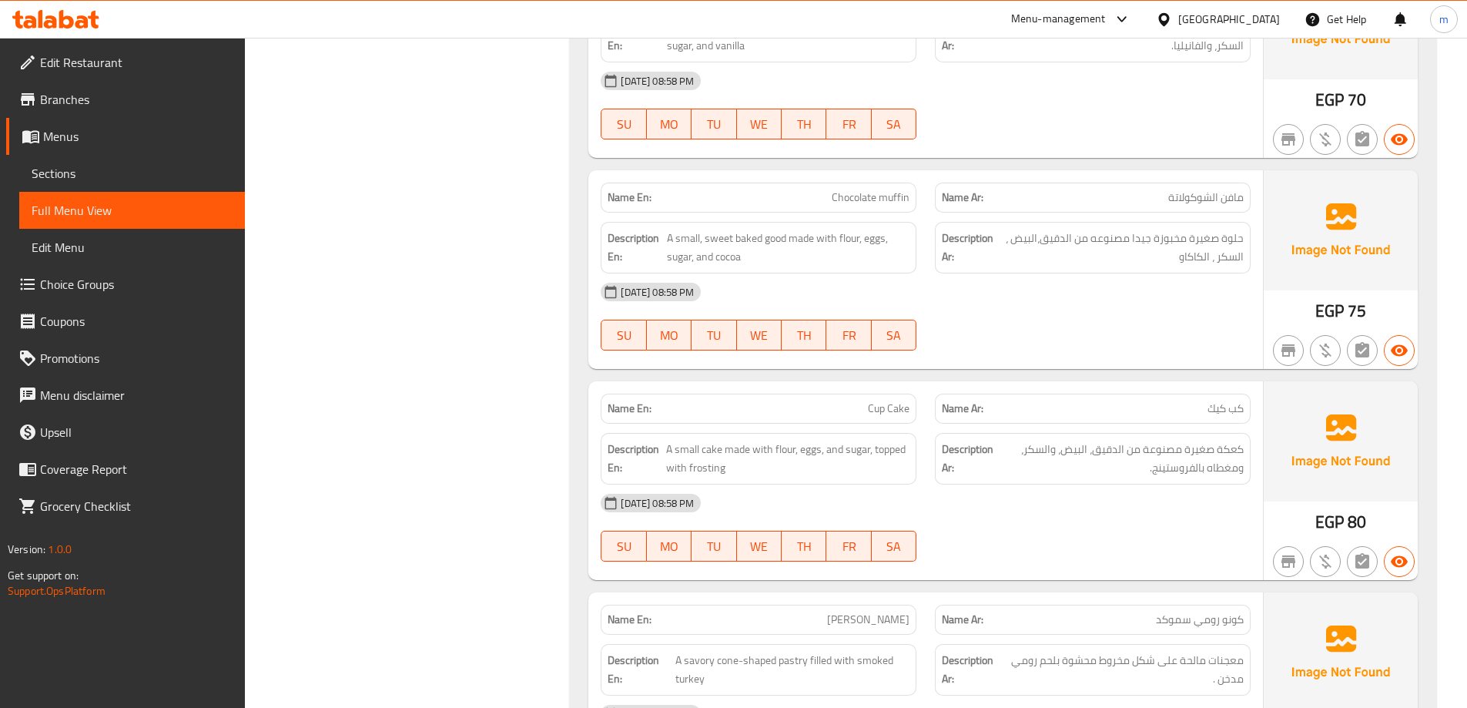
click at [129, 172] on span "Sections" at bounding box center [132, 173] width 201 height 18
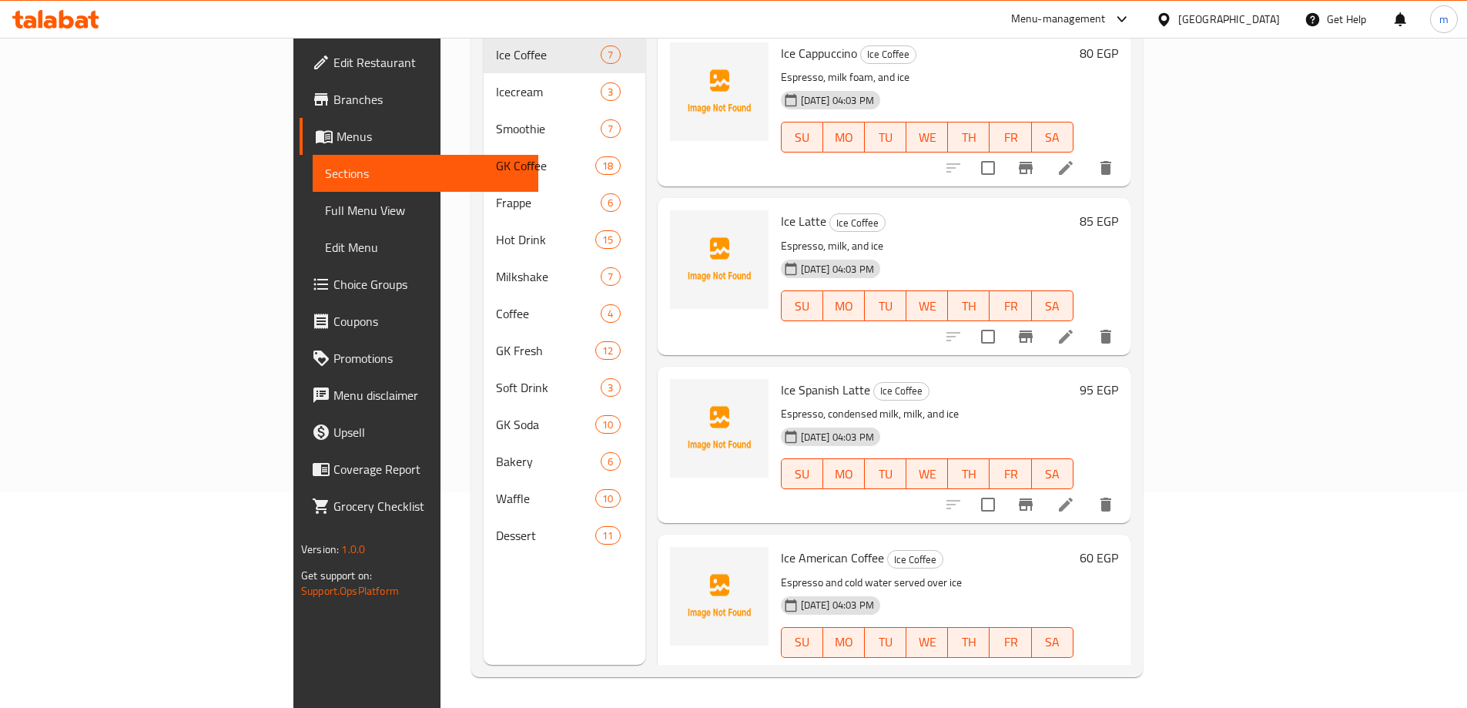
scroll to position [216, 0]
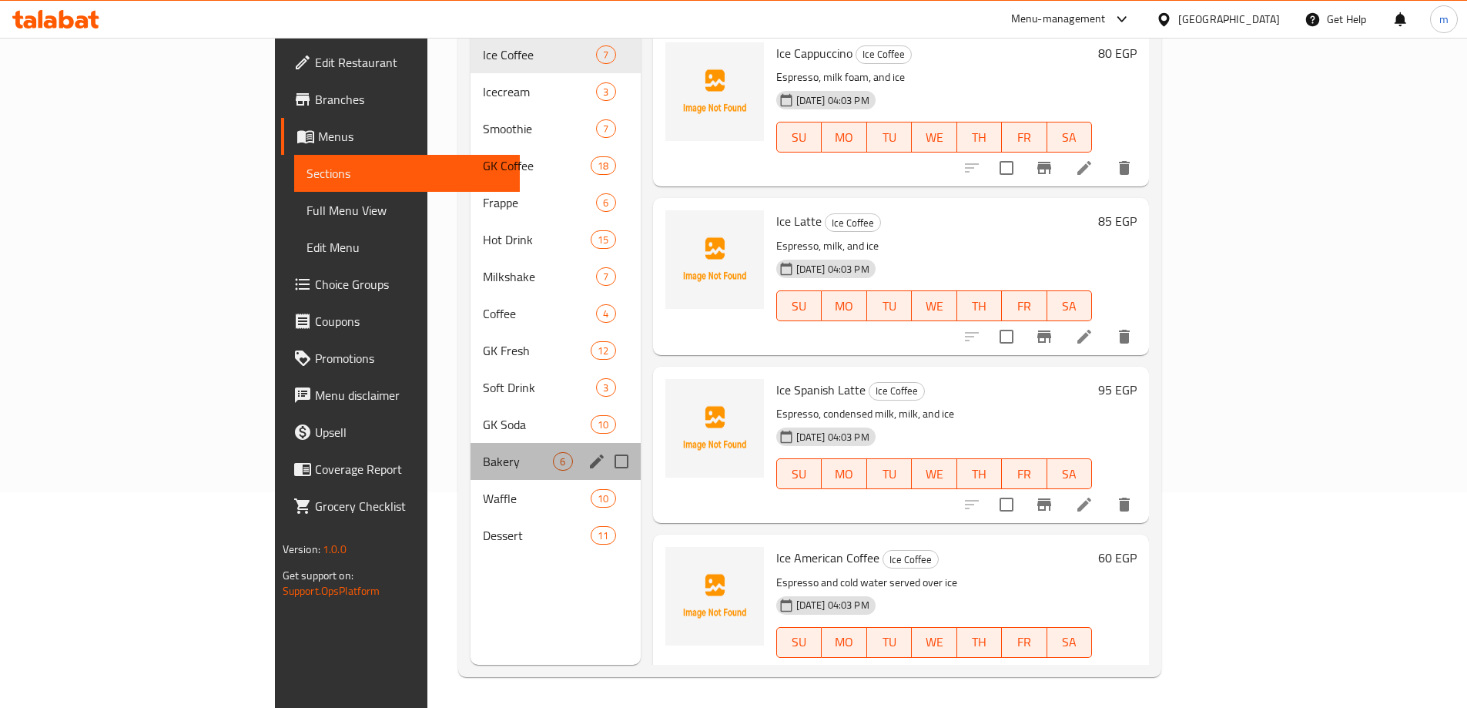
click at [471, 451] on div "Bakery 6" at bounding box center [555, 461] width 169 height 37
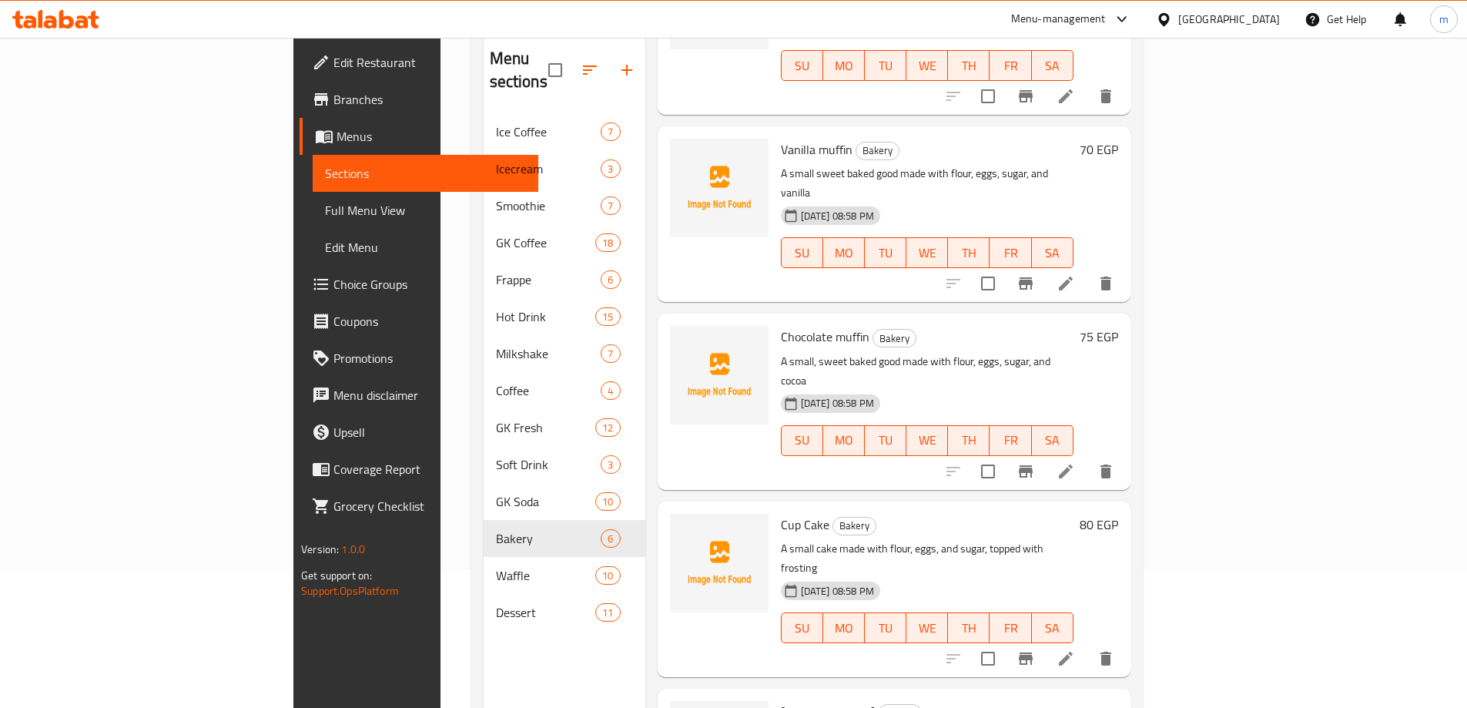
scroll to position [340, 0]
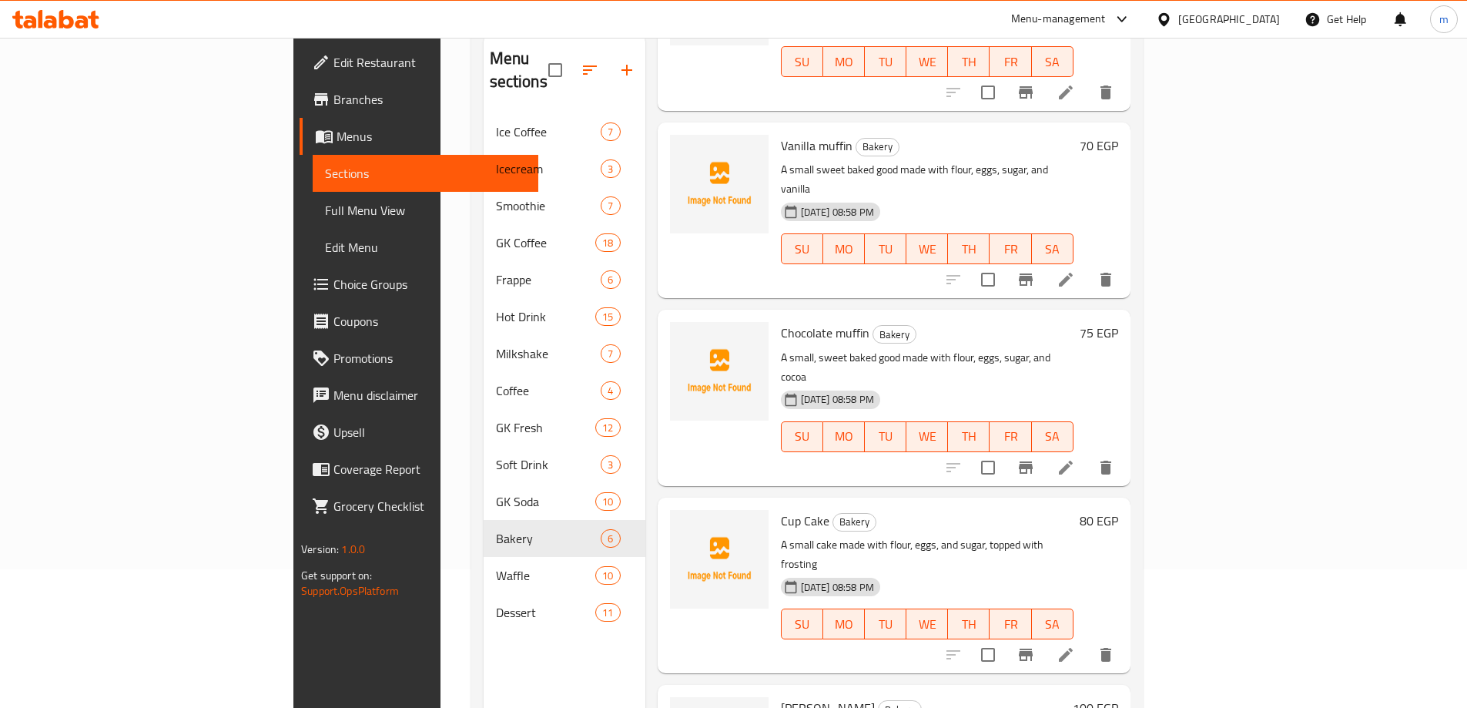
click at [1088, 641] on li at bounding box center [1065, 655] width 43 height 28
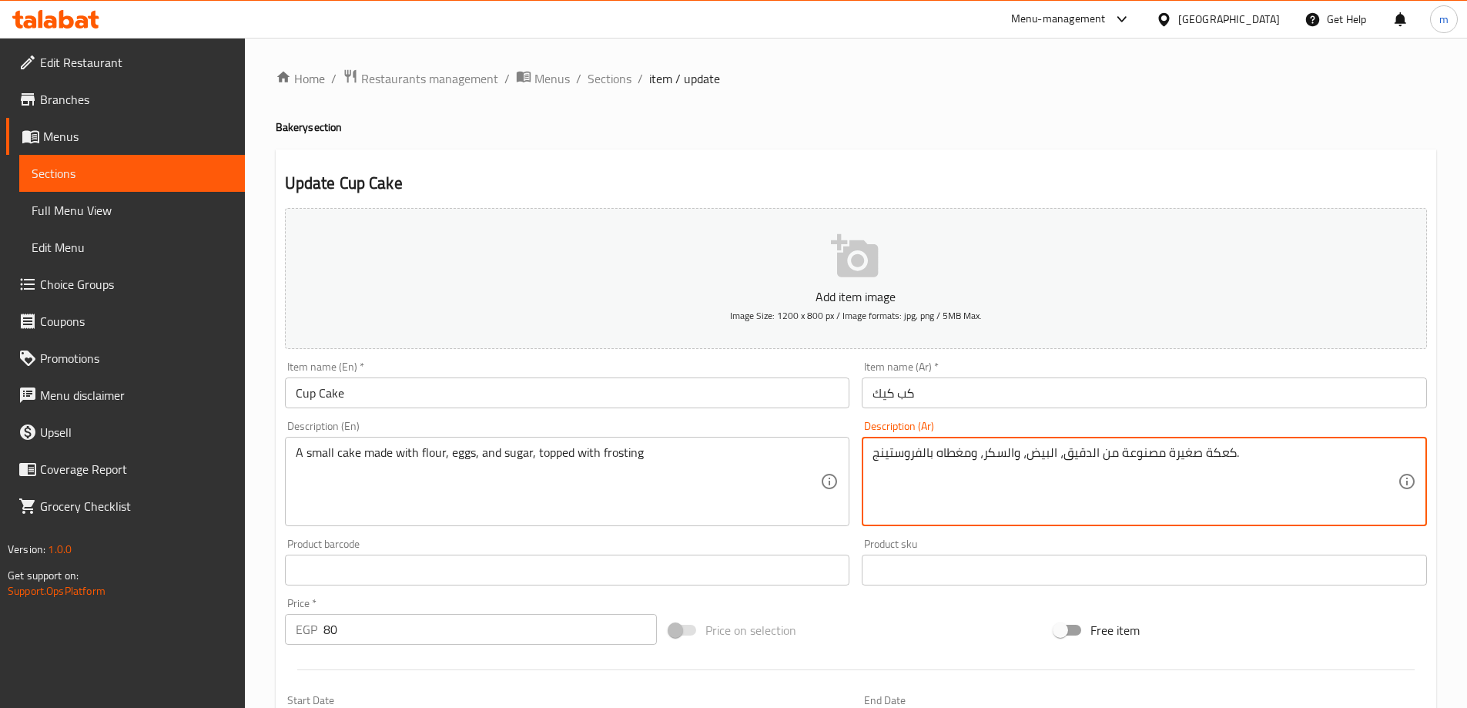
click at [1222, 462] on textarea "كعكة صغيرة مصنوعة من الدقيق، البيض، والسكر، ومغطاه بالفروستينج." at bounding box center [1135, 481] width 525 height 73
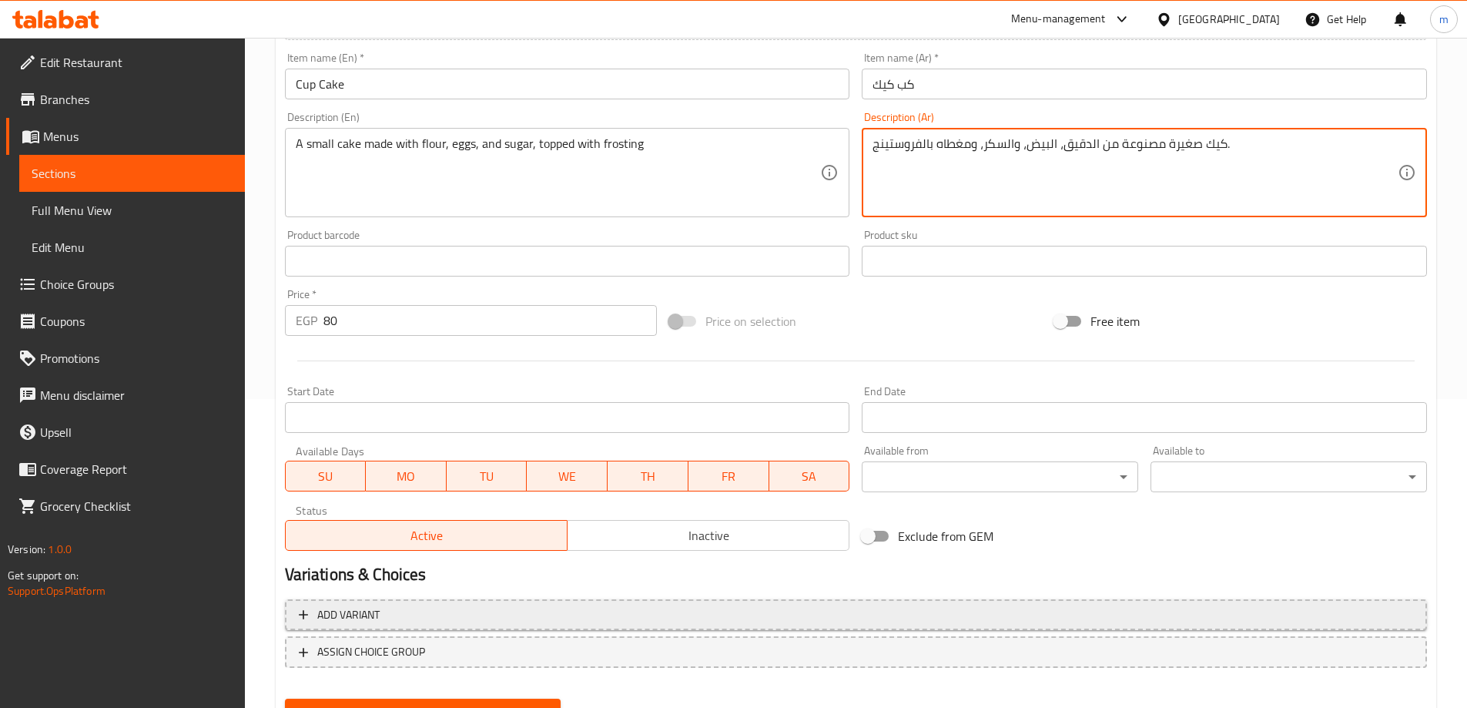
scroll to position [381, 0]
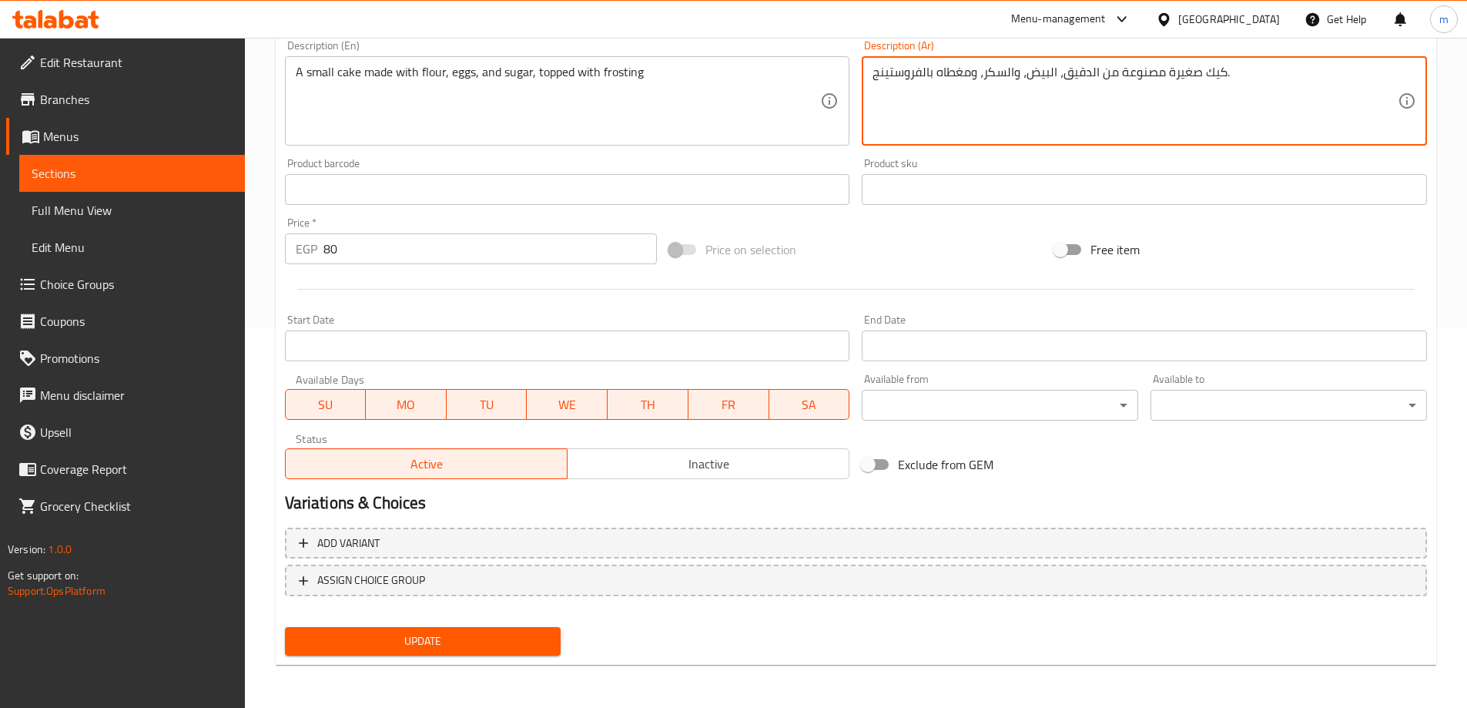
type textarea "كيك صغيرة مصنوعة من الدقيق، البيض، والسكر، ومغطاه بالفروستينج."
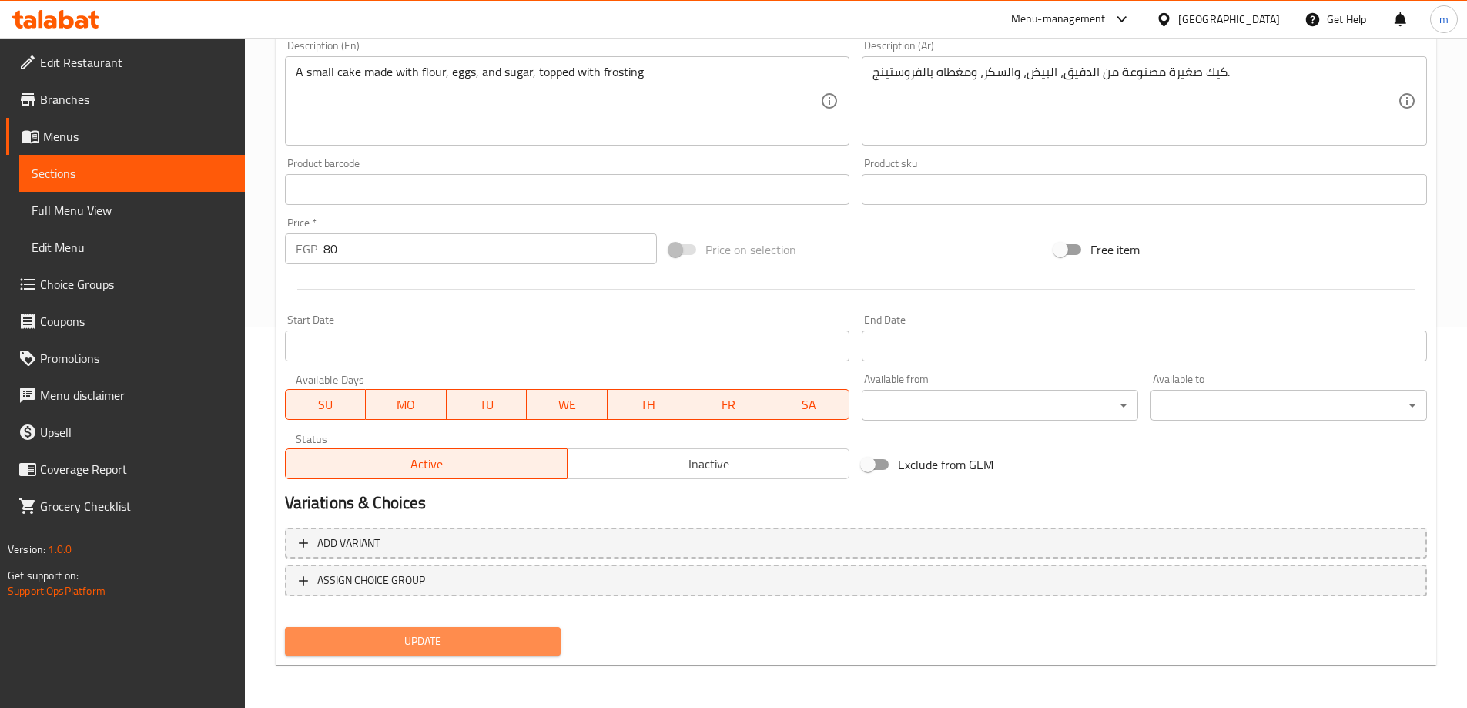
click at [511, 629] on button "Update" at bounding box center [423, 641] width 277 height 29
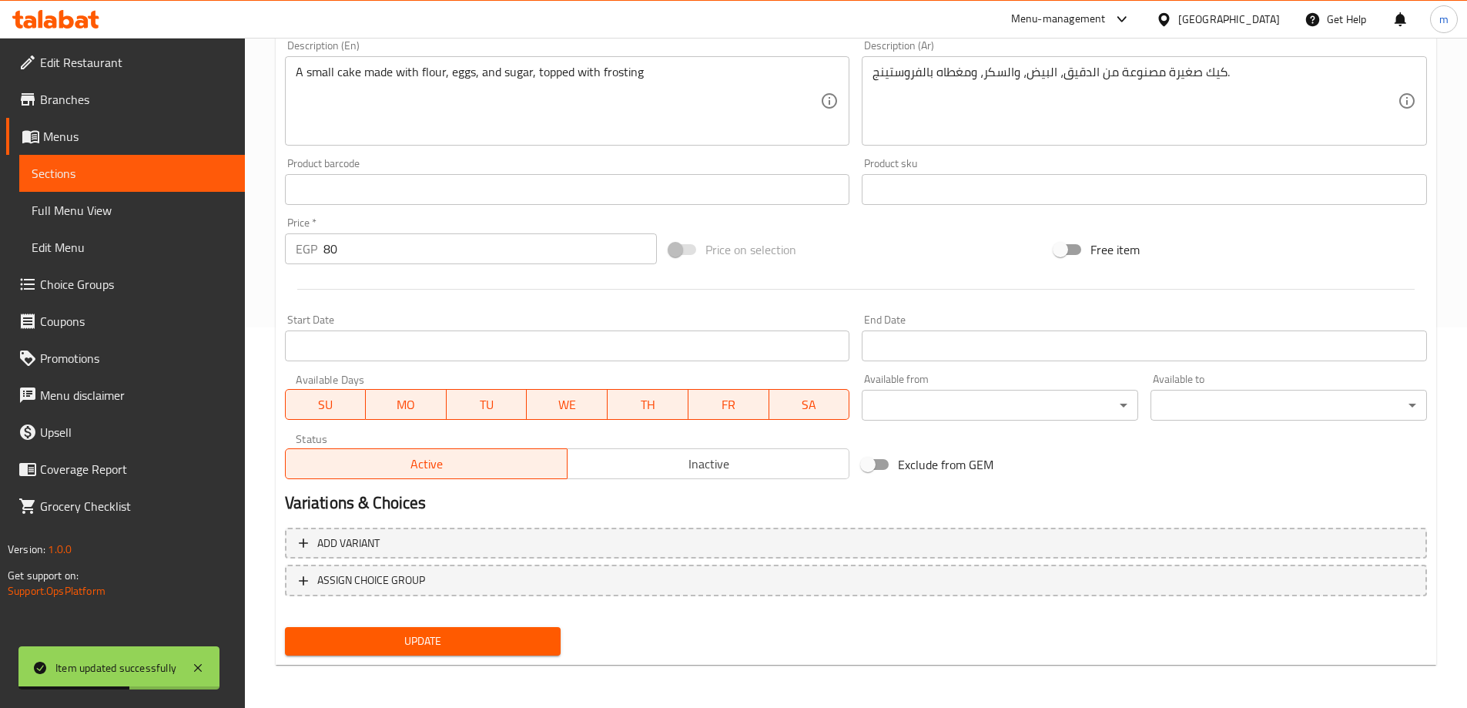
click at [112, 207] on span "Full Menu View" at bounding box center [132, 210] width 201 height 18
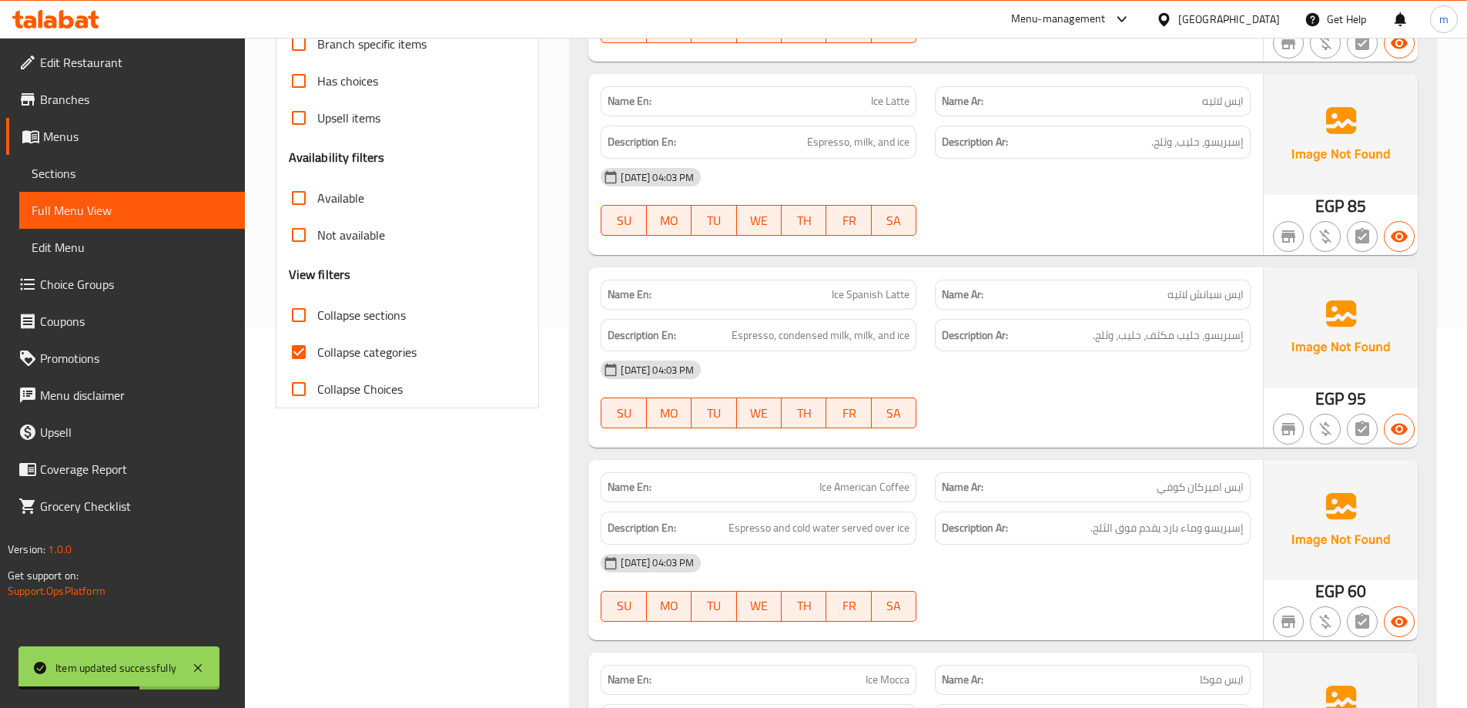
click at [358, 349] on span "Collapse categories" at bounding box center [366, 352] width 99 height 18
click at [317, 349] on input "Collapse categories" at bounding box center [298, 352] width 37 height 37
checkbox input "false"
click at [348, 306] on span "Collapse sections" at bounding box center [361, 315] width 89 height 18
click at [317, 306] on input "Collapse sections" at bounding box center [298, 315] width 37 height 37
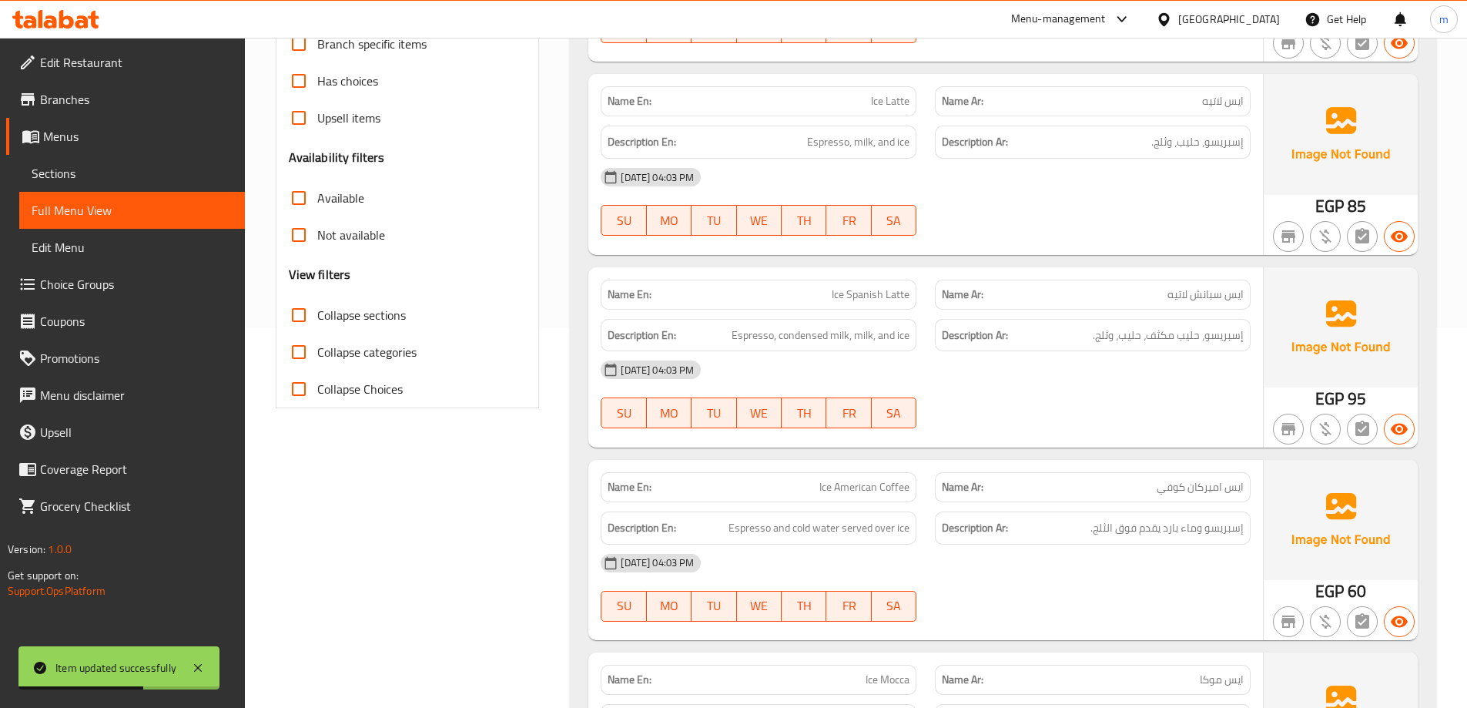
checkbox input "true"
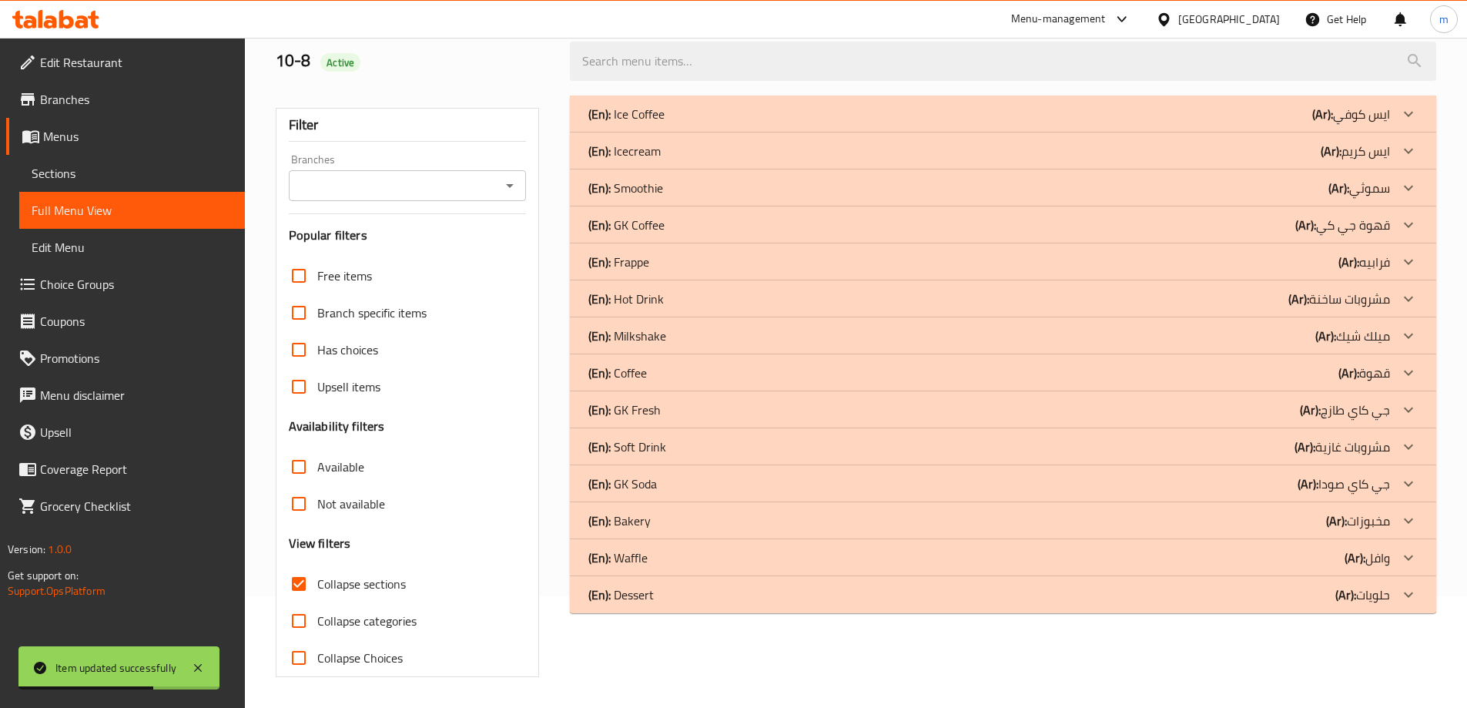
scroll to position [112, 0]
click at [1333, 126] on b "(Ar):" at bounding box center [1323, 113] width 21 height 23
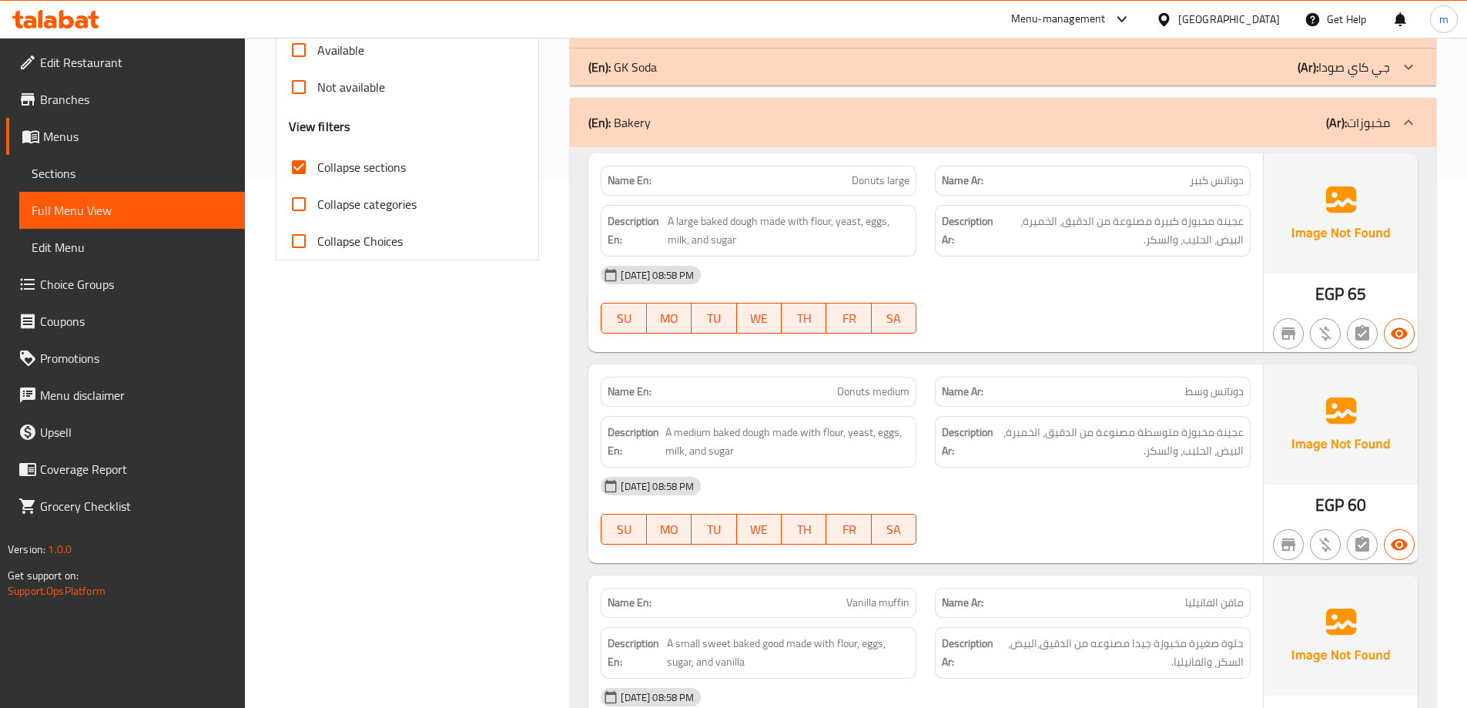
scroll to position [220, 0]
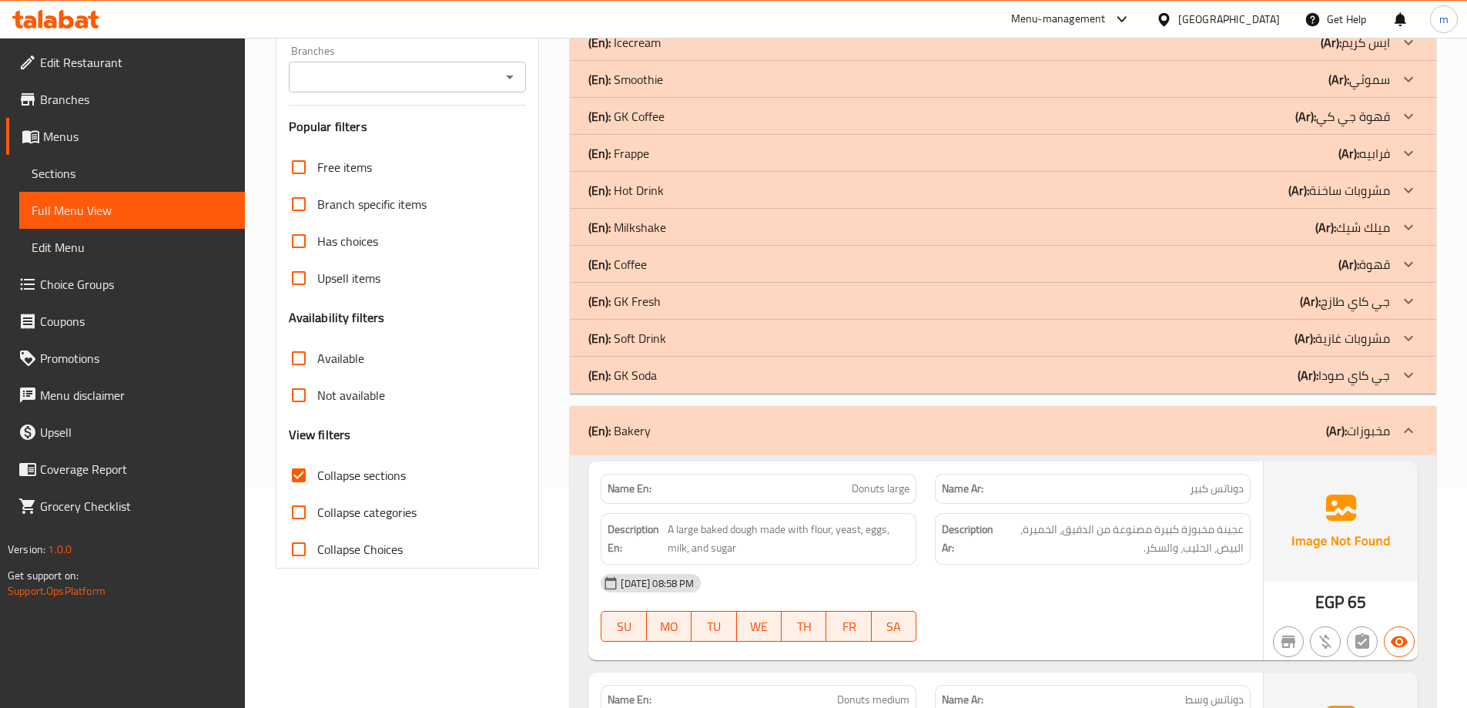
click at [1340, 441] on b "(Ar):" at bounding box center [1336, 430] width 21 height 23
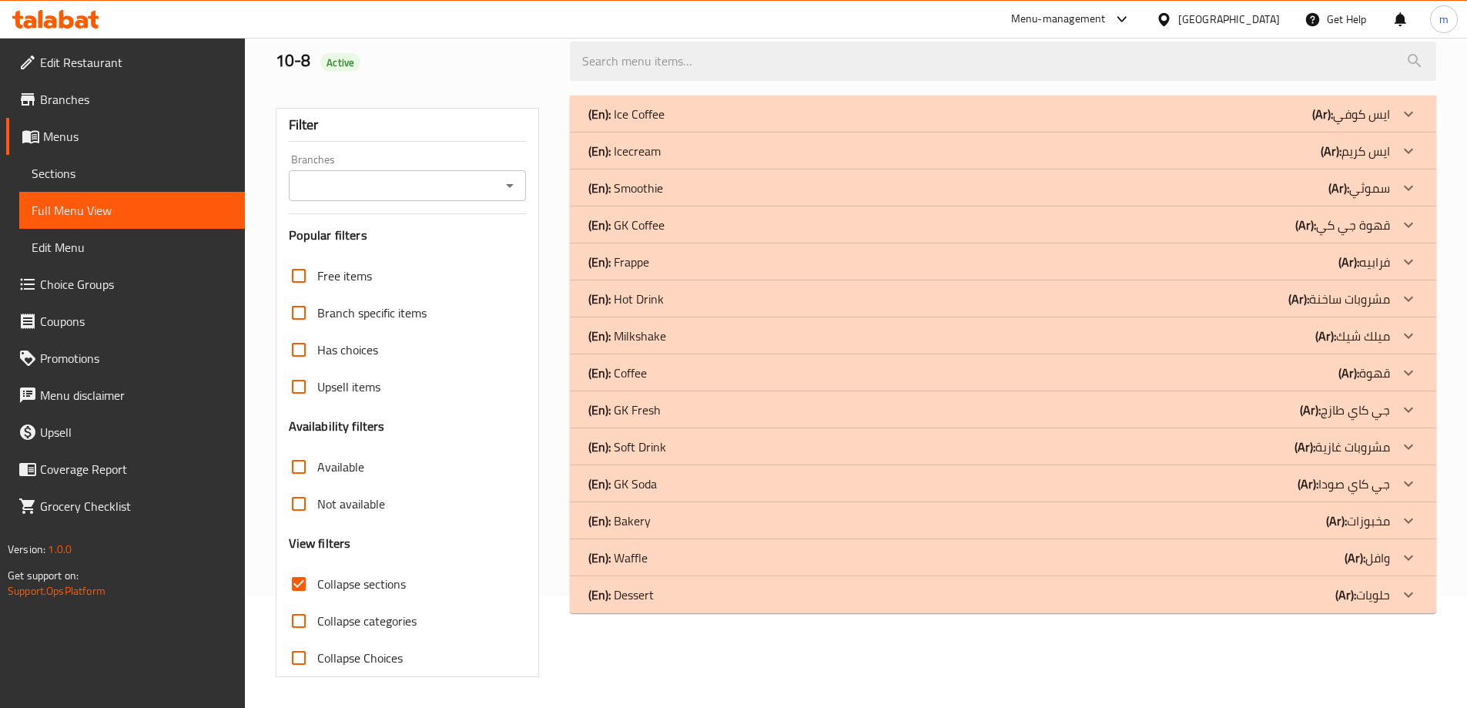
scroll to position [112, 0]
click at [1333, 126] on b "(Ar):" at bounding box center [1323, 113] width 21 height 23
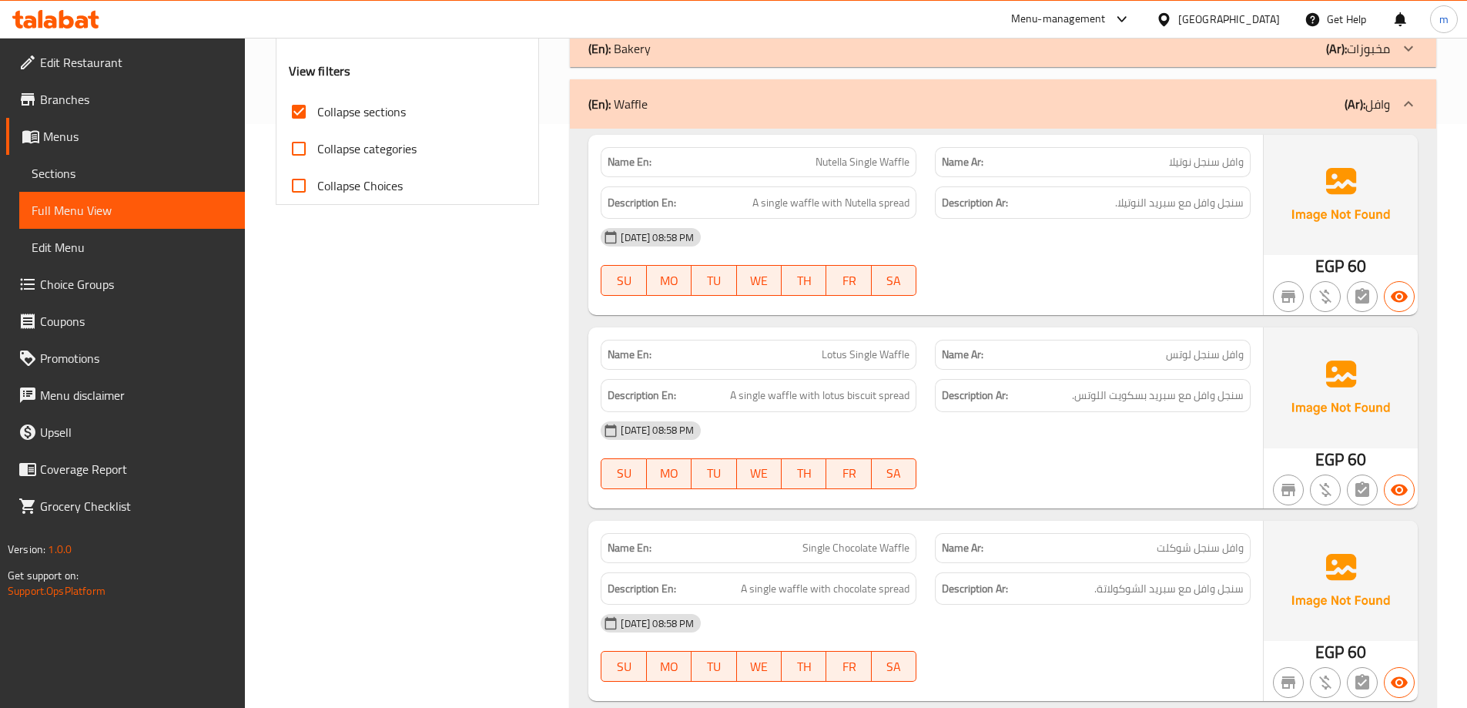
scroll to position [651, 0]
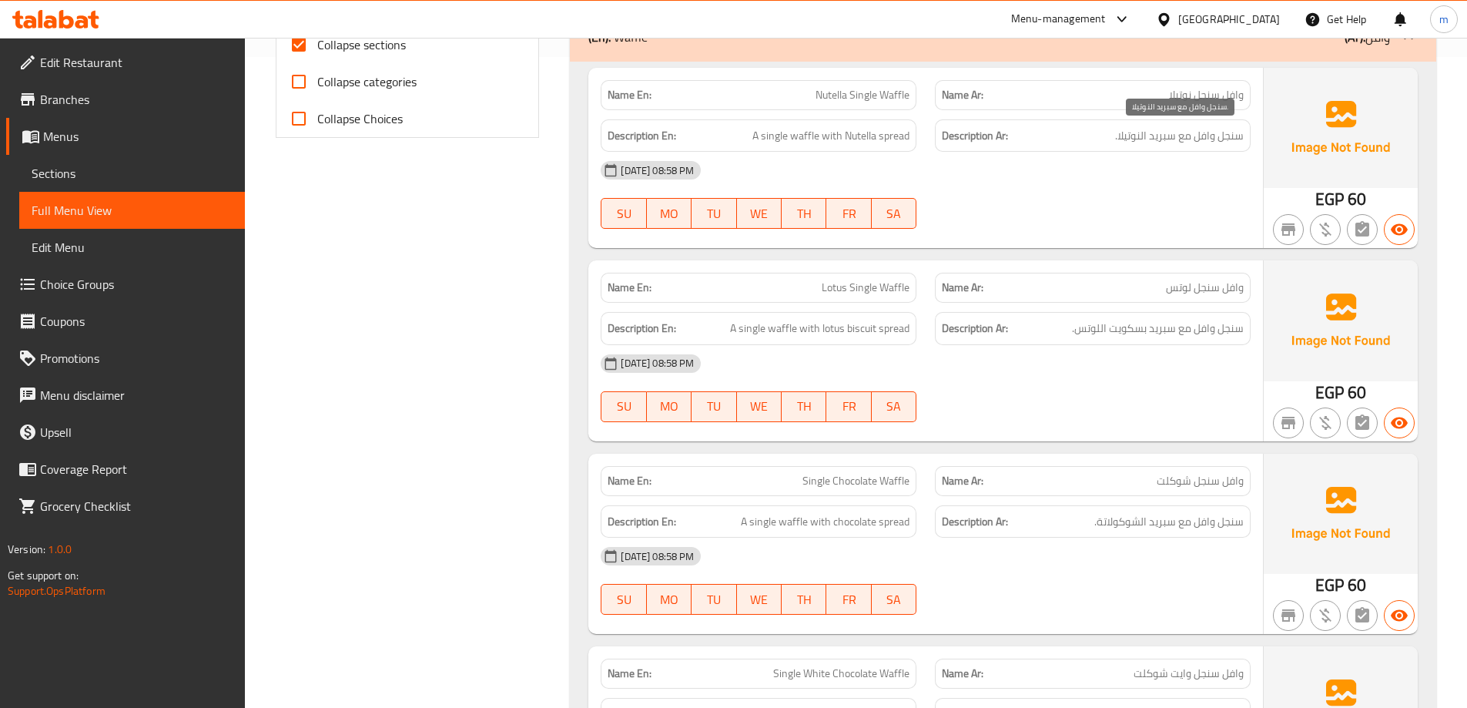
click at [1170, 136] on span "سنجل وافل مع سبريد النوتيلا." at bounding box center [1179, 135] width 129 height 19
click at [1156, 189] on div "10-08-2025 08:58 PM SU MO TU WE TH FR SA" at bounding box center [926, 195] width 669 height 86
click at [1209, 175] on div "[DATE] 08:58 PM" at bounding box center [926, 170] width 669 height 37
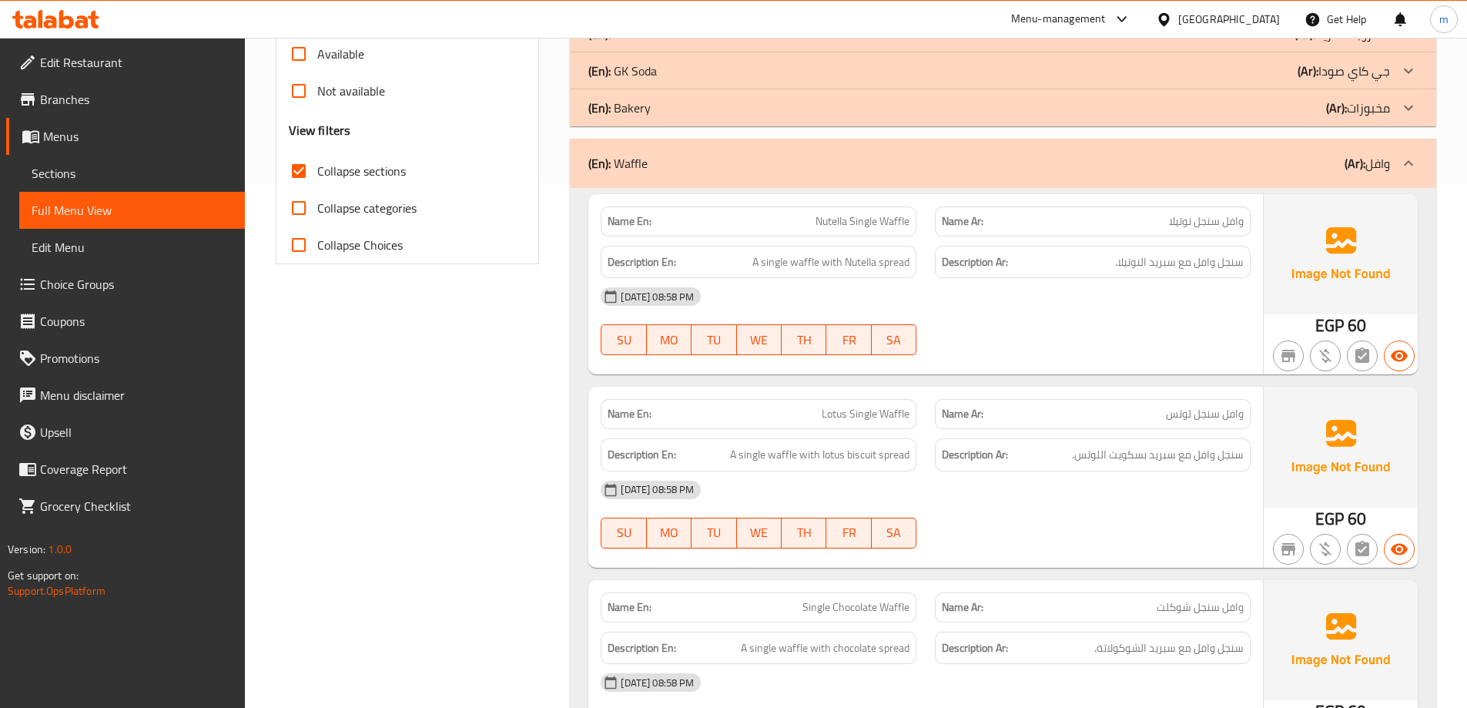
scroll to position [497, 0]
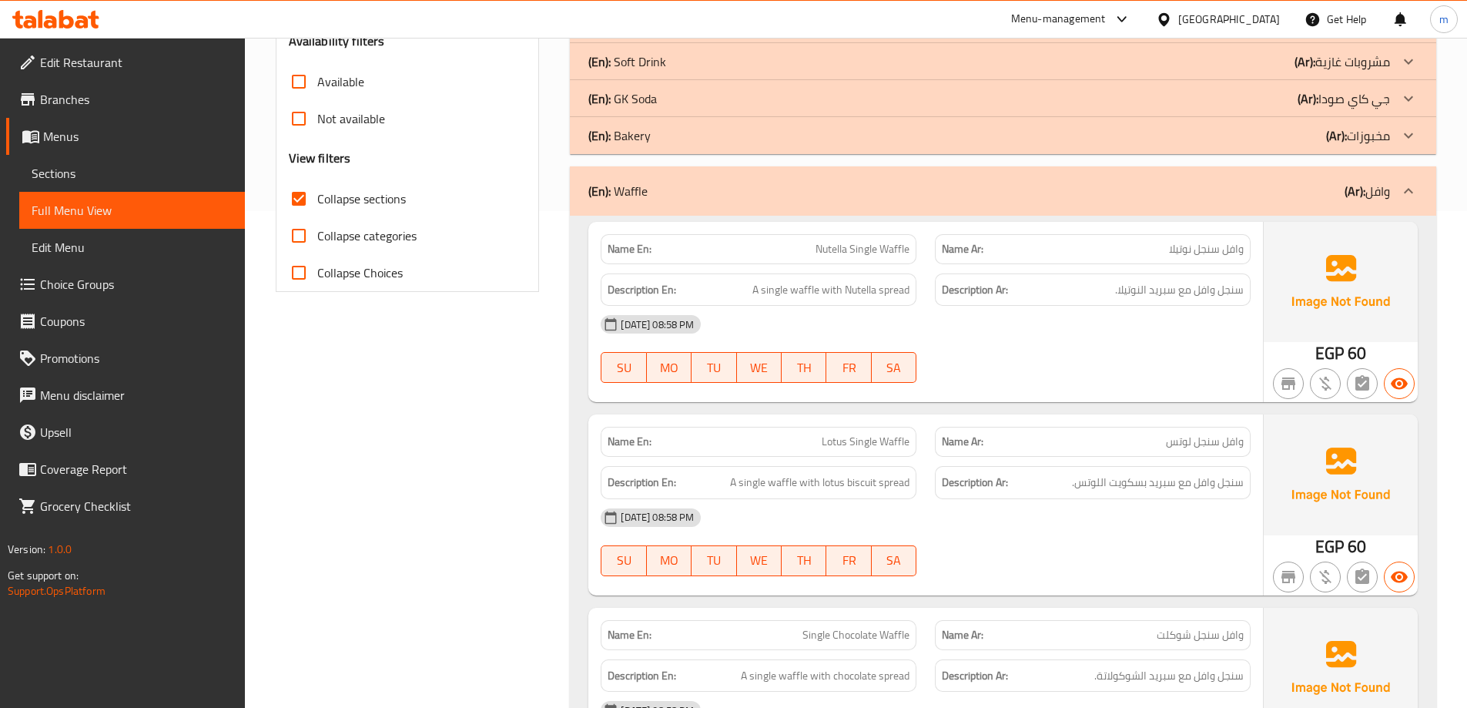
click at [1056, 366] on div "10-08-2025 08:58 PM SU MO TU WE TH FR SA" at bounding box center [926, 349] width 669 height 86
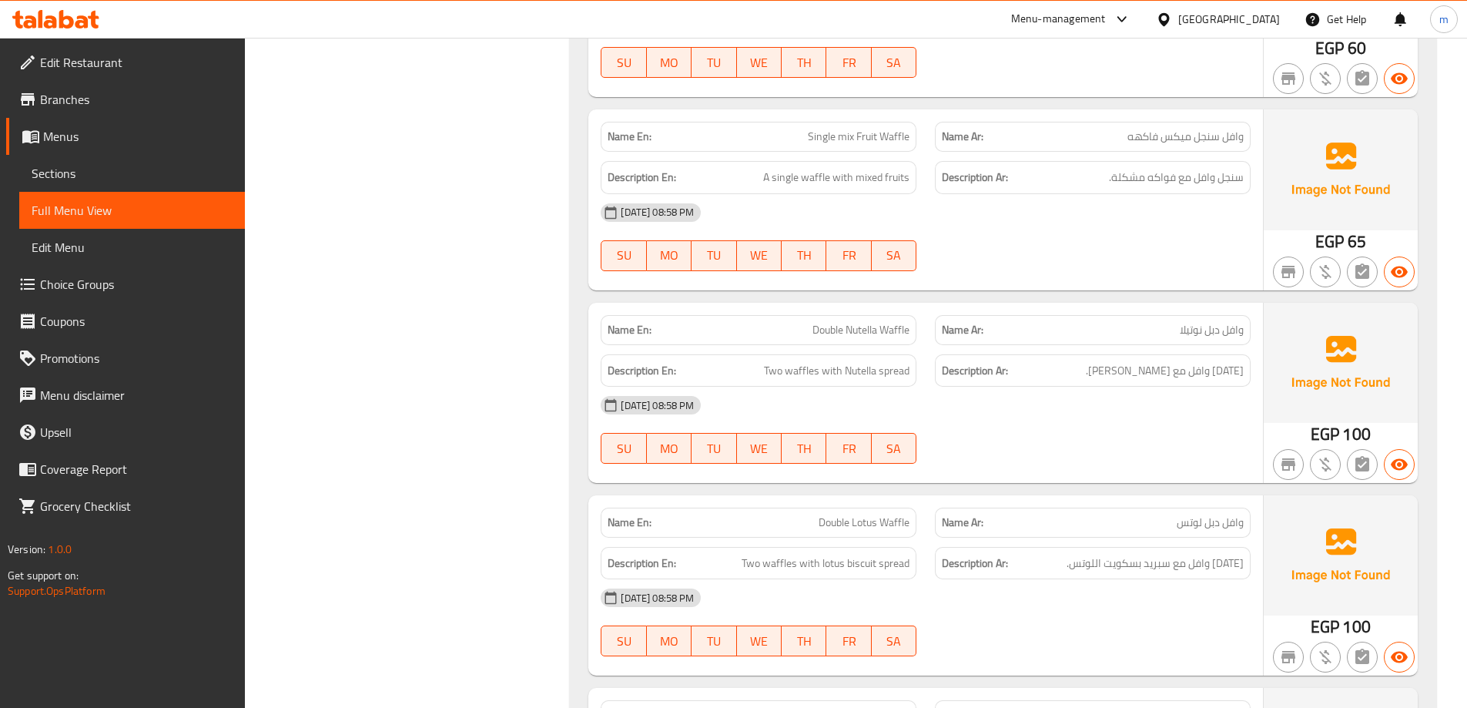
scroll to position [1344, 0]
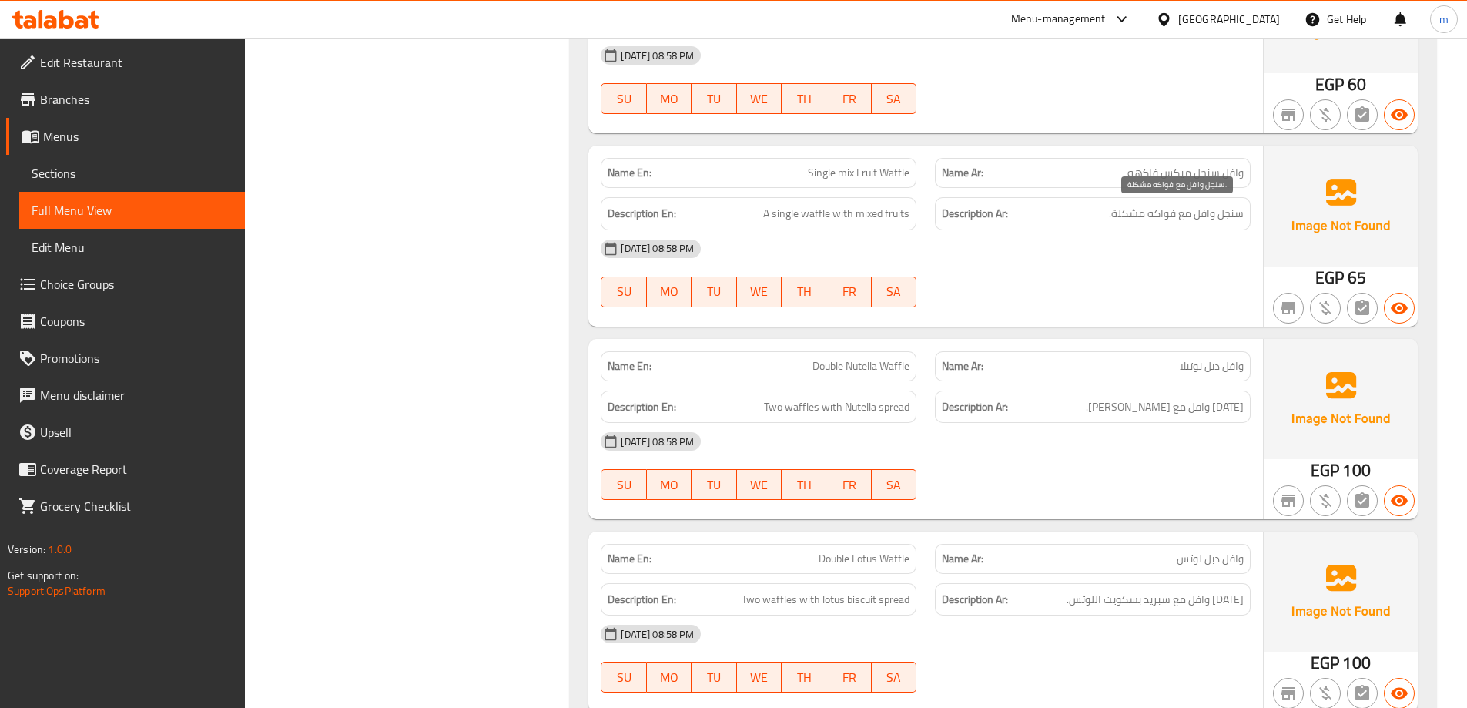
click at [1215, 213] on span "سنجل وافل مع فواكه مشكلة." at bounding box center [1176, 213] width 135 height 19
click at [1112, 293] on div "10-08-2025 08:58 PM SU MO TU WE TH FR SA" at bounding box center [926, 273] width 669 height 86
click at [31, 164] on link "Sections" at bounding box center [132, 173] width 226 height 37
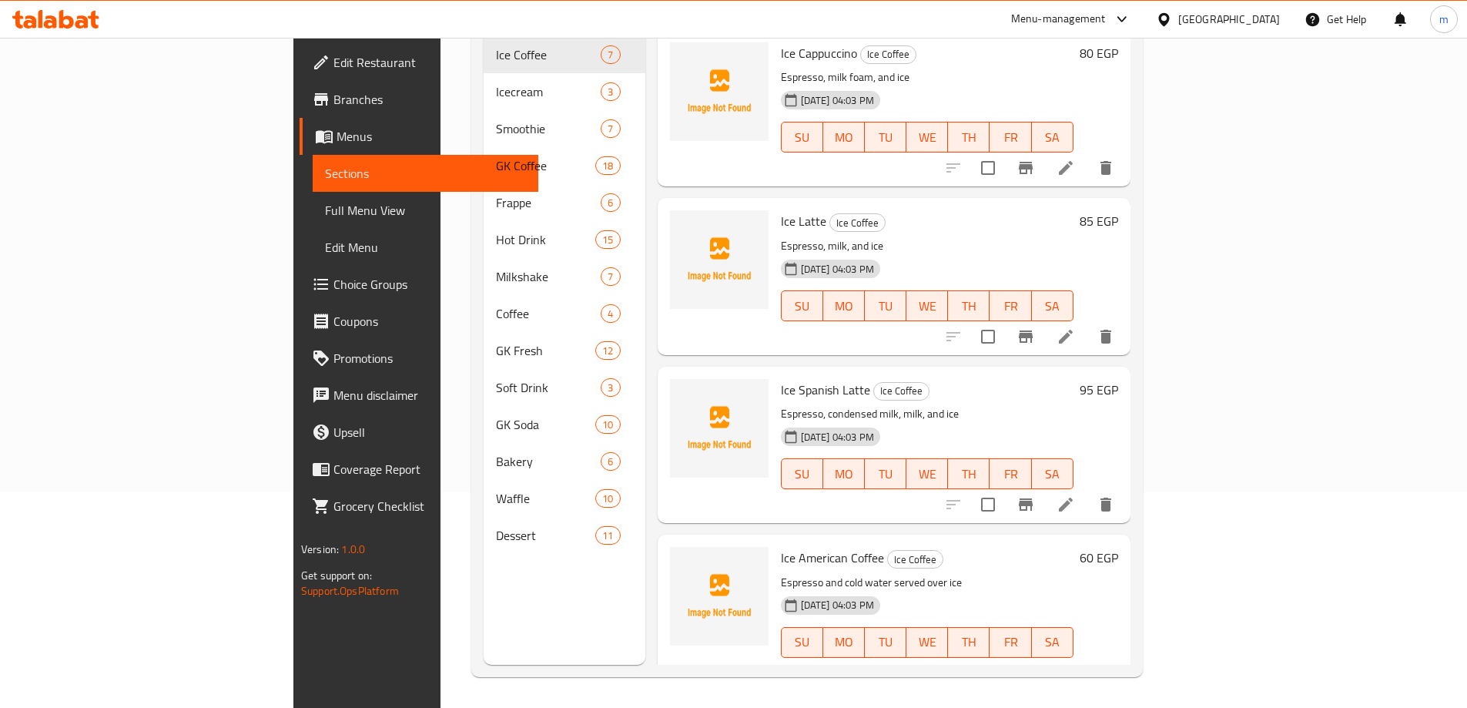
scroll to position [216, 0]
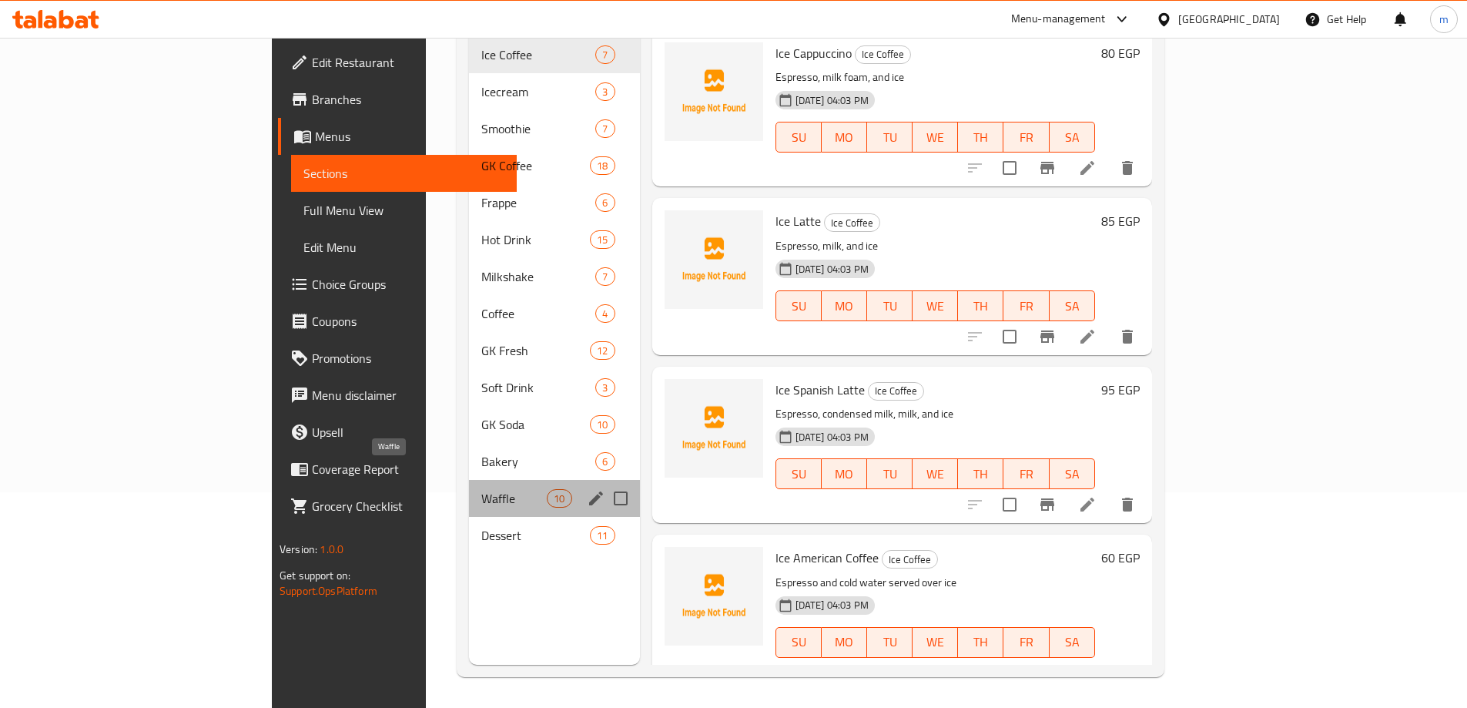
click at [481, 489] on span "Waffle" at bounding box center [513, 498] width 65 height 18
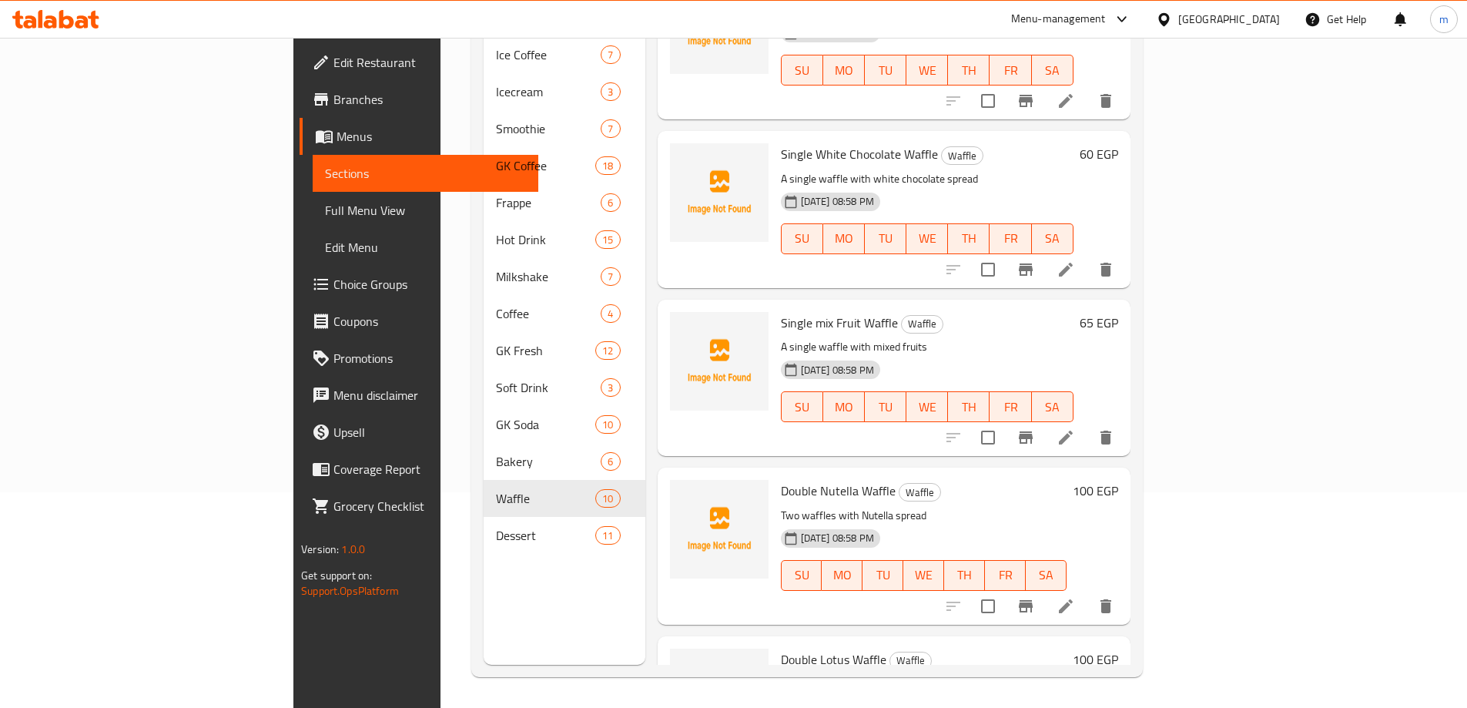
scroll to position [539, 0]
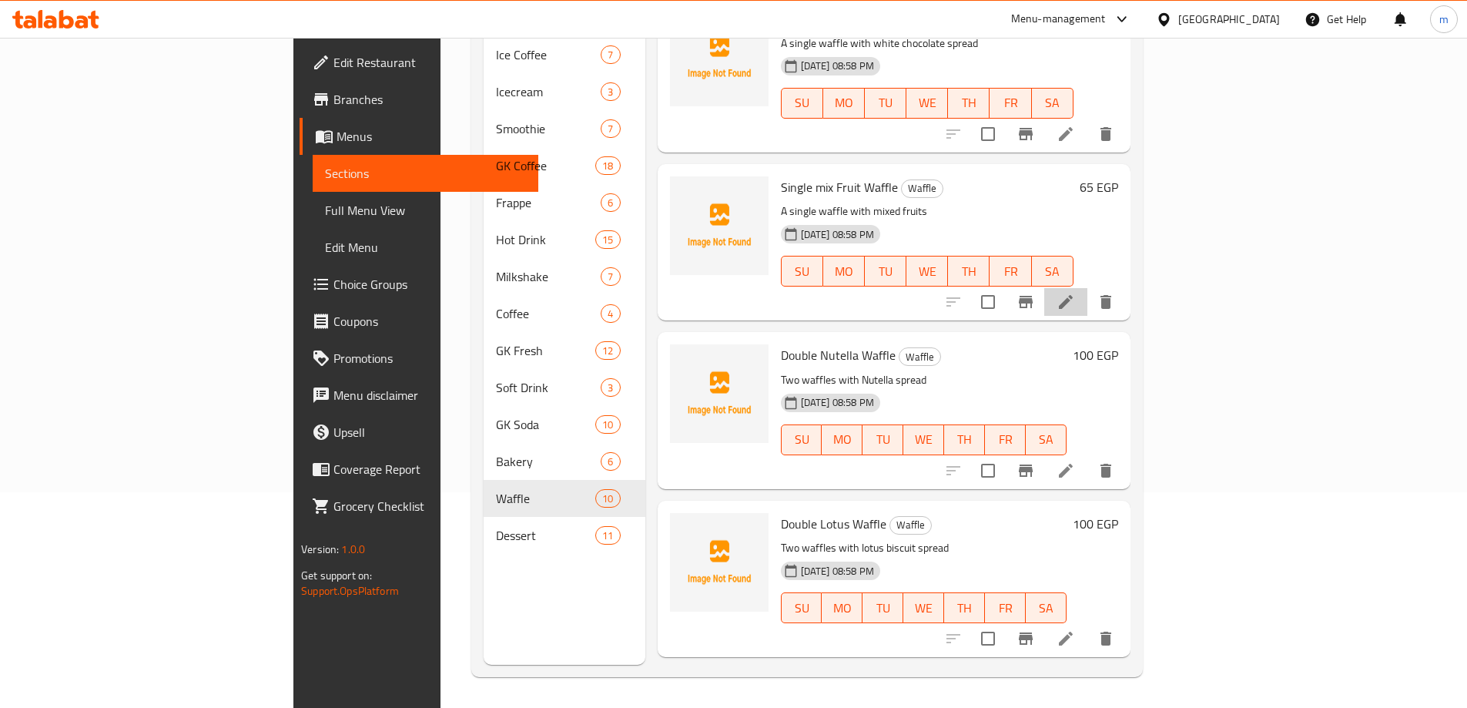
click at [1088, 288] on li at bounding box center [1065, 302] width 43 height 28
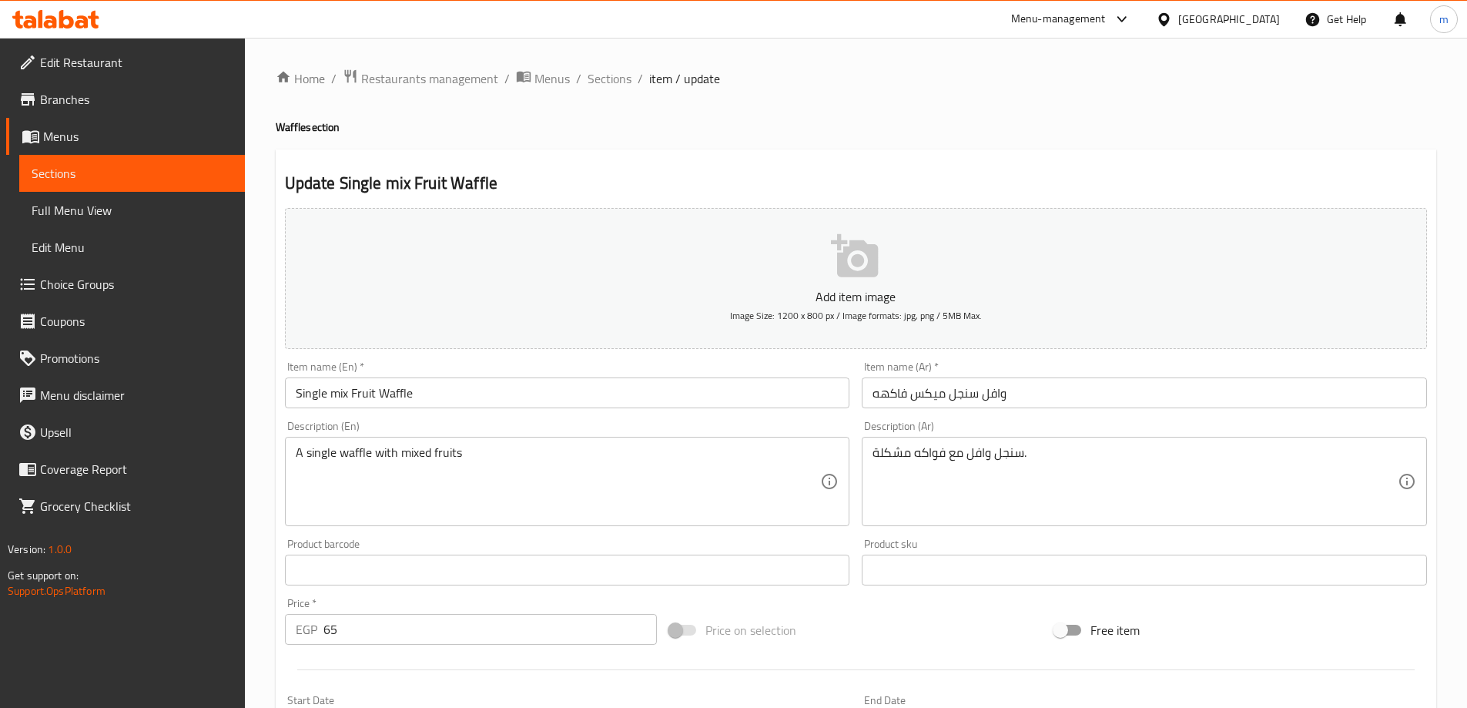
click at [1033, 443] on div "سنجل وافل مع فواكه مشكلة. Description (Ar)" at bounding box center [1144, 481] width 565 height 89
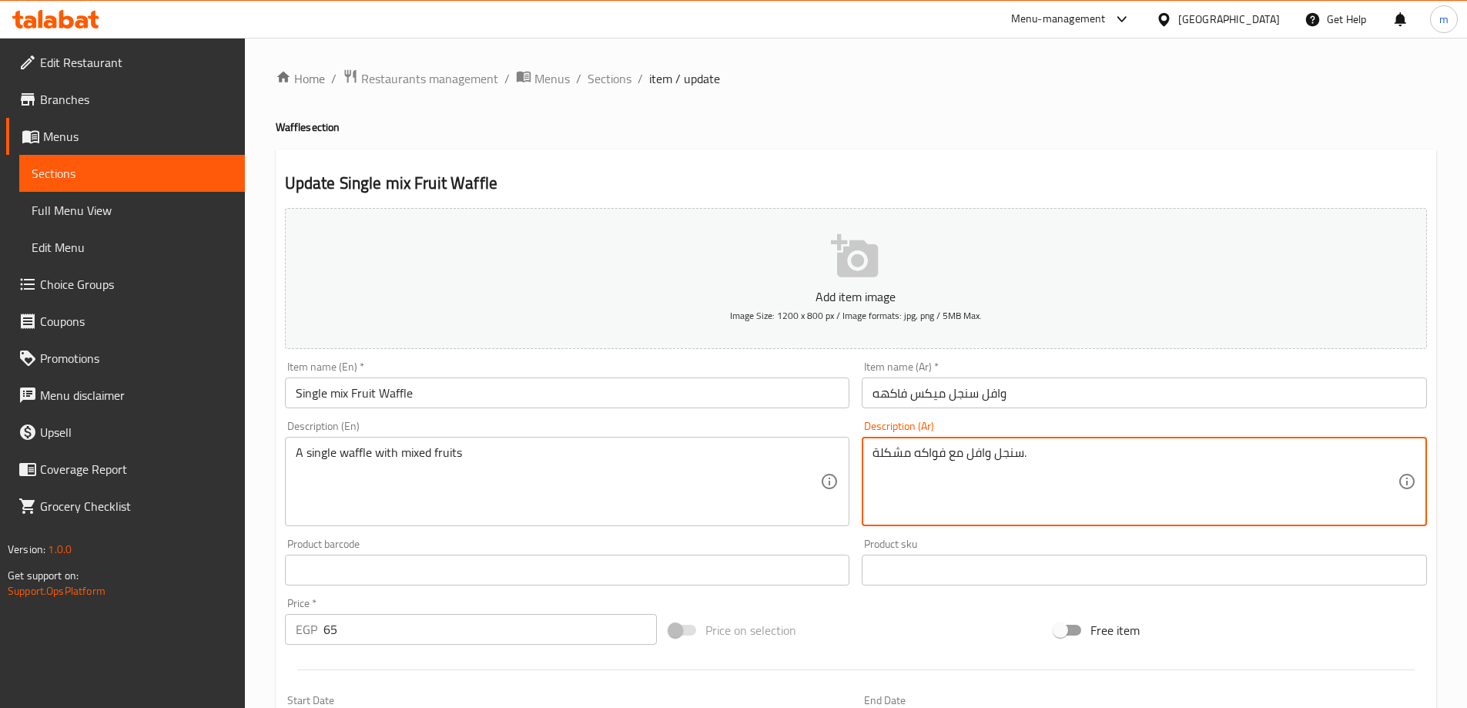
click at [1012, 454] on textarea "سنجل وافل مع فواكه مشكلة." at bounding box center [1135, 481] width 525 height 73
type textarea "وافل مع فواكه مشكلة."
click at [1012, 454] on textarea "وافل مع فواكه مشكلة." at bounding box center [1135, 481] width 525 height 73
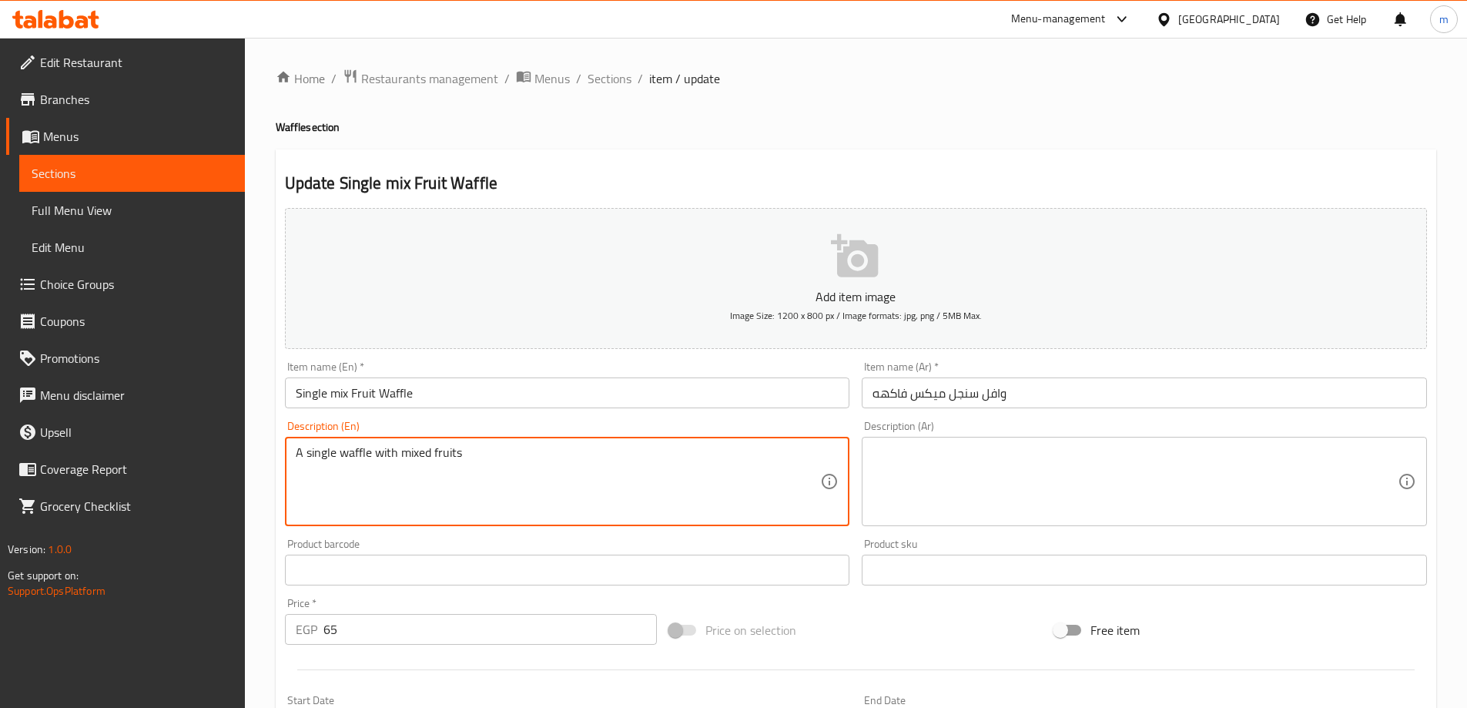
click at [481, 450] on textarea "A single waffle with mixed fruits" at bounding box center [558, 481] width 525 height 73
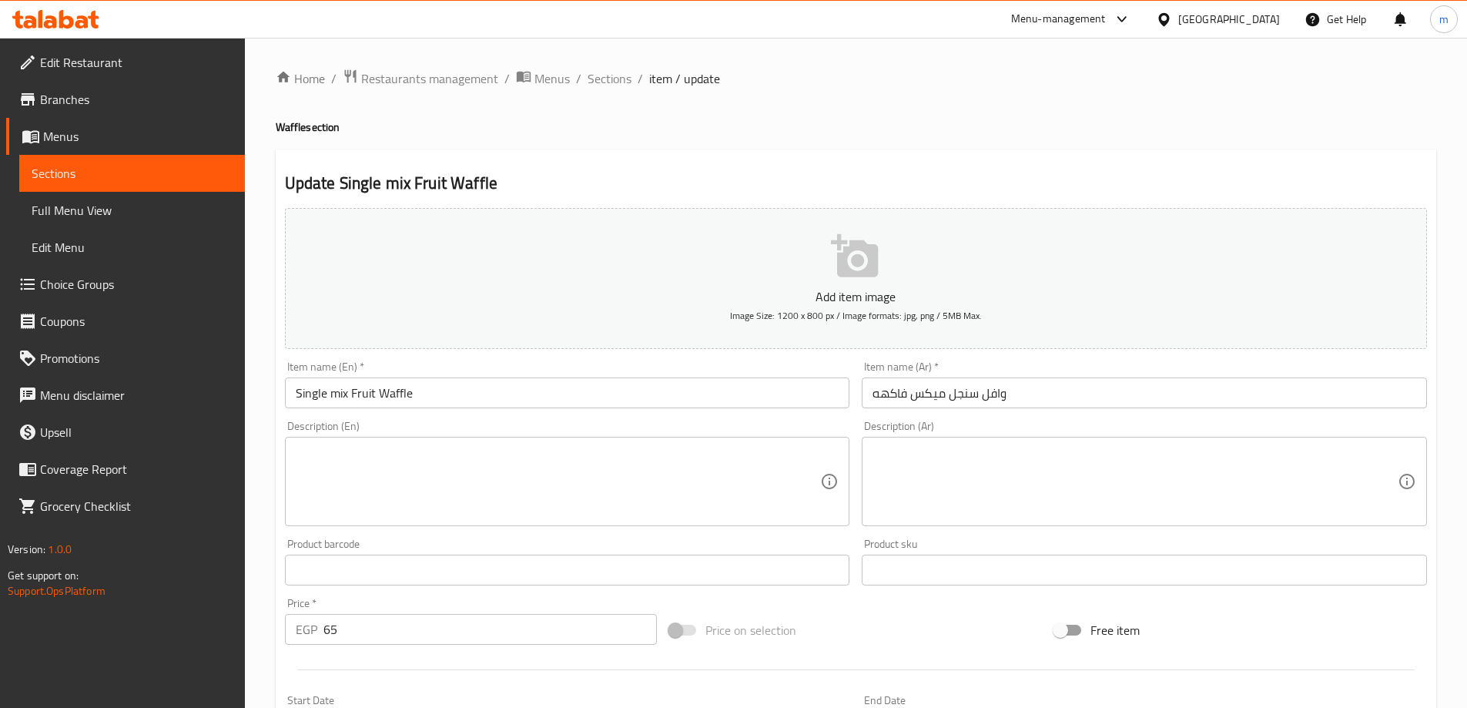
click at [409, 393] on input "Single mix Fruit Waffle" at bounding box center [567, 392] width 565 height 31
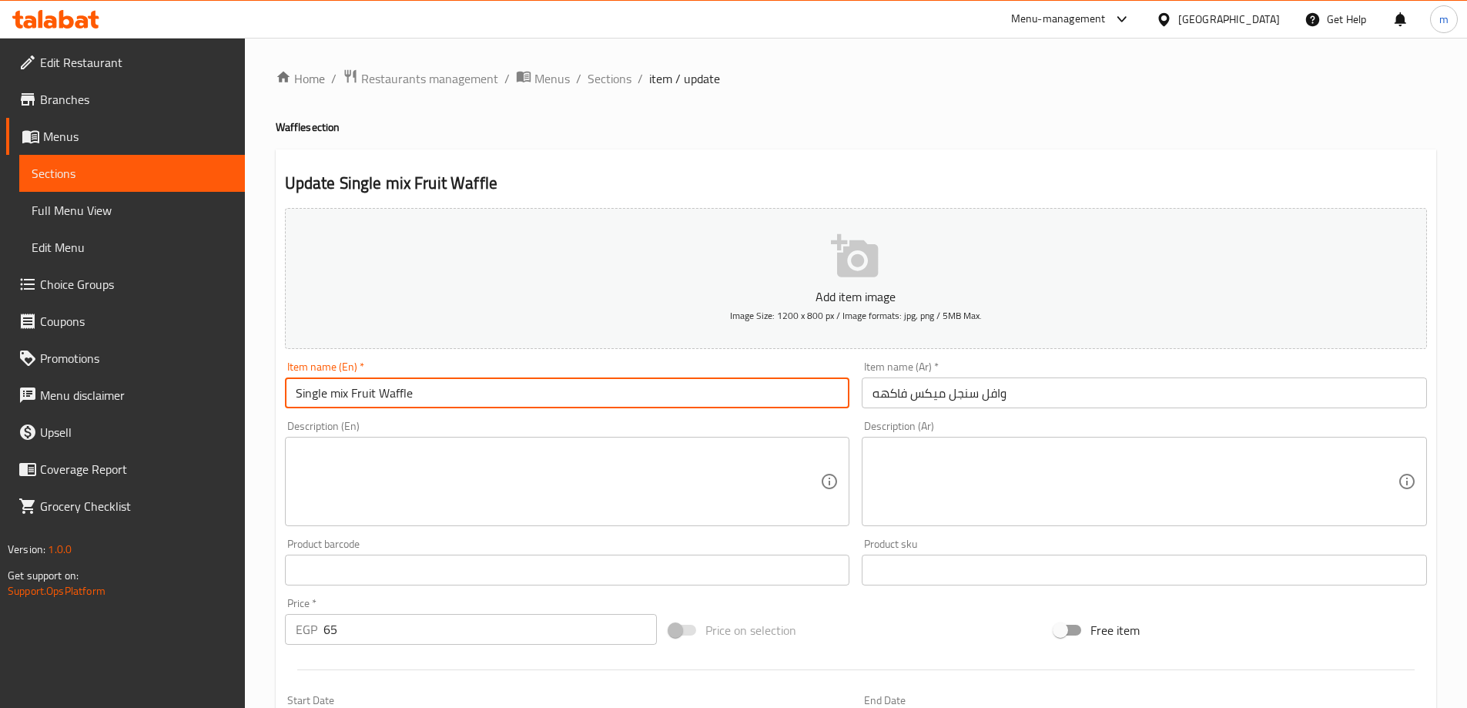
click at [409, 393] on input "Single mix Fruit Waffle" at bounding box center [567, 392] width 565 height 31
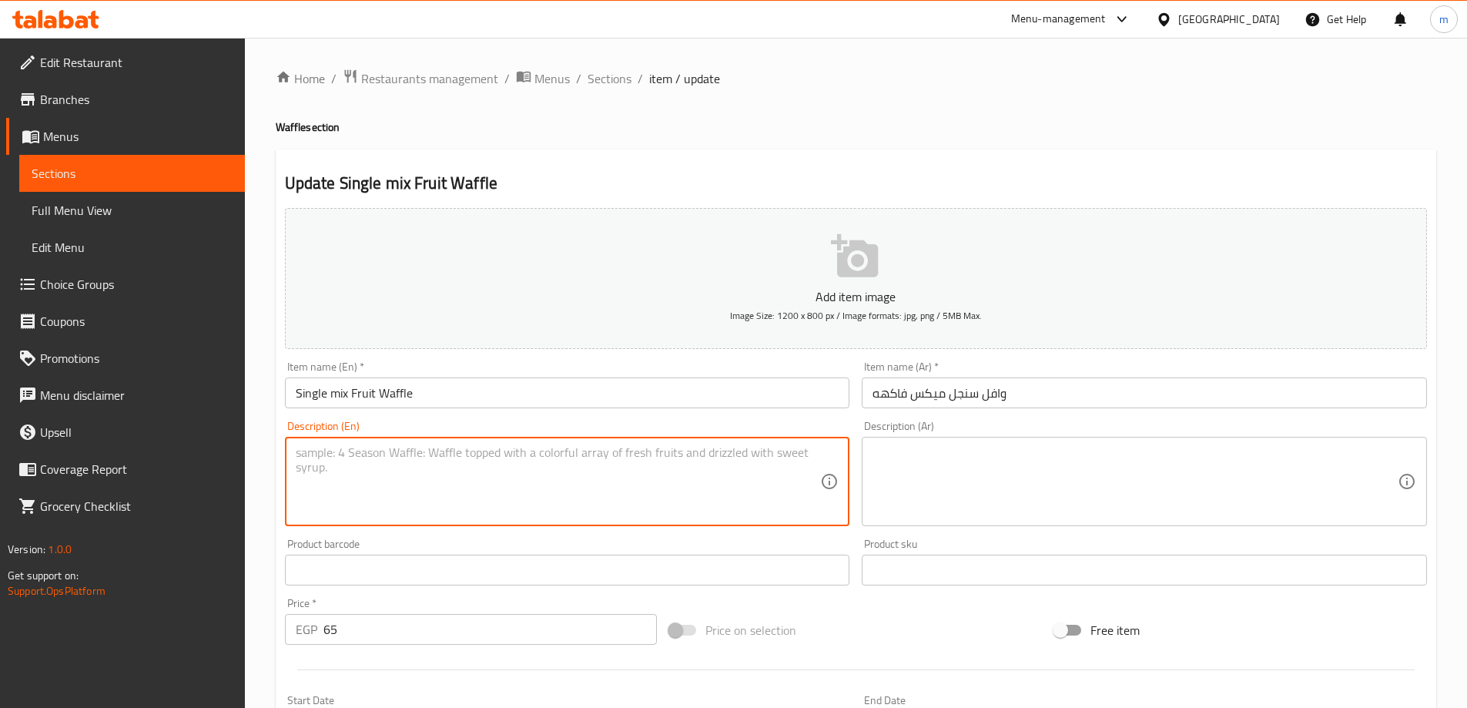
click at [629, 454] on textarea at bounding box center [558, 481] width 525 height 73
paste textarea "Waffle made with a mix of different types of fruits as toppings."
type textarea "Waffle made with a mix of different types of fruits as toppings."
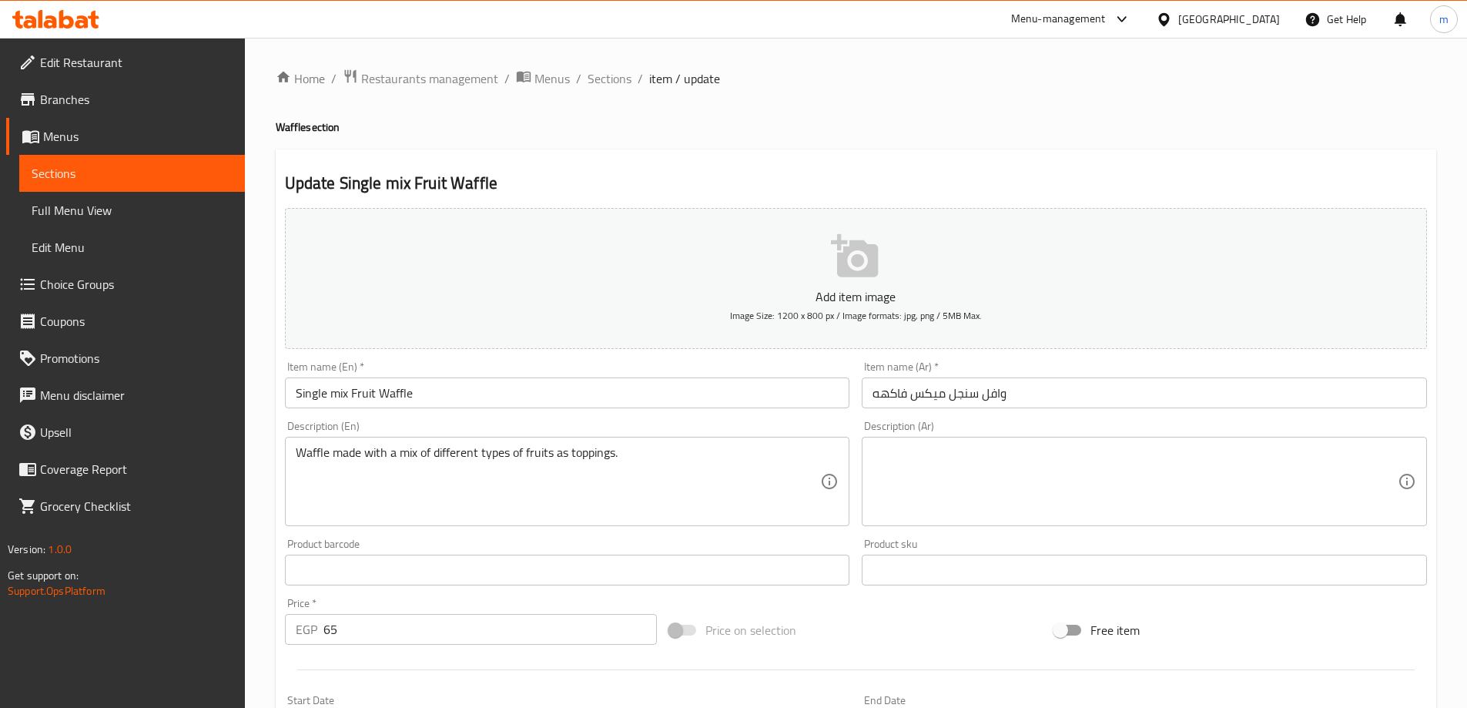
click at [1060, 467] on textarea at bounding box center [1135, 481] width 525 height 73
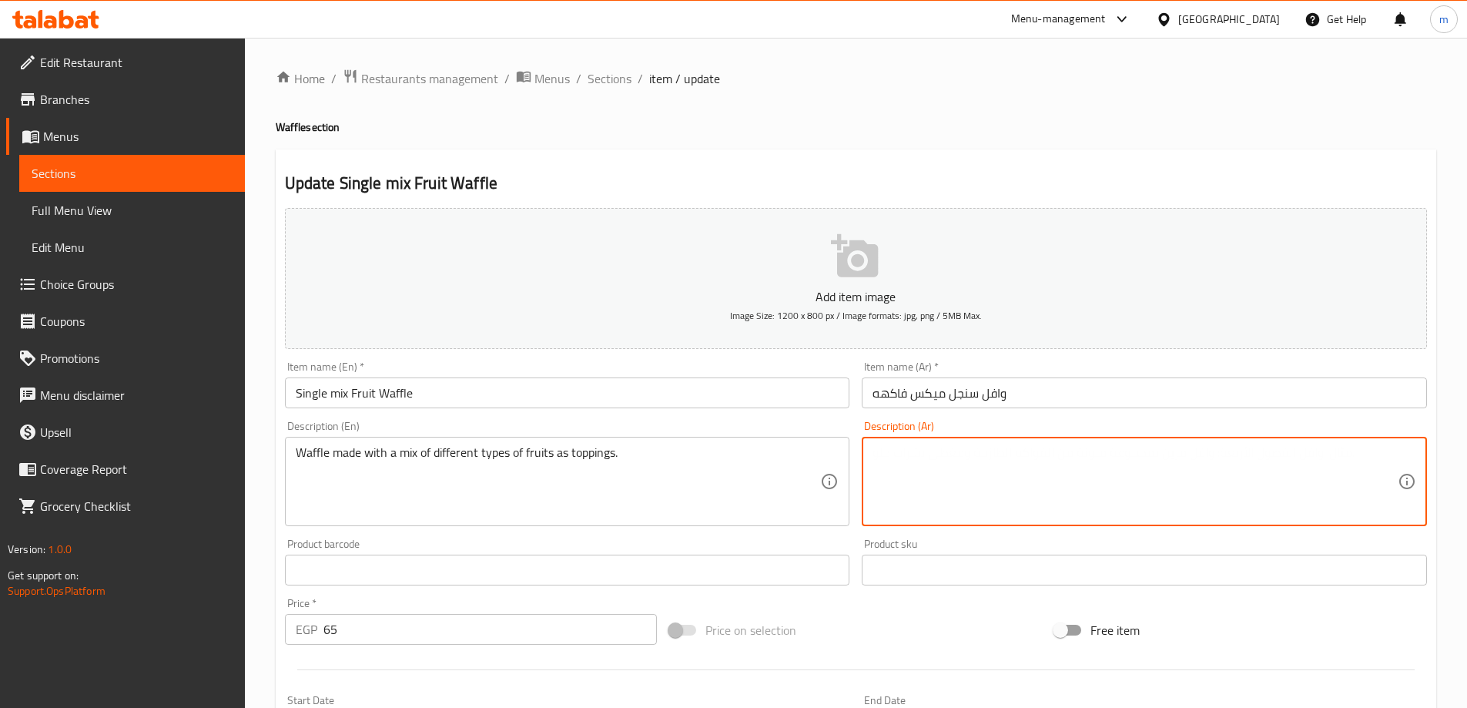
paste textarea "وافل مصنوع من مزيج من مختلف أنواع الفواكه كطبقة علوية."
type textarea "وافل مصنوع من مزيج من مختلف أنواع الفواكه كطبقة علوية."
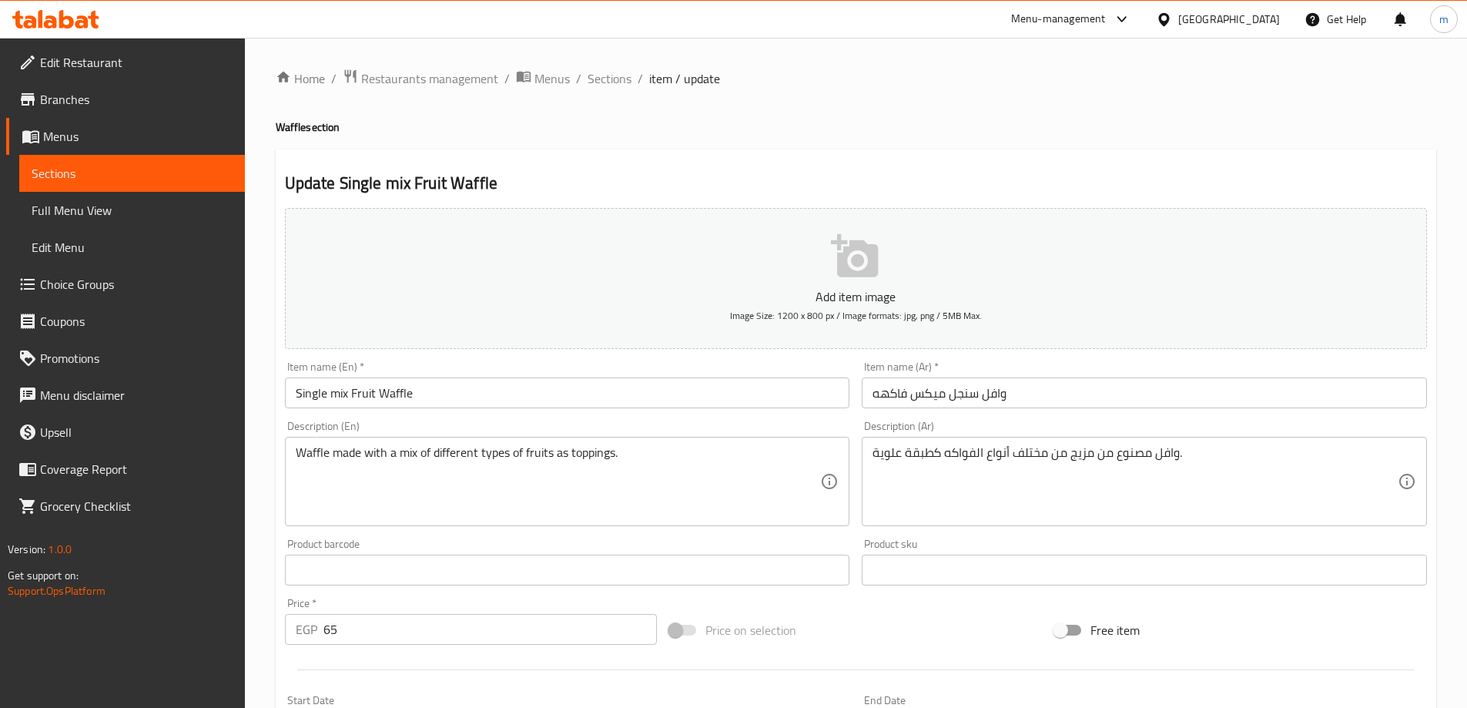
click at [890, 399] on input "وافل سنجل ميكس فاكهه" at bounding box center [1144, 392] width 565 height 31
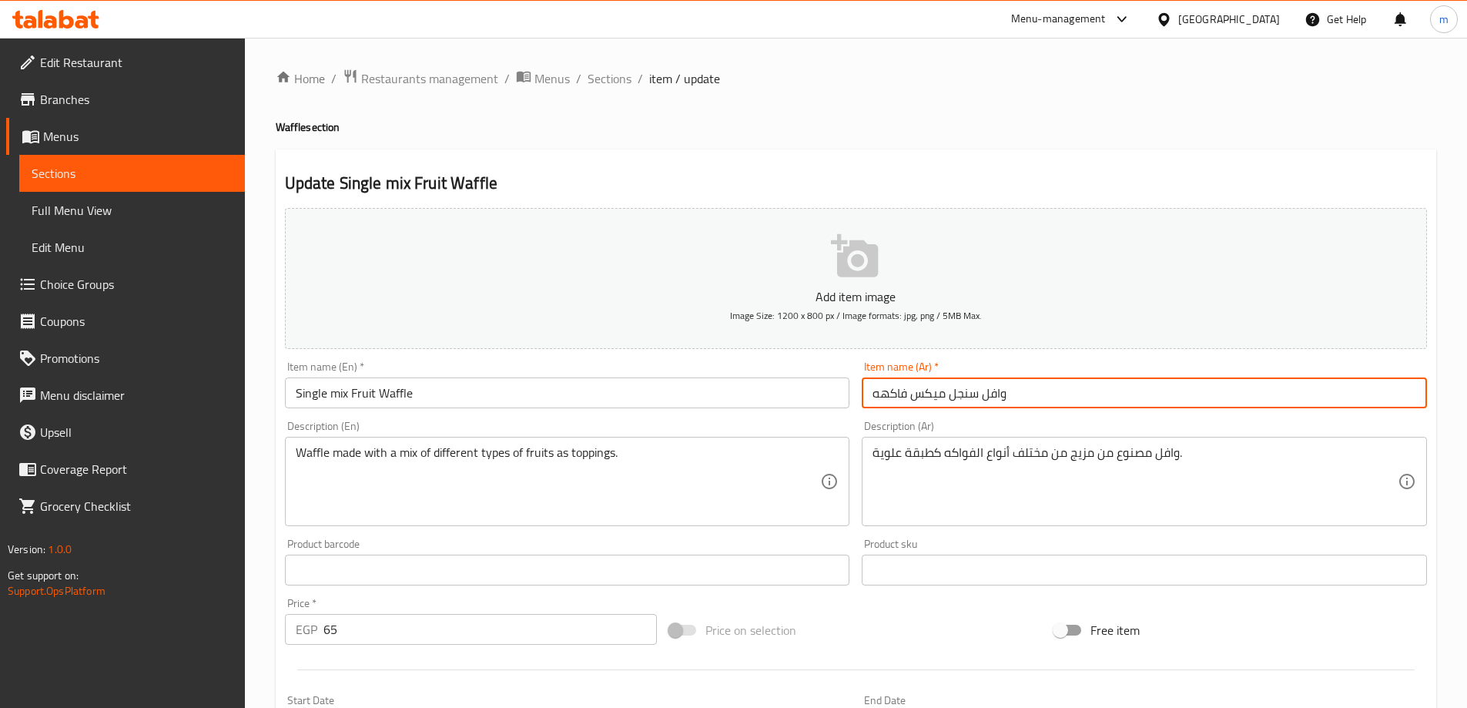
click at [890, 399] on input "وافل سنجل ميكس فاكهه" at bounding box center [1144, 392] width 565 height 31
click at [1416, 615] on div "Free item" at bounding box center [1240, 630] width 385 height 42
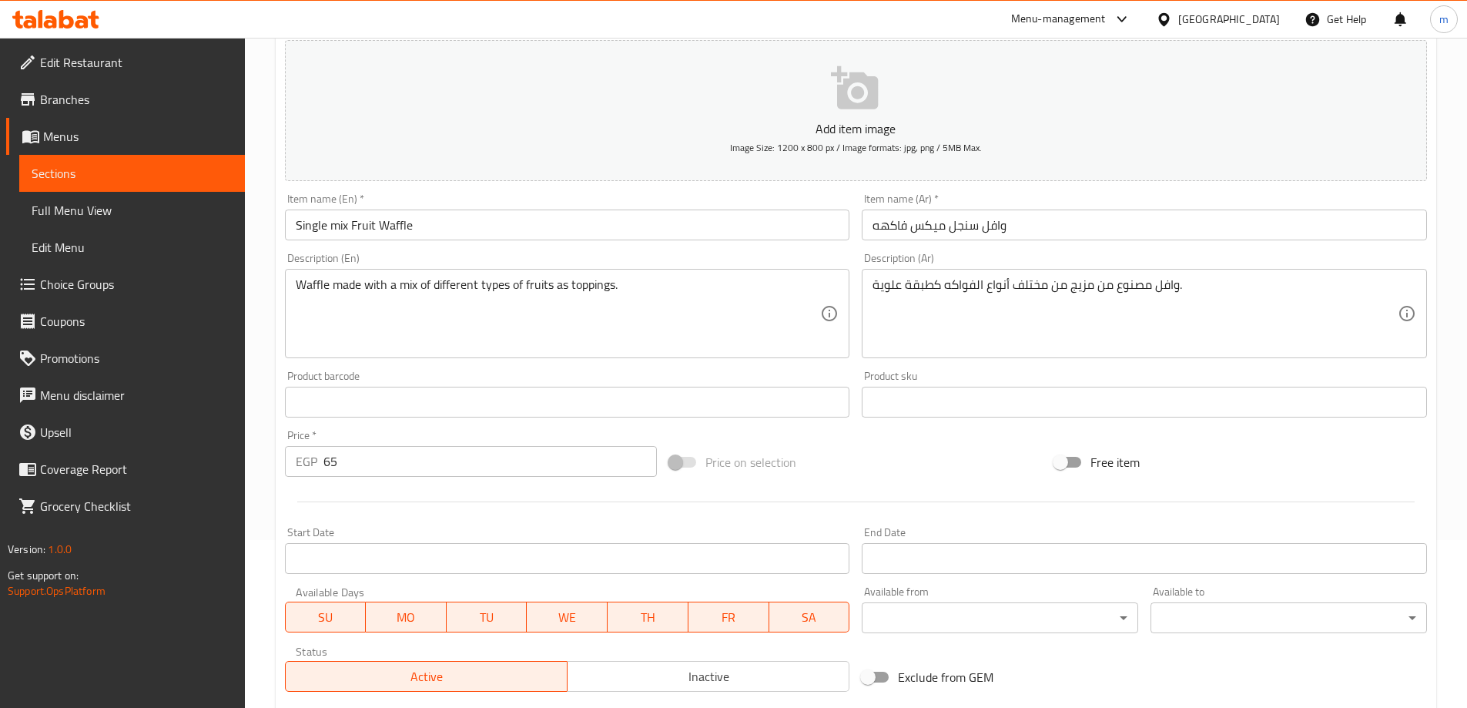
scroll to position [381, 0]
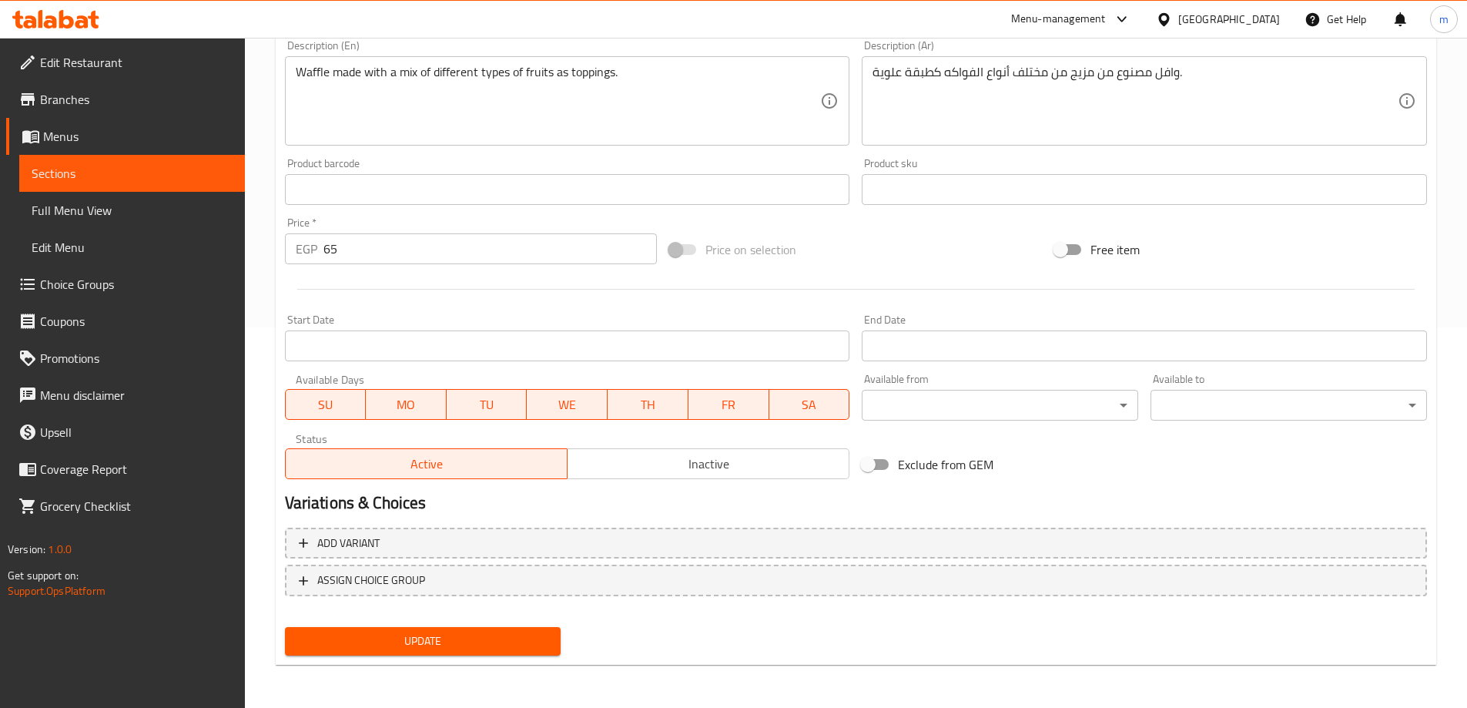
click at [441, 632] on span "Update" at bounding box center [423, 641] width 252 height 19
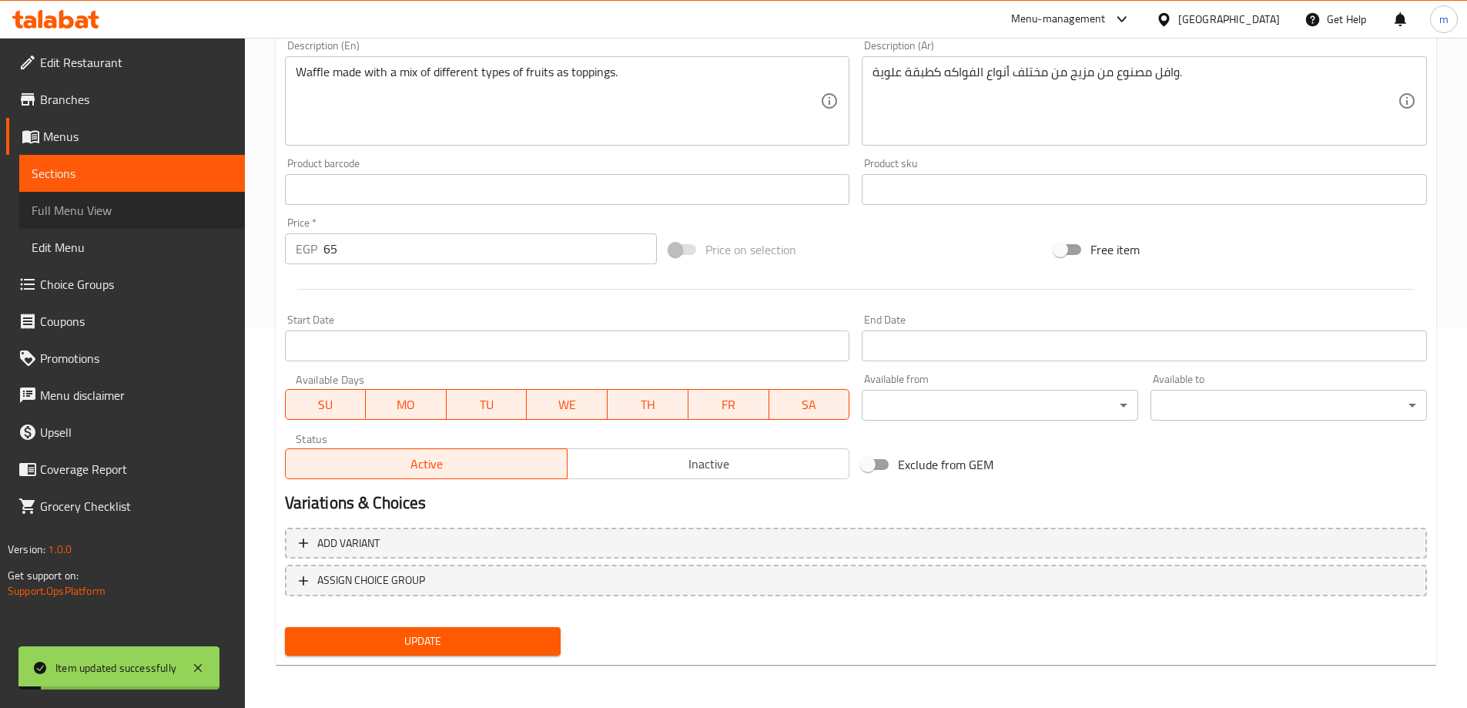
click at [126, 205] on span "Full Menu View" at bounding box center [132, 210] width 201 height 18
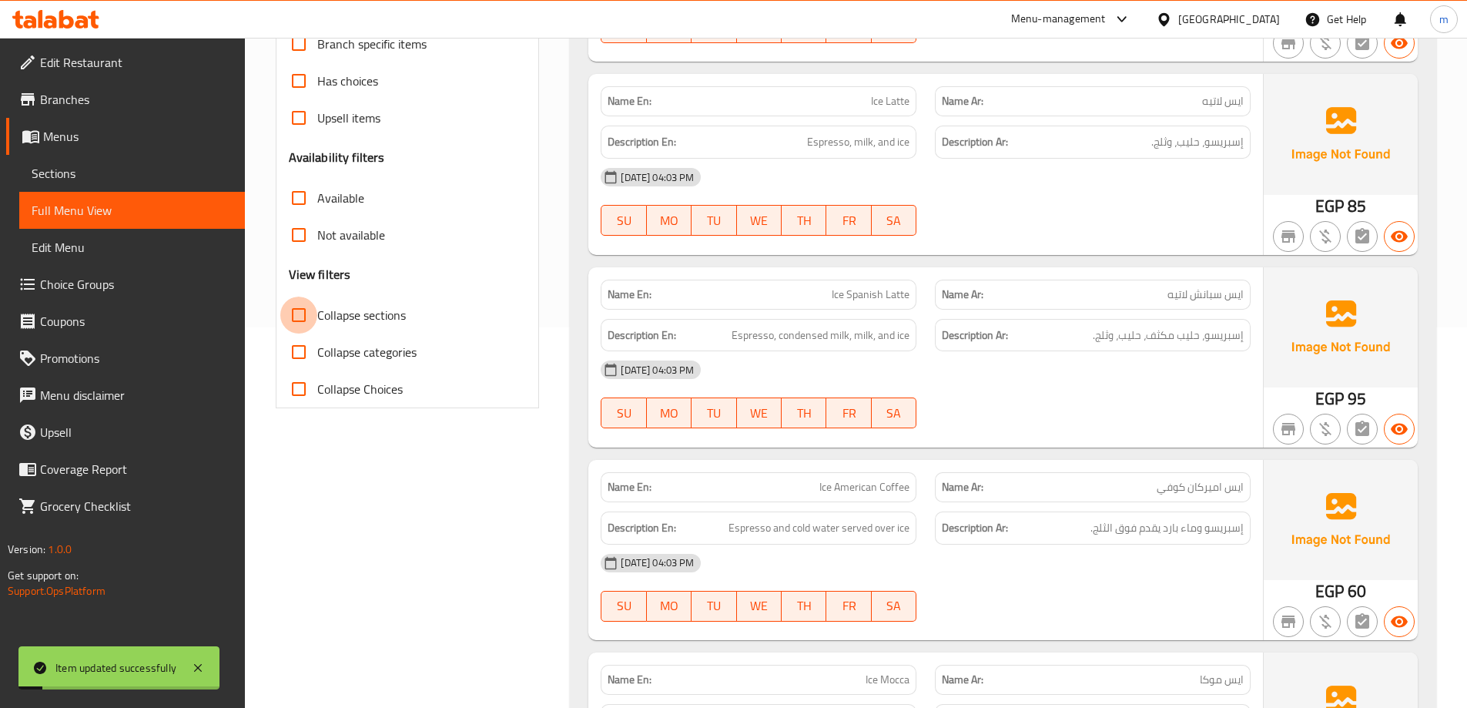
click at [305, 319] on input "Collapse sections" at bounding box center [298, 315] width 37 height 37
checkbox input "true"
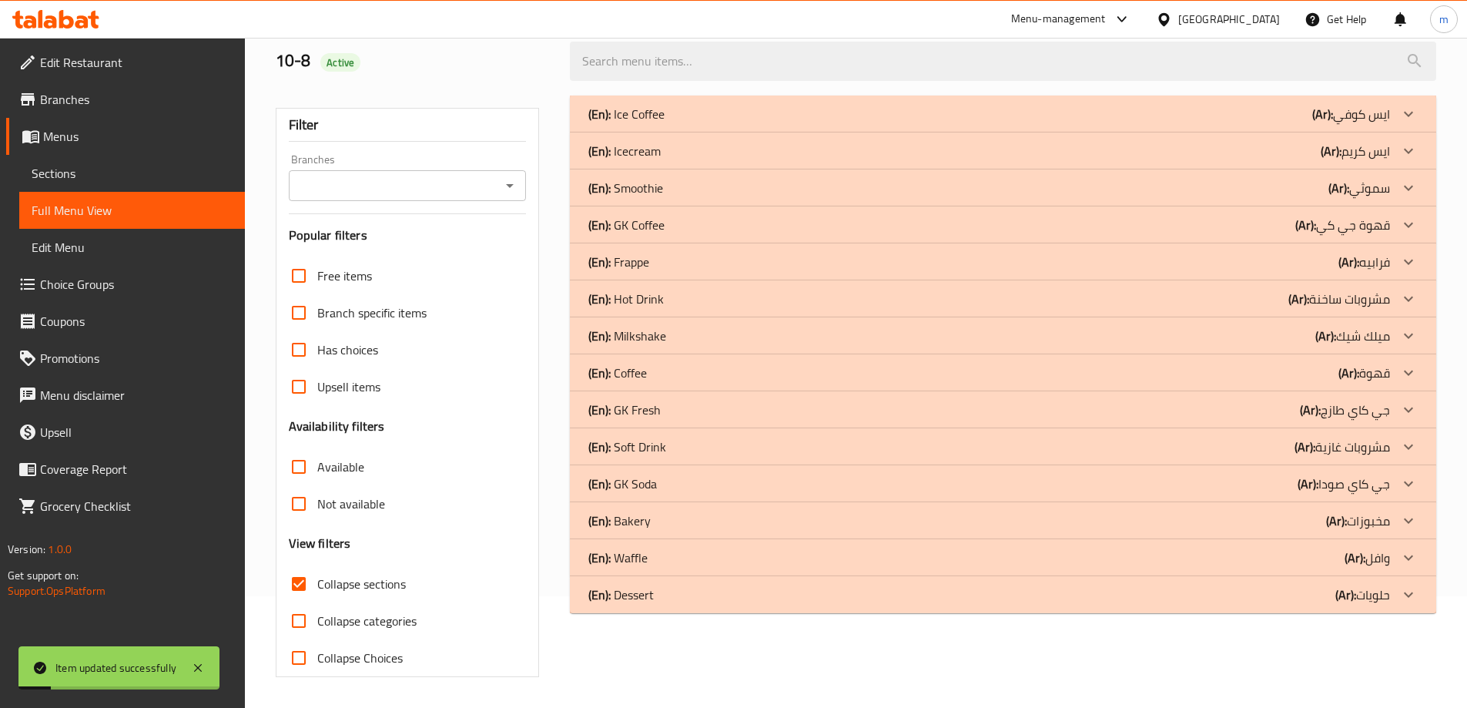
scroll to position [112, 0]
click at [1416, 132] on div at bounding box center [1408, 114] width 37 height 37
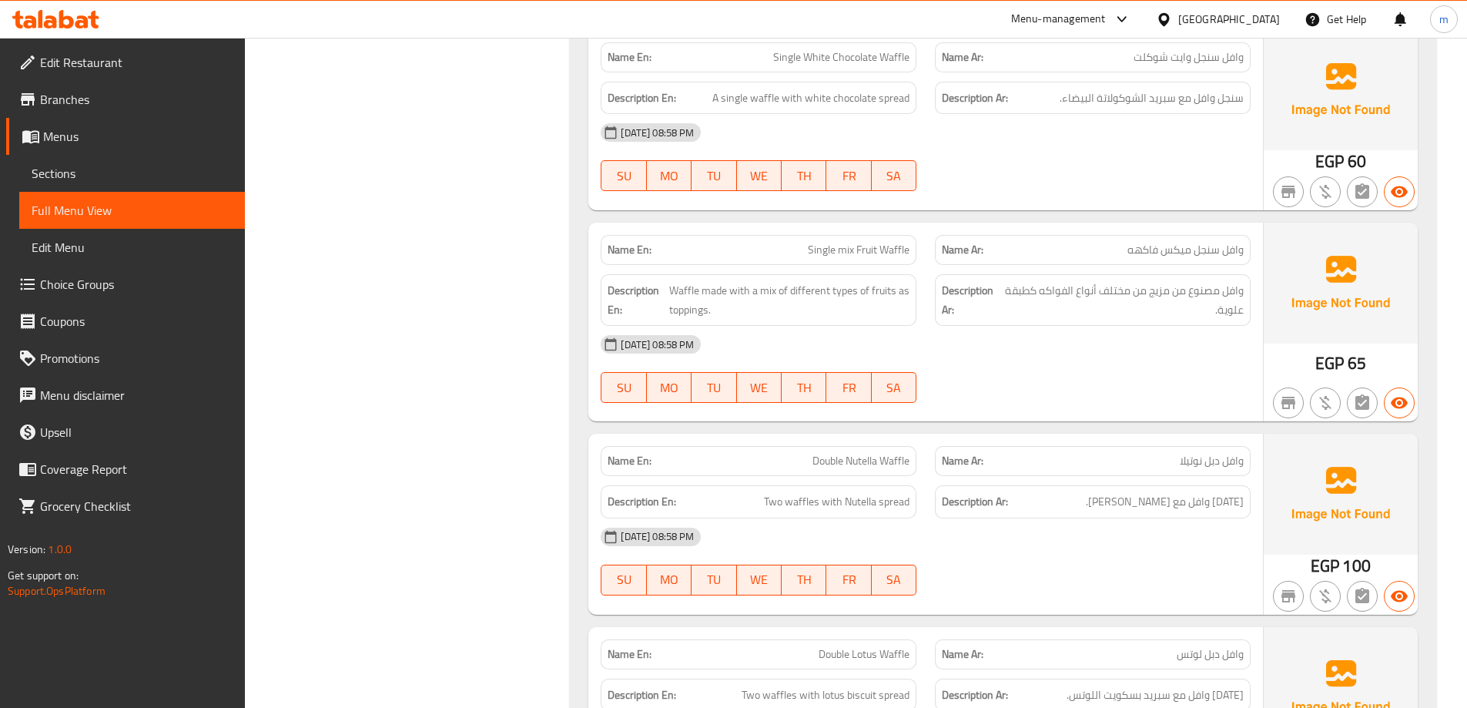
scroll to position [1344, 0]
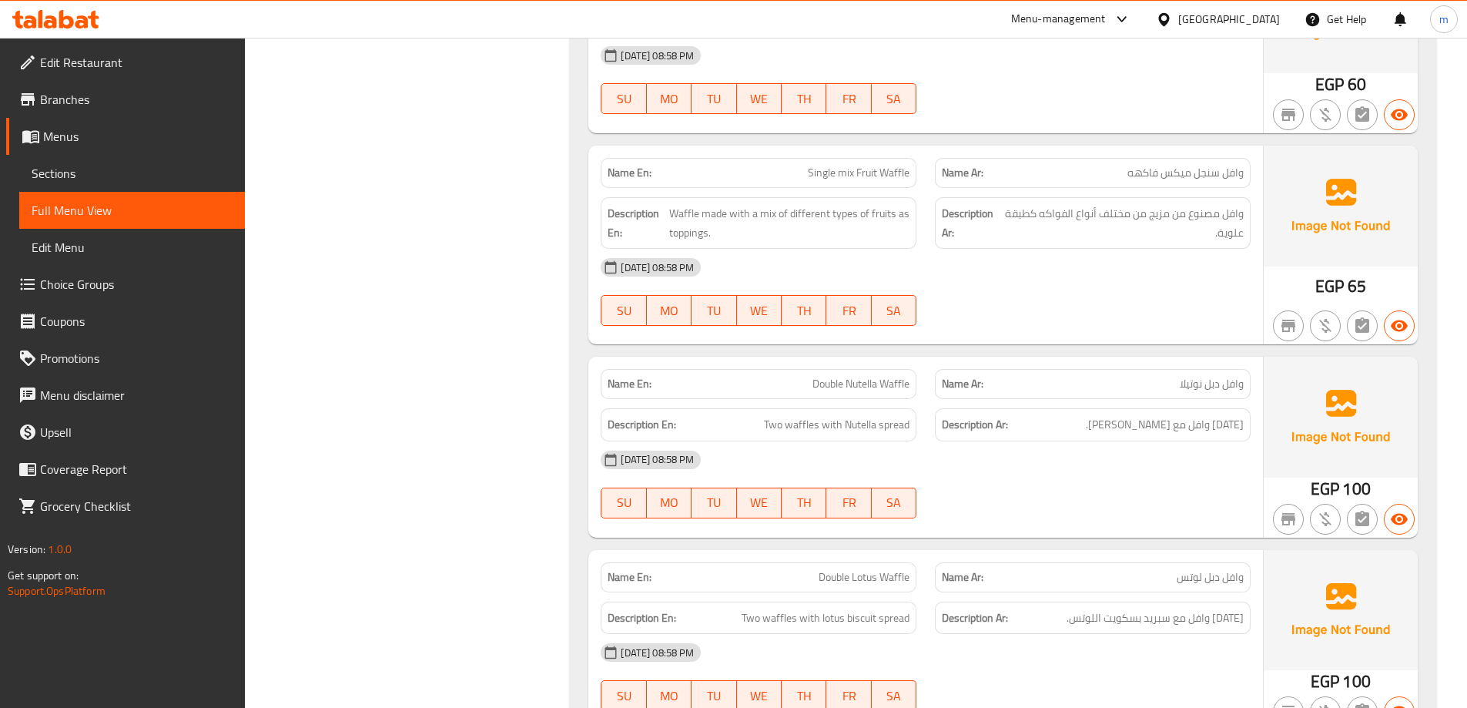
click at [1208, 178] on span "وافل سنجل ميكس فاكهه" at bounding box center [1186, 173] width 116 height 16
click at [165, 174] on span "Sections" at bounding box center [132, 173] width 201 height 18
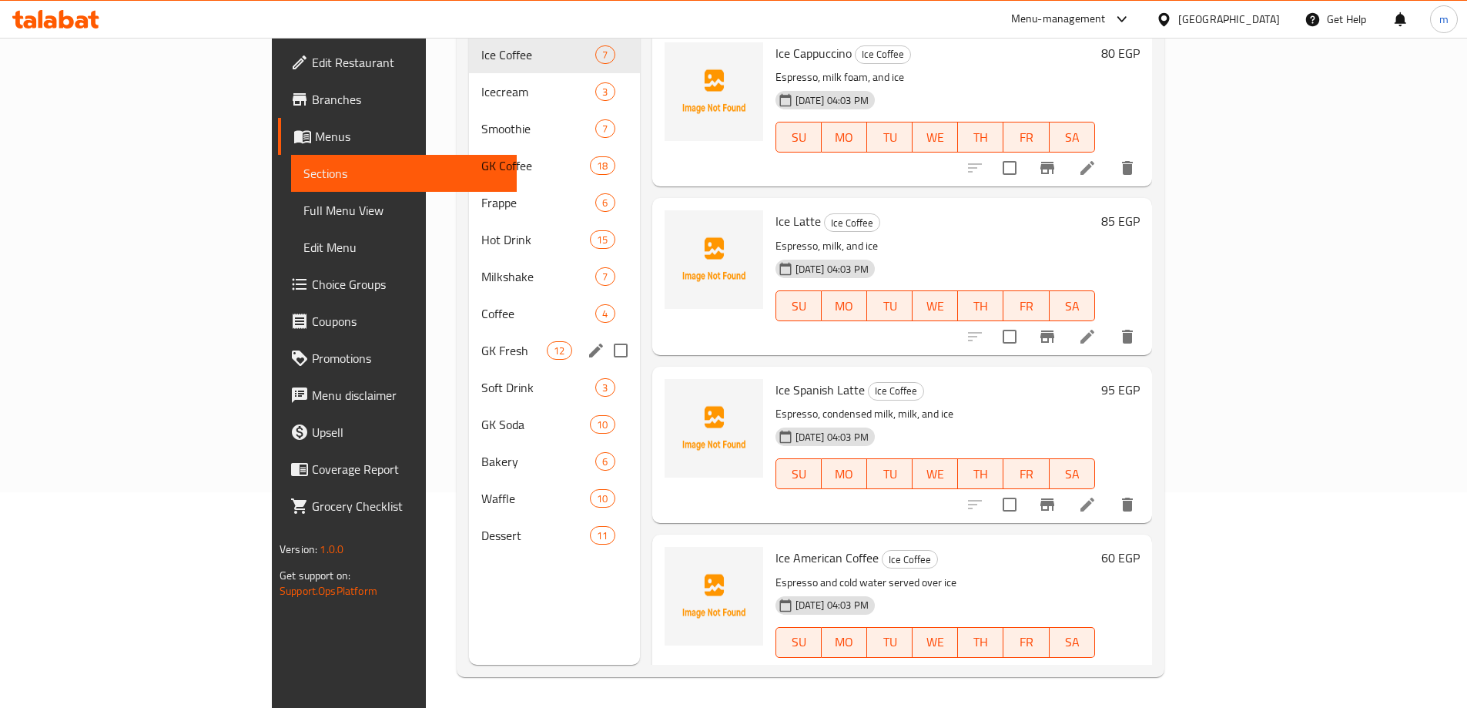
scroll to position [216, 0]
click at [481, 489] on span "Waffle" at bounding box center [513, 498] width 65 height 18
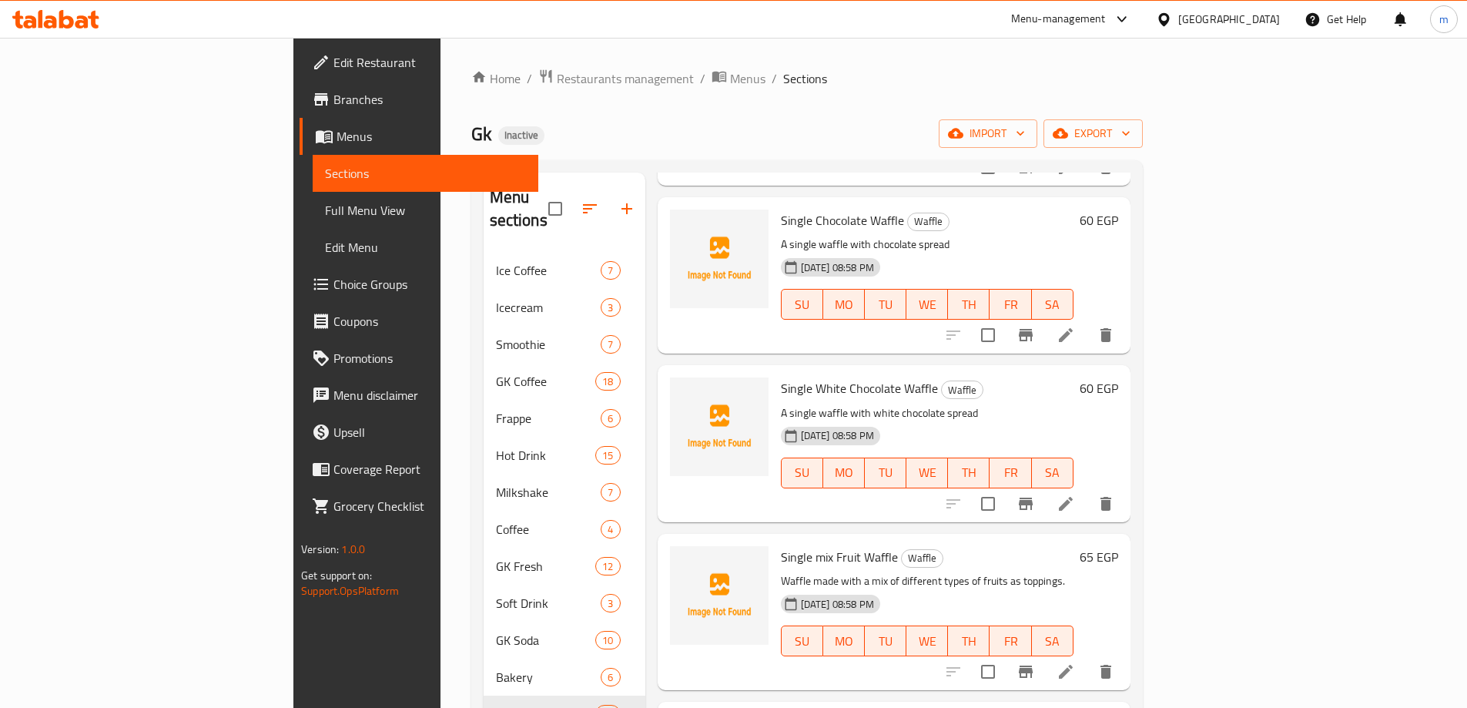
scroll to position [462, 0]
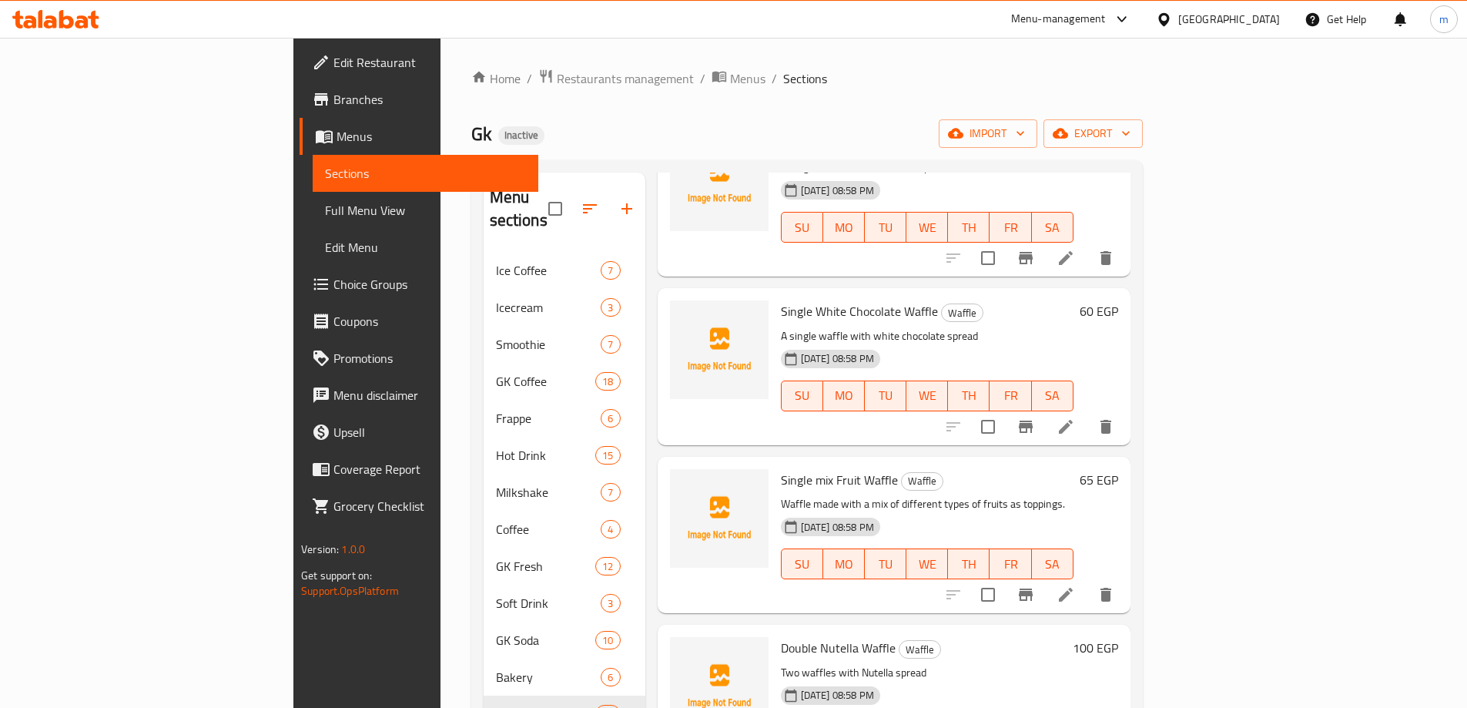
click at [1075, 585] on icon at bounding box center [1066, 594] width 18 height 18
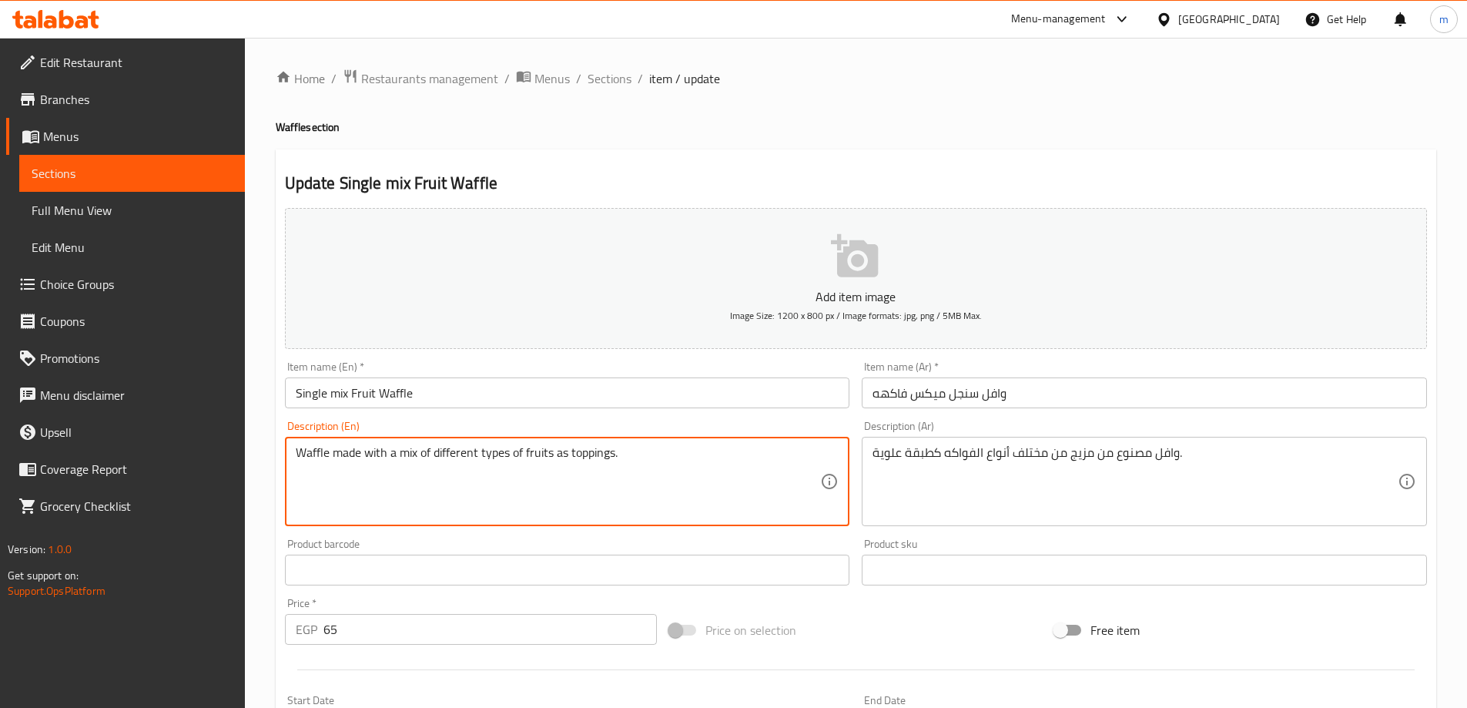
click at [457, 478] on textarea "Waffle made with a mix of different types of fruits as toppings." at bounding box center [558, 481] width 525 height 73
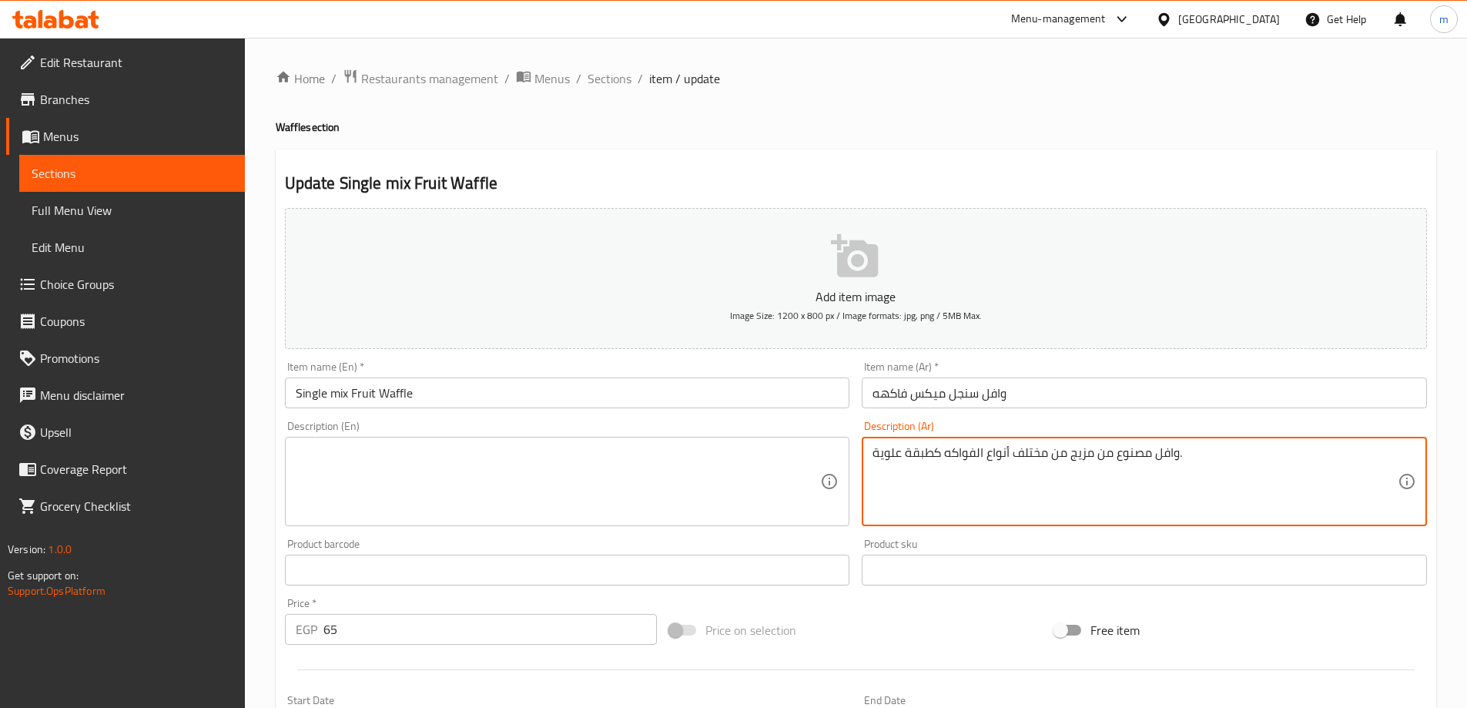
click at [958, 477] on textarea "وافل مصنوع من مزيج من مختلف أنواع الفواكه كطبقة علوية." at bounding box center [1135, 481] width 525 height 73
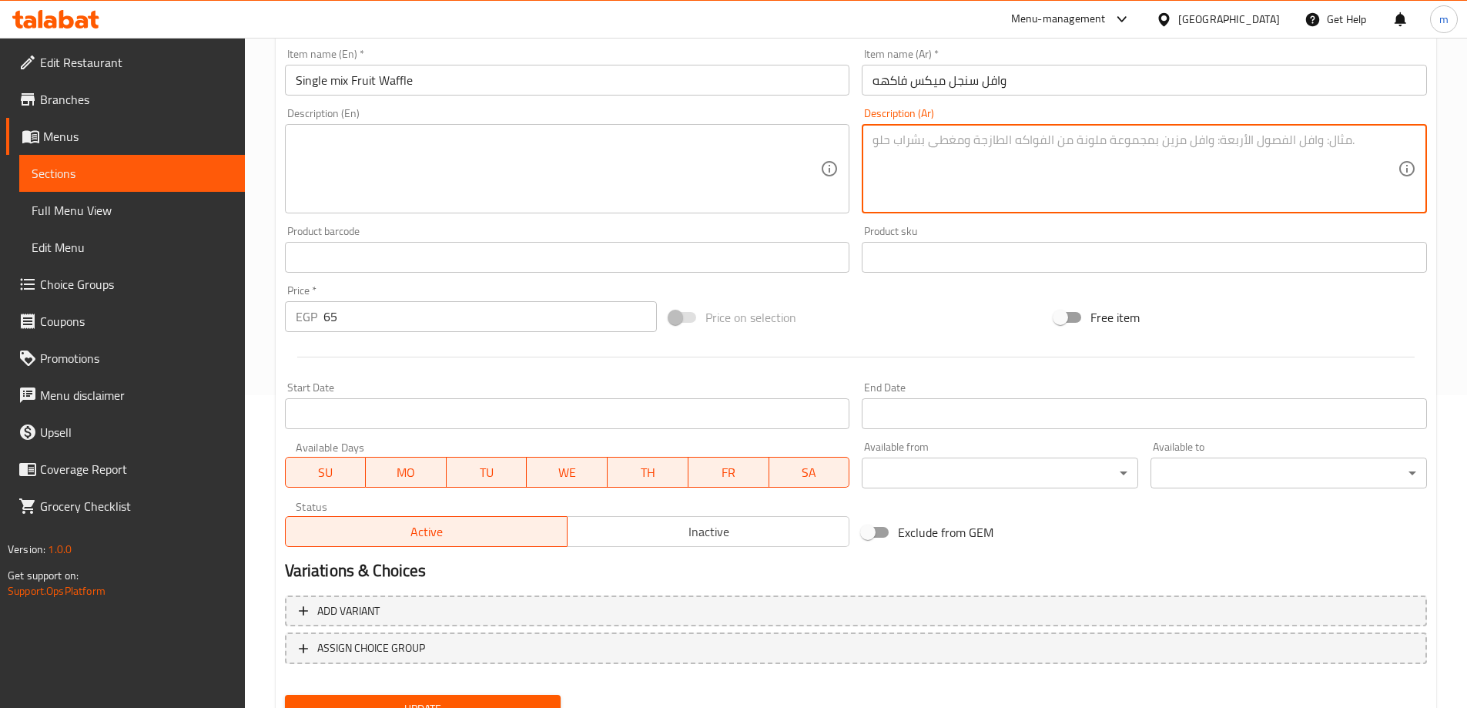
scroll to position [381, 0]
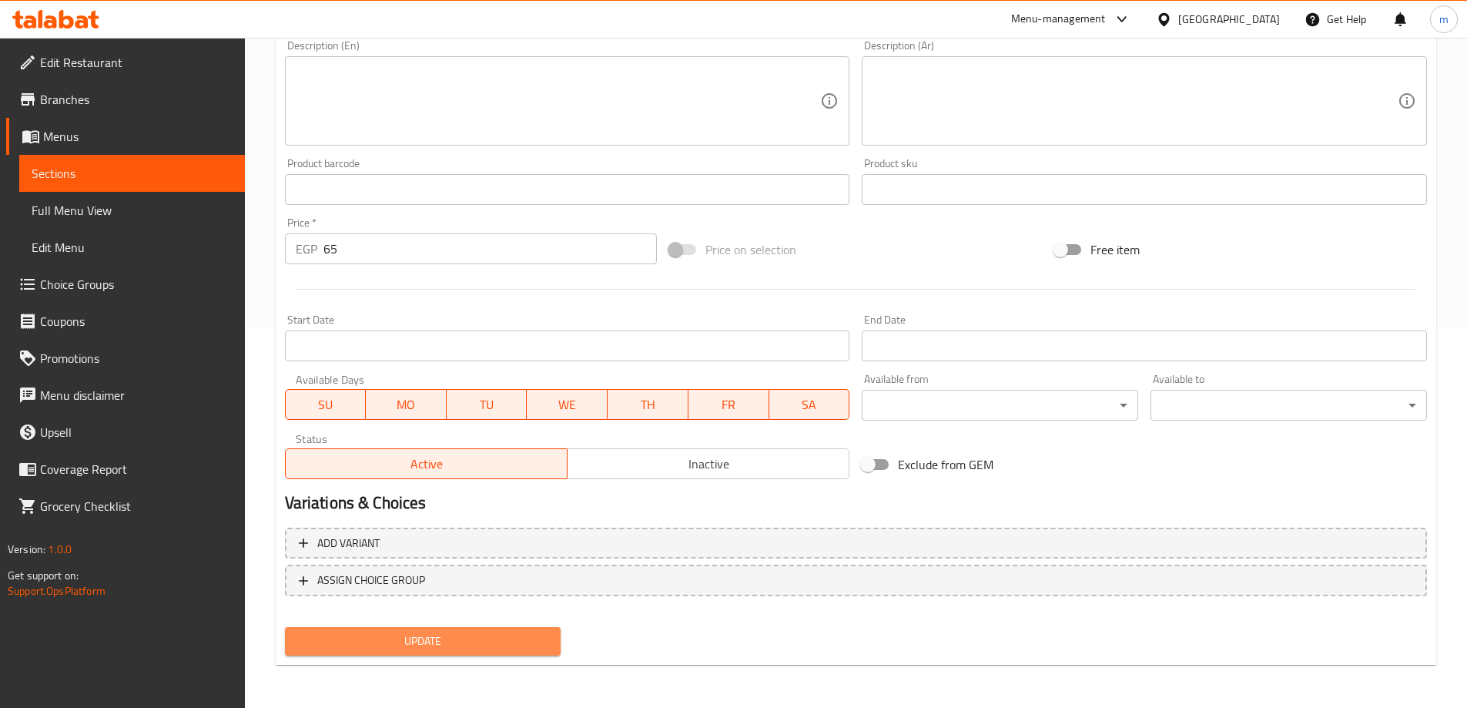
click at [434, 642] on span "Update" at bounding box center [423, 641] width 252 height 19
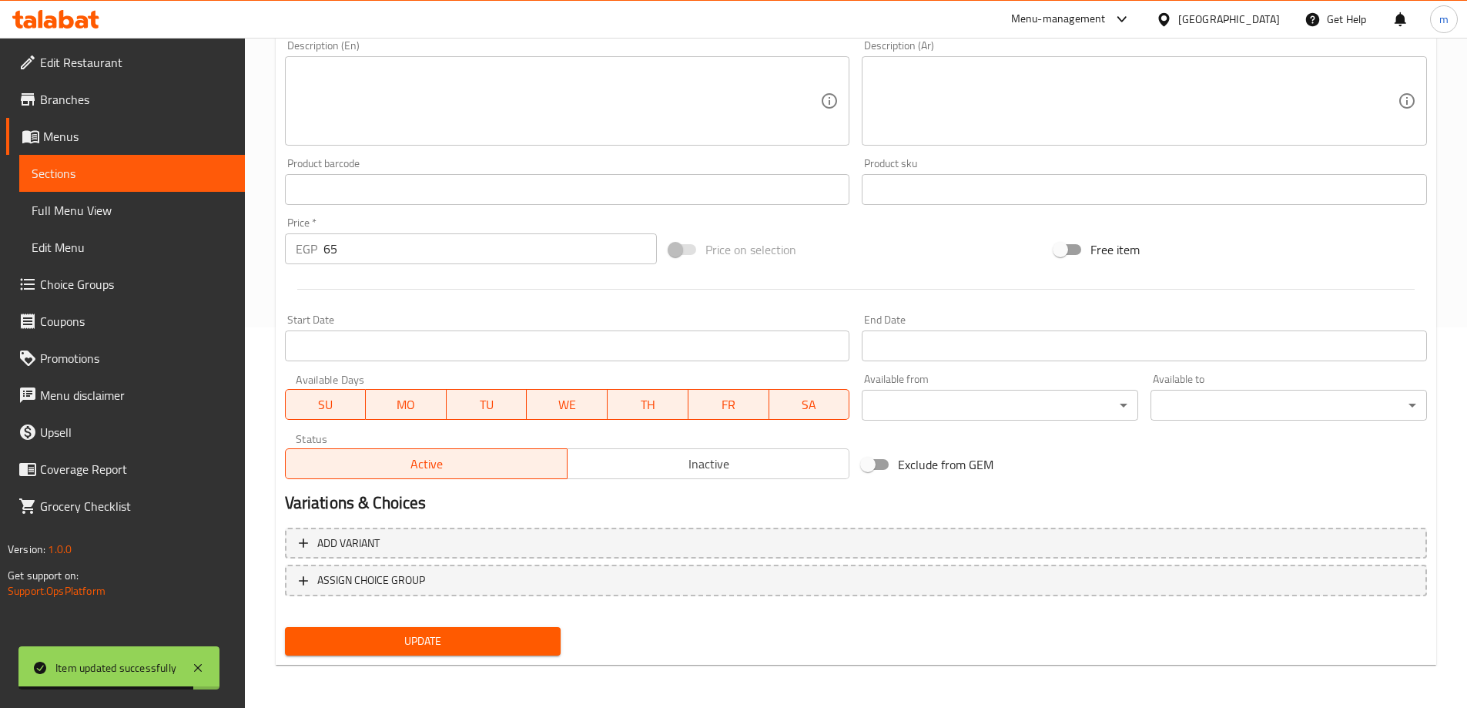
click at [164, 201] on span "Full Menu View" at bounding box center [132, 210] width 201 height 18
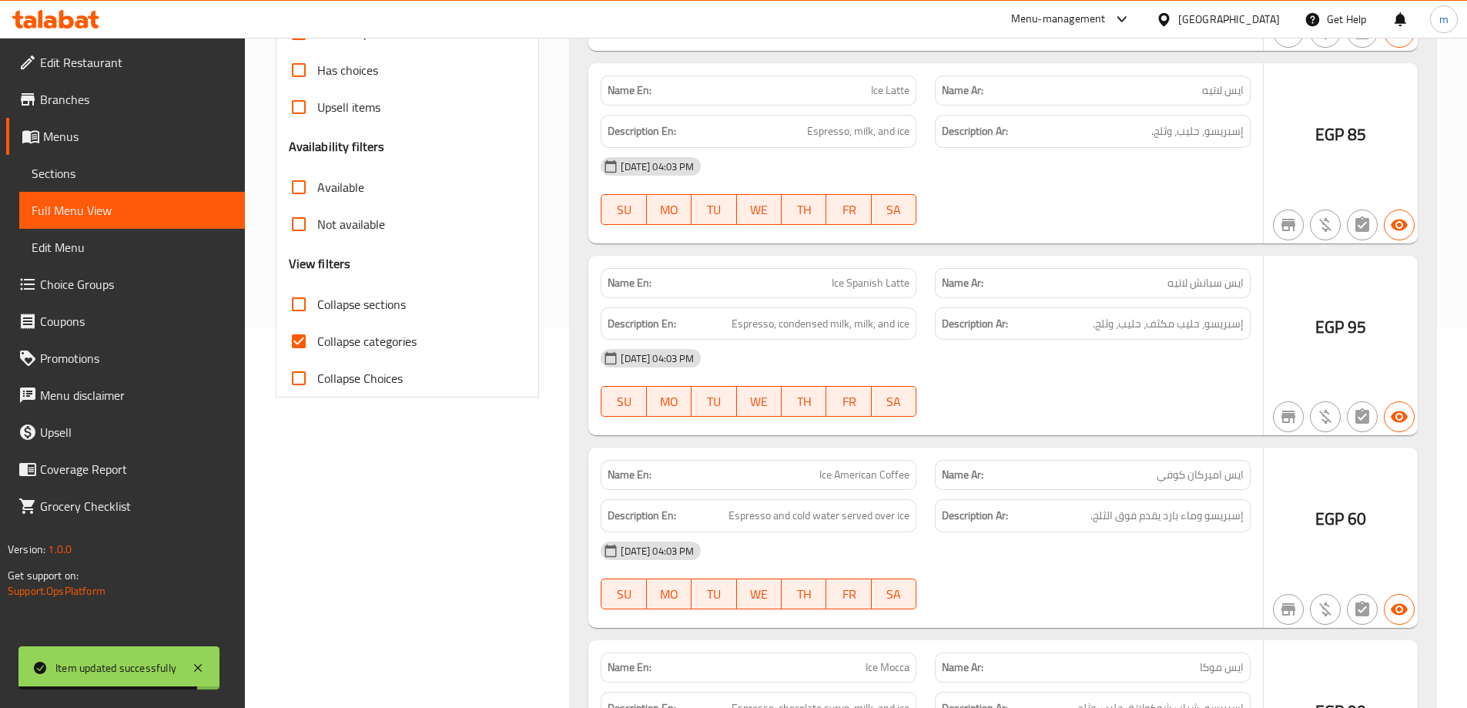
click at [150, 169] on span "Sections" at bounding box center [132, 173] width 201 height 18
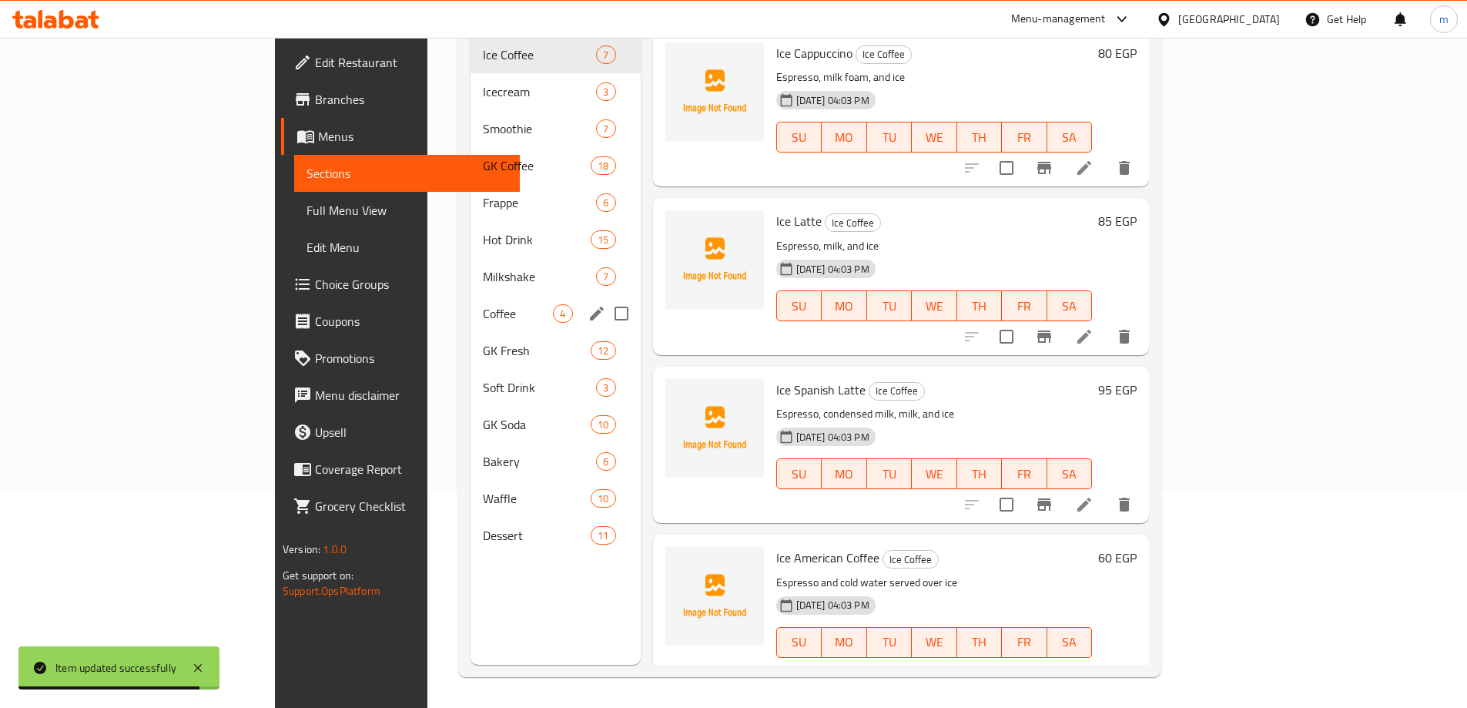
scroll to position [216, 0]
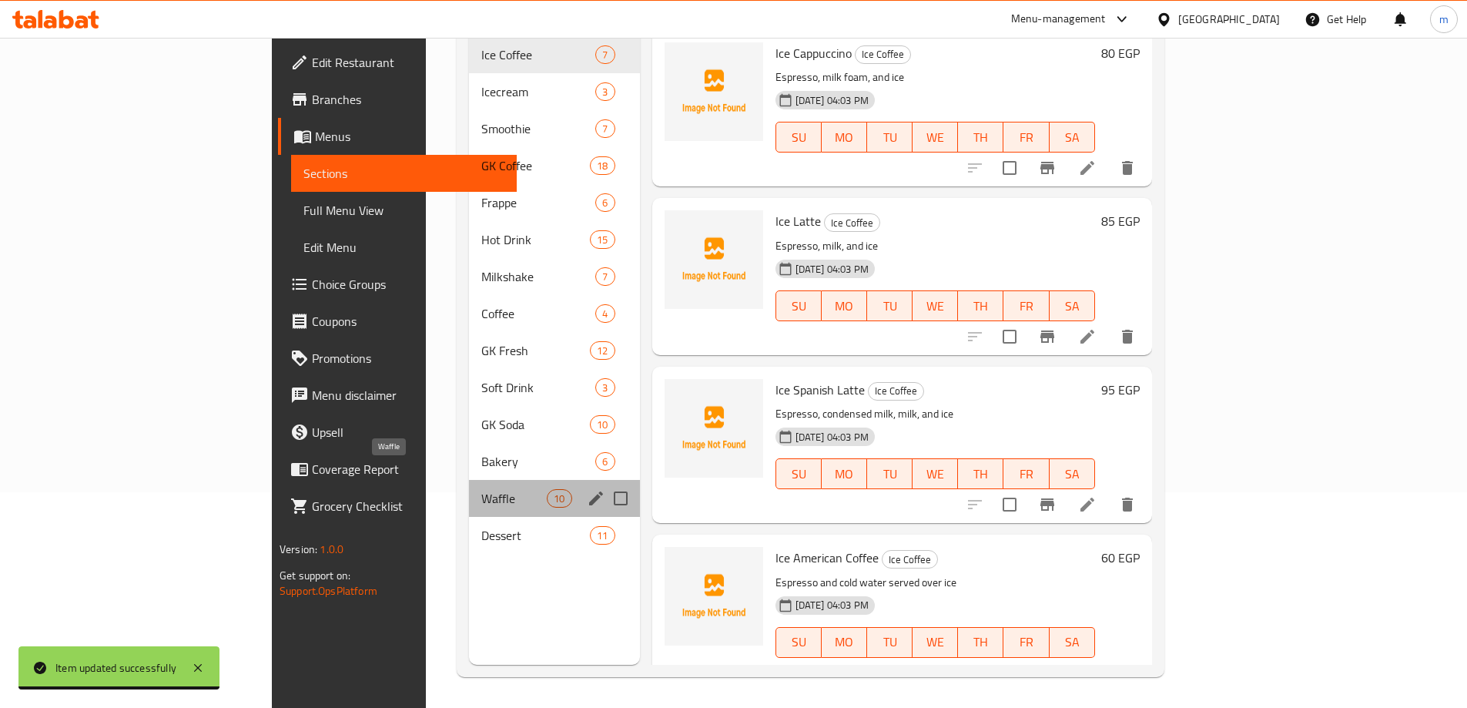
click at [481, 489] on span "Waffle" at bounding box center [513, 498] width 65 height 18
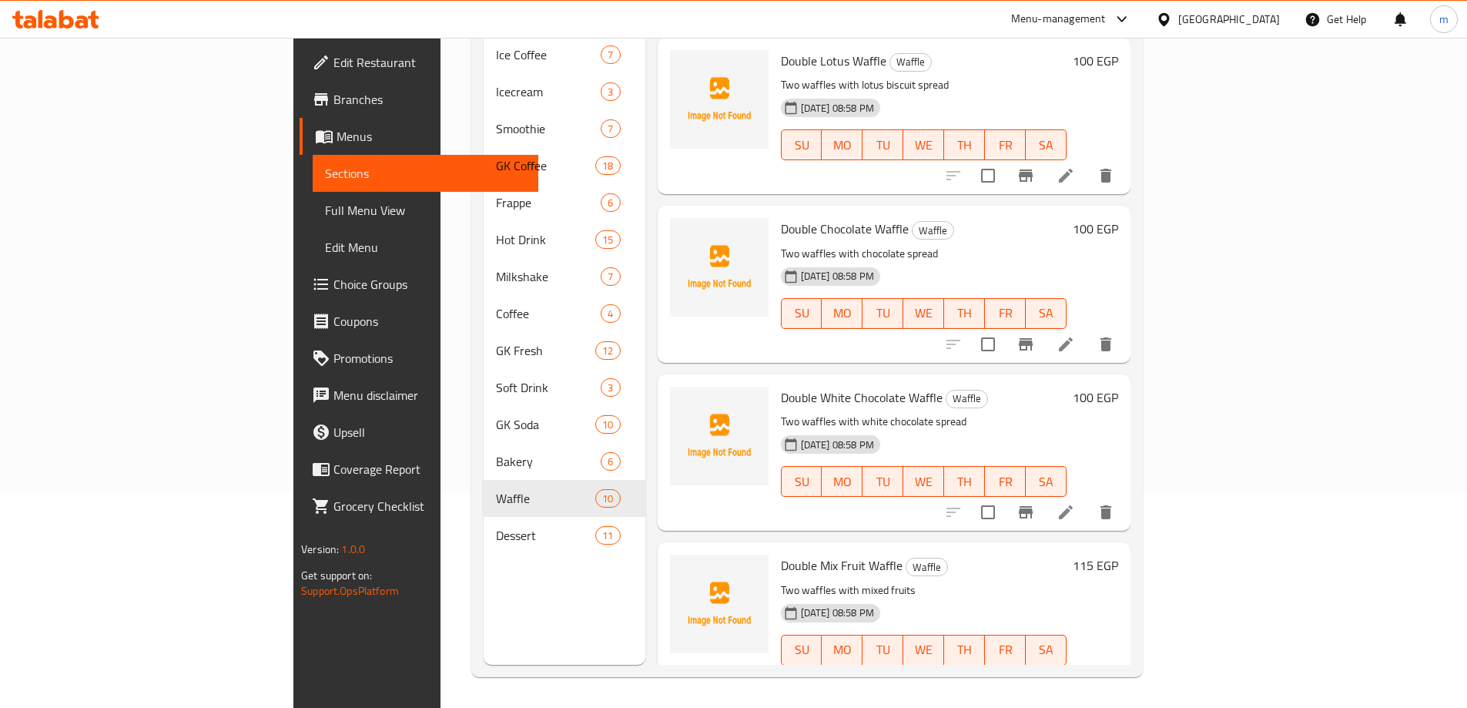
scroll to position [991, 0]
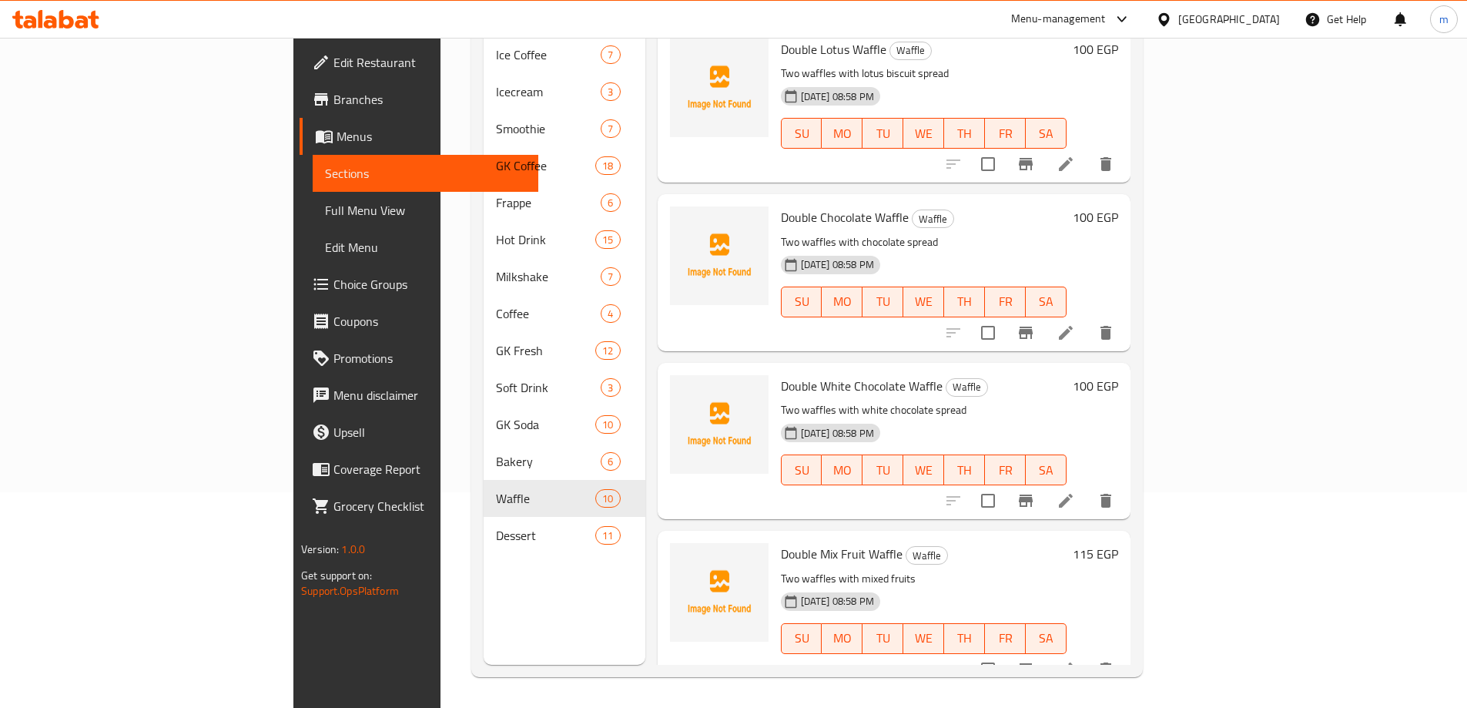
click at [1075, 660] on icon at bounding box center [1066, 669] width 18 height 18
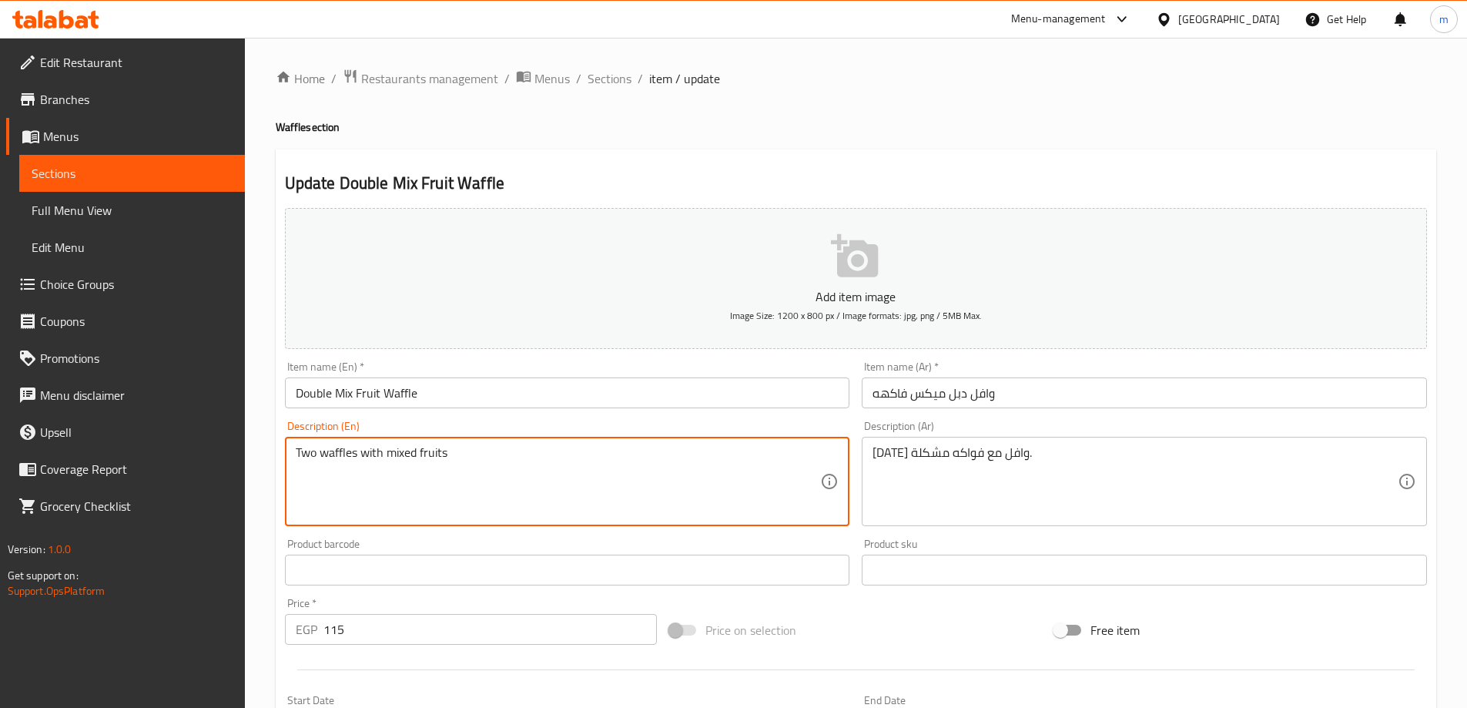
click at [542, 474] on textarea "Two waffles with mixed fruits" at bounding box center [558, 481] width 525 height 73
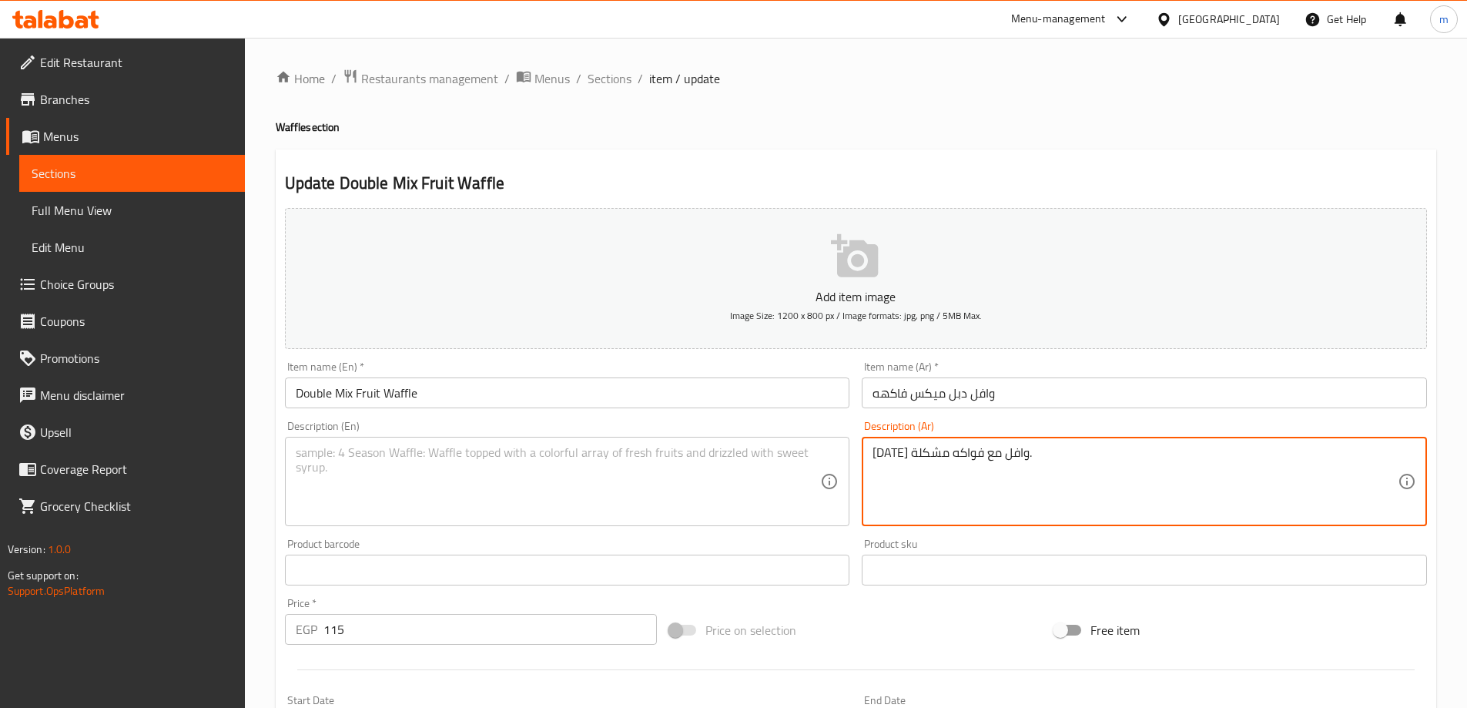
click at [982, 486] on textarea "[DATE] وافل مع فواكه مشكلة." at bounding box center [1135, 481] width 525 height 73
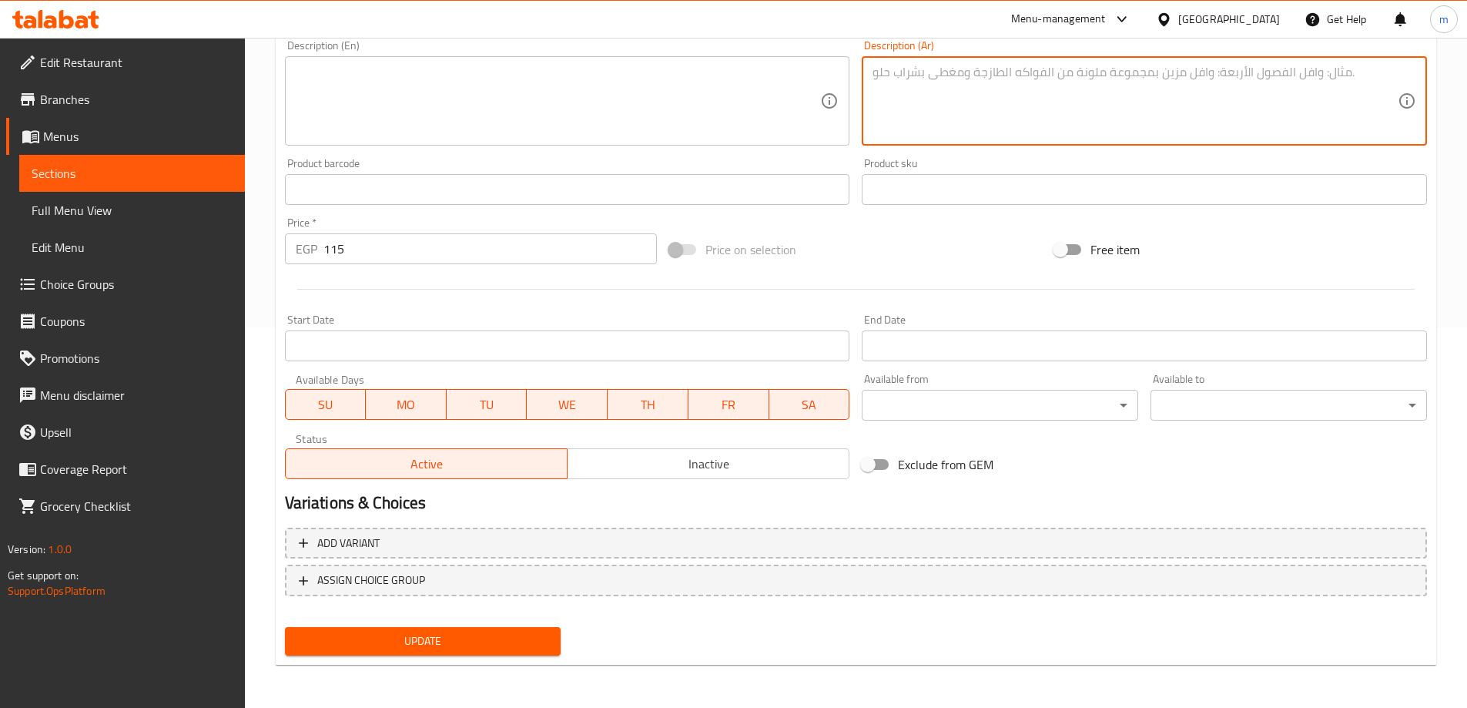
click at [468, 646] on span "Update" at bounding box center [423, 641] width 252 height 19
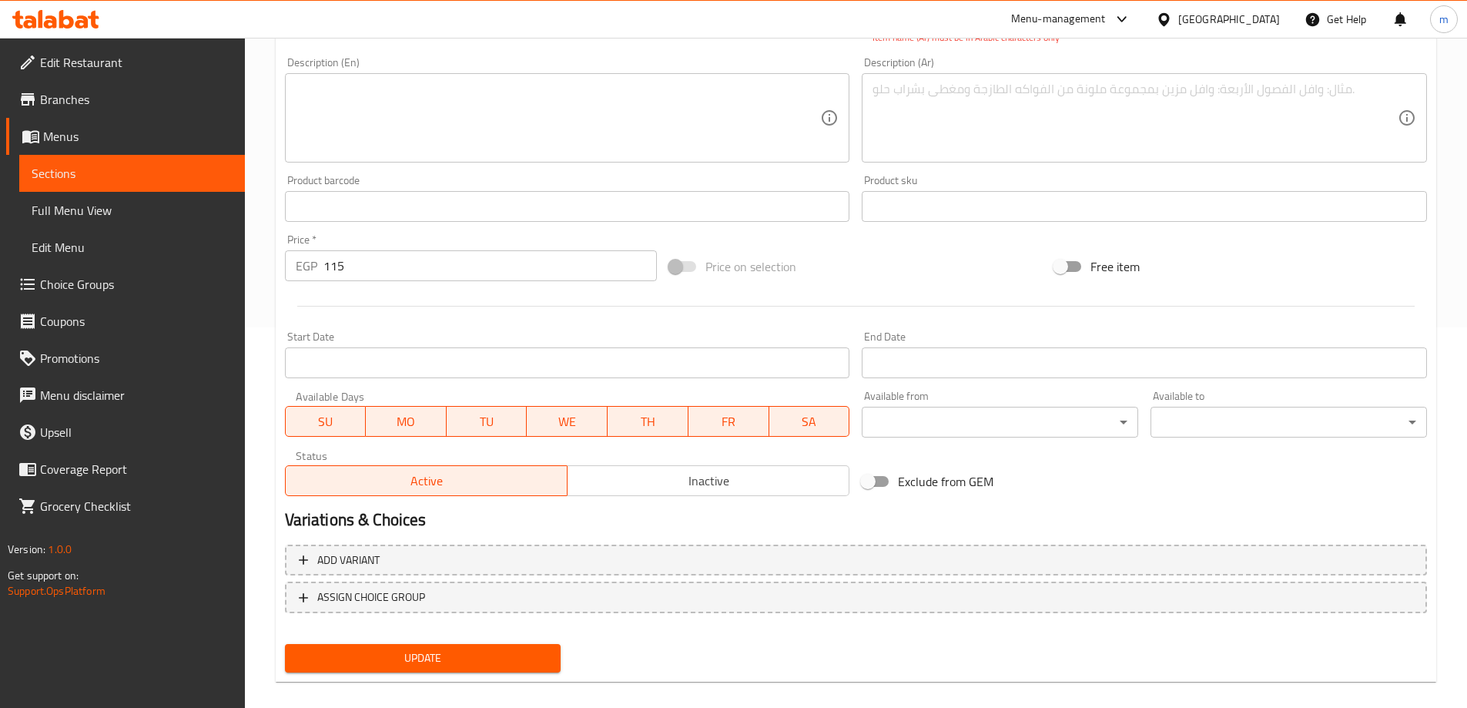
scroll to position [377, 0]
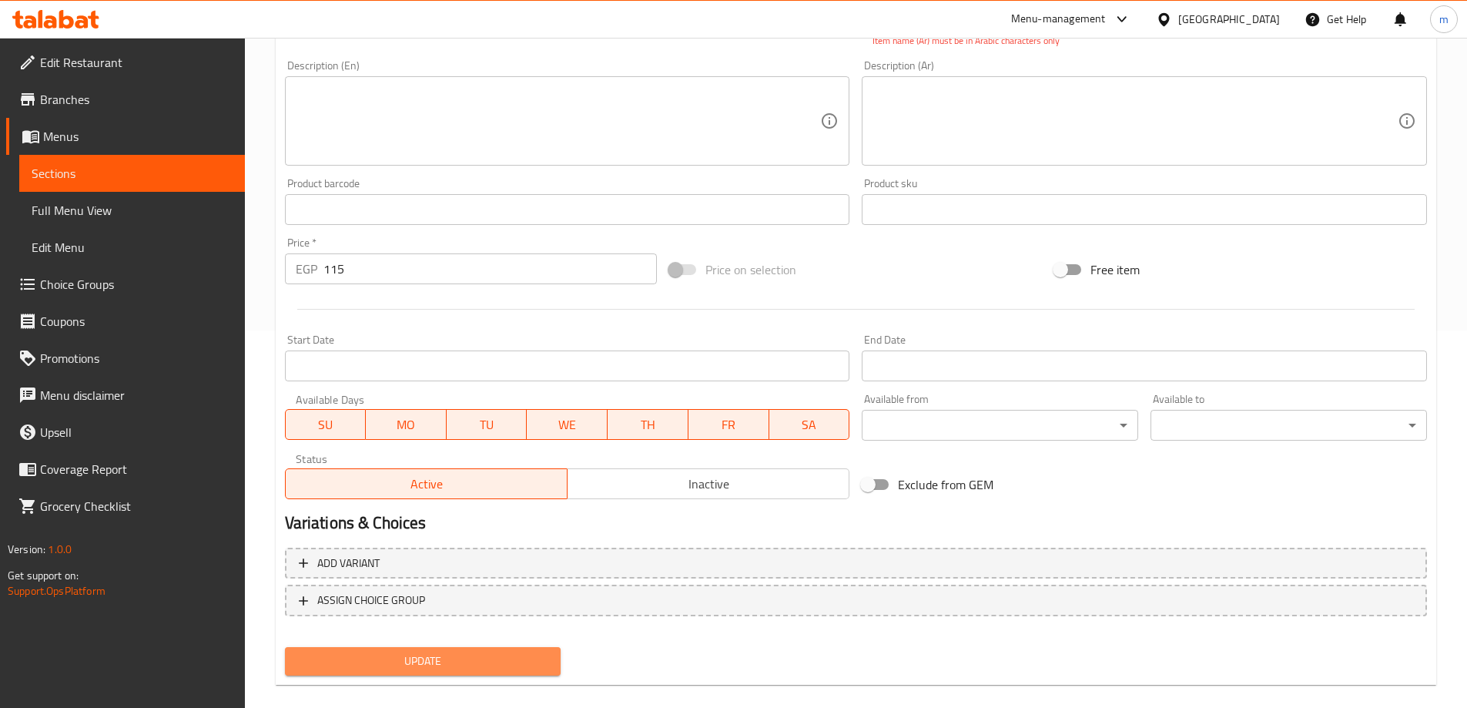
click at [447, 661] on span "Update" at bounding box center [423, 661] width 252 height 19
click at [395, 672] on button "Update" at bounding box center [423, 661] width 277 height 29
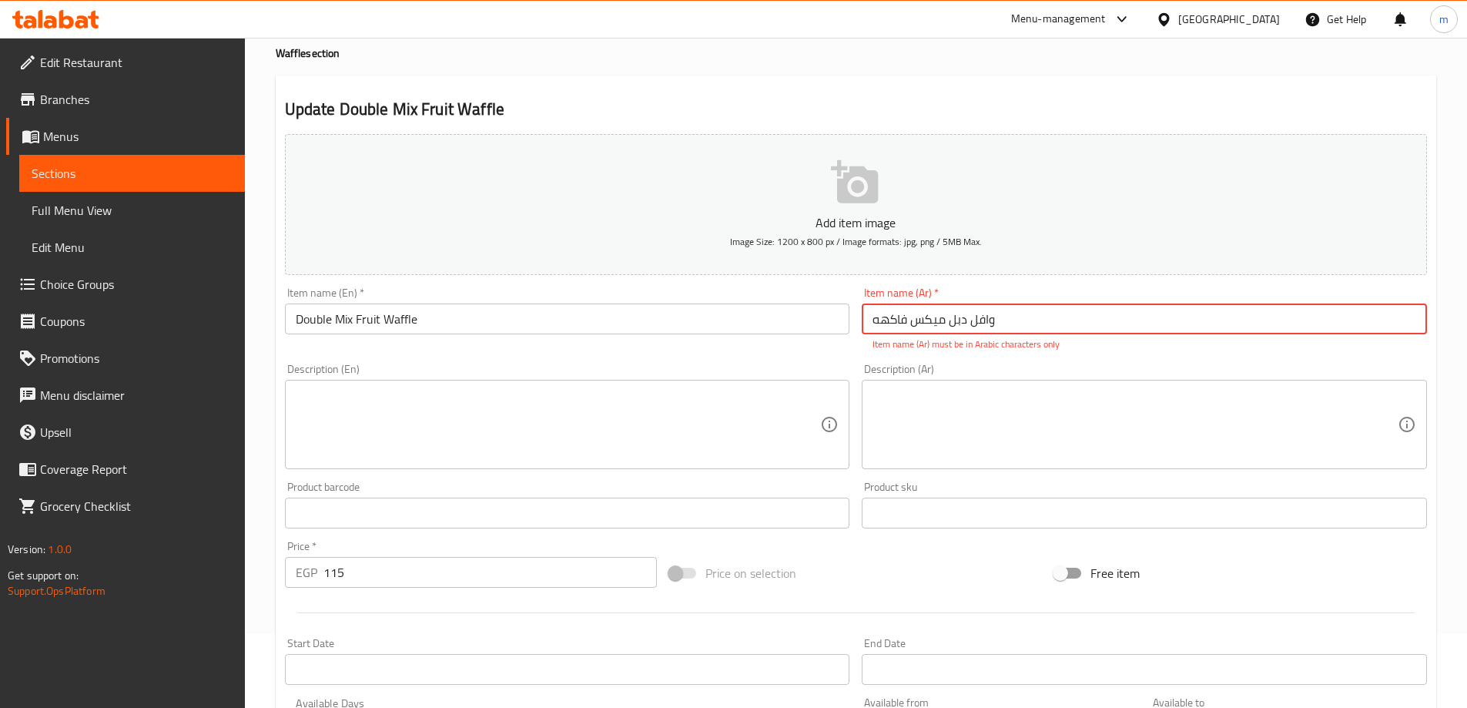
scroll to position [69, 0]
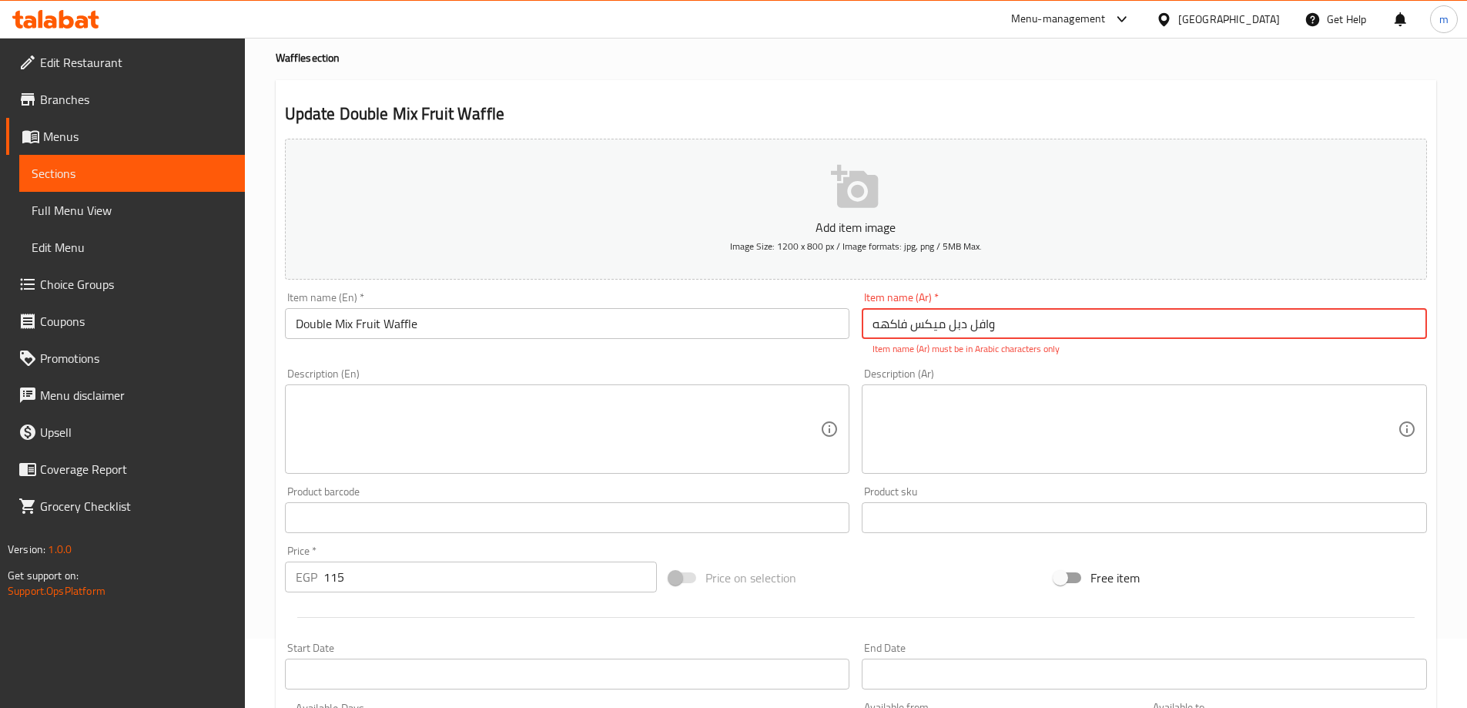
click at [1009, 324] on input "وافل دبل میکس فاکهه" at bounding box center [1144, 323] width 565 height 31
click at [1213, 320] on input "وافل دبل میکس فاکهه" at bounding box center [1144, 323] width 565 height 31
type input "وافل دبل میکس فاکهه"
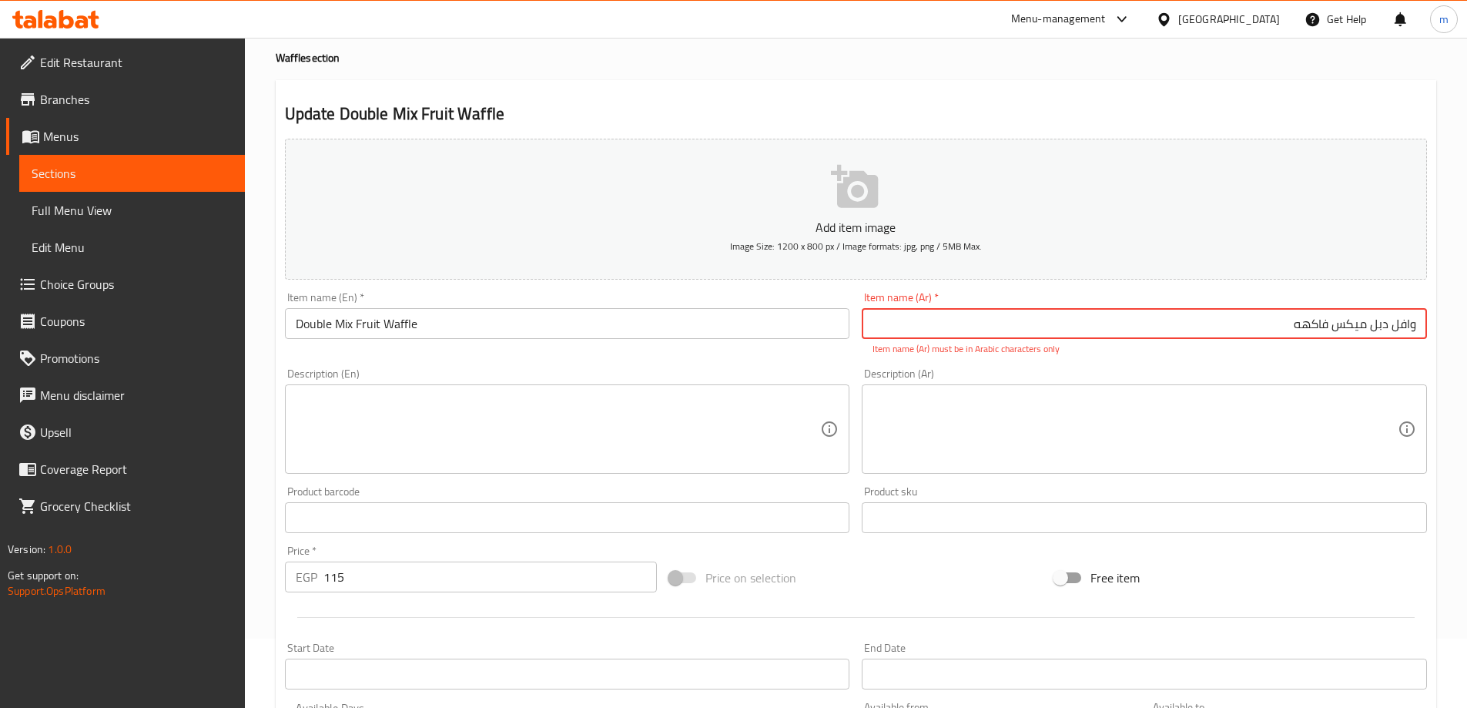
click at [1418, 323] on input "وافل دبل میکس فاکهه" at bounding box center [1144, 323] width 565 height 31
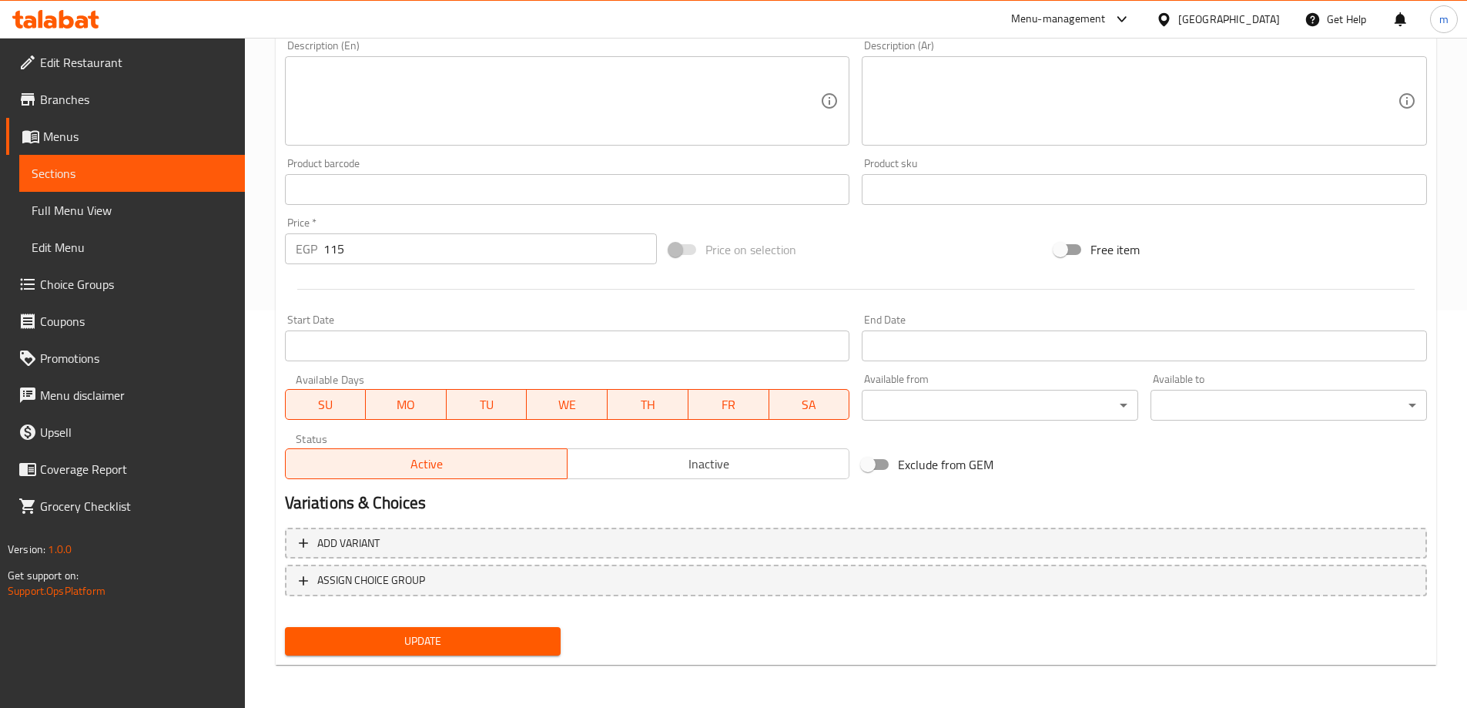
click at [465, 627] on button "Update" at bounding box center [423, 641] width 277 height 29
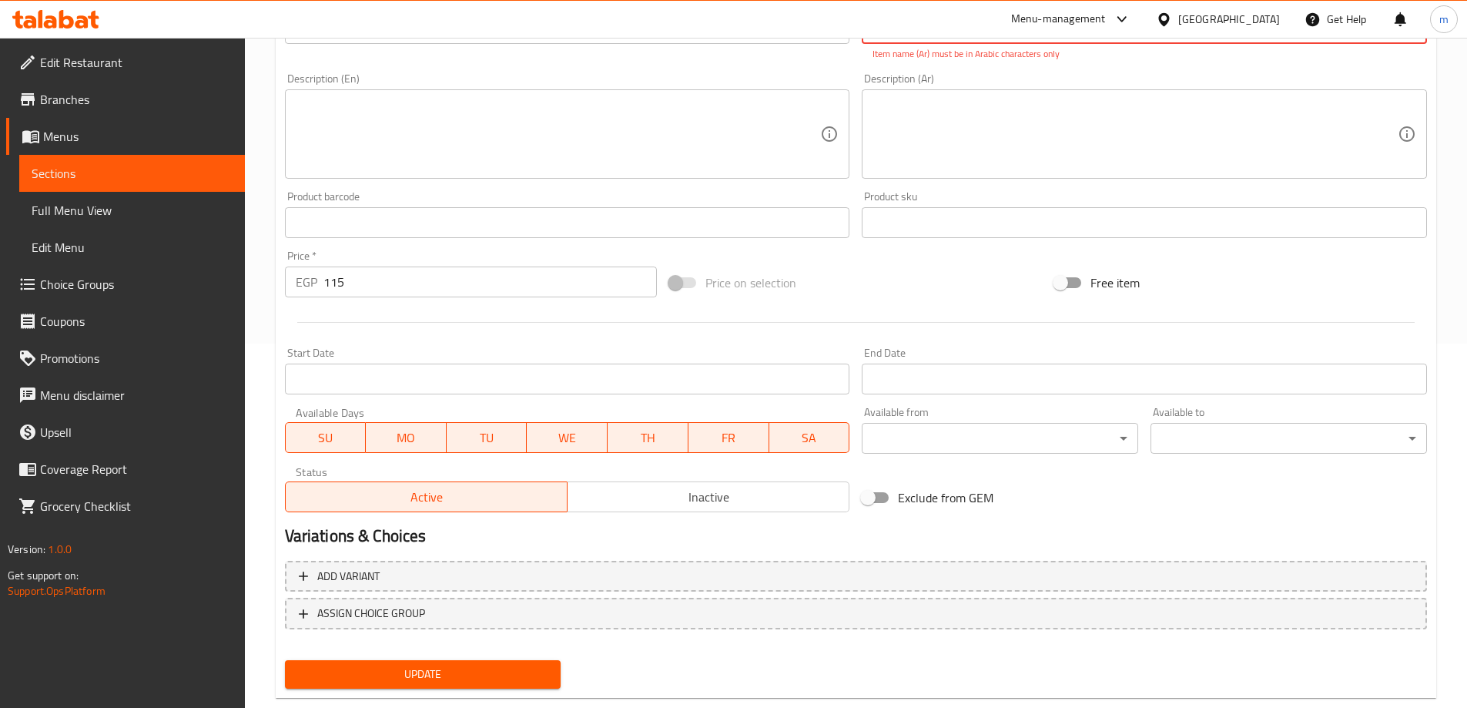
scroll to position [146, 0]
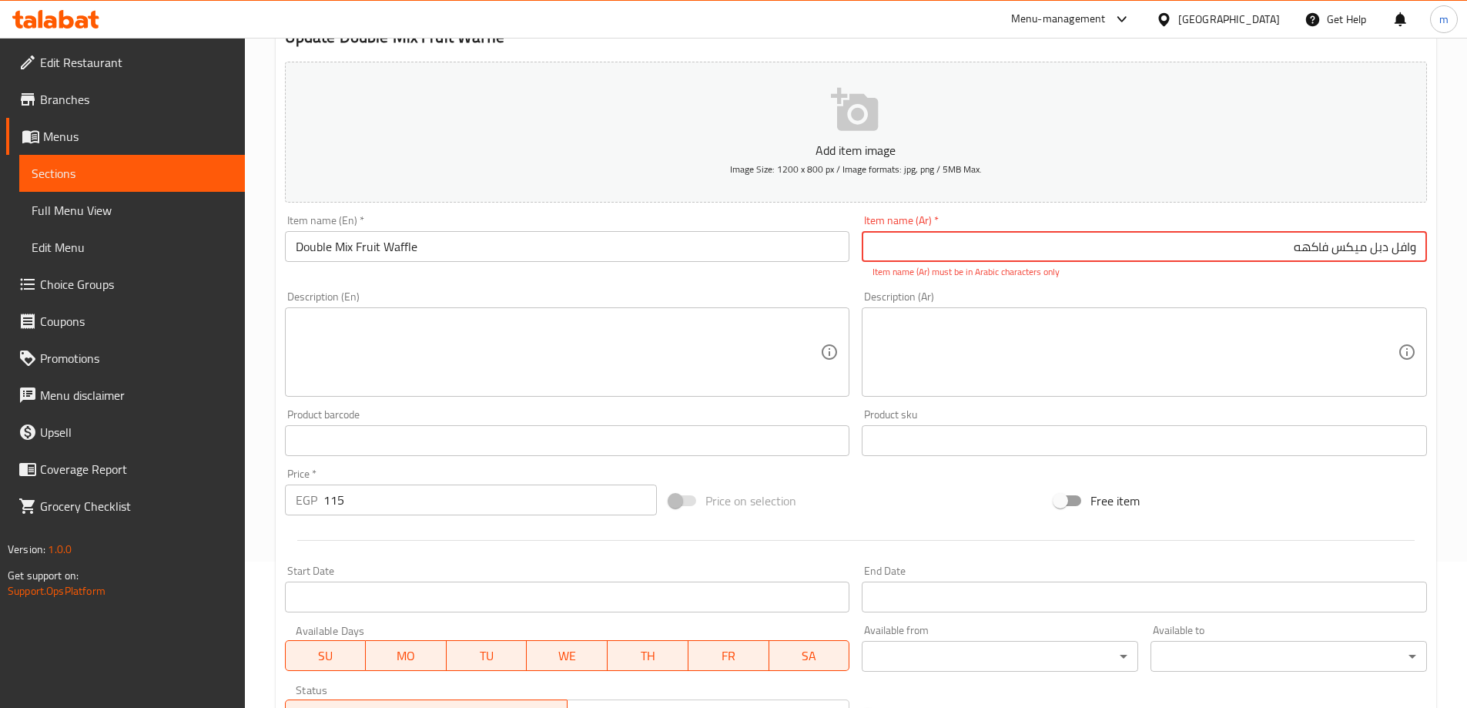
click at [1118, 236] on input "وافل دبل میکس فاکهه" at bounding box center [1144, 246] width 565 height 31
type input ","
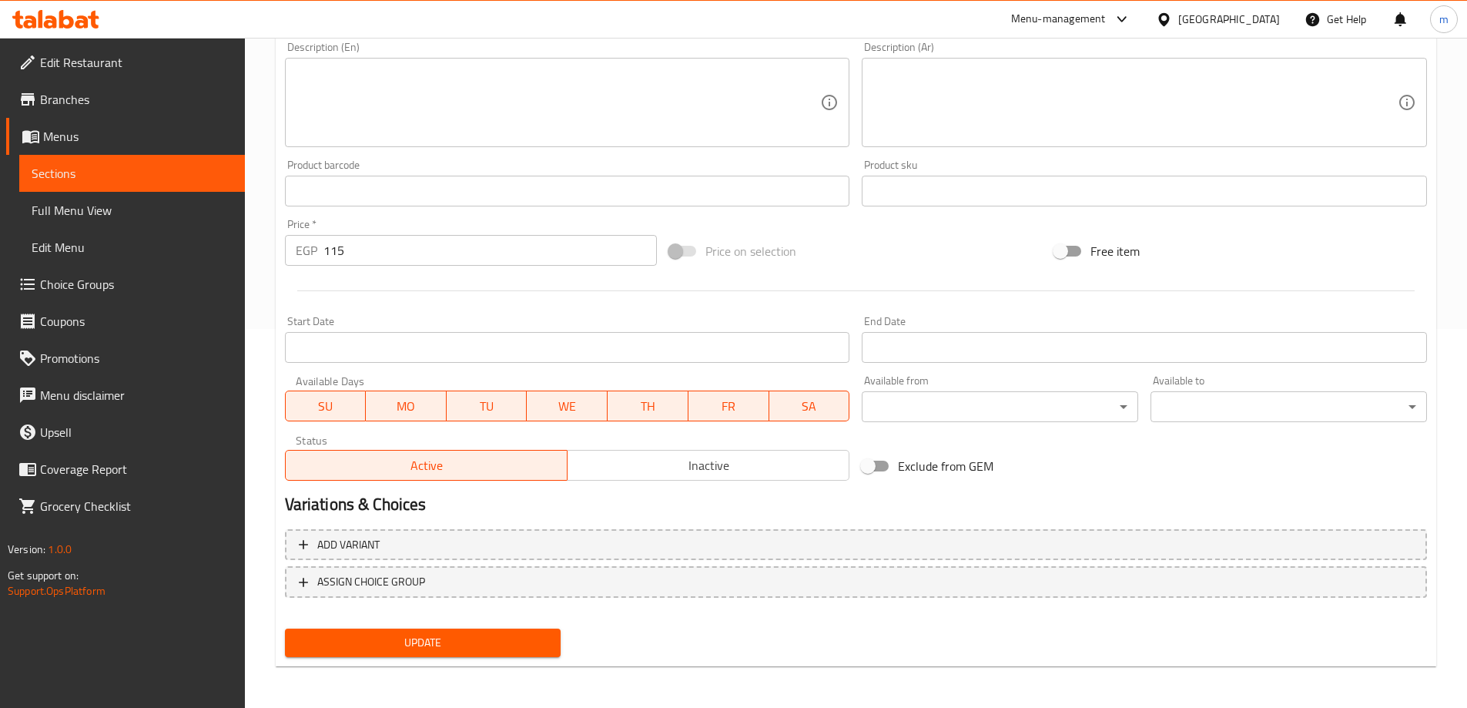
scroll to position [381, 0]
type input "وافل دبل ميكس فاكهه"
click at [420, 632] on span "Update" at bounding box center [423, 641] width 252 height 19
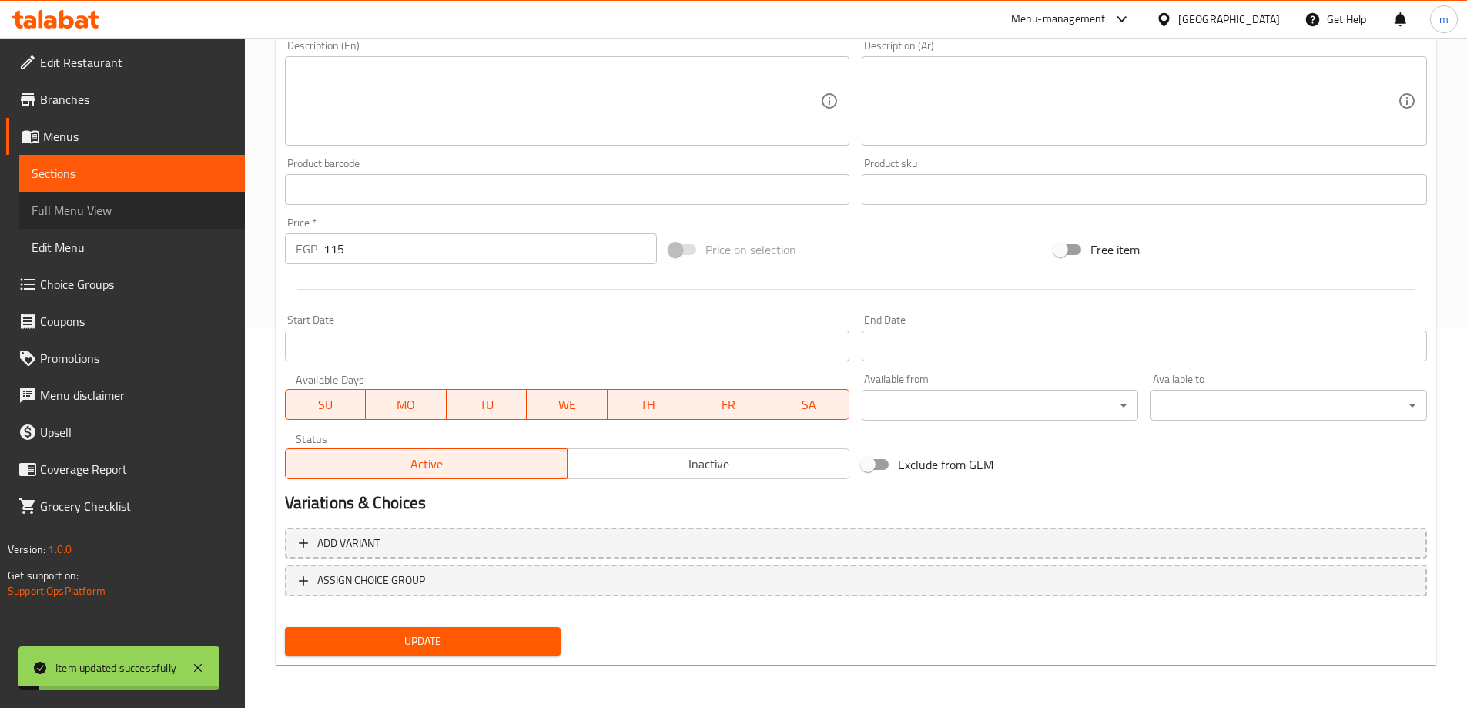
click at [113, 216] on span "Full Menu View" at bounding box center [132, 210] width 201 height 18
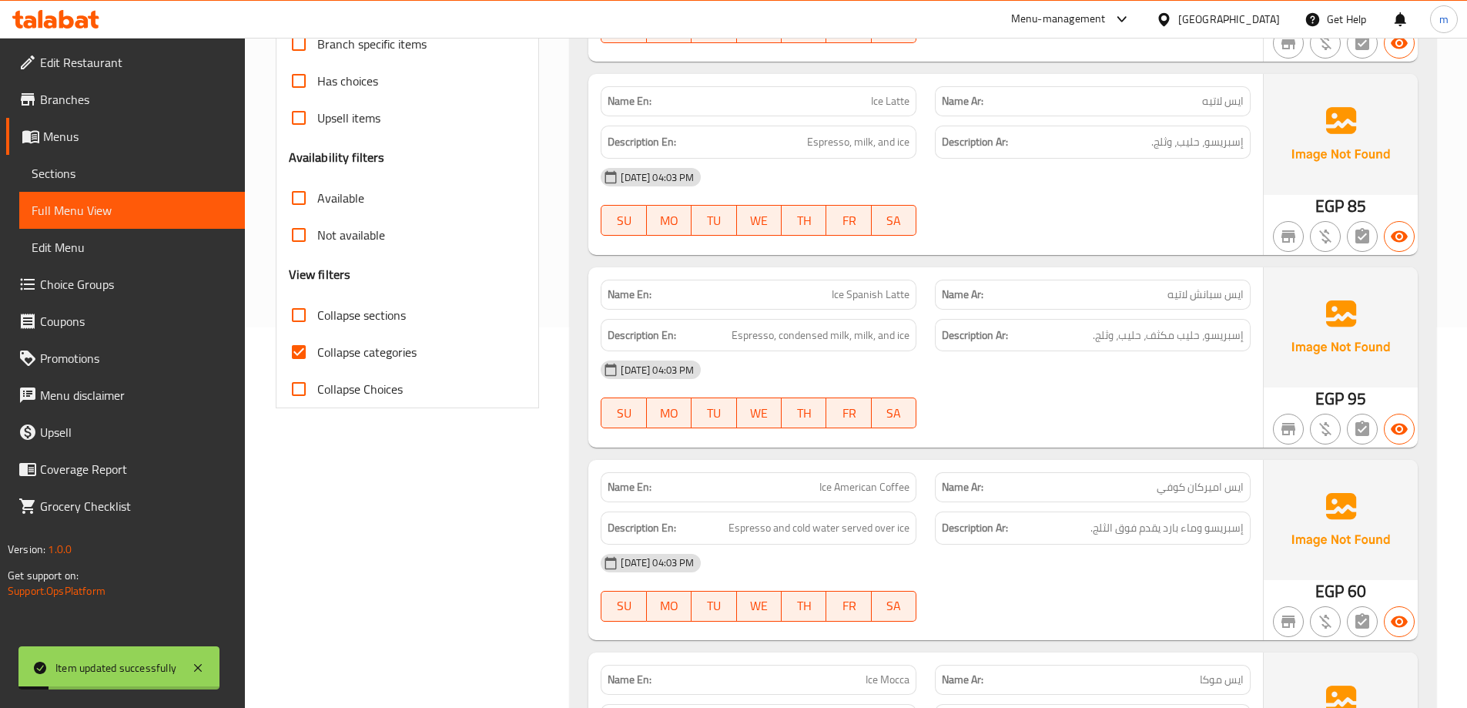
drag, startPoint x: 349, startPoint y: 312, endPoint x: 340, endPoint y: 333, distance: 22.8
click at [349, 312] on span "Collapse sections" at bounding box center [361, 315] width 89 height 18
click at [317, 312] on input "Collapse sections" at bounding box center [298, 315] width 37 height 37
checkbox input "true"
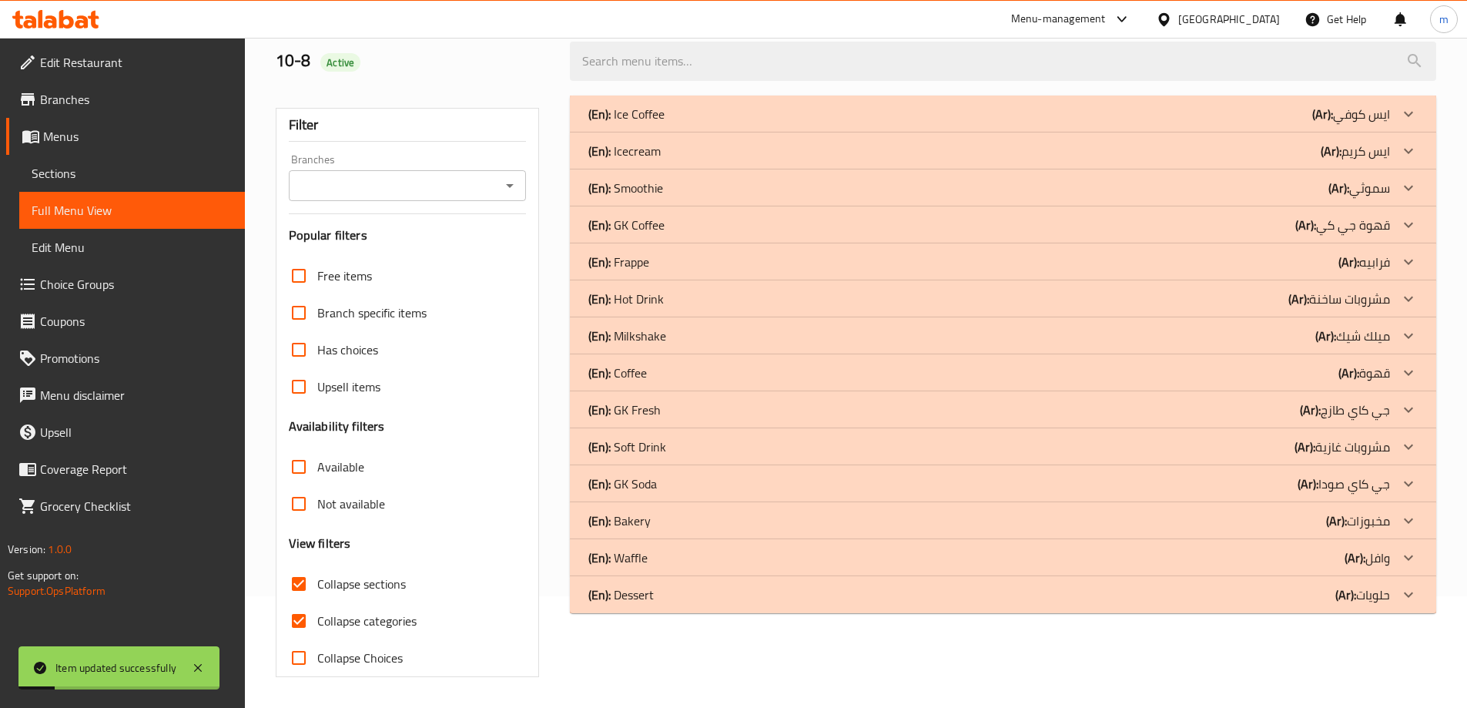
click at [328, 612] on span "Collapse categories" at bounding box center [366, 621] width 99 height 18
click at [317, 602] on input "Collapse categories" at bounding box center [298, 620] width 37 height 37
checkbox input "false"
click at [825, 132] on div "(En): Waffle (Ar): وافل" at bounding box center [1003, 114] width 867 height 37
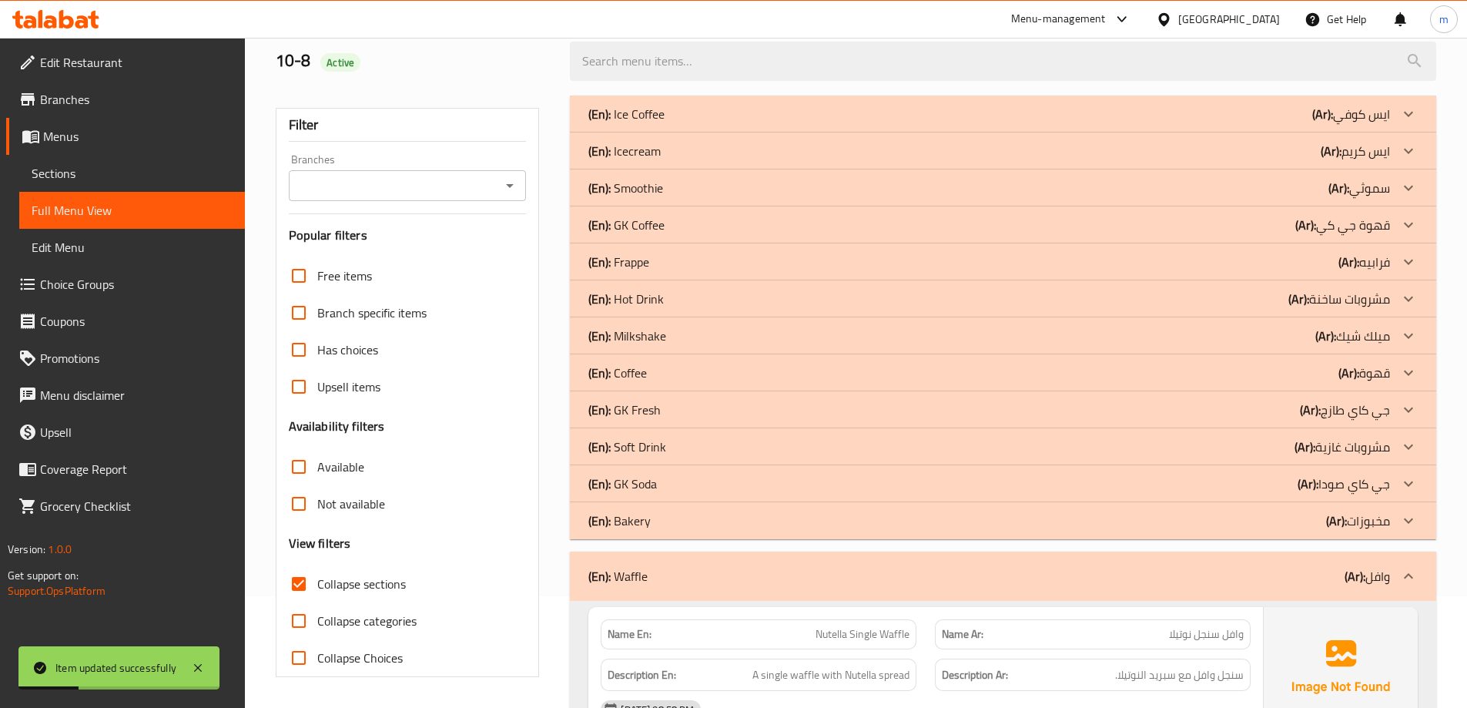
click at [1381, 552] on div "(En): Waffle (Ar): وافل" at bounding box center [1003, 576] width 867 height 49
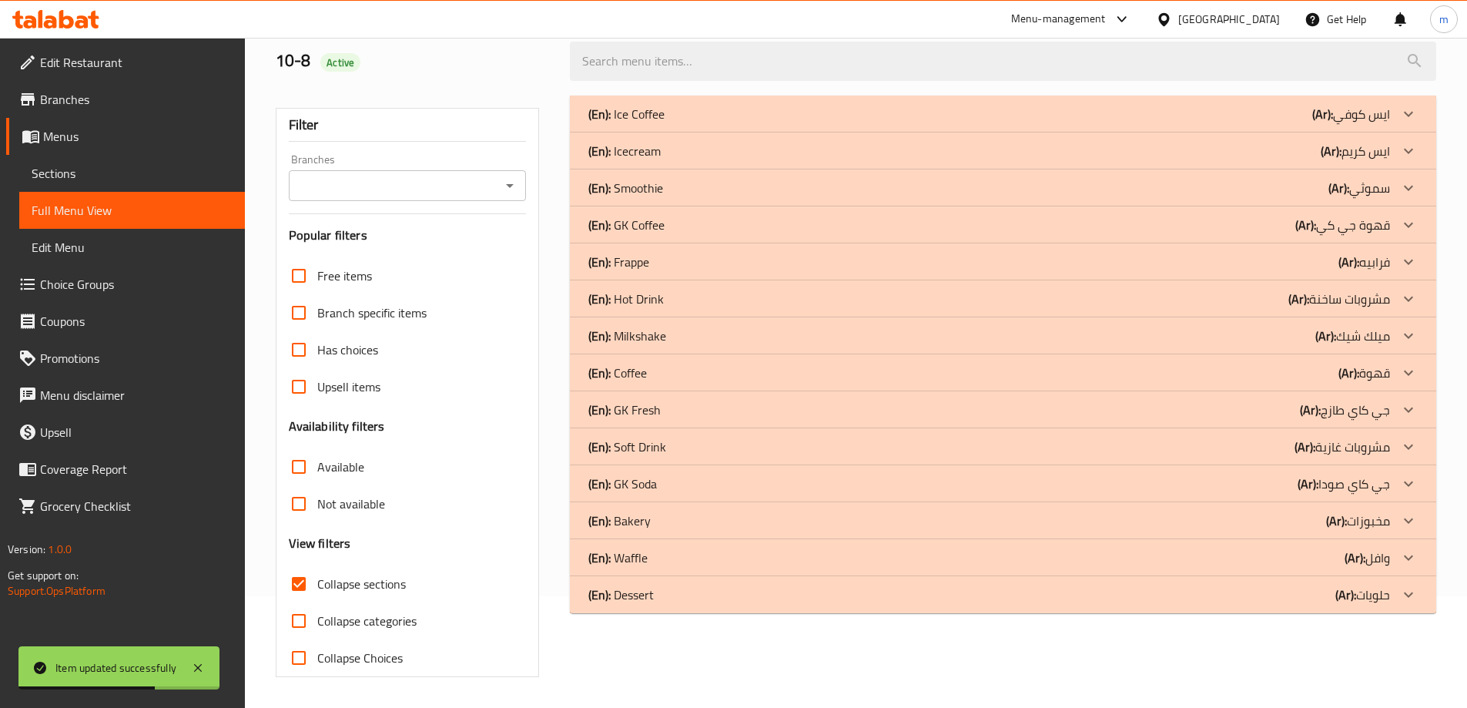
click at [742, 613] on div "(En): Ice Coffee (Ar): ايس كوفي Name En: Ice Cappuccino Name Ar: ايس كابتشينو D…" at bounding box center [1003, 386] width 885 height 600
click at [759, 123] on div "(En): Dessert (Ar): حلويات" at bounding box center [989, 114] width 802 height 18
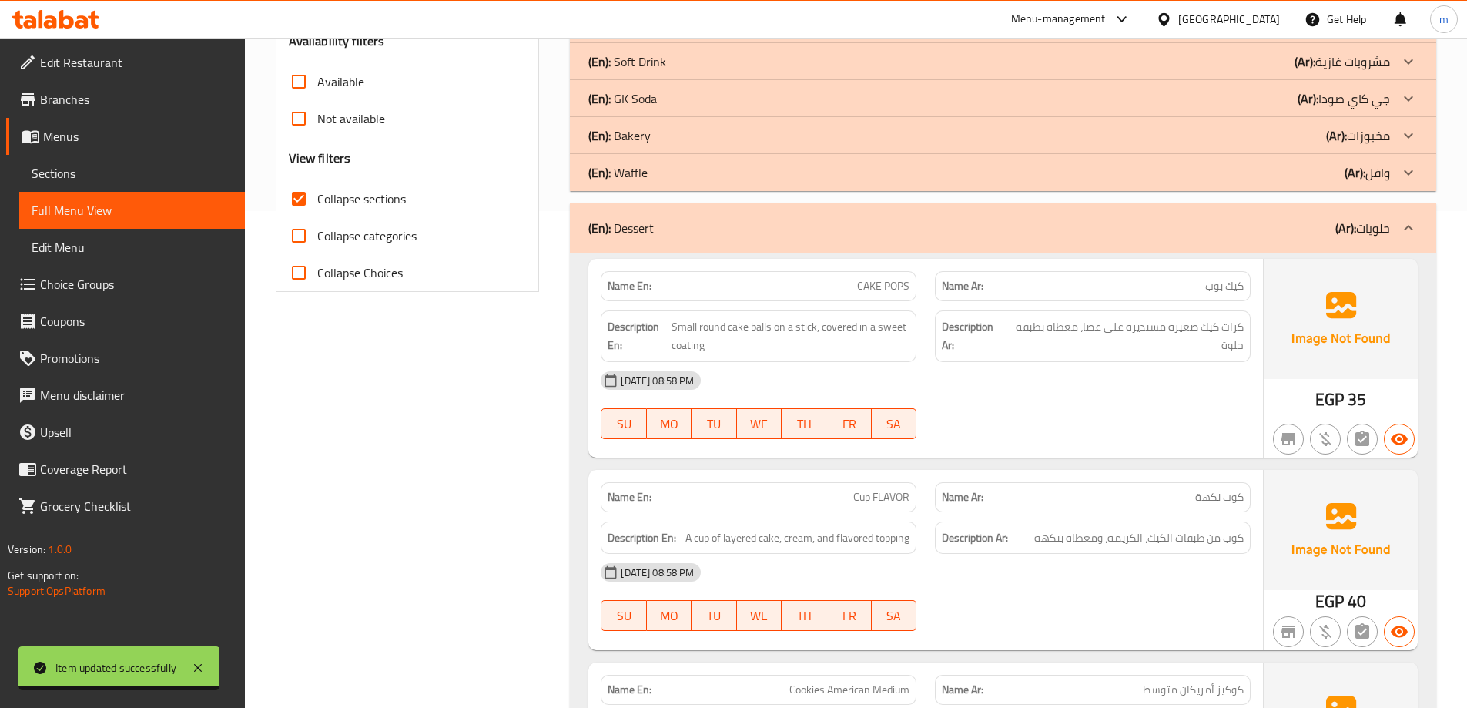
scroll to position [574, 0]
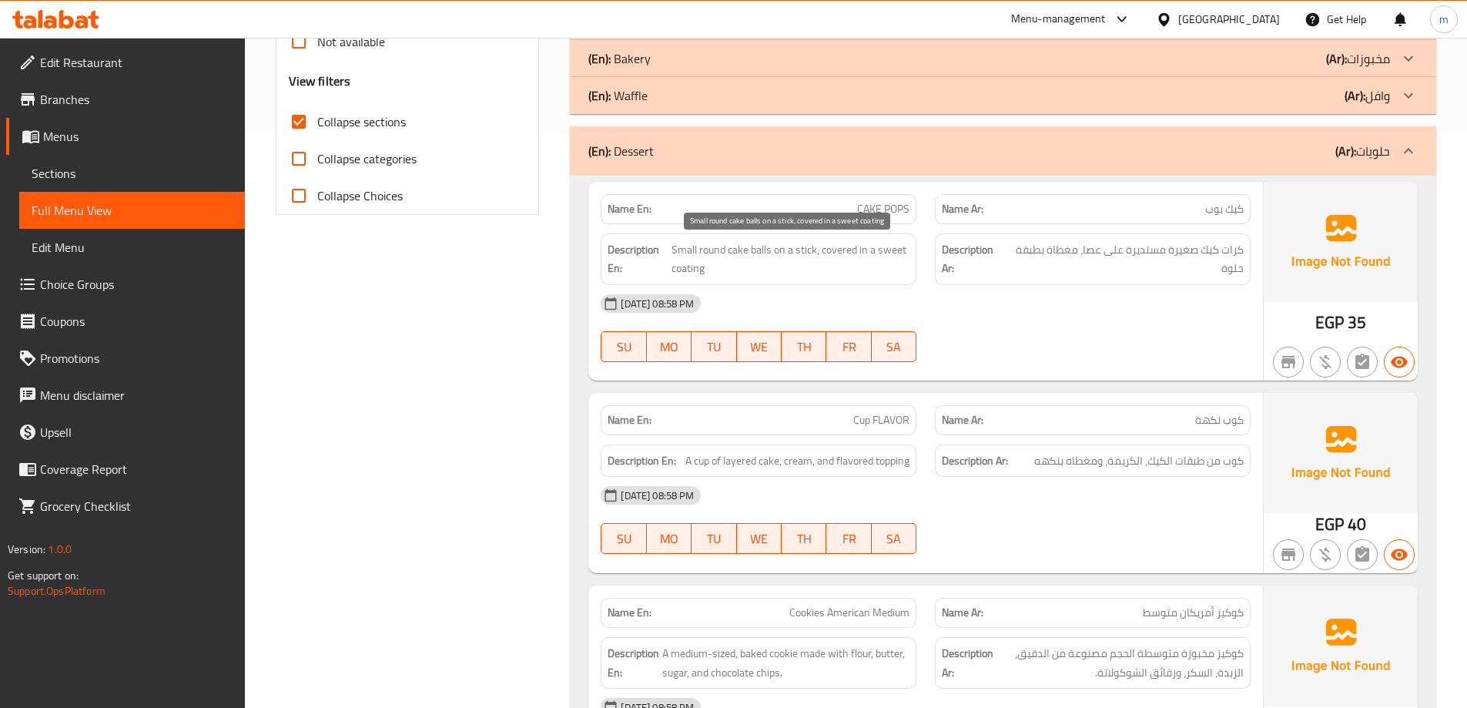
click at [841, 250] on span "Small round cake balls on a stick, covered in a sweet coating" at bounding box center [791, 259] width 238 height 38
click at [696, 263] on span "Small round cake balls on a stick, covered in a sweet coating" at bounding box center [791, 259] width 238 height 38
copy span "covered in a sweet coating"
click at [1091, 363] on div at bounding box center [1093, 362] width 334 height 18
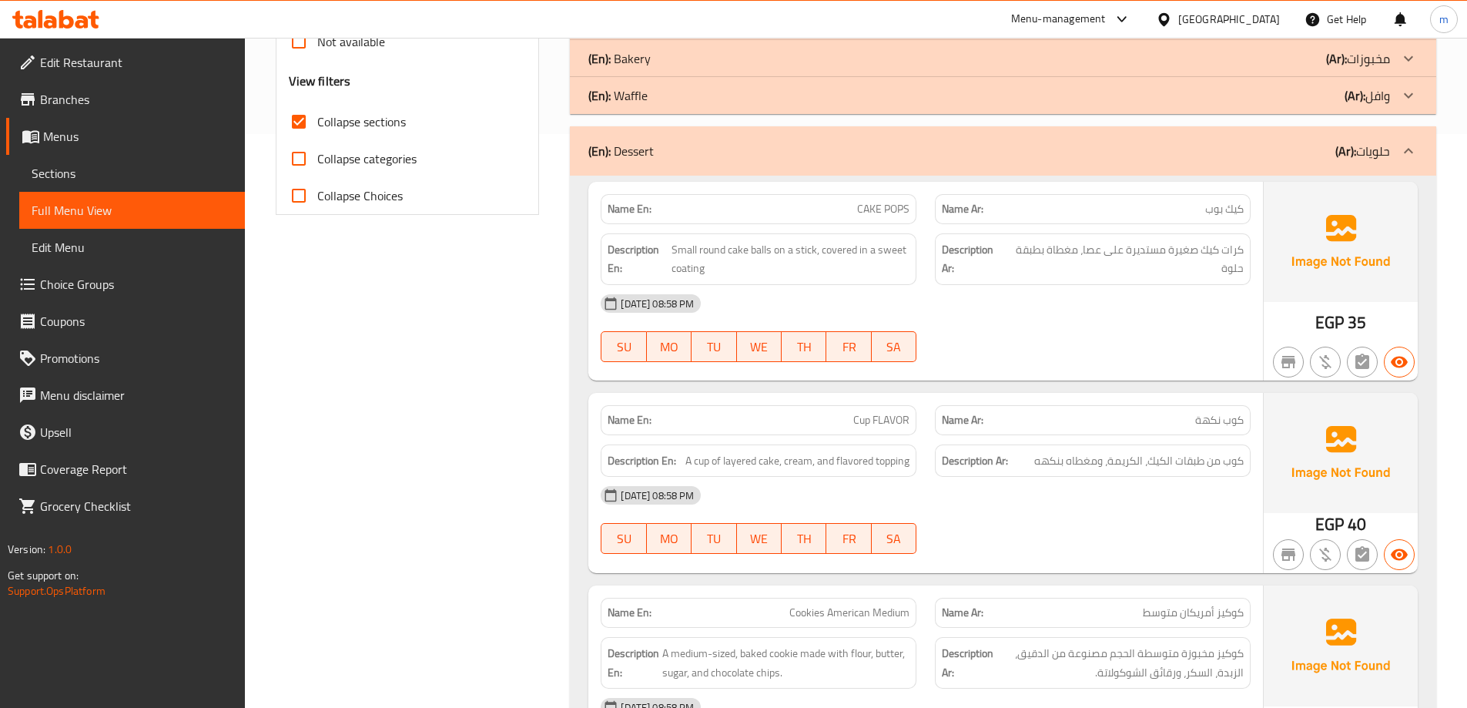
scroll to position [651, 0]
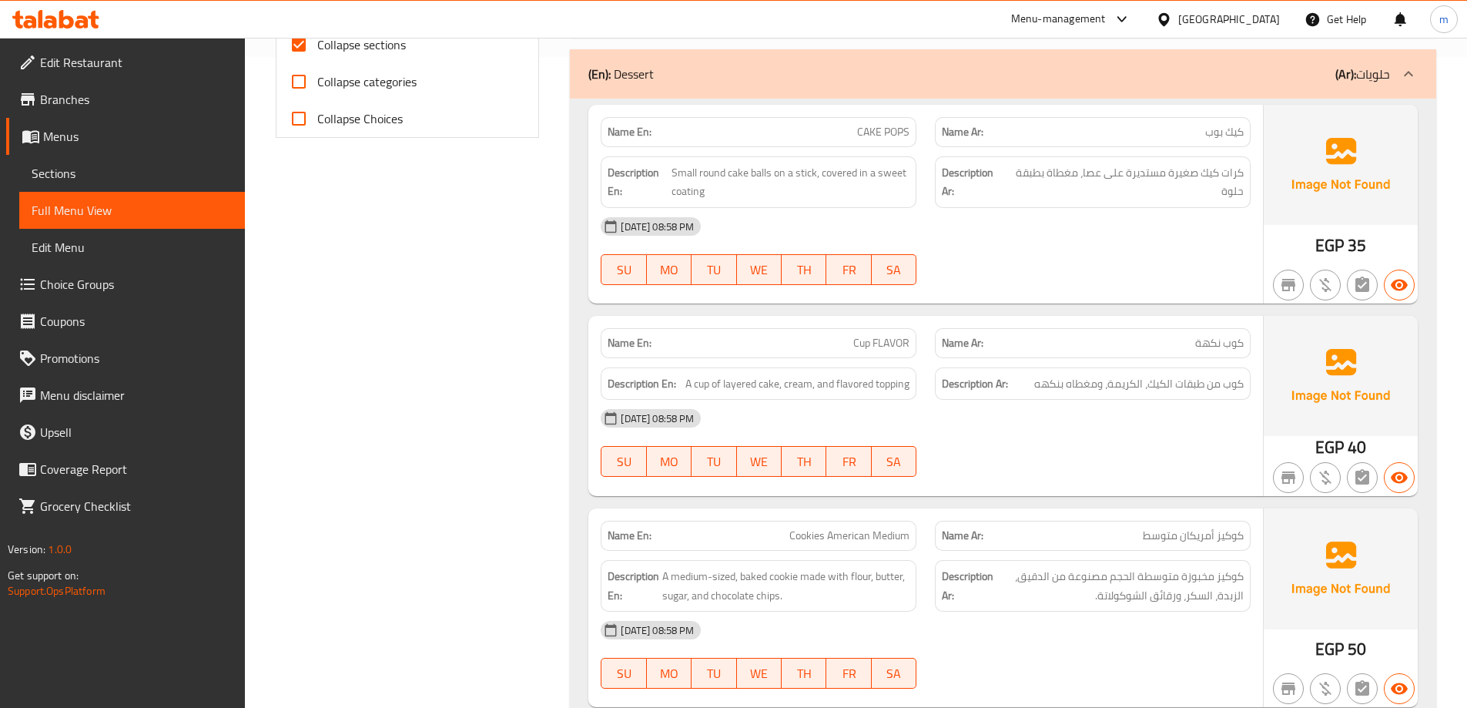
click at [1216, 461] on div "10-08-2025 08:58 PM SU MO TU WE TH FR SA" at bounding box center [926, 443] width 669 height 86
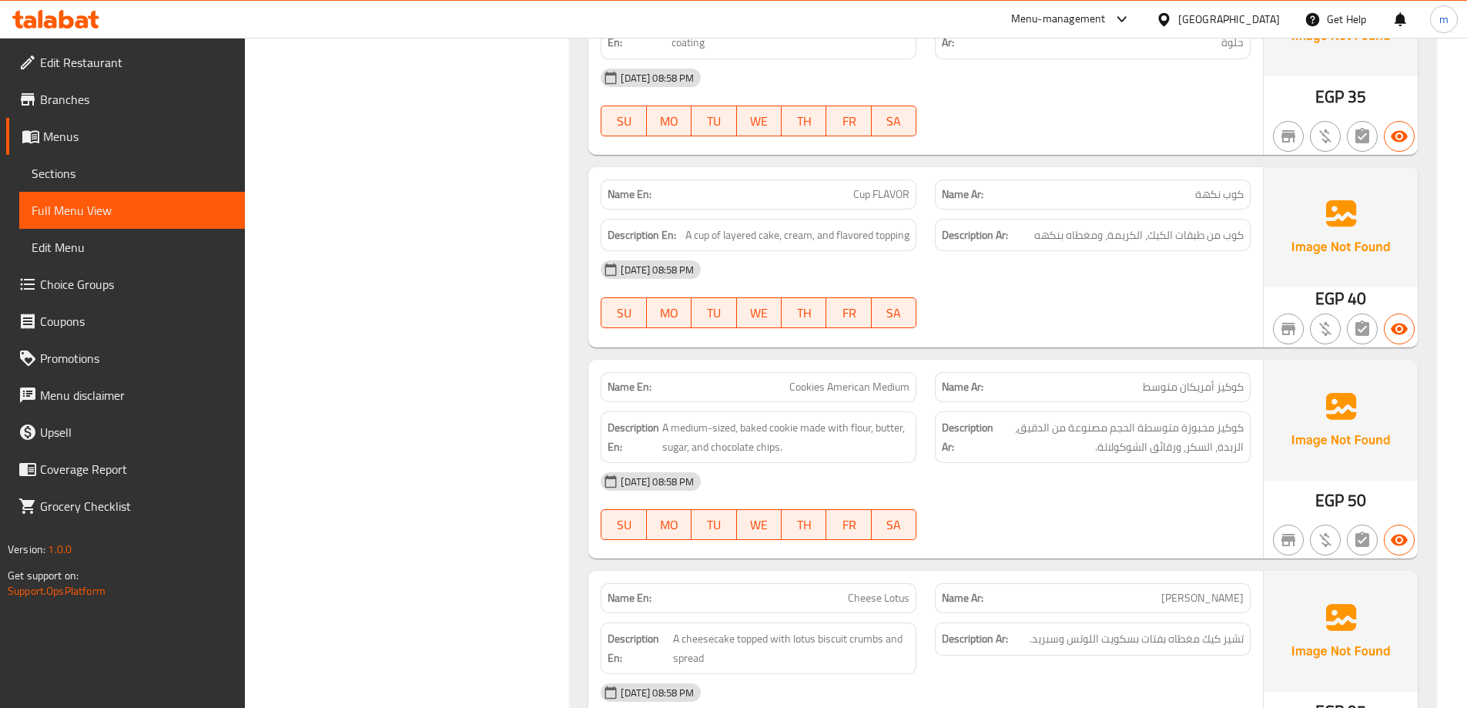
scroll to position [805, 0]
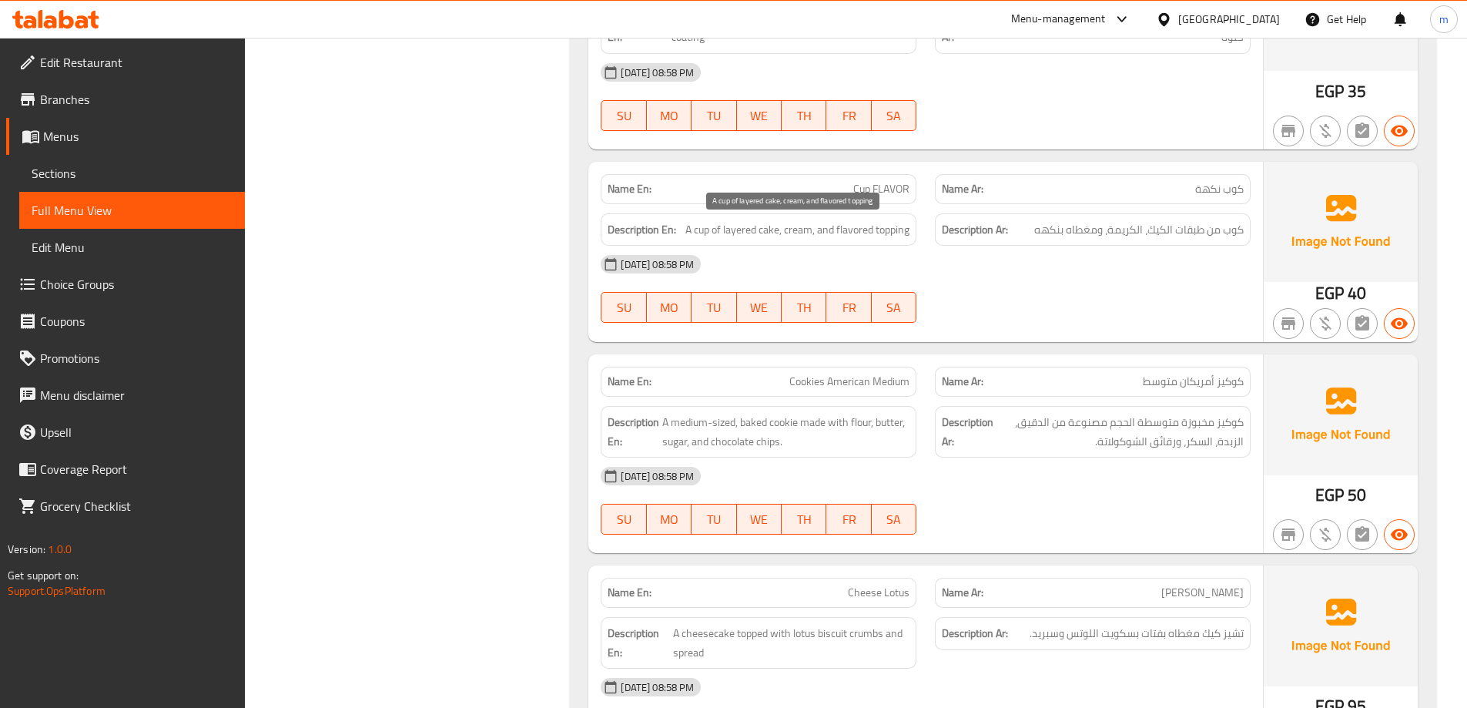
click at [822, 230] on span "A cup of layered cake, cream, and flavored topping" at bounding box center [798, 229] width 224 height 19
click at [855, 231] on span "A cup of layered cake, cream, and flavored topping" at bounding box center [798, 229] width 224 height 19
click at [890, 233] on span "A cup of layered cake, cream, and flavored topping" at bounding box center [798, 229] width 224 height 19
click at [890, 234] on span "A cup of layered cake, cream, and flavored topping" at bounding box center [798, 229] width 224 height 19
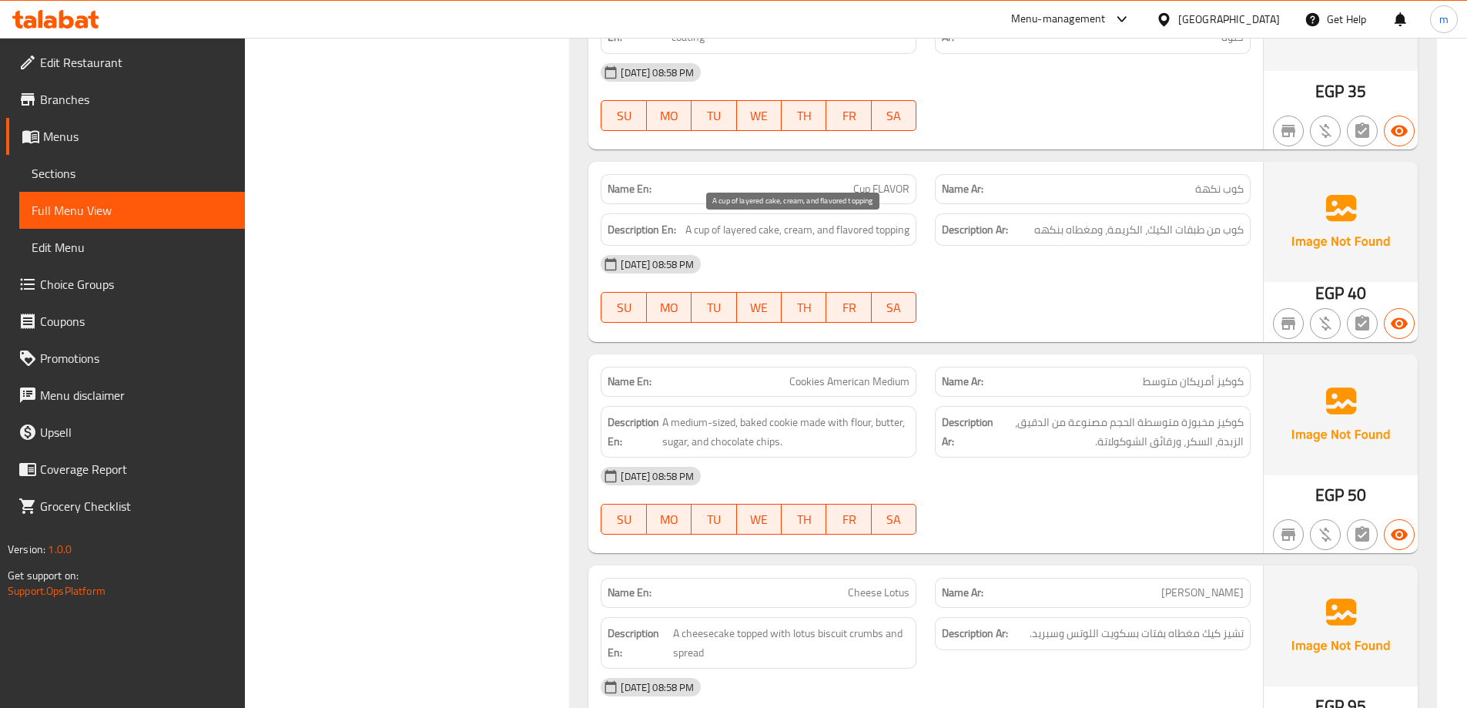
click at [825, 236] on span "A cup of layered cake, cream, and flavored topping" at bounding box center [798, 229] width 224 height 19
click at [829, 228] on span "A cup of layered cake, cream, and flavored topping" at bounding box center [798, 229] width 224 height 19
click at [893, 235] on span "A cup of layered cake, cream, and flavored topping" at bounding box center [798, 229] width 224 height 19
copy span "and flavored topping"
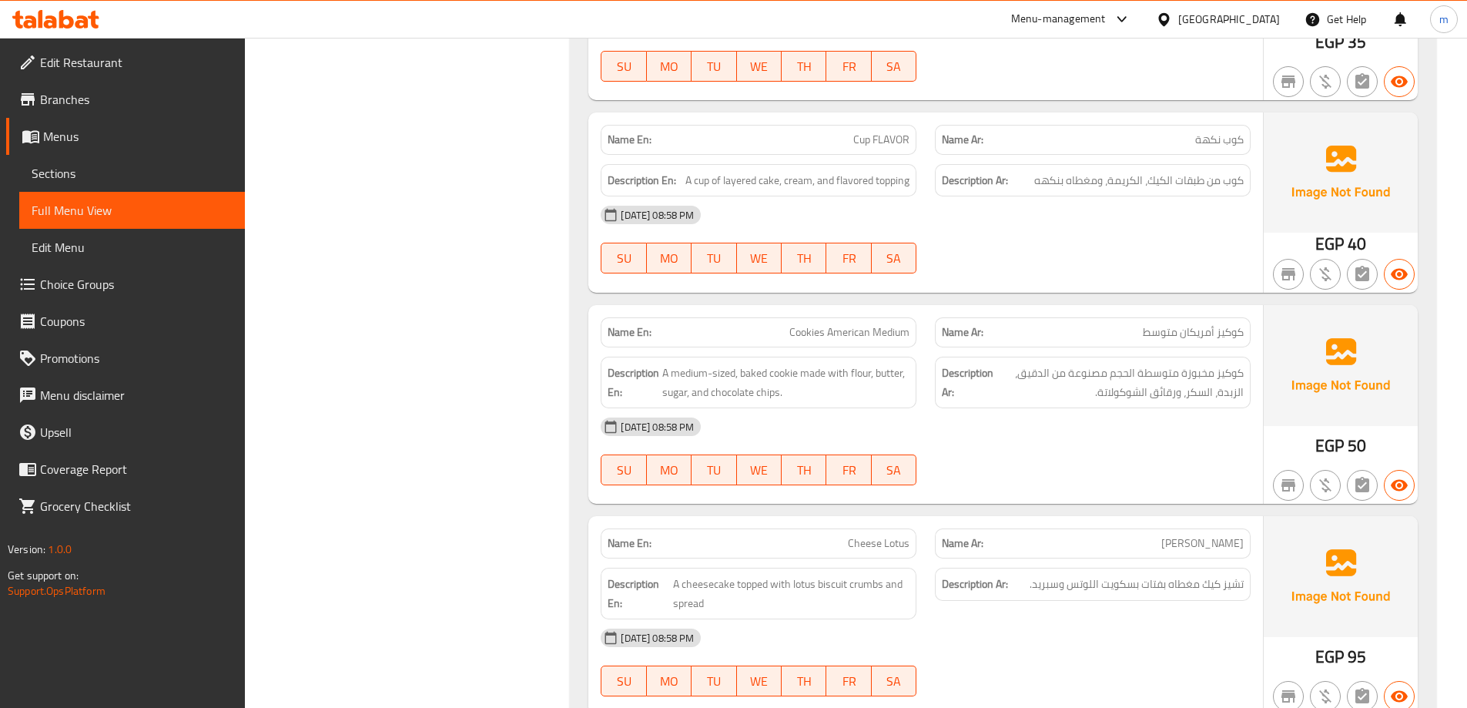
scroll to position [882, 0]
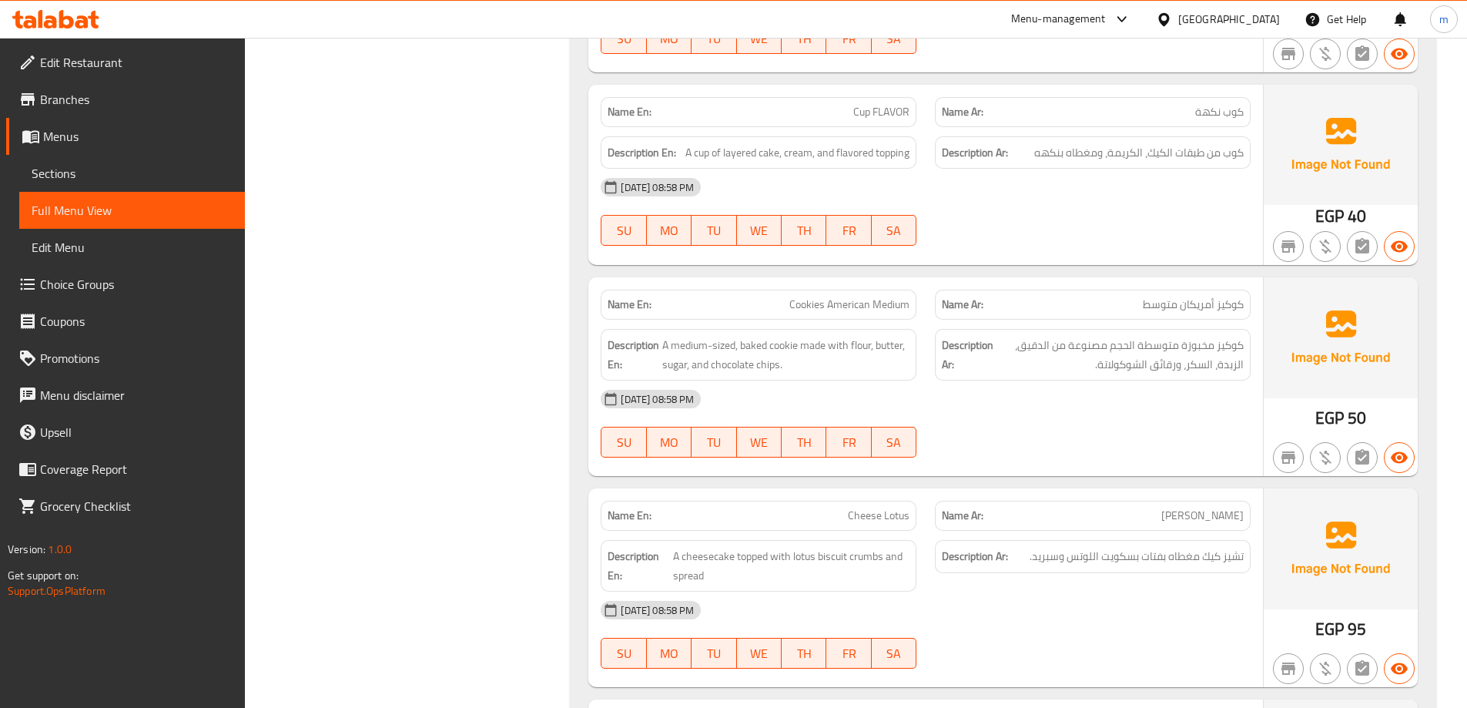
click at [153, 179] on span "Sections" at bounding box center [132, 173] width 201 height 18
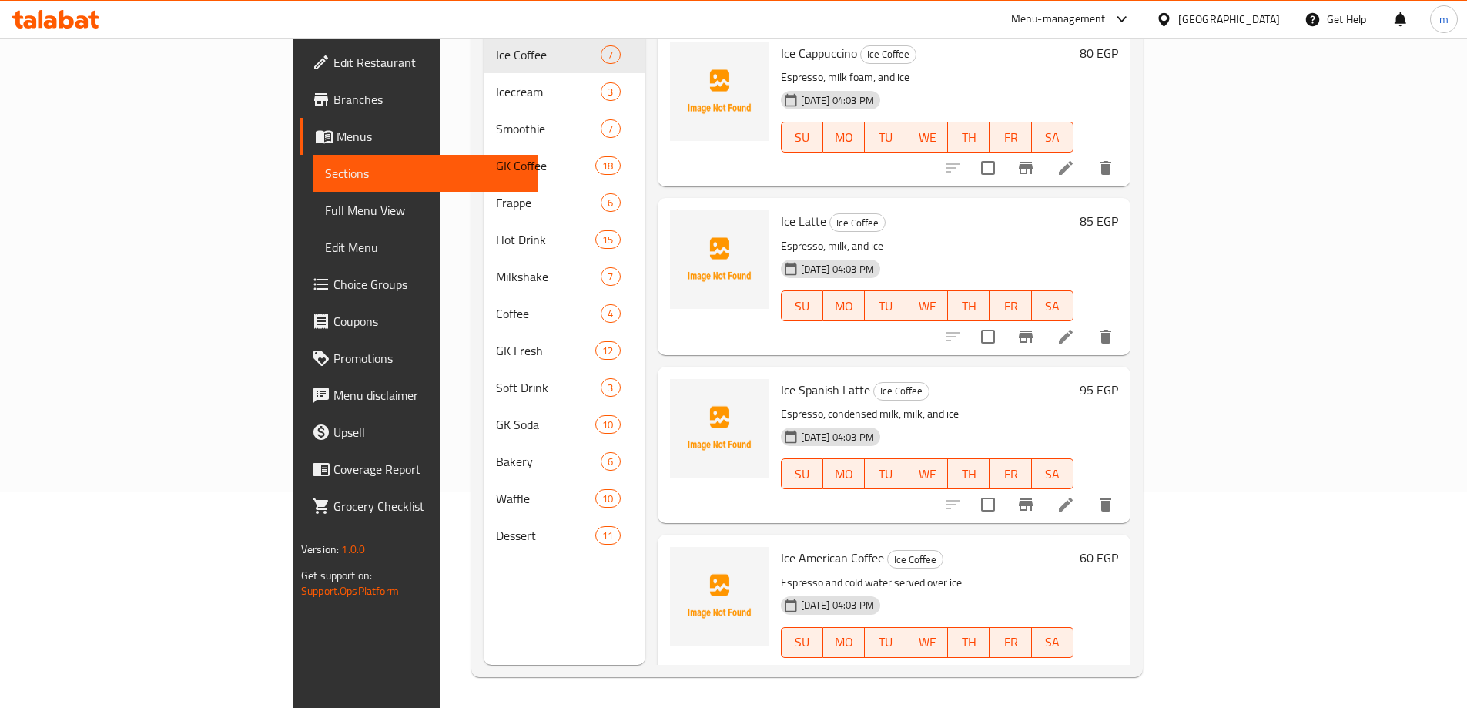
scroll to position [216, 0]
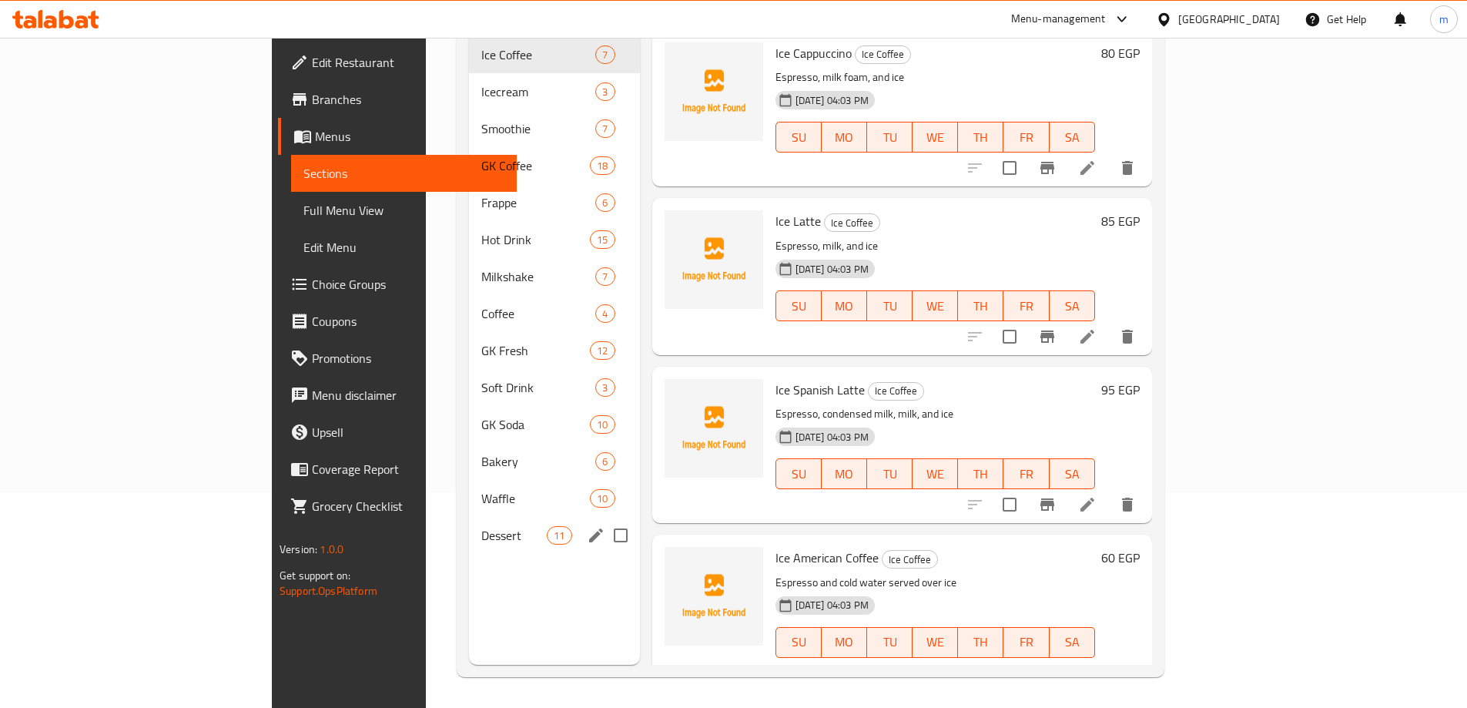
click at [469, 526] on div "Dessert 11" at bounding box center [554, 535] width 171 height 37
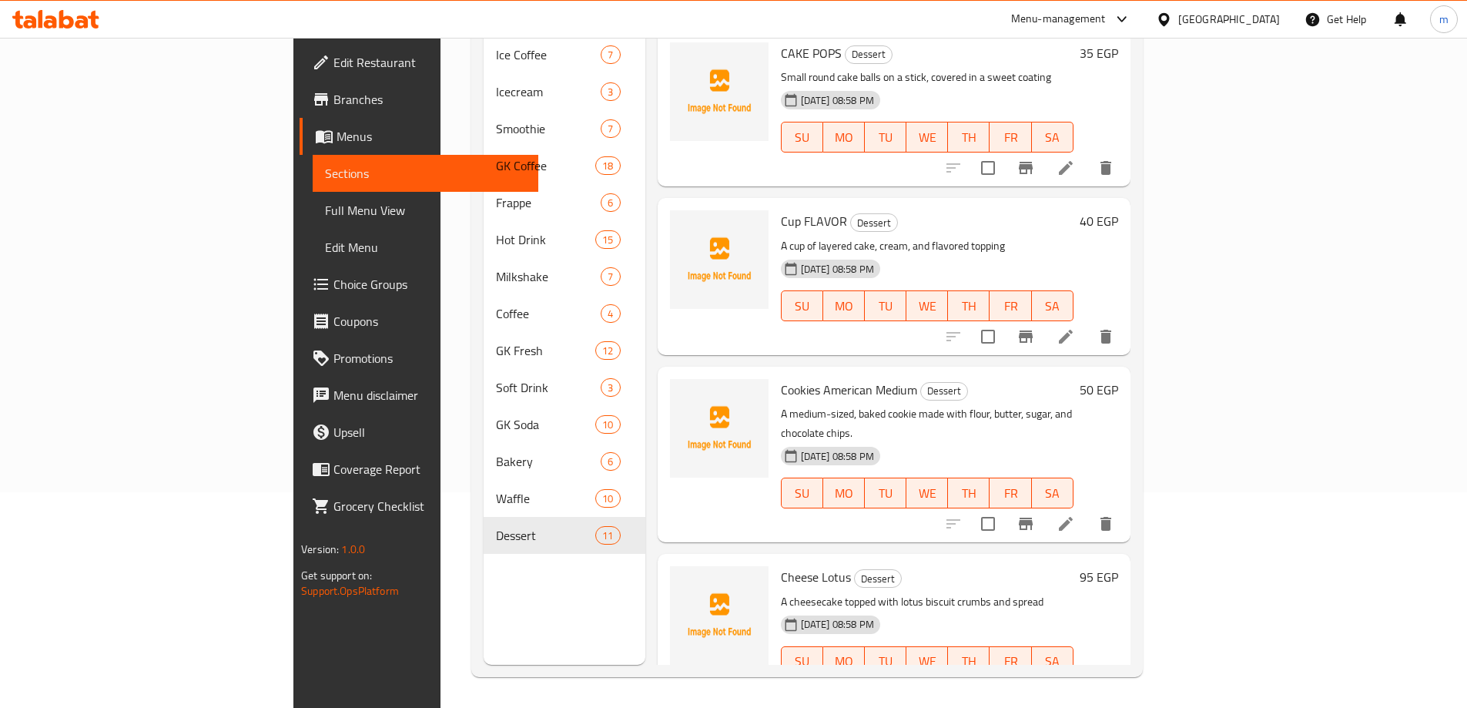
click at [1088, 510] on li at bounding box center [1065, 524] width 43 height 28
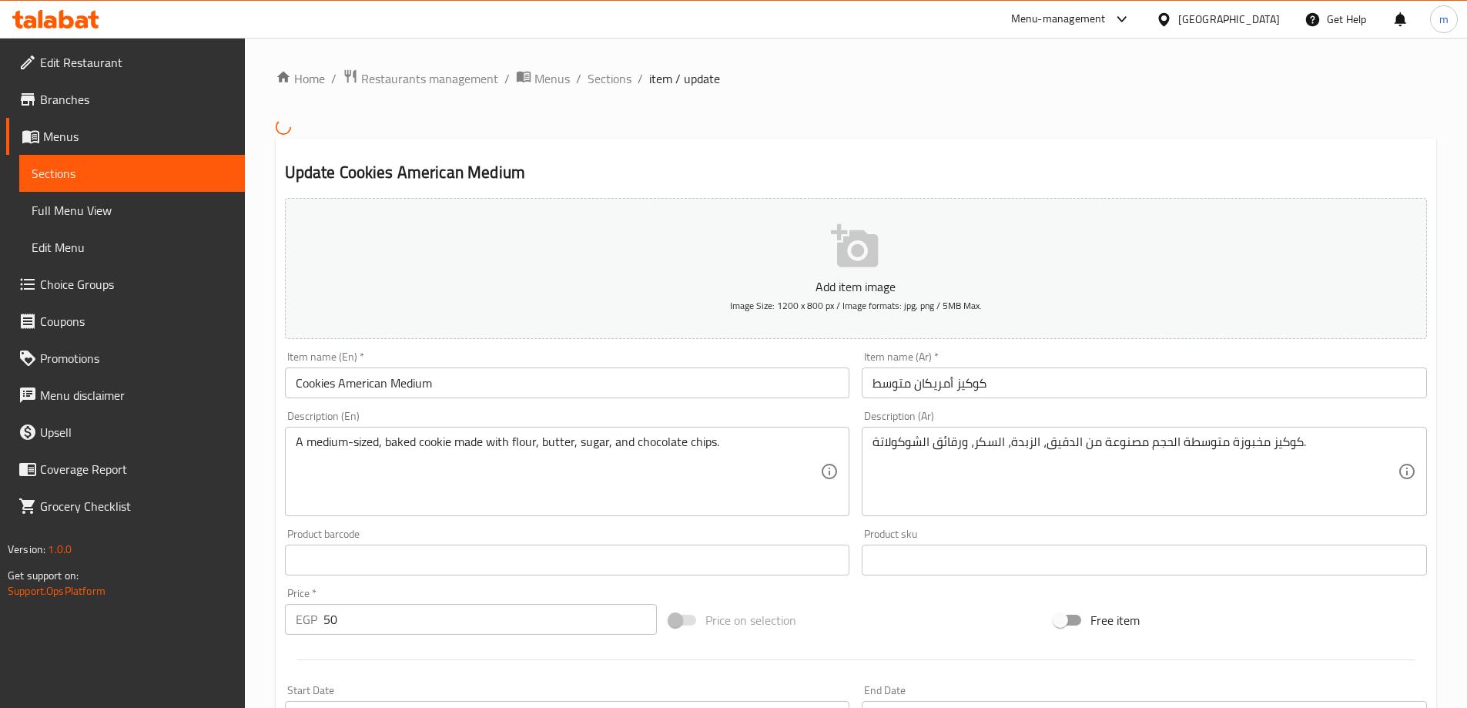
click at [939, 386] on input "كوكيز أمريكان متوسط" at bounding box center [1144, 382] width 565 height 31
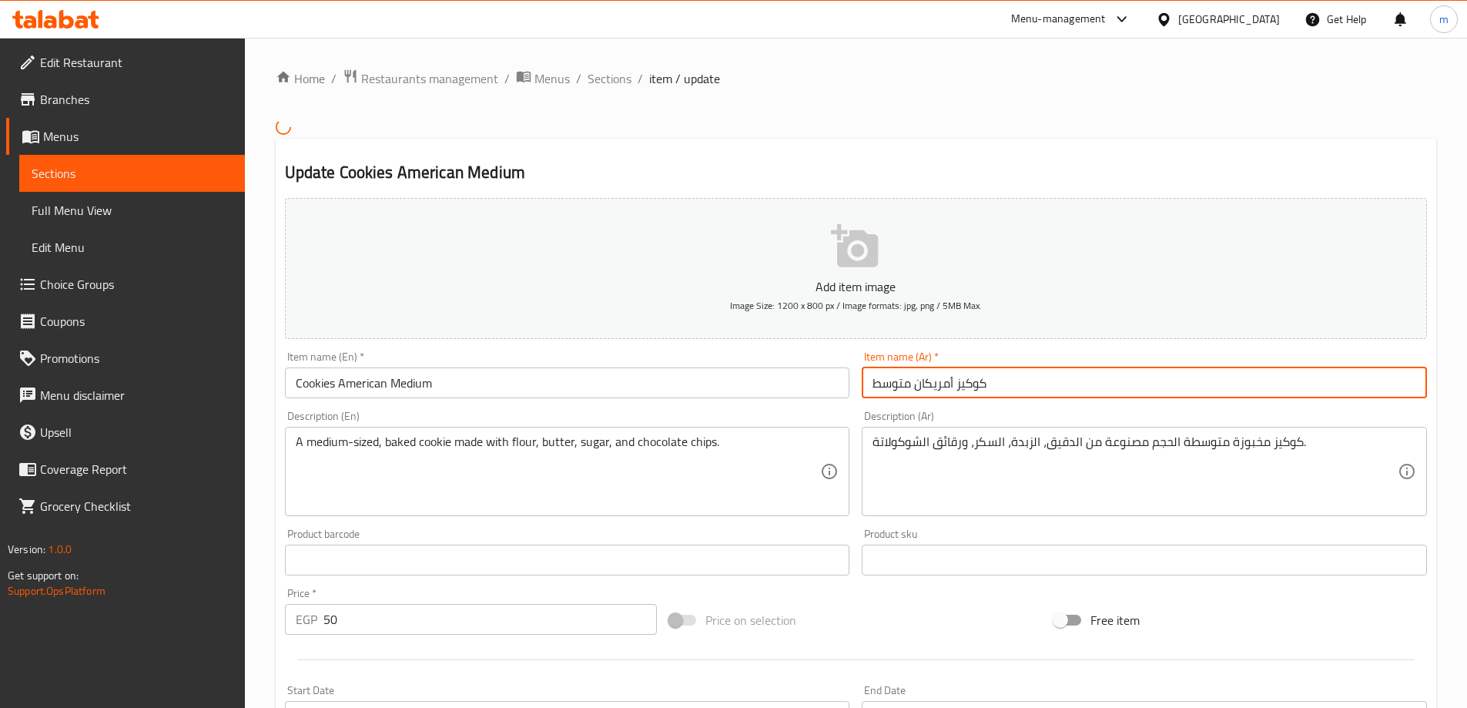
click at [939, 386] on input "كوكيز أمريكان متوسط" at bounding box center [1144, 382] width 565 height 31
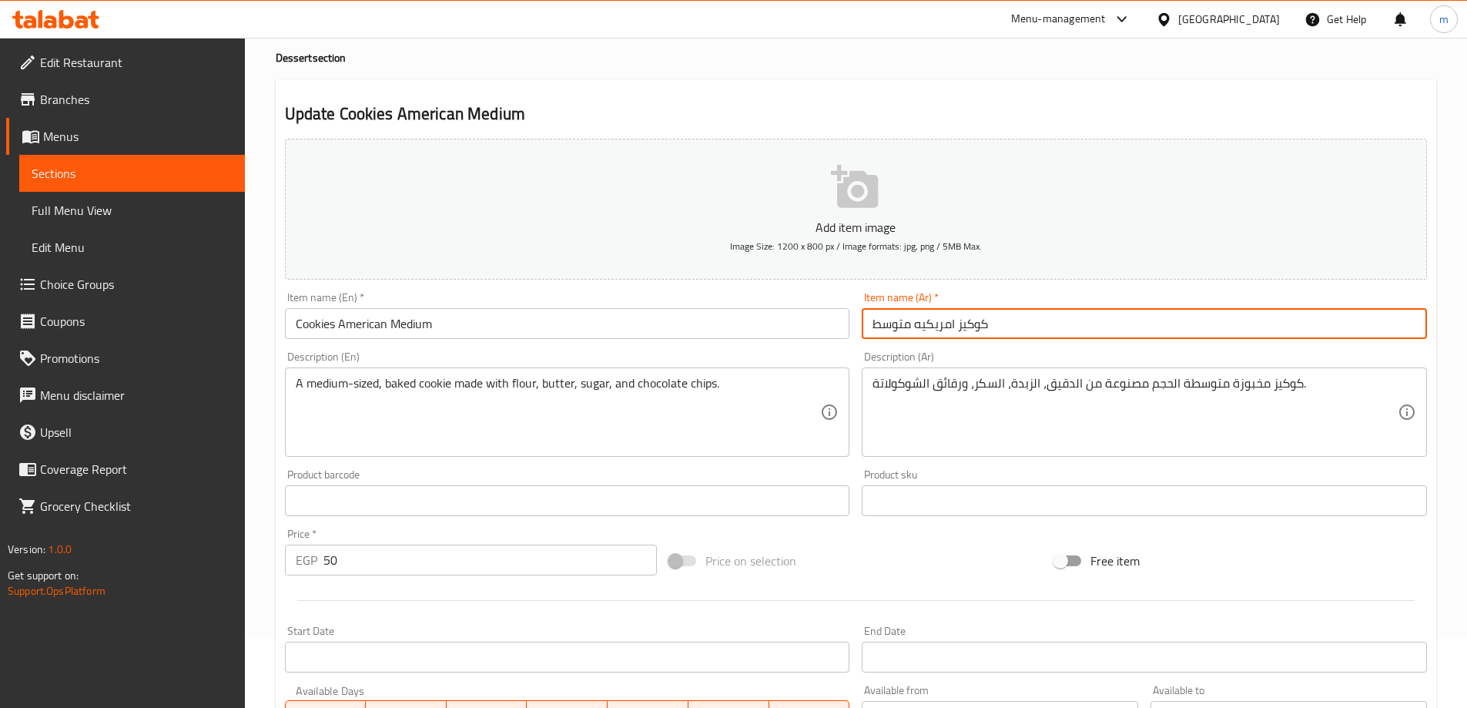
scroll to position [231, 0]
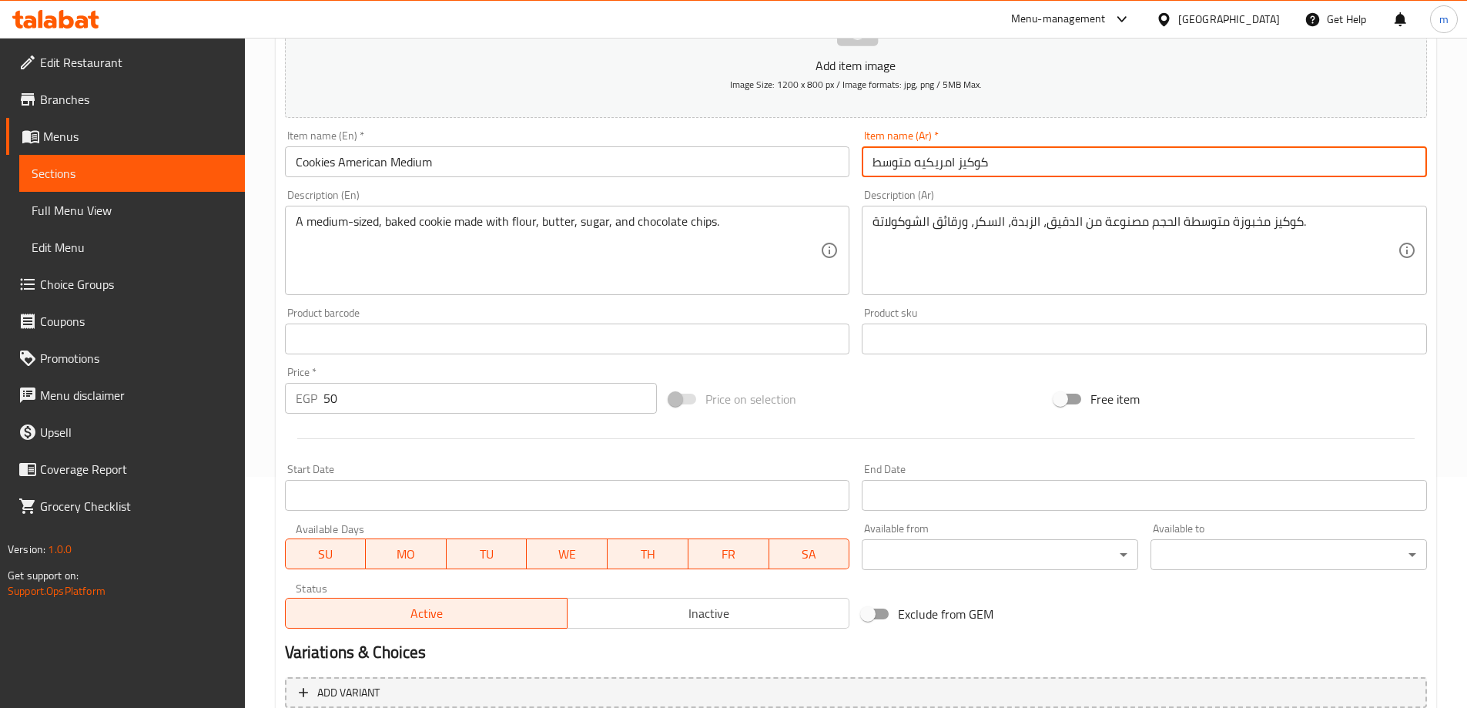
click at [878, 163] on input "كوكيز امريكيه متوسط" at bounding box center [1144, 161] width 565 height 31
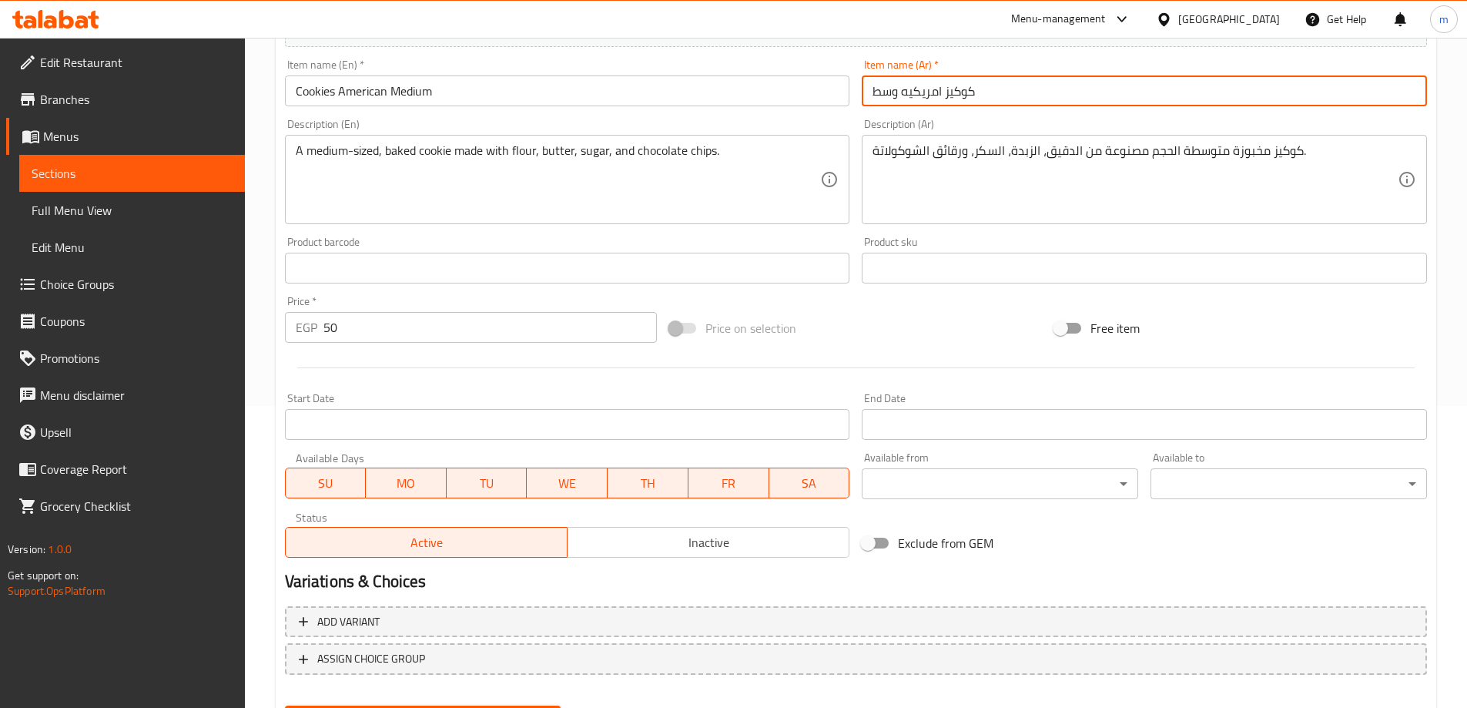
scroll to position [226, 0]
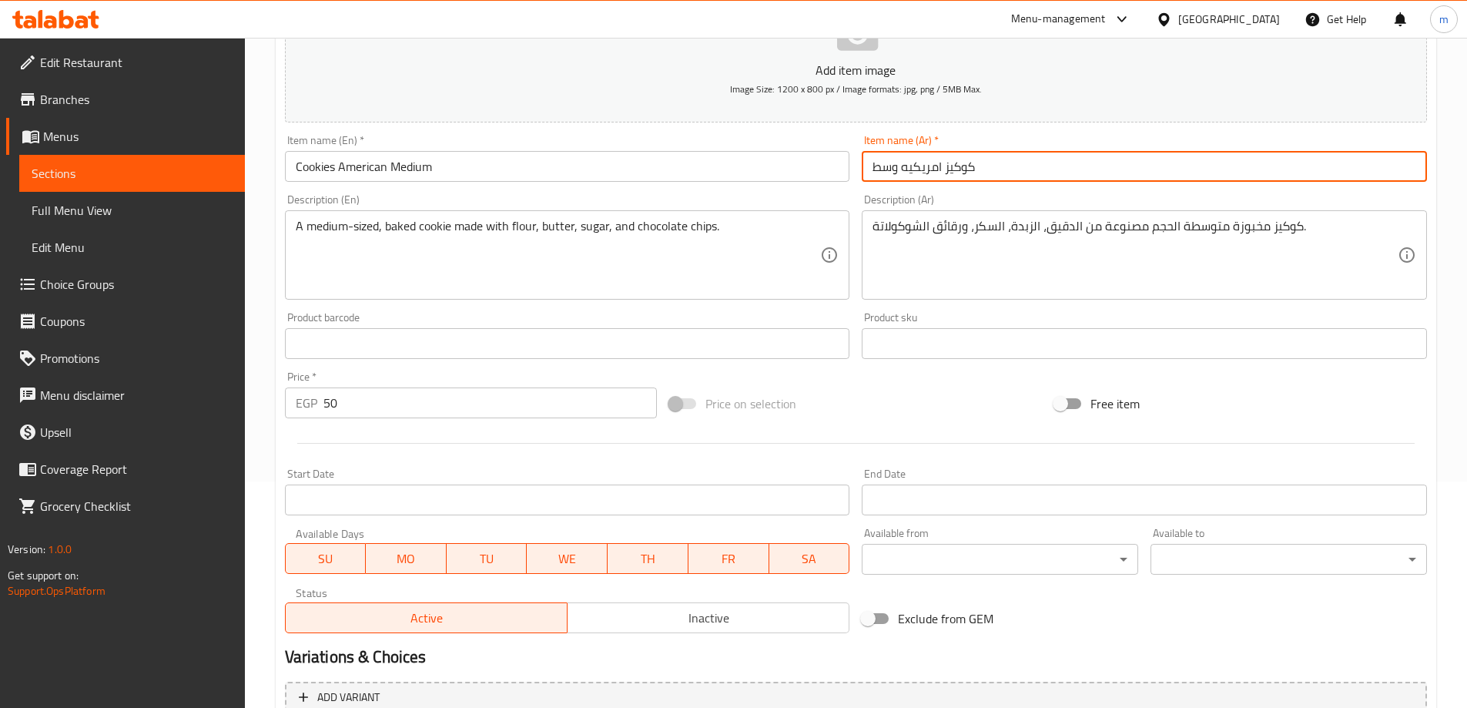
type input "كوكيز امريكيه وسط"
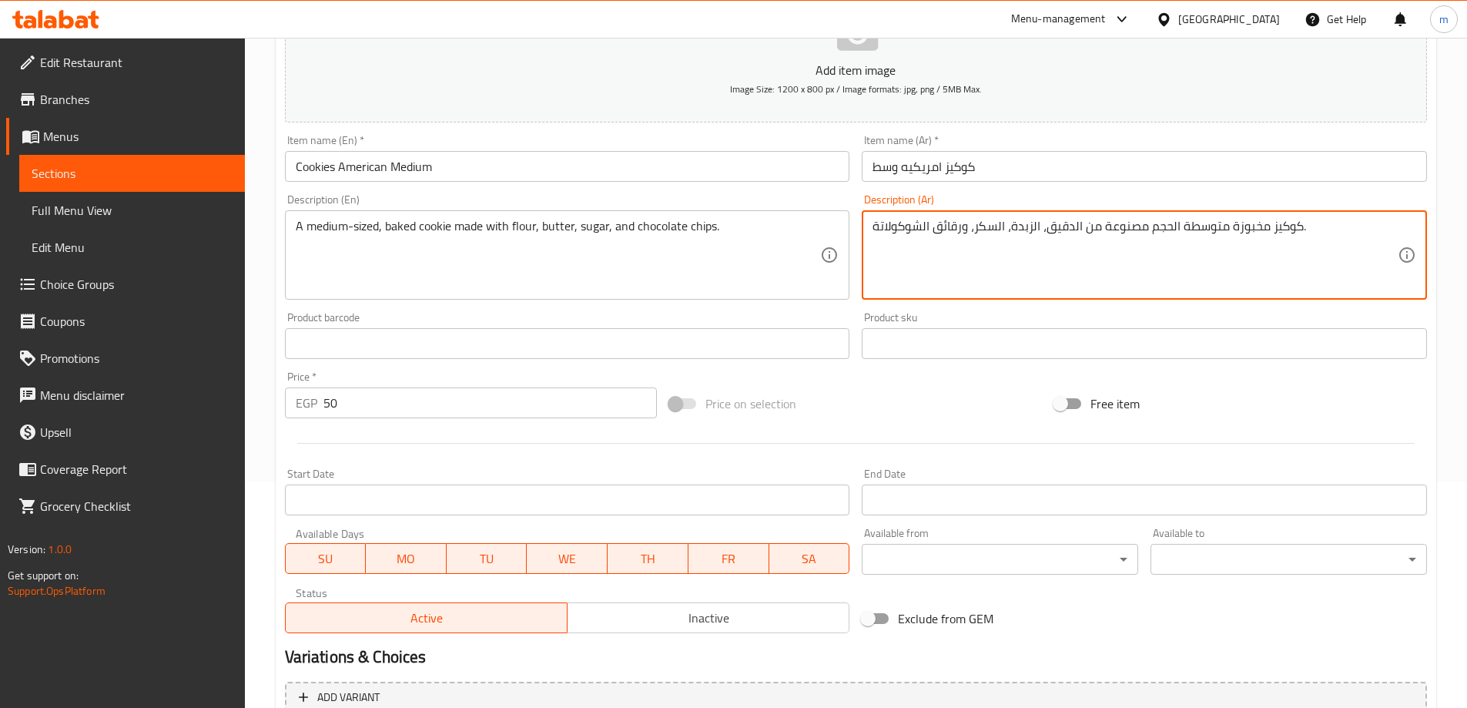
click at [1189, 232] on textarea "كوكيز مخبوزة متوسطة الحجم مصنوعة من الدقيق، الزبدة، السكر، ورقائق الشوكولاتة." at bounding box center [1135, 255] width 525 height 73
click at [1158, 226] on textarea "كوكيز مخبوزة متوسطه الحجم مصنوعة من الدقيق، الزبدة، السكر، ورقائق الشوكولاتة." at bounding box center [1135, 255] width 525 height 73
click at [1193, 234] on textarea "كوكيز مخبوزة متوسطه الحجم مصنوعة من الدقيق، الزبدة، السكر، ورقائق الشوكولاتة." at bounding box center [1135, 255] width 525 height 73
click at [1158, 226] on textarea "كوكيز مخبوزة متوسطه الحجم مصنوعة من الدقيق، الزبدة، السكر، ورقائق الشوكولاتة." at bounding box center [1135, 255] width 525 height 73
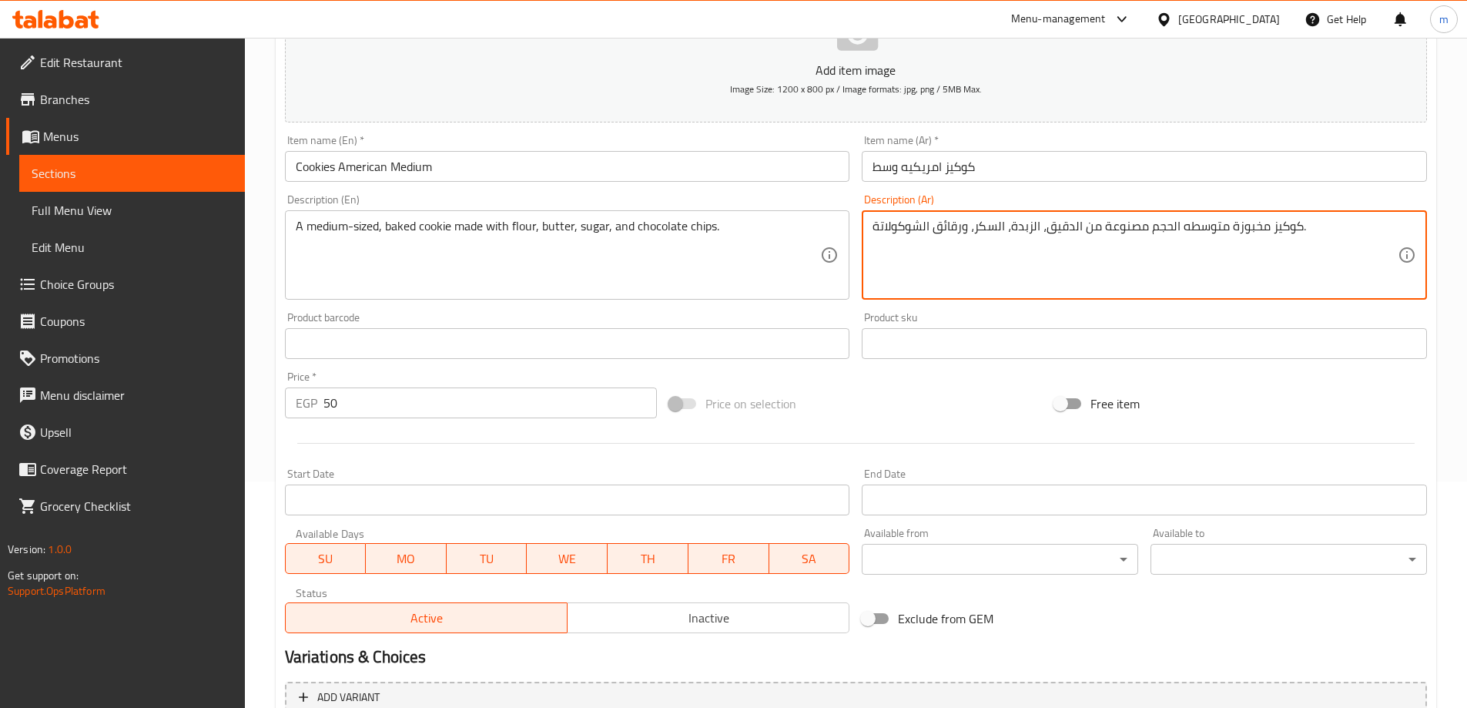
click at [1158, 226] on textarea "كوكيز مخبوزة متوسطه الحجم مصنوعة من الدقيق، الزبدة، السكر، ورقائق الشوكولاتة." at bounding box center [1135, 255] width 525 height 73
click at [1192, 226] on textarea "كوكيز مخبوزة متوسطه الحجم مصنوعة من الدقيق، الزبدة، السكر، ورقائق الشوكولاتة." at bounding box center [1135, 255] width 525 height 73
click at [1189, 226] on textarea "كوكيز مخبوزة متوسطه الحجم مصنوعة من الدقيق، الزبدة، السكر، ورقائق الشوكولاتة." at bounding box center [1135, 255] width 525 height 73
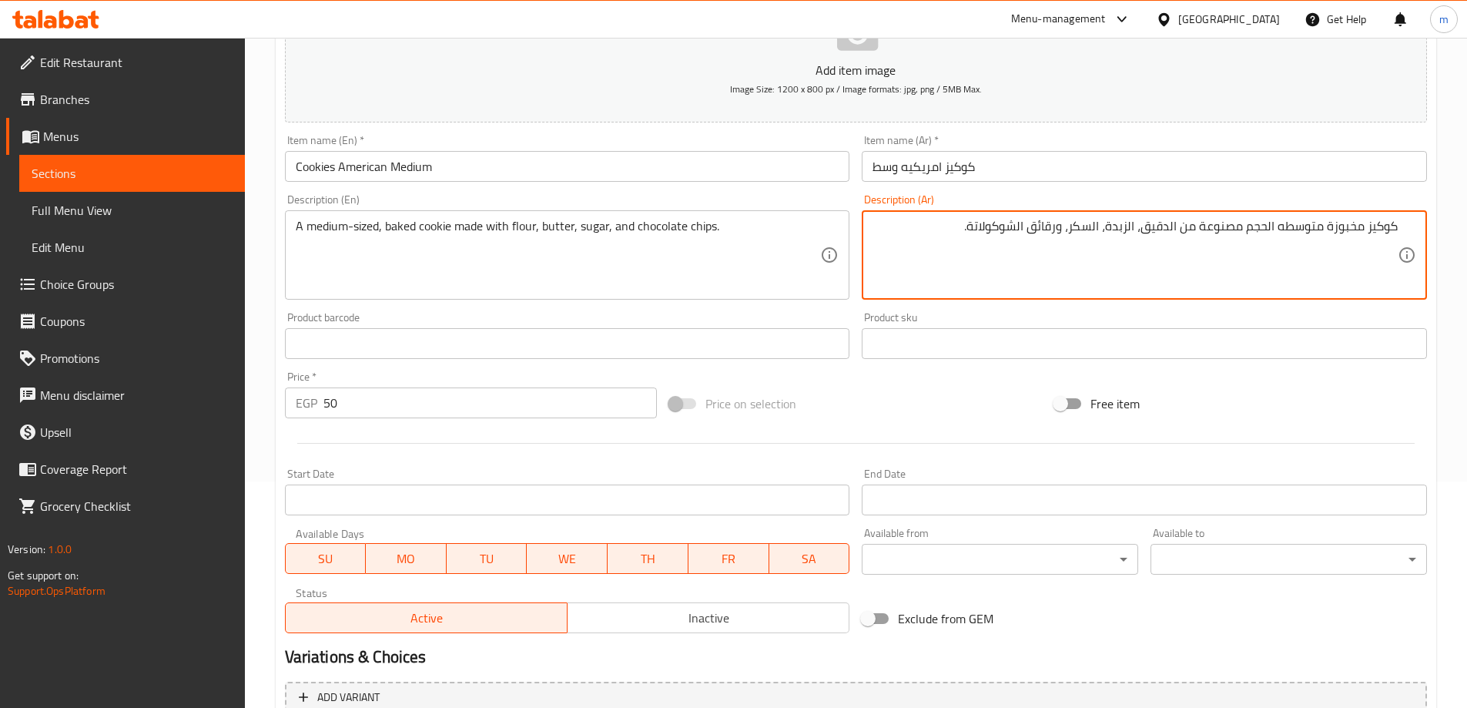
click at [1250, 233] on textarea "كوكيز مخبوزة متوسطه الحجم مصنوعة من الدقيق، الزبدة، السكر، ورقائق الشوكولاتة." at bounding box center [1135, 255] width 525 height 73
click at [1280, 239] on textarea "كوكيز مخبوزة متوسطه الحجم مصنوعة من الدقيق، الزبدة، السكر، ورقائق الشوكولاتة." at bounding box center [1135, 255] width 525 height 73
click at [1284, 235] on textarea "كوكيز مخبوزة متوسطه الحجم مصنوعة من الدقيق، الزبدة، السكر، ورقائق الشوكولاتة." at bounding box center [1135, 255] width 525 height 73
type textarea "كوكيز مخبوزة حجم وسط مصنوعة من الدقيق، الزبدة، السكر، ورقائق الشوكولاتة."
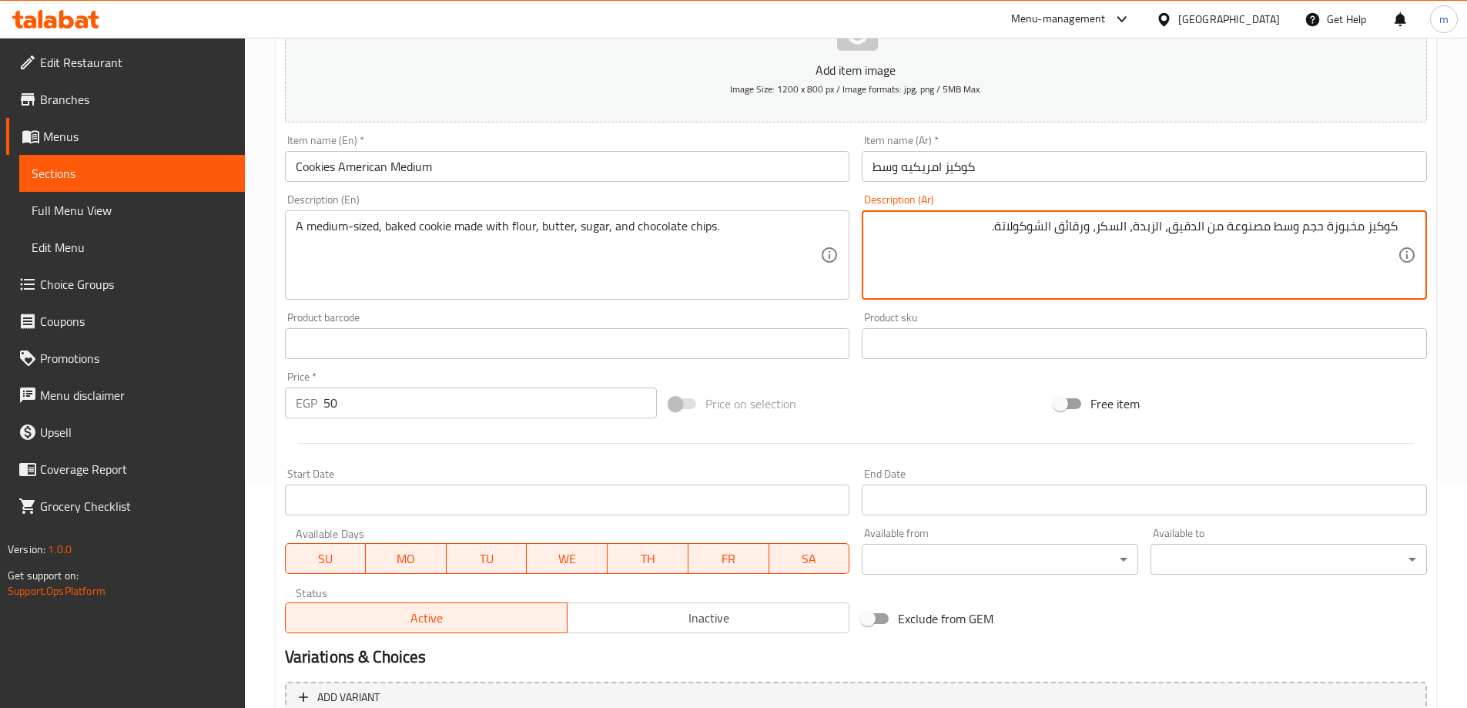
click at [1349, 403] on div "Free item" at bounding box center [1240, 404] width 385 height 42
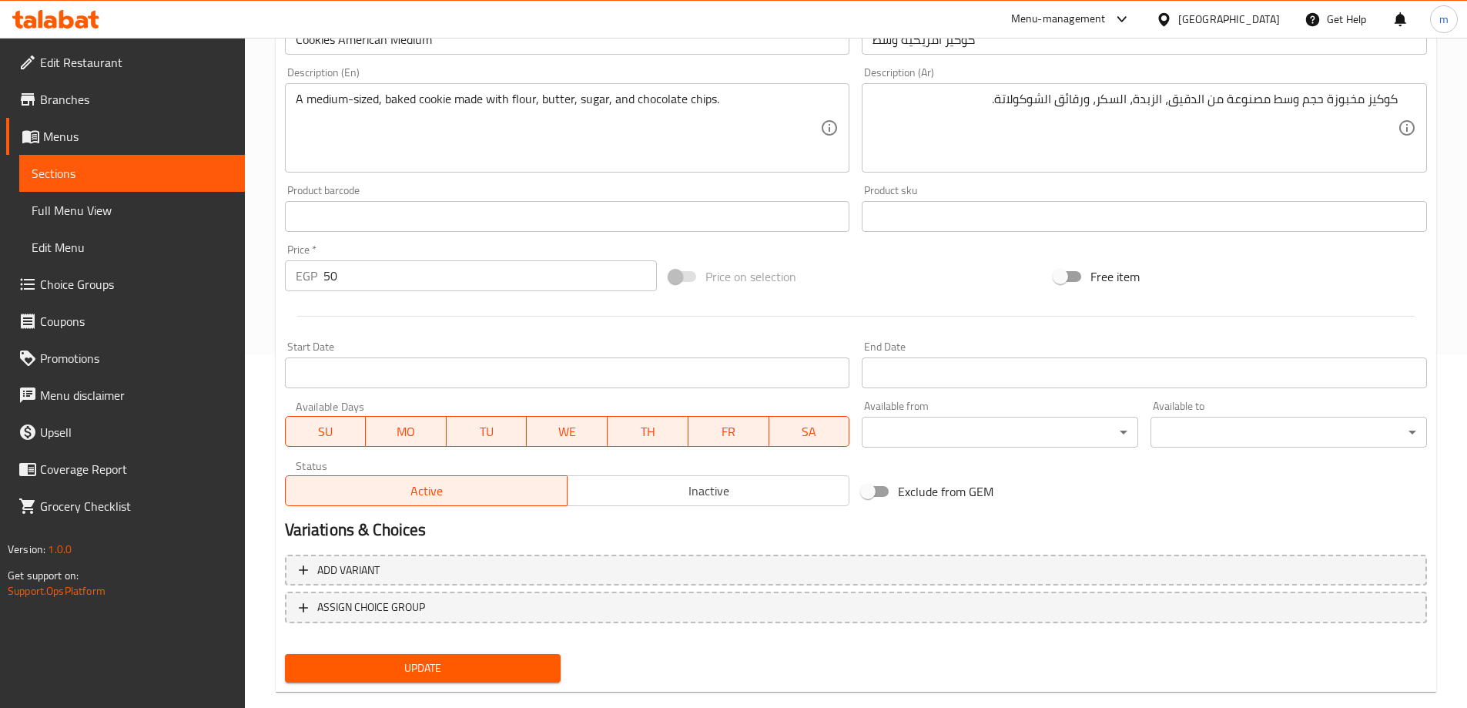
scroll to position [381, 0]
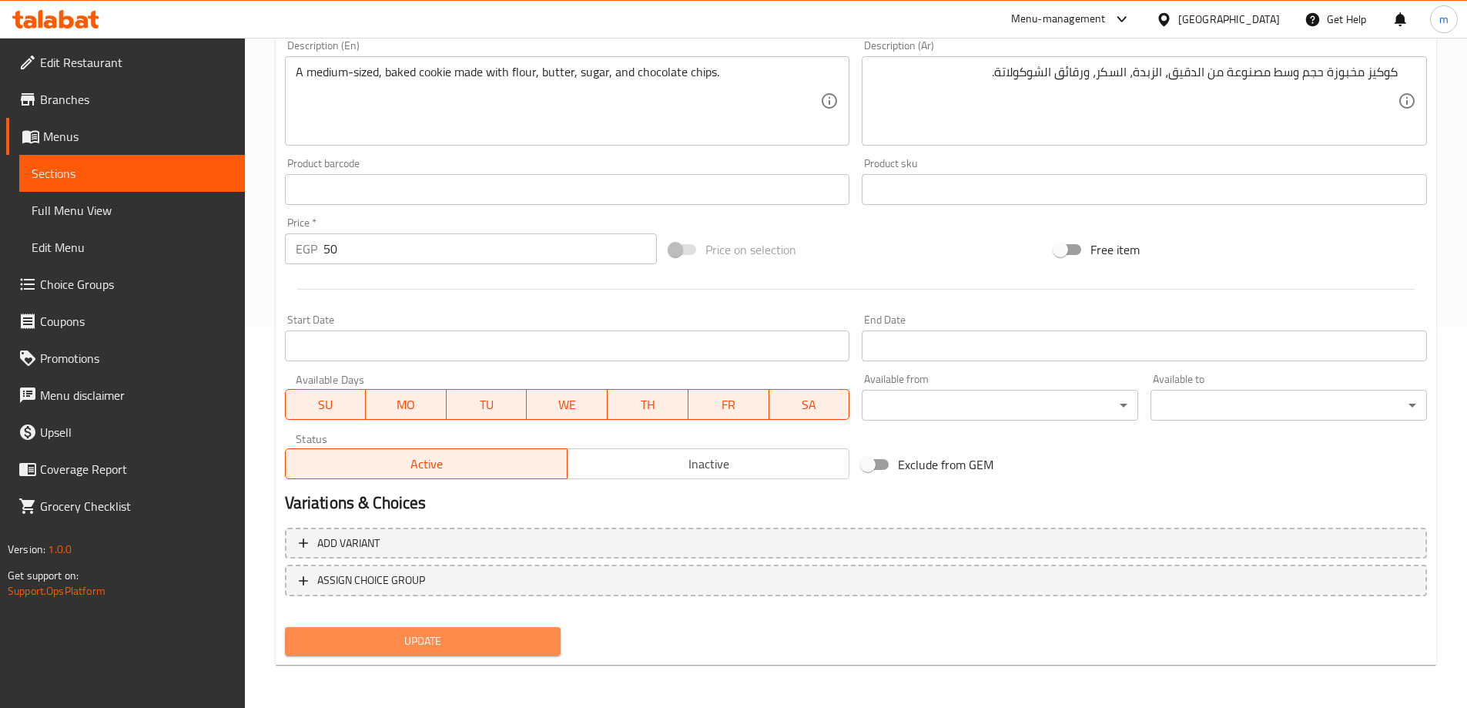
click at [330, 654] on button "Update" at bounding box center [423, 641] width 277 height 29
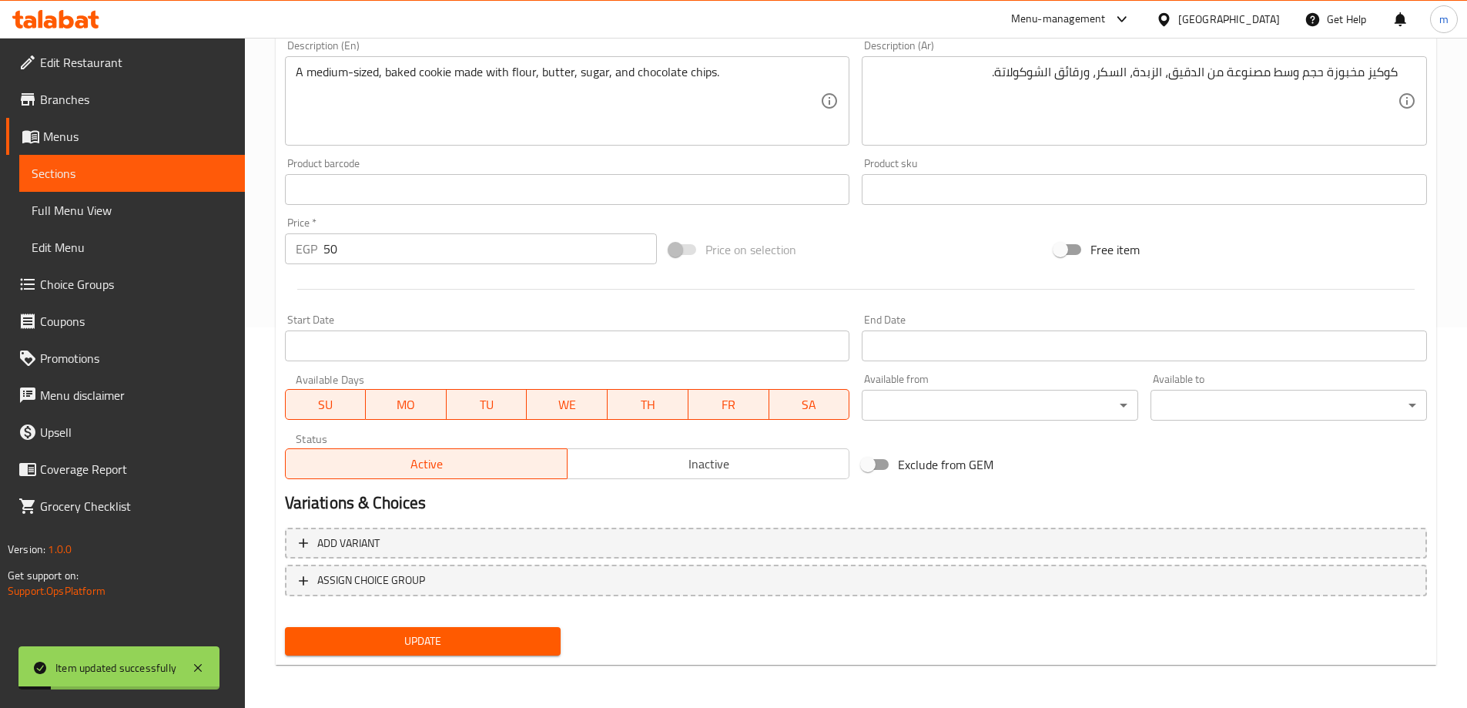
click at [108, 201] on span "Full Menu View" at bounding box center [132, 210] width 201 height 18
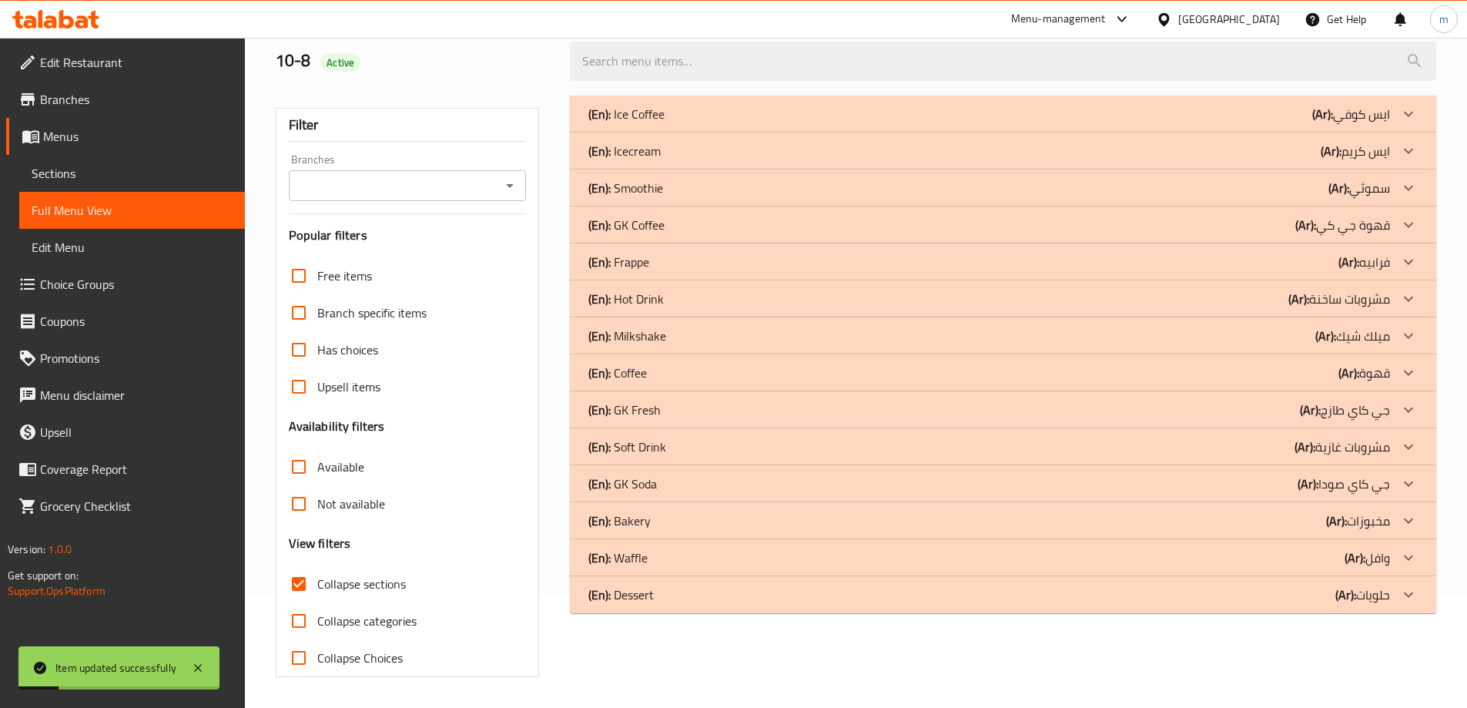
scroll to position [112, 0]
click at [1313, 123] on div "(En): Dessert (Ar): حلويات" at bounding box center [989, 114] width 802 height 18
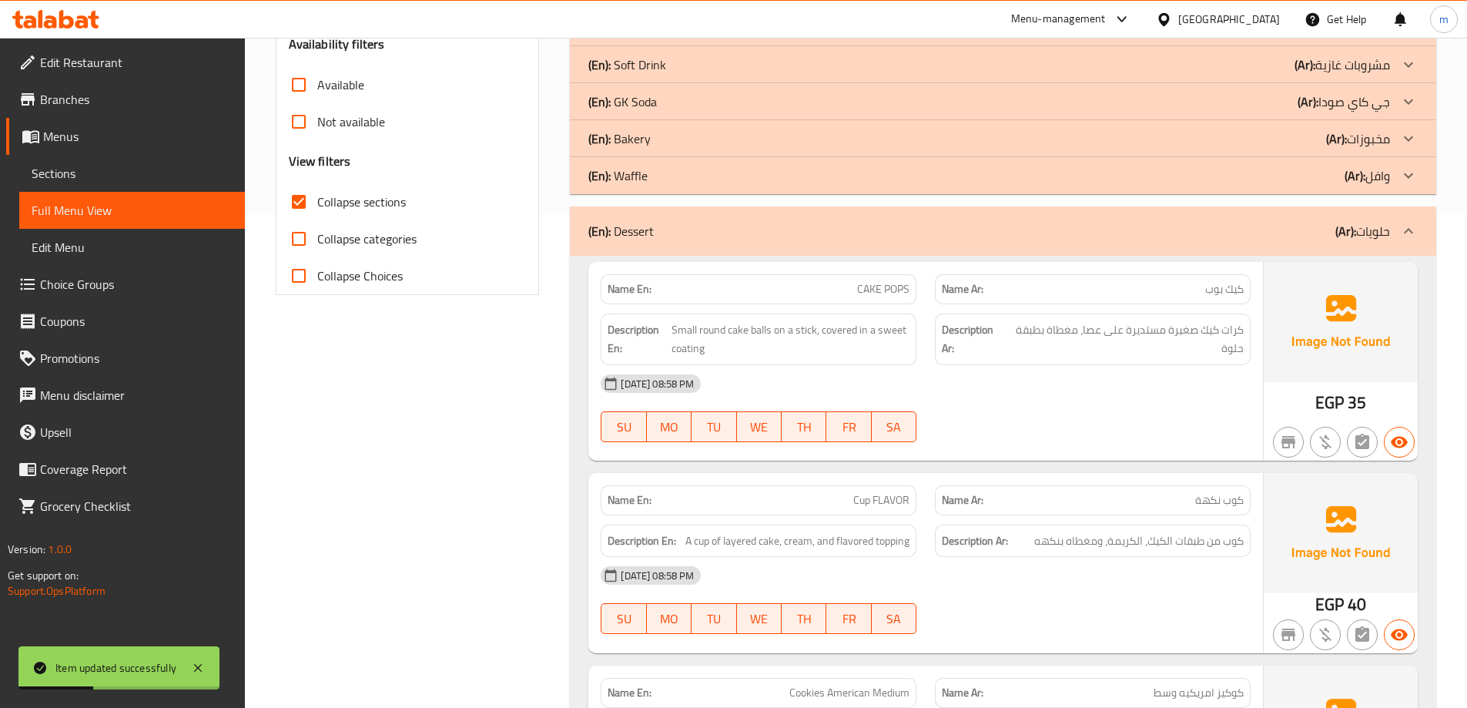
scroll to position [497, 0]
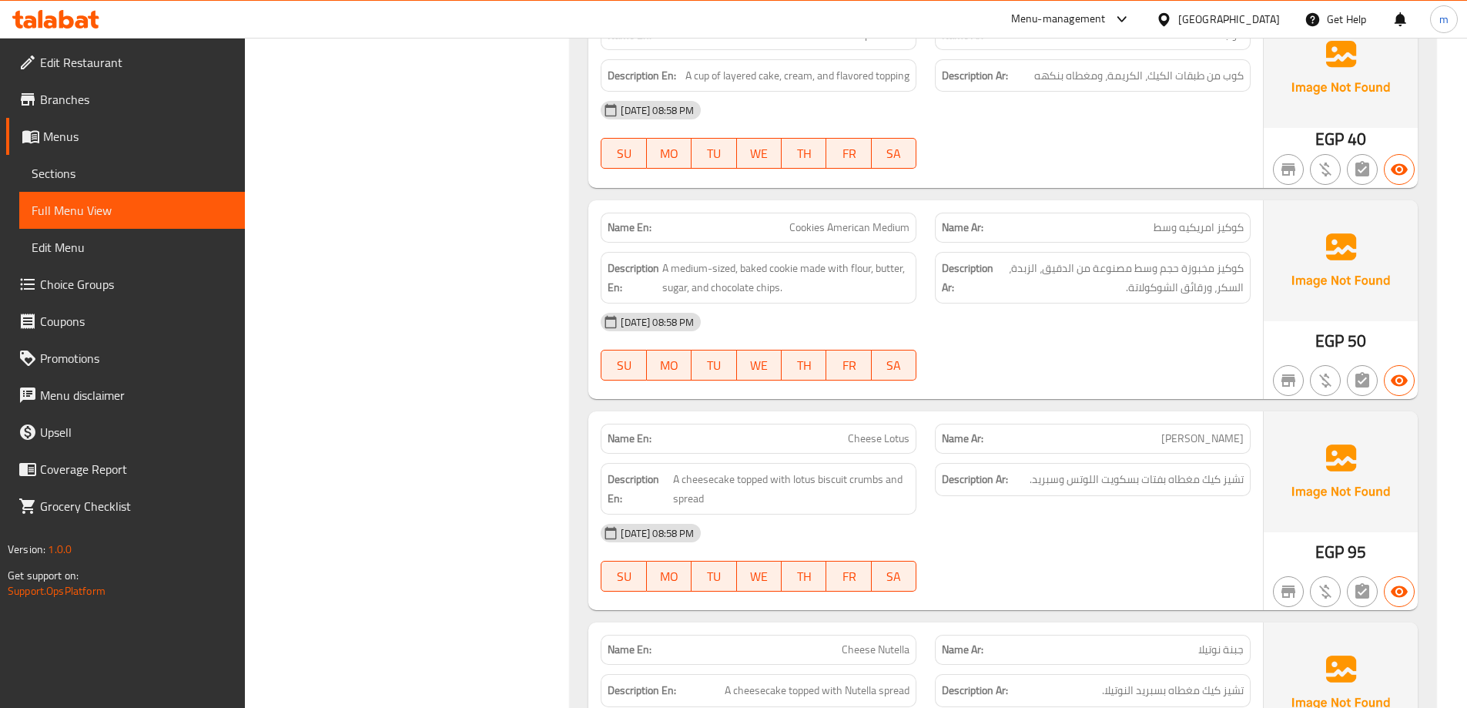
scroll to position [882, 0]
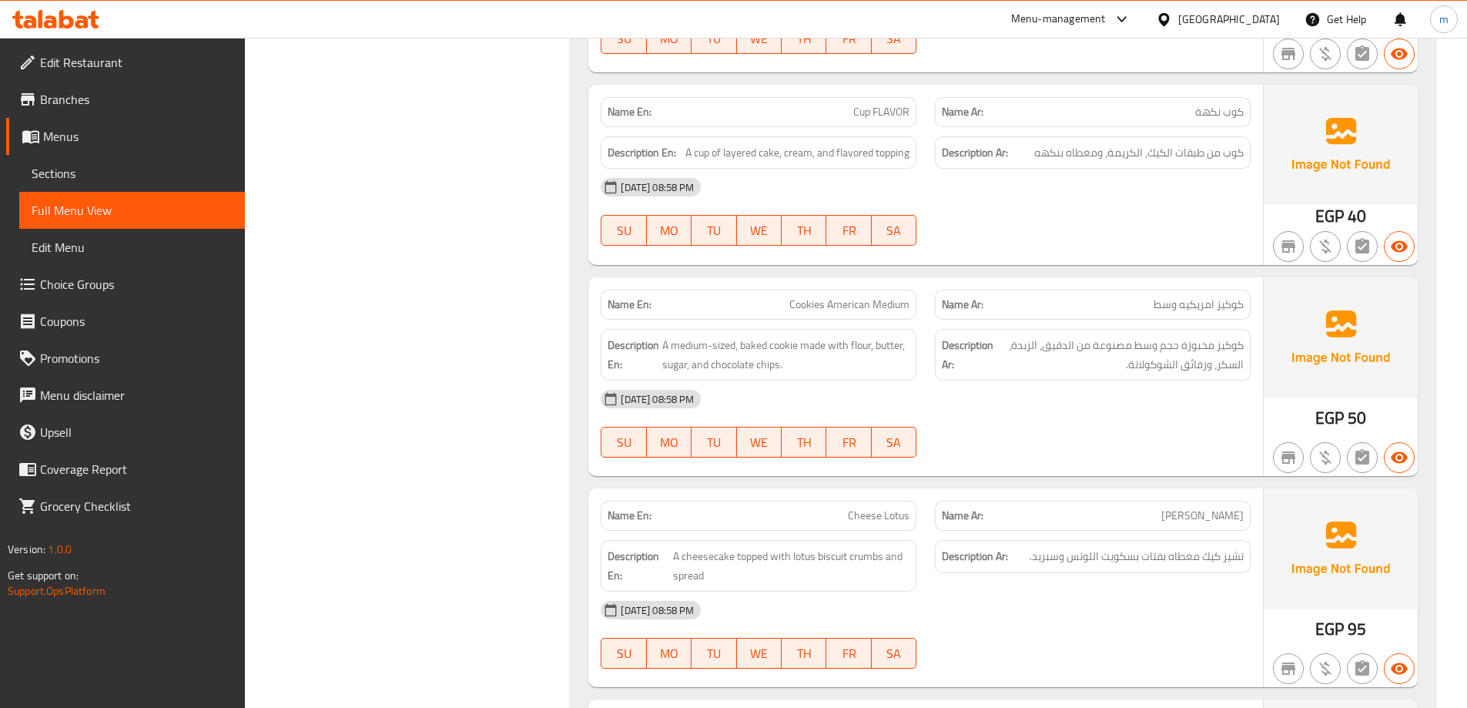
click at [884, 508] on span "Cheese Lotus" at bounding box center [879, 516] width 62 height 16
click at [877, 512] on span "Cheese Lotus" at bounding box center [879, 516] width 62 height 16
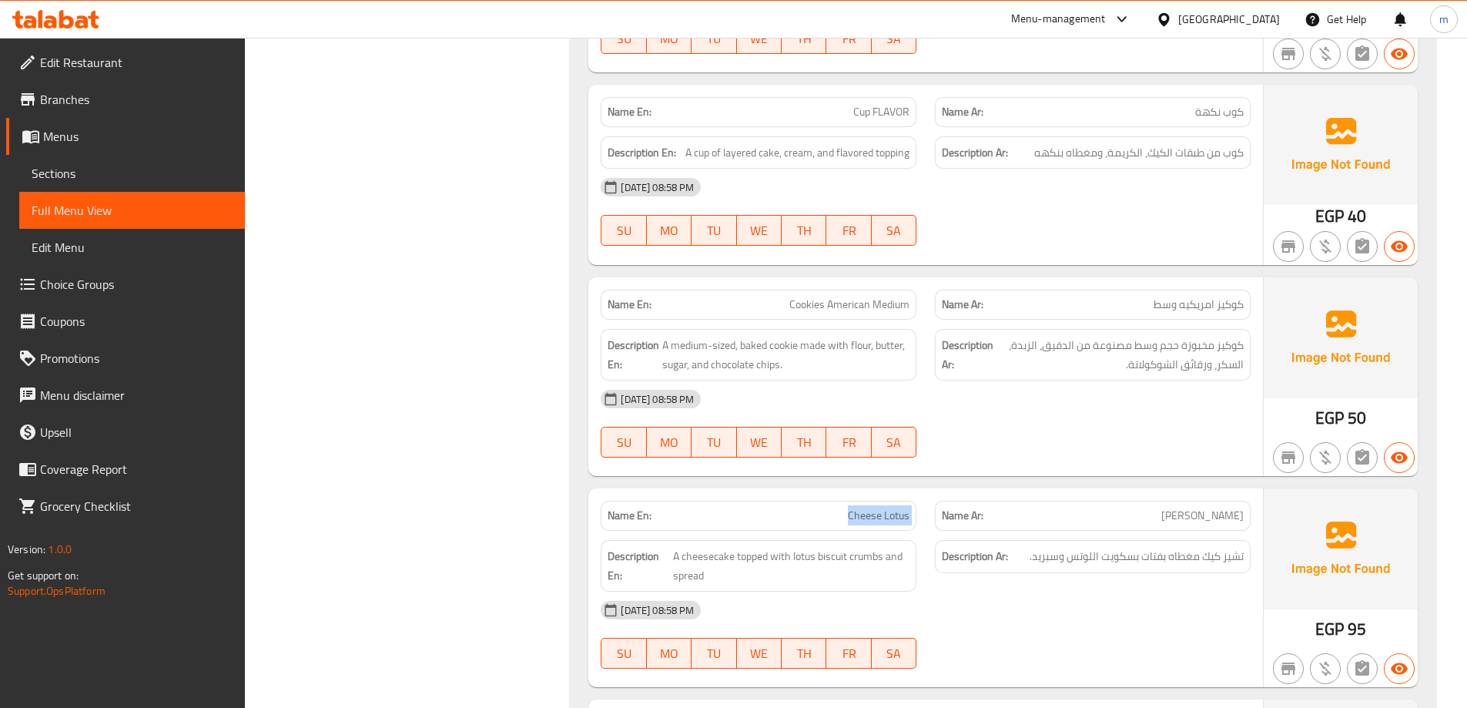
copy span "Cheese Lotus"
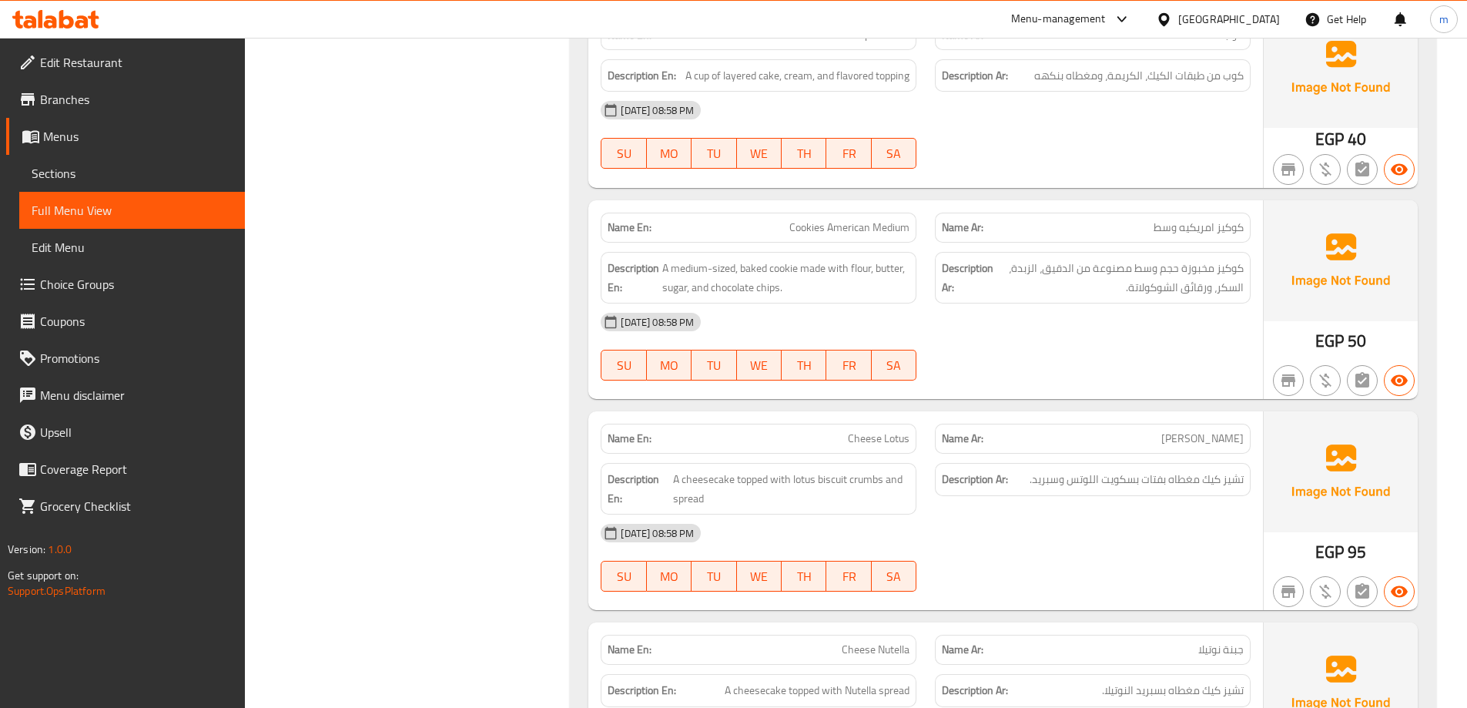
click at [1085, 523] on div "[DATE] 08:58 PM" at bounding box center [926, 533] width 669 height 37
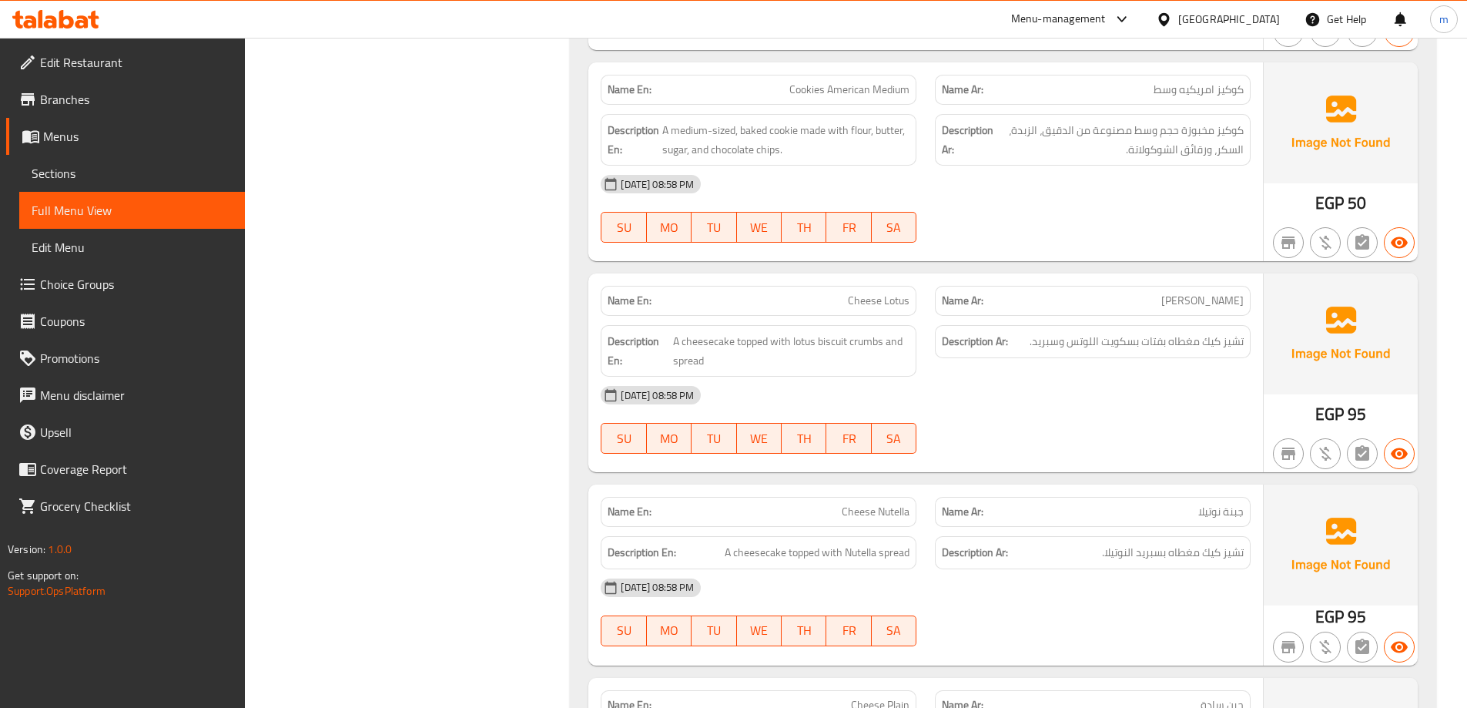
scroll to position [1113, 0]
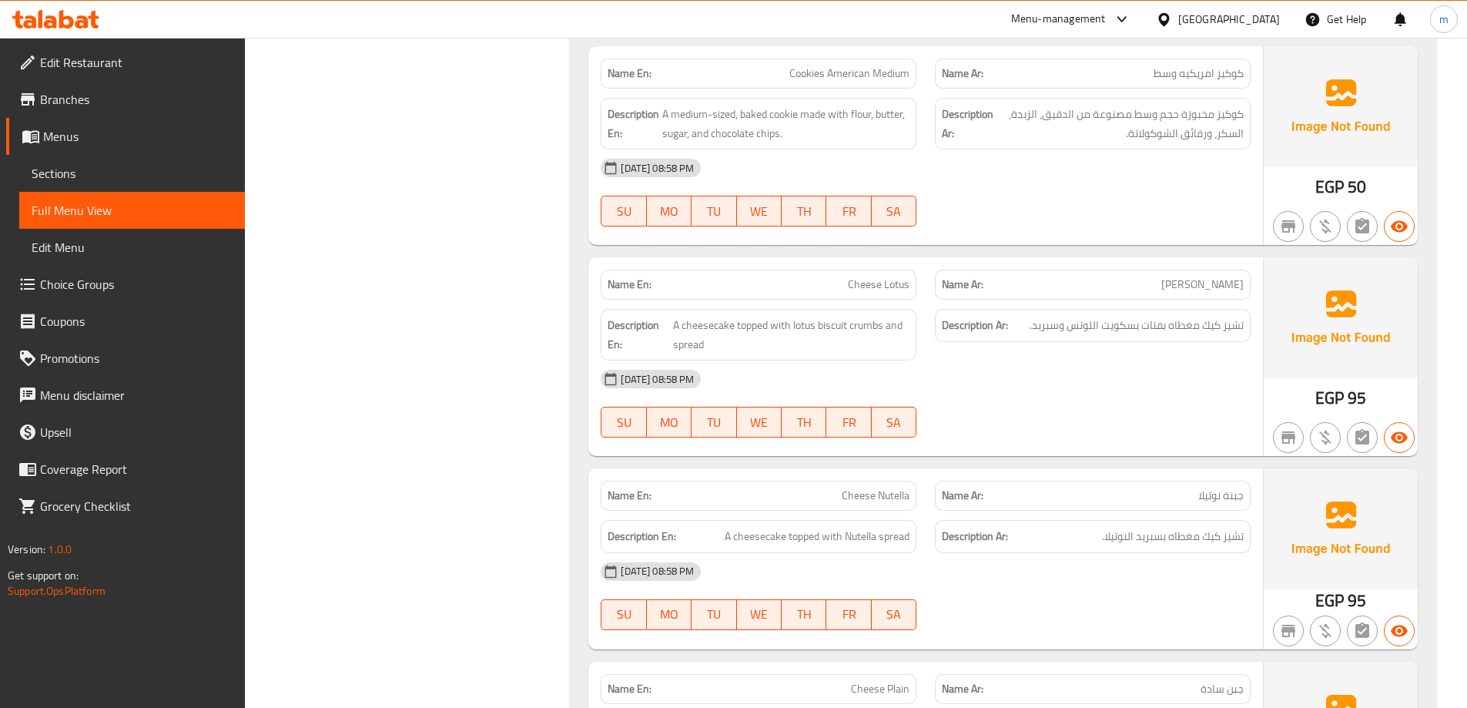
click at [882, 502] on span "Cheese Nutella" at bounding box center [876, 496] width 68 height 16
copy span "Cheese Nutella"
click at [481, 454] on div "Filter Branches Branches Popular filters Free items Branch specific items Has c…" at bounding box center [414, 520] width 295 height 2871
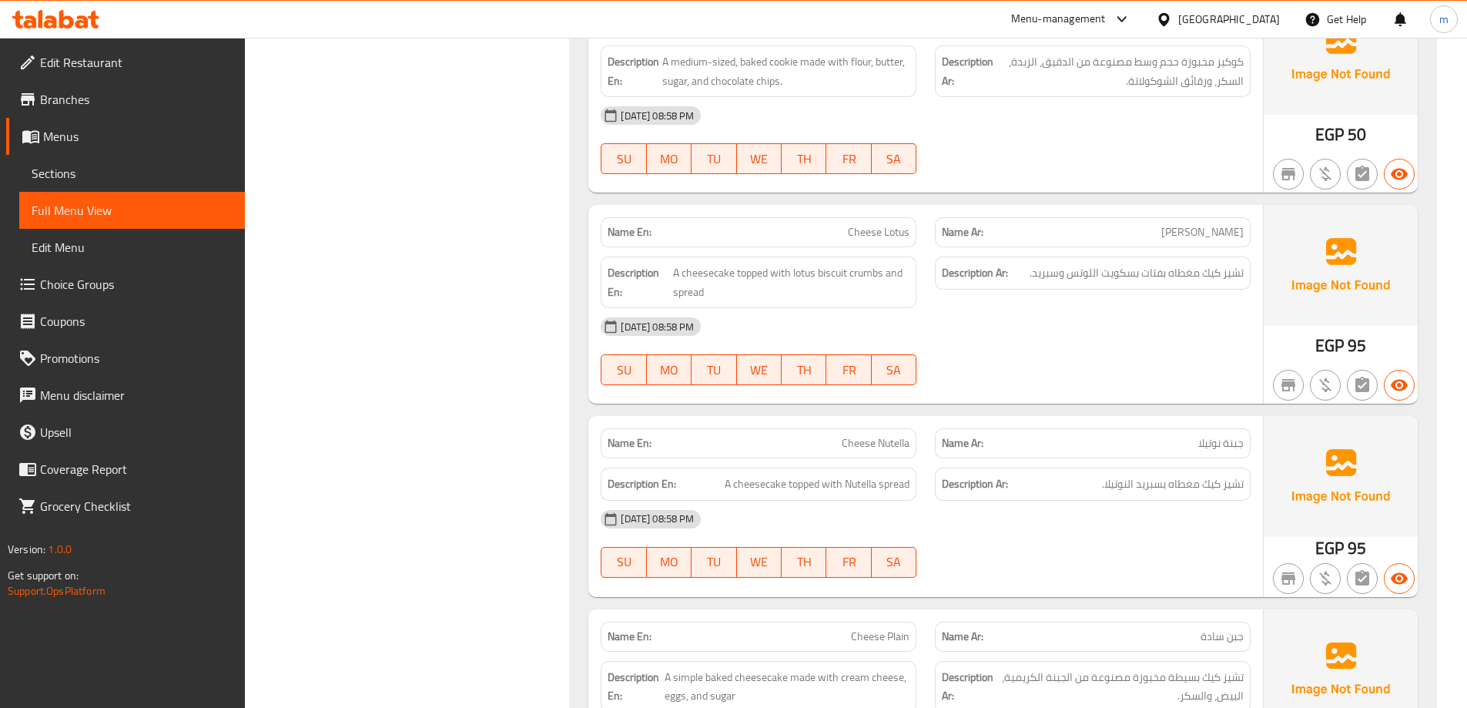
scroll to position [1267, 0]
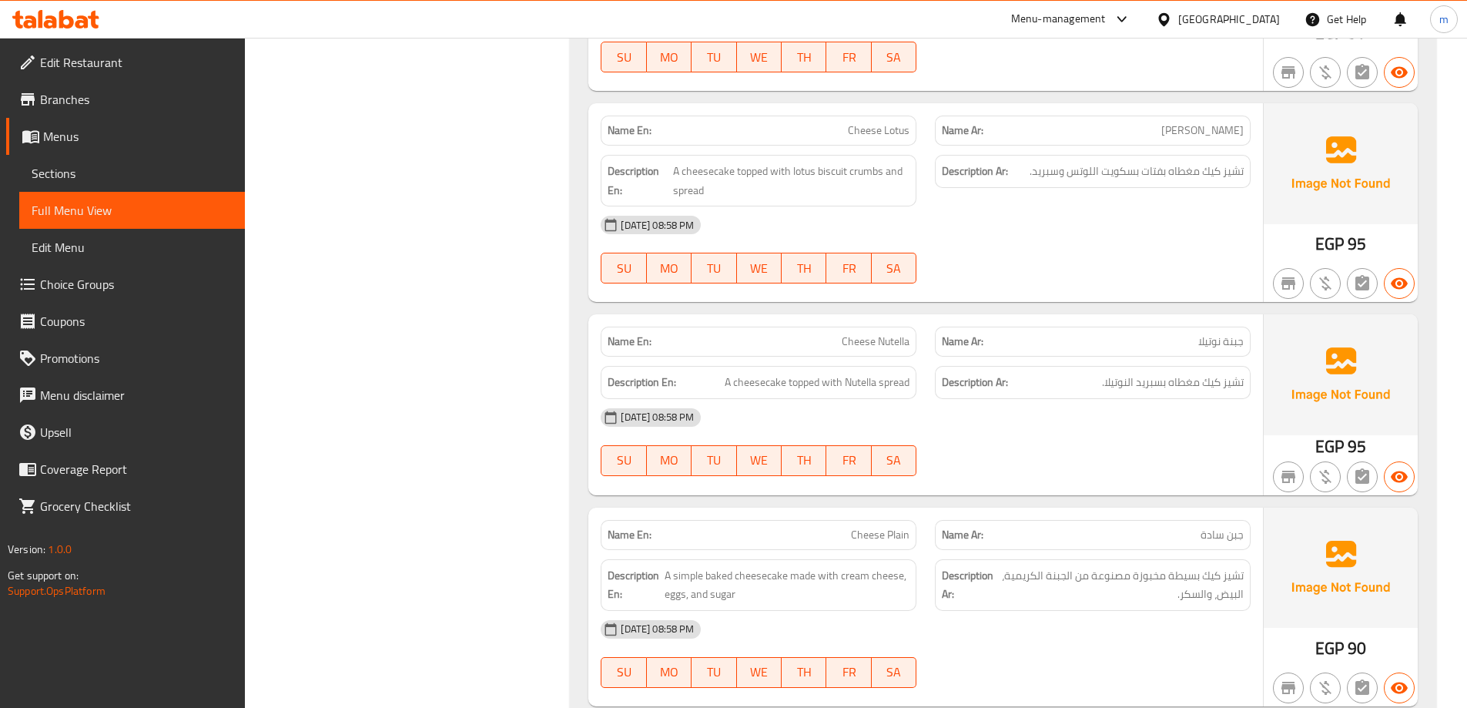
click at [881, 531] on span "Cheese Plain" at bounding box center [880, 535] width 59 height 16
copy span "Cheese Plain"
click at [362, 377] on div "Filter Branches Branches Popular filters Free items Branch specific items Has c…" at bounding box center [414, 366] width 295 height 2871
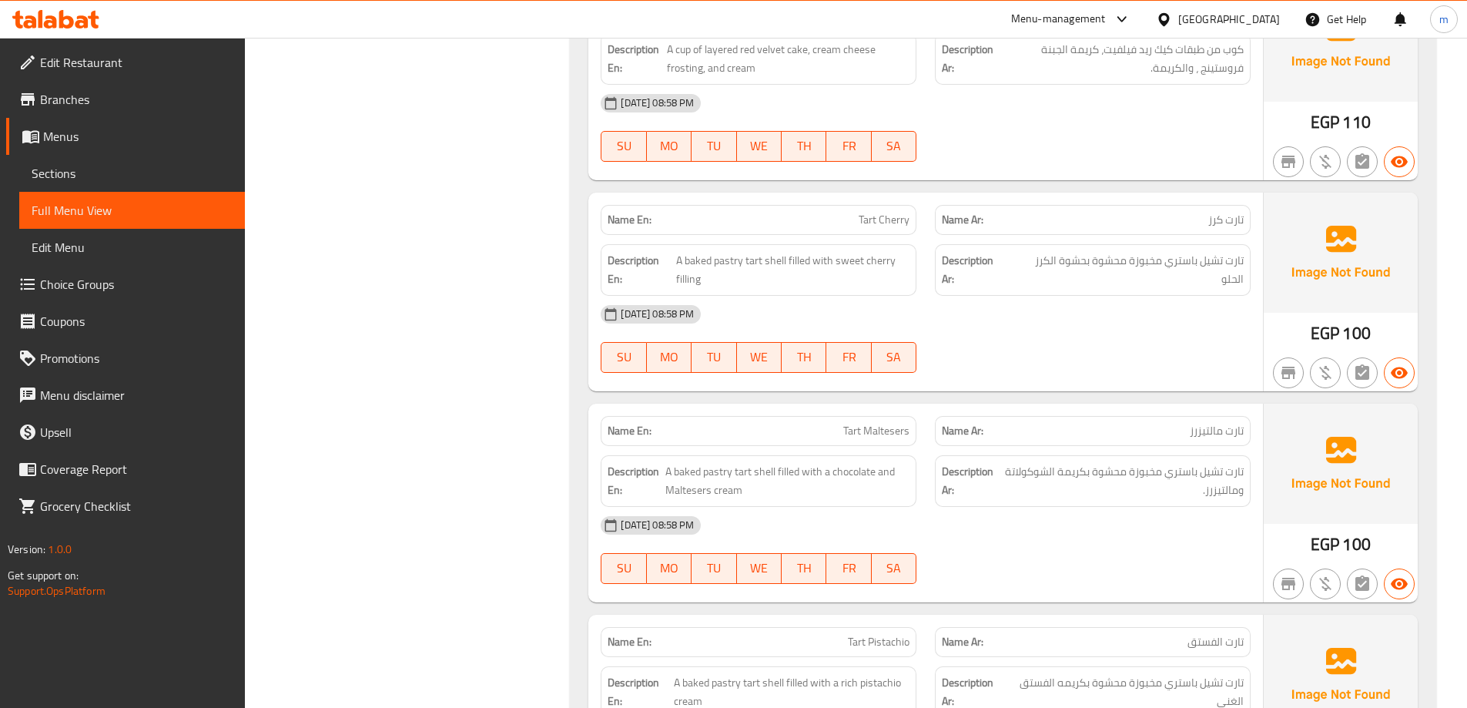
scroll to position [2074, 0]
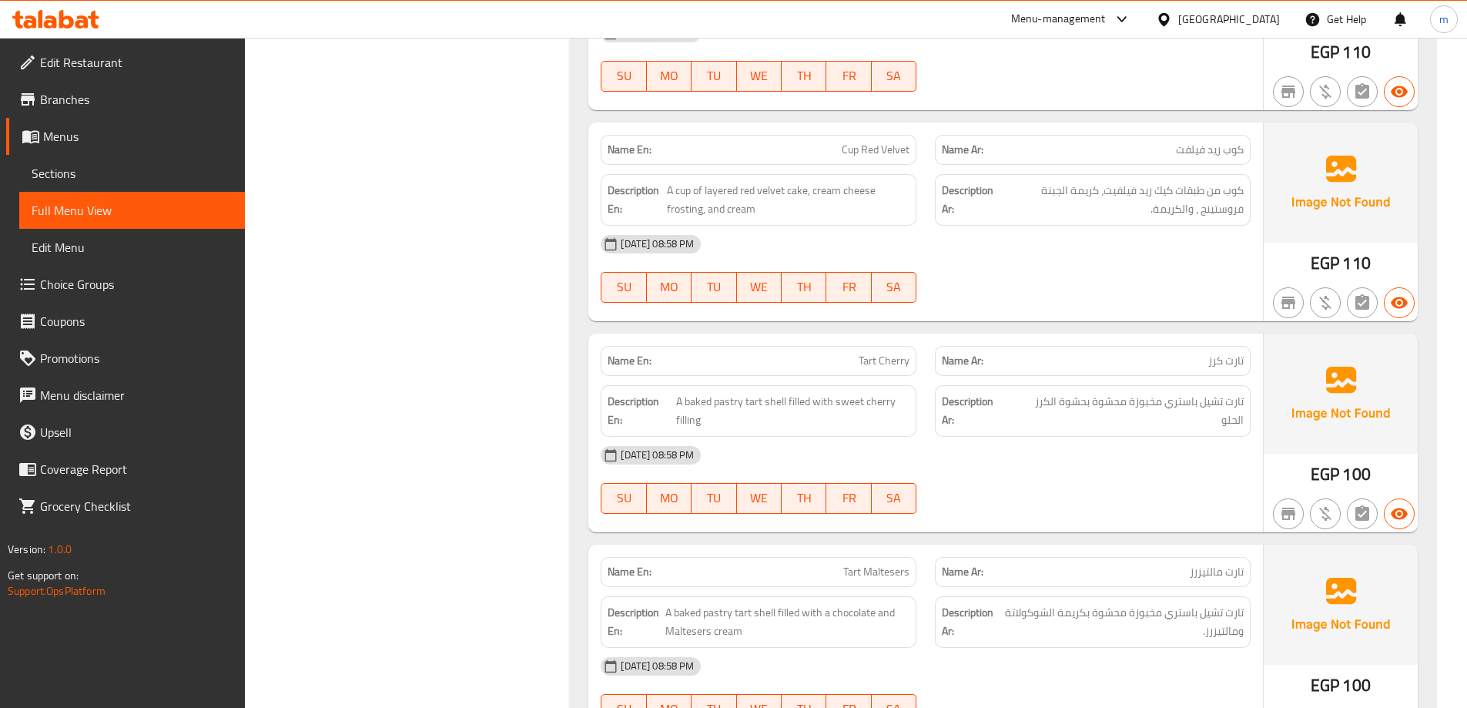
click at [150, 169] on span "Sections" at bounding box center [132, 173] width 201 height 18
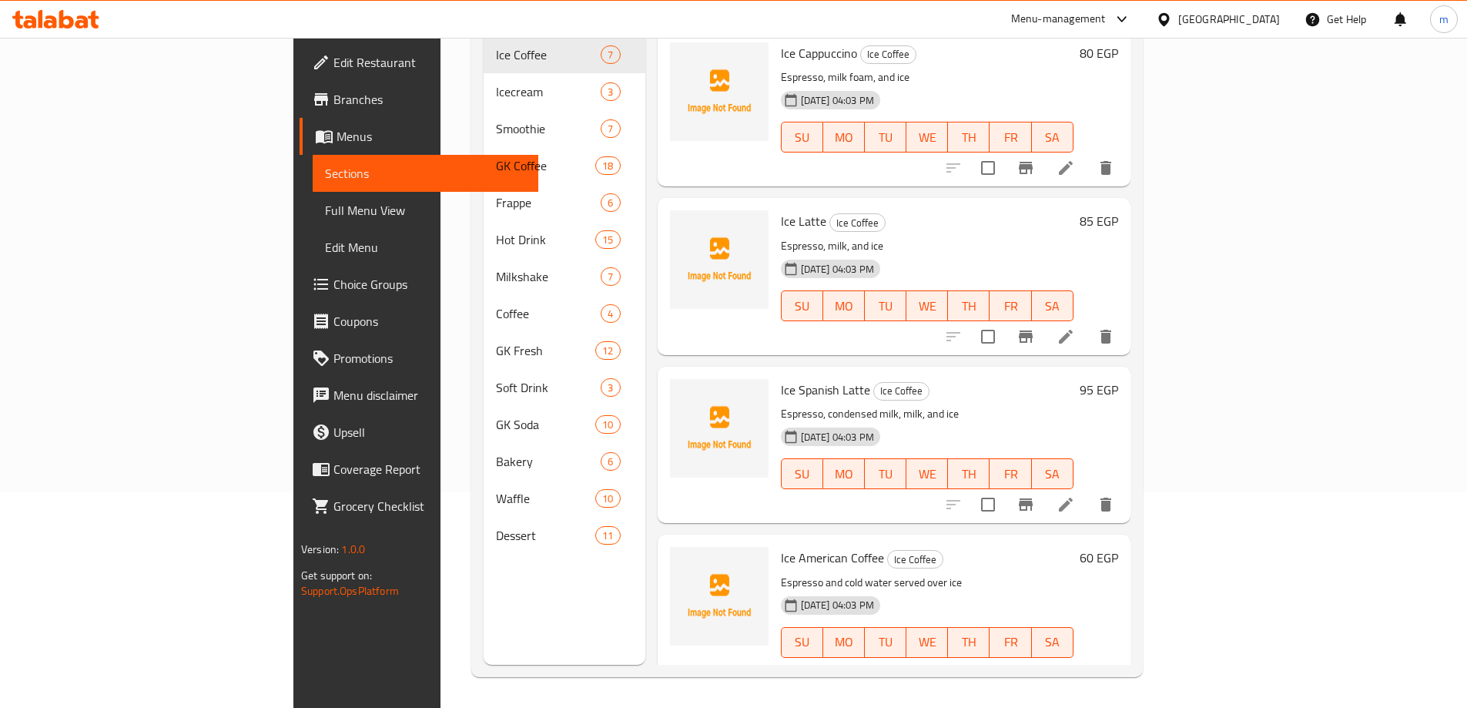
scroll to position [216, 0]
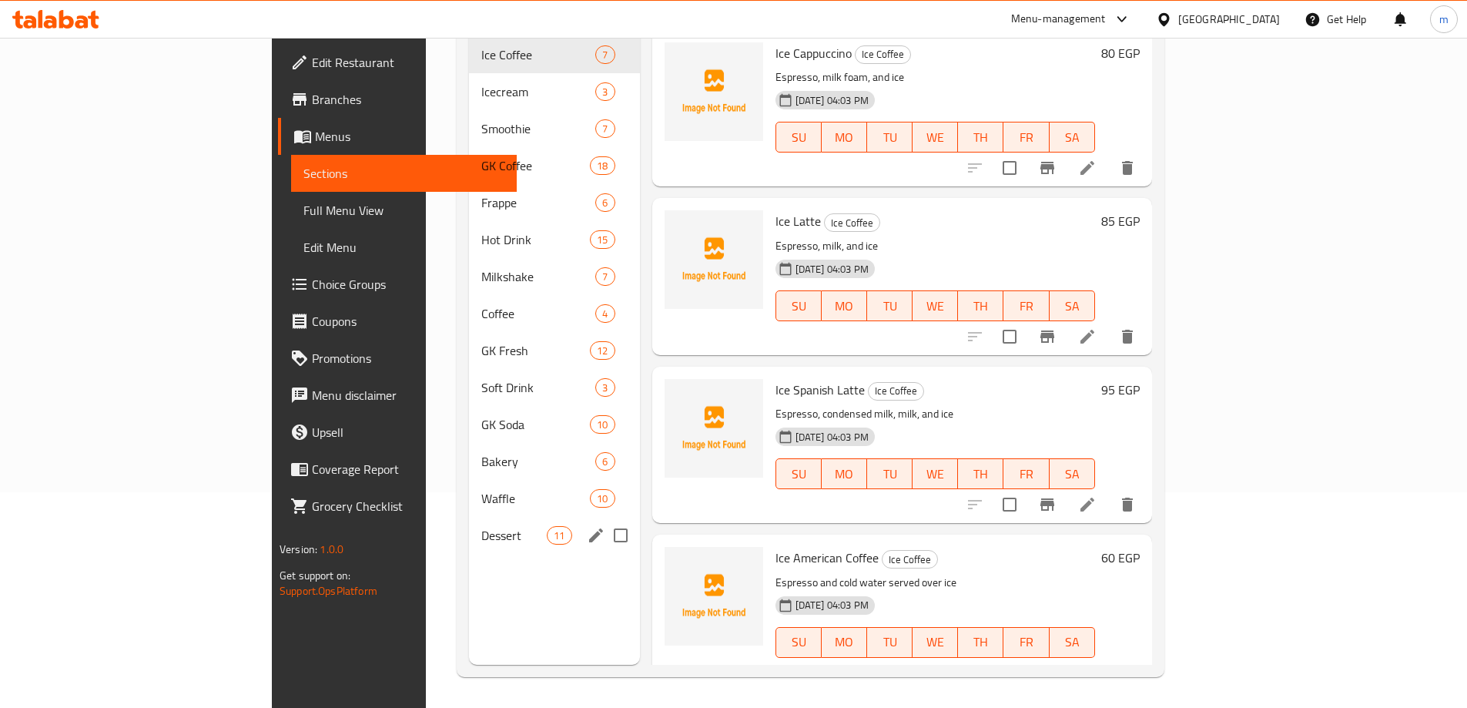
click at [469, 517] on div "Dessert 11" at bounding box center [554, 535] width 171 height 37
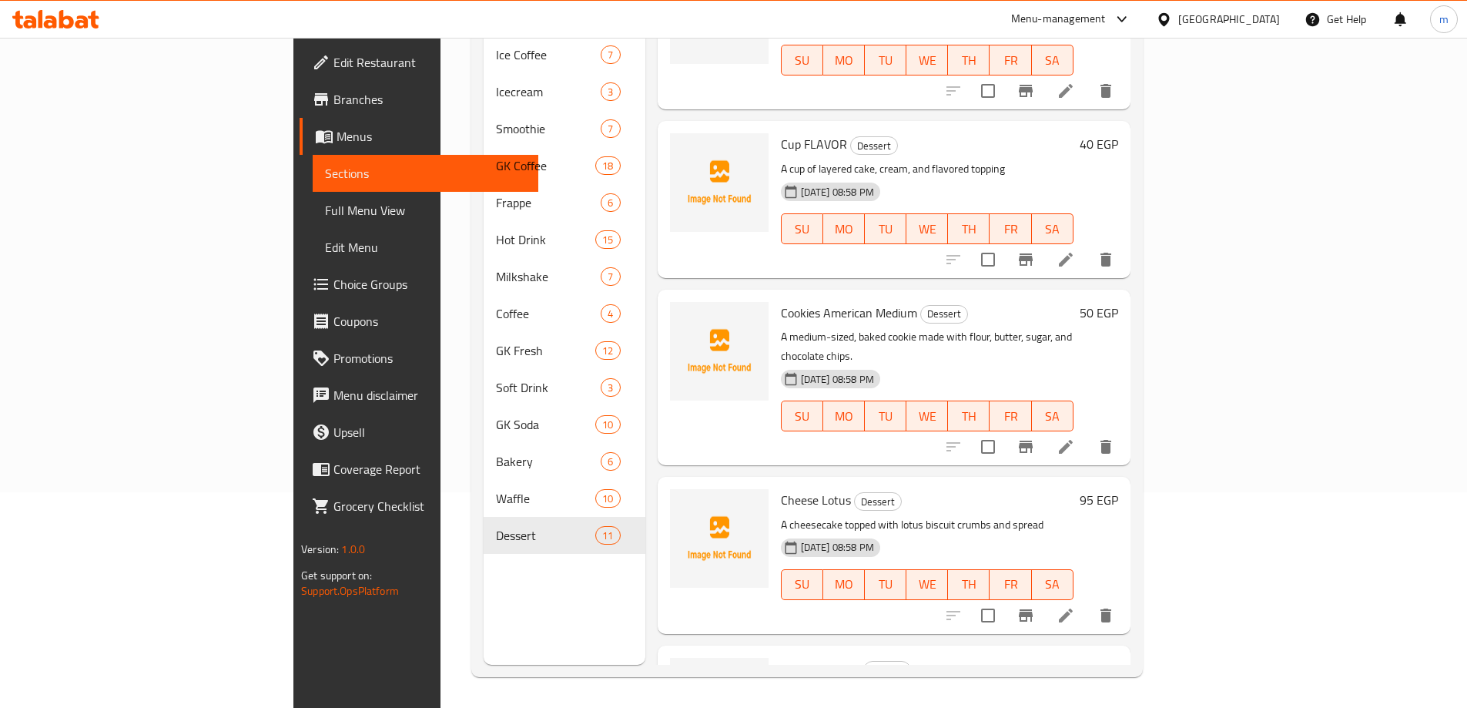
scroll to position [462, 0]
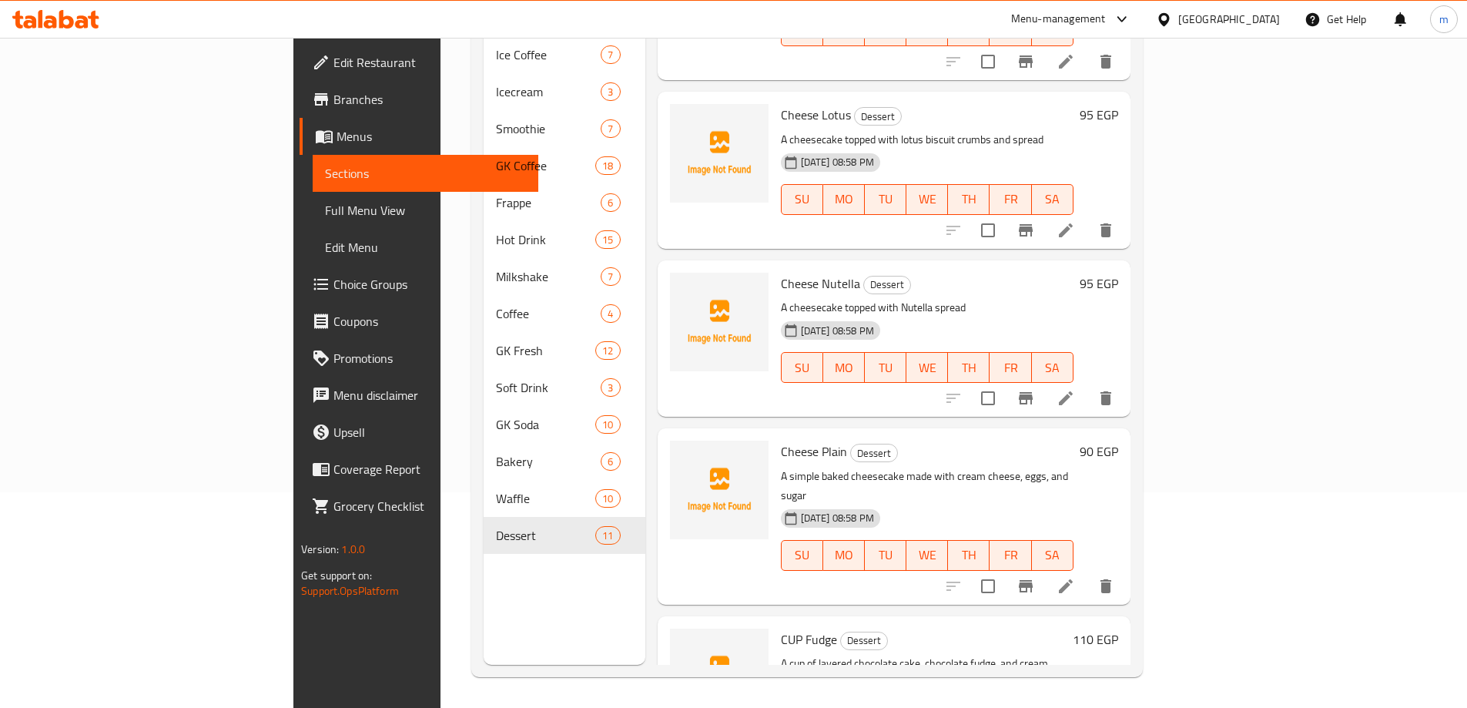
click at [1088, 572] on li at bounding box center [1065, 586] width 43 height 28
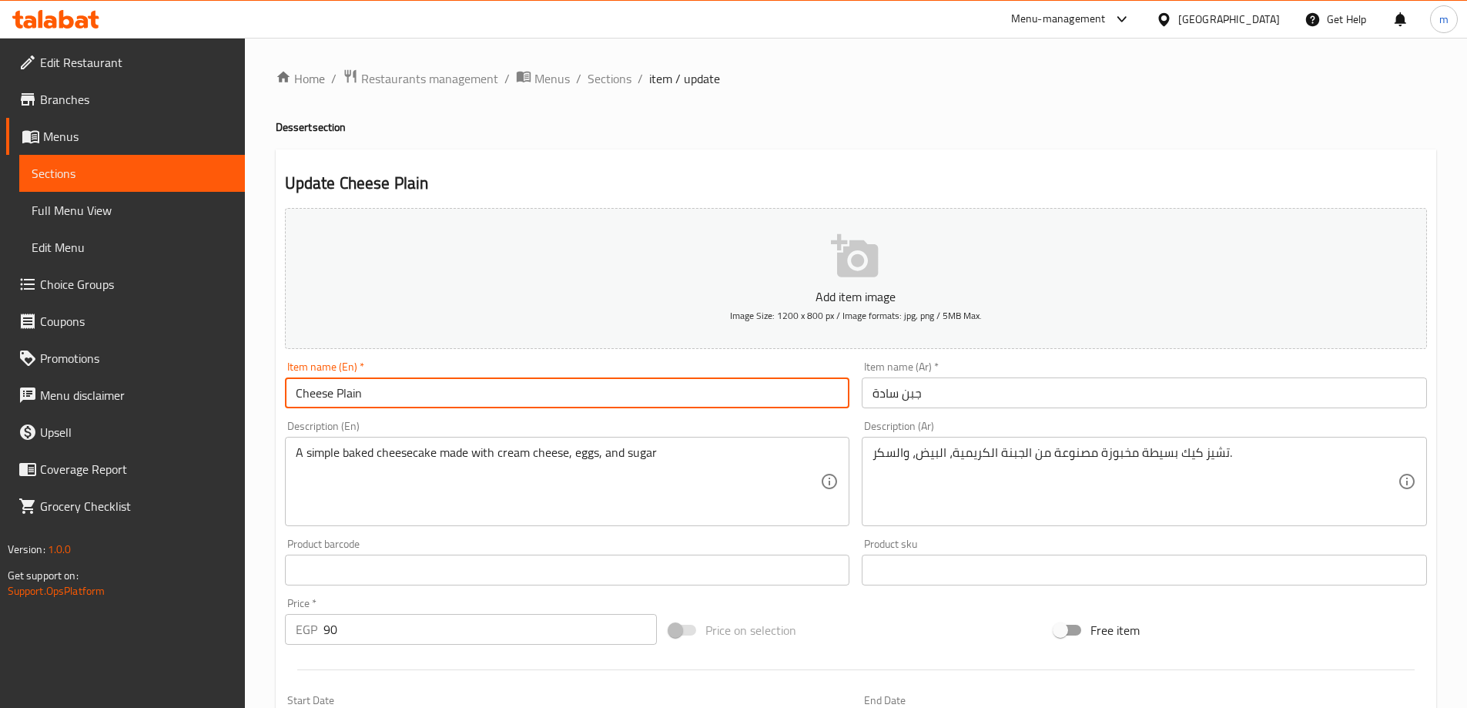
click at [554, 392] on input "Cheese Plain" at bounding box center [567, 392] width 565 height 31
type input "Cheese Plain dessert"
click at [964, 392] on input "جبن سادة" at bounding box center [1144, 392] width 565 height 31
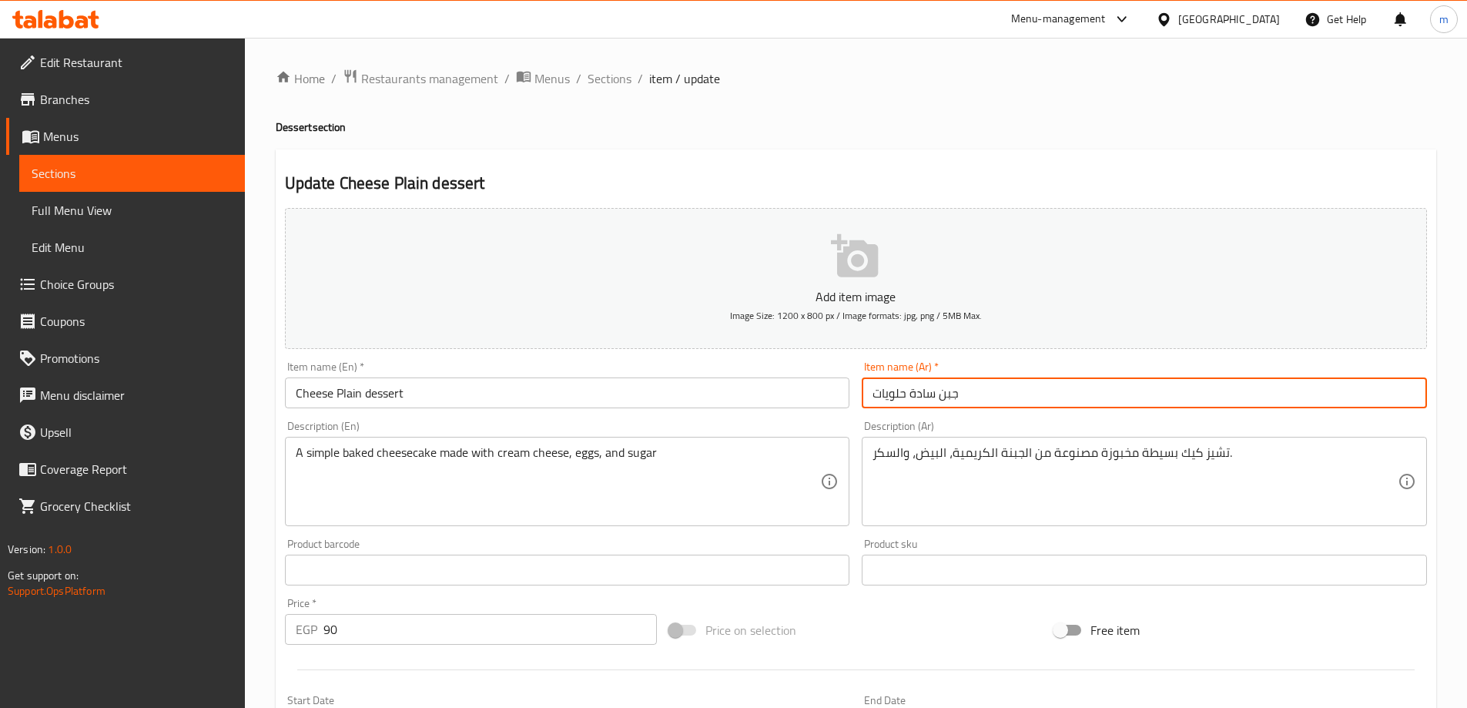
click at [908, 408] on input "جبن سادة حلويات" at bounding box center [1144, 392] width 565 height 31
type input "جبن سادة حلويات"
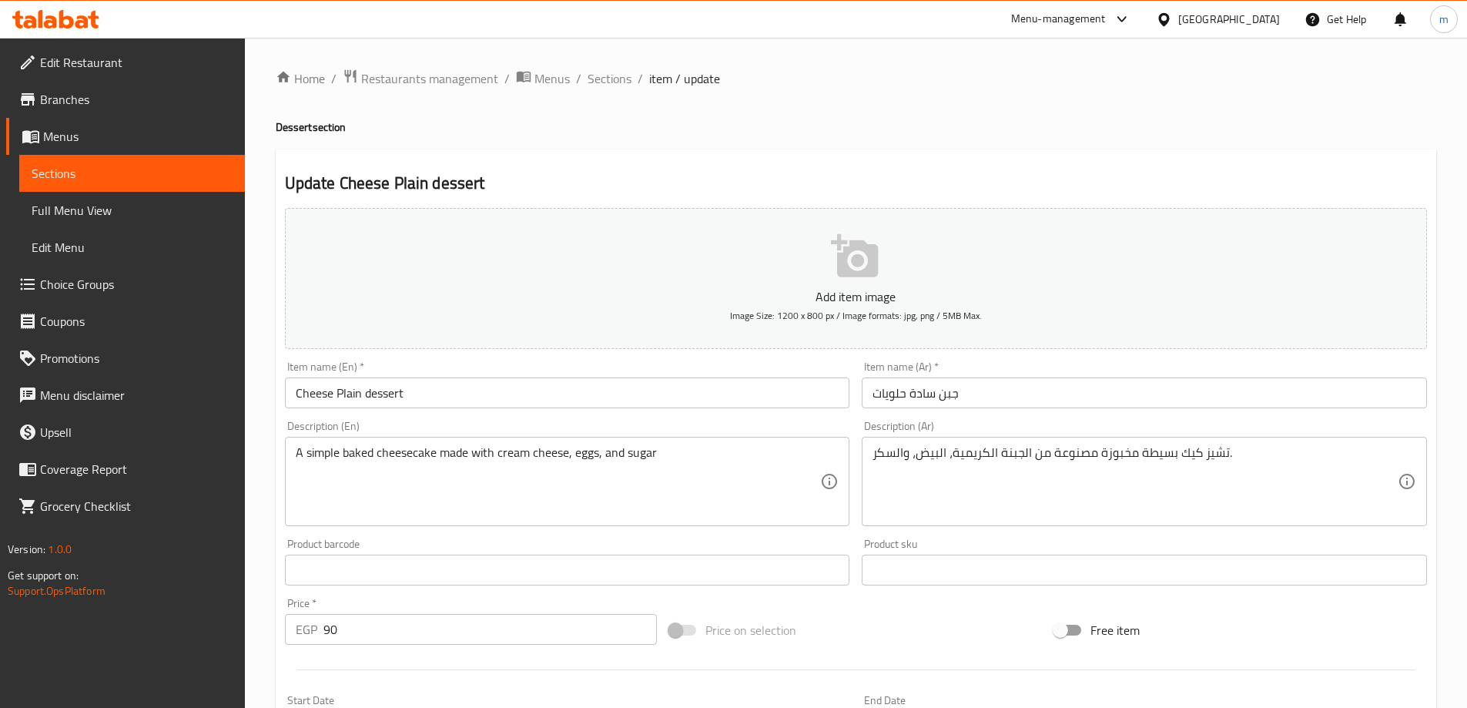
click at [865, 117] on div "Home / Restaurants management / Menus / Sections / item / update Dessert sectio…" at bounding box center [856, 563] width 1161 height 989
click at [375, 396] on input "Cheese Plain dessert" at bounding box center [567, 392] width 565 height 31
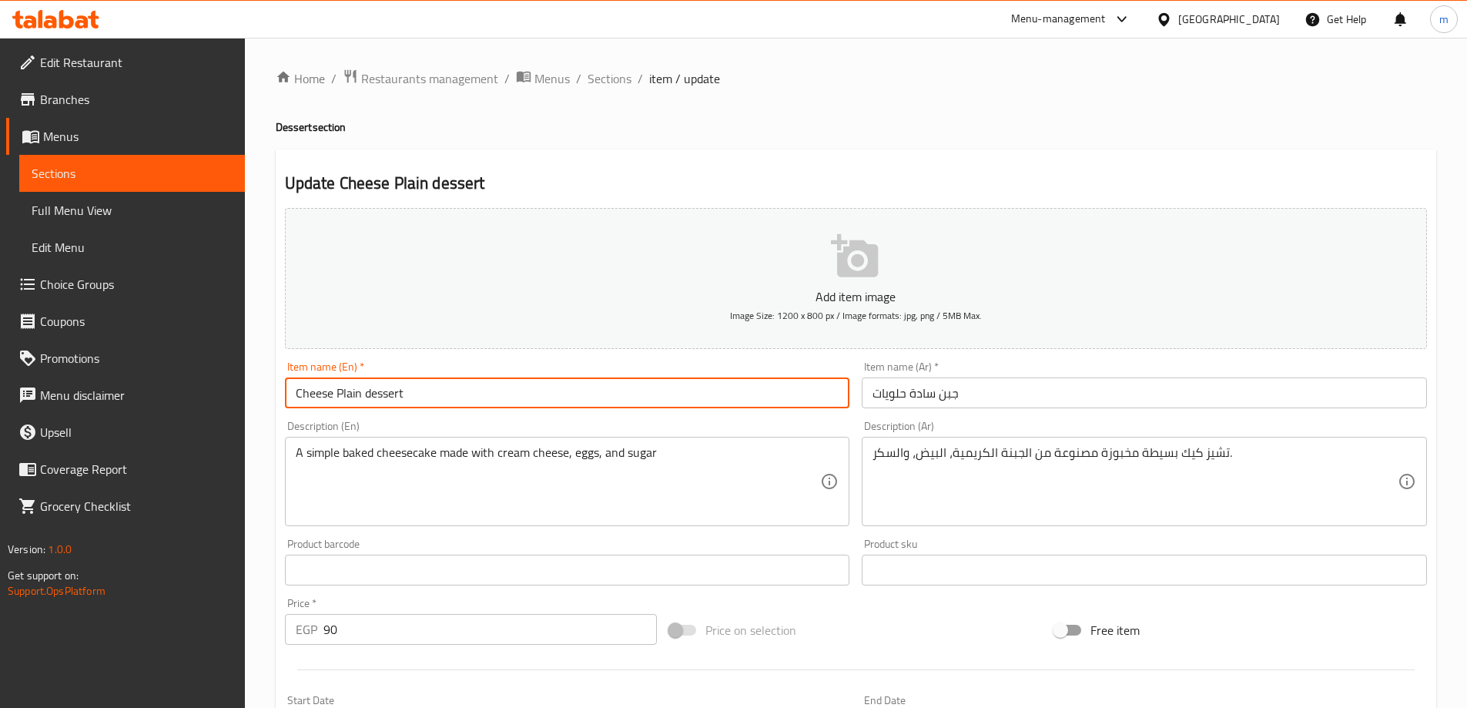
click at [375, 396] on input "Cheese Plain dessert" at bounding box center [567, 392] width 565 height 31
drag, startPoint x: 434, startPoint y: 461, endPoint x: 405, endPoint y: 398, distance: 69.6
click at [405, 398] on input "Cheese Plain" at bounding box center [567, 392] width 565 height 31
click at [298, 126] on h4 "Dessert section" at bounding box center [856, 126] width 1161 height 15
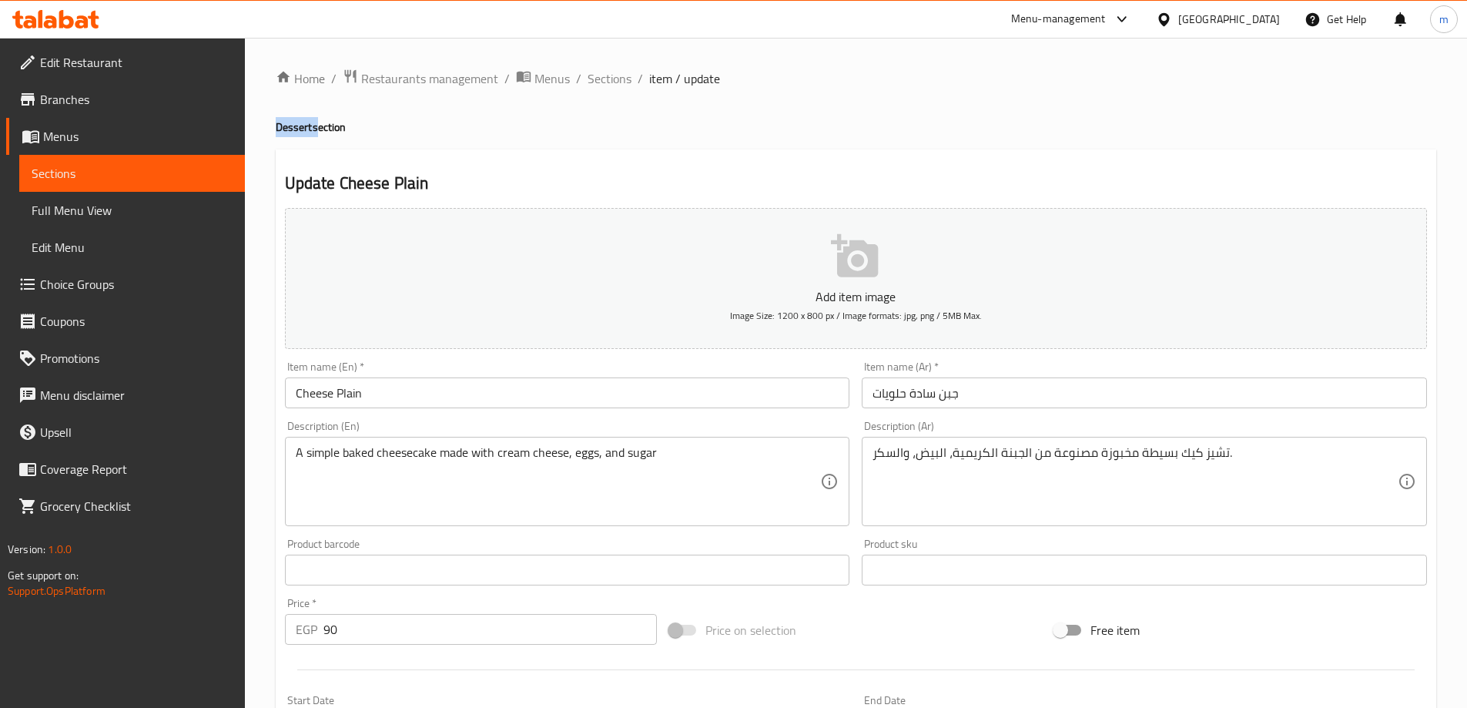
click at [298, 126] on h4 "Dessert section" at bounding box center [856, 126] width 1161 height 15
copy h4 "Dessert"
click at [434, 394] on input "Cheese Plain" at bounding box center [567, 392] width 565 height 31
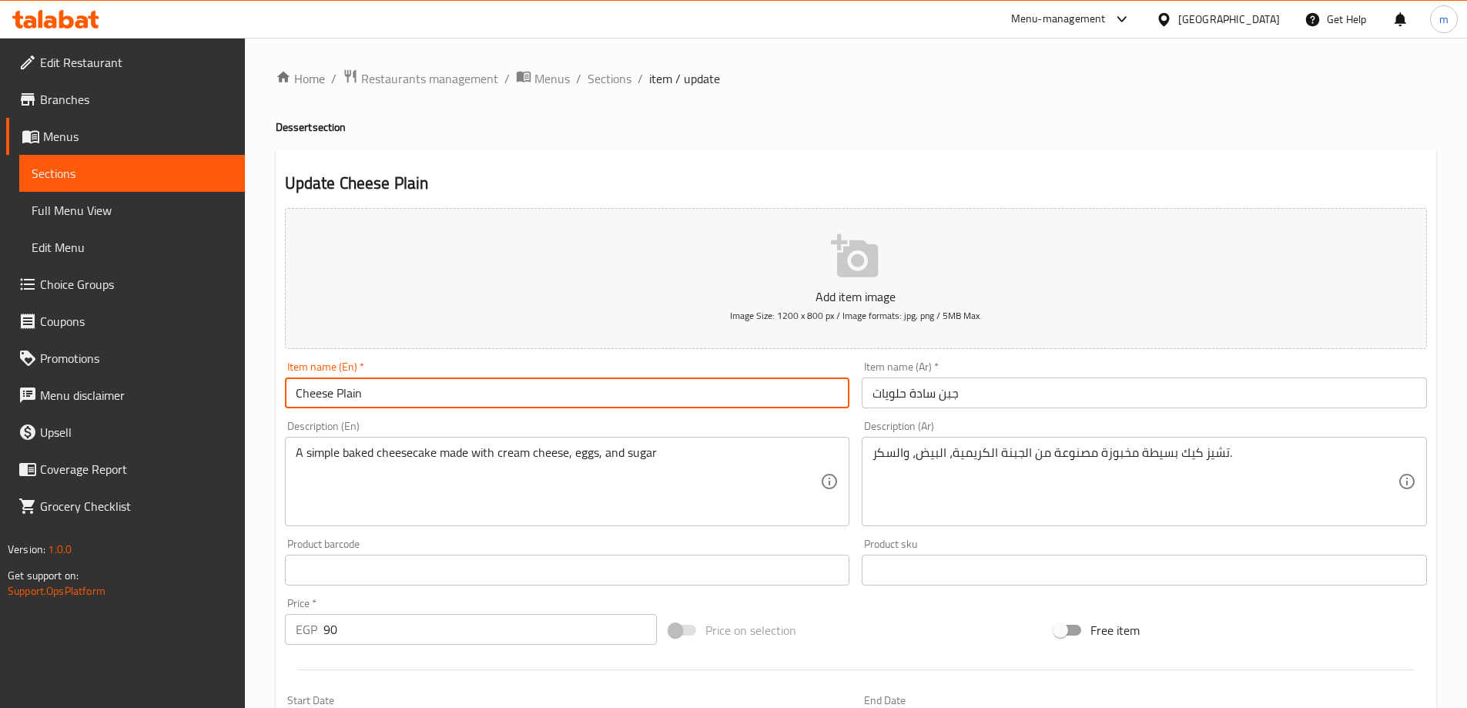
paste input "Dessert"
type input "Cheese Plain Dessert"
click at [890, 391] on input "جبن سادة حلويات" at bounding box center [1144, 392] width 565 height 31
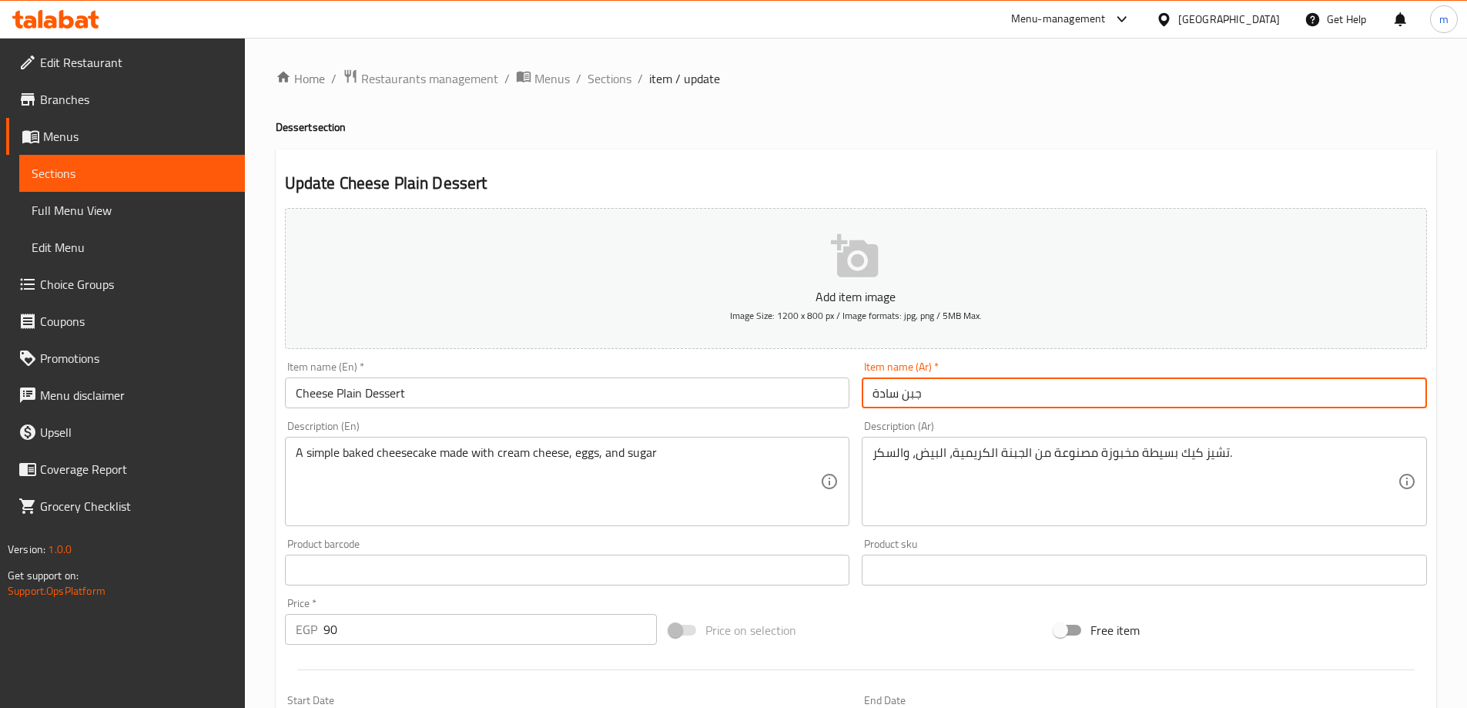
click at [898, 399] on input "جبن سادة" at bounding box center [1144, 392] width 565 height 31
click at [1195, 390] on input "جبن سادة" at bounding box center [1144, 392] width 565 height 31
click at [1212, 397] on input "حلويات جبن سادة" at bounding box center [1144, 392] width 565 height 31
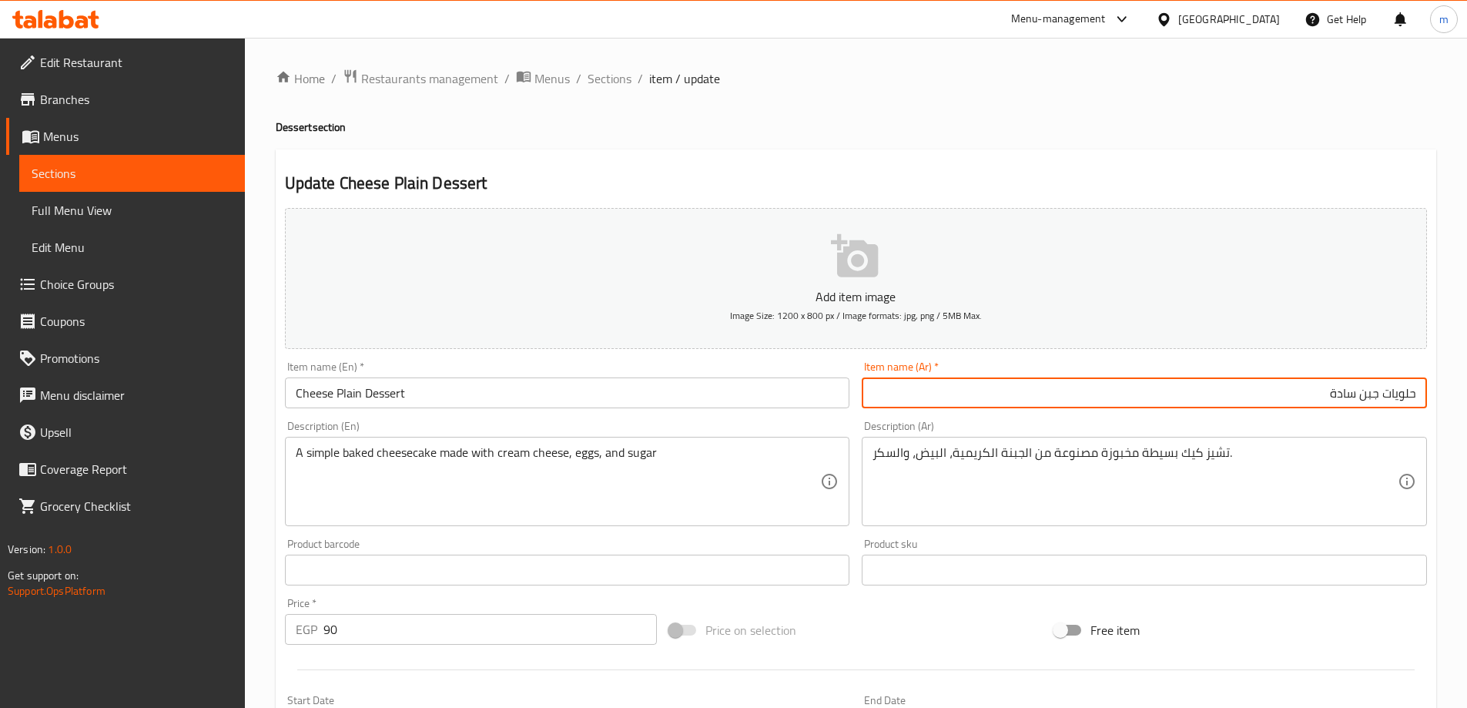
click at [1212, 397] on input "حلويات جبن سادة" at bounding box center [1144, 392] width 565 height 31
type input "حلويات جبن سادة"
click at [1229, 129] on h4 "Dessert section" at bounding box center [856, 126] width 1161 height 15
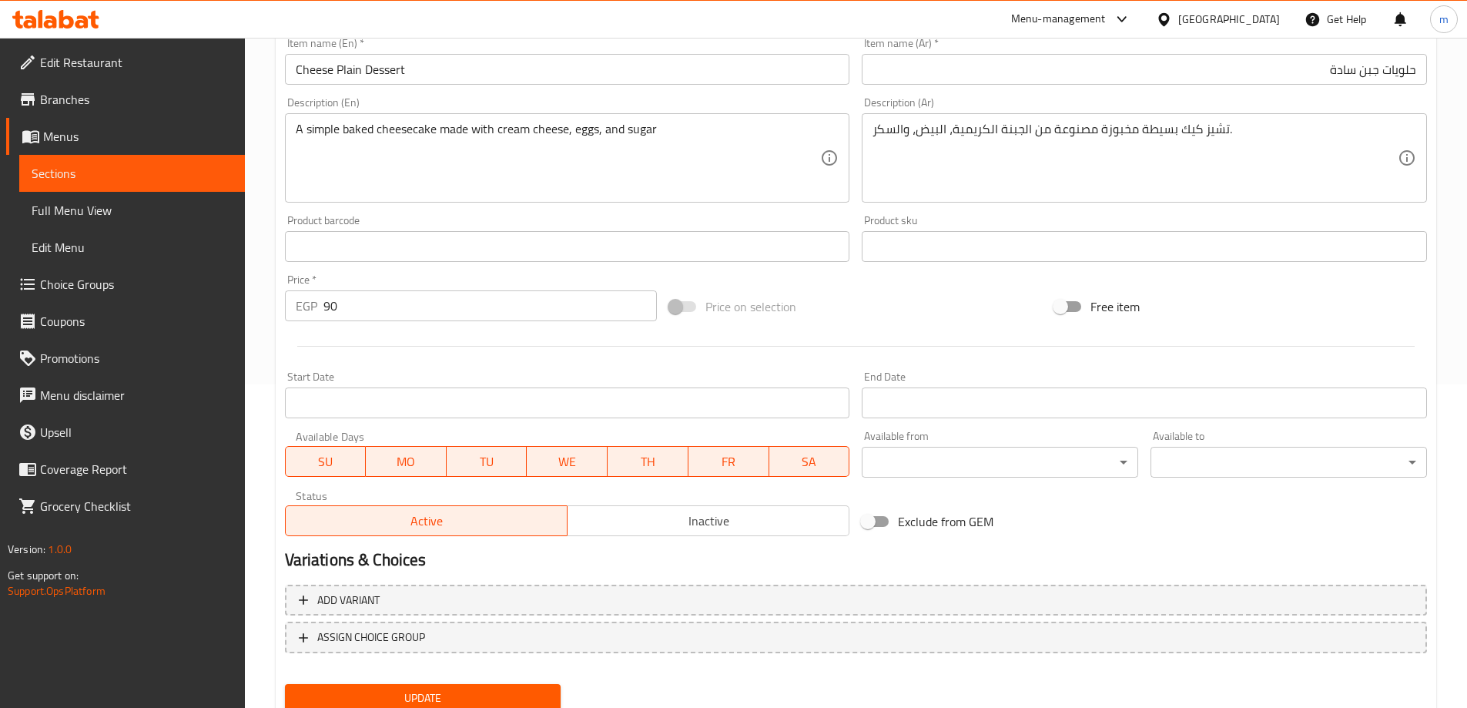
scroll to position [381, 0]
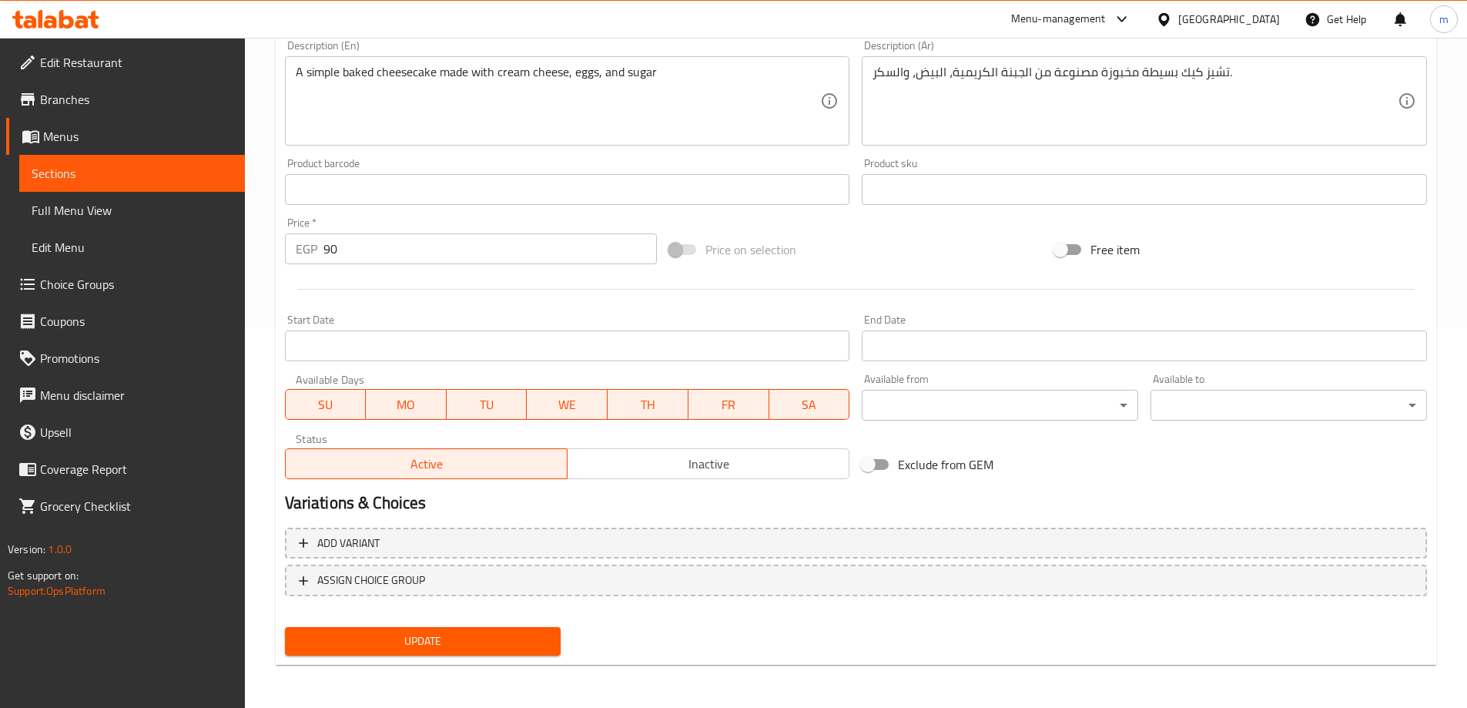
click at [432, 649] on span "Update" at bounding box center [423, 641] width 252 height 19
click at [122, 204] on span "Full Menu View" at bounding box center [132, 210] width 201 height 18
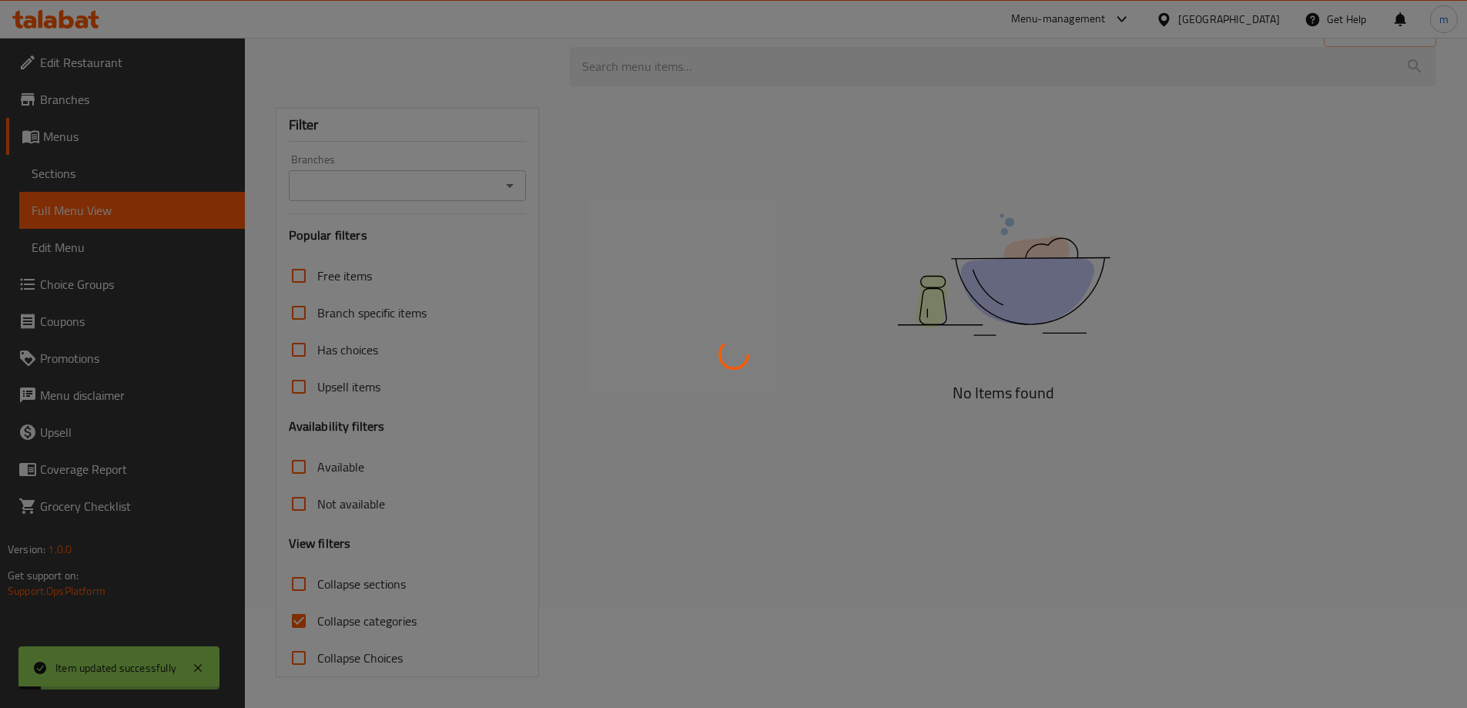
scroll to position [101, 0]
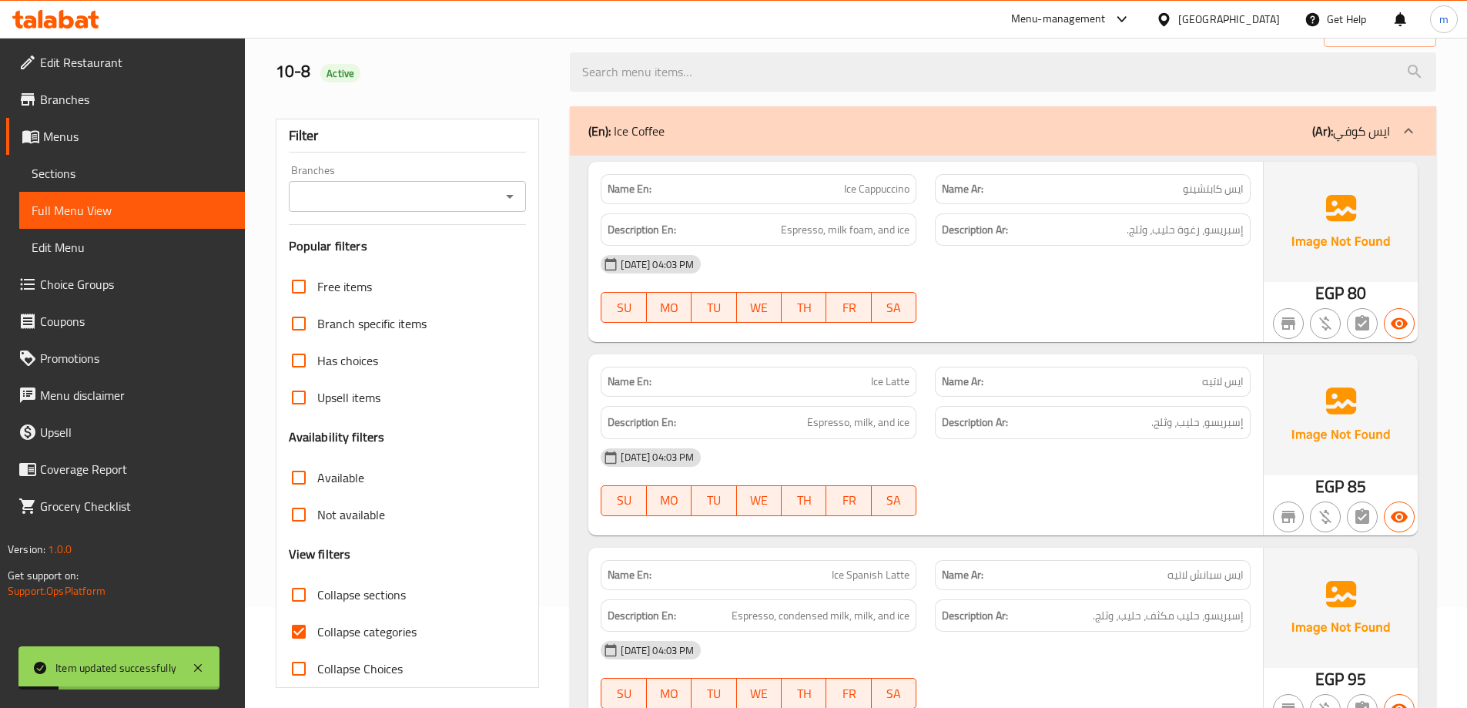
click at [303, 635] on input "Collapse categories" at bounding box center [298, 631] width 37 height 37
checkbox input "false"
click at [300, 595] on input "Collapse sections" at bounding box center [298, 594] width 37 height 37
checkbox input "true"
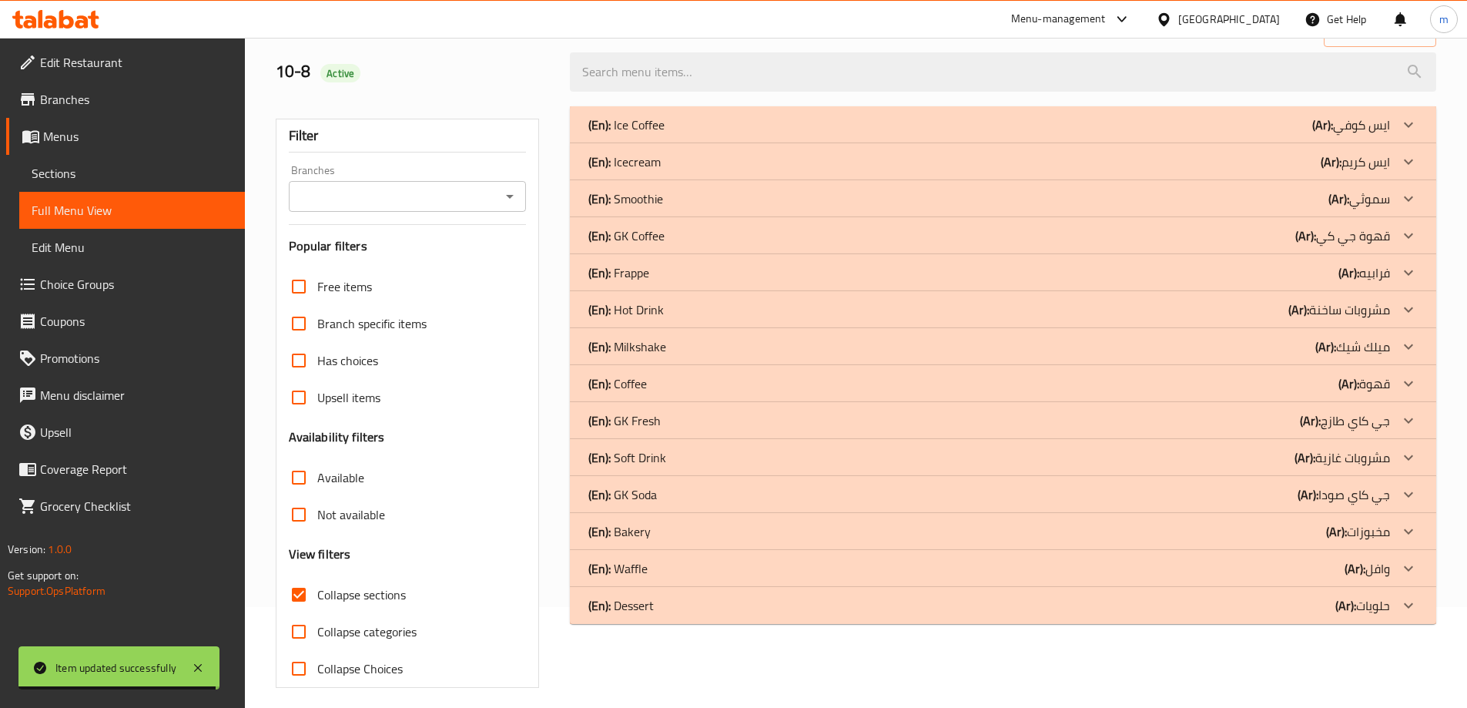
click at [1320, 136] on b "(Ar):" at bounding box center [1323, 124] width 21 height 23
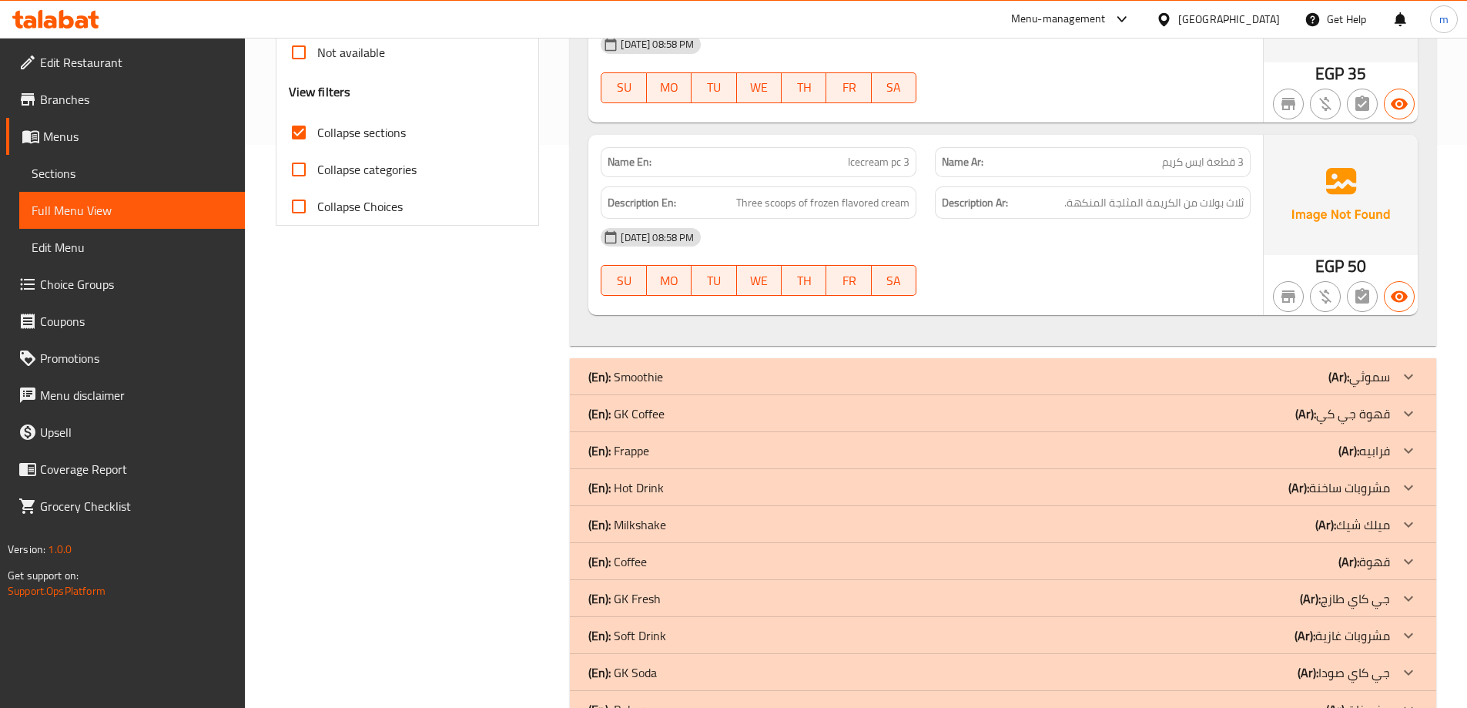
scroll to position [688, 0]
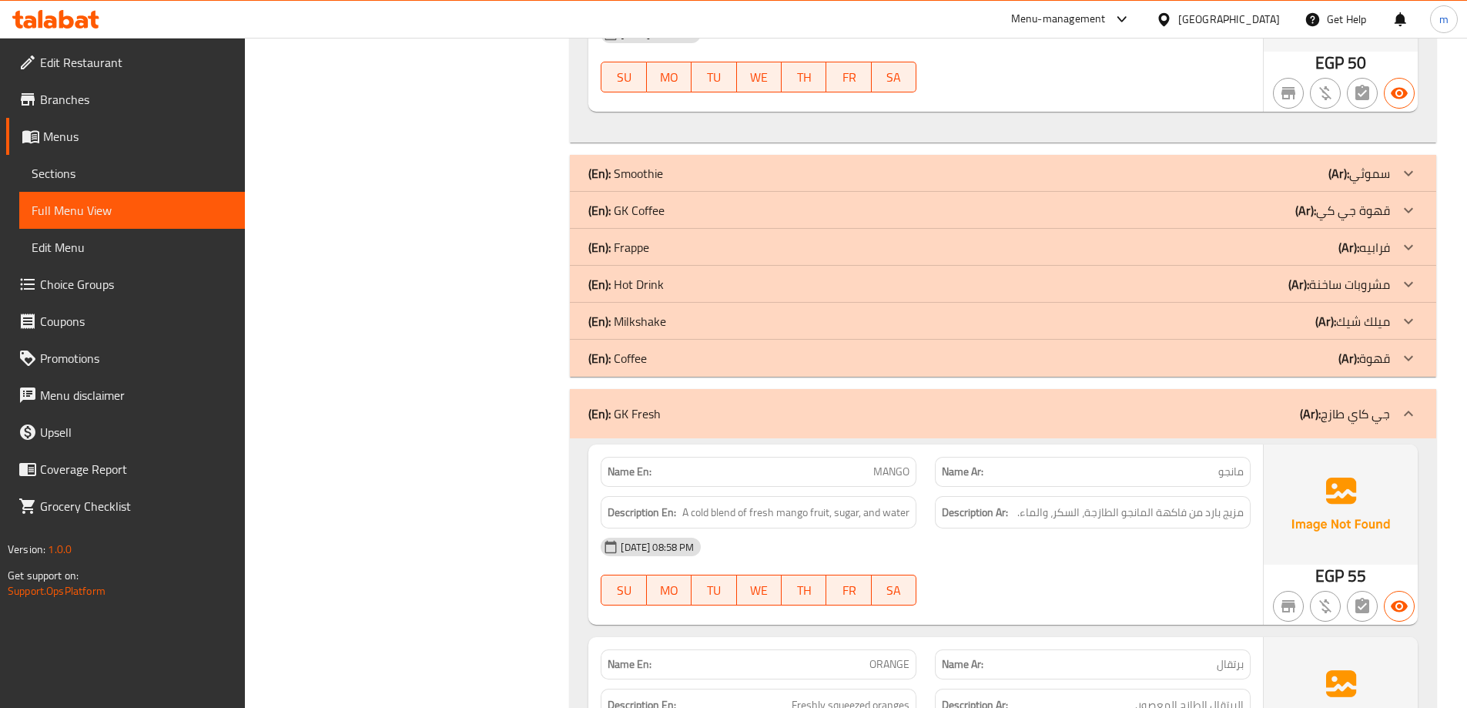
scroll to position [842, 0]
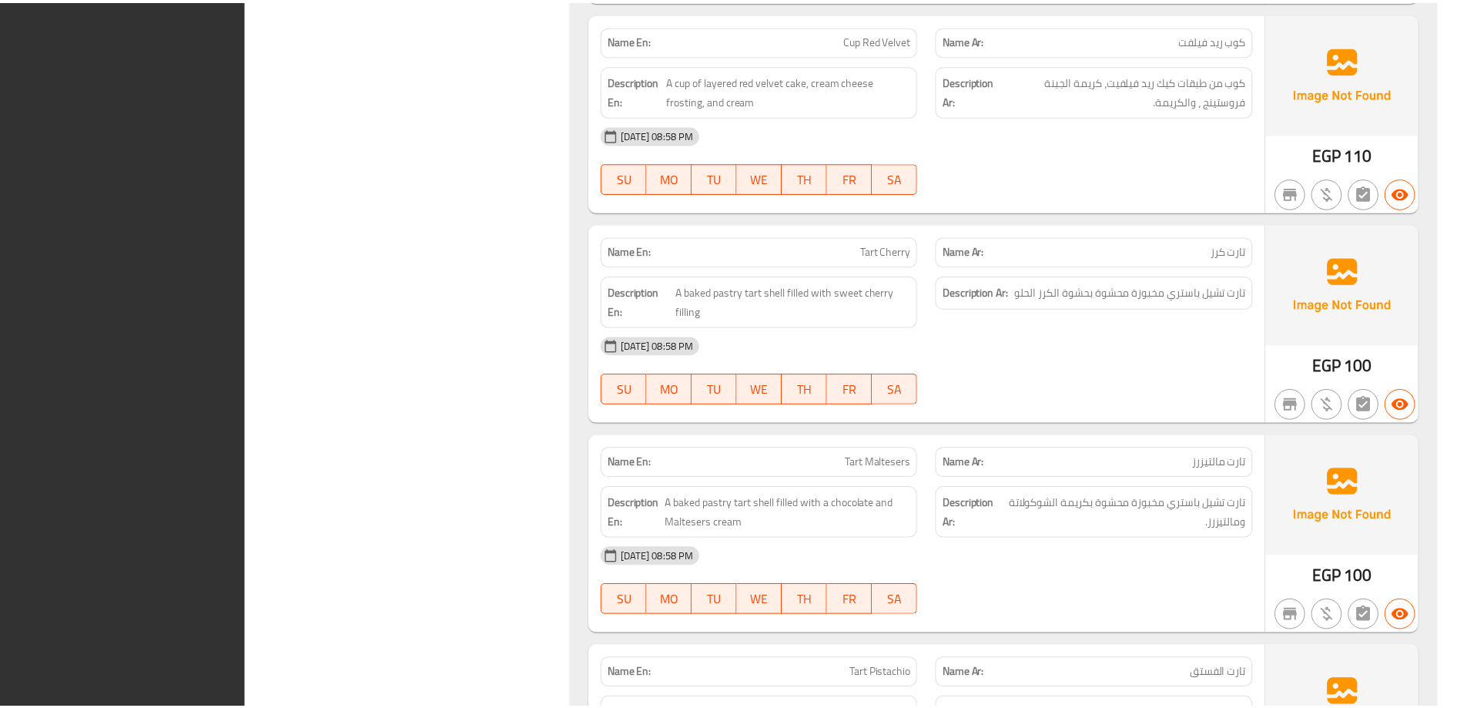
scroll to position [18432, 0]
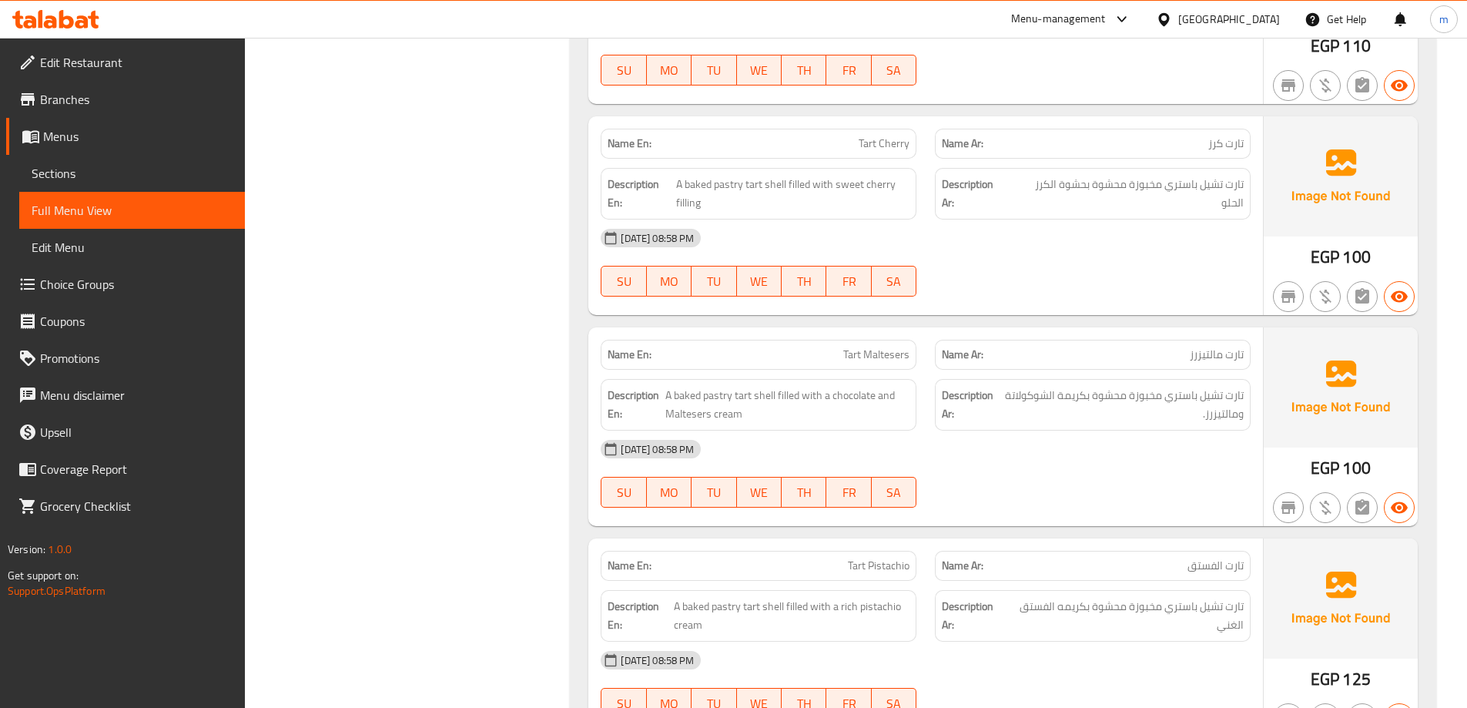
drag, startPoint x: 1294, startPoint y: 47, endPoint x: 329, endPoint y: 146, distance: 970.3
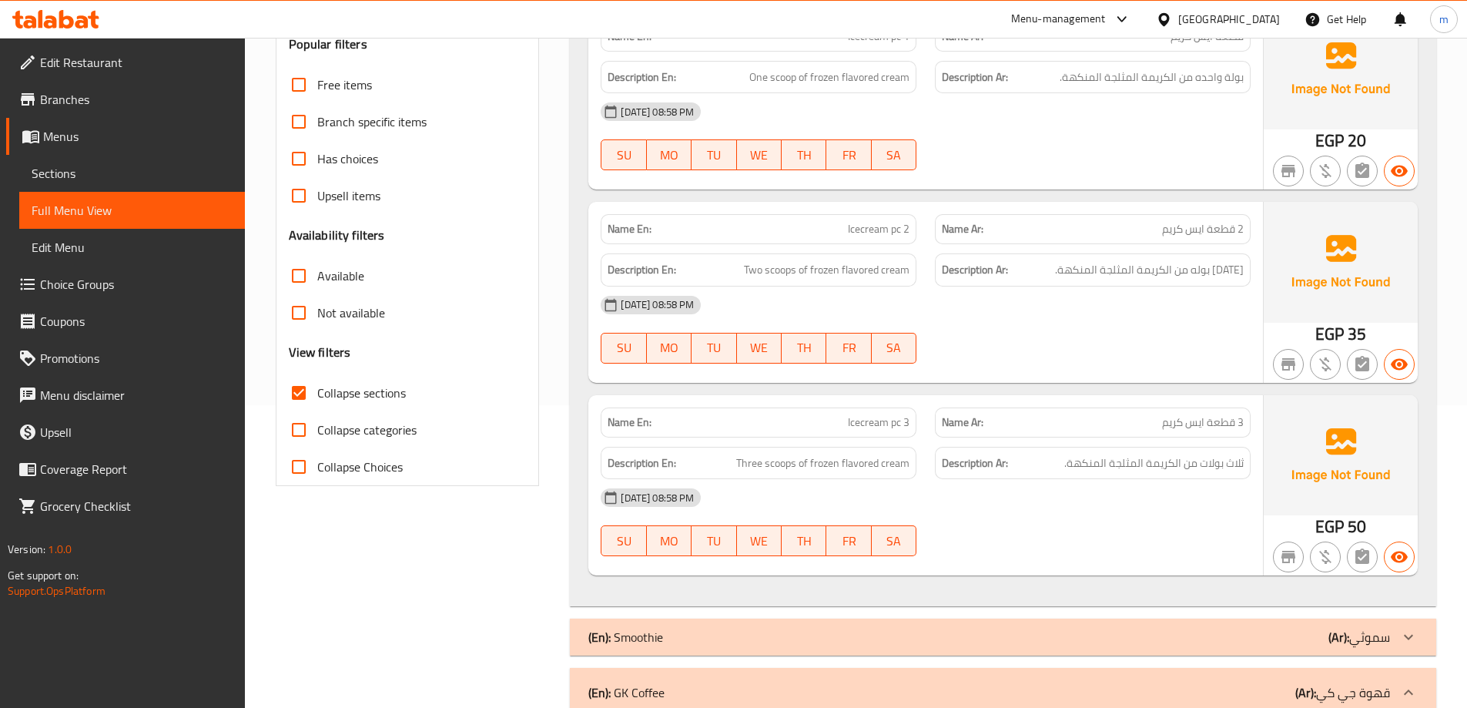
scroll to position [0, 0]
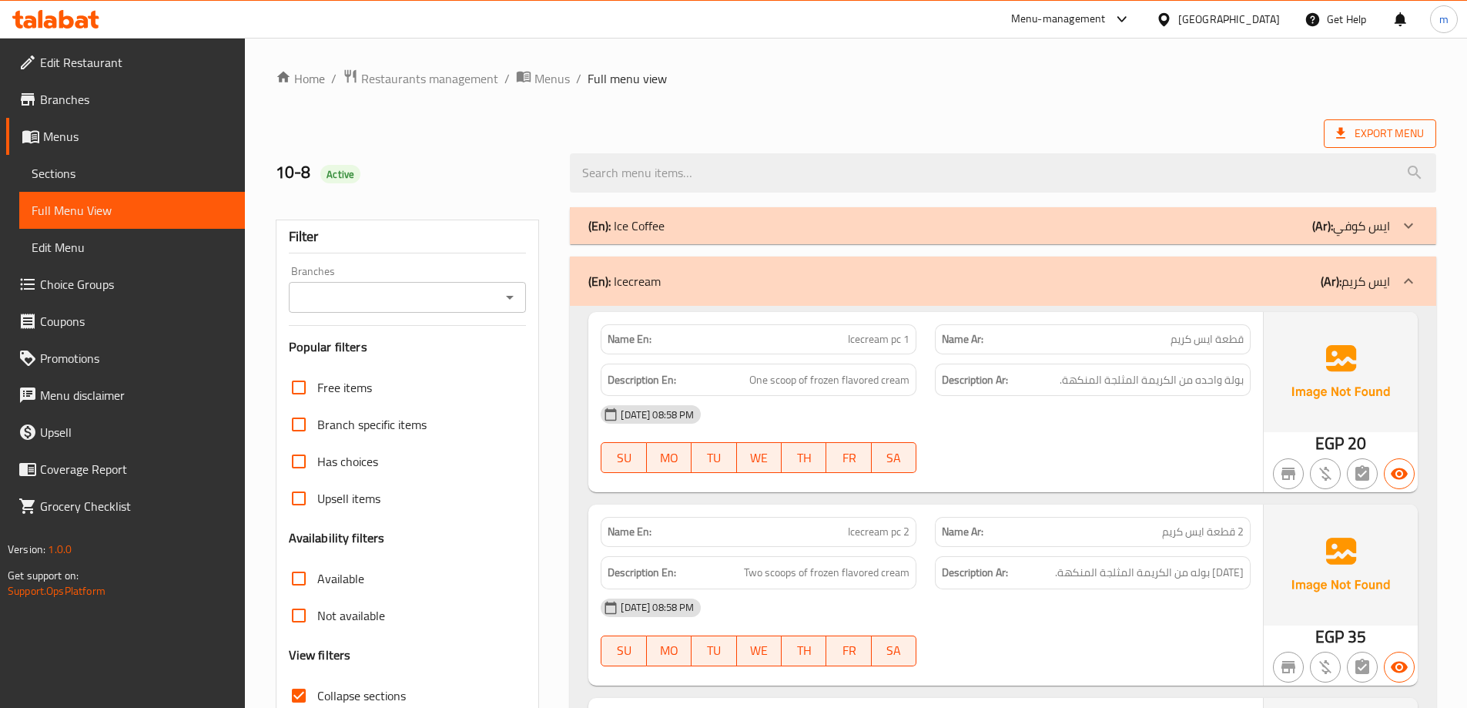
click at [1403, 143] on span "Export Menu" at bounding box center [1380, 133] width 88 height 19
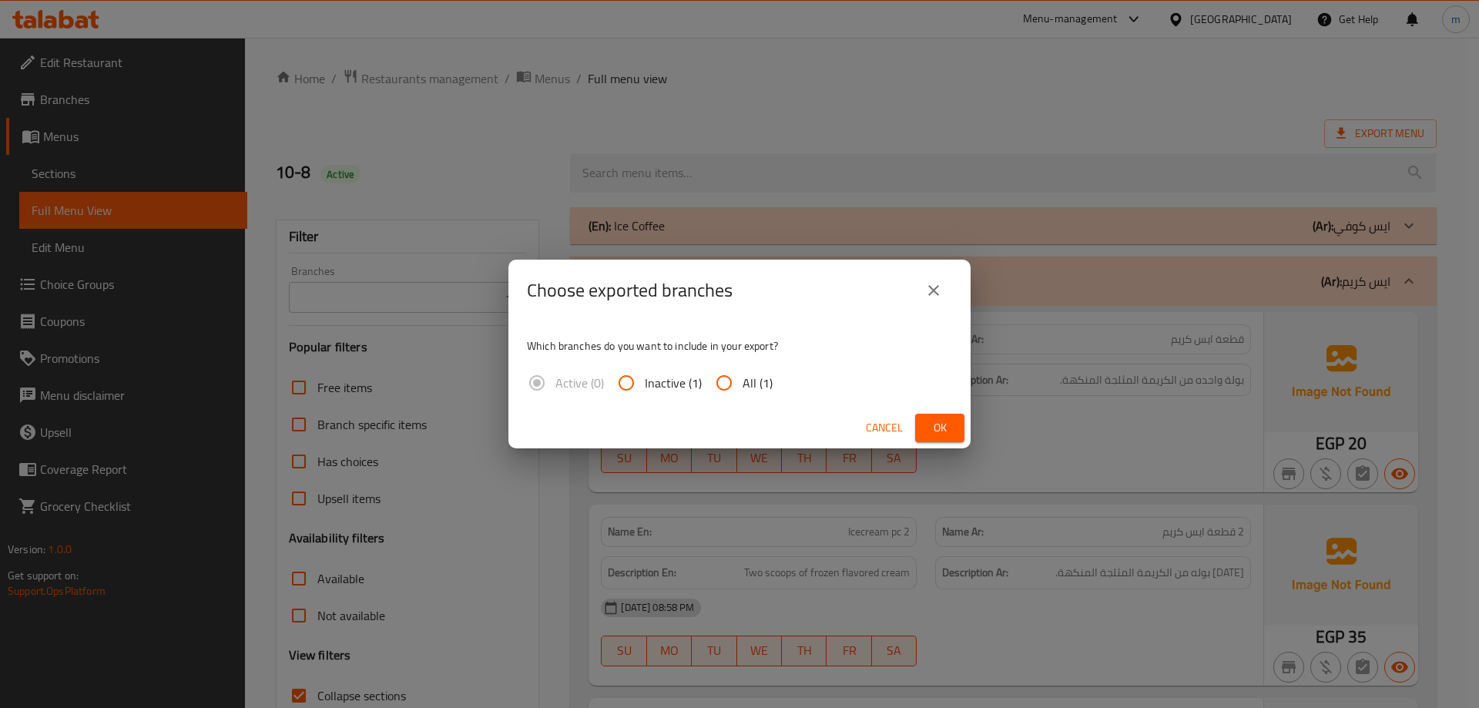
click at [754, 377] on span "All (1)" at bounding box center [758, 383] width 30 height 18
click at [743, 377] on input "All (1)" at bounding box center [724, 382] width 37 height 37
radio input "true"
click at [926, 419] on button "Ok" at bounding box center [939, 428] width 49 height 29
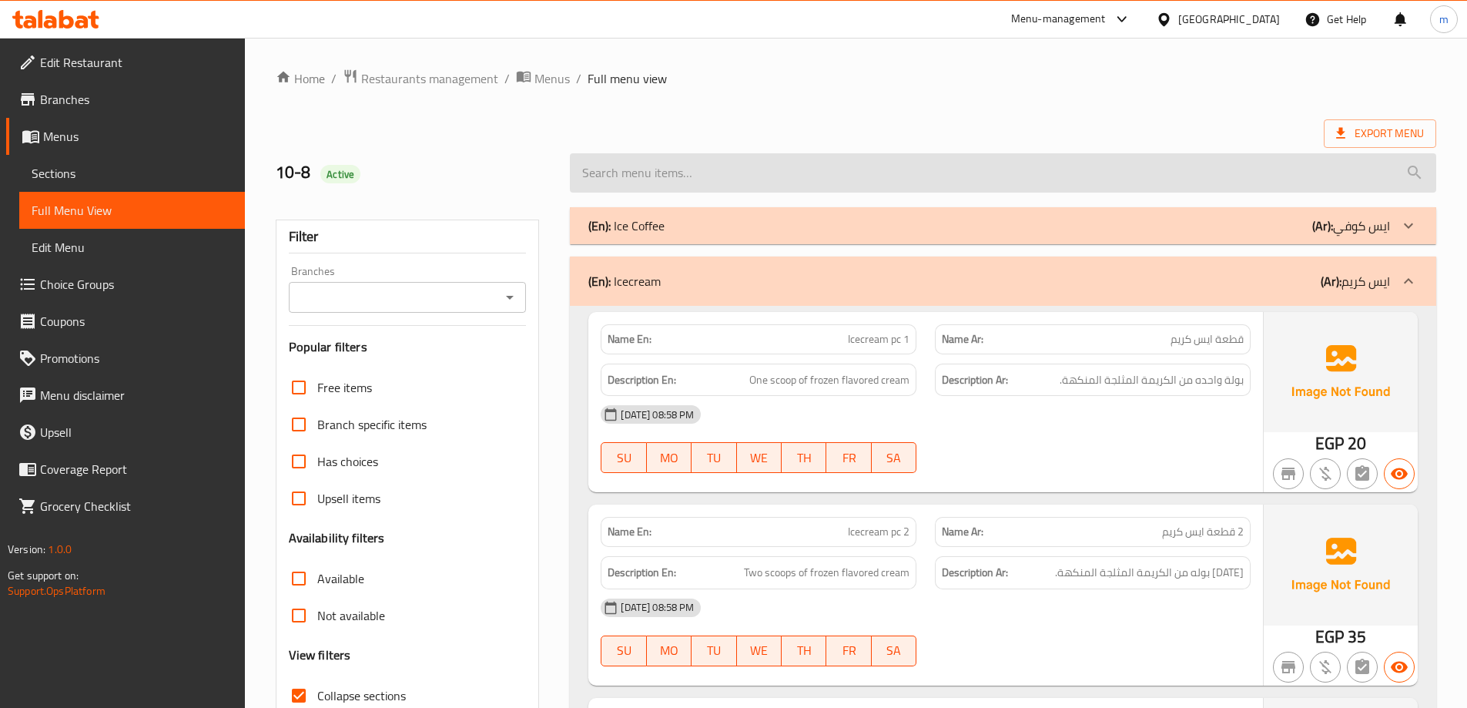
click at [709, 186] on input "search" at bounding box center [1003, 172] width 867 height 39
click at [836, 169] on input "search" at bounding box center [1003, 172] width 867 height 39
paste input "GK soda"
type input "GK soda"
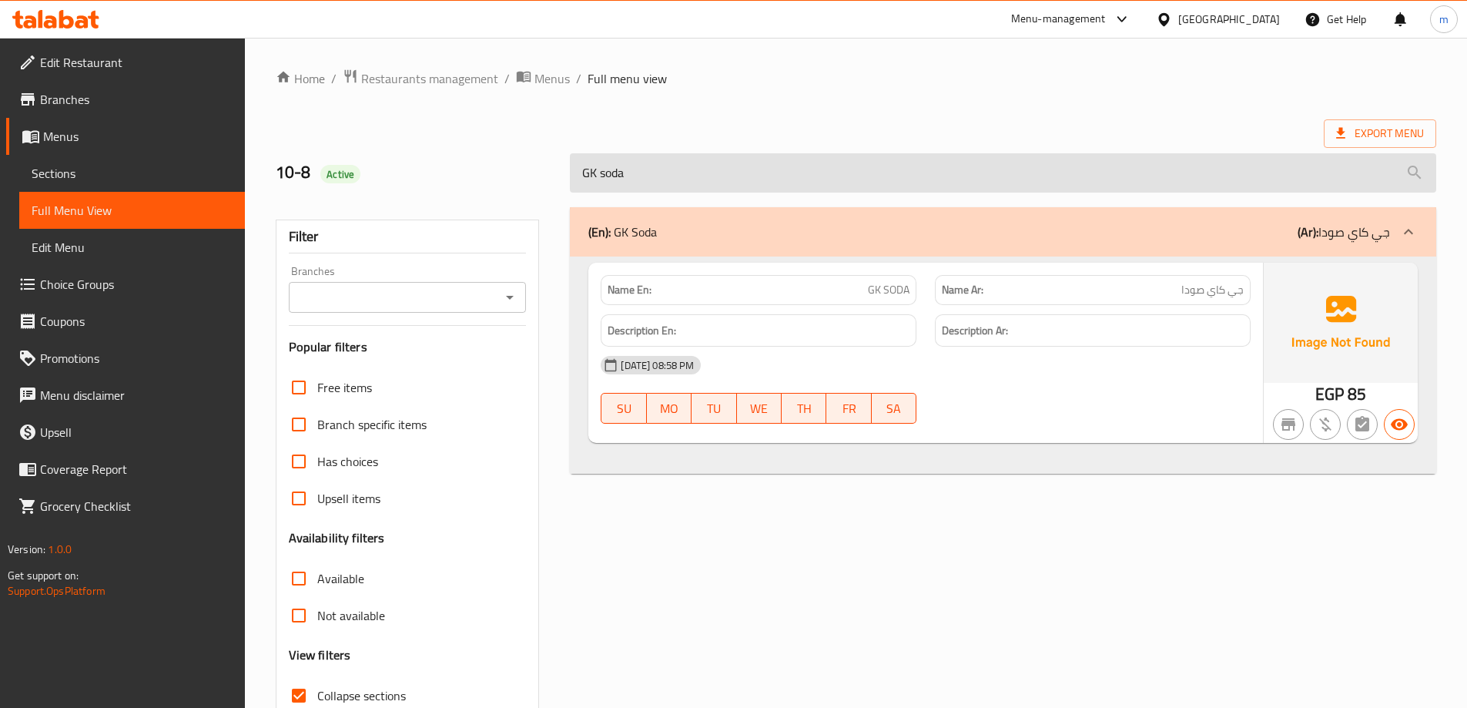
click at [625, 183] on input "GK soda" at bounding box center [1003, 172] width 867 height 39
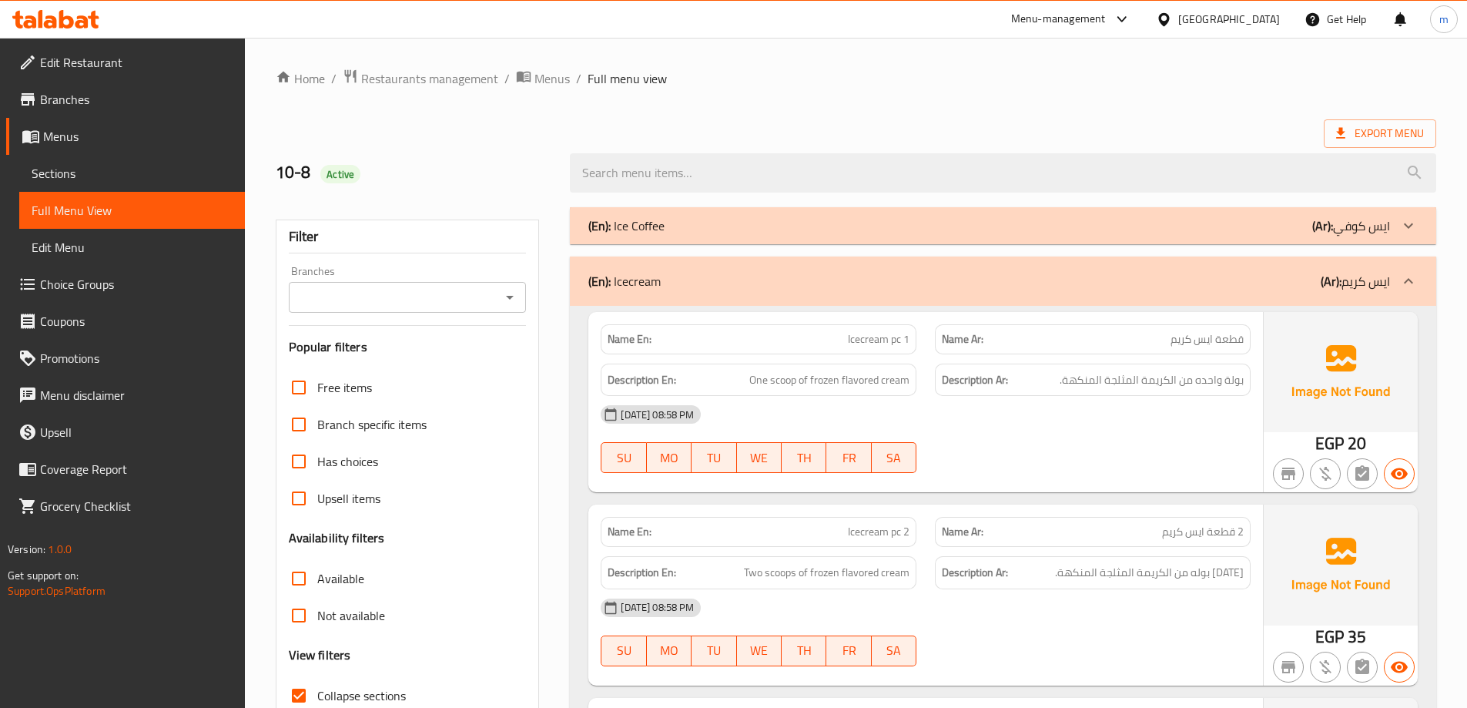
click at [637, 377] on strong "Description En:" at bounding box center [642, 380] width 69 height 19
copy strong "Description"
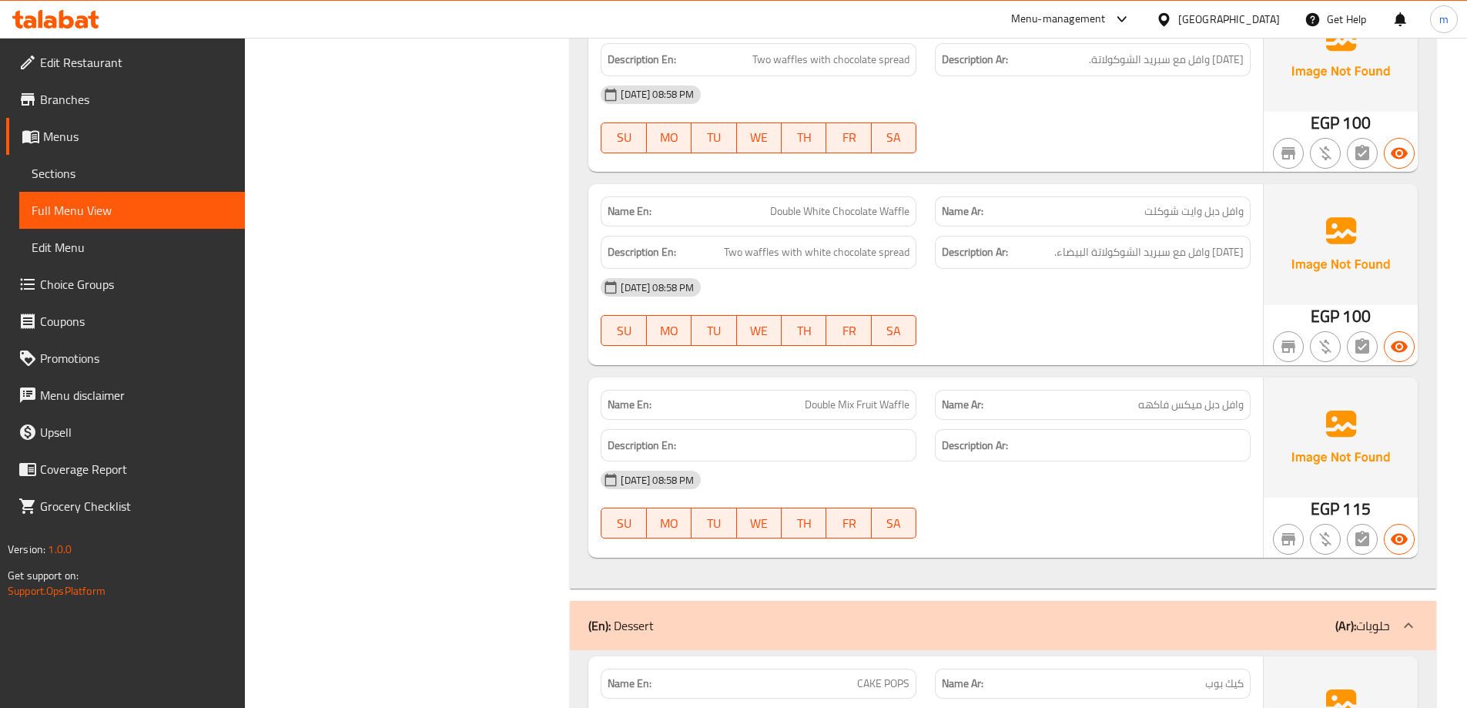
scroll to position [16004, 0]
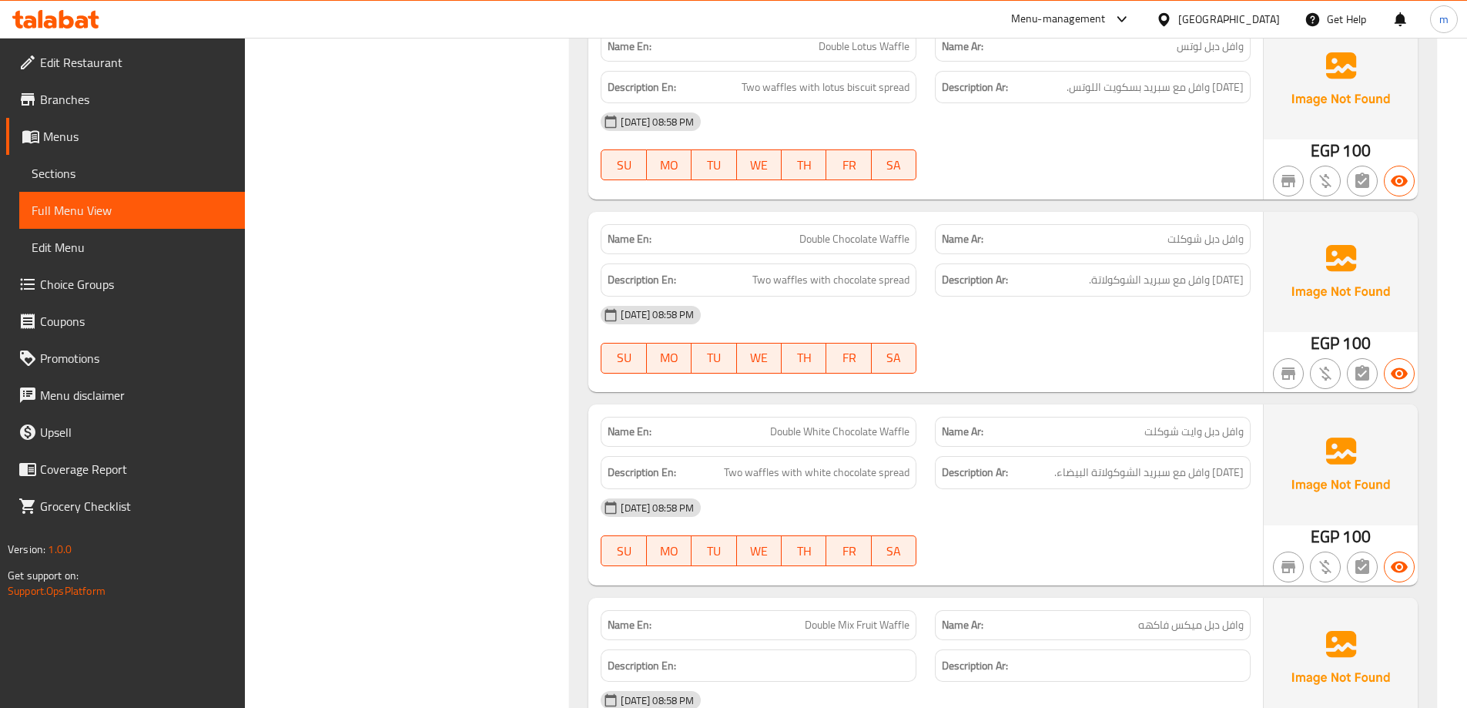
copy span "Double Mix Fruit Waffle"
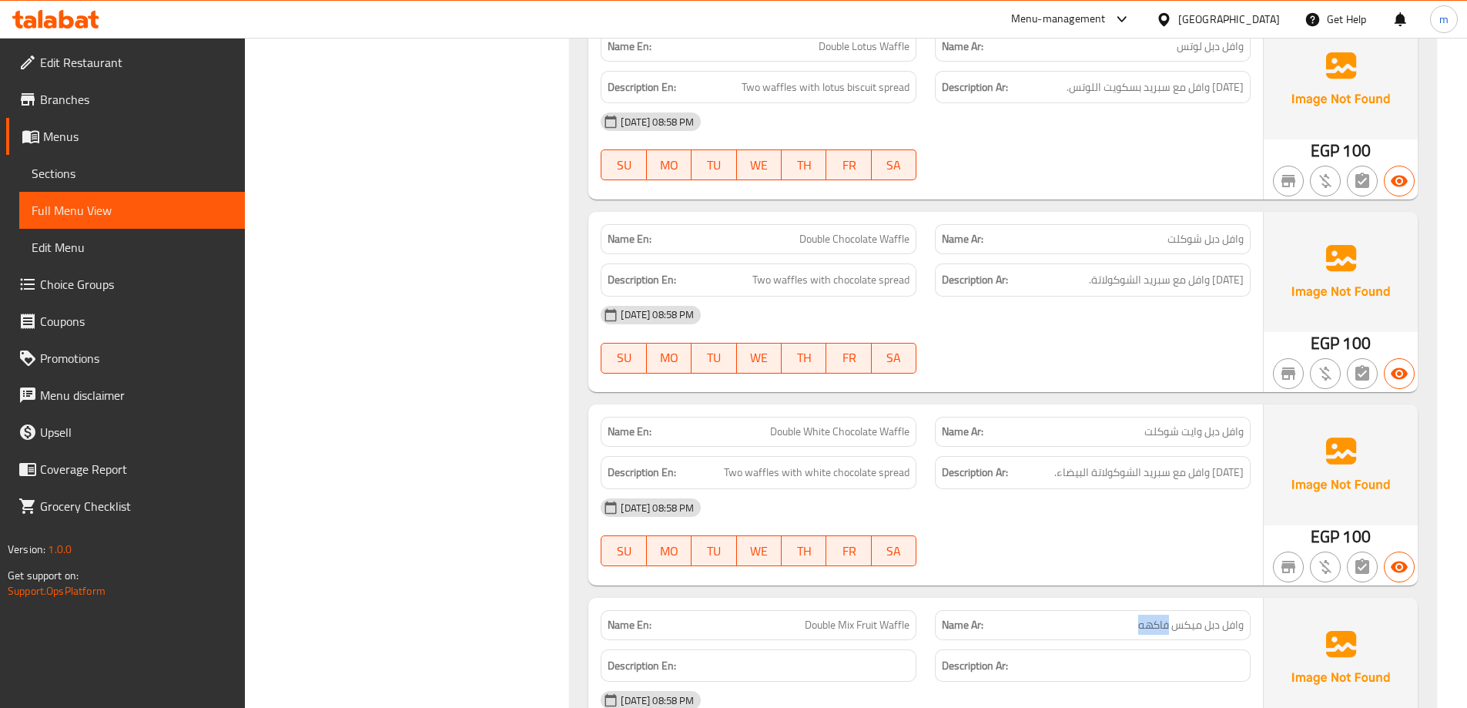
copy span "وافل دبل ميكس فاكهه"
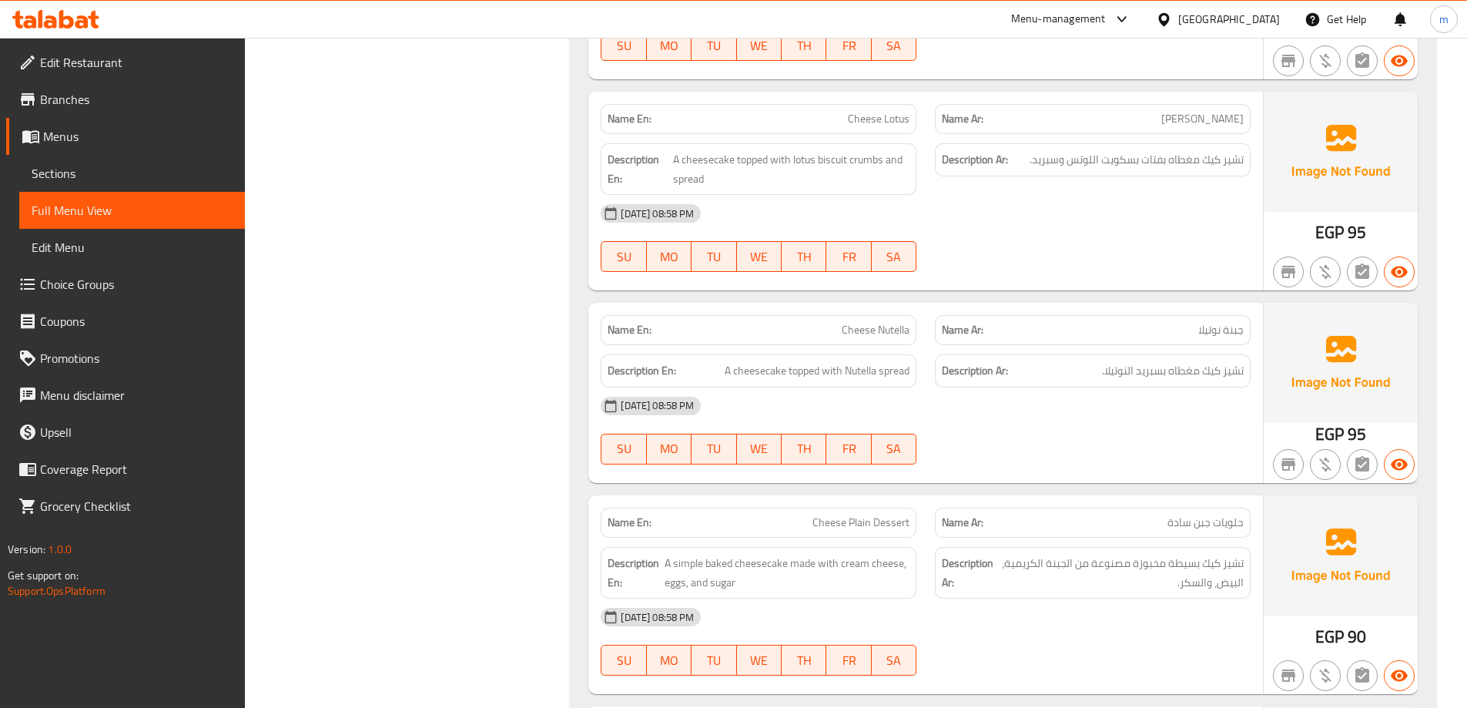
scroll to position [17551, 0]
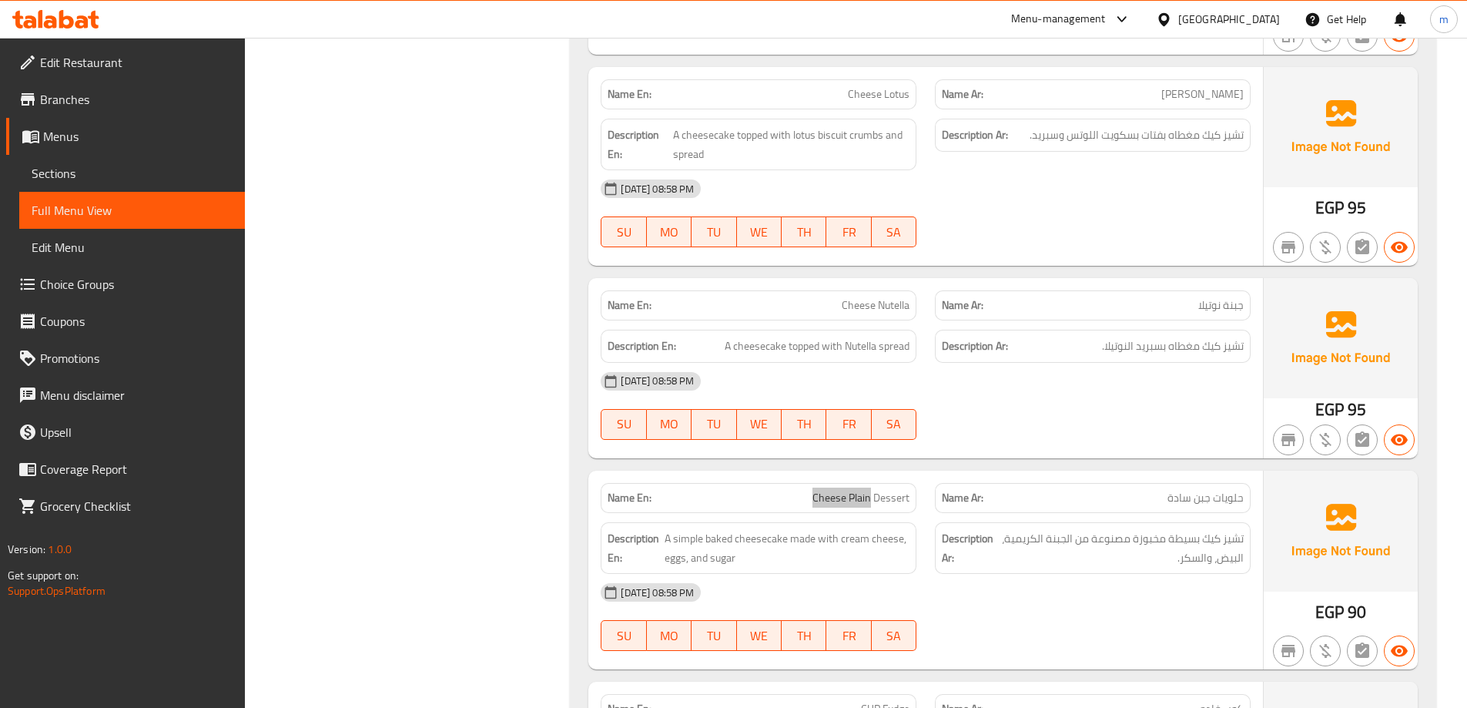
scroll to position [17243, 0]
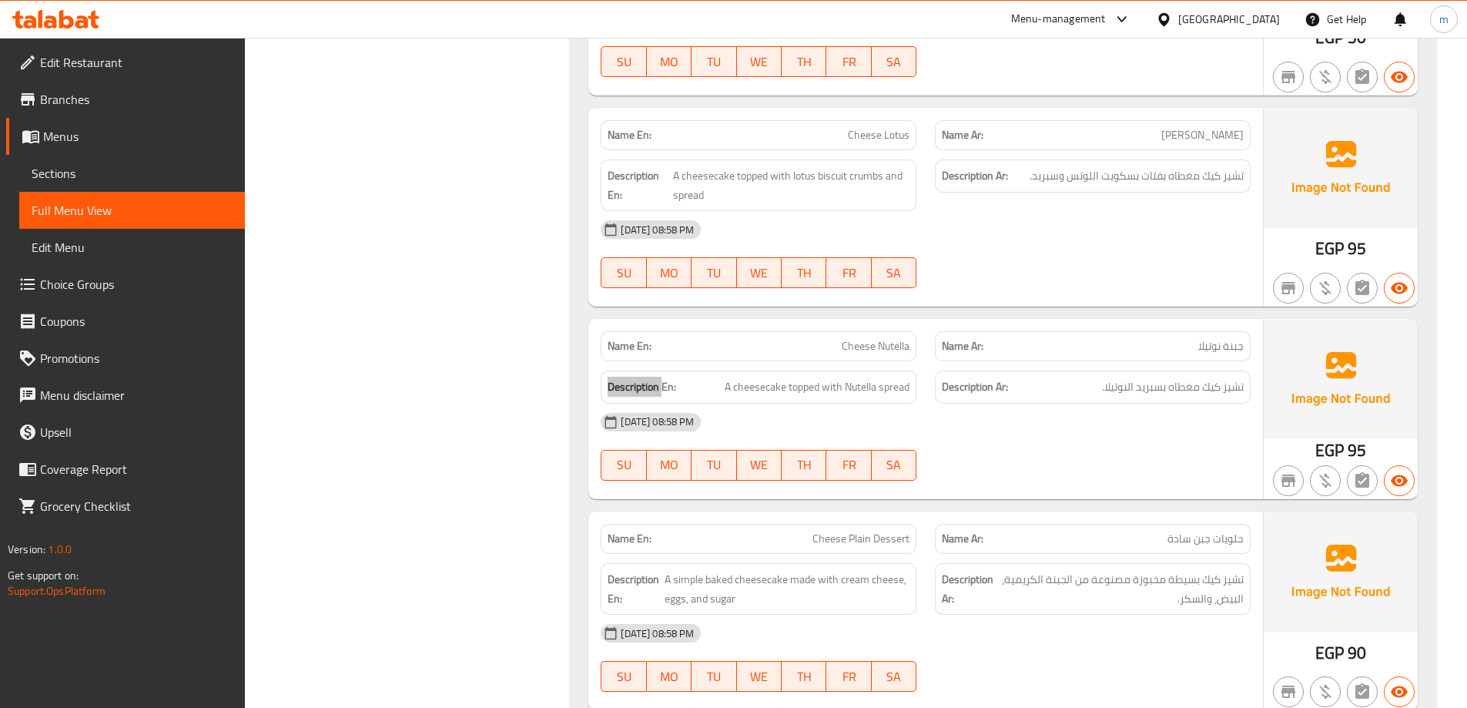
scroll to position [17397, 0]
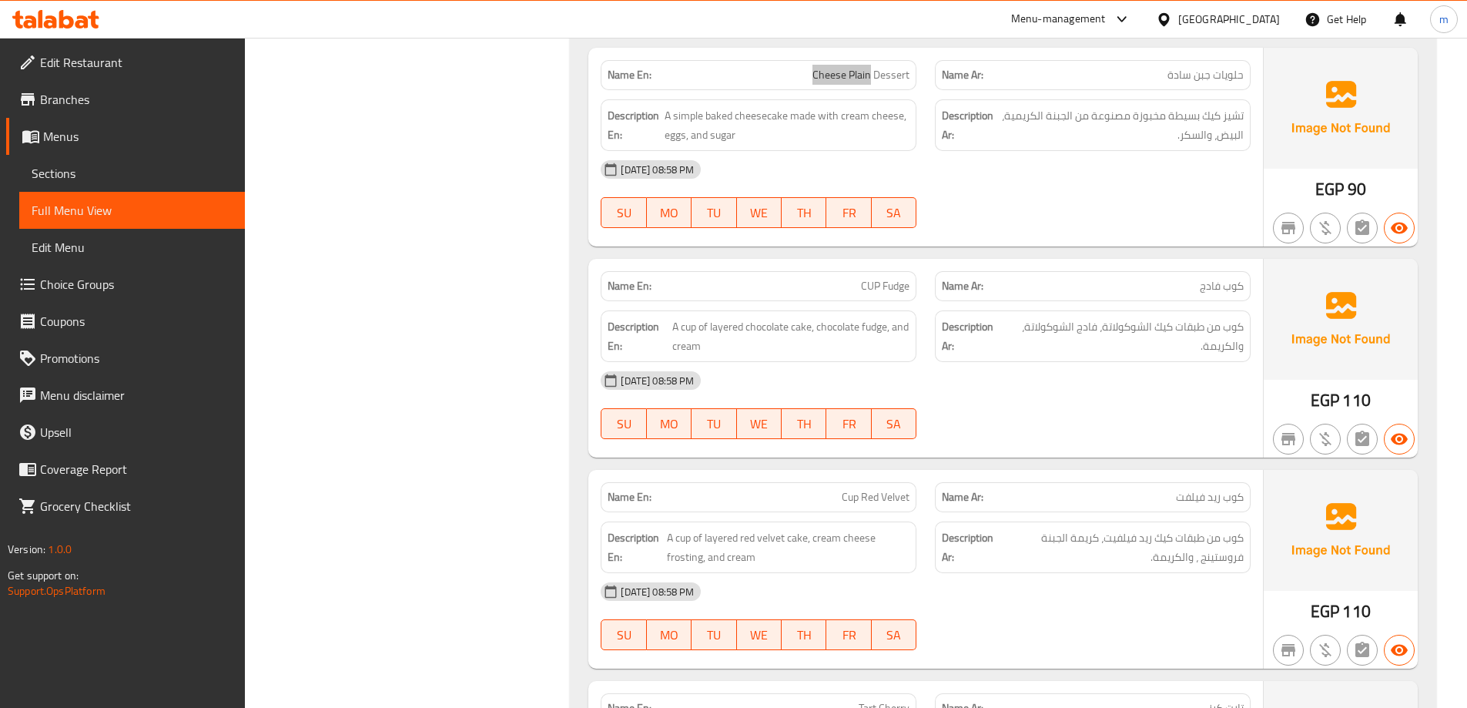
scroll to position [17859, 0]
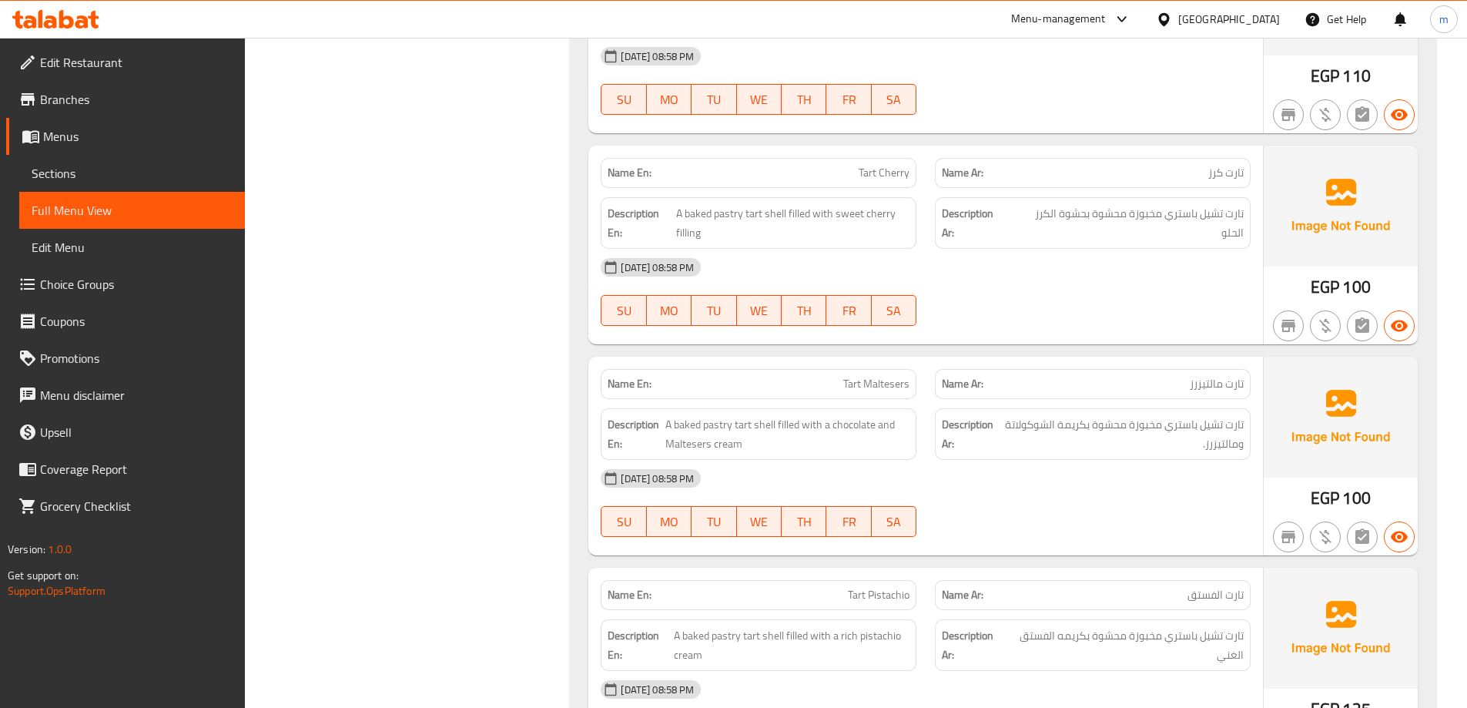
scroll to position [18398, 0]
